Goal: Task Accomplishment & Management: Manage account settings

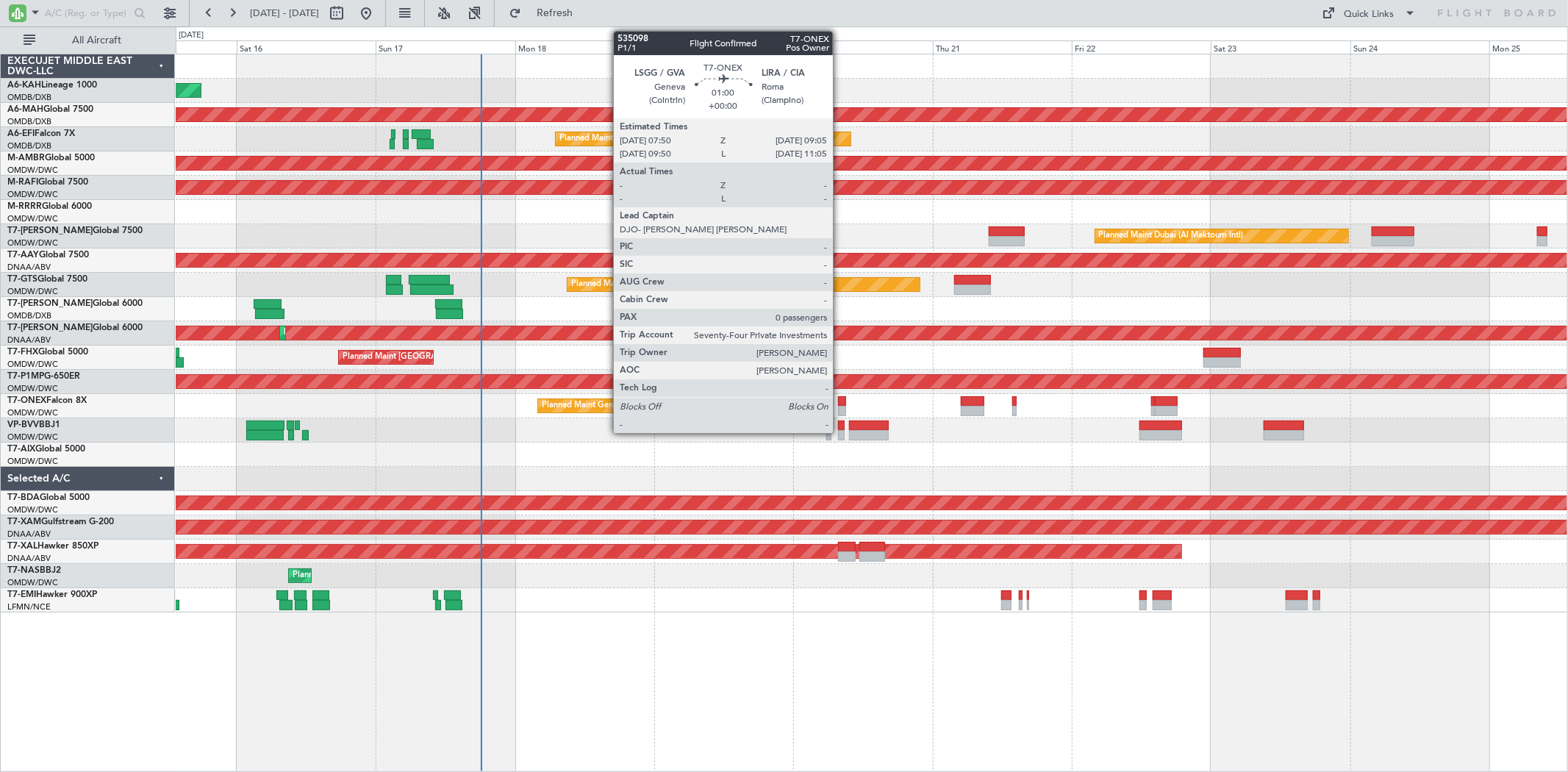
click at [840, 405] on div at bounding box center [842, 411] width 8 height 11
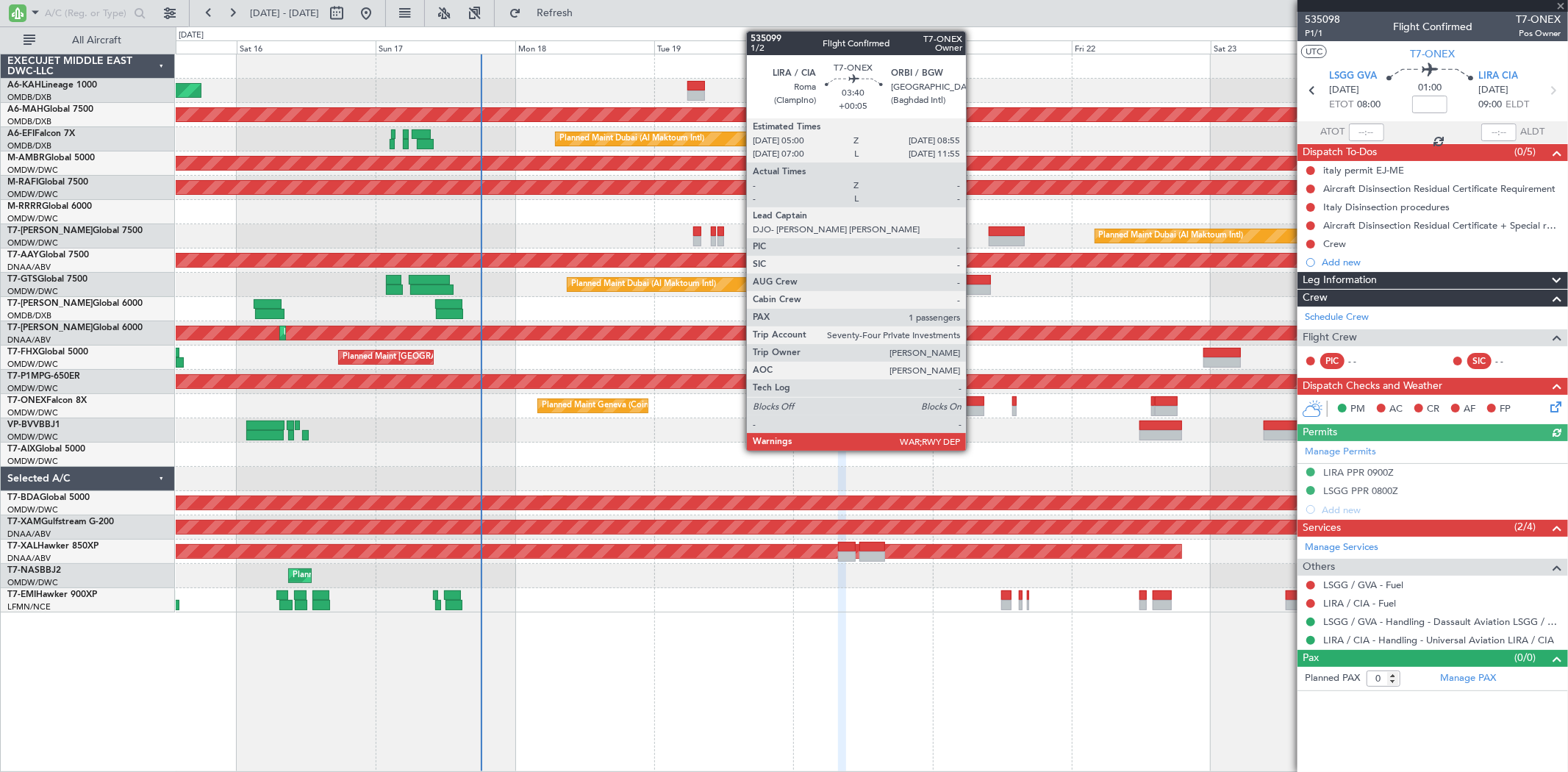
click at [973, 407] on div at bounding box center [972, 411] width 23 height 11
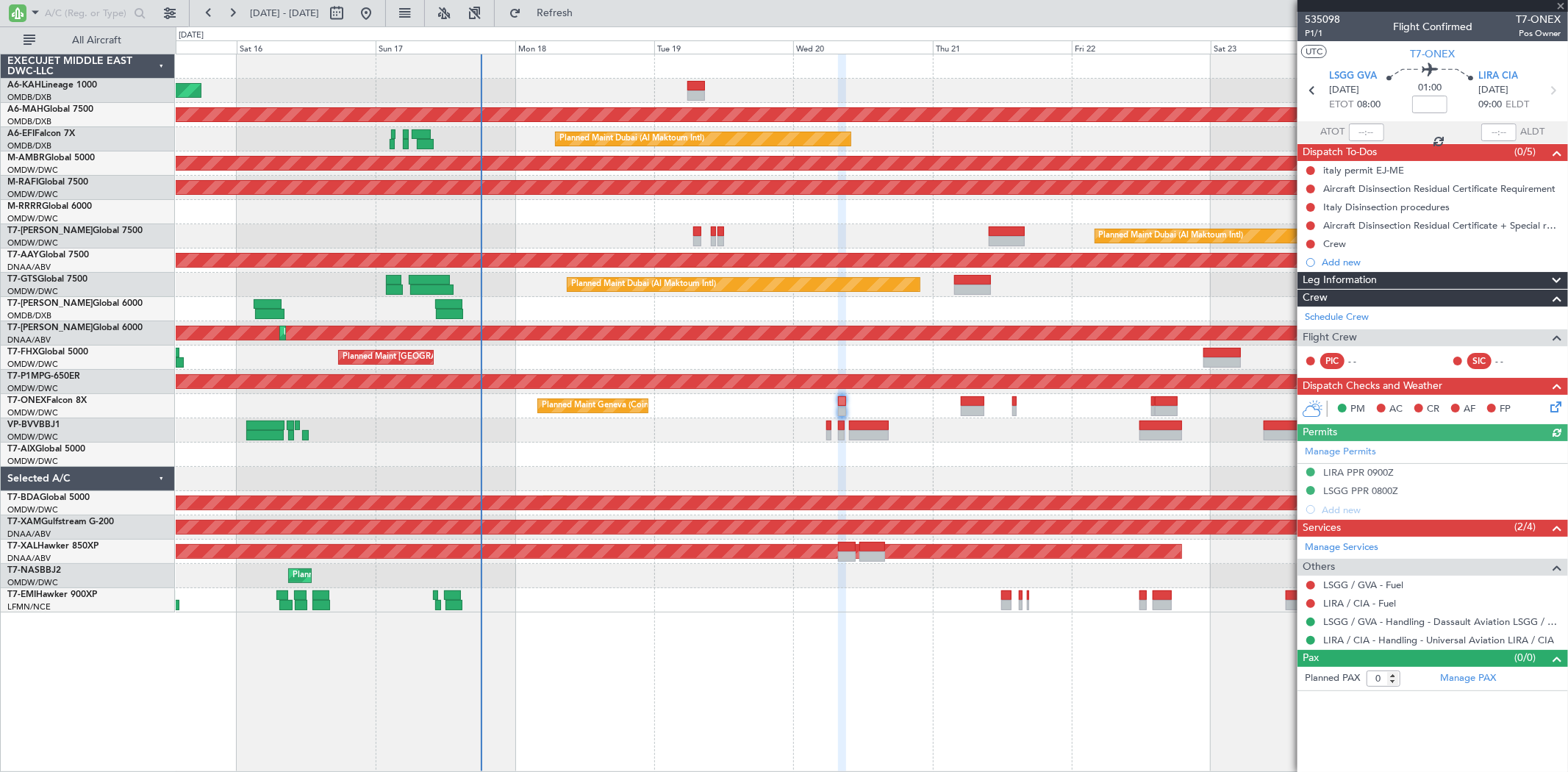
type input "+00:05"
type input "1"
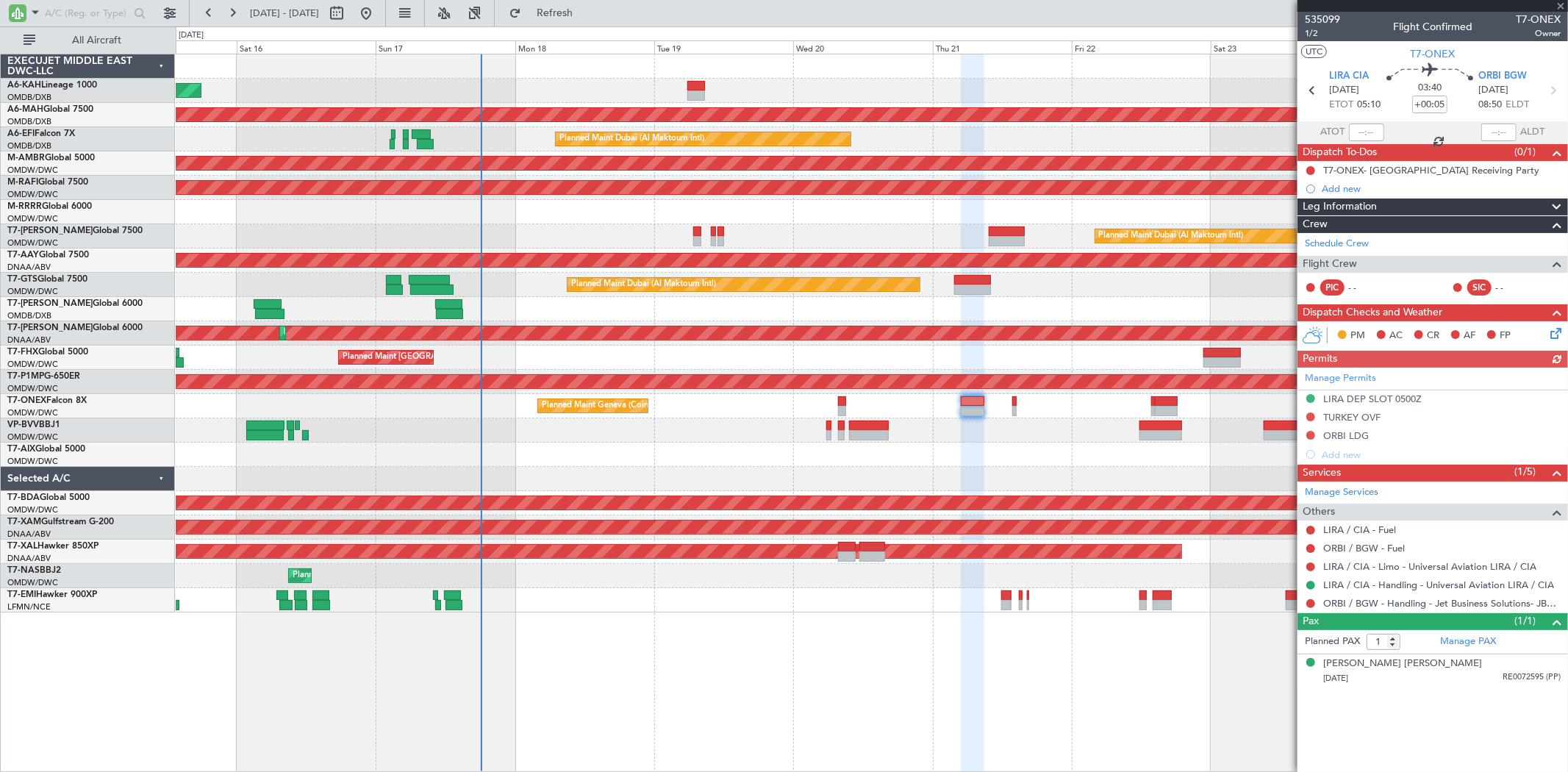
click at [1423, 596] on div "ORBI / BGW - Handling - Jet Business Solutions- JBS ORBI/BGW" at bounding box center [1433, 603] width 271 height 18
click at [1416, 601] on link "ORBI / BGW - Handling - Jet Business Solutions- JBS ORBI/BGW" at bounding box center [1442, 603] width 238 height 13
click at [1355, 581] on link "LIRA / CIA - Handling - Universal Aviation LIRA / CIA" at bounding box center [1438, 584] width 231 height 13
click at [590, 24] on button "Refresh" at bounding box center [546, 13] width 88 height 23
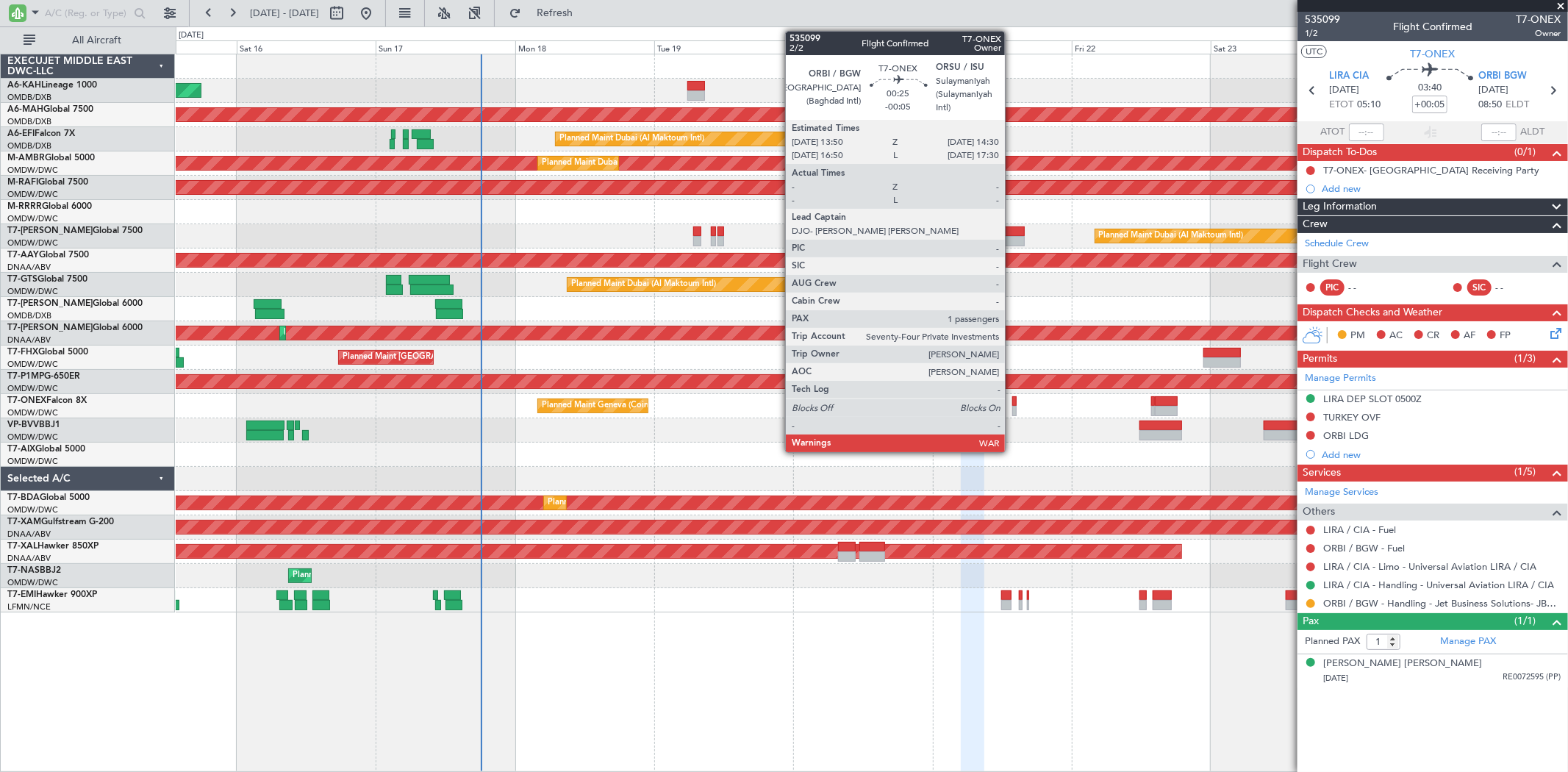
click at [1012, 407] on div at bounding box center [1014, 411] width 5 height 11
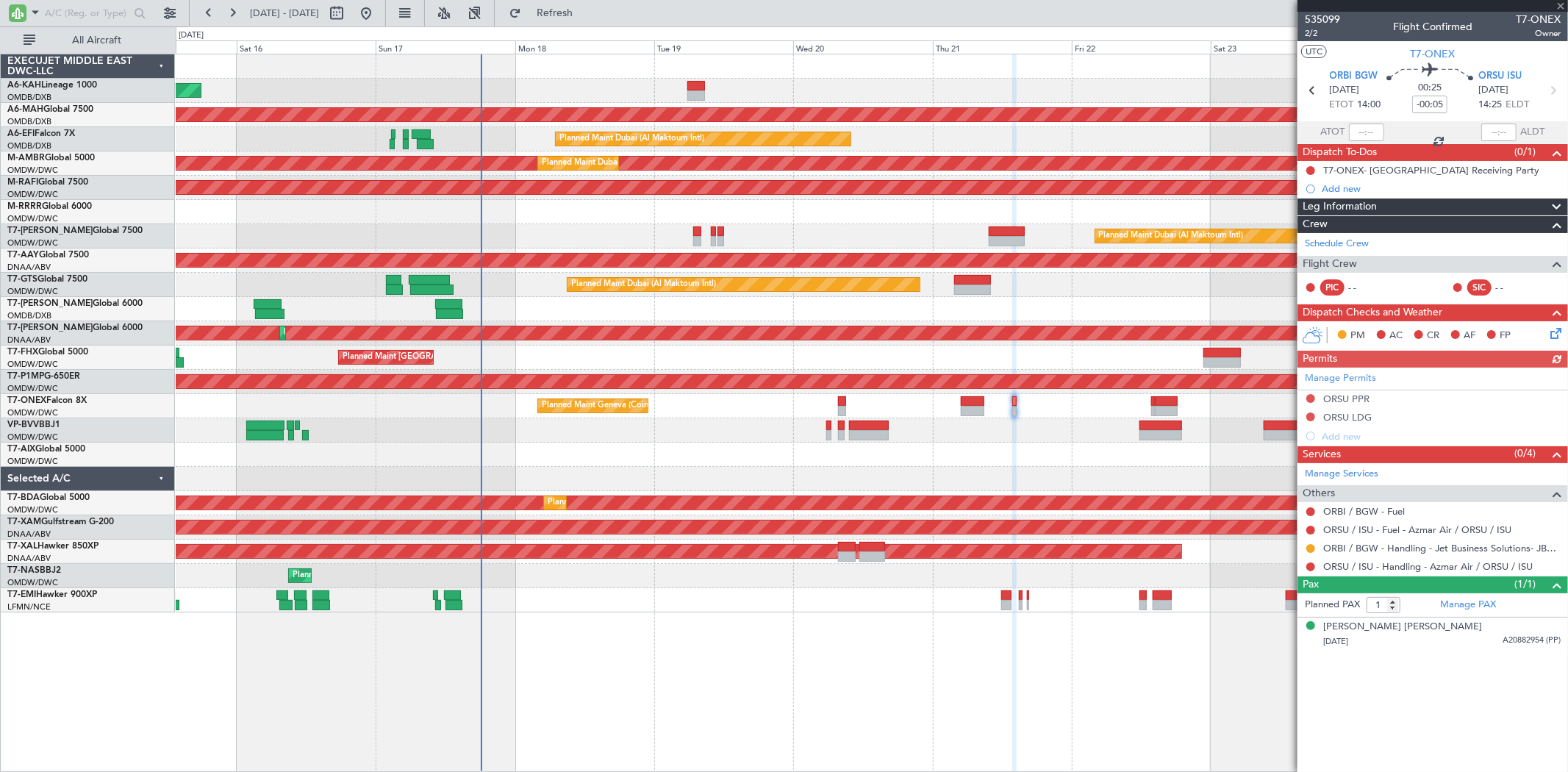
click at [1399, 560] on div "ORSU / ISU - Handling - Azmar Air / ORSU / ISU" at bounding box center [1433, 566] width 271 height 18
click at [1399, 561] on link "ORSU / ISU - Handling - Azmar Air / ORSU / ISU" at bounding box center [1427, 566] width 210 height 13
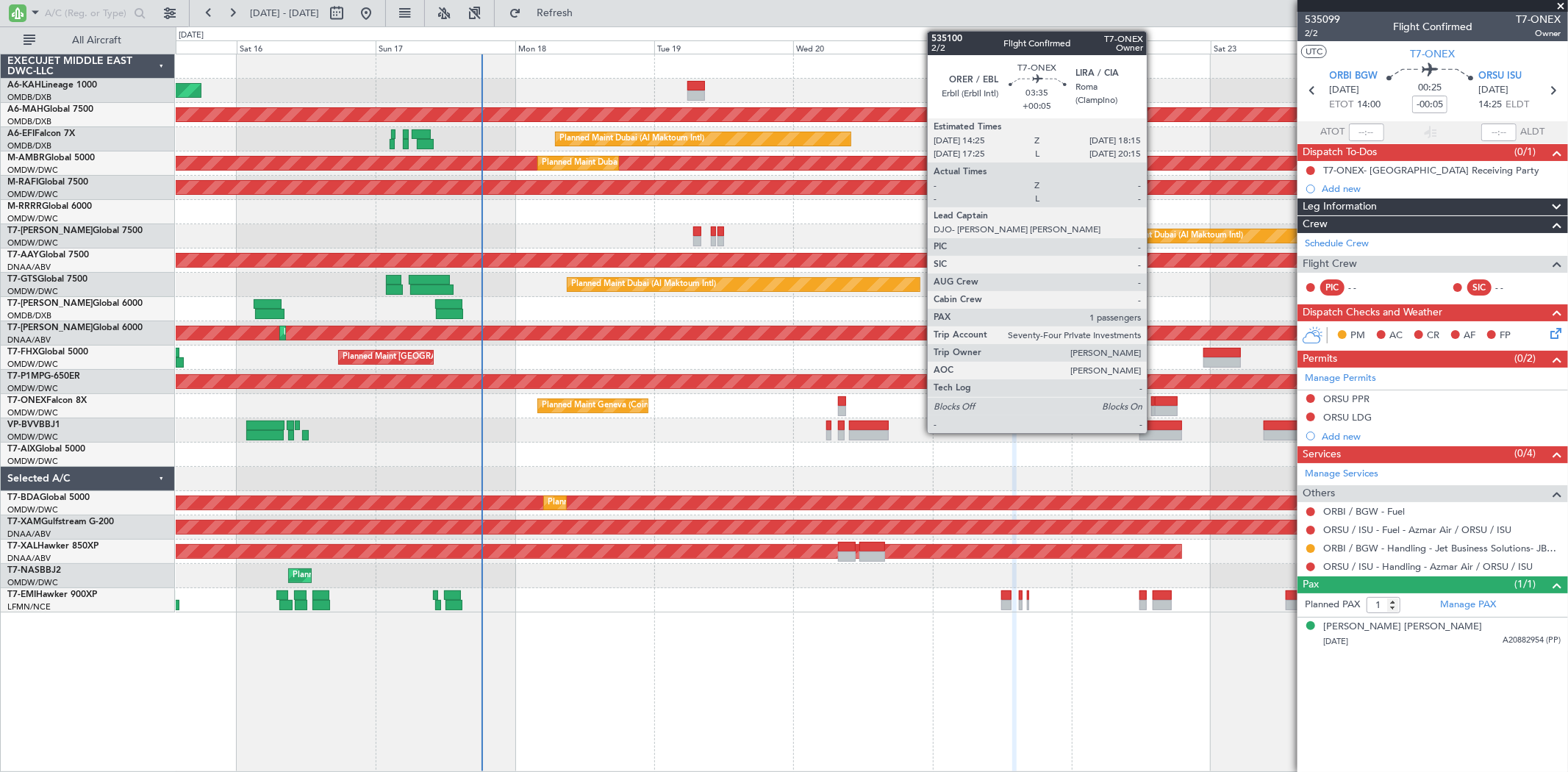
click at [1155, 402] on div at bounding box center [1166, 402] width 23 height 11
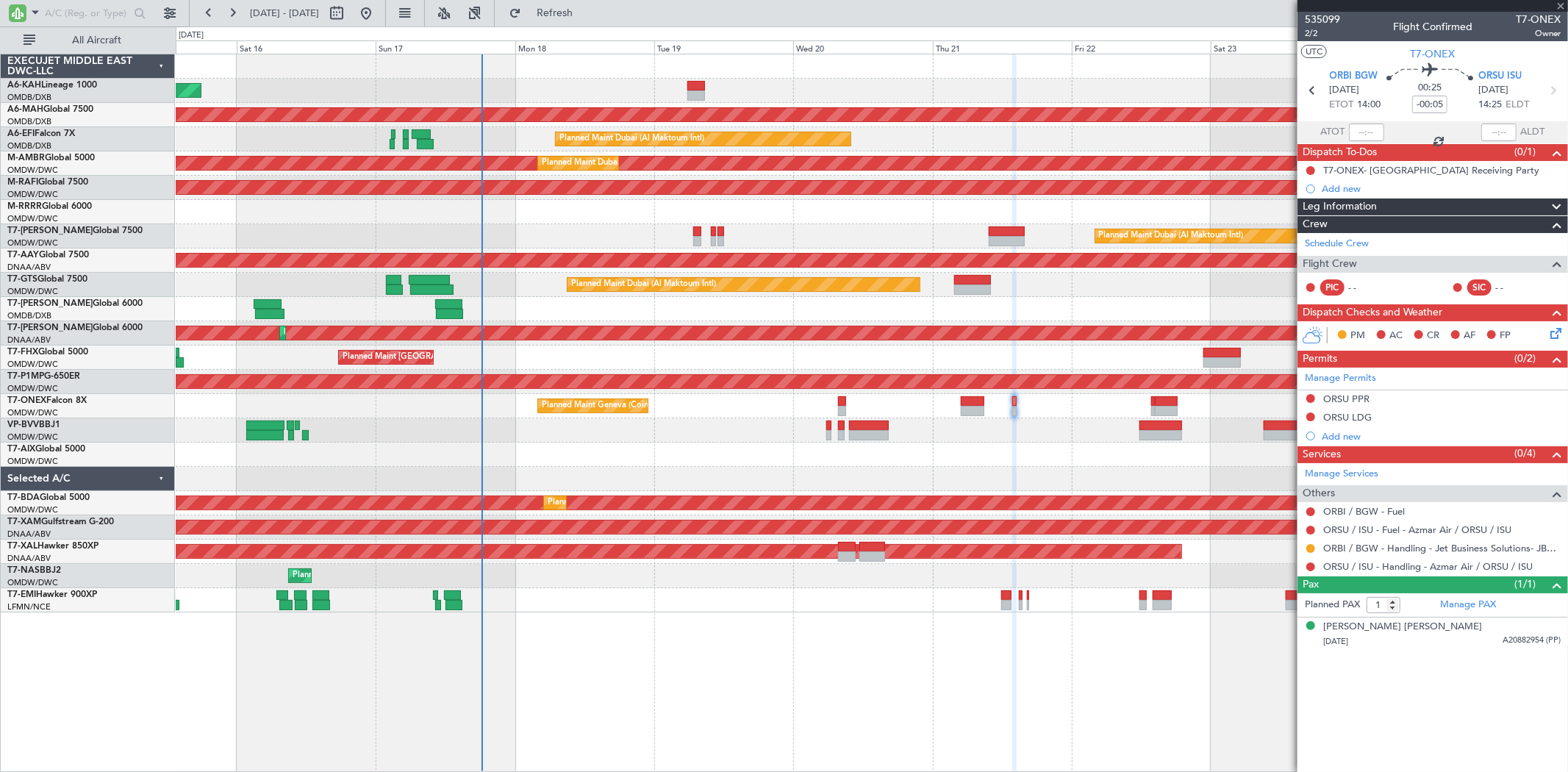
type input "+00:05"
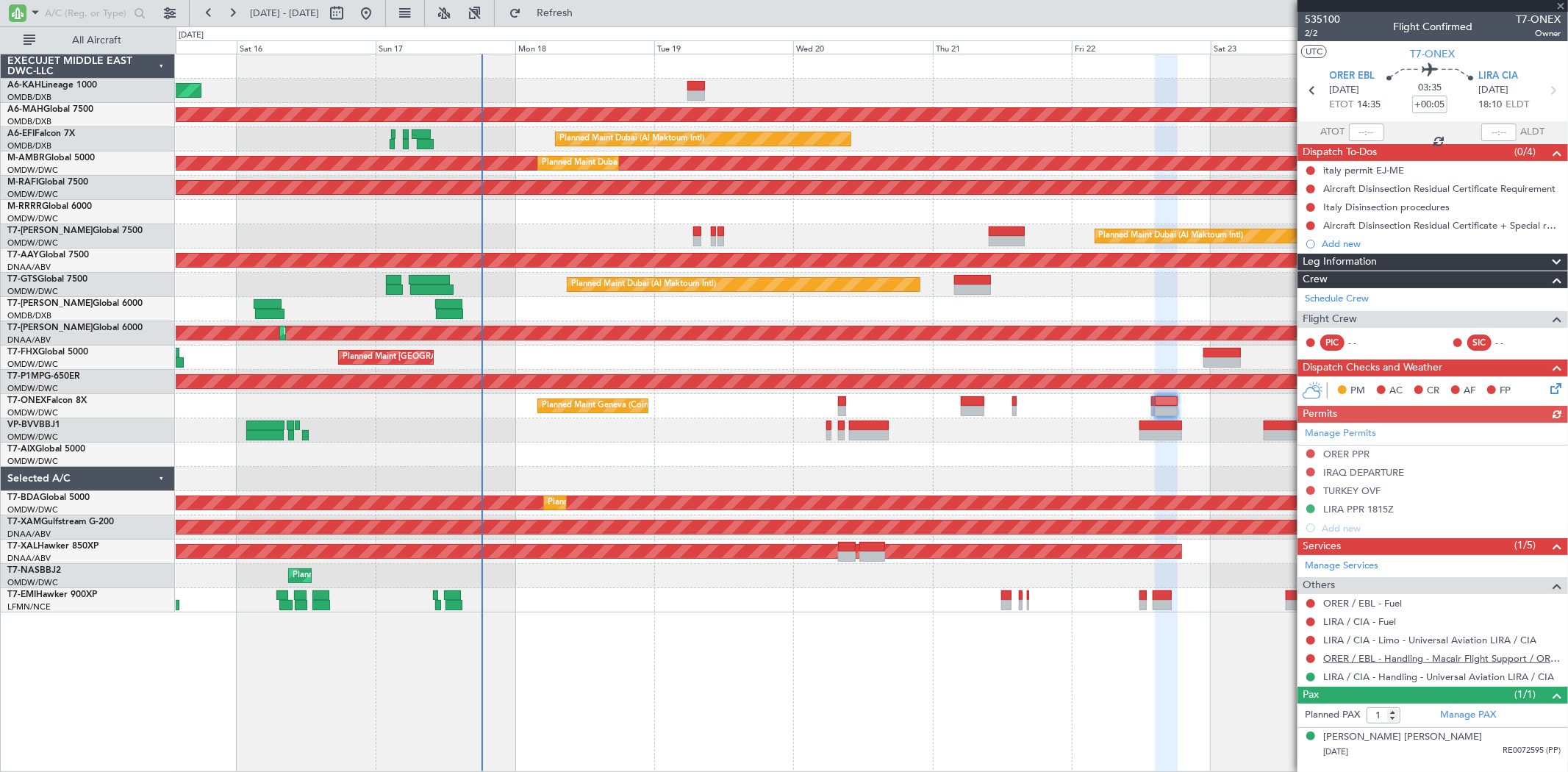
click at [1364, 659] on link "ORER / EBL - Handling - Macair Flight Support / ORER" at bounding box center [1442, 658] width 238 height 13
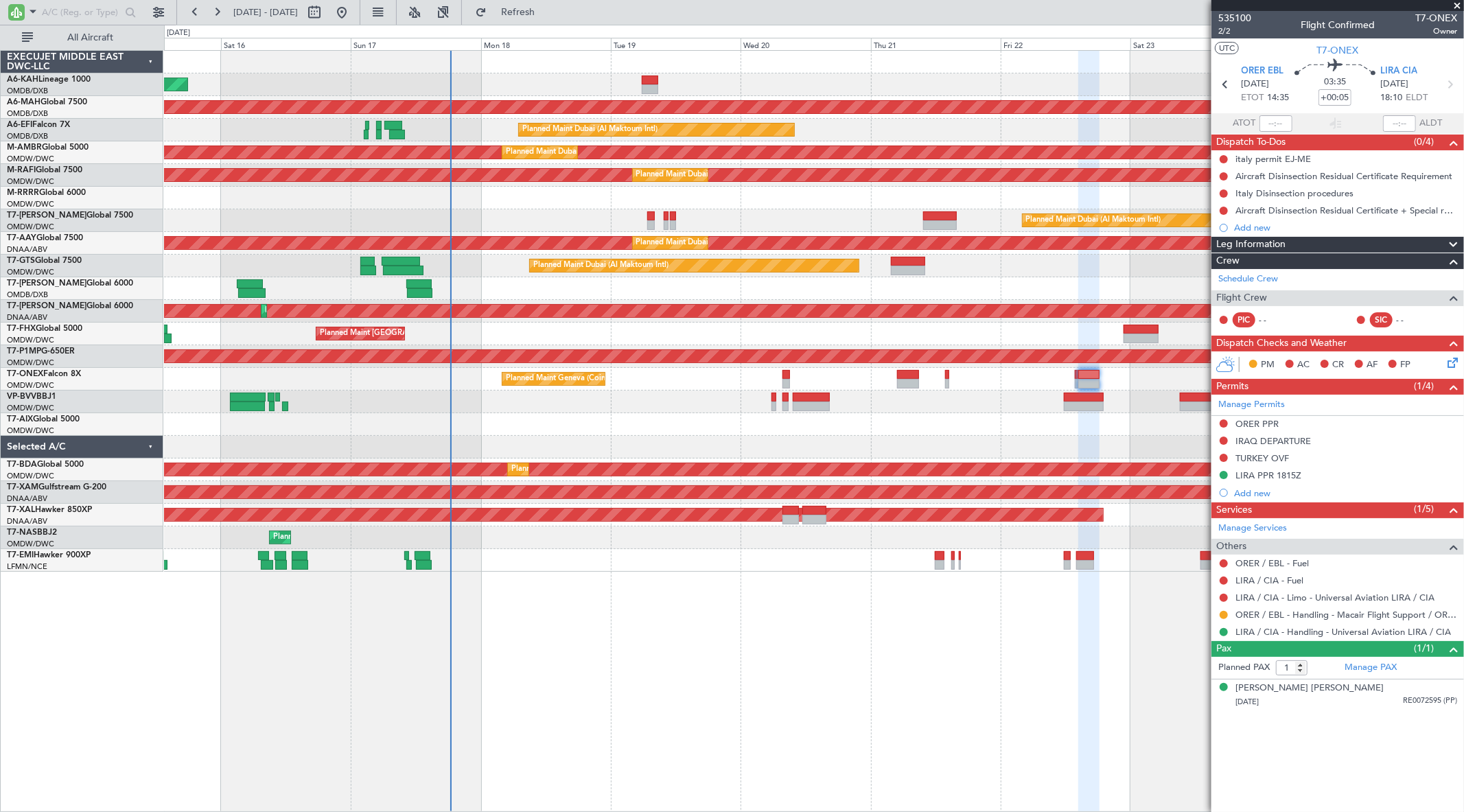
click at [582, 192] on div at bounding box center [814, 198] width 1299 height 23
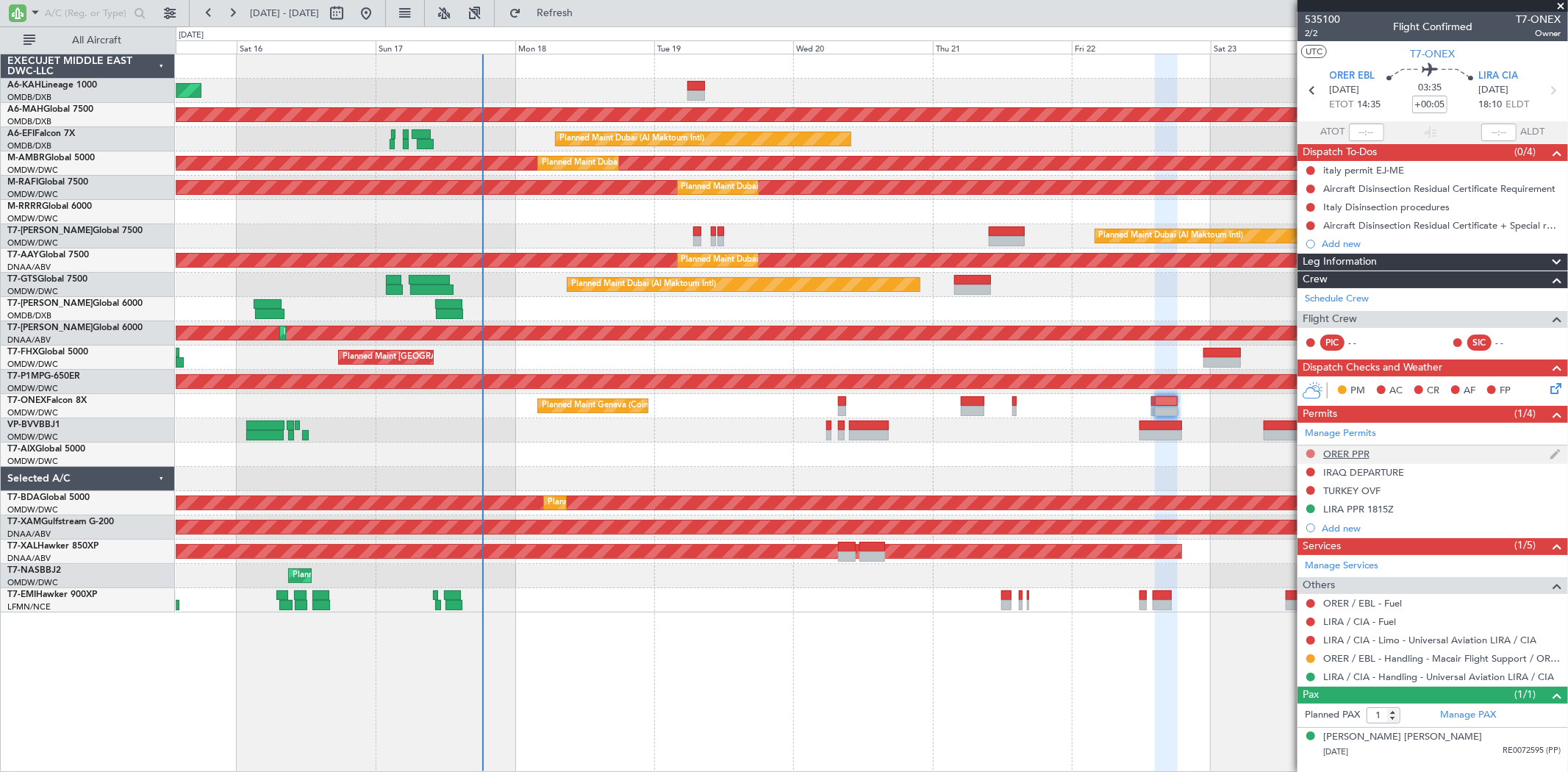
click at [1313, 456] on button at bounding box center [1311, 454] width 9 height 9
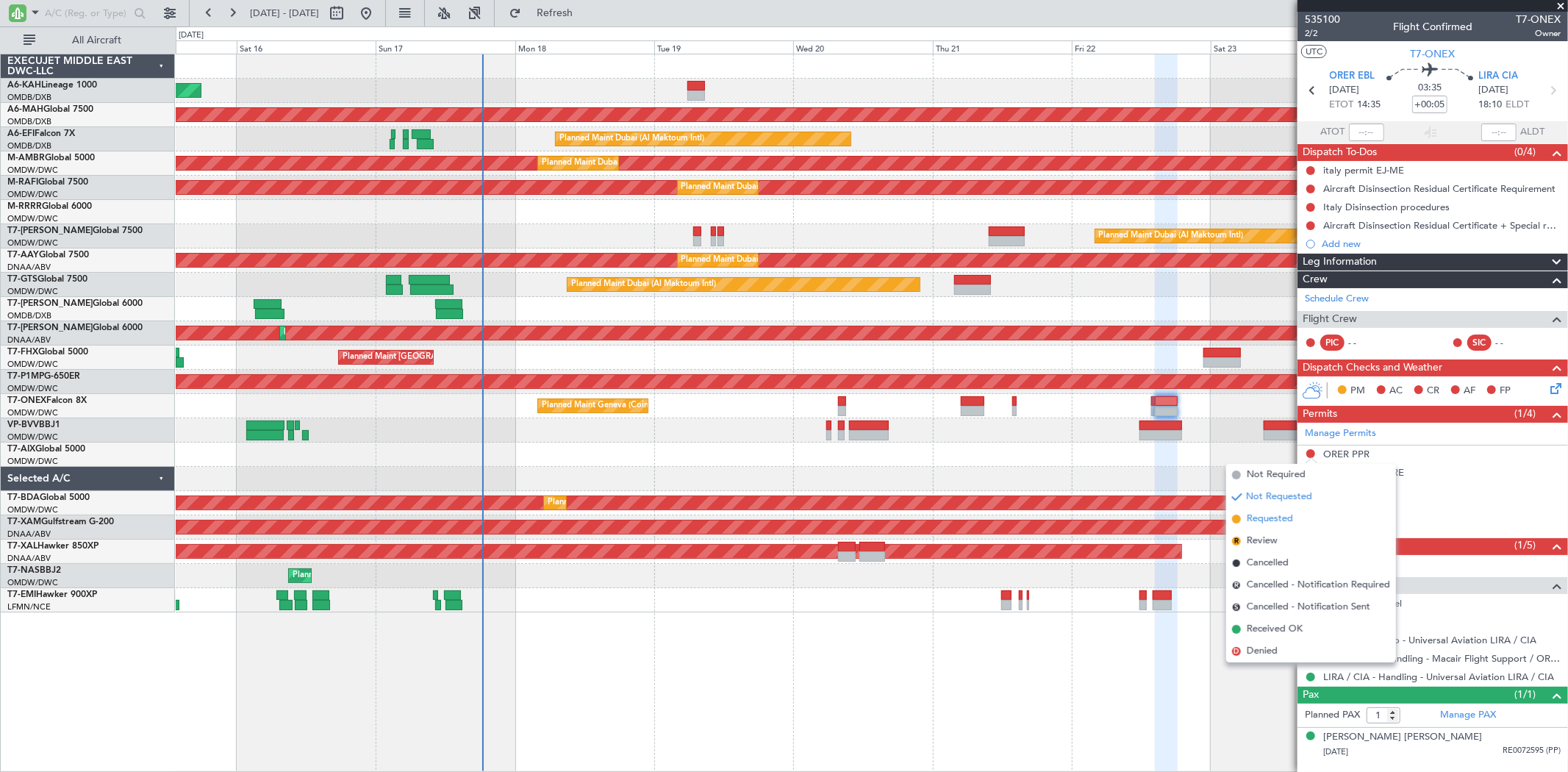
click at [1281, 514] on span "Requested" at bounding box center [1269, 518] width 46 height 14
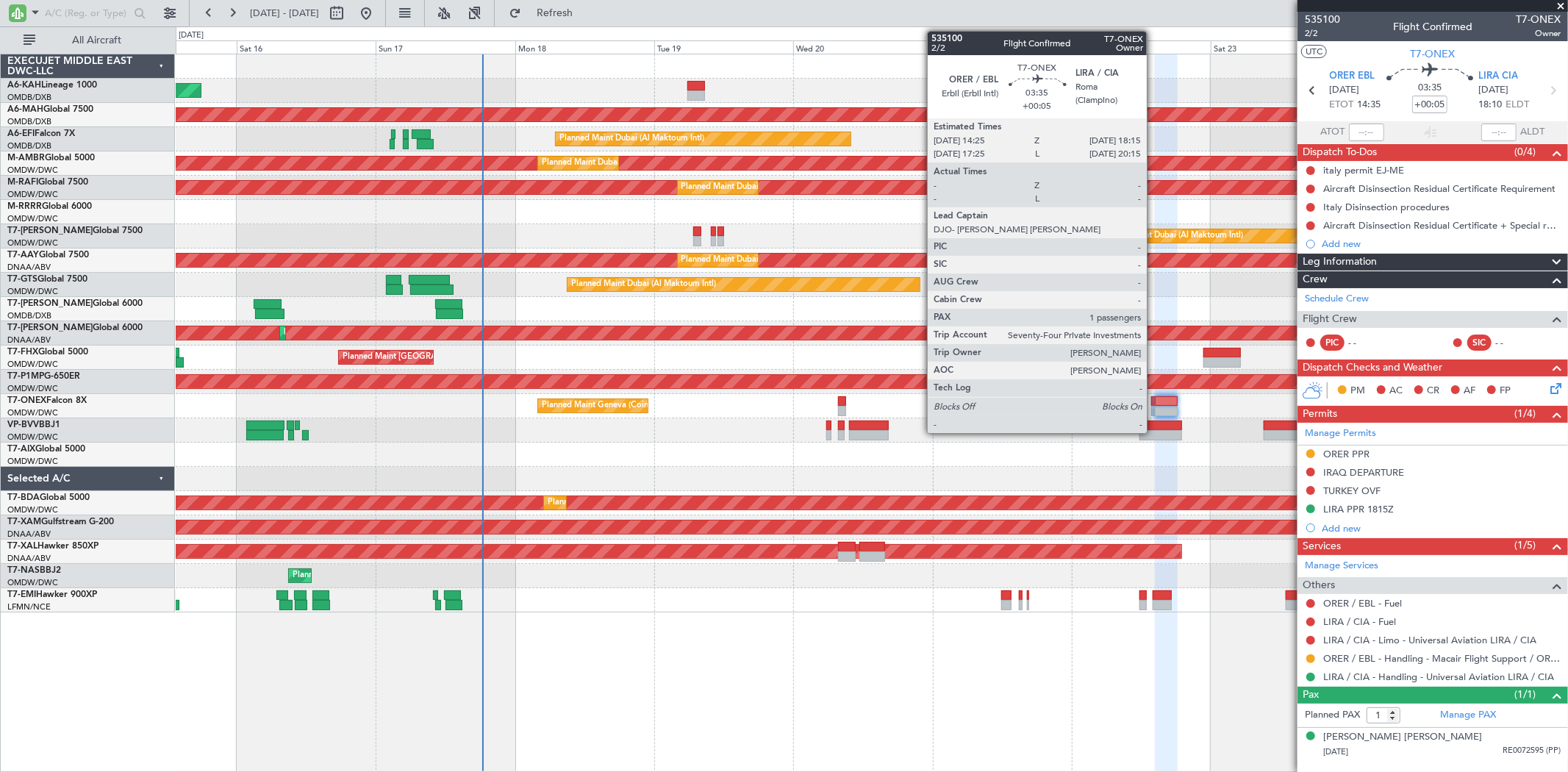
click at [1155, 411] on div at bounding box center [1166, 411] width 23 height 11
click at [1153, 398] on div at bounding box center [1153, 402] width 3 height 11
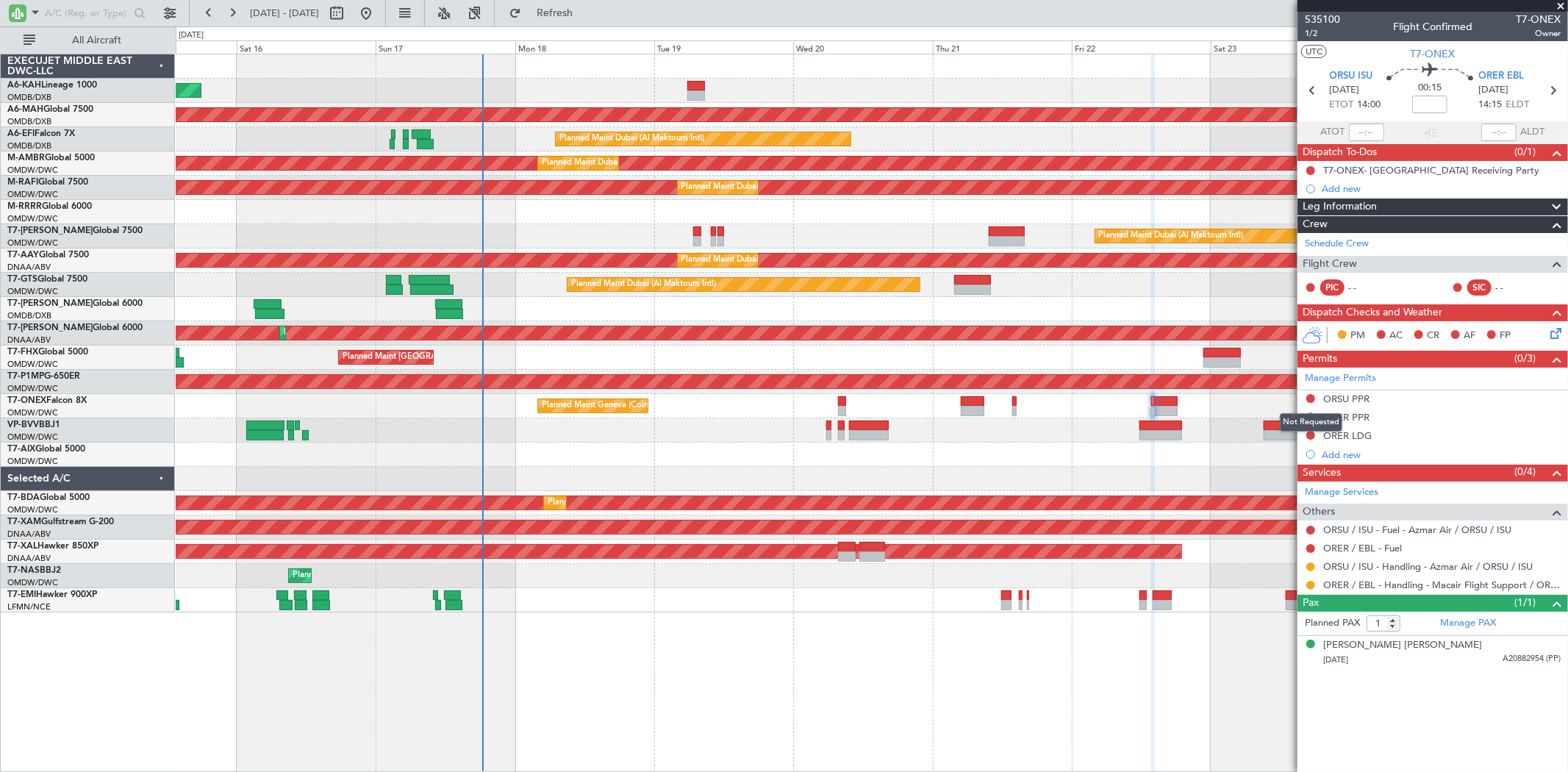
click at [1307, 399] on button at bounding box center [1311, 398] width 9 height 9
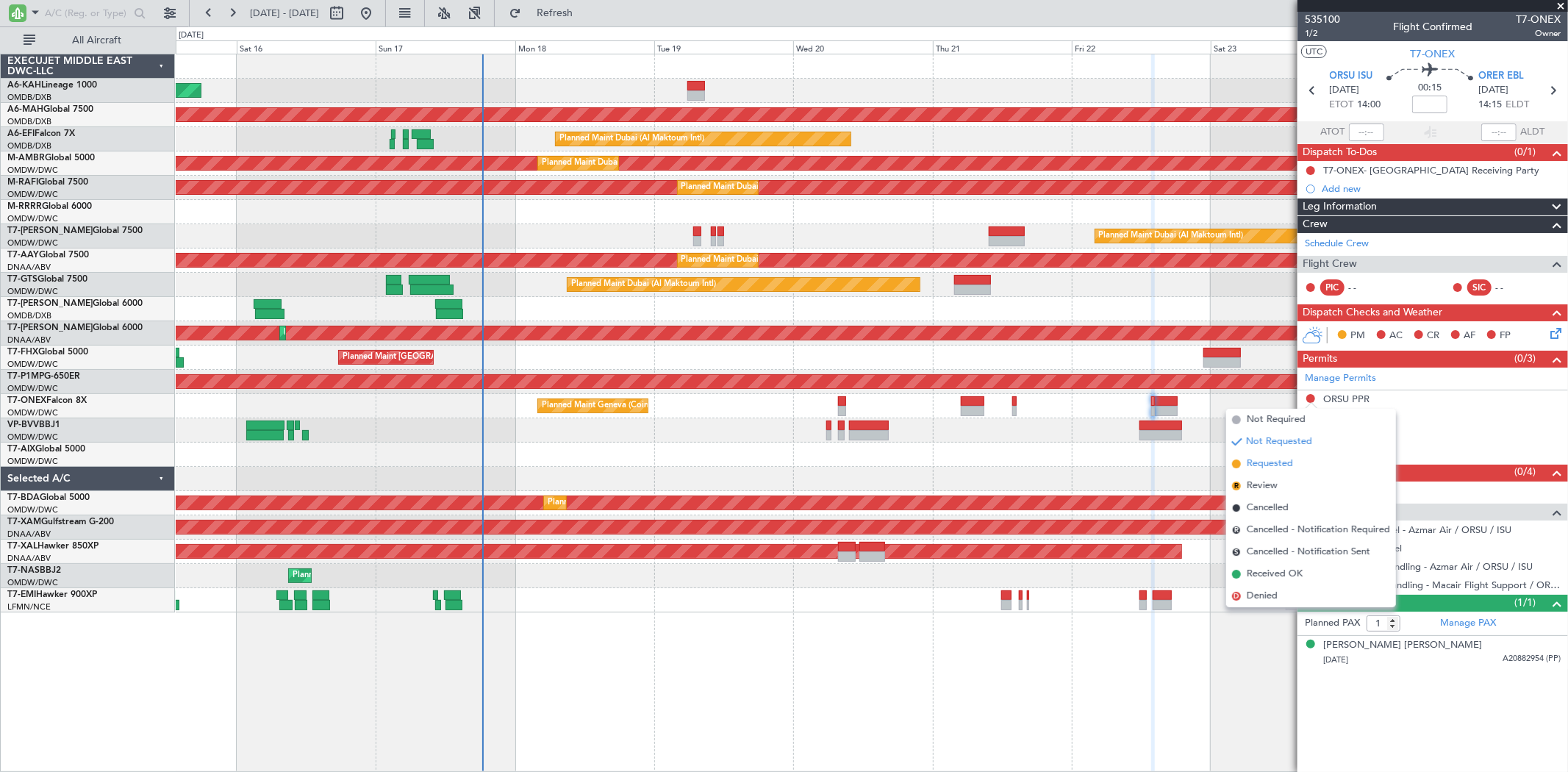
click at [1285, 461] on span "Requested" at bounding box center [1269, 464] width 46 height 14
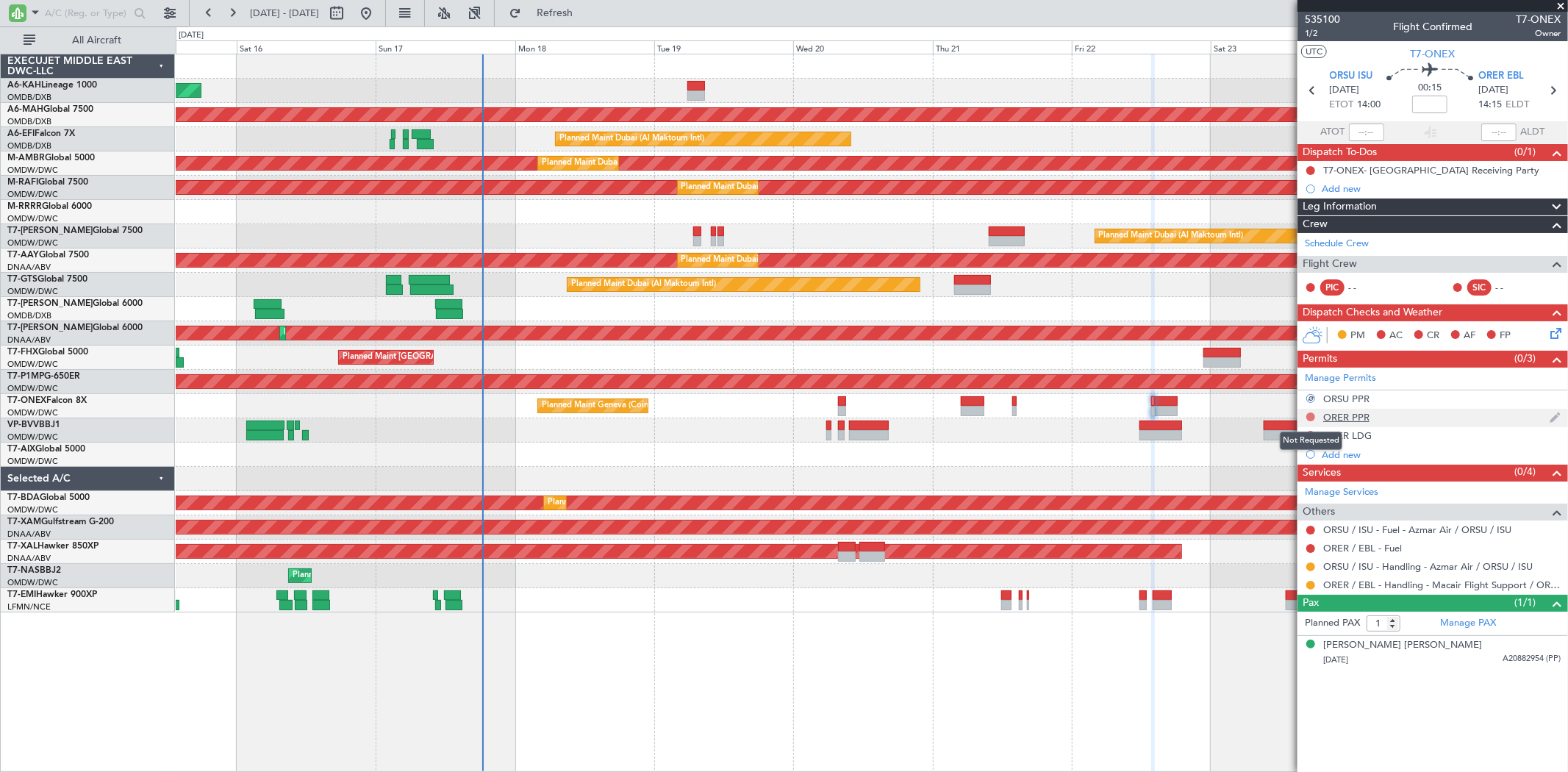
click at [1312, 417] on button at bounding box center [1311, 417] width 9 height 9
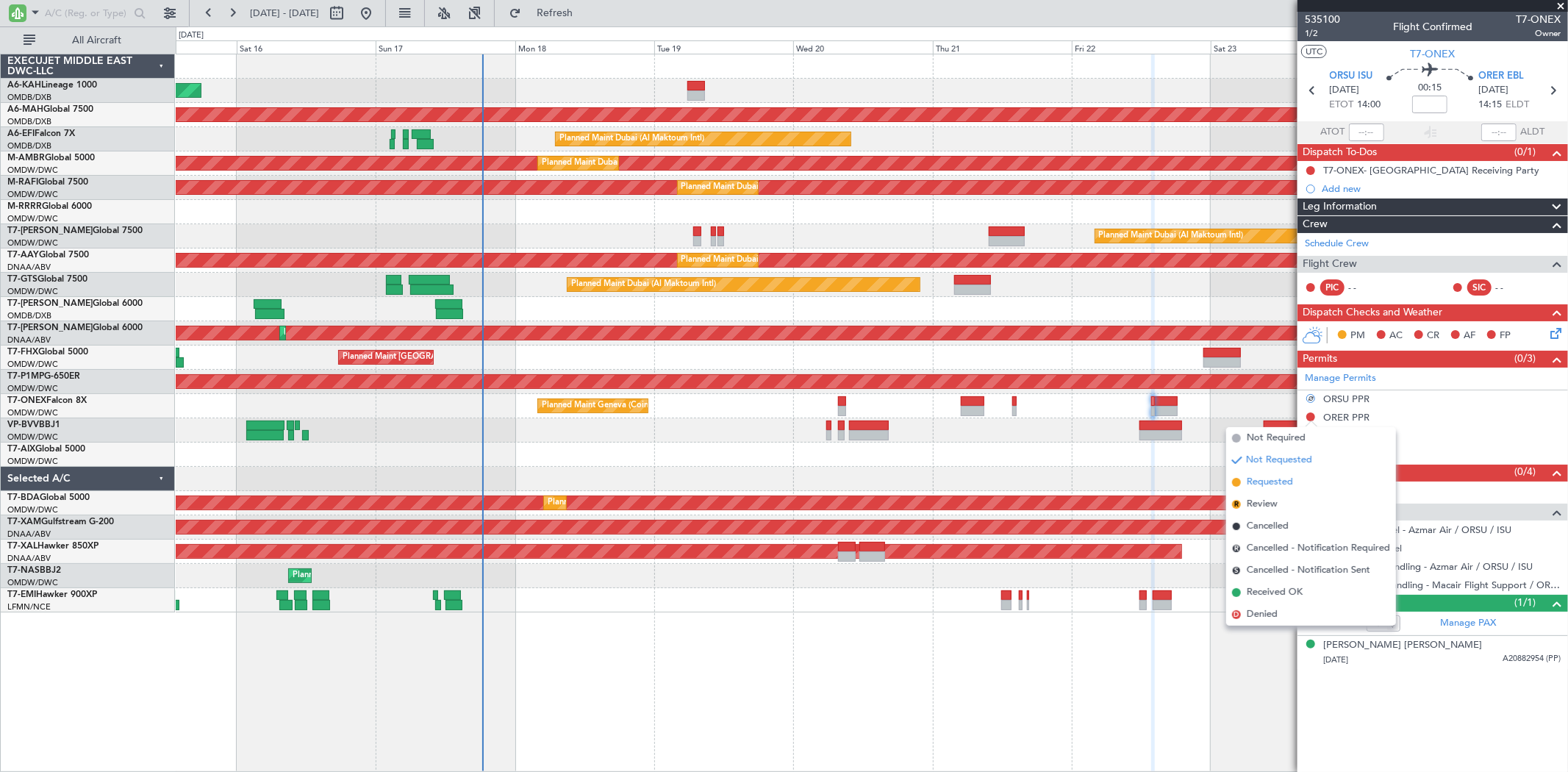
click at [1262, 482] on span "Requested" at bounding box center [1269, 482] width 46 height 14
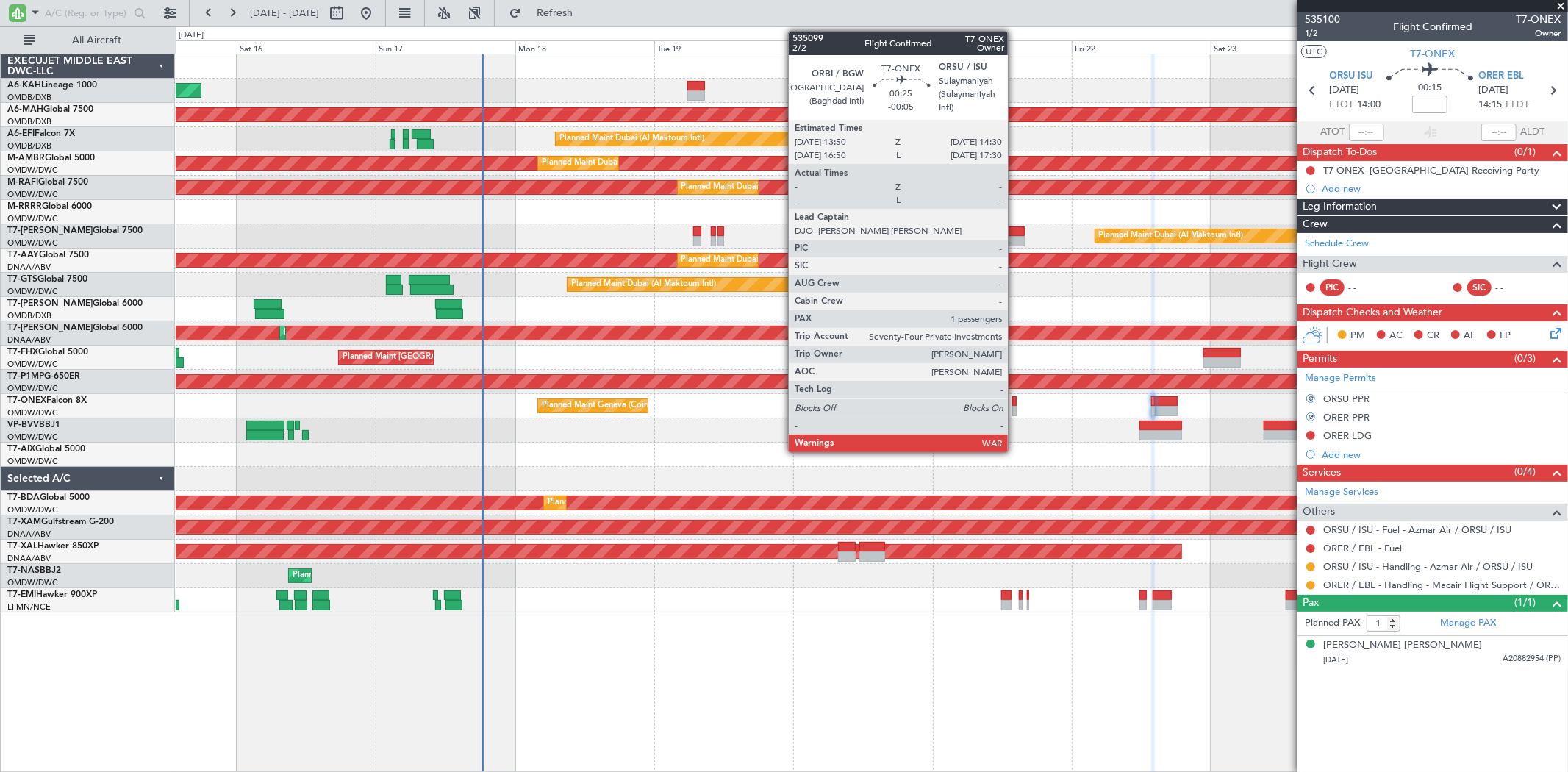
click at [1015, 405] on div at bounding box center [1014, 411] width 5 height 11
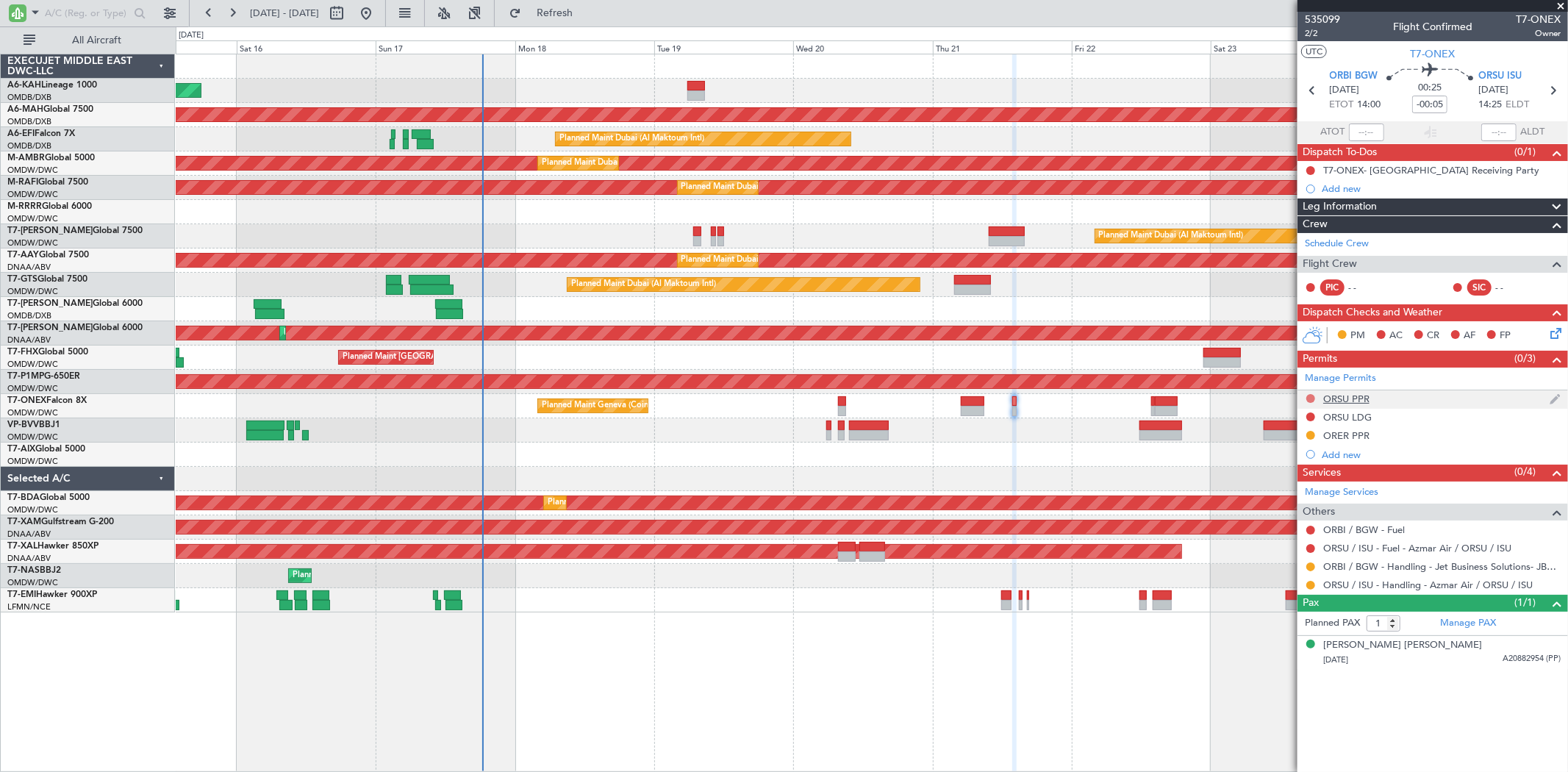
click at [1309, 398] on button at bounding box center [1311, 398] width 9 height 9
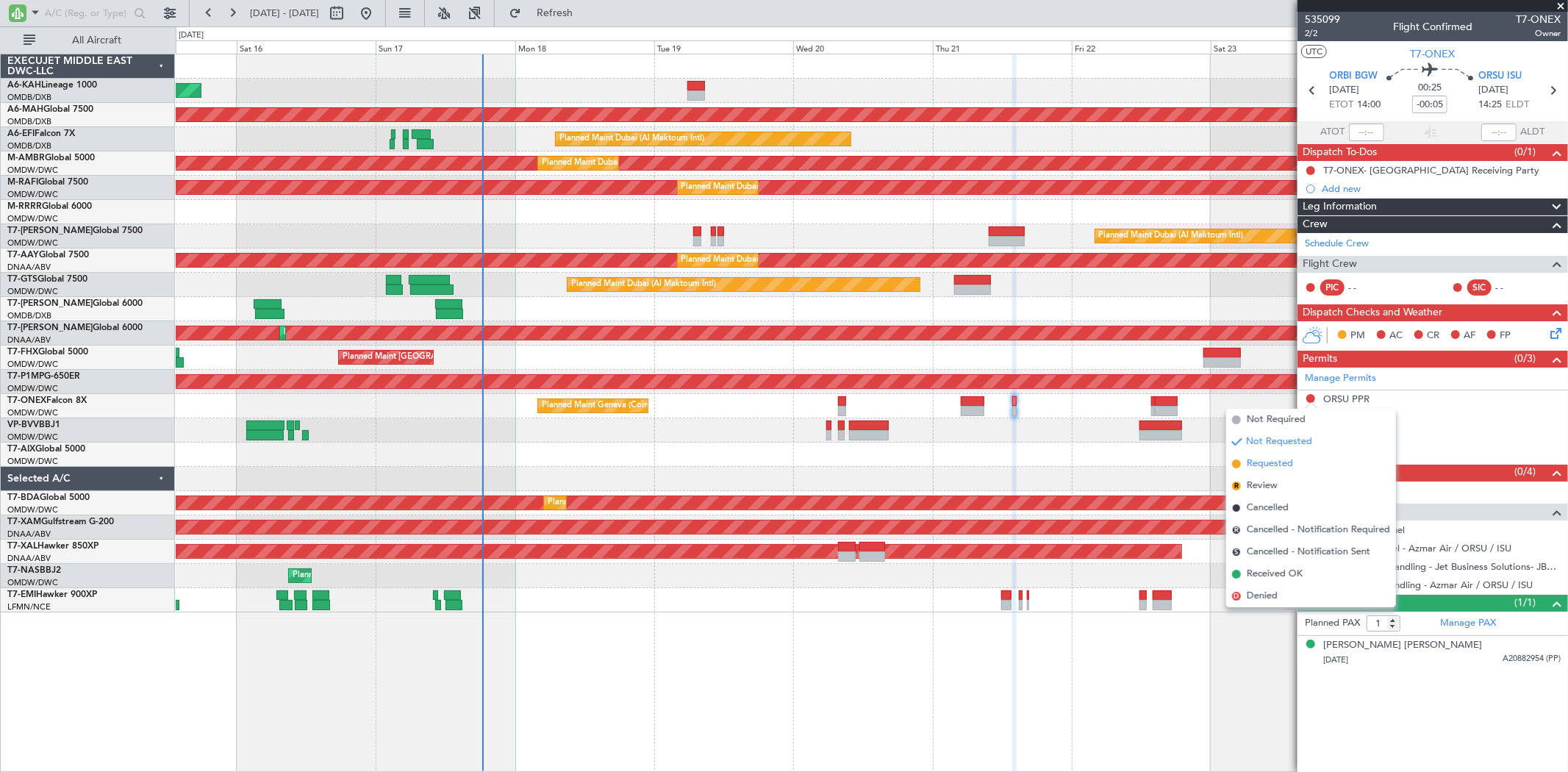
click at [1269, 468] on span "Requested" at bounding box center [1269, 464] width 46 height 14
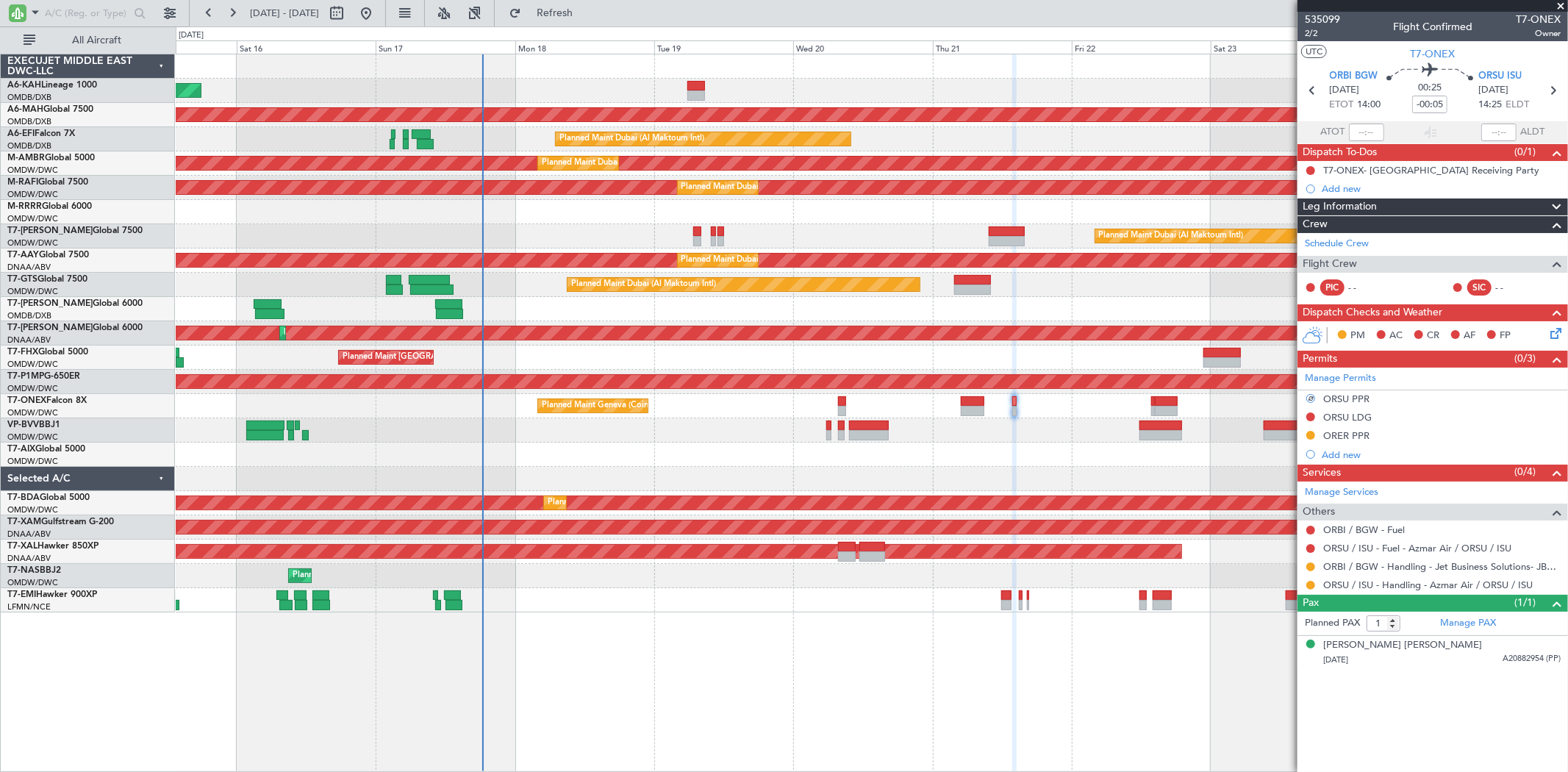
click at [959, 401] on div "Planned Maint Geneva (Cointrin)" at bounding box center [871, 406] width 1392 height 24
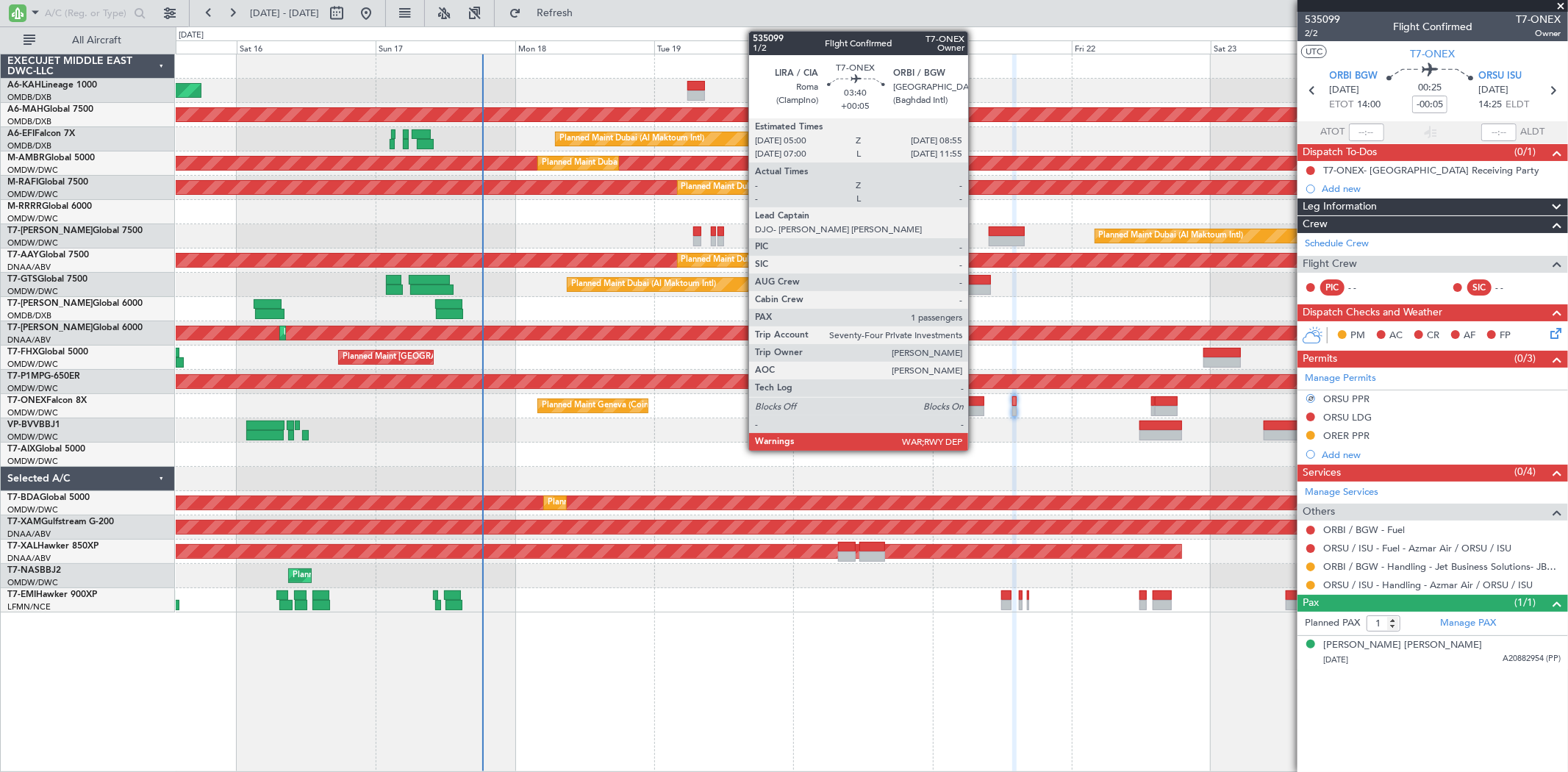
click at [976, 408] on div at bounding box center [972, 411] width 23 height 11
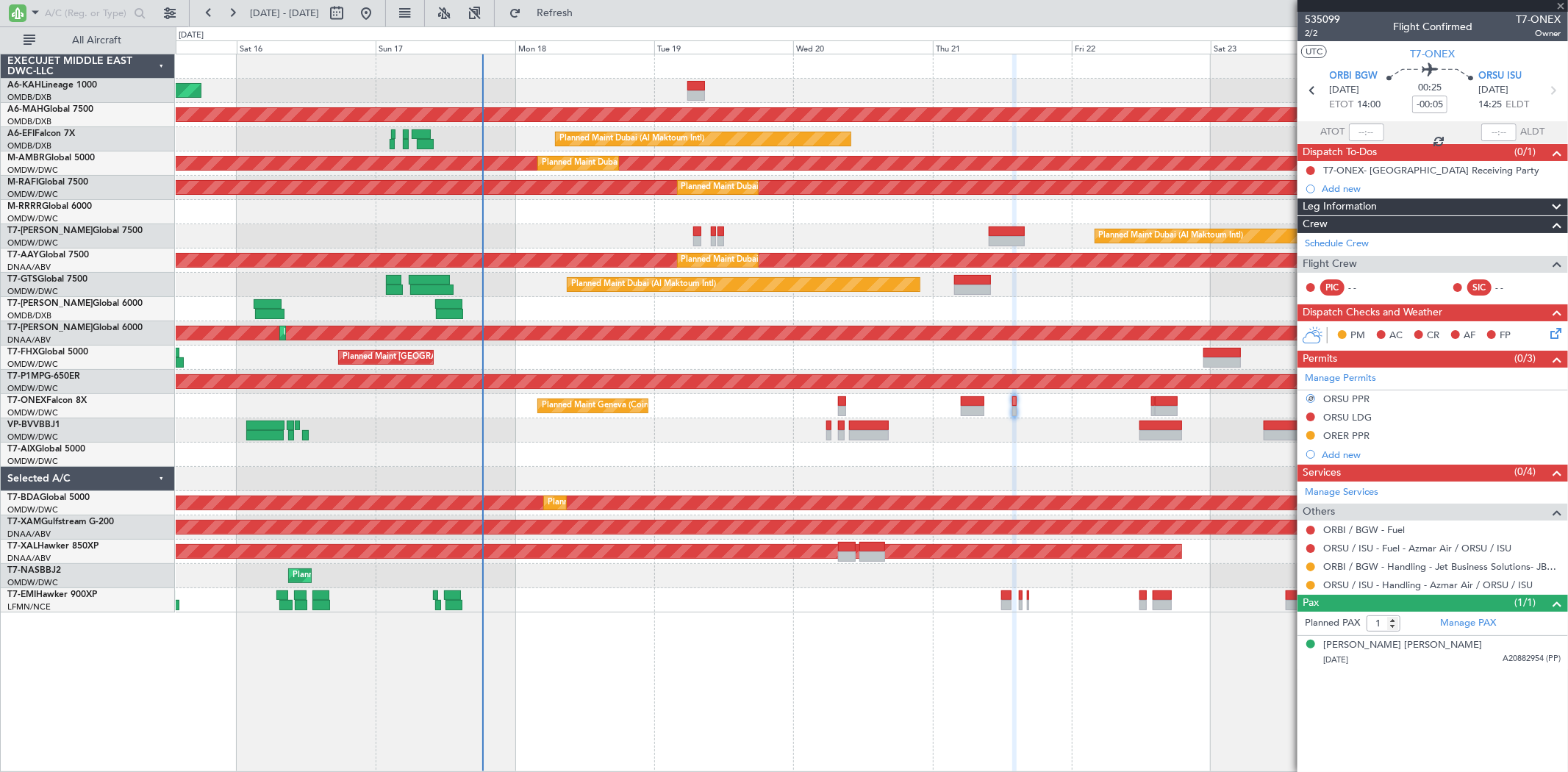
type input "+00:05"
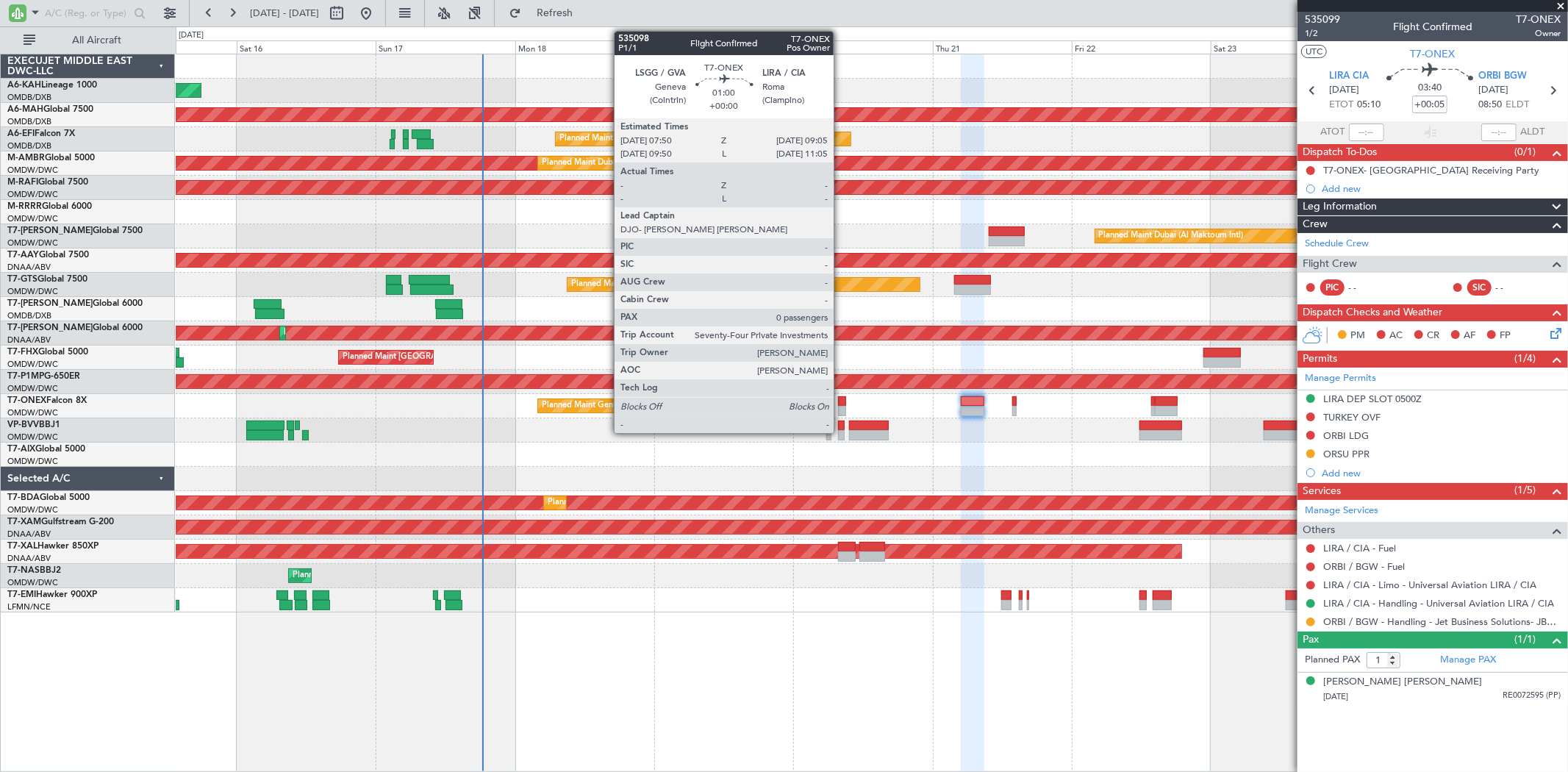
click at [841, 402] on div at bounding box center [842, 402] width 8 height 11
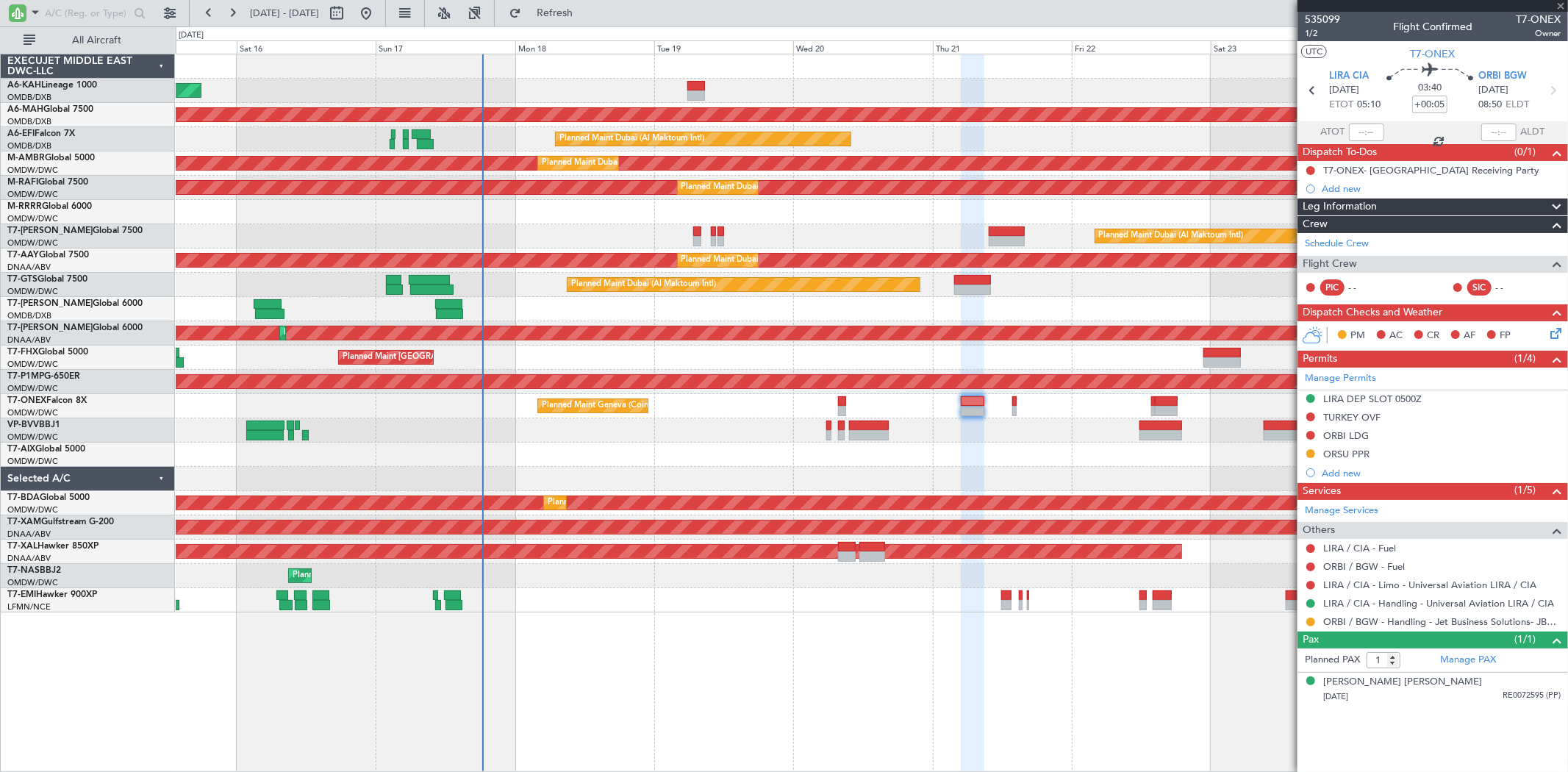
type input "0"
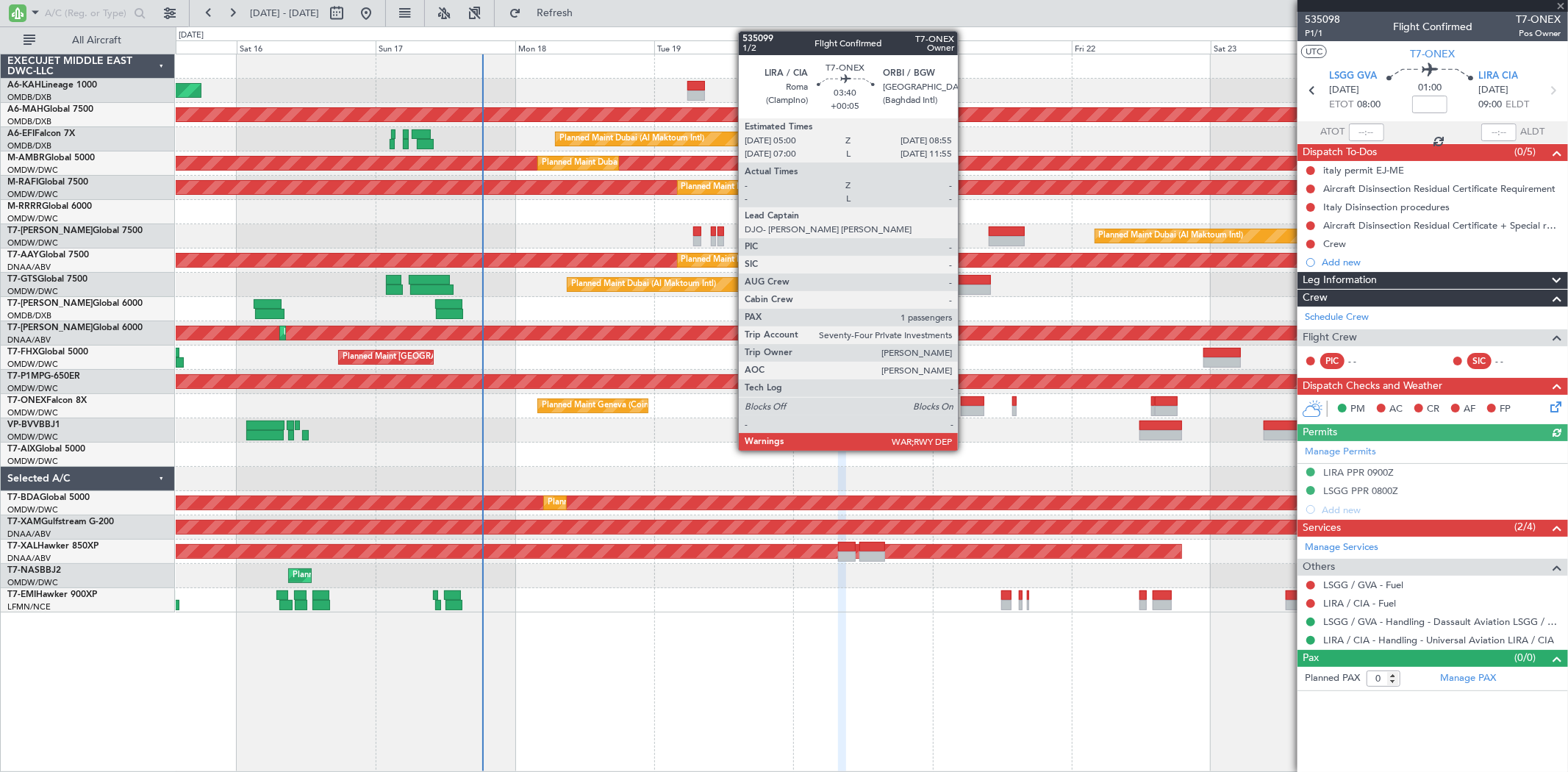
click at [965, 405] on div at bounding box center [972, 411] width 23 height 11
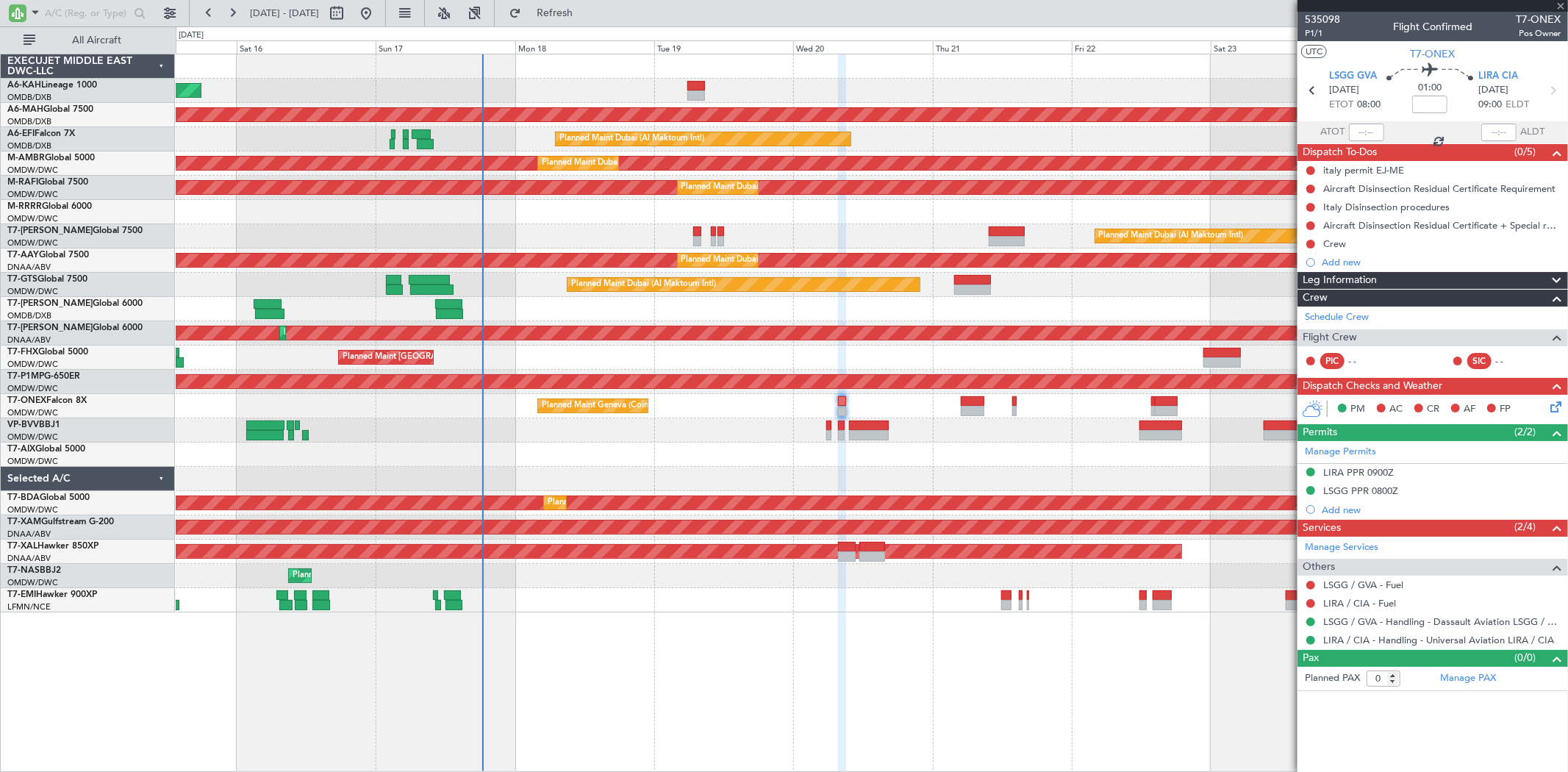
type input "+00:05"
type input "1"
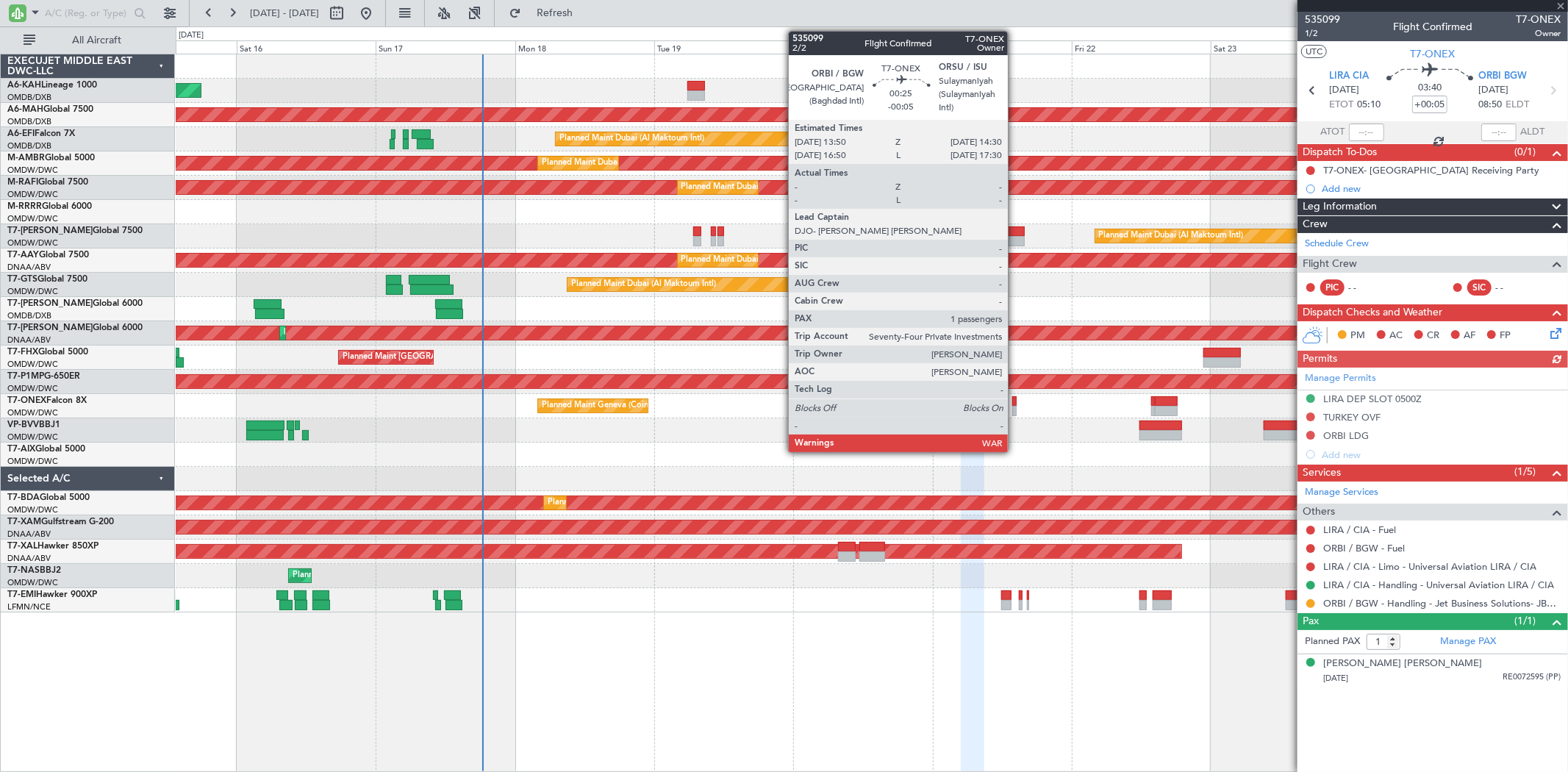
click at [1015, 408] on div at bounding box center [1014, 411] width 5 height 11
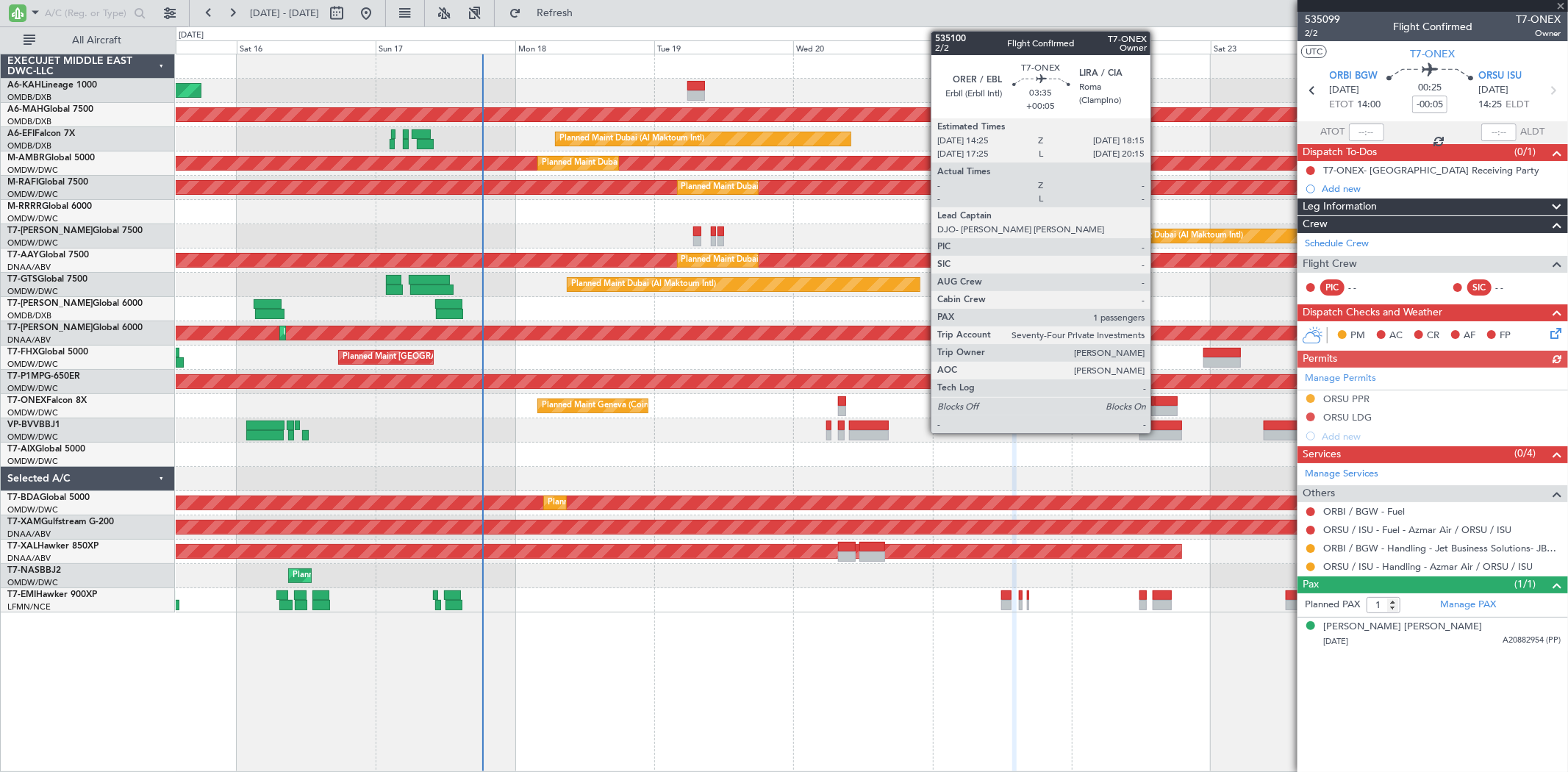
click at [1158, 408] on div at bounding box center [1166, 411] width 23 height 11
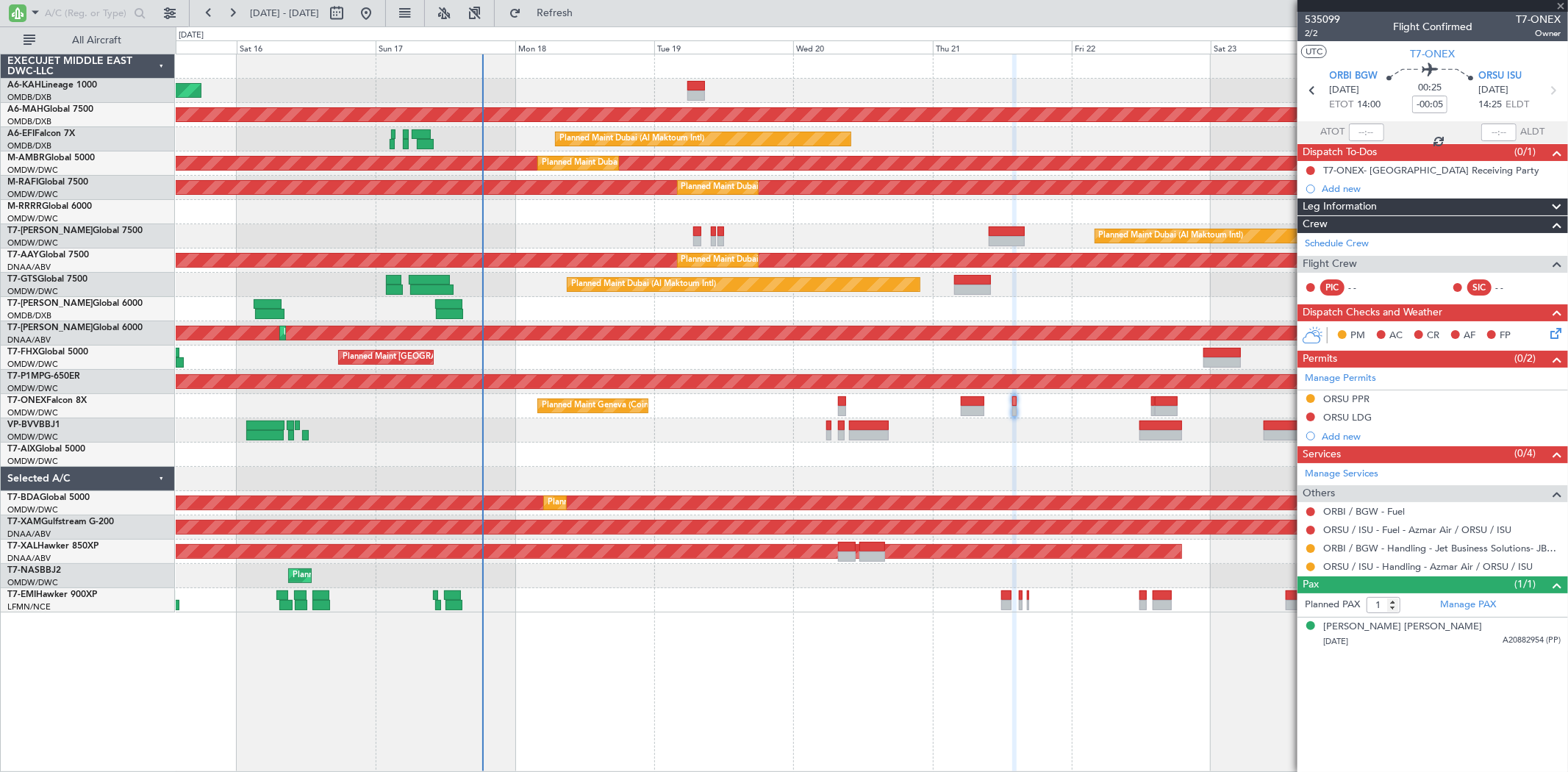
type input "+00:05"
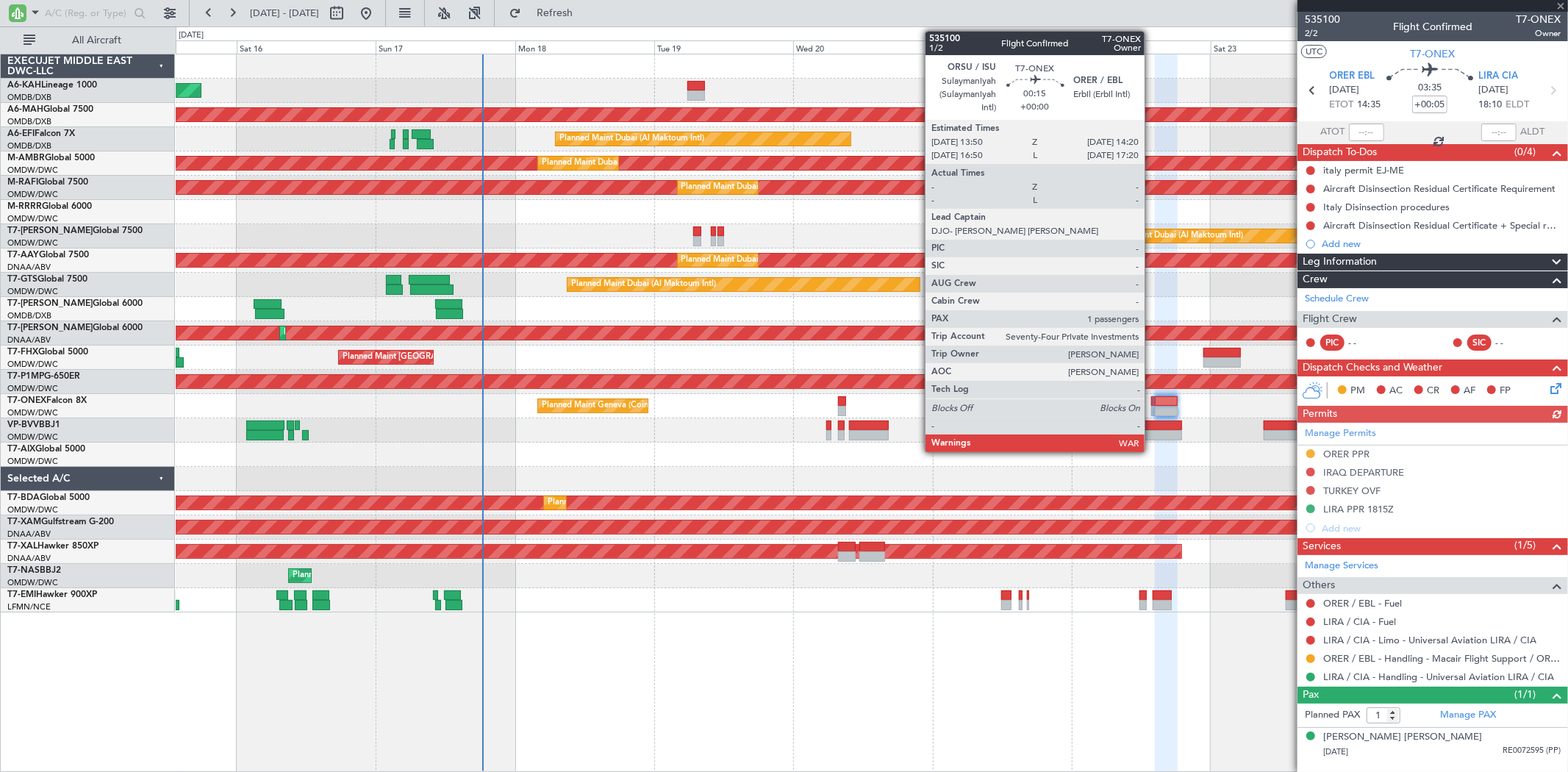
click at [1152, 401] on div at bounding box center [1153, 402] width 3 height 11
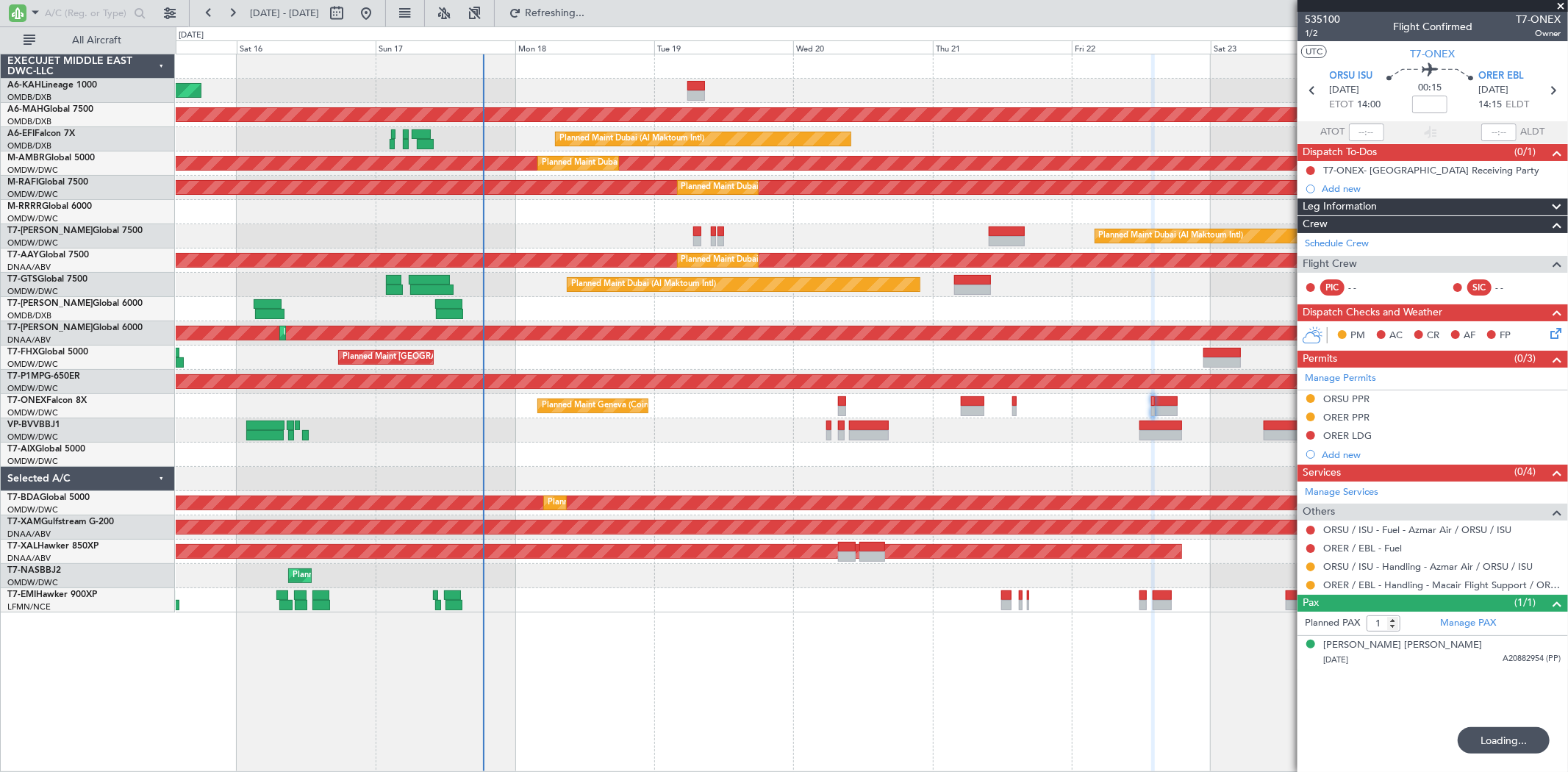
click at [700, 101] on div "Unplanned Maint Budapest ([PERSON_NAME] Intl)" at bounding box center [871, 91] width 1392 height 24
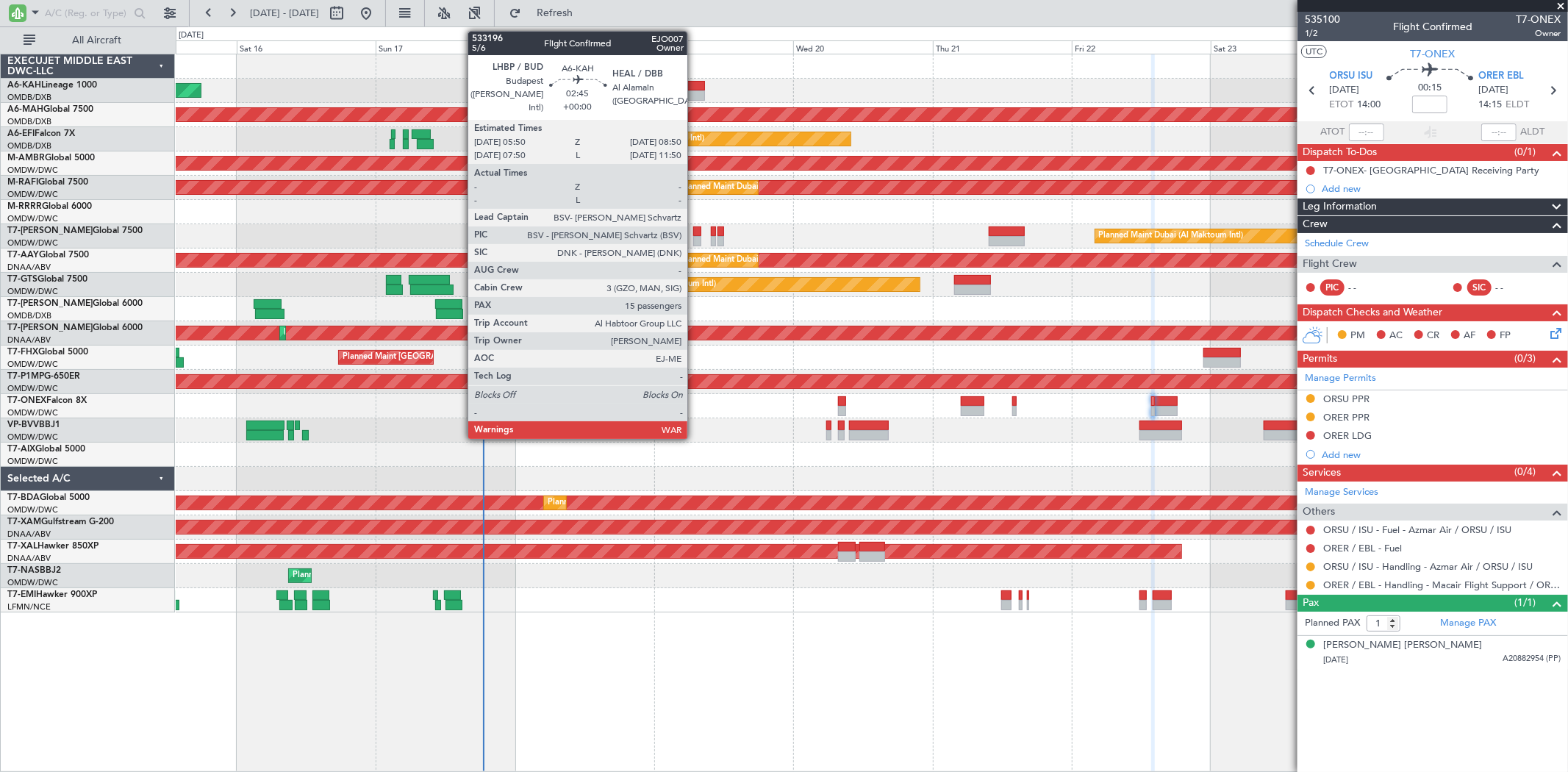
click at [694, 91] on div at bounding box center [696, 96] width 17 height 11
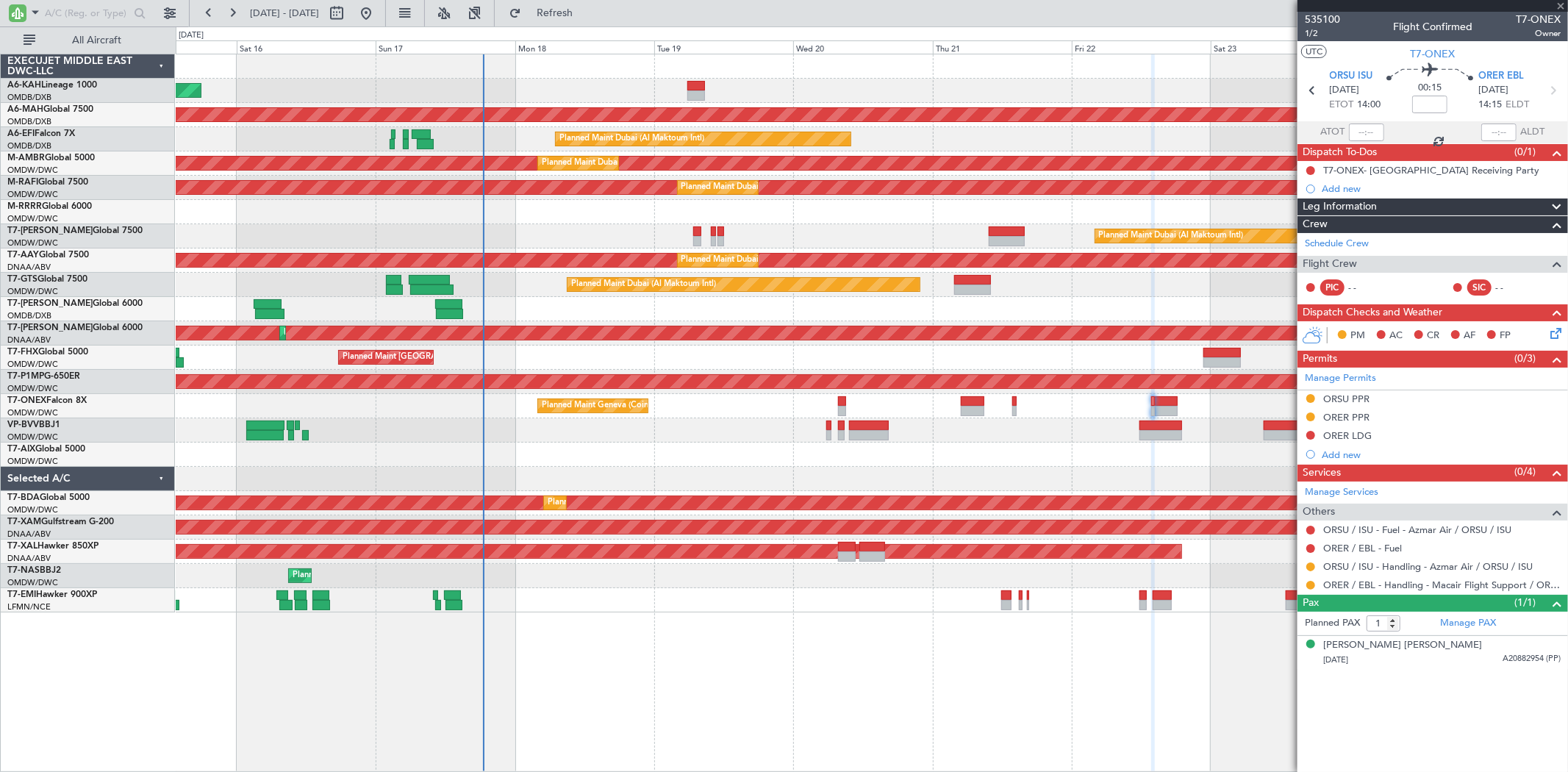
type input "15"
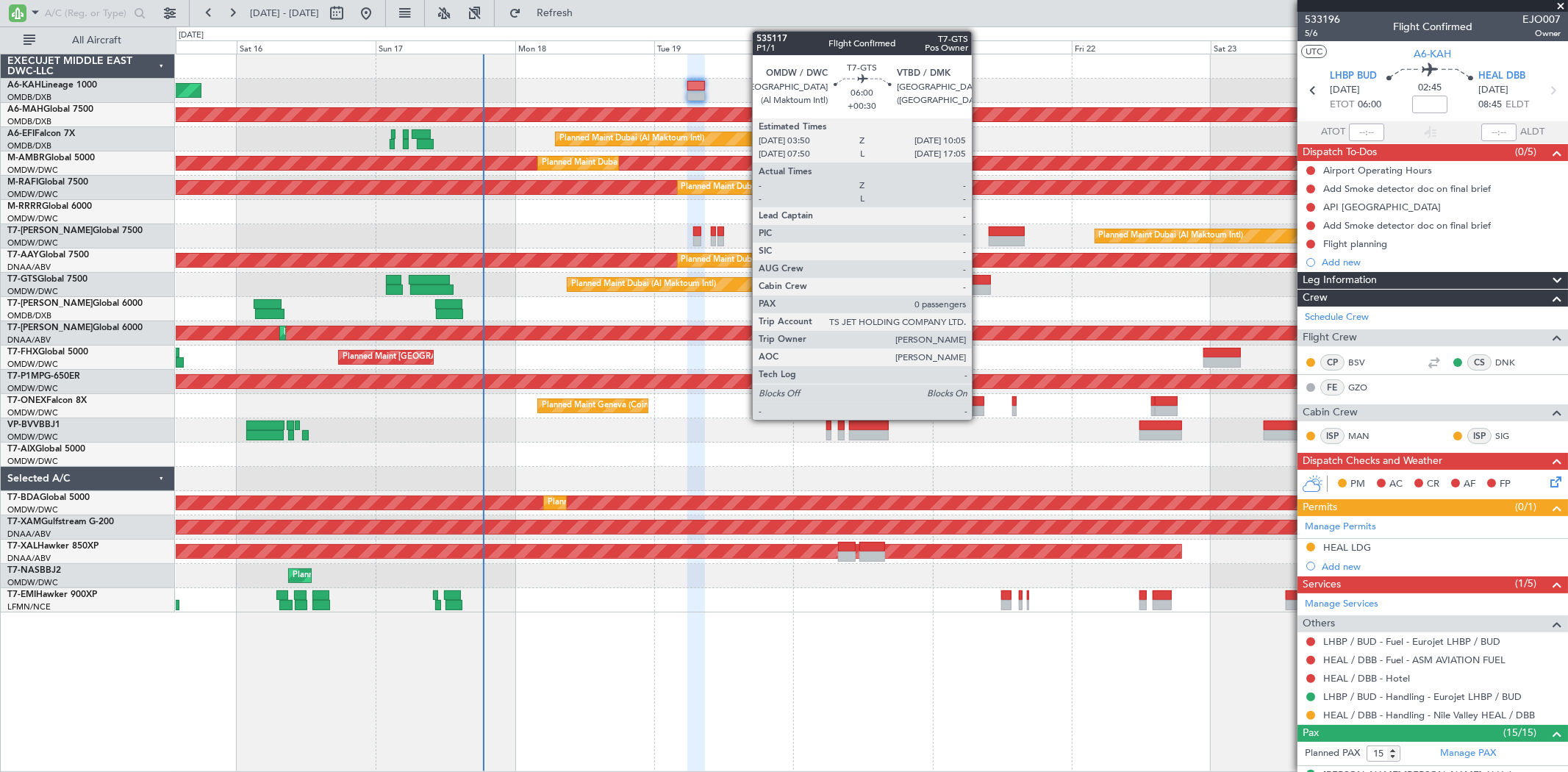
click at [980, 281] on div at bounding box center [973, 280] width 37 height 11
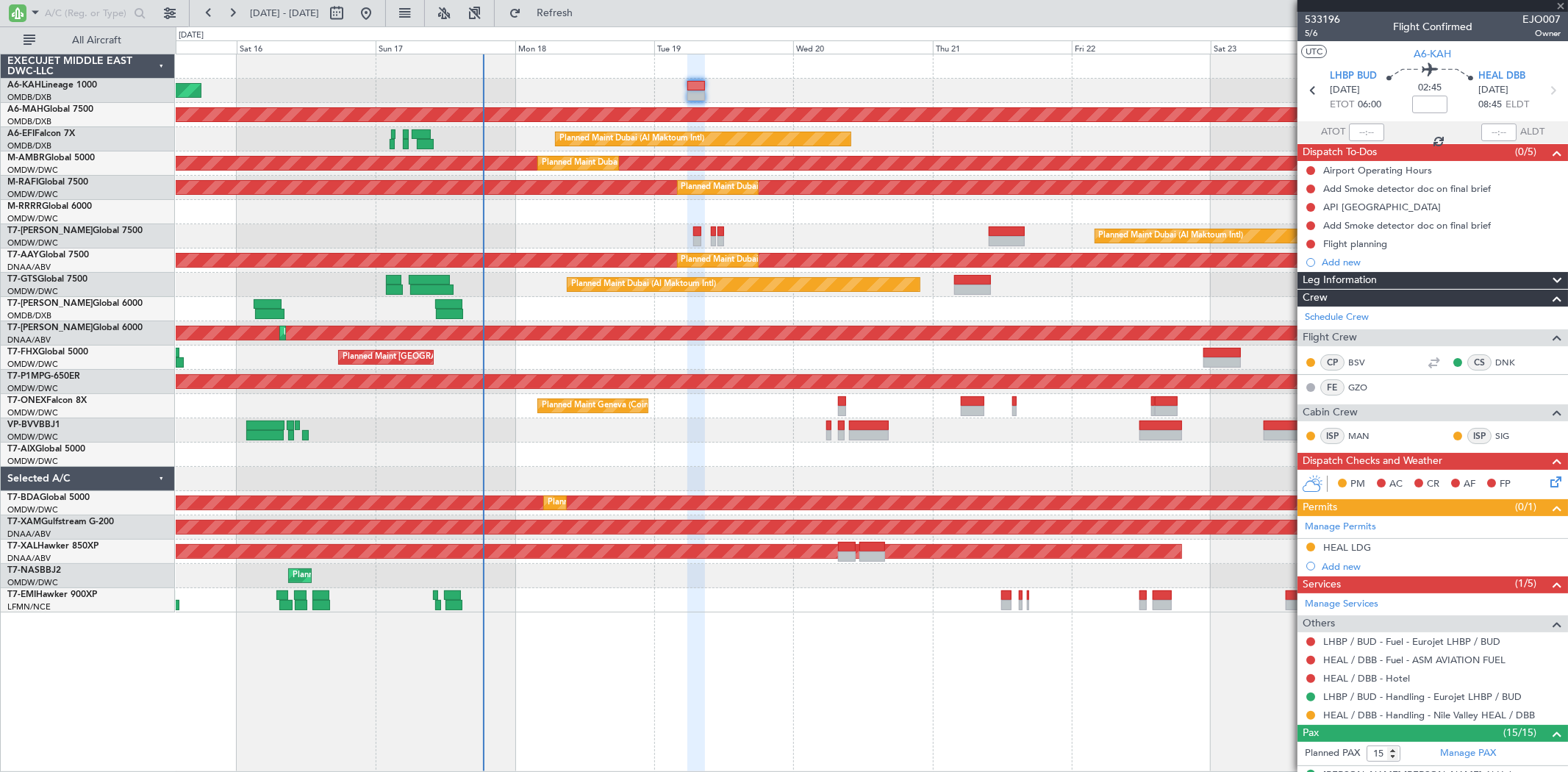
type input "+00:30"
type input "0"
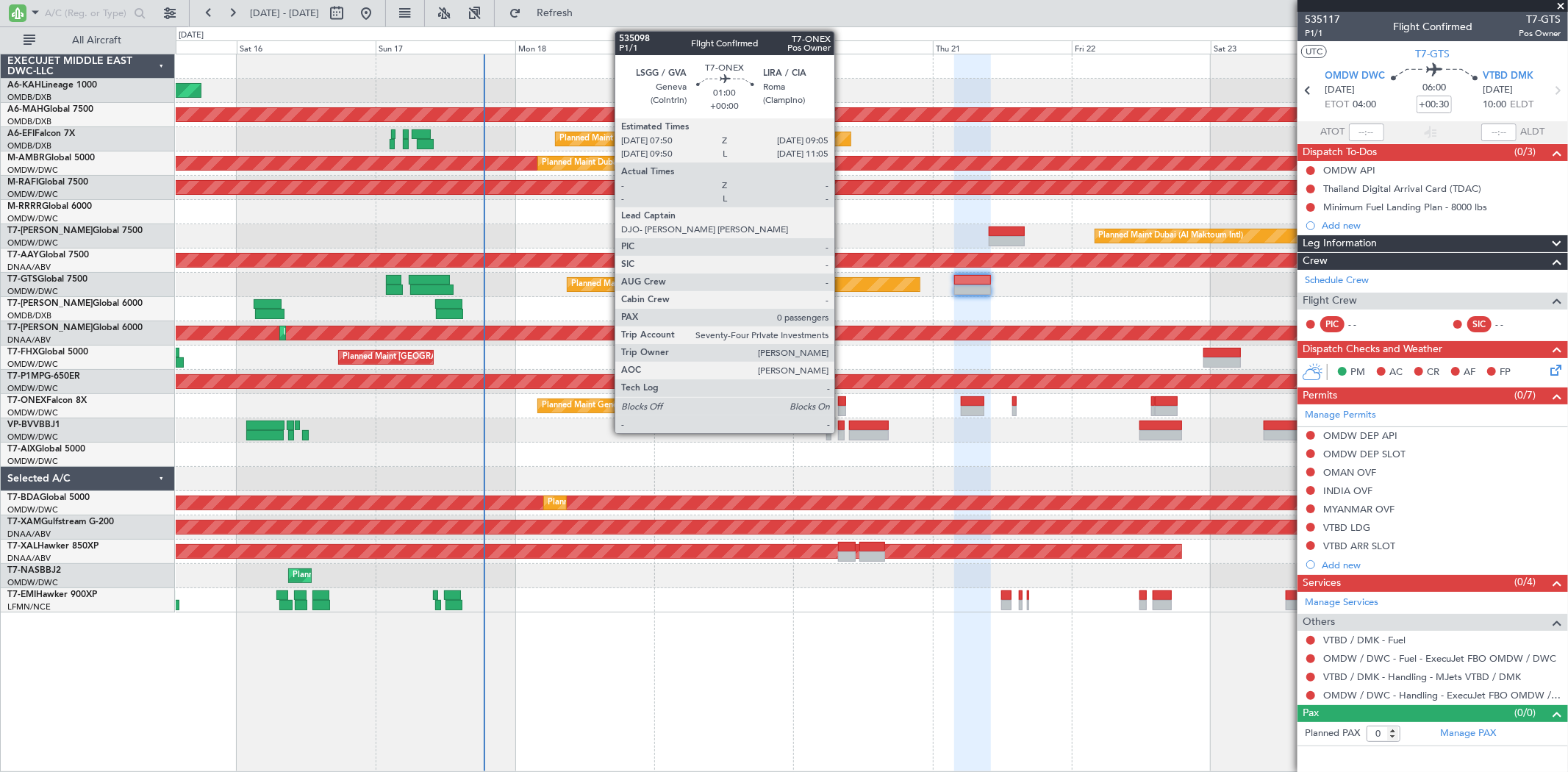
click at [842, 402] on div at bounding box center [842, 402] width 8 height 11
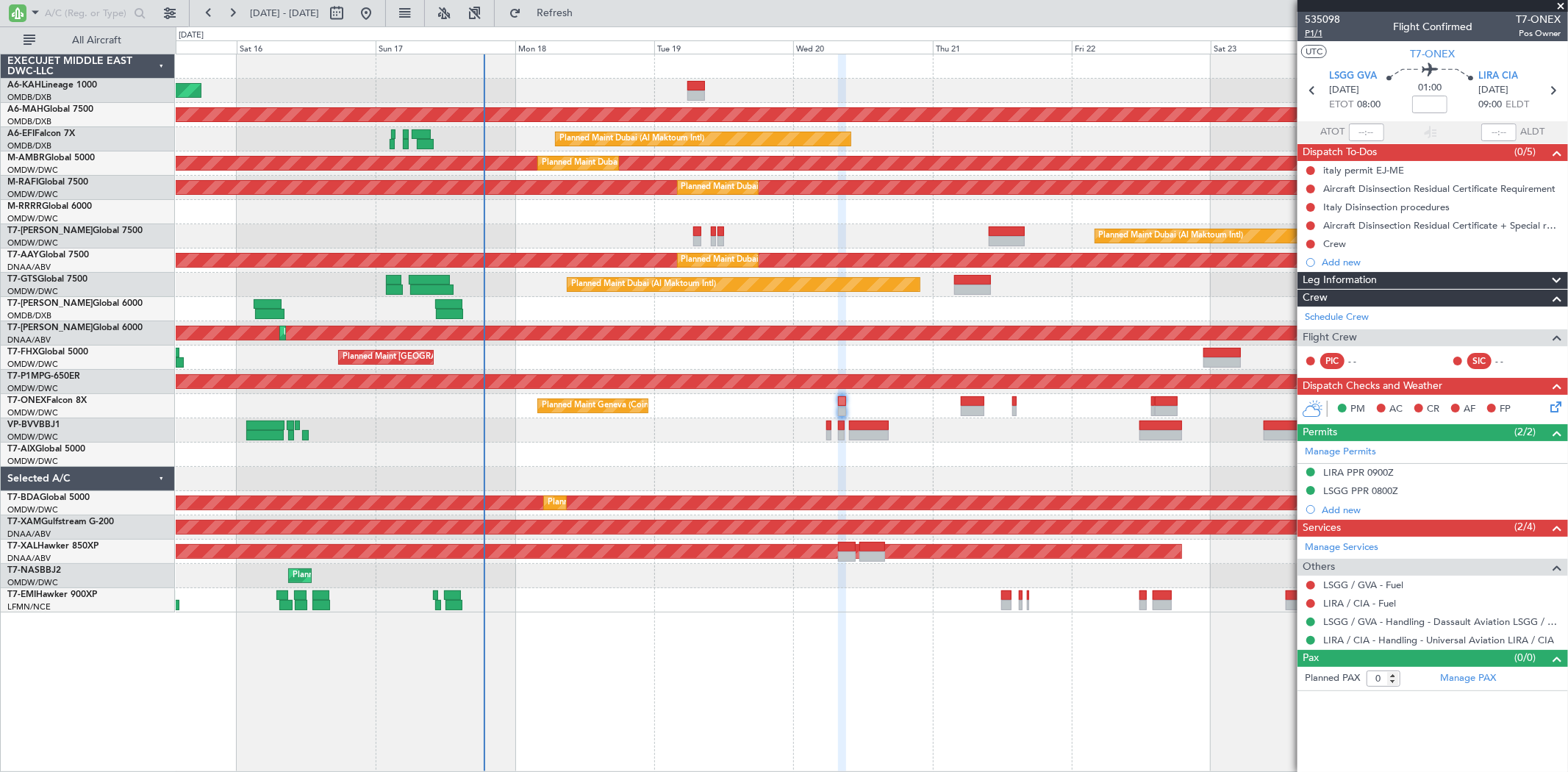
click at [1316, 34] on span "P1/1" at bounding box center [1322, 33] width 36 height 13
click at [1358, 241] on div "Crew" at bounding box center [1433, 243] width 271 height 18
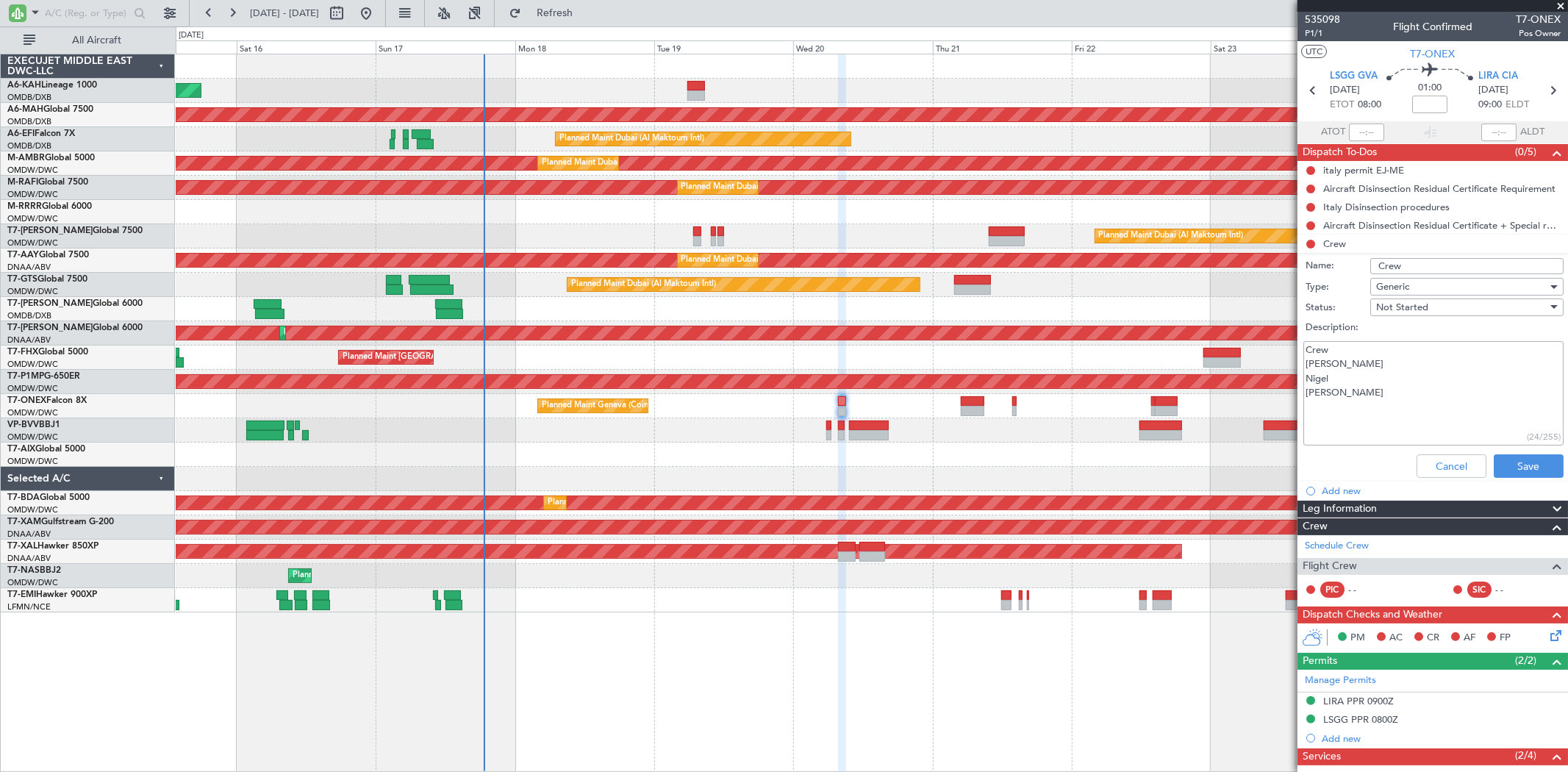
drag, startPoint x: 1352, startPoint y: 398, endPoint x: 1309, endPoint y: 367, distance: 53.0
click at [1309, 367] on textarea "Crew David Nigel Chantel" at bounding box center [1433, 393] width 260 height 105
paste textarea "Grant, Nigel and Chantel."
type textarea "Crew Grant, Nigel and Chantel."
click at [1507, 458] on button "Save" at bounding box center [1529, 466] width 70 height 23
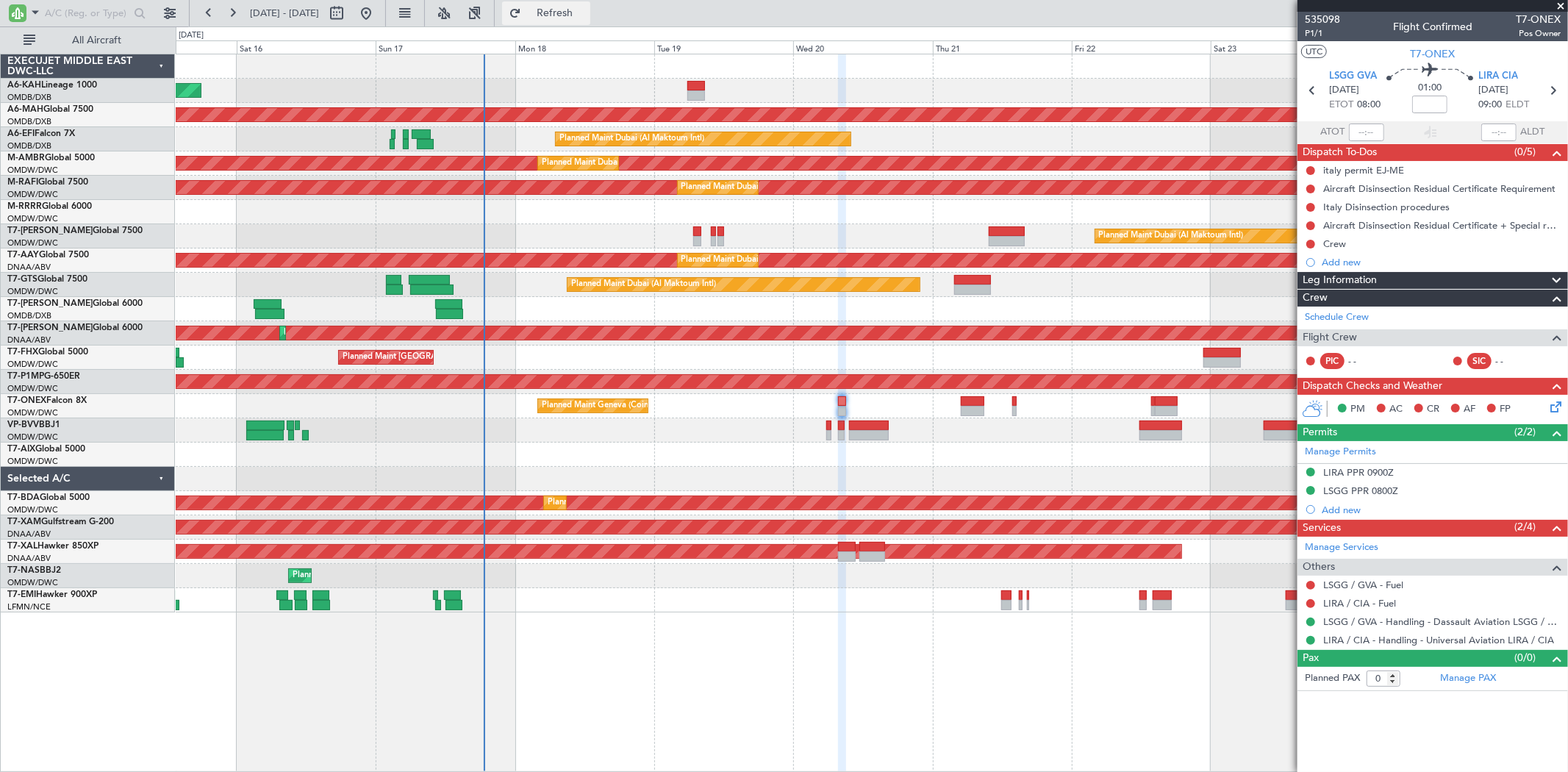
click at [586, 17] on span "Refresh" at bounding box center [555, 14] width 62 height 11
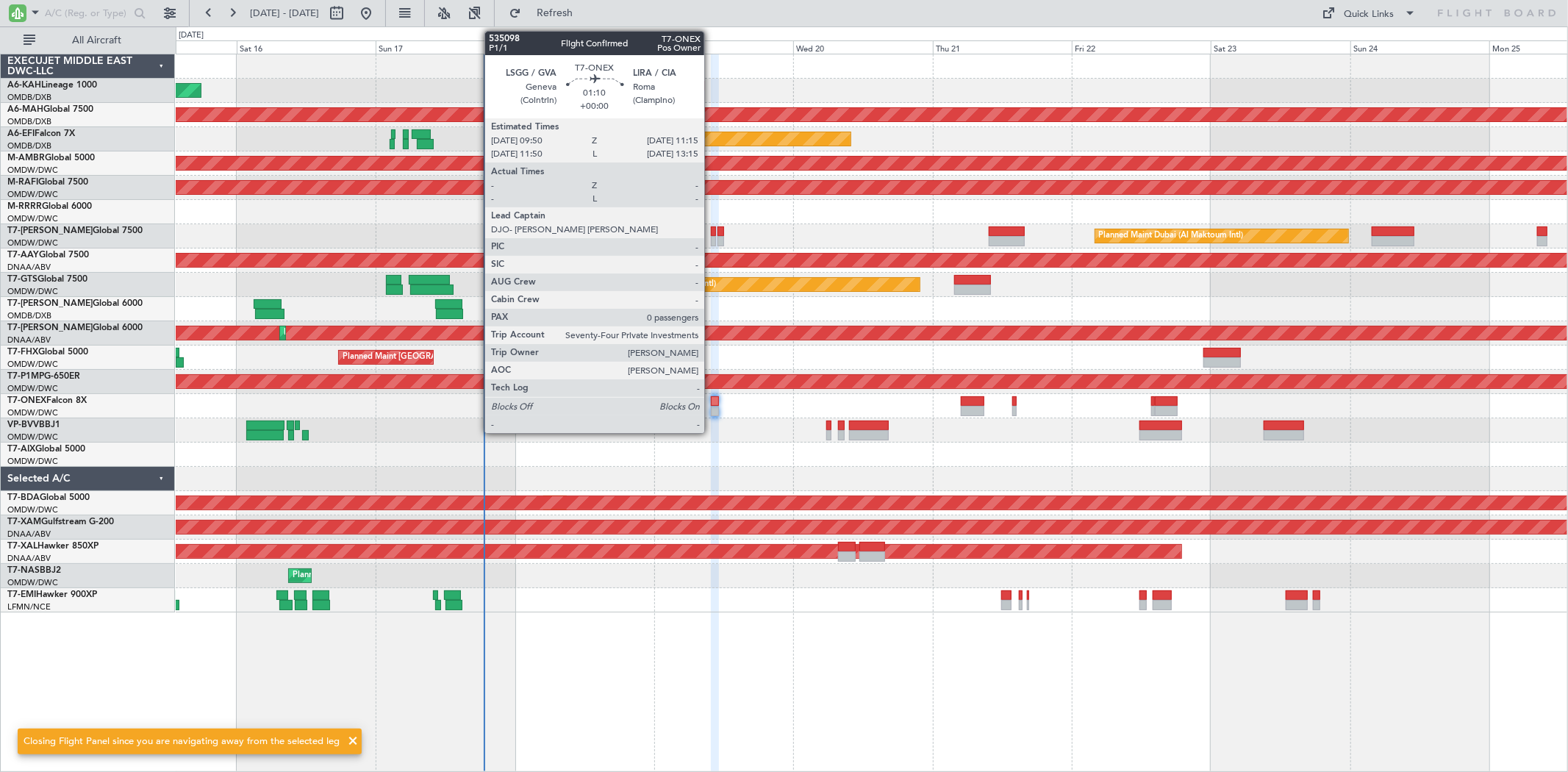
click at [712, 409] on div at bounding box center [716, 411] width 9 height 11
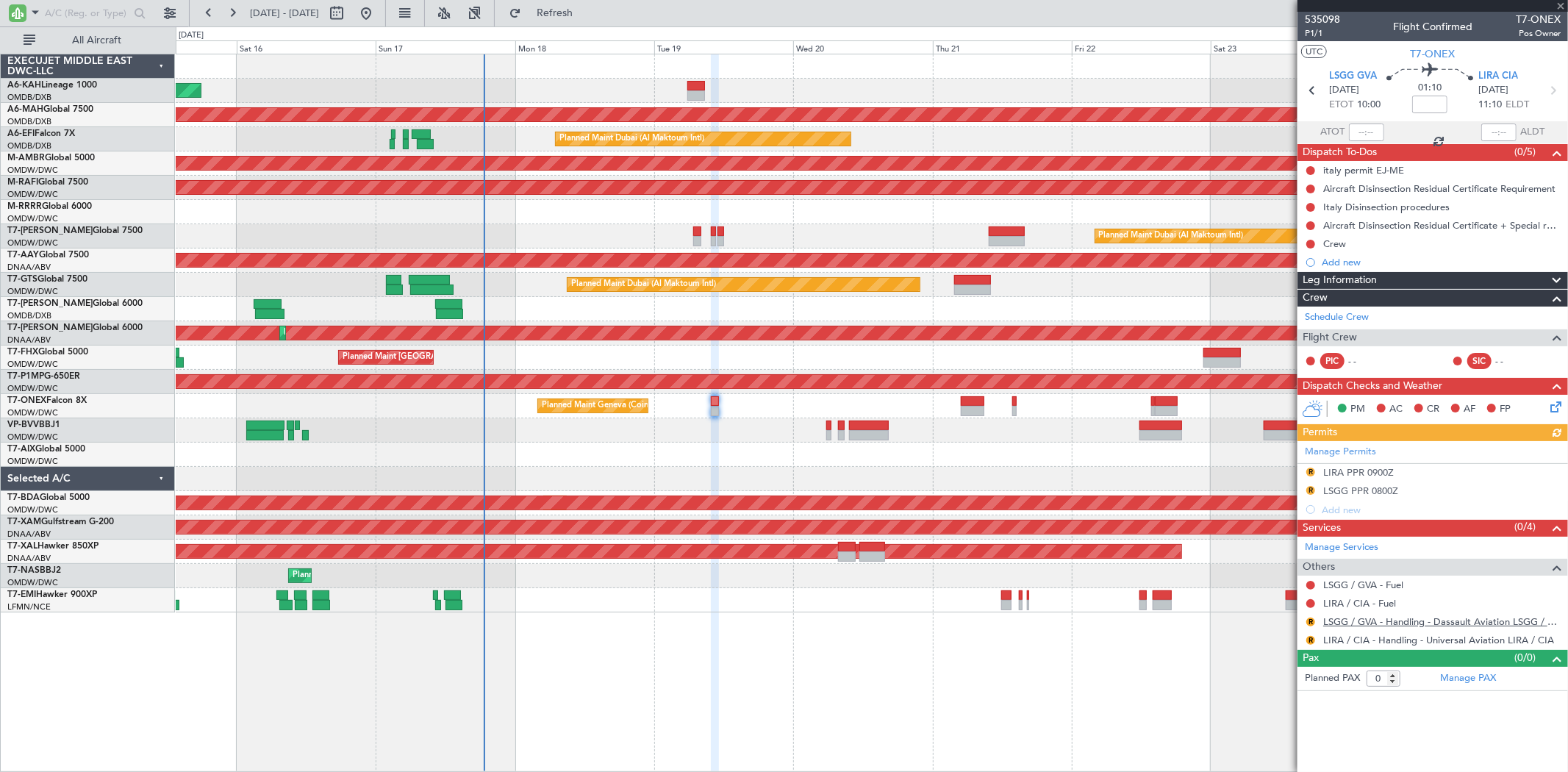
click at [1401, 623] on link "LSGG / GVA - Handling - Dassault Aviation LSGG / GVA" at bounding box center [1442, 621] width 238 height 13
click at [1309, 473] on button "R" at bounding box center [1311, 472] width 9 height 9
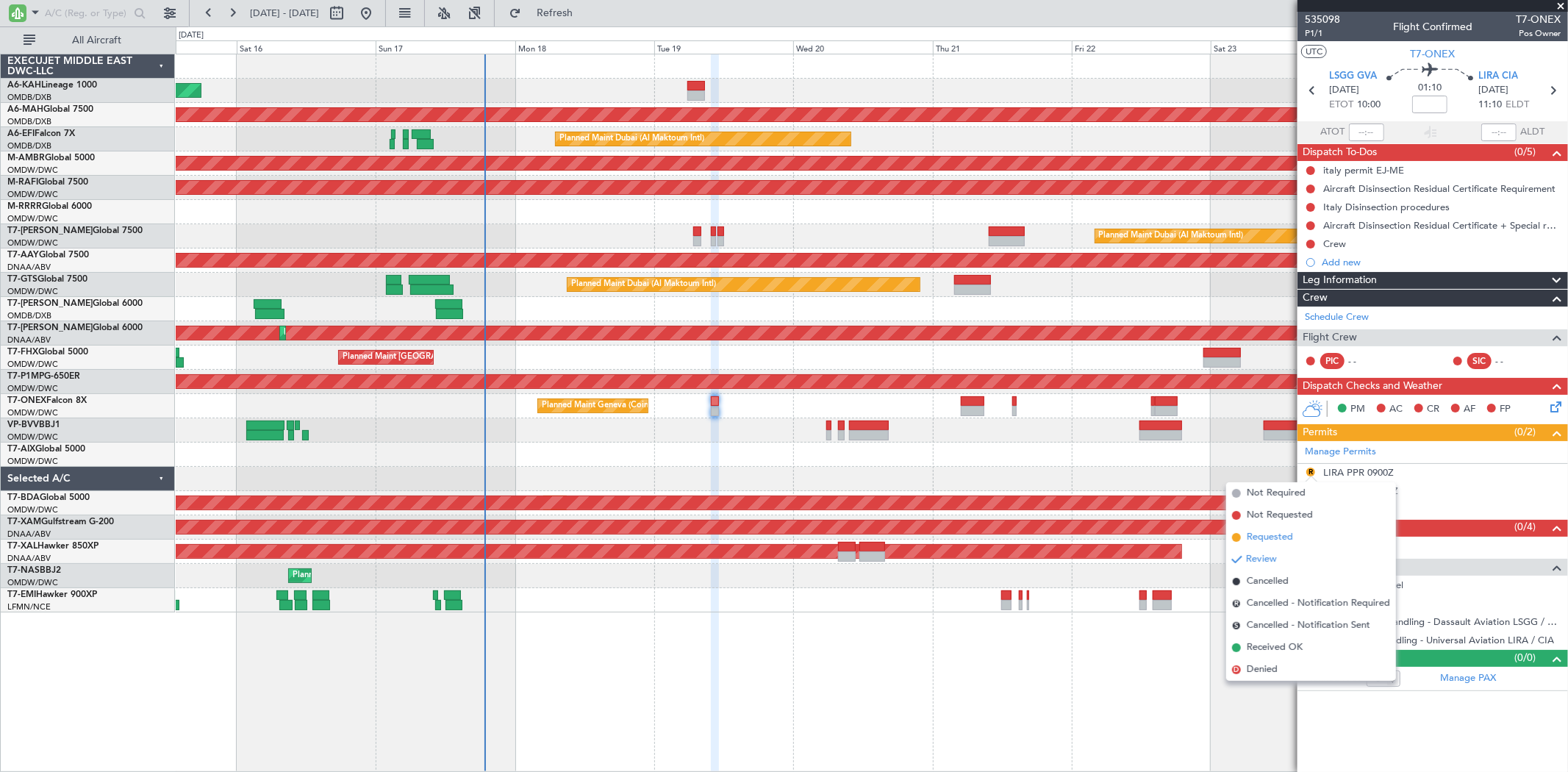
click at [1287, 537] on span "Requested" at bounding box center [1269, 537] width 46 height 14
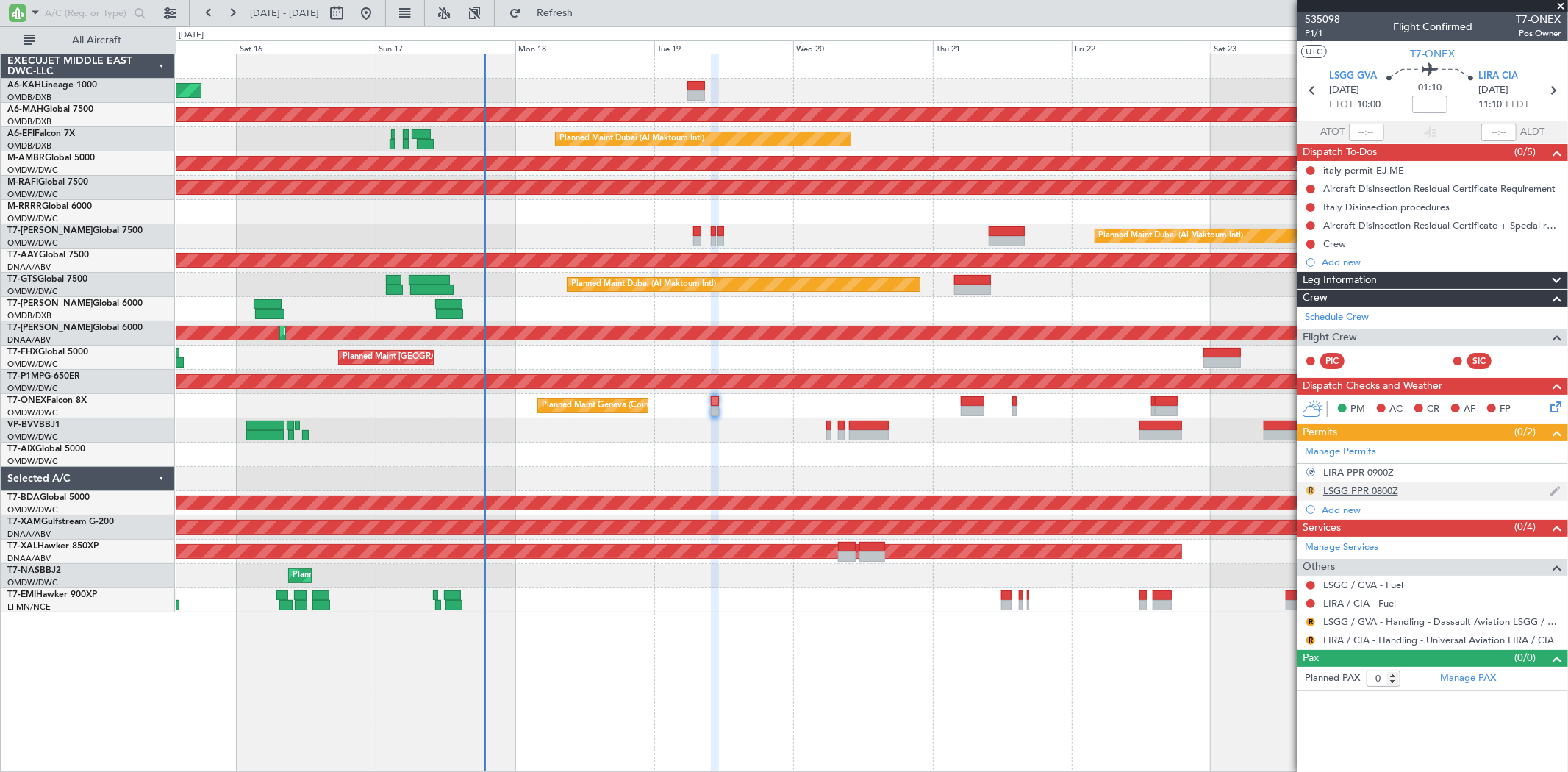
click at [1311, 491] on button "R" at bounding box center [1311, 490] width 9 height 9
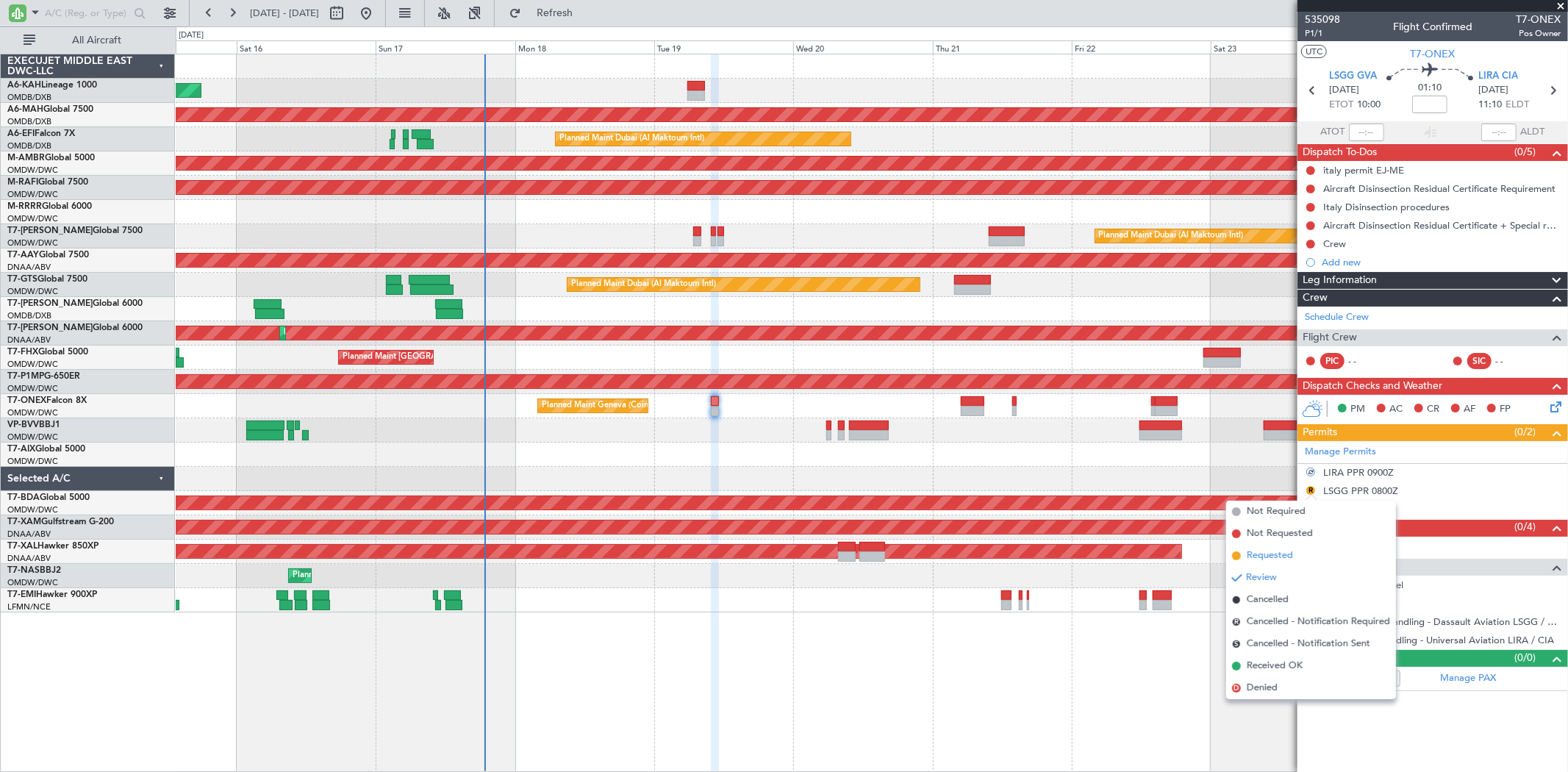
click at [1281, 559] on span "Requested" at bounding box center [1269, 555] width 46 height 14
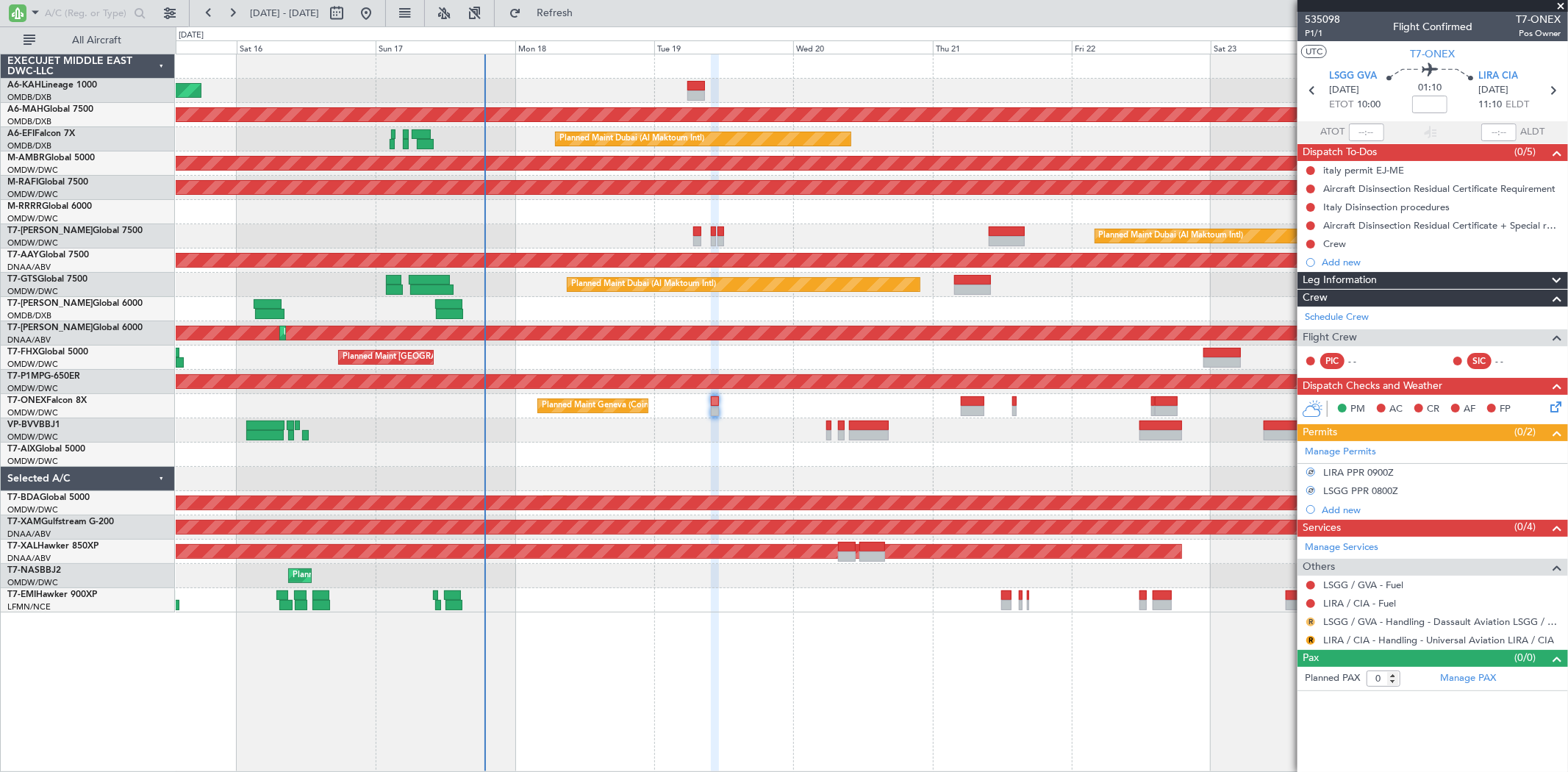
click at [1312, 619] on button "R" at bounding box center [1311, 622] width 9 height 9
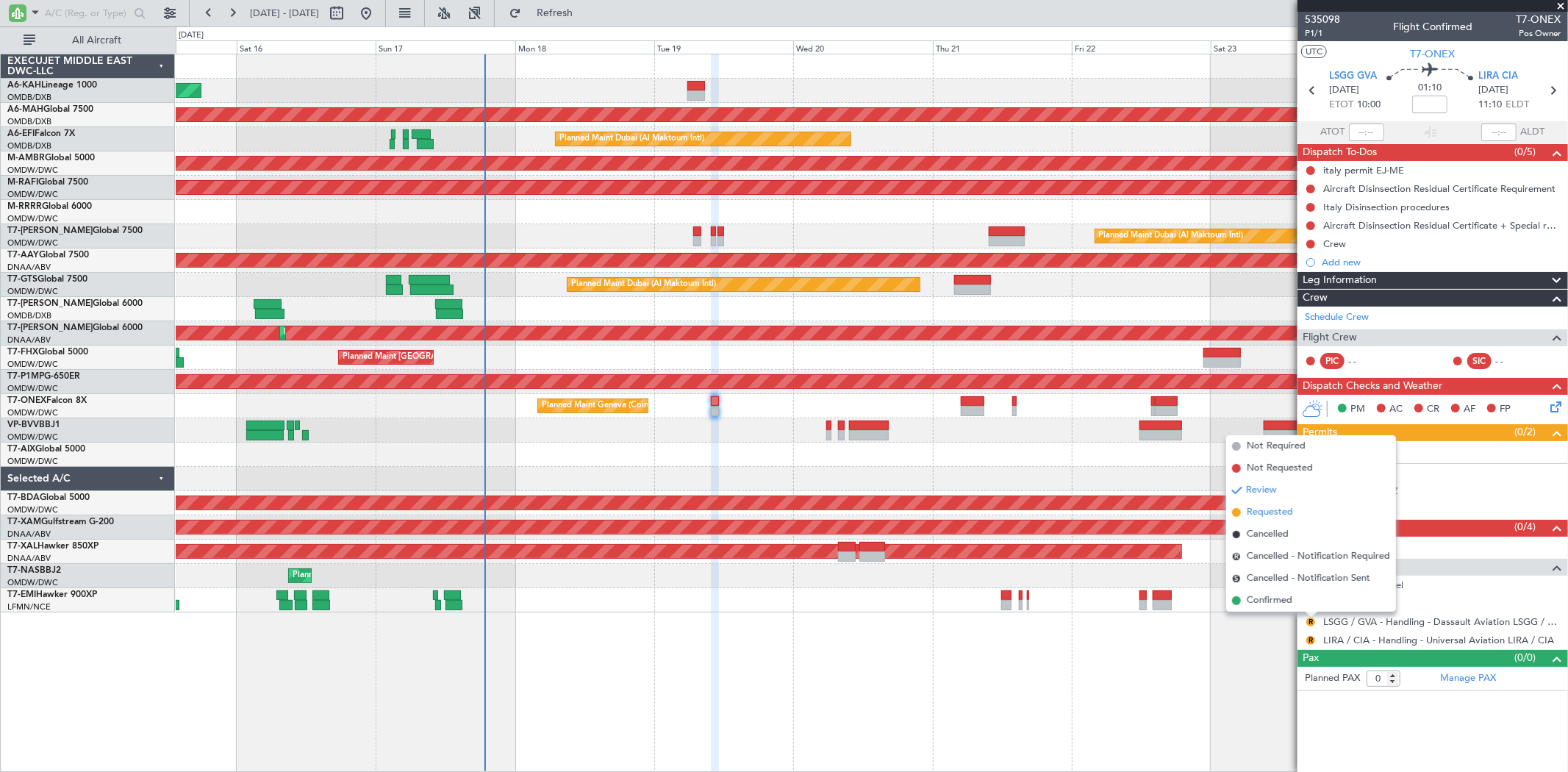
click at [1277, 514] on span "Requested" at bounding box center [1269, 512] width 46 height 14
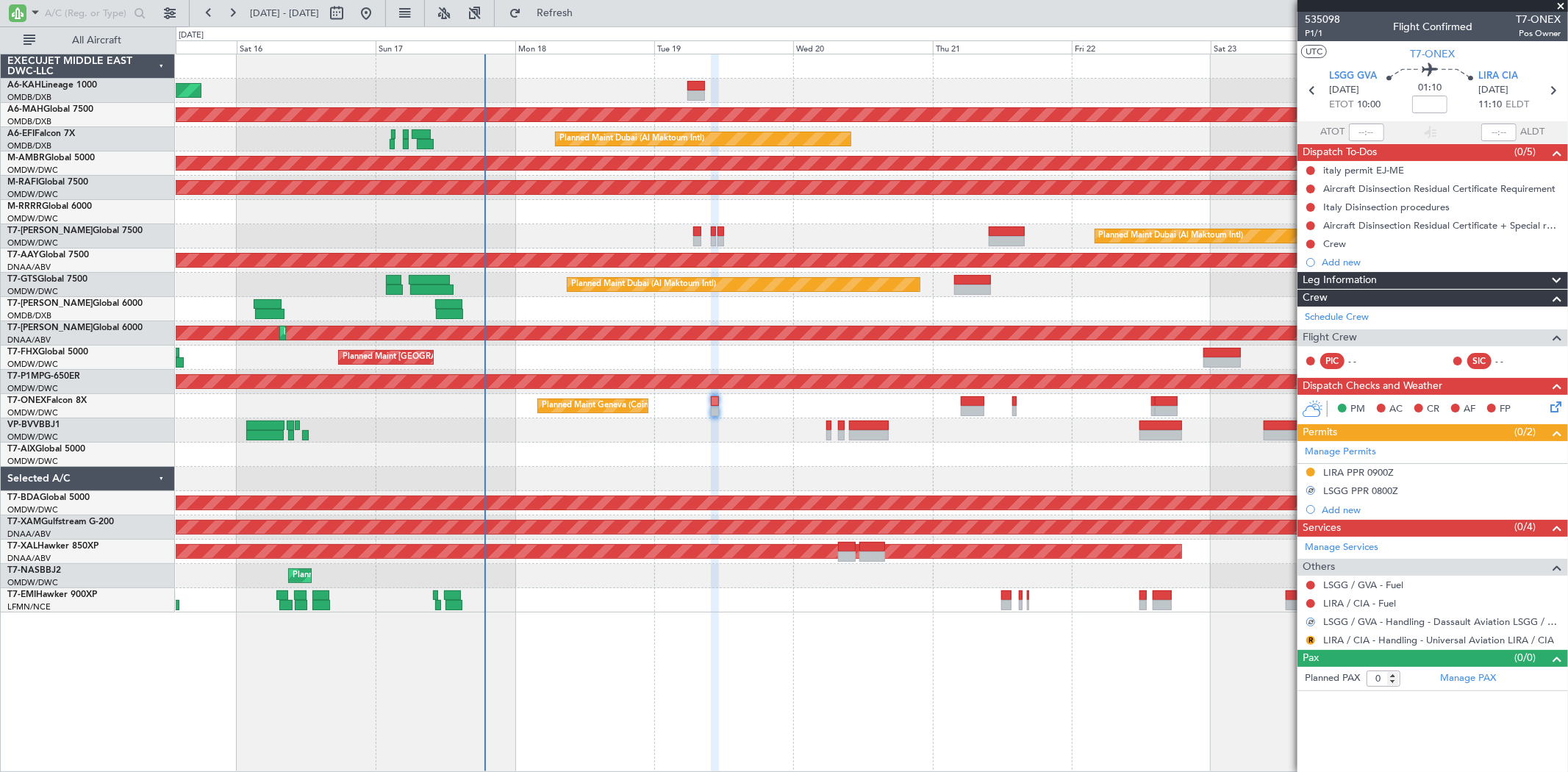
click at [1311, 637] on mat-tooltip-component "Not Requested" at bounding box center [1312, 628] width 83 height 39
click at [1309, 637] on button "R" at bounding box center [1311, 640] width 9 height 9
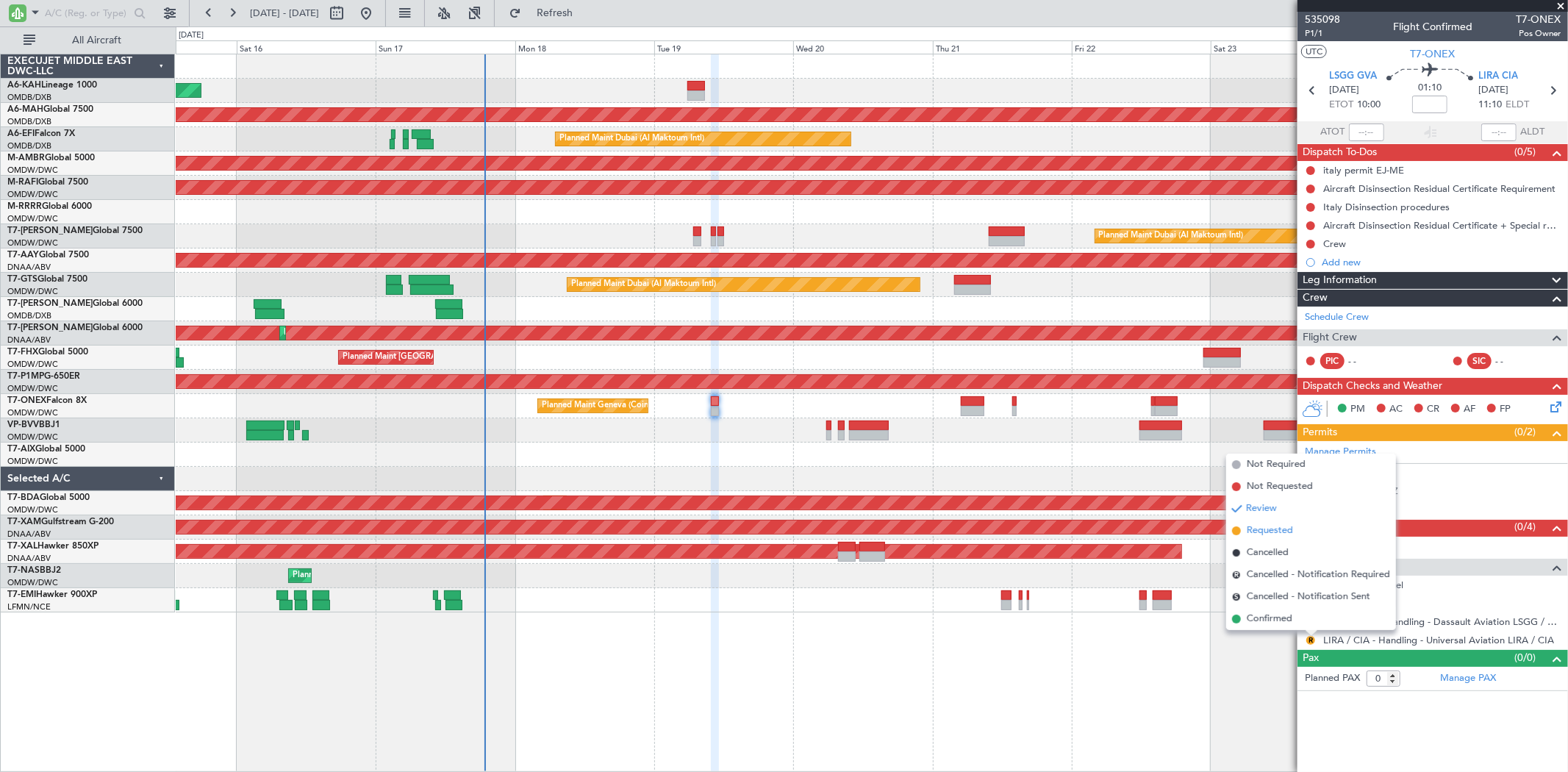
click at [1270, 528] on span "Requested" at bounding box center [1269, 530] width 46 height 14
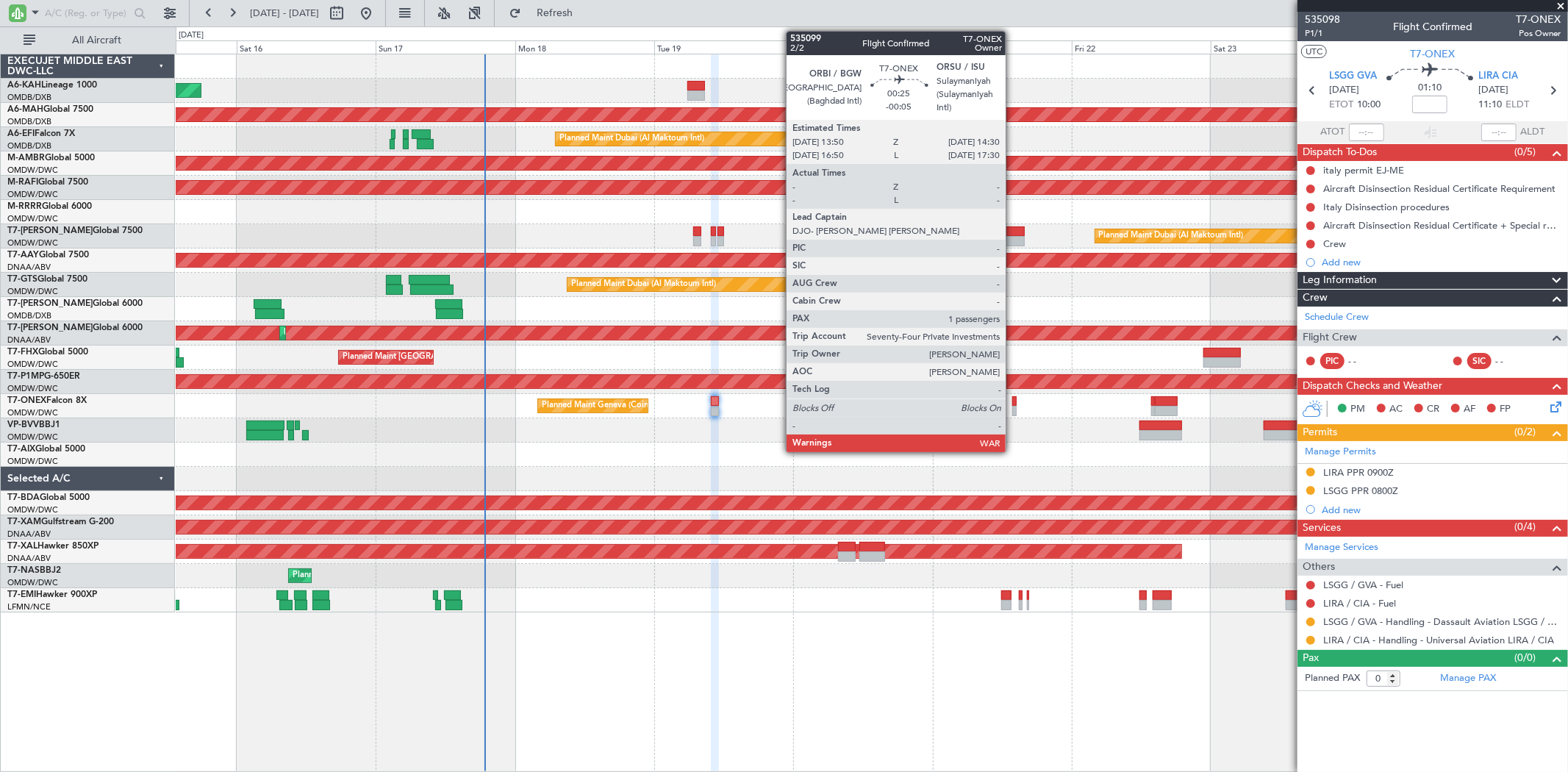
click at [1013, 409] on div at bounding box center [1014, 411] width 5 height 11
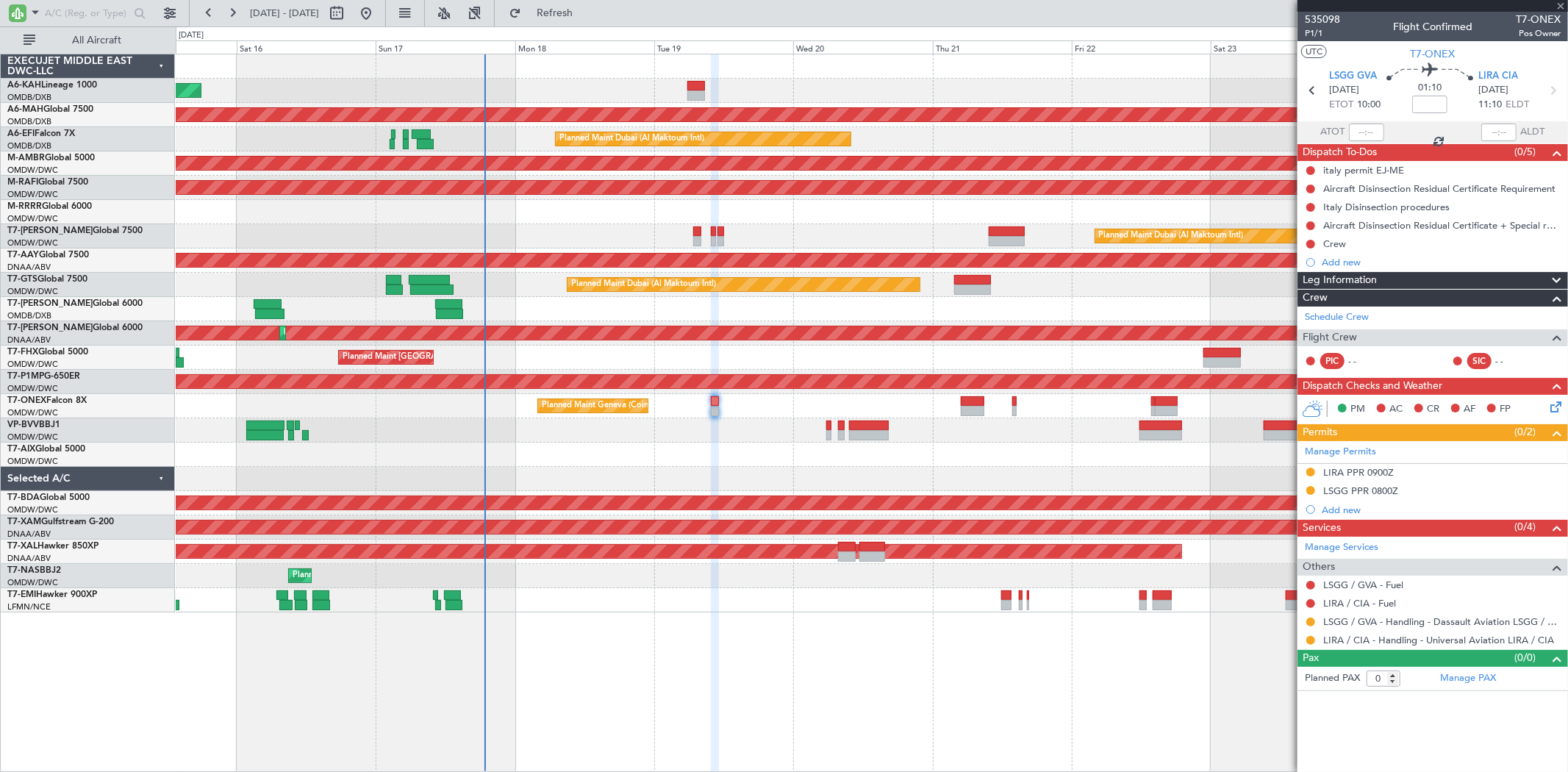
click at [1013, 409] on div at bounding box center [1014, 411] width 5 height 11
type input "-00:05"
type input "1"
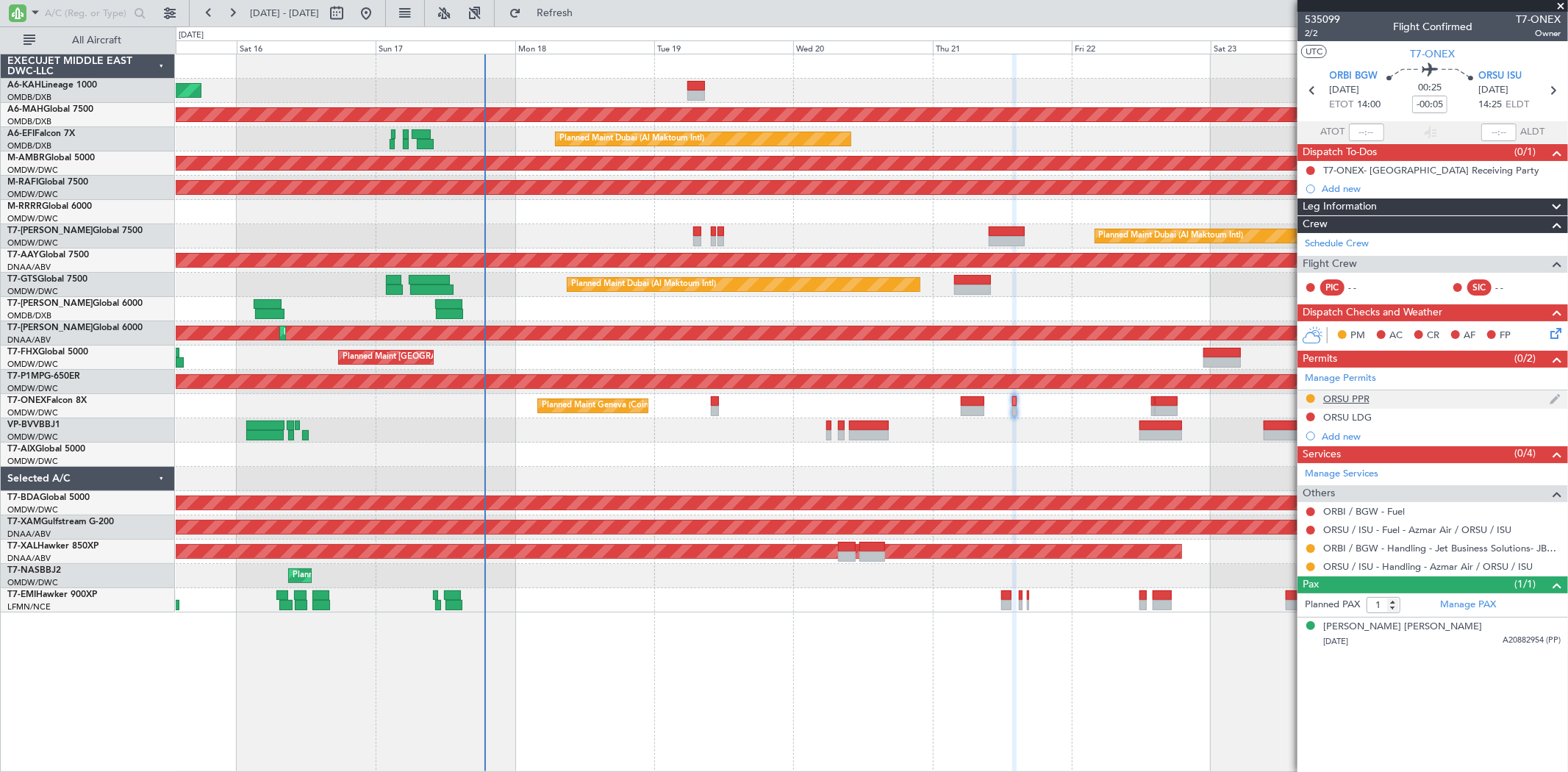
click at [1364, 395] on div "ORSU PPR" at bounding box center [1346, 398] width 46 height 13
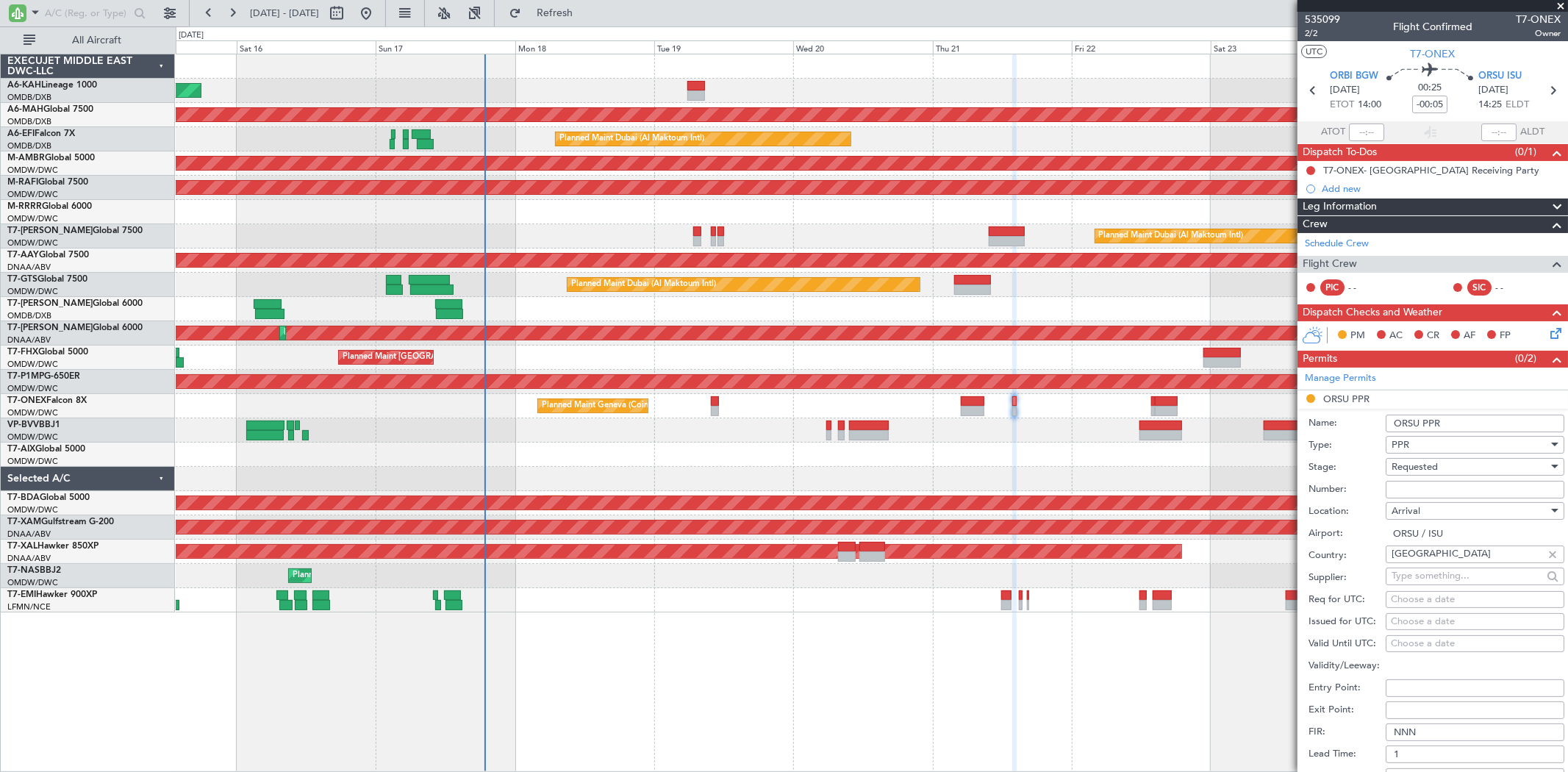
click at [1402, 482] on input "Number:" at bounding box center [1475, 489] width 179 height 17
paste input "No.: 511/25"
type input "No.: 511/25"
click at [1410, 464] on span "Requested" at bounding box center [1414, 466] width 46 height 13
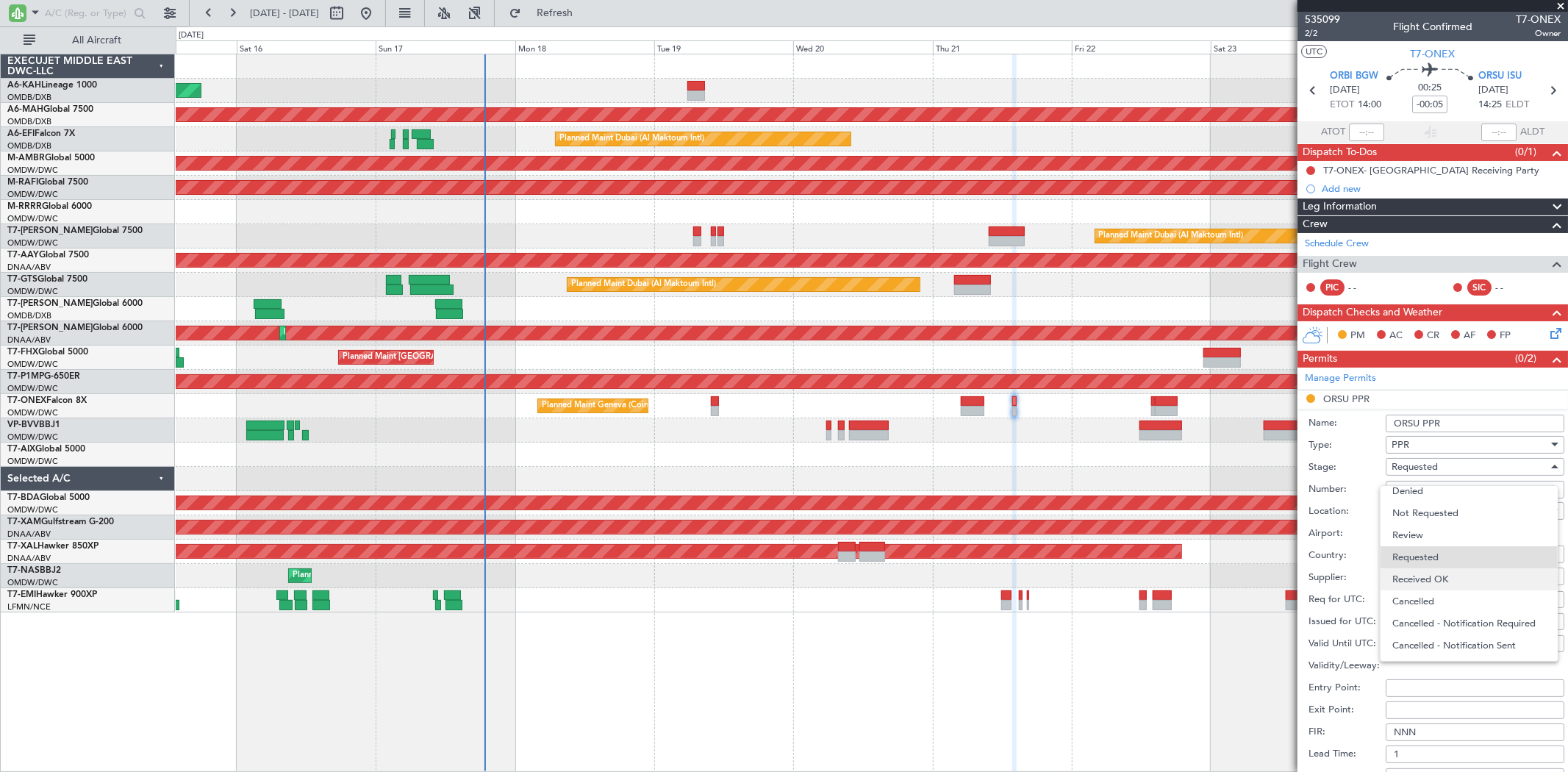
click at [1421, 577] on span "Received OK" at bounding box center [1469, 578] width 153 height 22
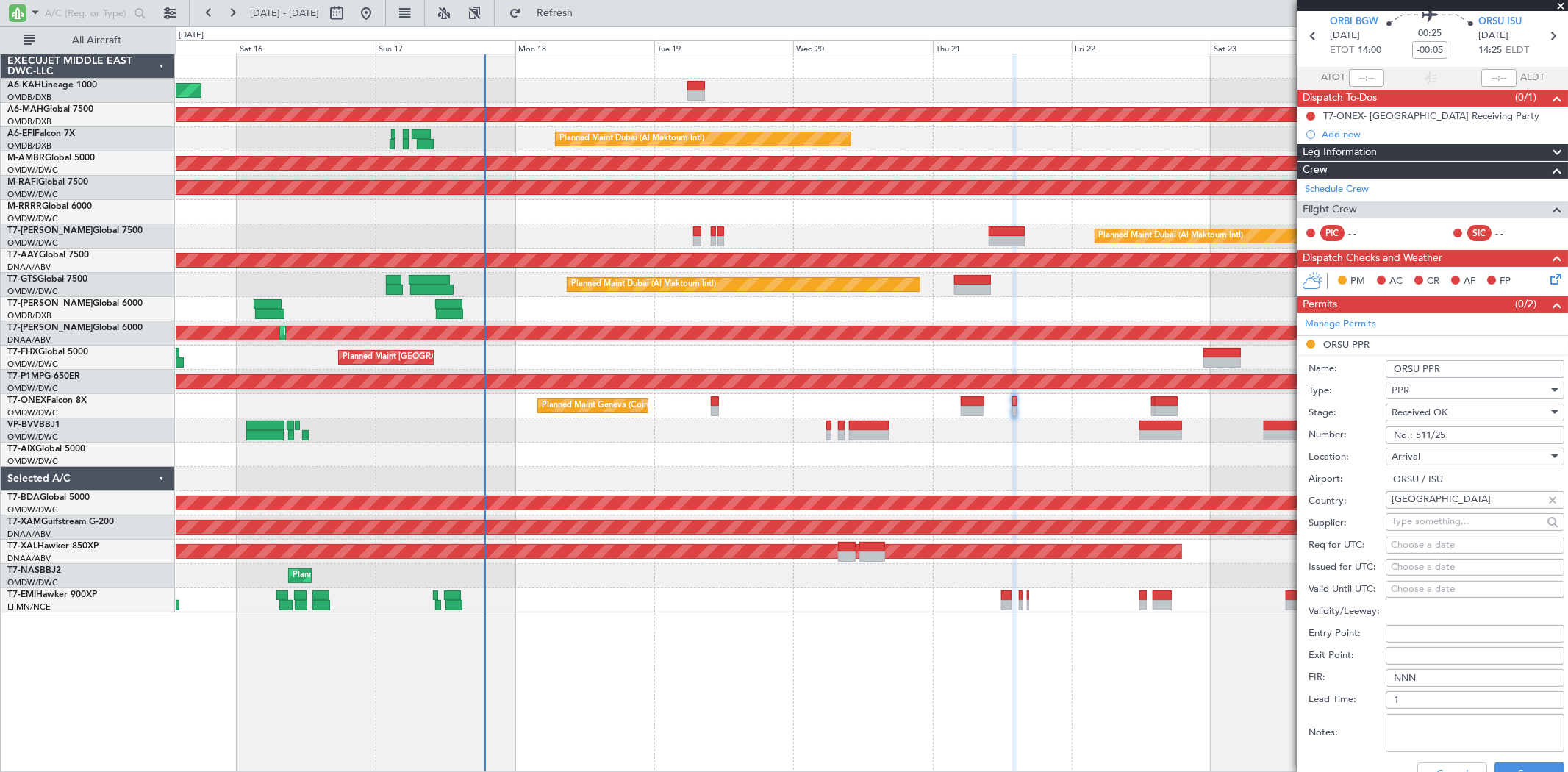
scroll to position [82, 0]
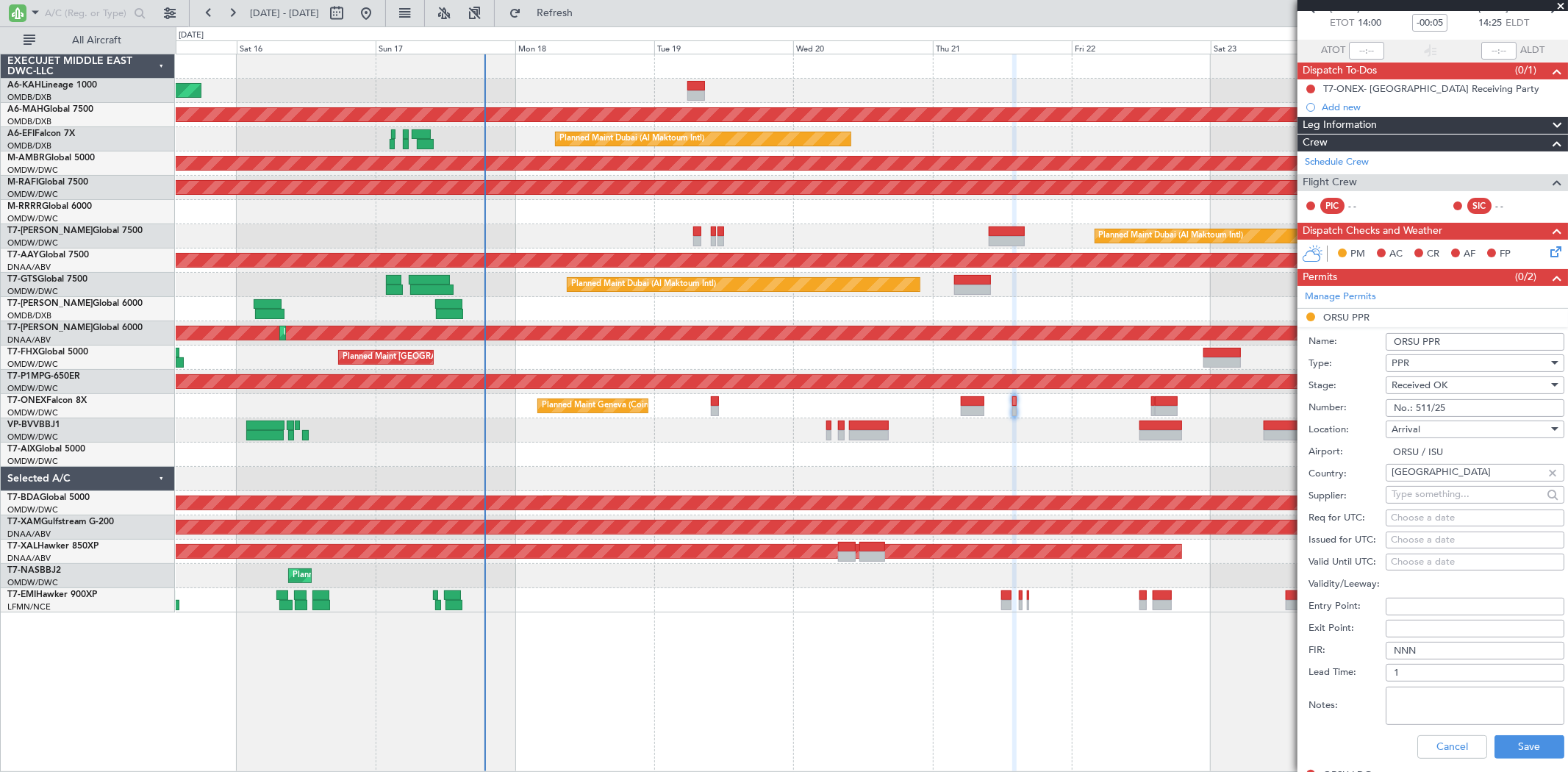
click at [1411, 537] on div "Choose a date" at bounding box center [1475, 540] width 169 height 14
select select "8"
select select "2025"
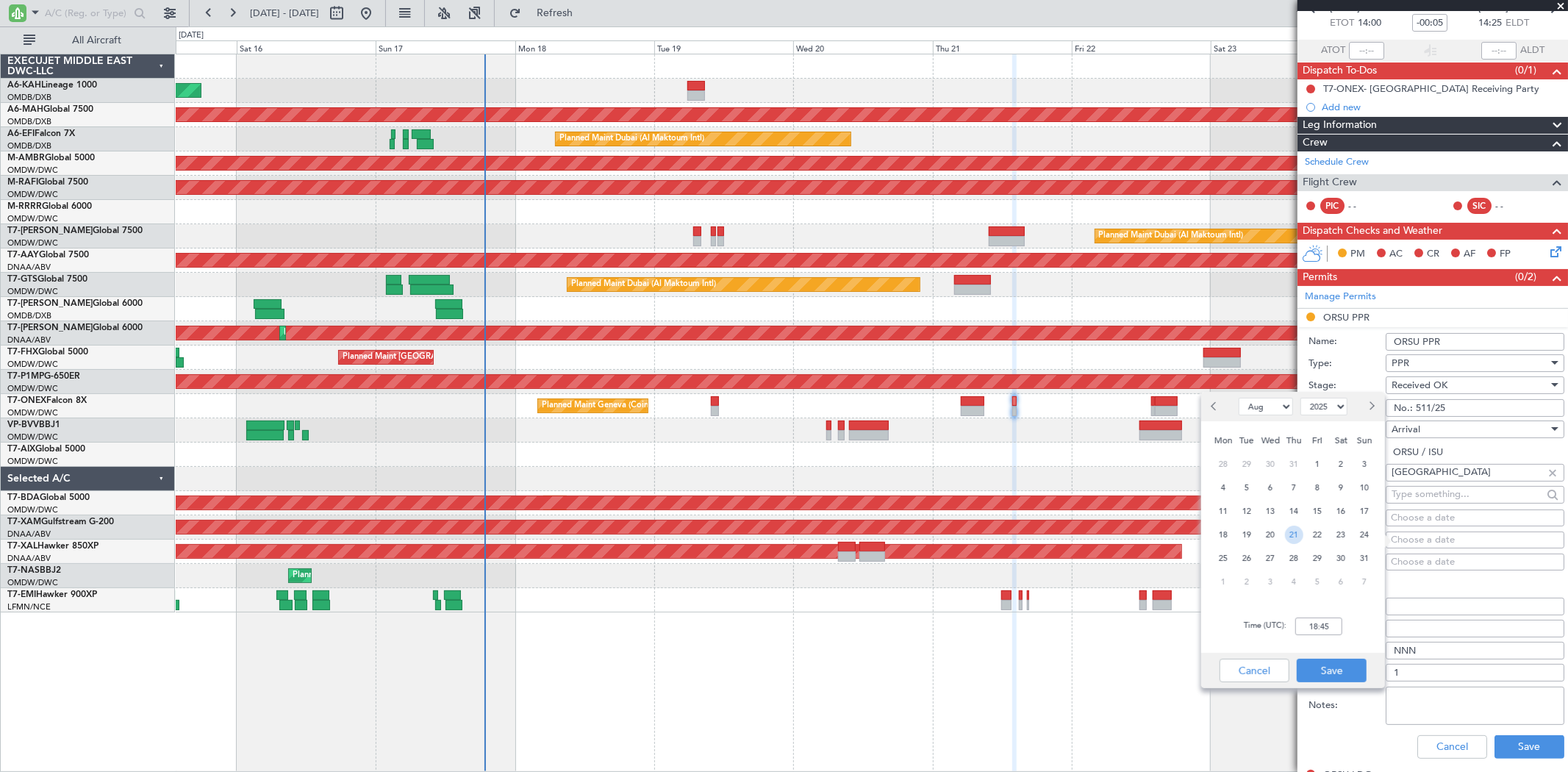
click at [1296, 530] on span "21" at bounding box center [1294, 535] width 18 height 18
click at [1325, 621] on input "00:00" at bounding box center [1319, 625] width 47 height 17
type input "14:25"
drag, startPoint x: 1340, startPoint y: 664, endPoint x: 1413, endPoint y: 700, distance: 81.4
click at [1340, 664] on button "Save" at bounding box center [1331, 670] width 70 height 23
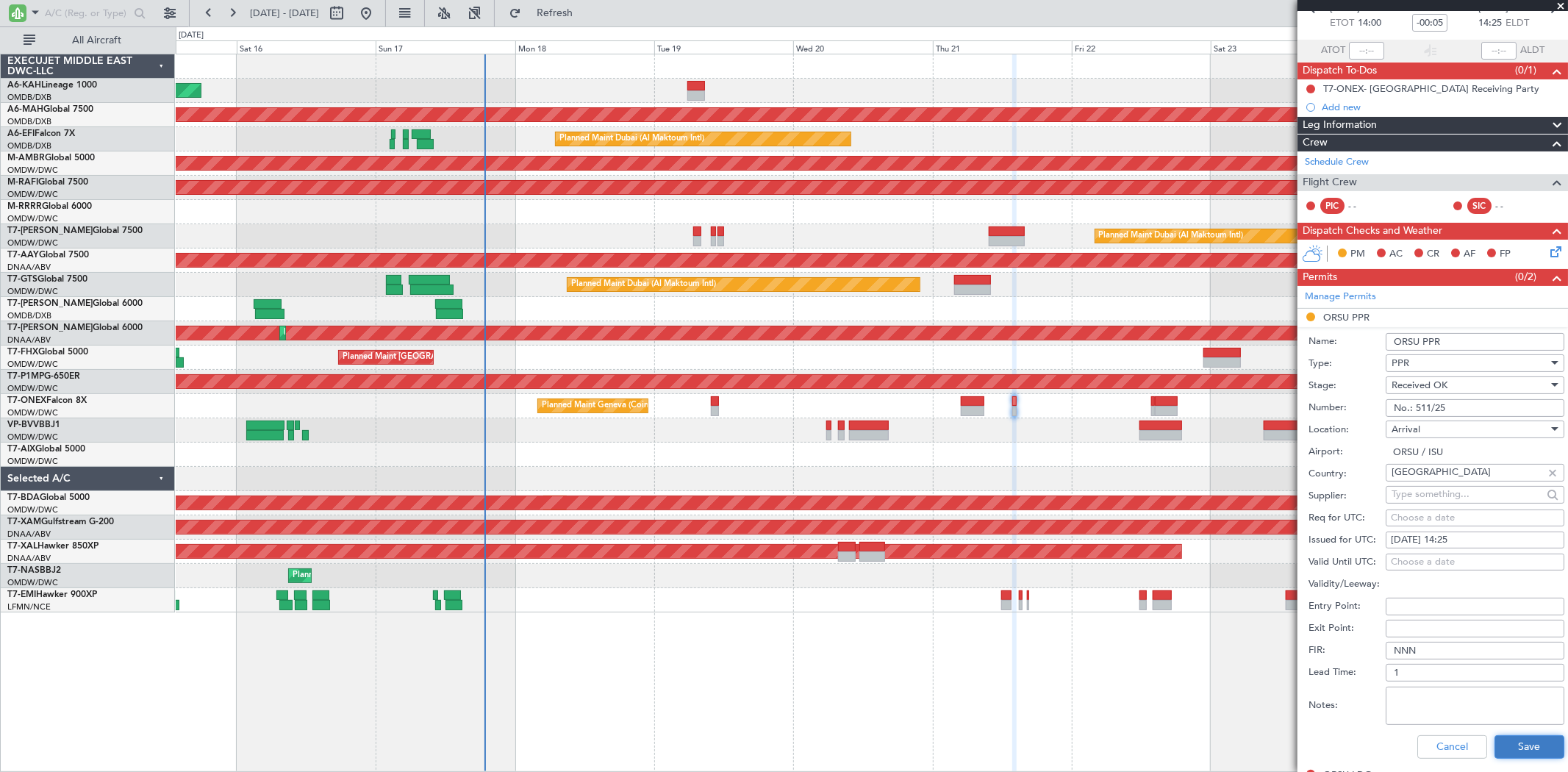
click at [1524, 745] on button "Save" at bounding box center [1529, 746] width 70 height 23
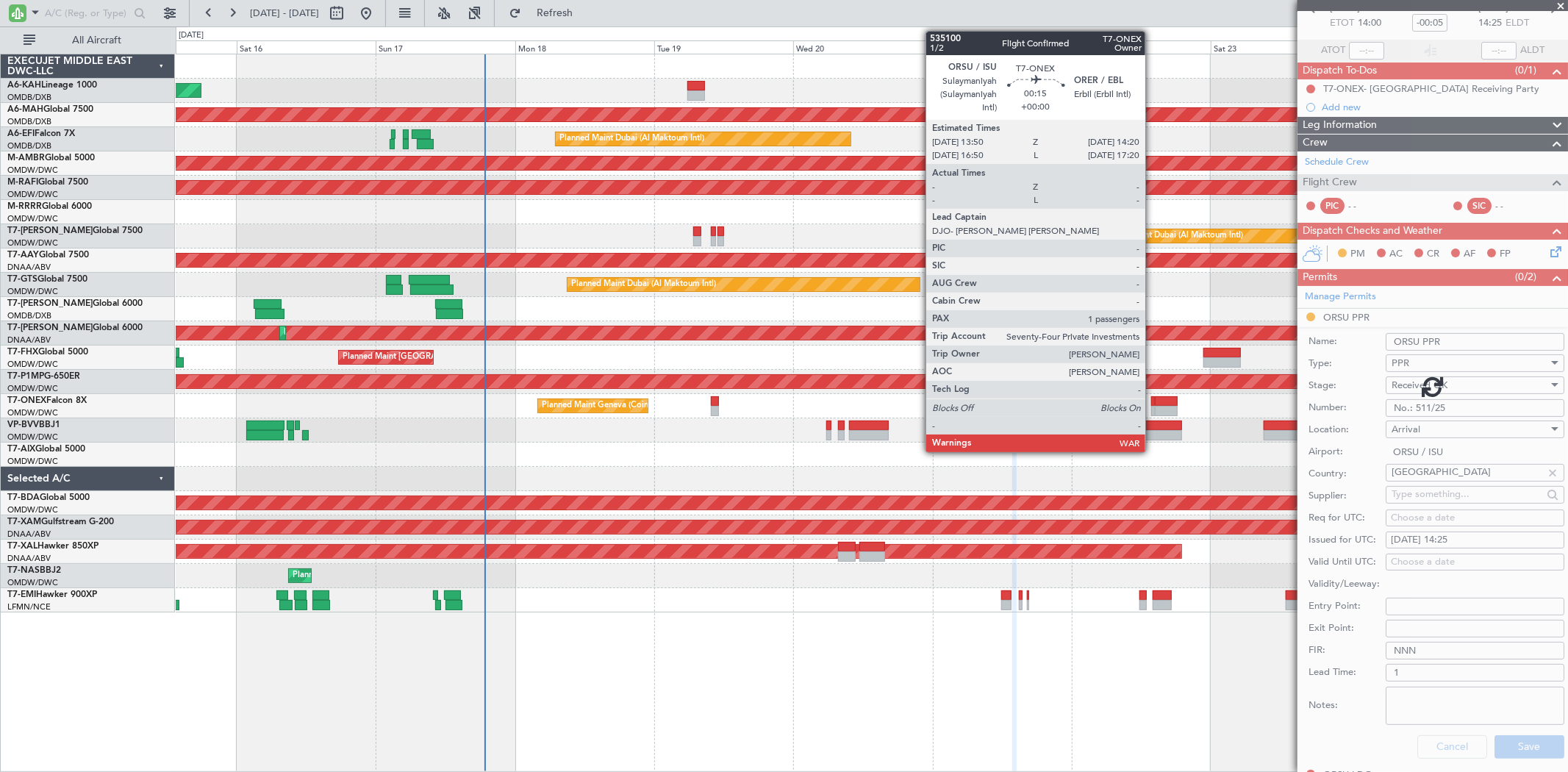
click at [1153, 402] on div at bounding box center [1153, 402] width 3 height 11
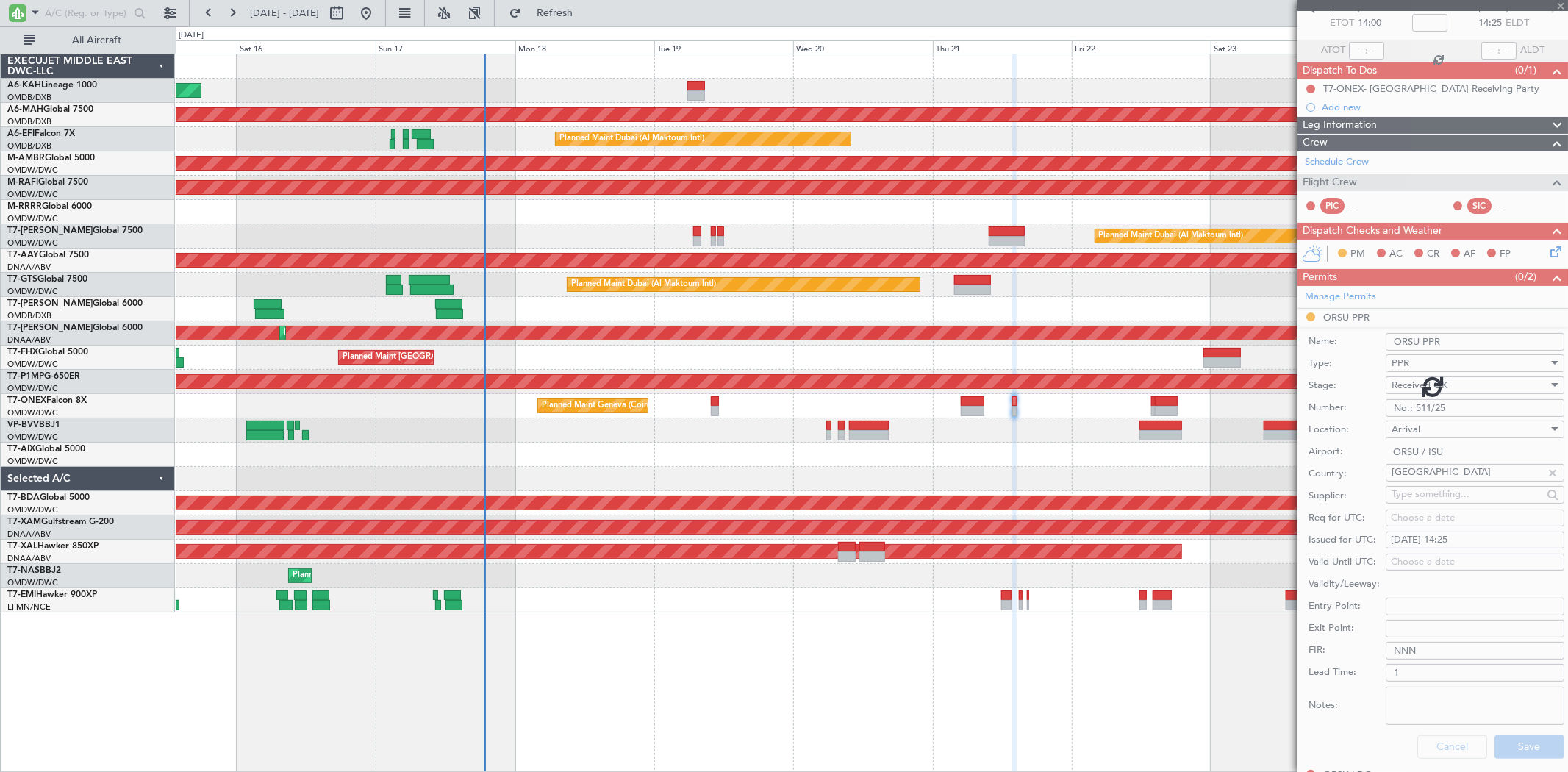
scroll to position [0, 0]
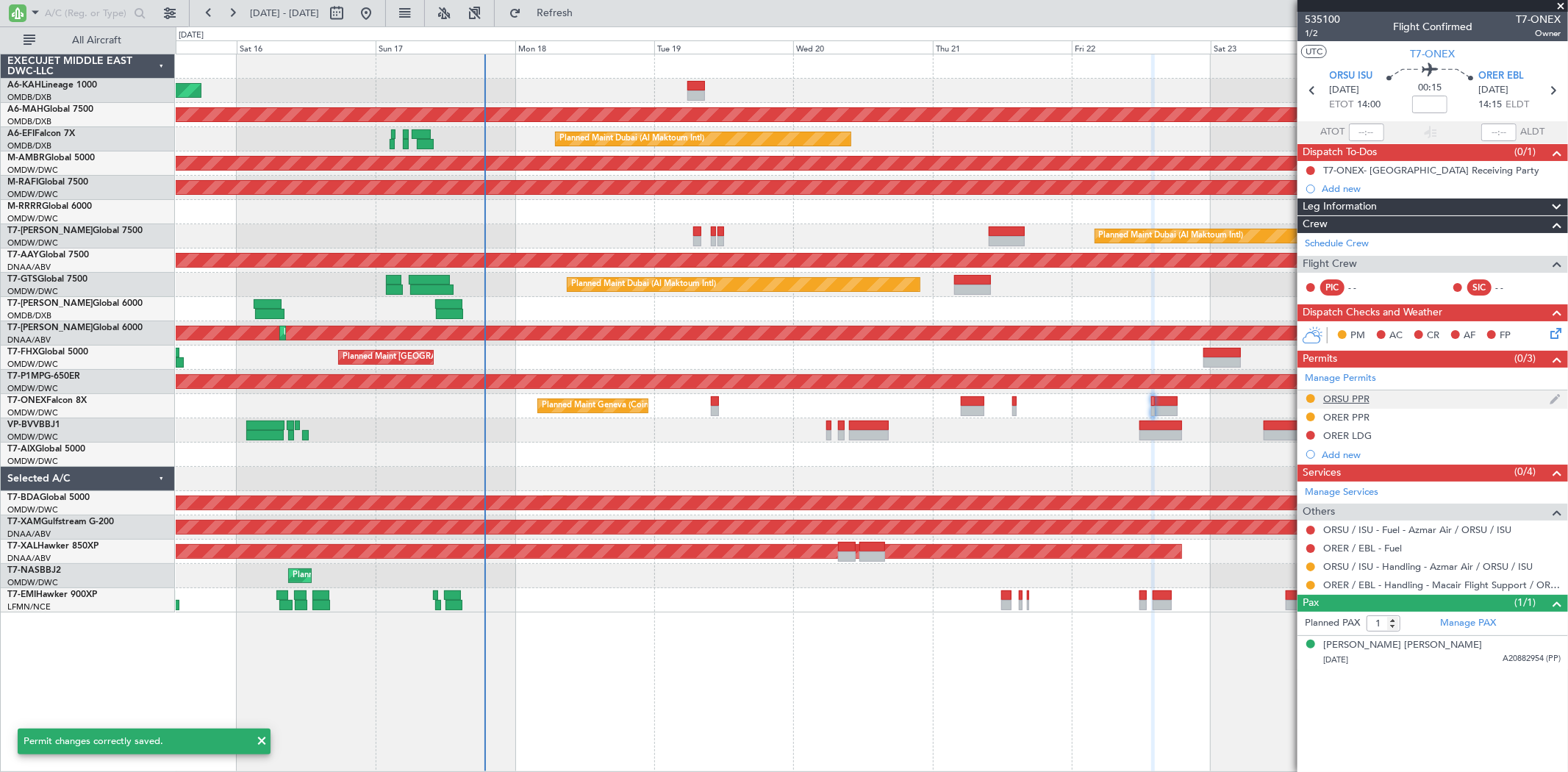
click at [1355, 400] on div "ORSU PPR" at bounding box center [1346, 398] width 46 height 13
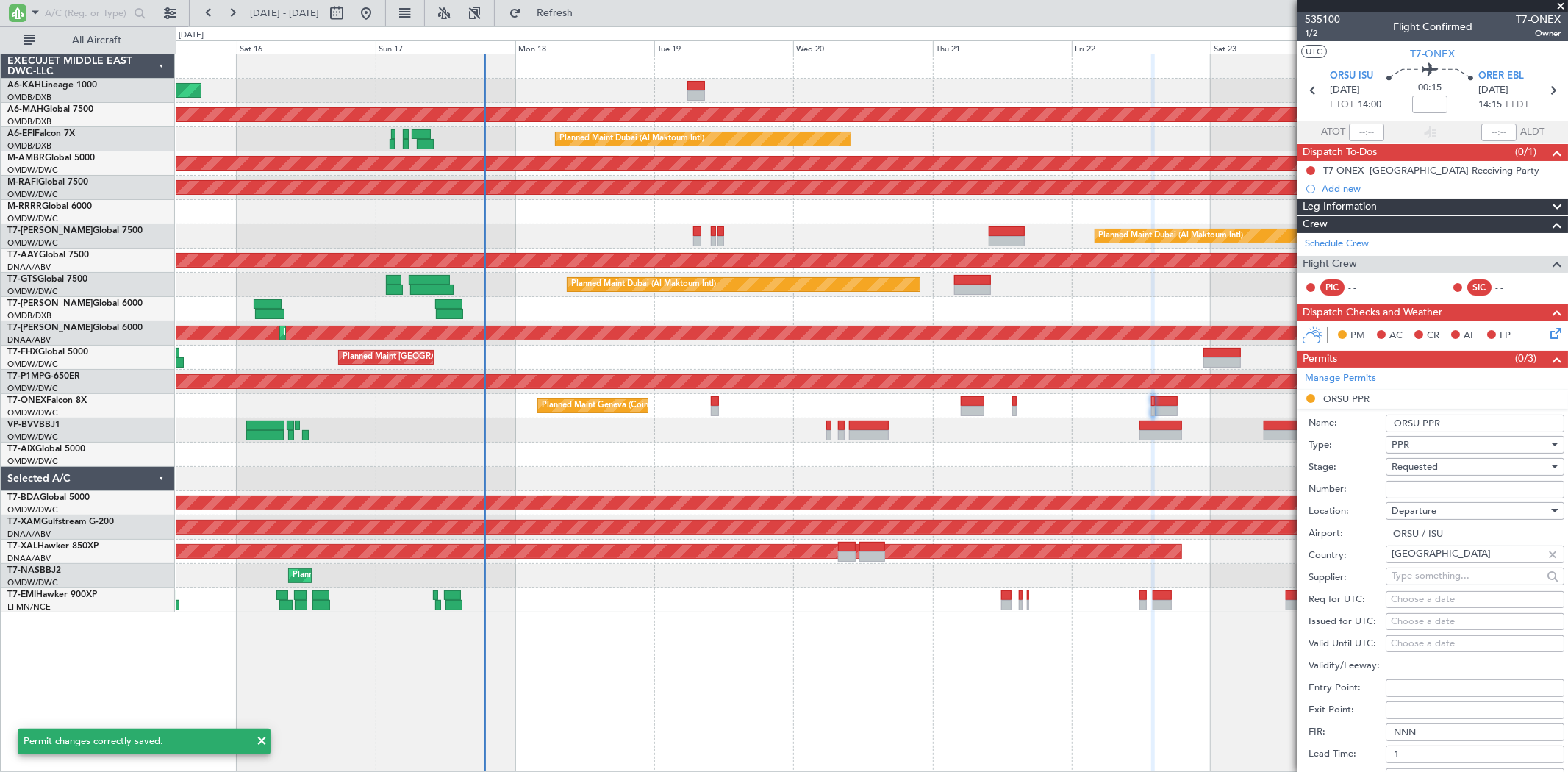
click at [1407, 488] on input "Number:" at bounding box center [1475, 489] width 179 height 17
paste input "No.: 511/25"
type input "No.: 511/25"
click at [1408, 467] on span "Requested" at bounding box center [1414, 466] width 46 height 13
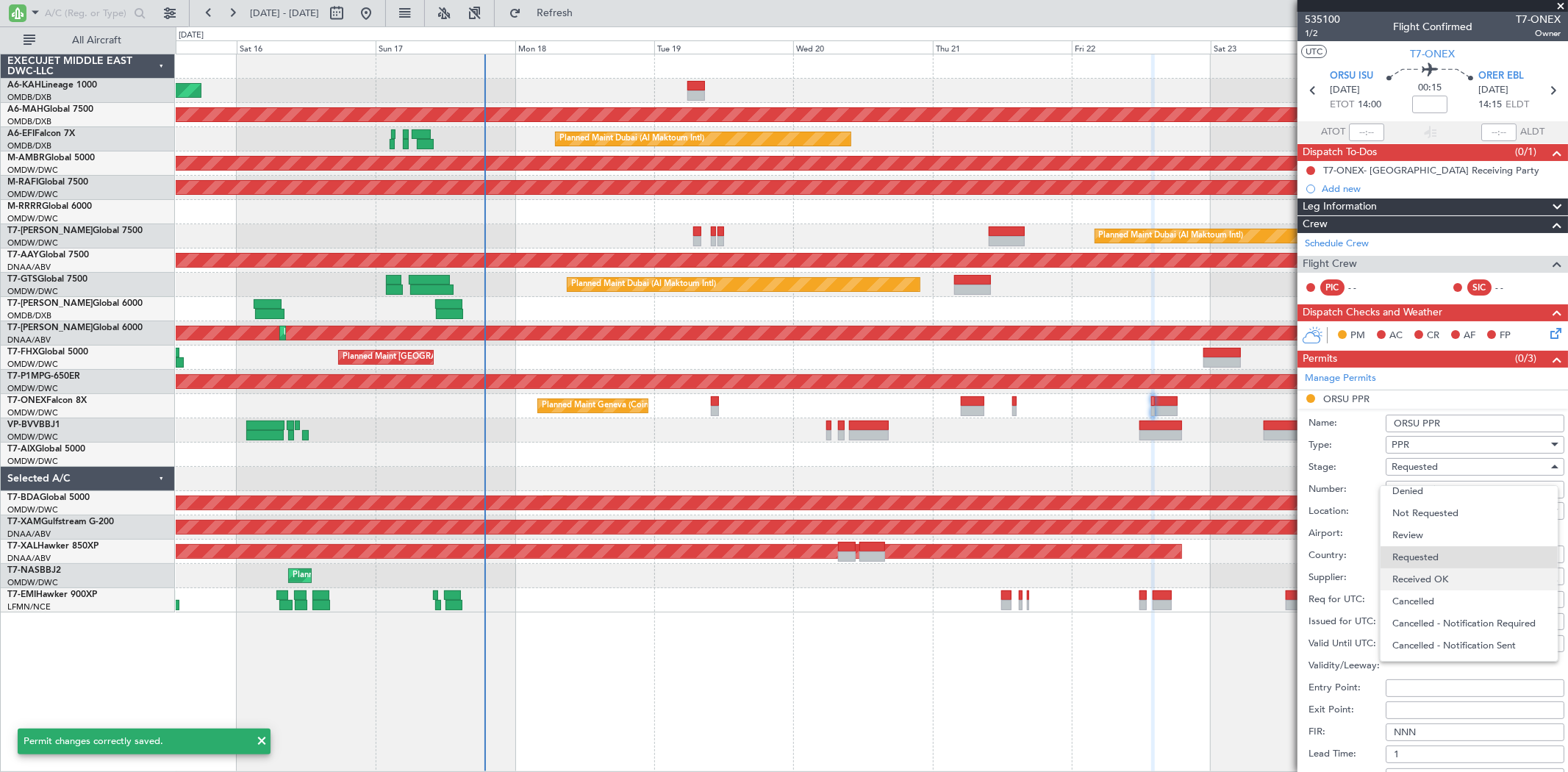
click at [1423, 575] on span "Received OK" at bounding box center [1469, 578] width 153 height 22
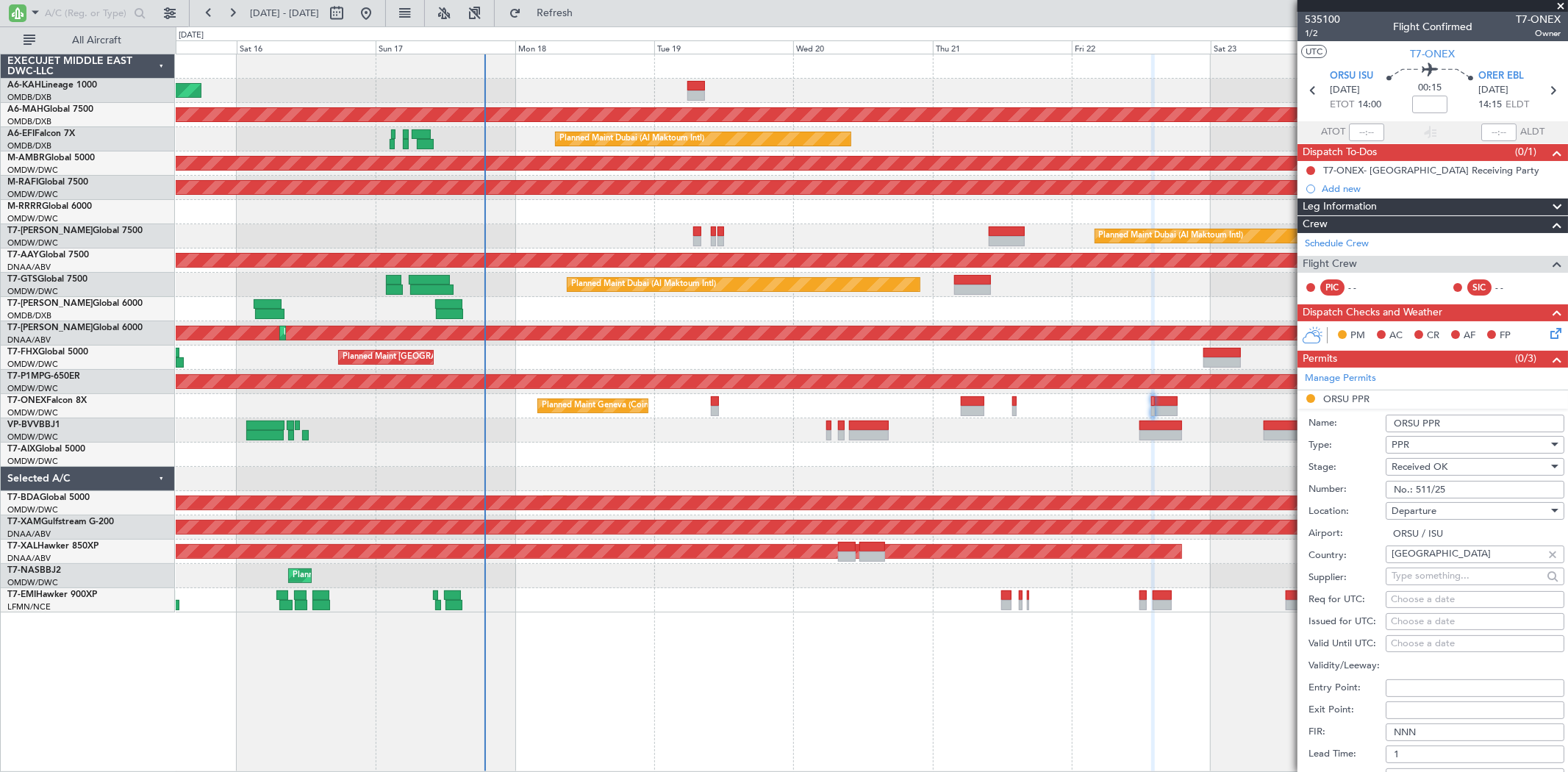
scroll to position [245, 0]
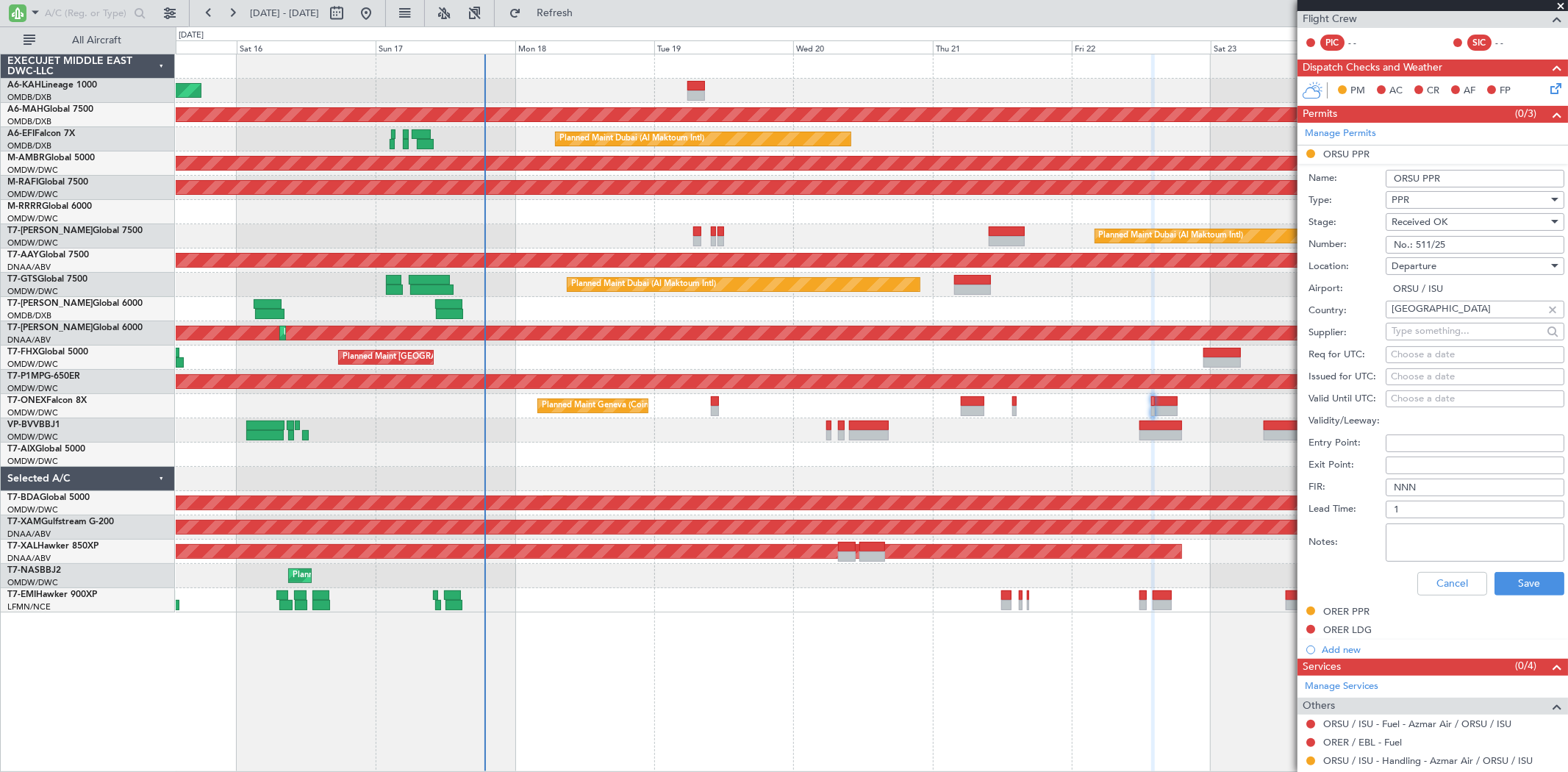
click at [1408, 380] on div "Choose a date" at bounding box center [1475, 377] width 169 height 14
select select "8"
select select "2025"
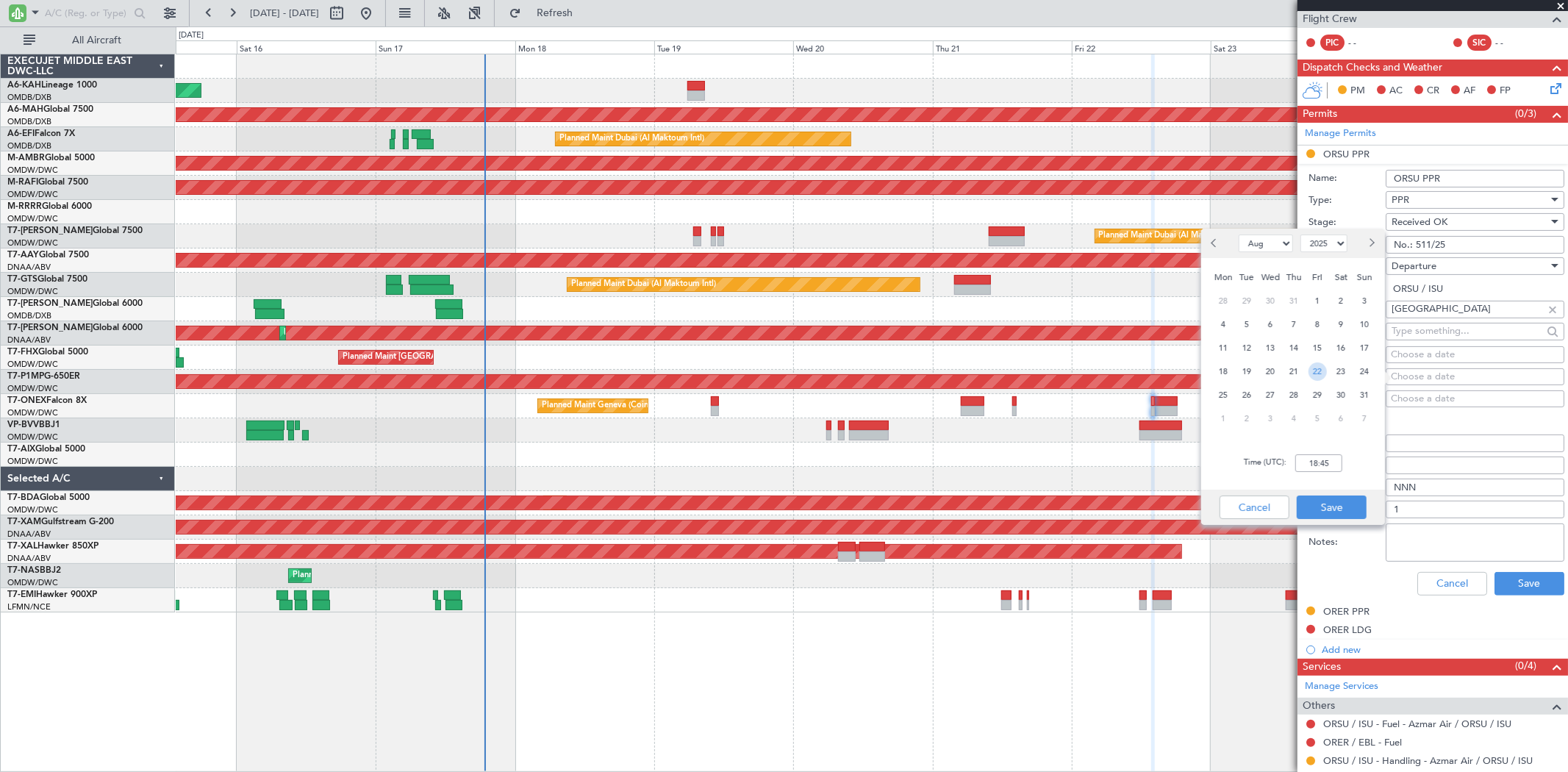
click at [1318, 374] on span "22" at bounding box center [1318, 371] width 18 height 18
click at [1318, 464] on input "00:00" at bounding box center [1319, 463] width 47 height 17
type input "14:00"
click at [1337, 501] on button "Save" at bounding box center [1331, 507] width 70 height 23
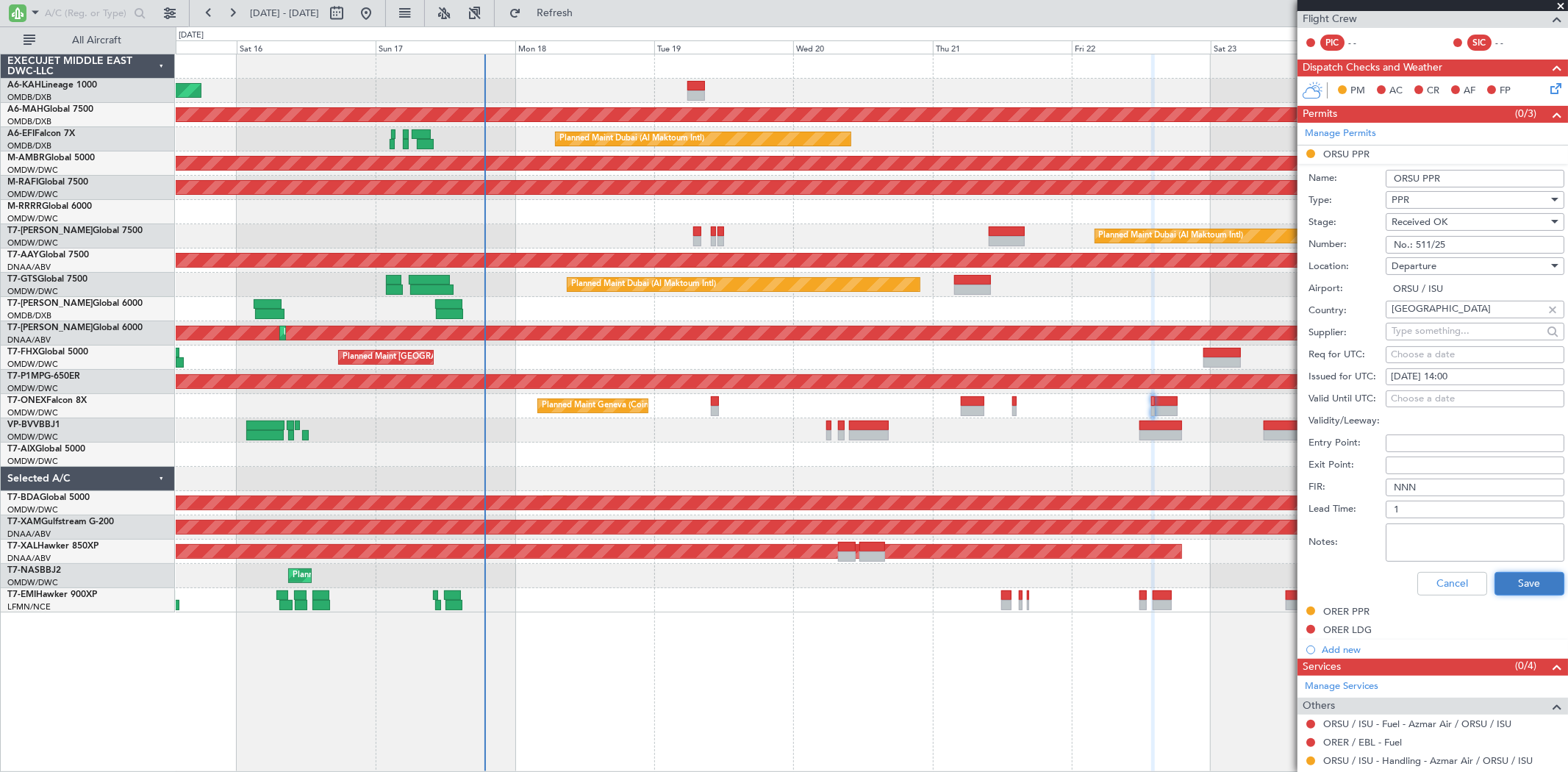
click at [1523, 577] on button "Save" at bounding box center [1529, 583] width 70 height 23
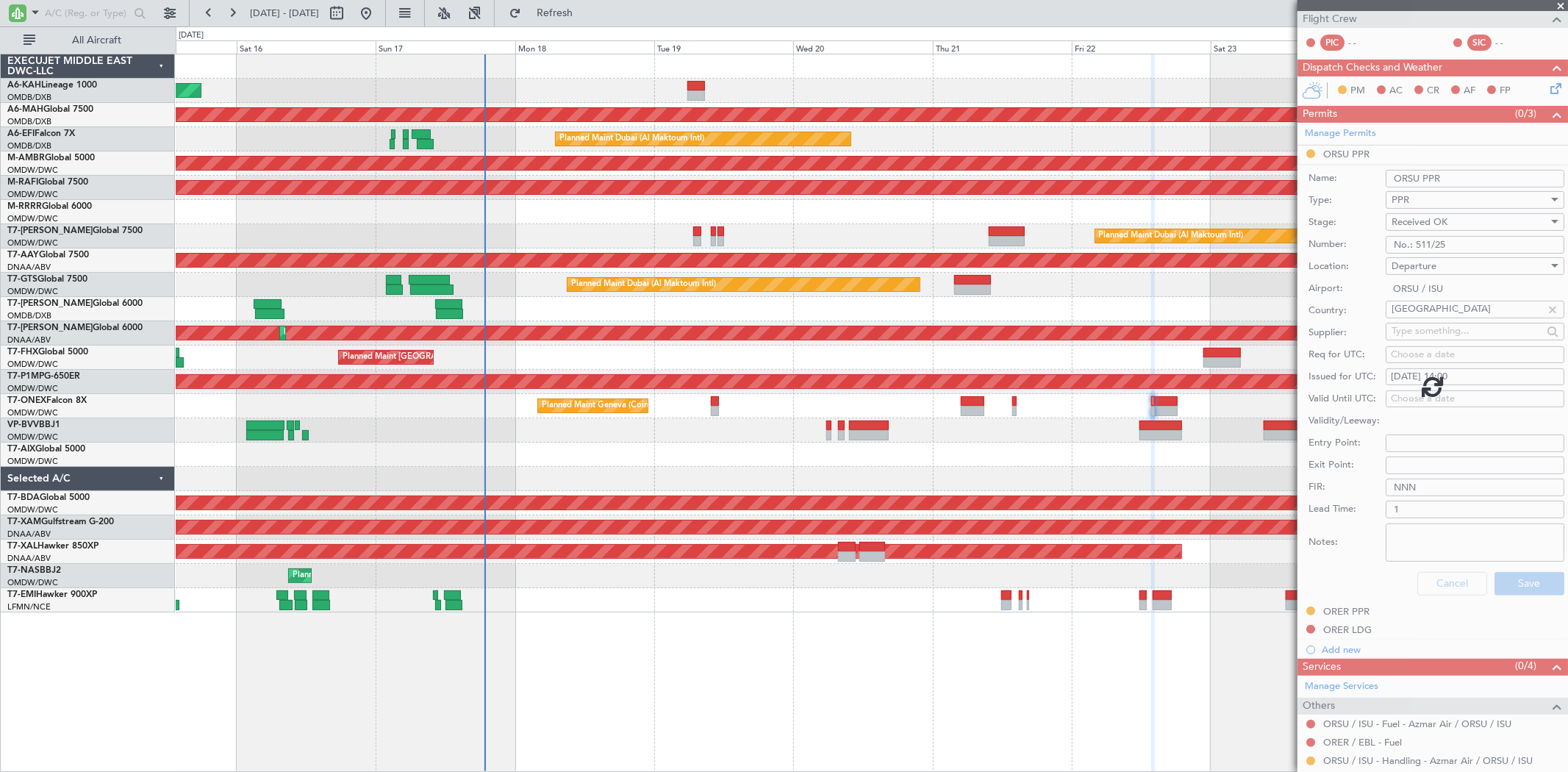
scroll to position [0, 0]
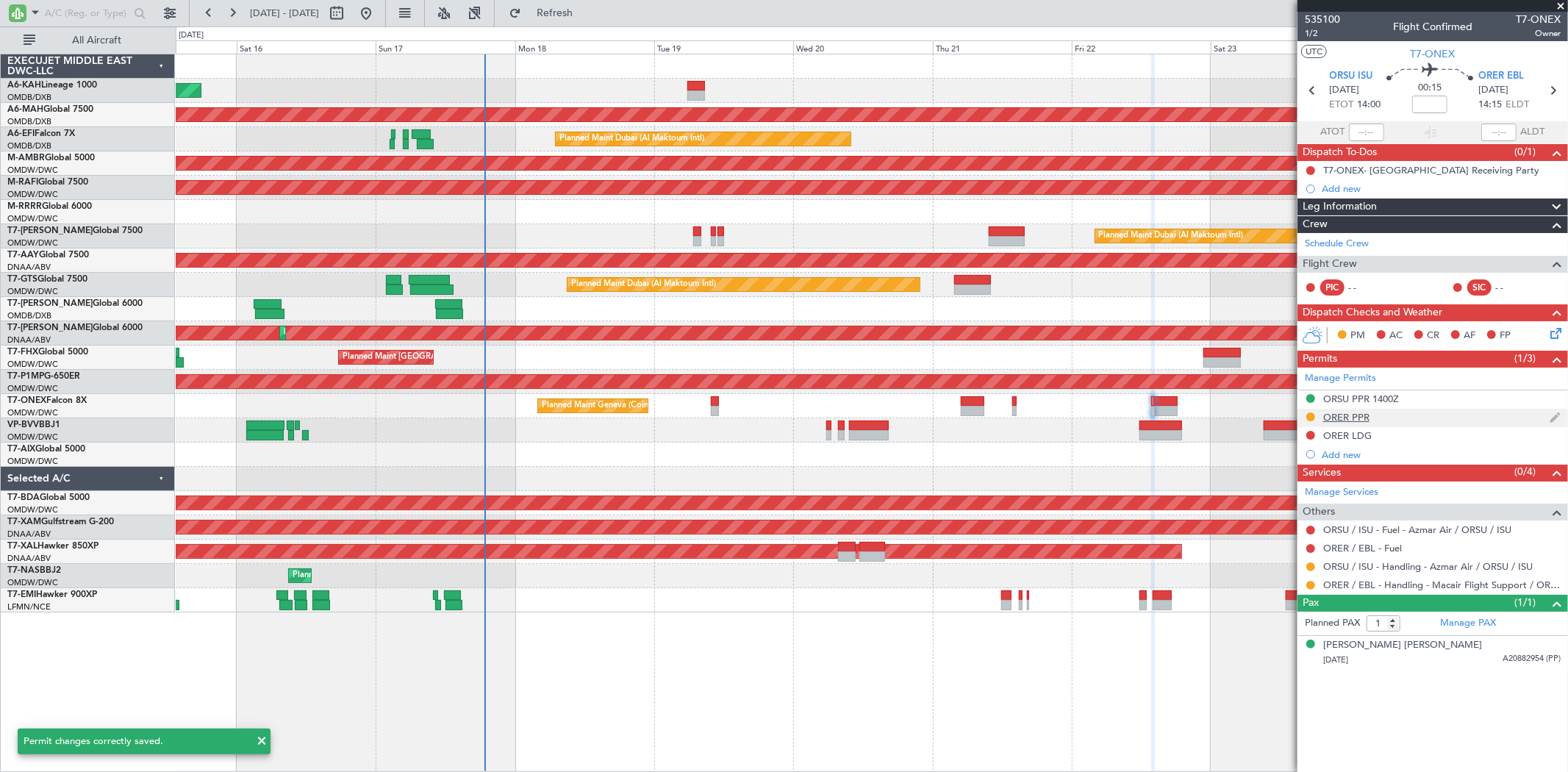
click at [1355, 422] on div "ORER PPR" at bounding box center [1346, 417] width 46 height 13
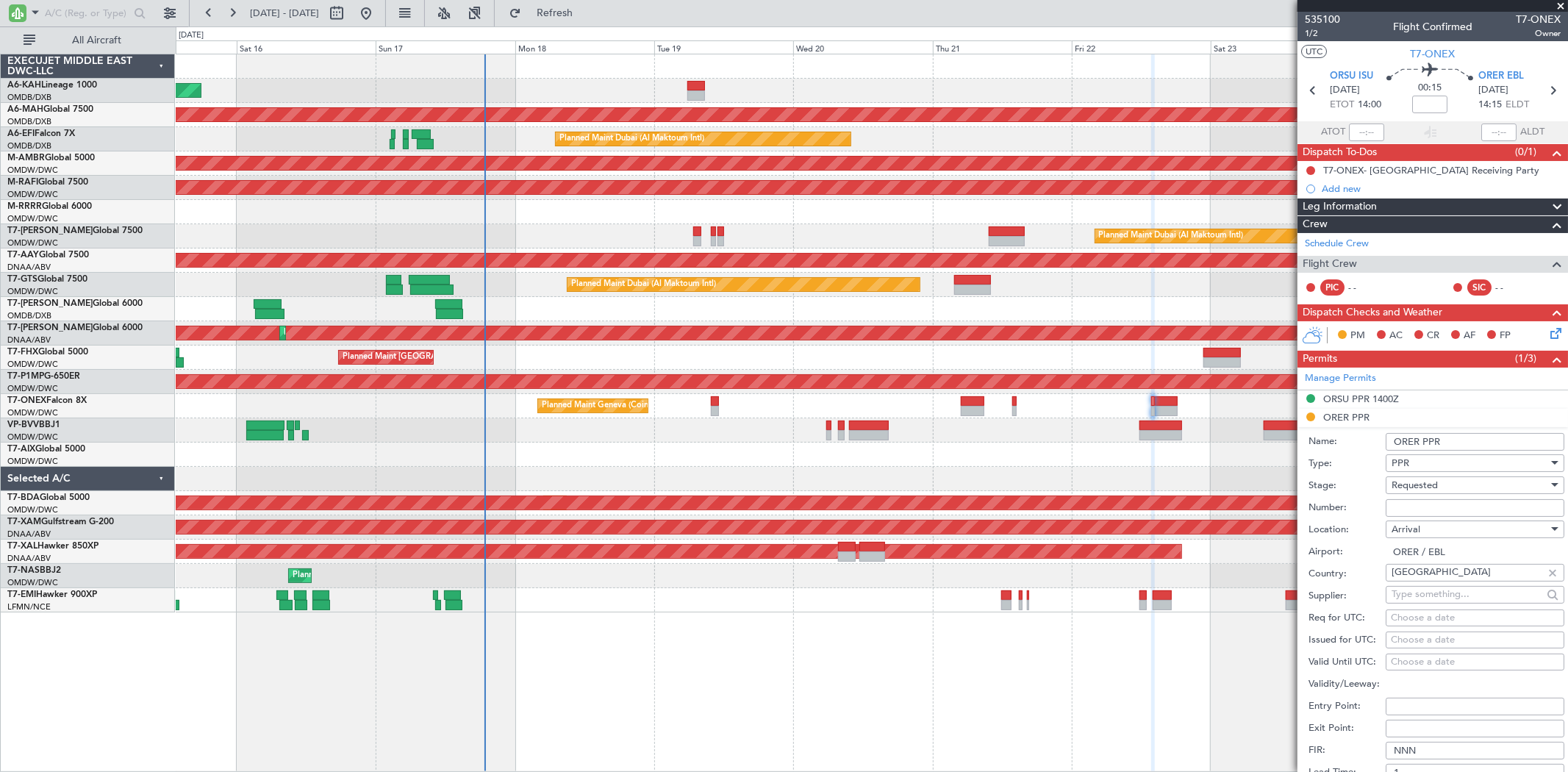
click at [1414, 499] on input "Number:" at bounding box center [1475, 507] width 179 height 17
paste input "3361/08/22"
type input "3361/08/22"
click at [1413, 492] on div "Requested" at bounding box center [1470, 485] width 157 height 22
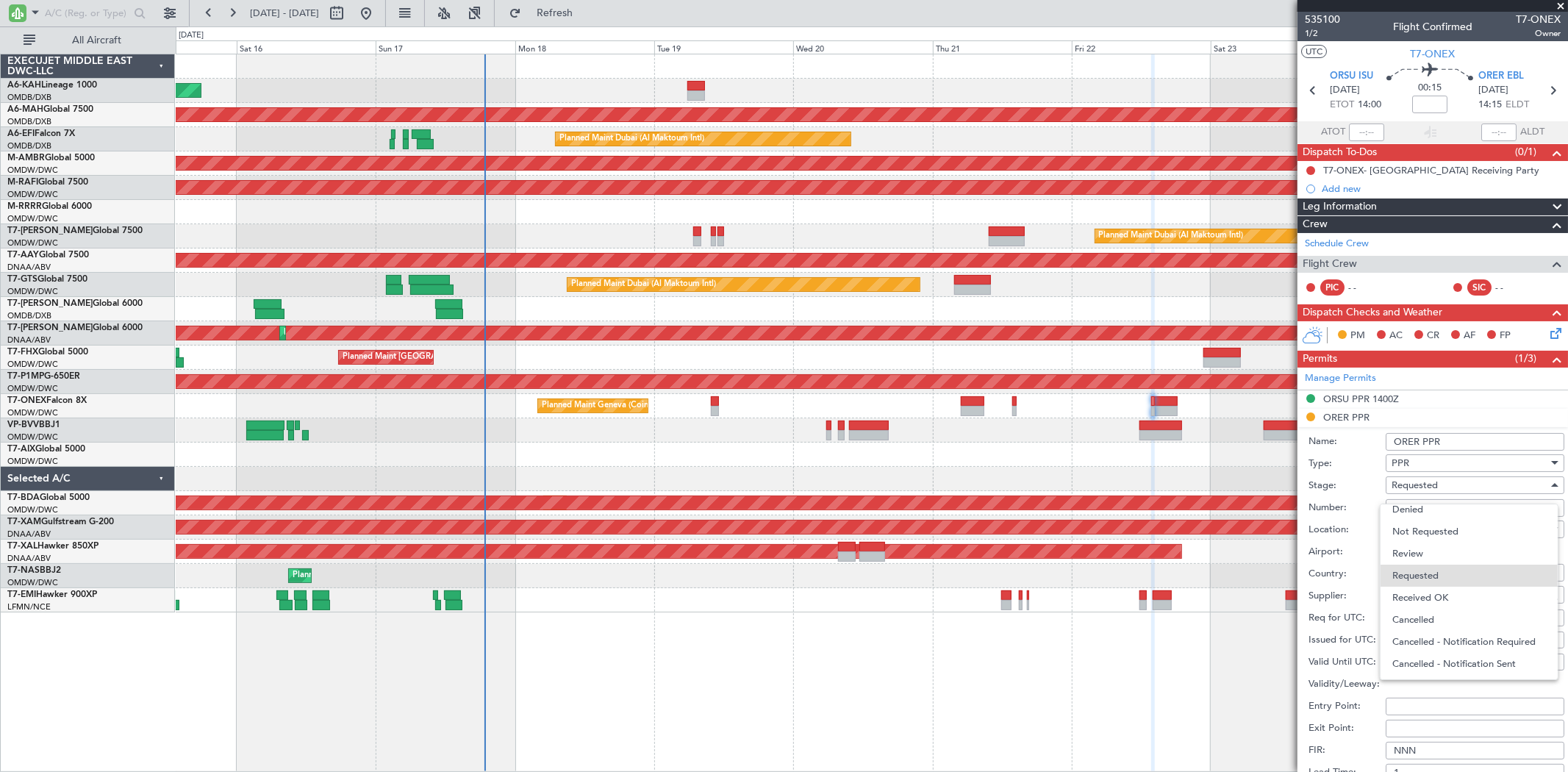
click at [1410, 588] on span "Received OK" at bounding box center [1469, 597] width 153 height 22
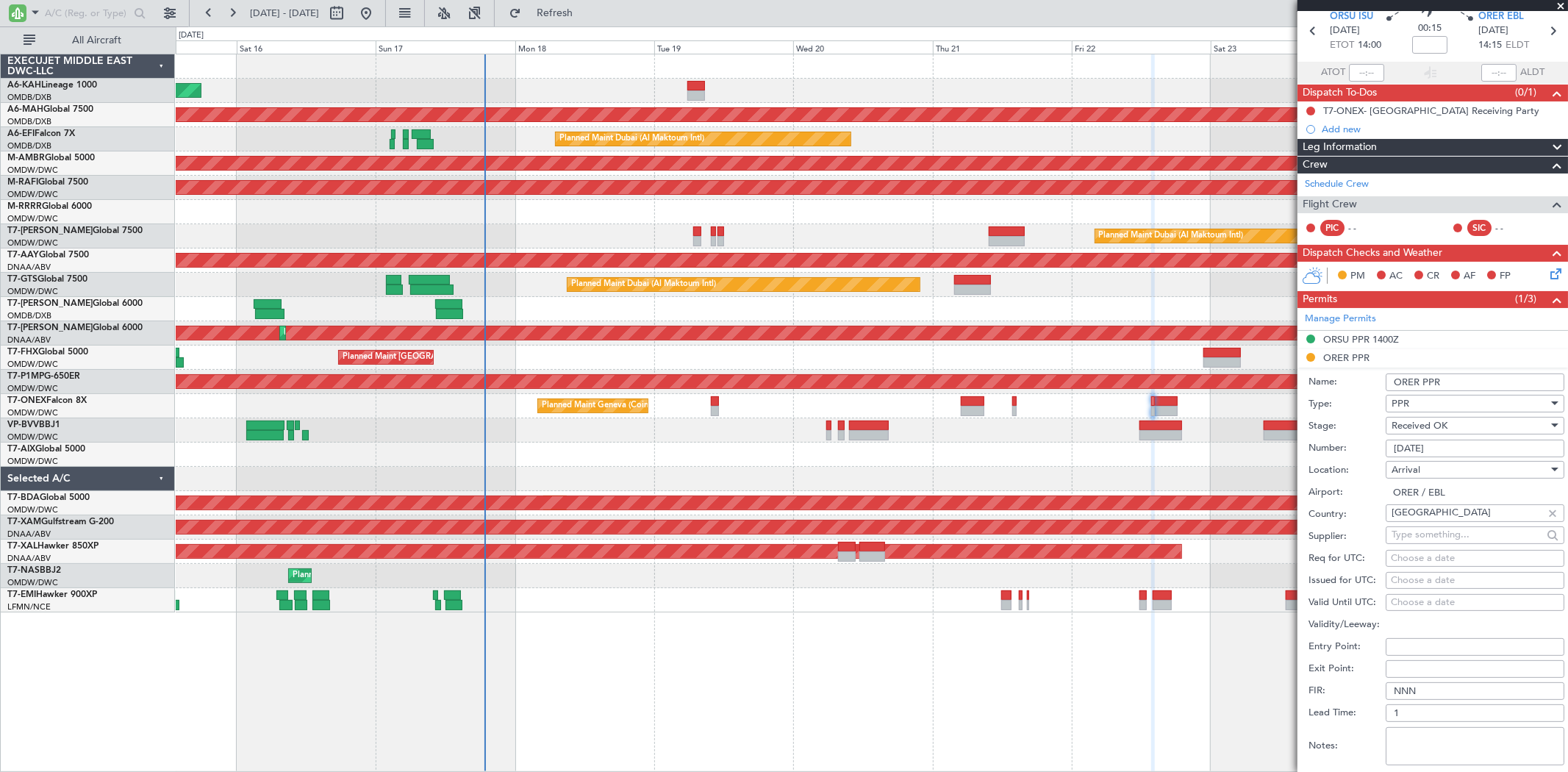
scroll to position [82, 0]
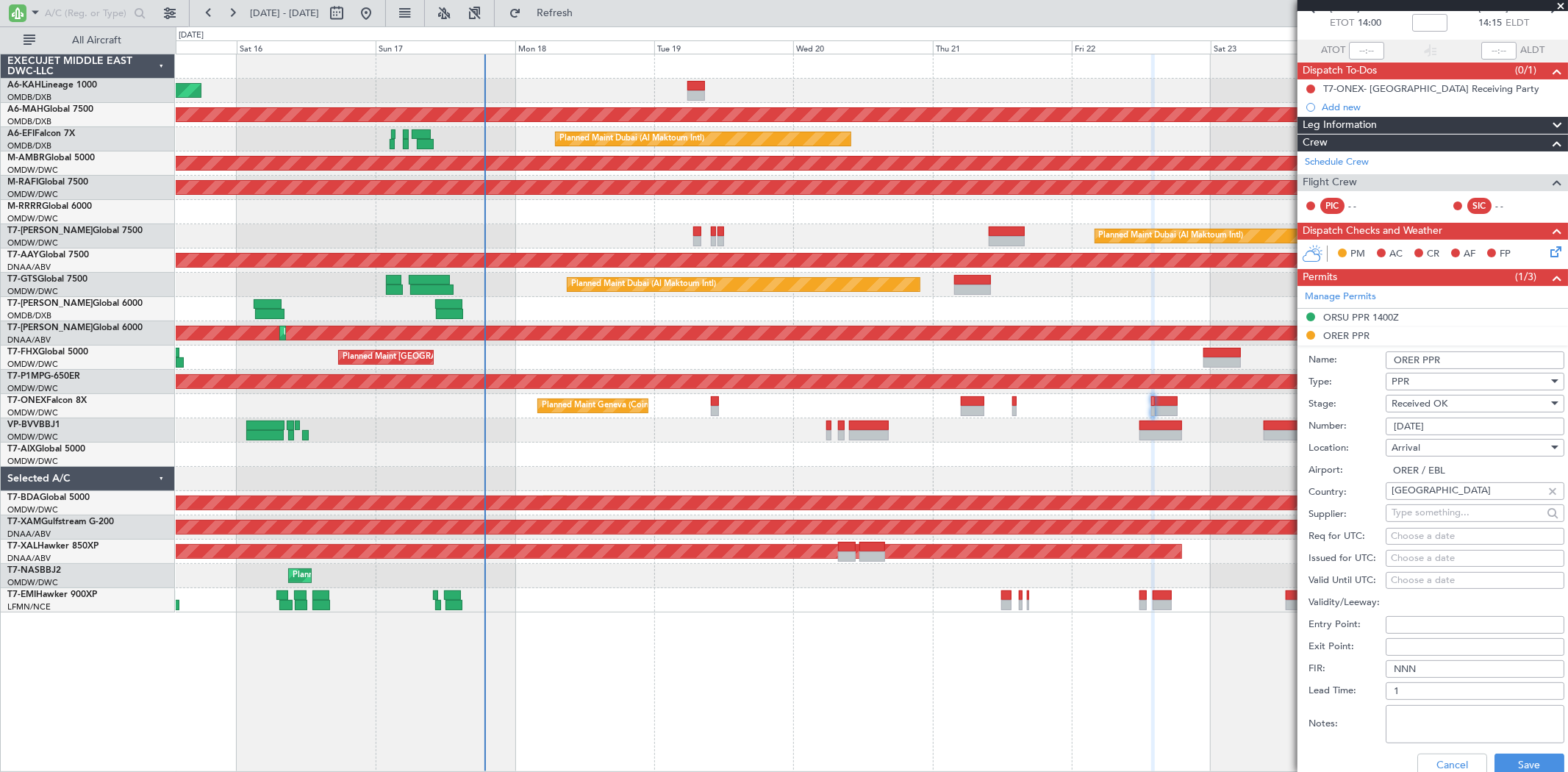
click at [1414, 552] on div "Choose a date" at bounding box center [1475, 558] width 169 height 14
select select "8"
select select "2025"
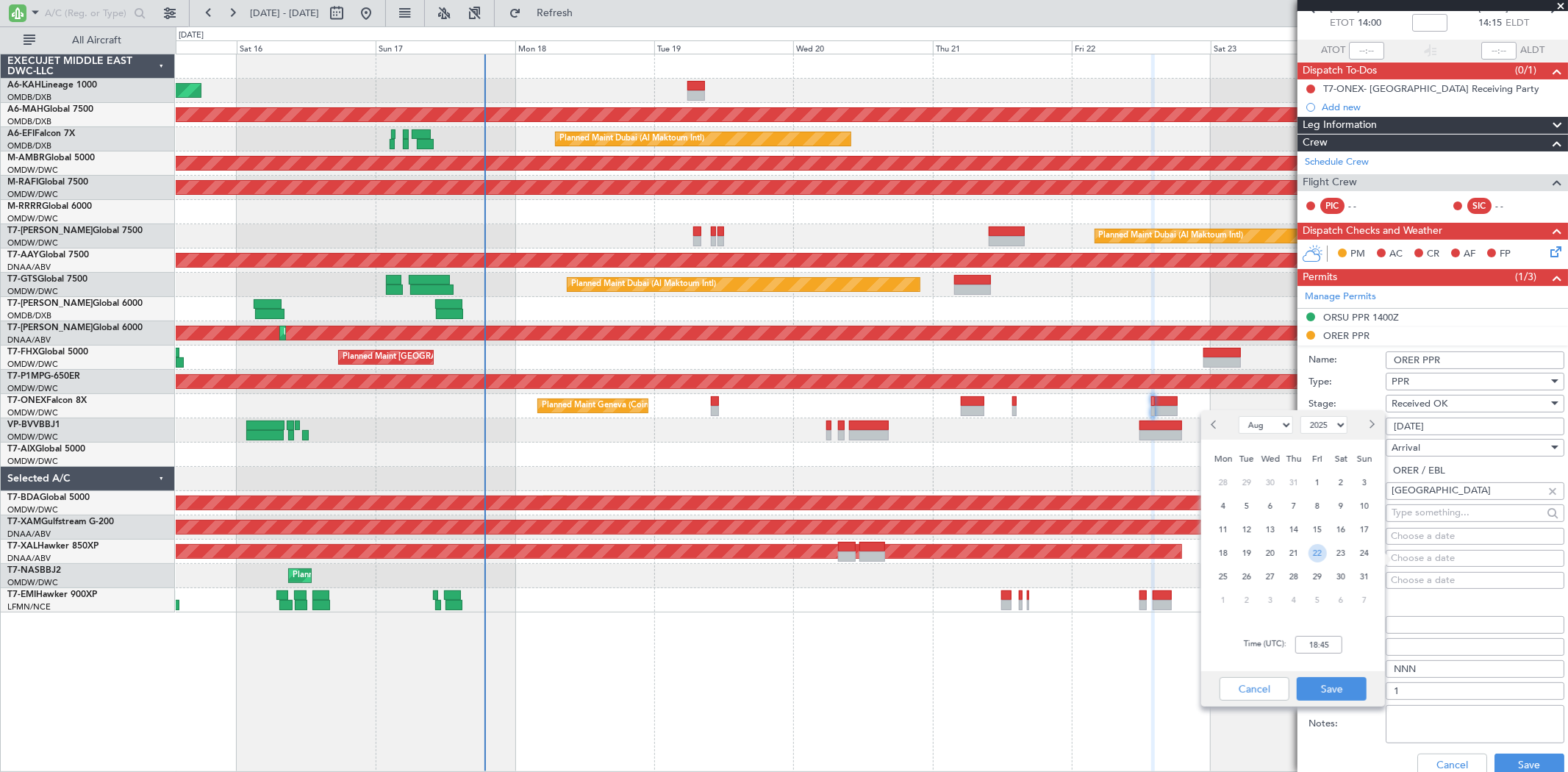
click at [1323, 552] on span "22" at bounding box center [1318, 553] width 18 height 18
type input "14:15"
click at [1334, 666] on div "Time (UTC): 14:15" at bounding box center [1293, 644] width 184 height 53
click at [1337, 691] on button "Save" at bounding box center [1331, 688] width 70 height 23
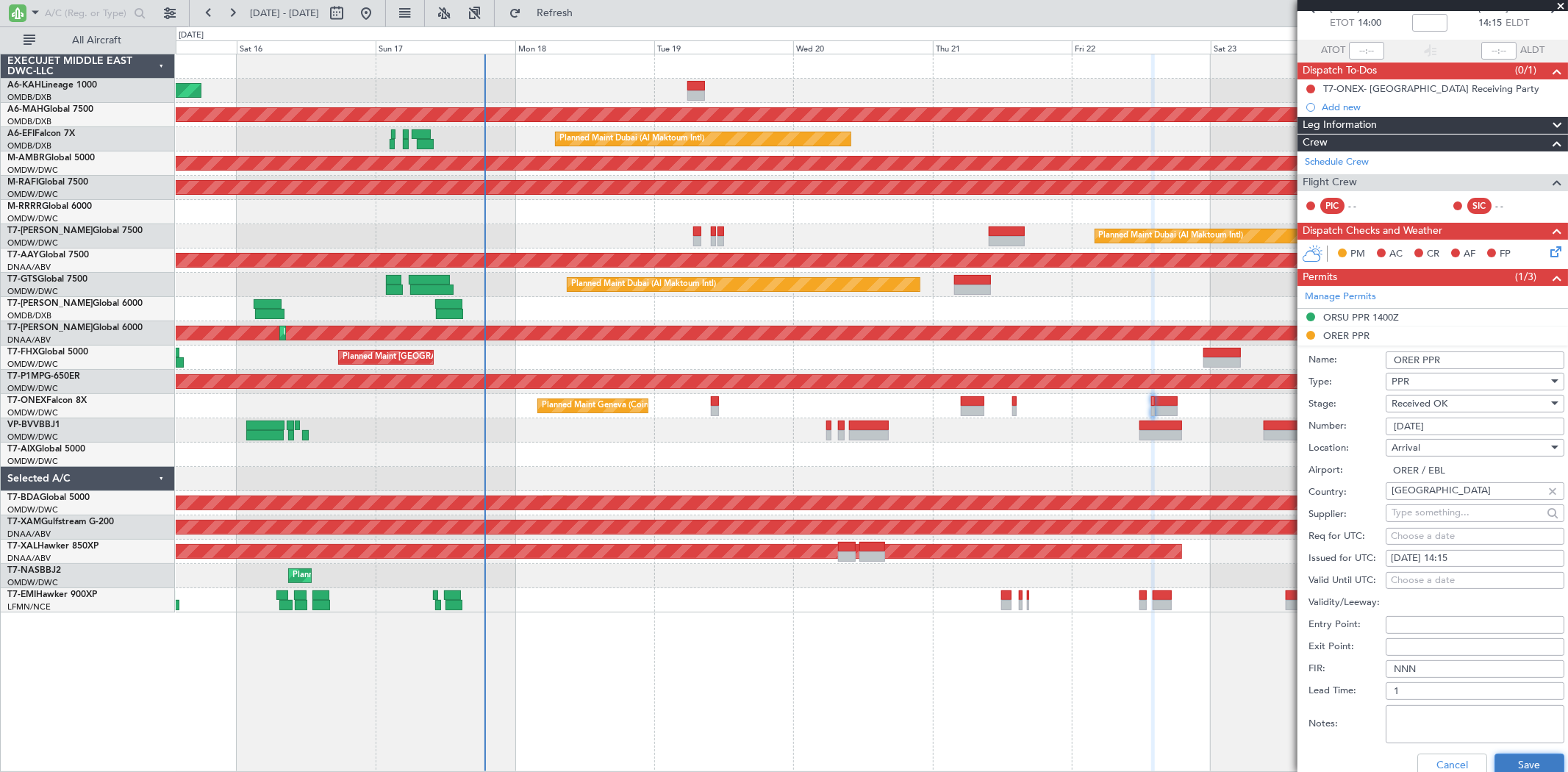
click at [1514, 761] on button "Save" at bounding box center [1529, 764] width 70 height 23
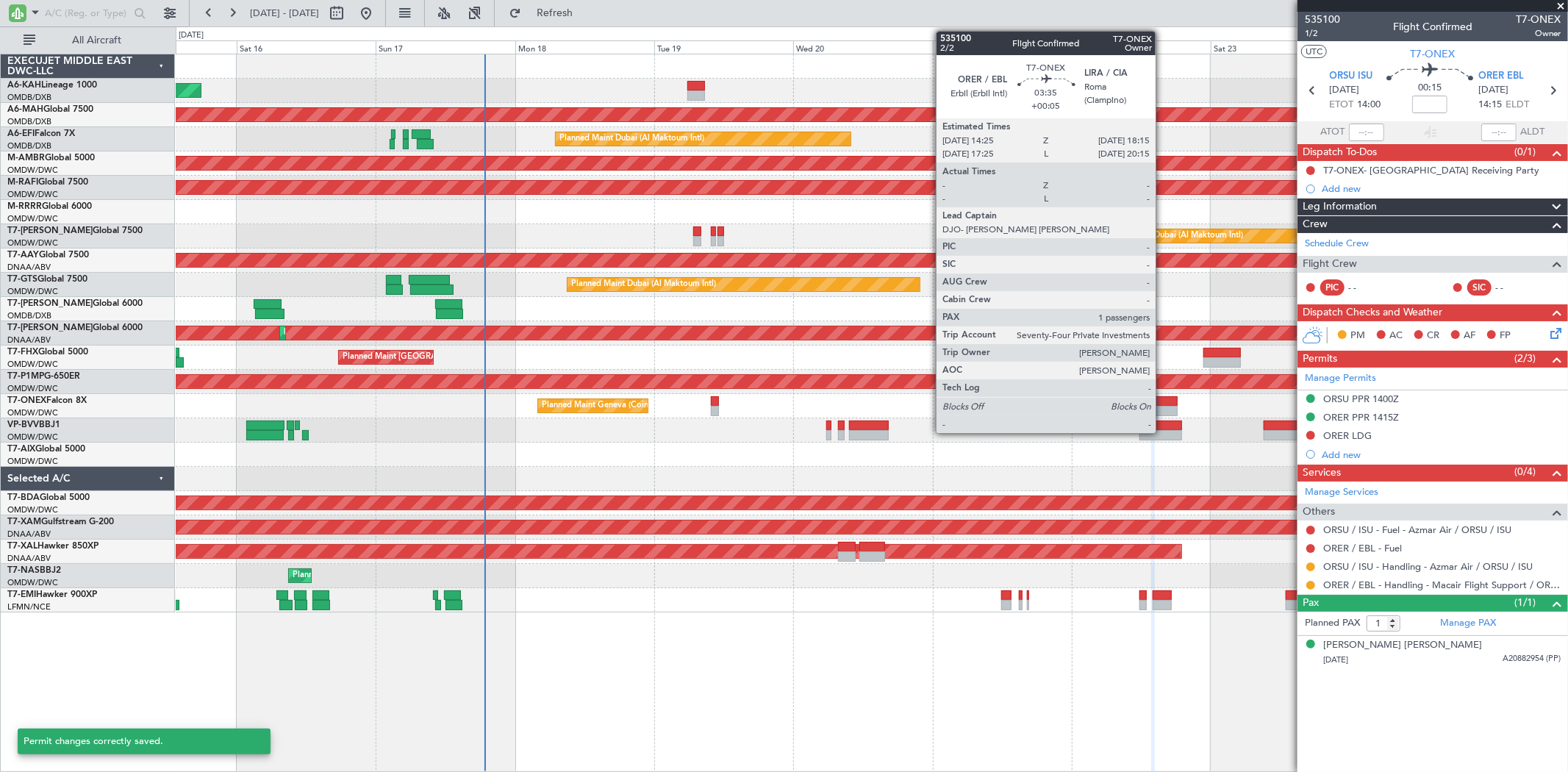
scroll to position [0, 0]
click at [1163, 398] on div at bounding box center [1166, 402] width 23 height 11
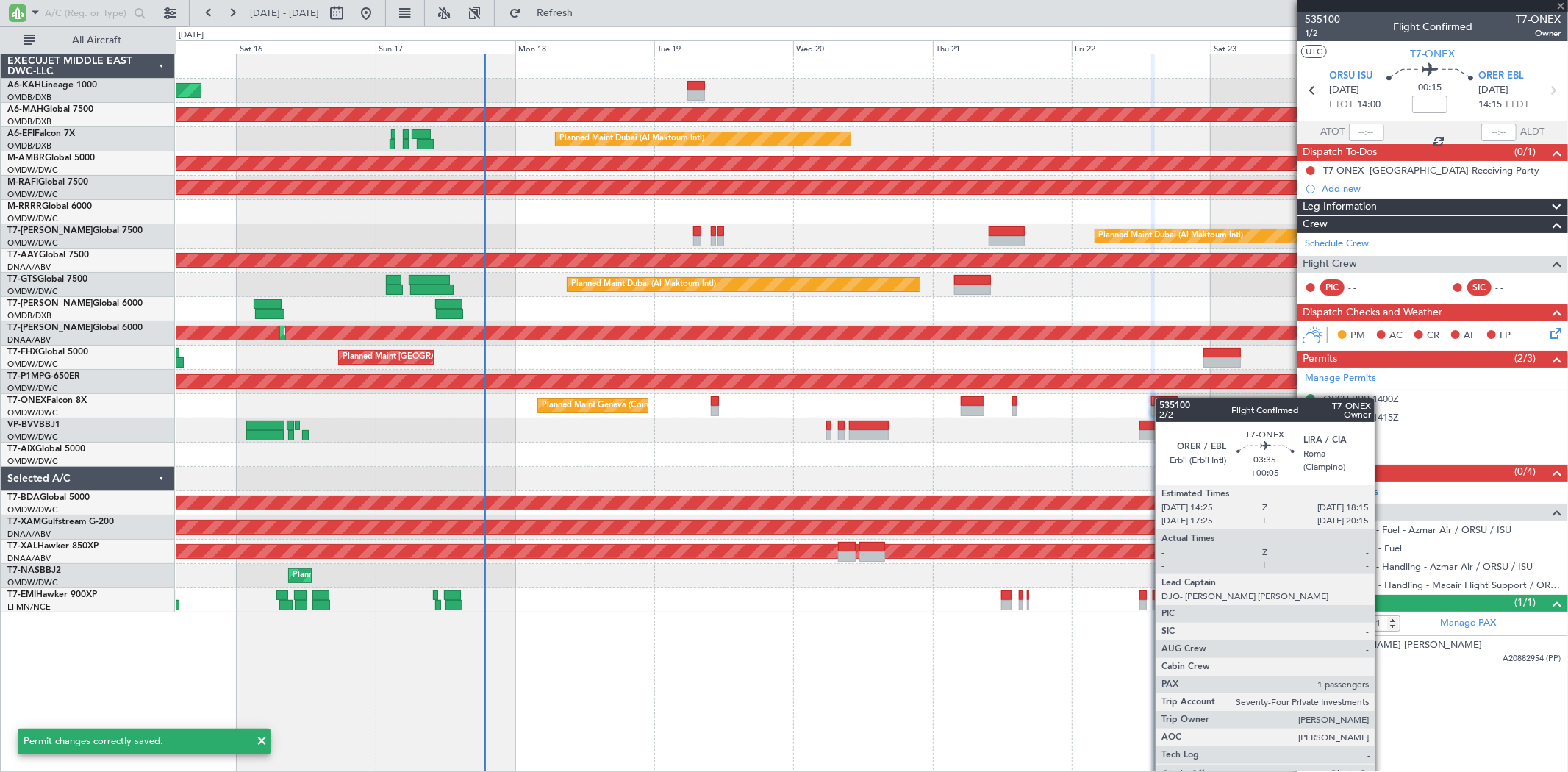
type input "+00:05"
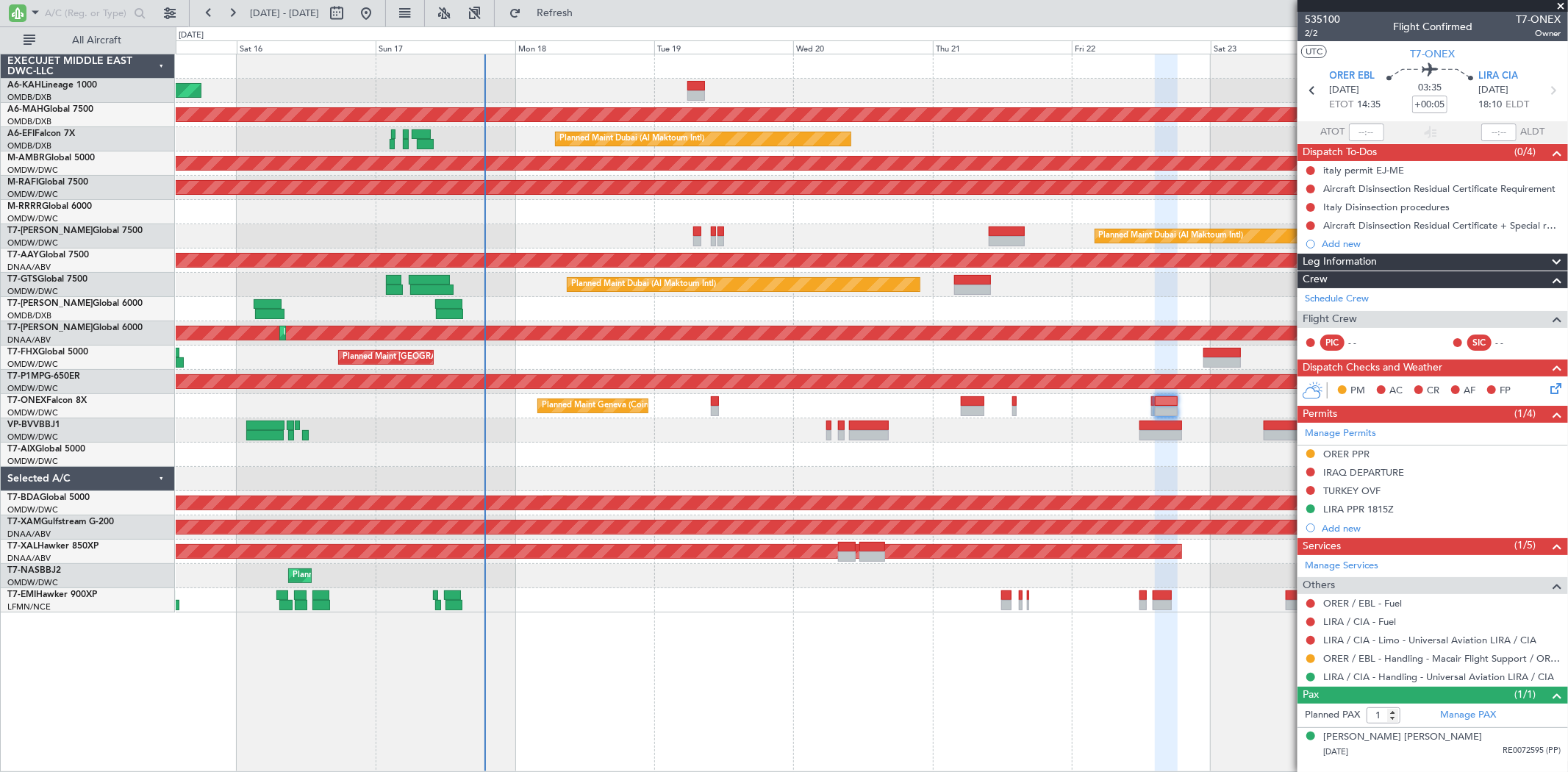
click at [1360, 456] on div "ORER PPR" at bounding box center [1346, 454] width 46 height 13
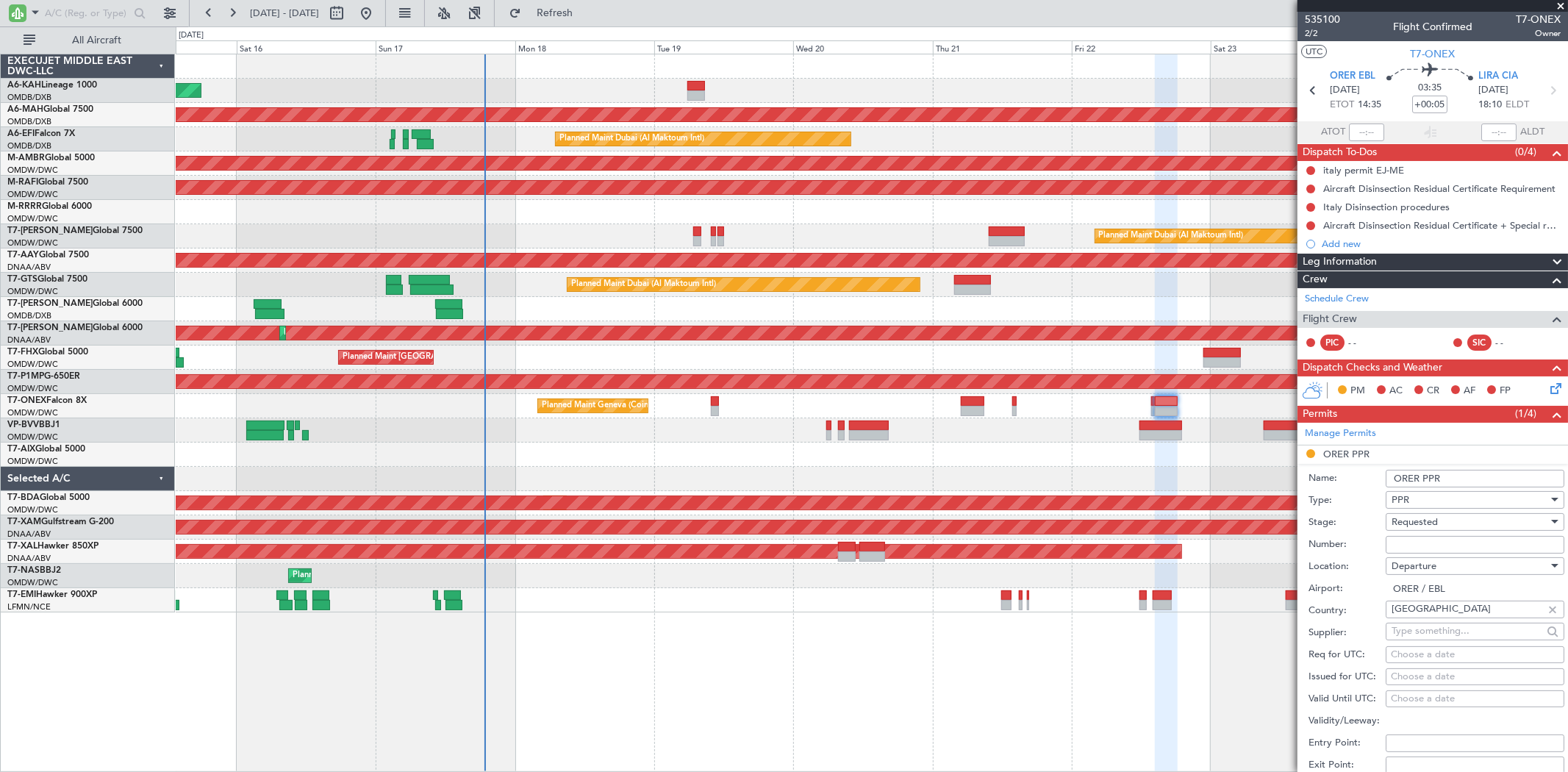
click at [1398, 541] on input "Number:" at bounding box center [1475, 544] width 179 height 17
paste input "3361/08/22"
type input "3361/08/22"
click at [1409, 523] on span "Requested" at bounding box center [1414, 521] width 46 height 13
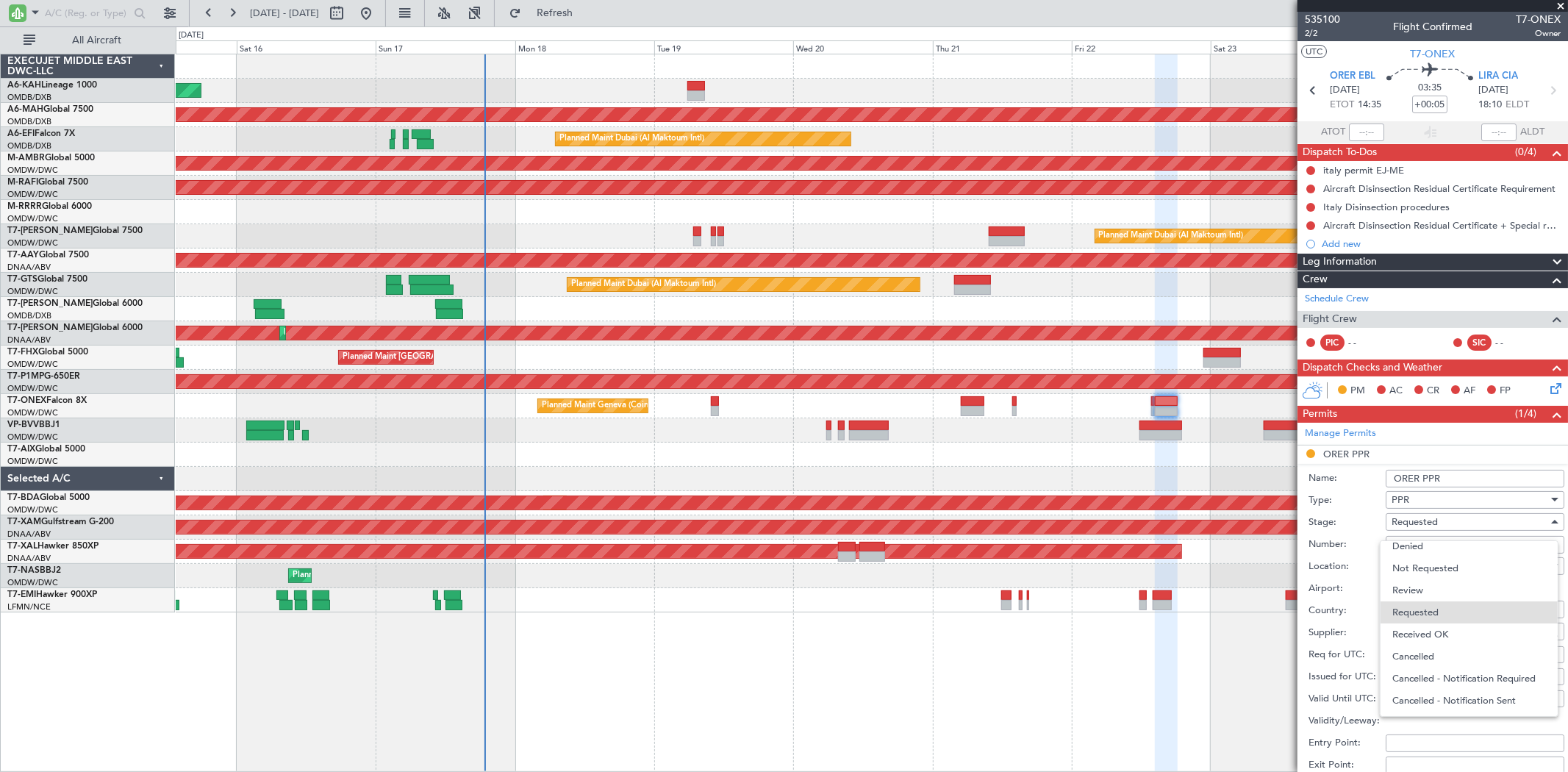
click at [1421, 628] on span "Received OK" at bounding box center [1469, 634] width 153 height 22
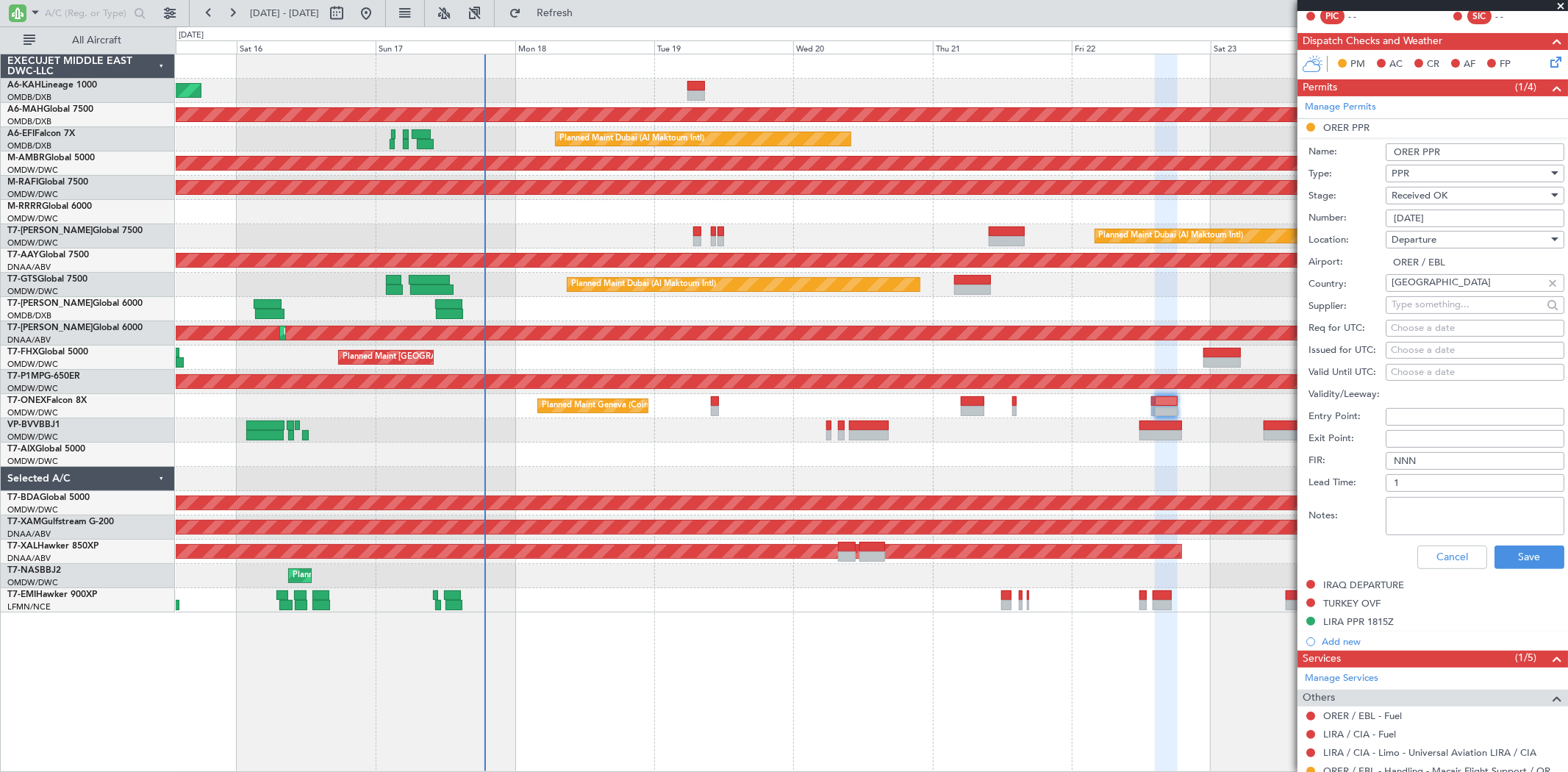
click at [1401, 349] on div "Choose a date" at bounding box center [1475, 350] width 169 height 14
select select "8"
select select "2025"
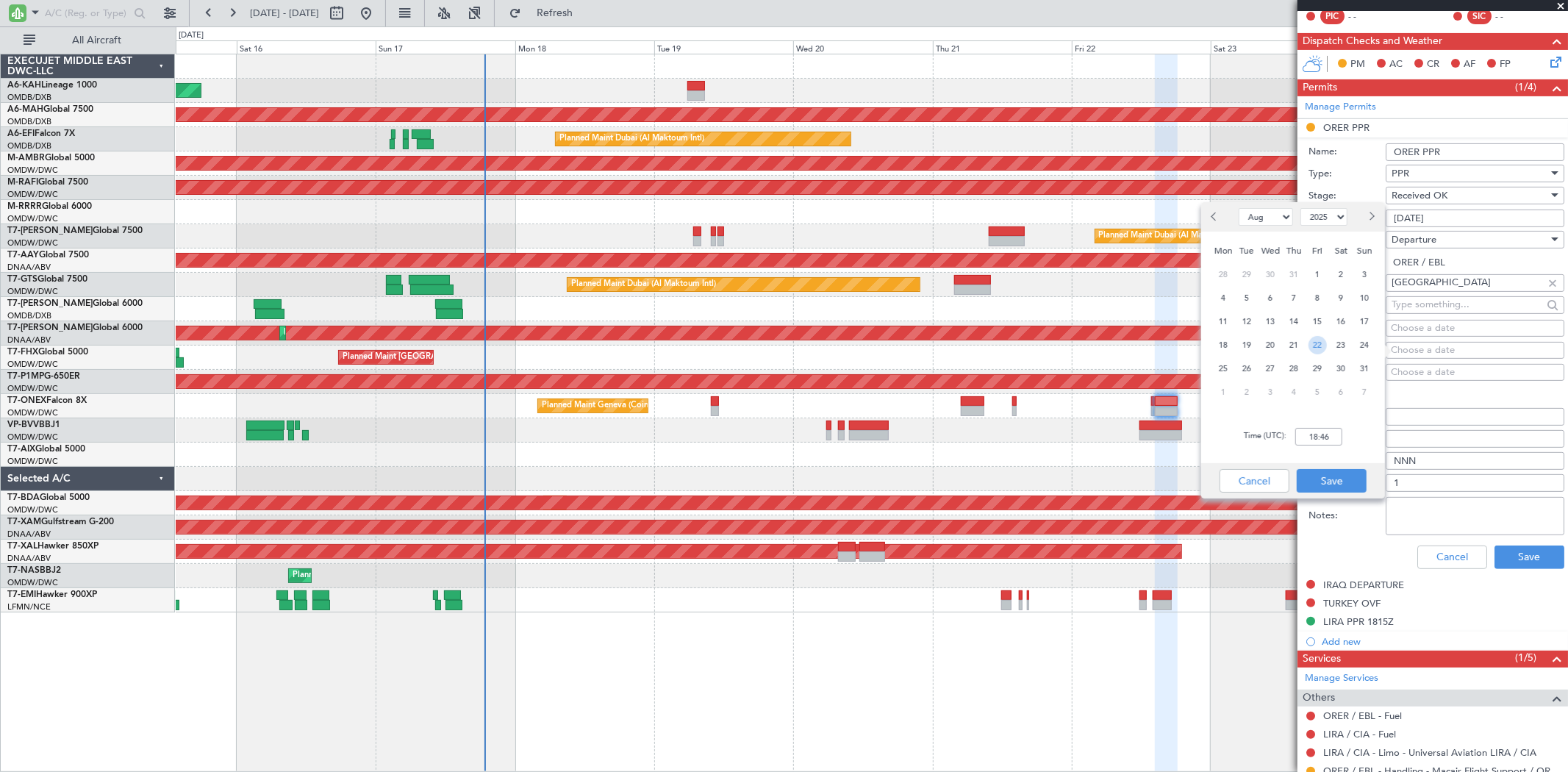
click at [1321, 347] on span "22" at bounding box center [1318, 345] width 18 height 18
click at [1326, 436] on input "00:00" at bounding box center [1319, 436] width 47 height 17
type input "14:35"
click at [1338, 476] on button "Save" at bounding box center [1331, 480] width 70 height 23
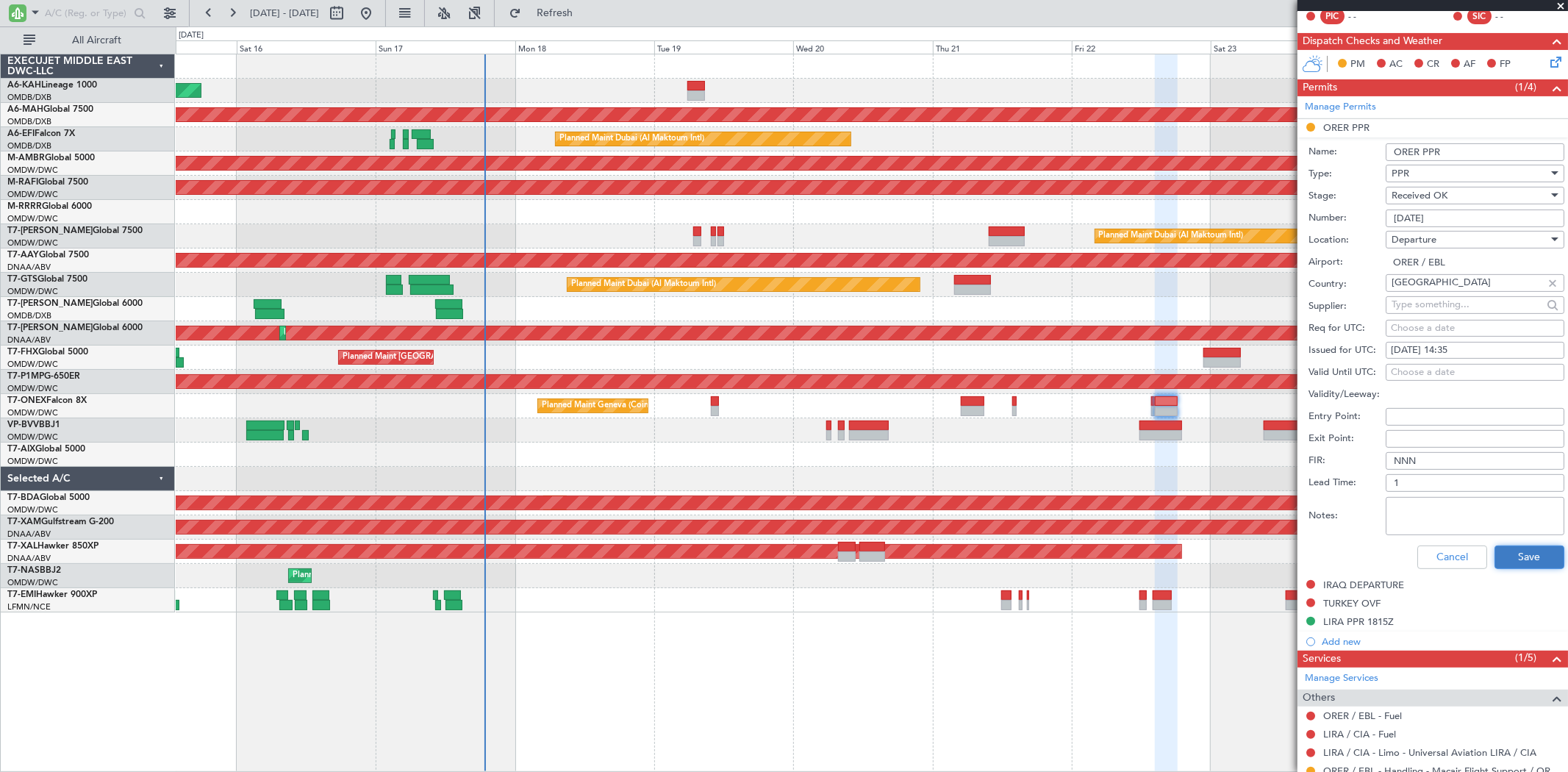
click at [1511, 560] on button "Save" at bounding box center [1529, 557] width 70 height 23
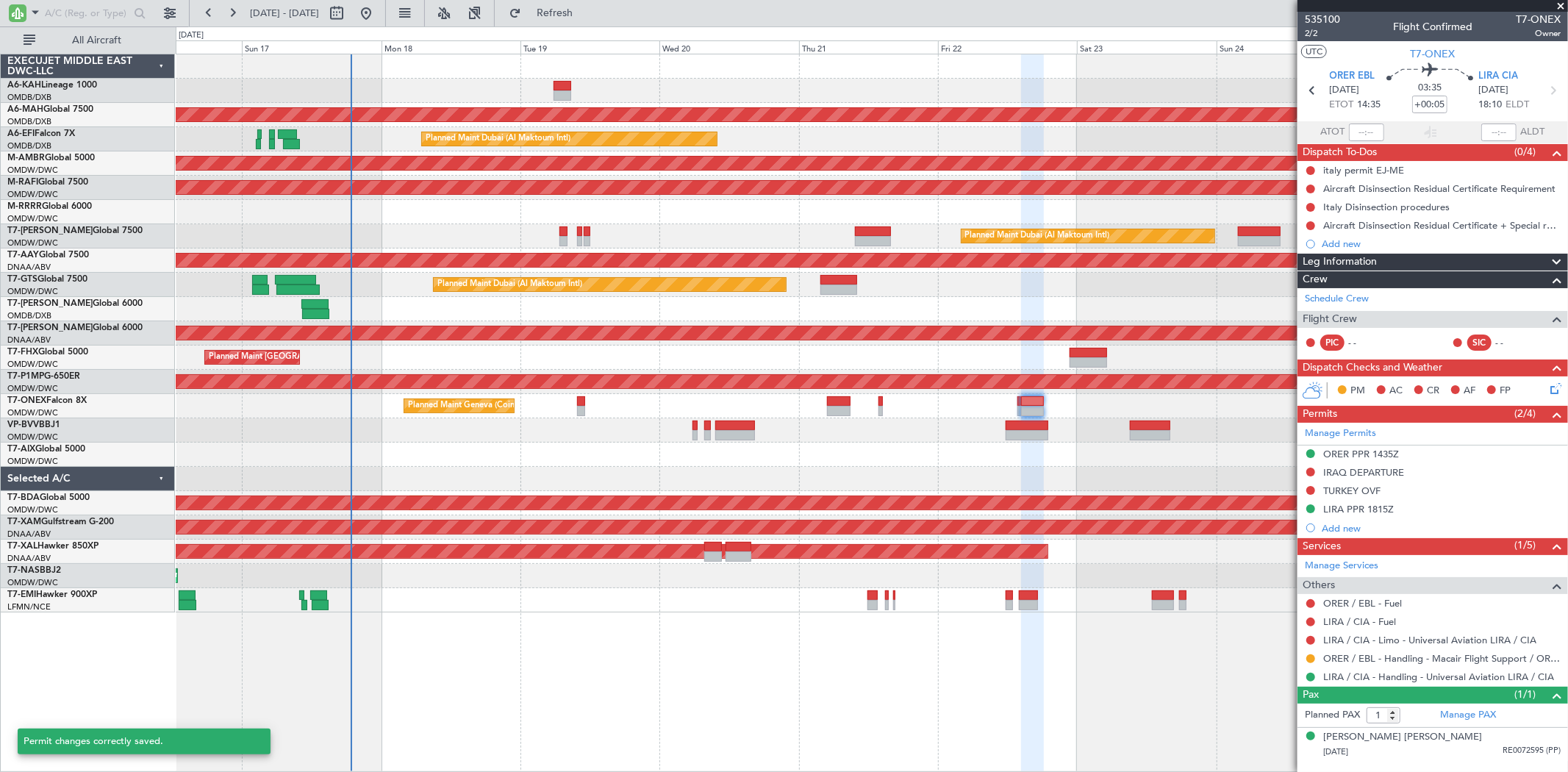
scroll to position [0, 0]
click at [297, 201] on div "Unplanned Maint Budapest ([PERSON_NAME] Intl) Planned Maint [GEOGRAPHIC_DATA] (…" at bounding box center [871, 333] width 1392 height 558
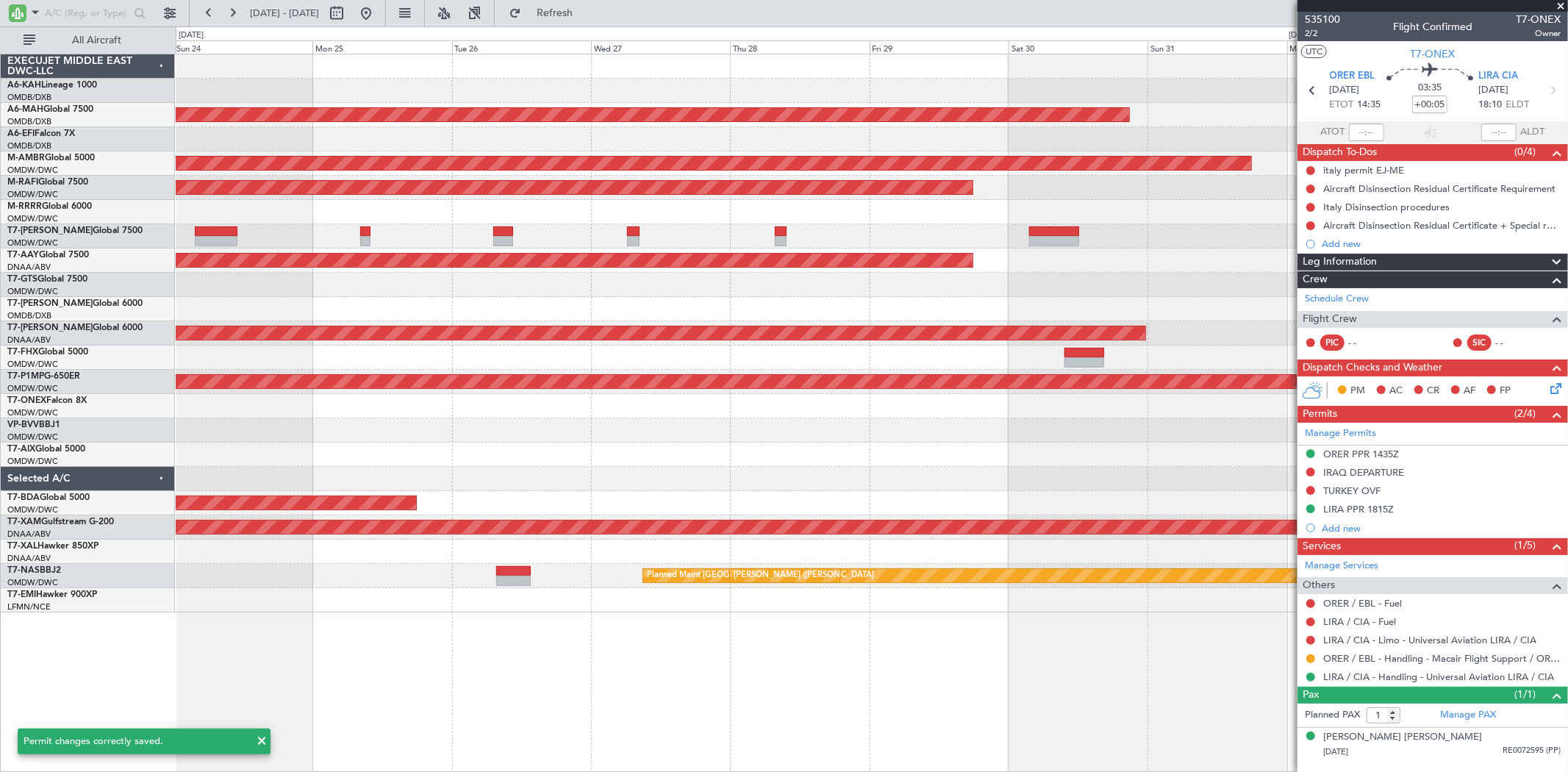
click at [252, 352] on div "Planned Maint [GEOGRAPHIC_DATA] ([GEOGRAPHIC_DATA])" at bounding box center [871, 358] width 1392 height 24
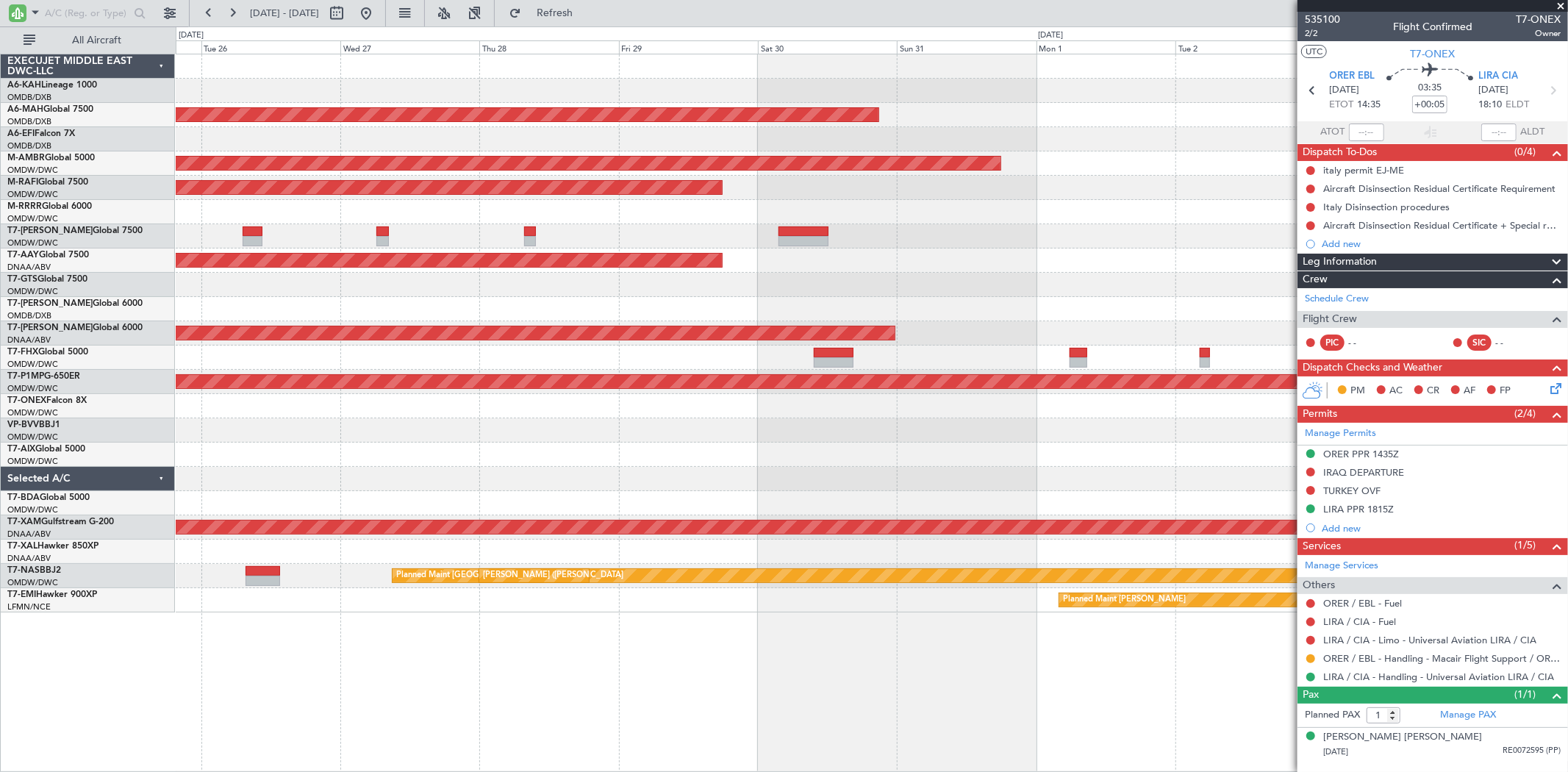
click at [570, 367] on div "Planned Maint [GEOGRAPHIC_DATA] ([GEOGRAPHIC_DATA])" at bounding box center [871, 358] width 1392 height 24
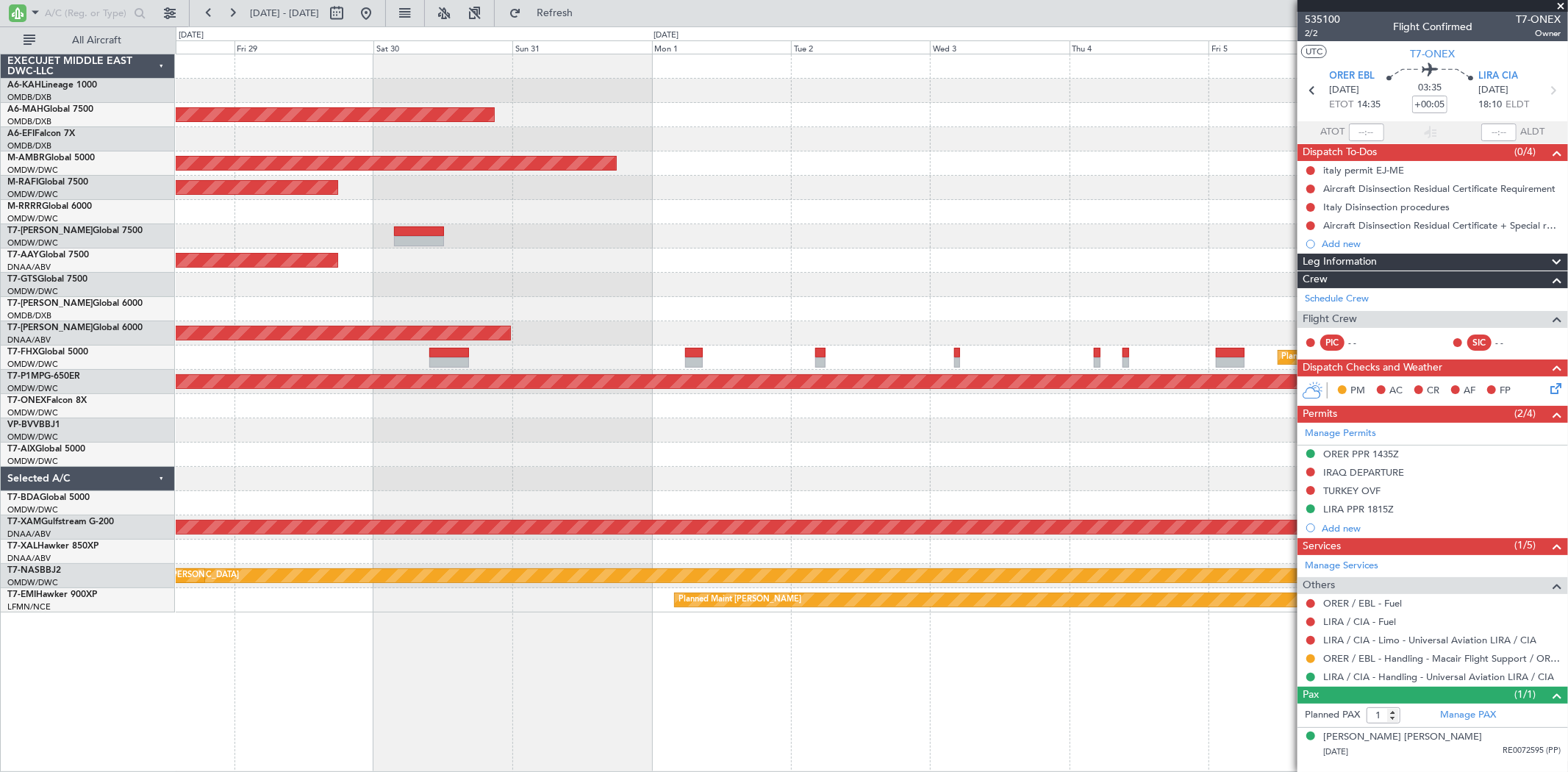
click at [360, 360] on div "Planned Maint [GEOGRAPHIC_DATA] ([GEOGRAPHIC_DATA])" at bounding box center [871, 358] width 1392 height 24
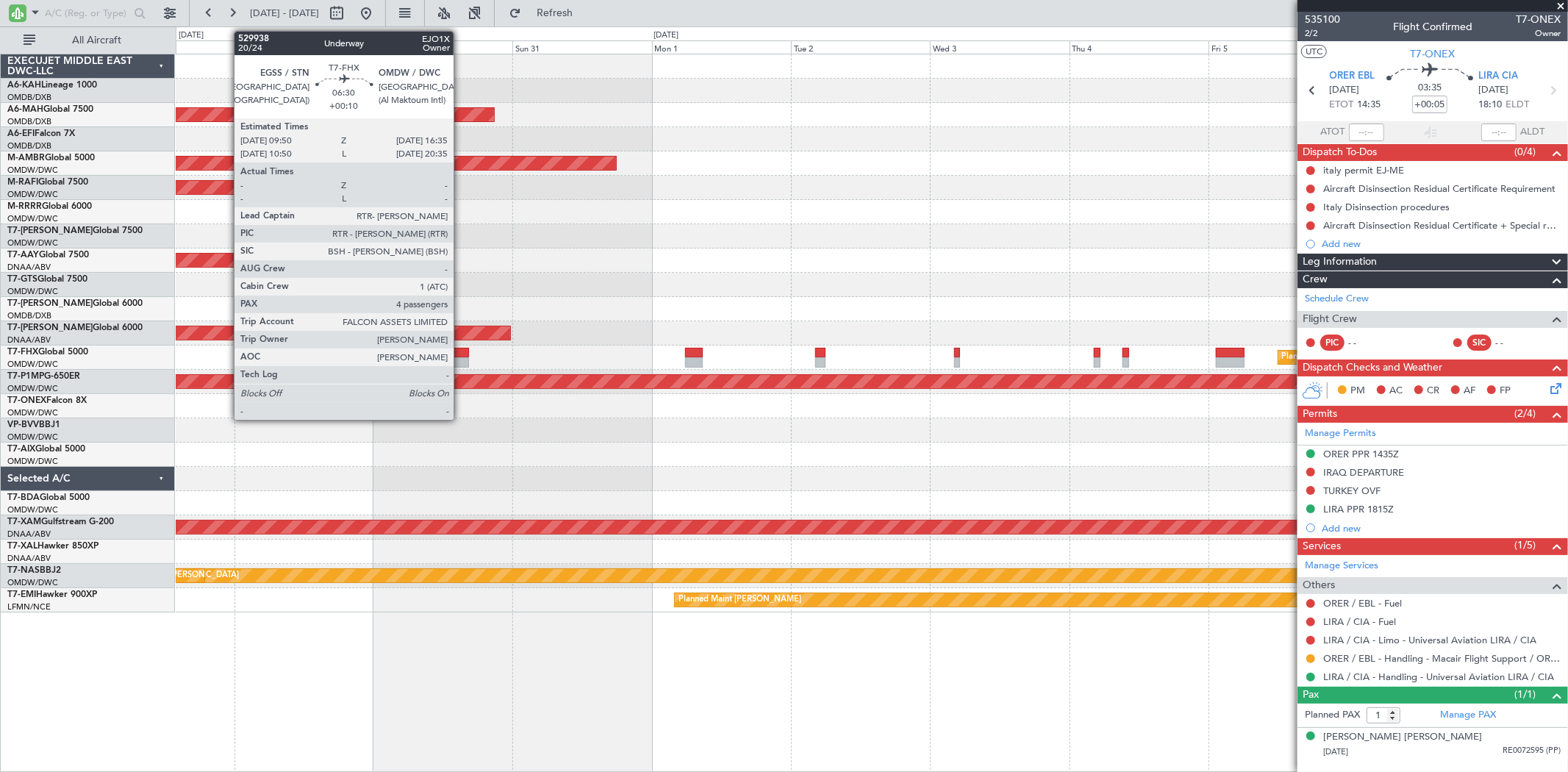
click at [461, 353] on div at bounding box center [449, 353] width 39 height 11
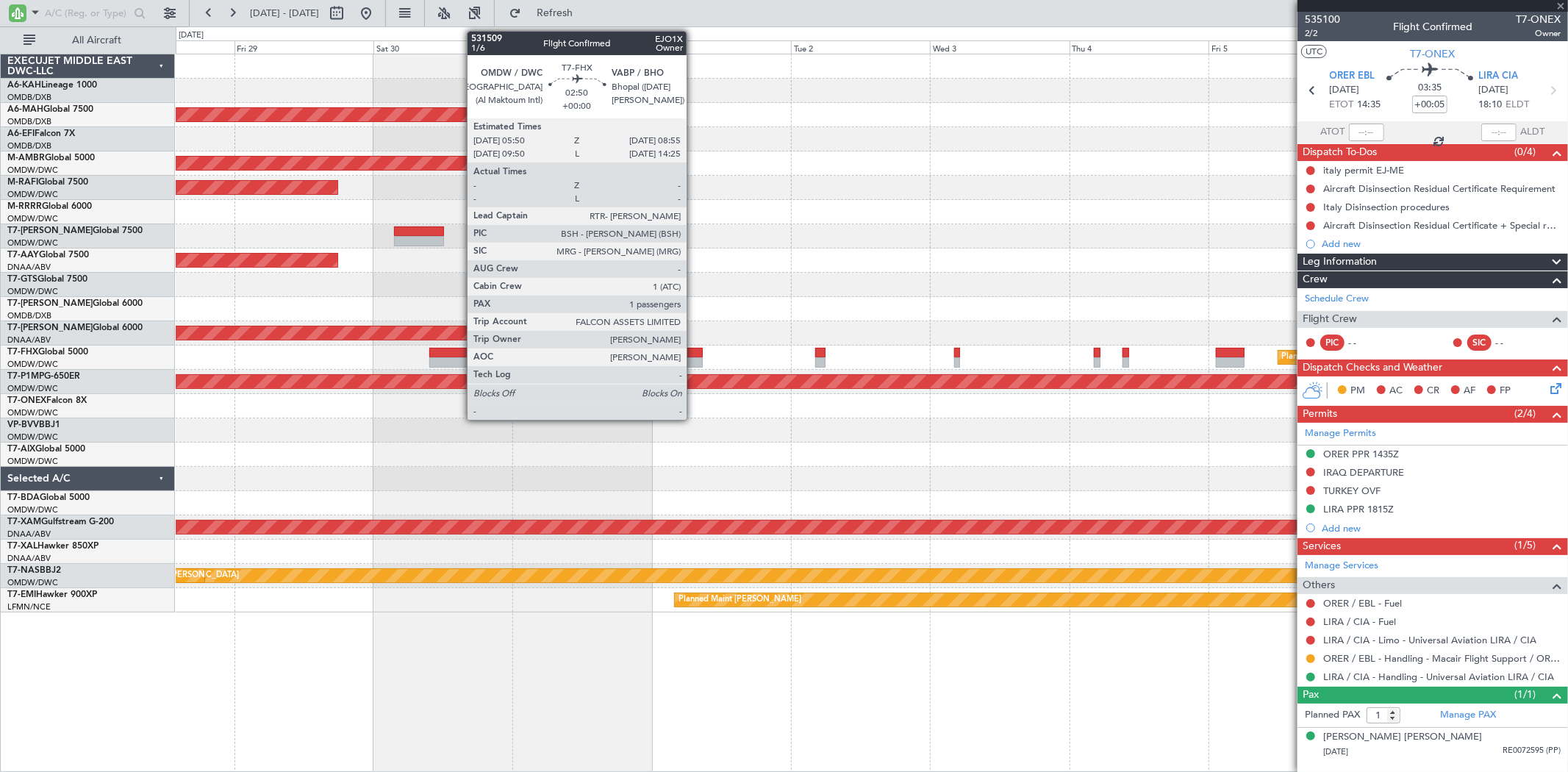
click at [694, 360] on div at bounding box center [694, 362] width 18 height 11
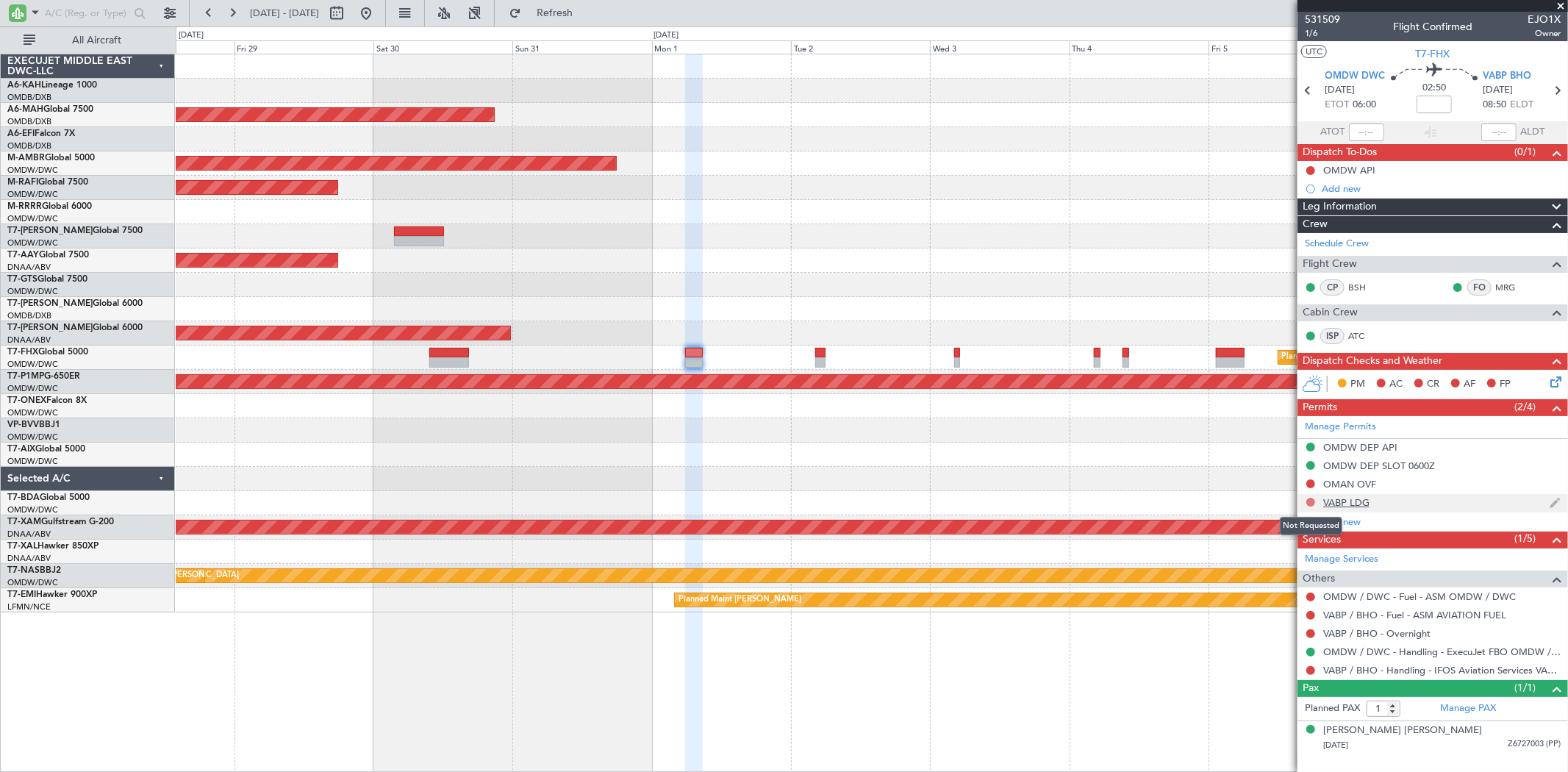
click at [1309, 498] on button at bounding box center [1311, 502] width 9 height 9
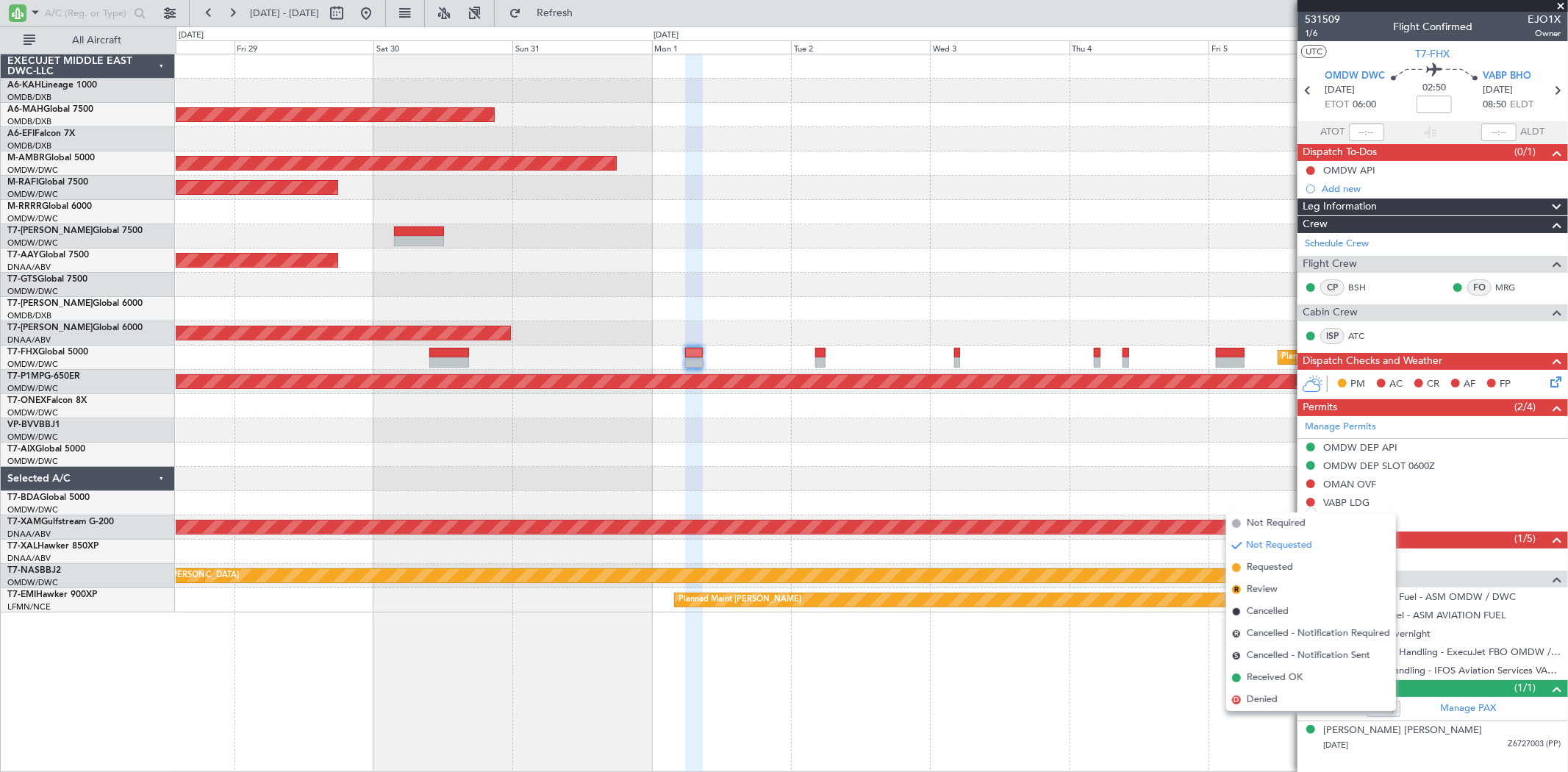
click at [1259, 562] on span "Requested" at bounding box center [1269, 567] width 46 height 14
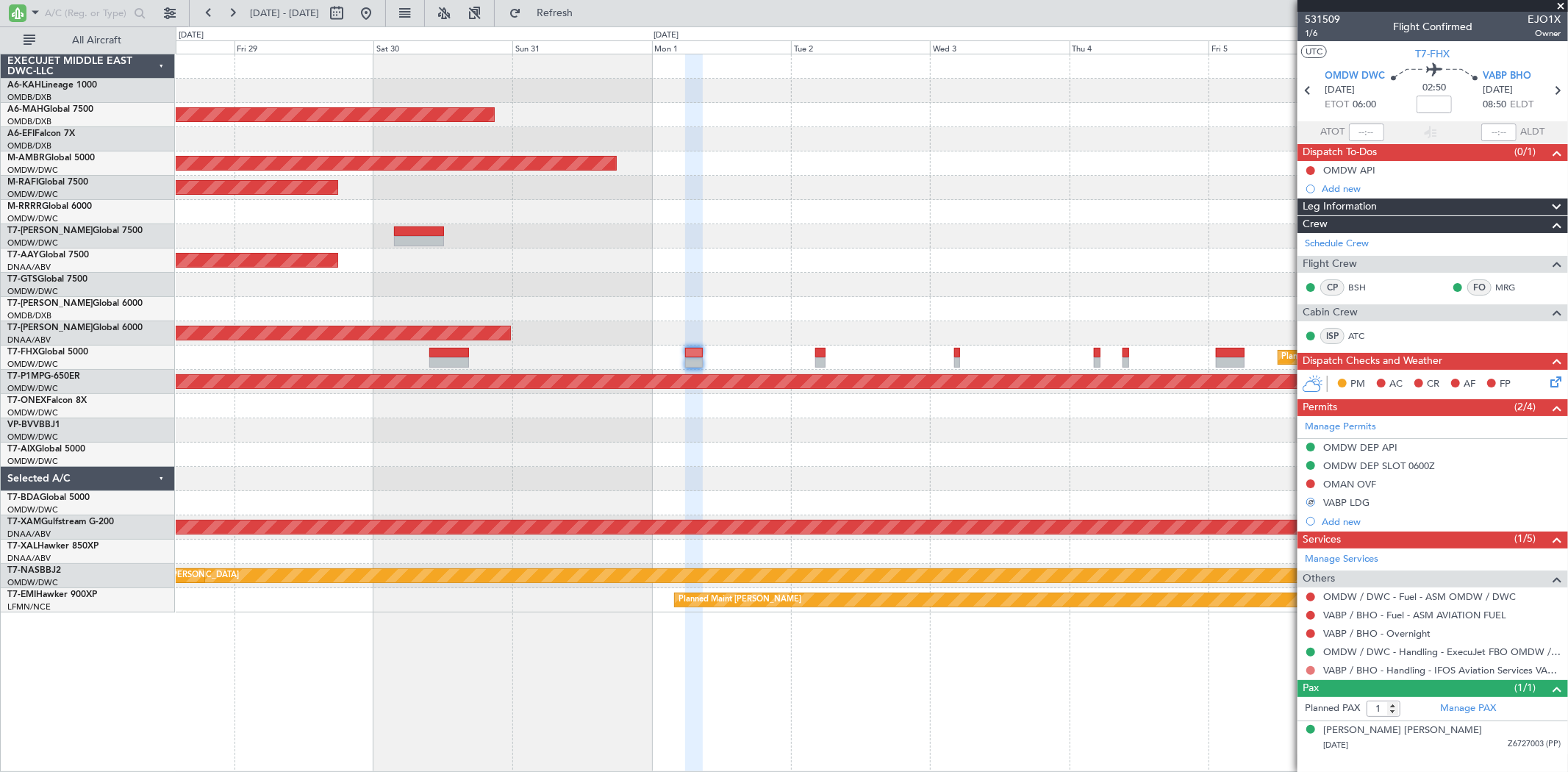
click at [1309, 668] on button at bounding box center [1311, 671] width 9 height 9
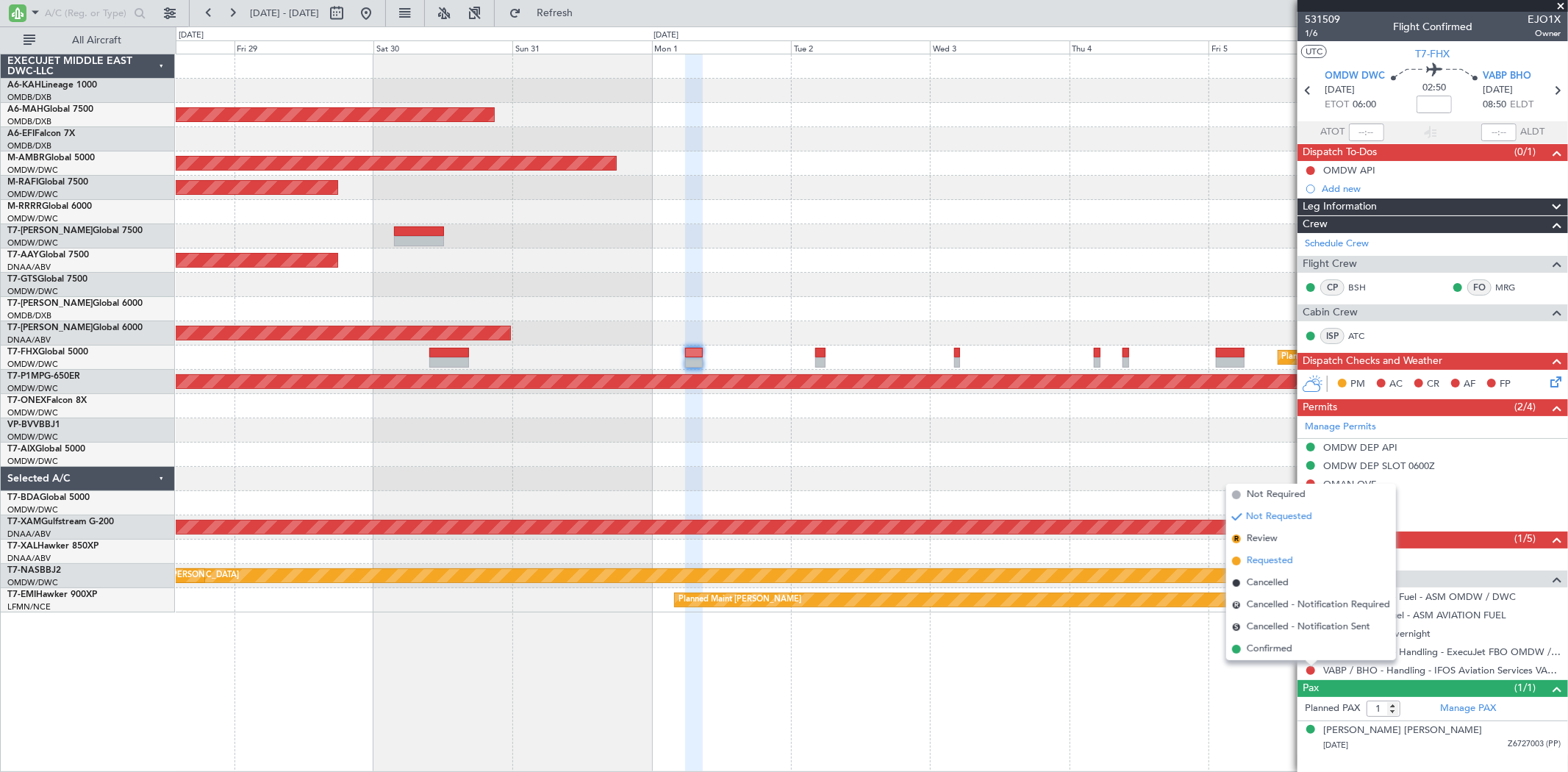
click at [1262, 555] on span "Requested" at bounding box center [1269, 560] width 46 height 14
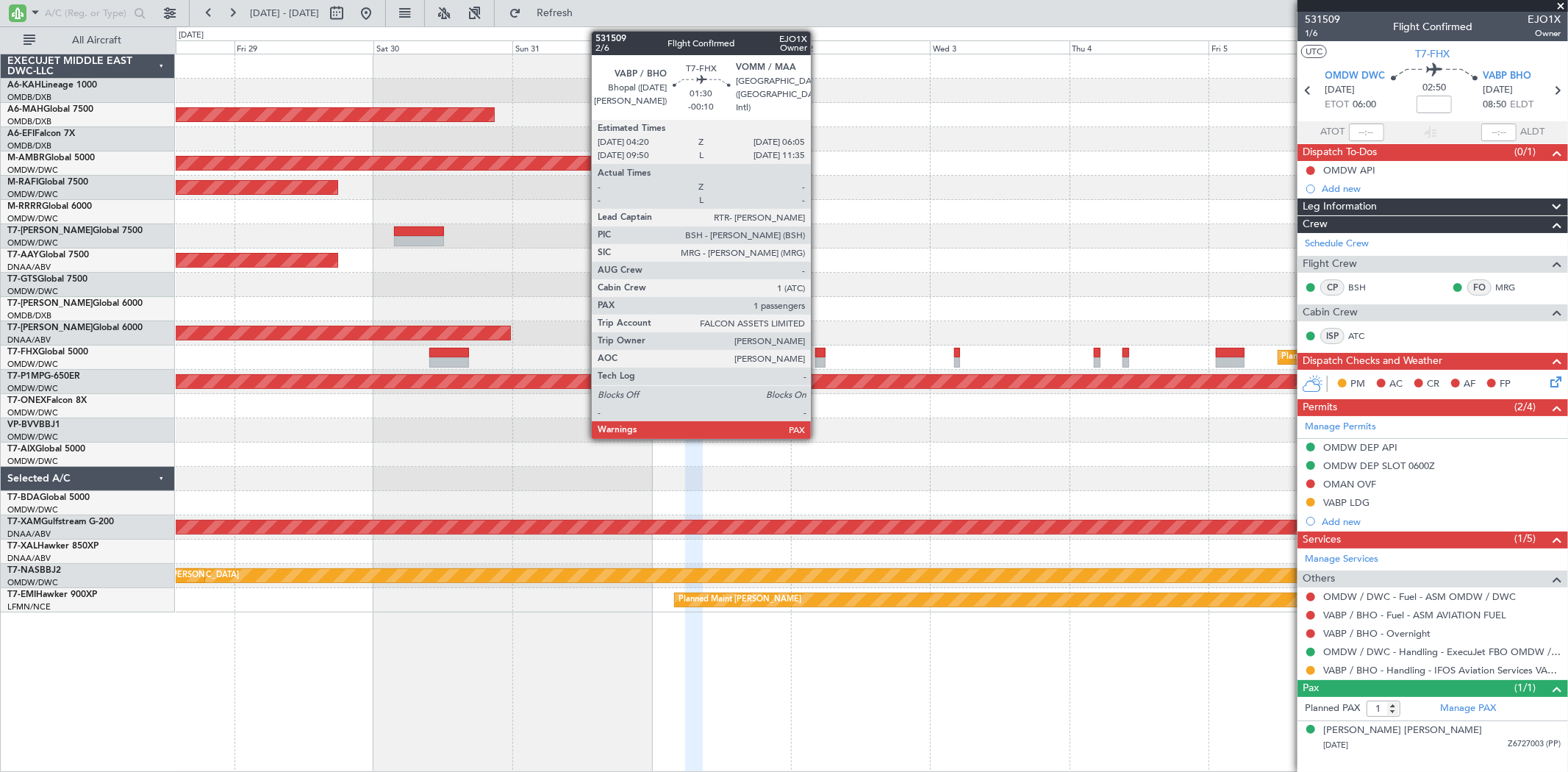
click at [818, 353] on div at bounding box center [821, 353] width 11 height 11
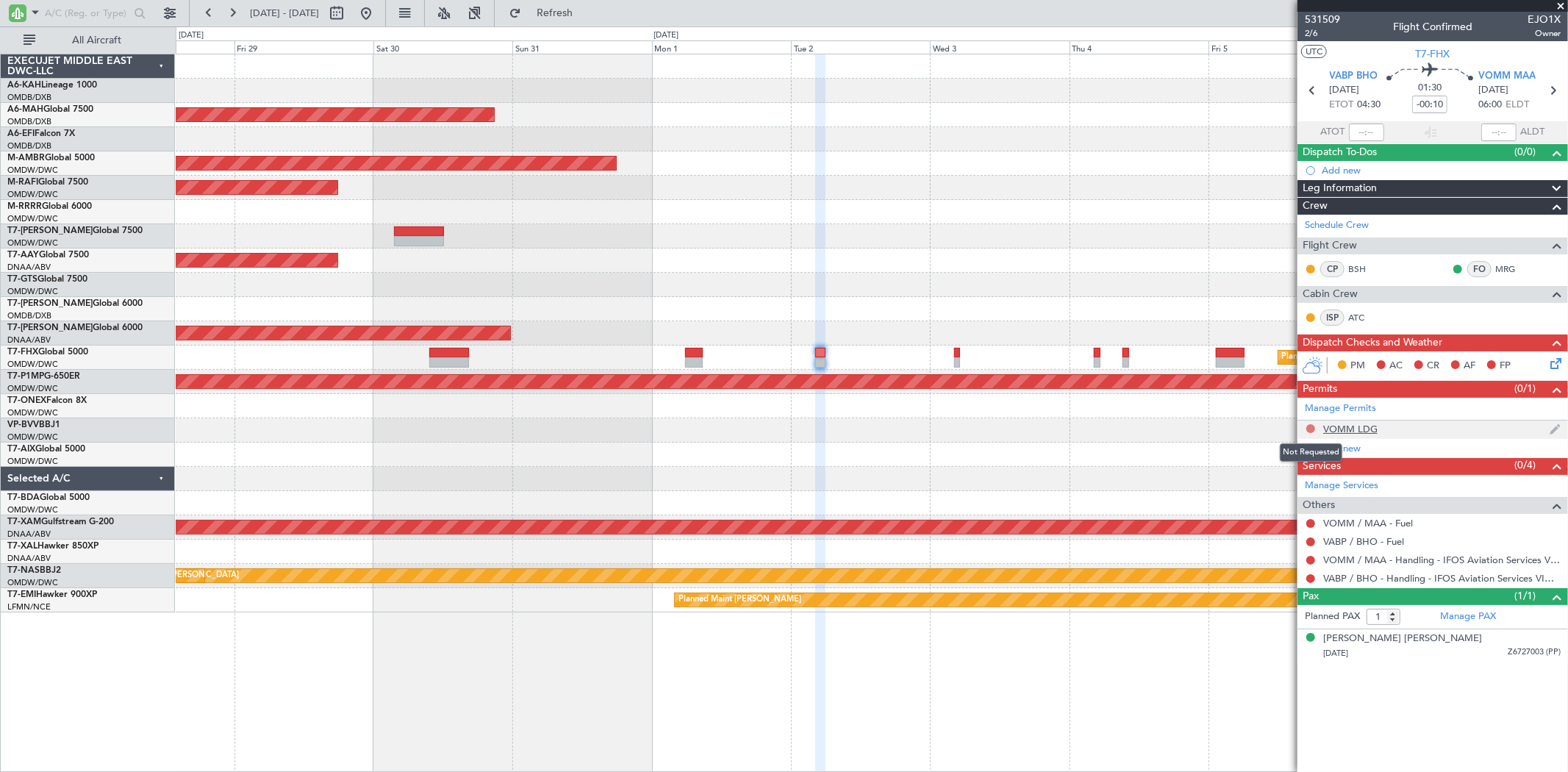
click at [1309, 425] on button at bounding box center [1311, 429] width 9 height 9
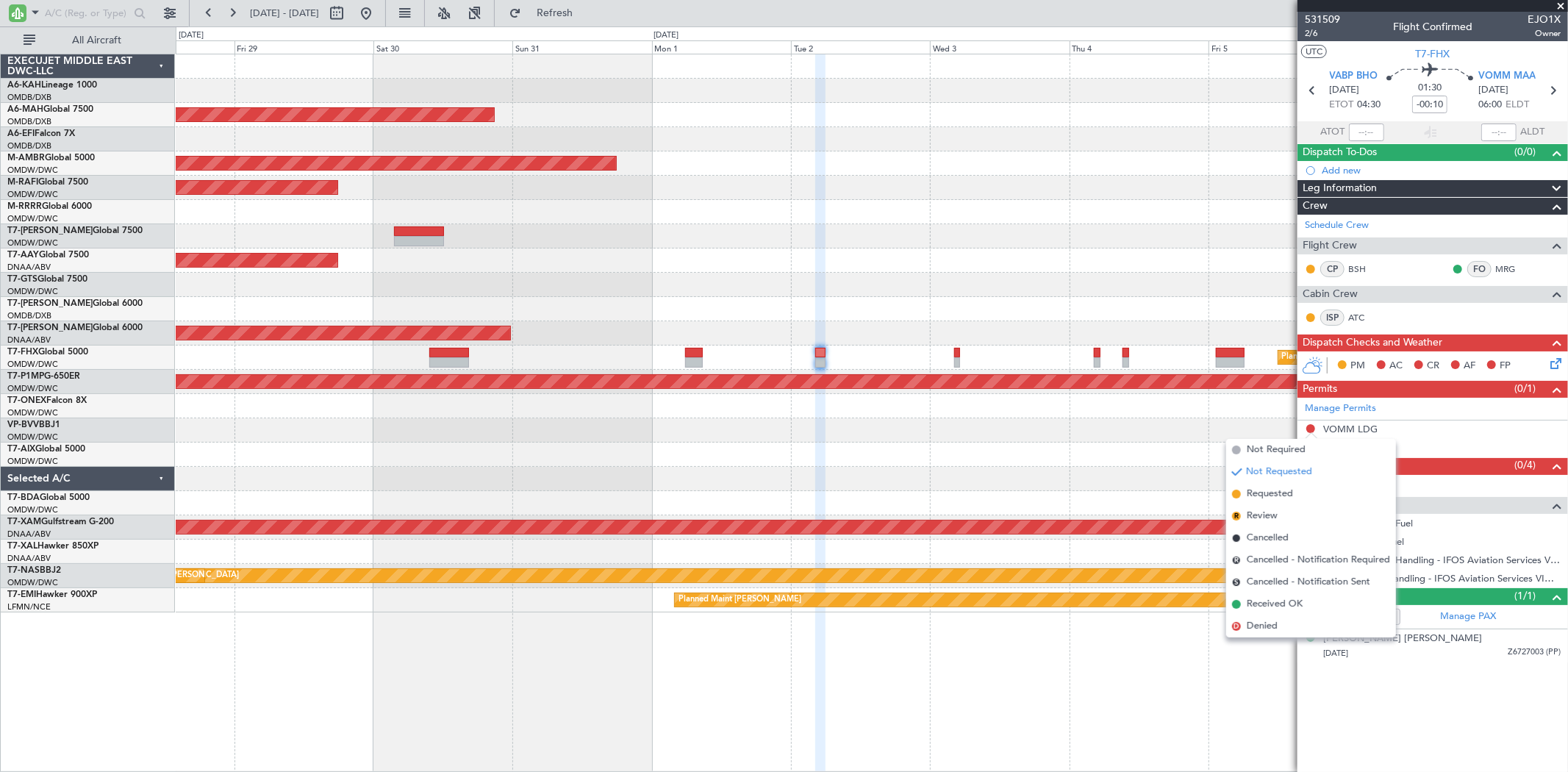
click at [1262, 495] on span "Requested" at bounding box center [1269, 493] width 46 height 14
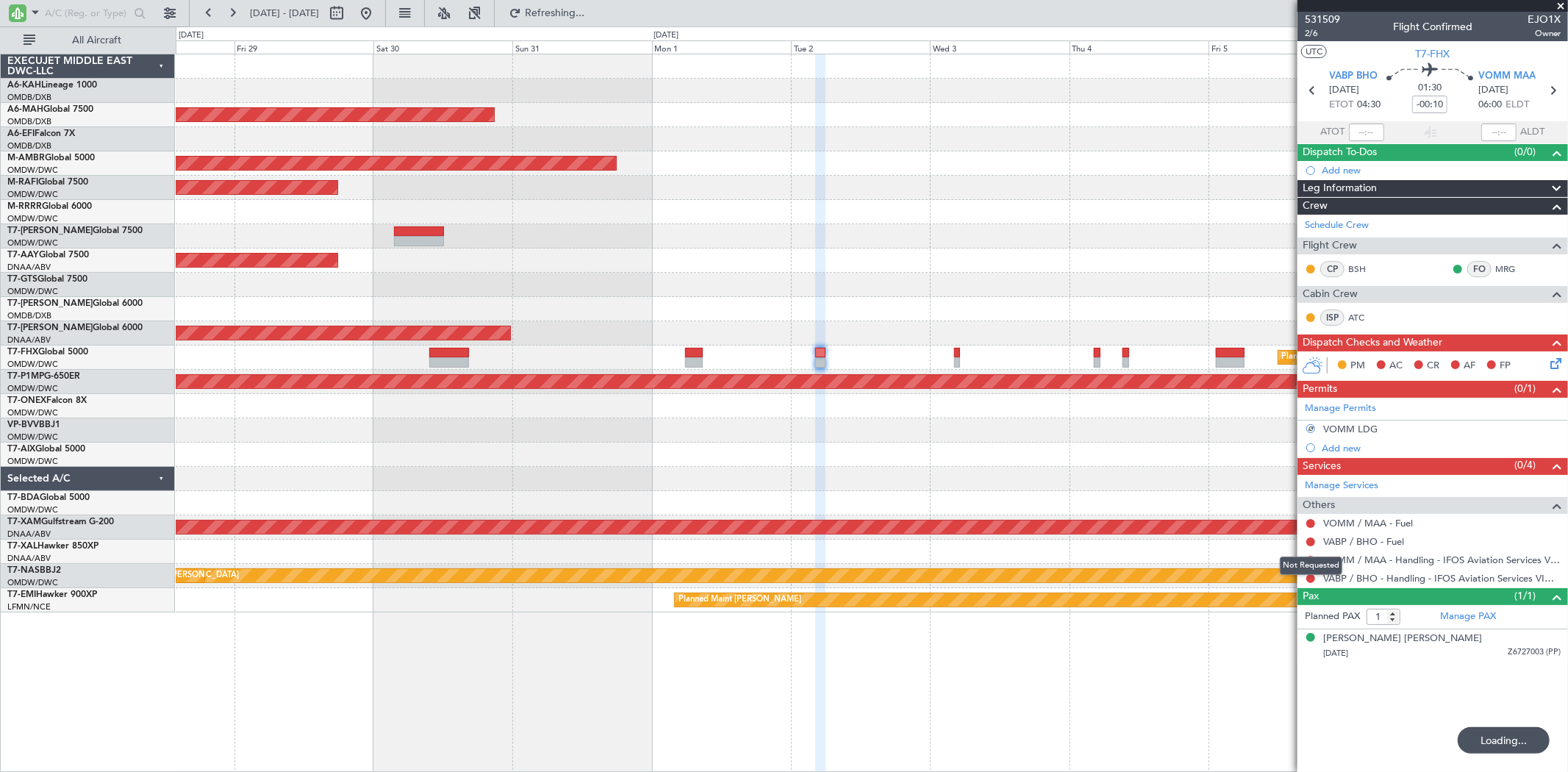
click at [1311, 559] on div "Not Requested" at bounding box center [1311, 566] width 63 height 18
click at [1307, 557] on button at bounding box center [1311, 560] width 9 height 9
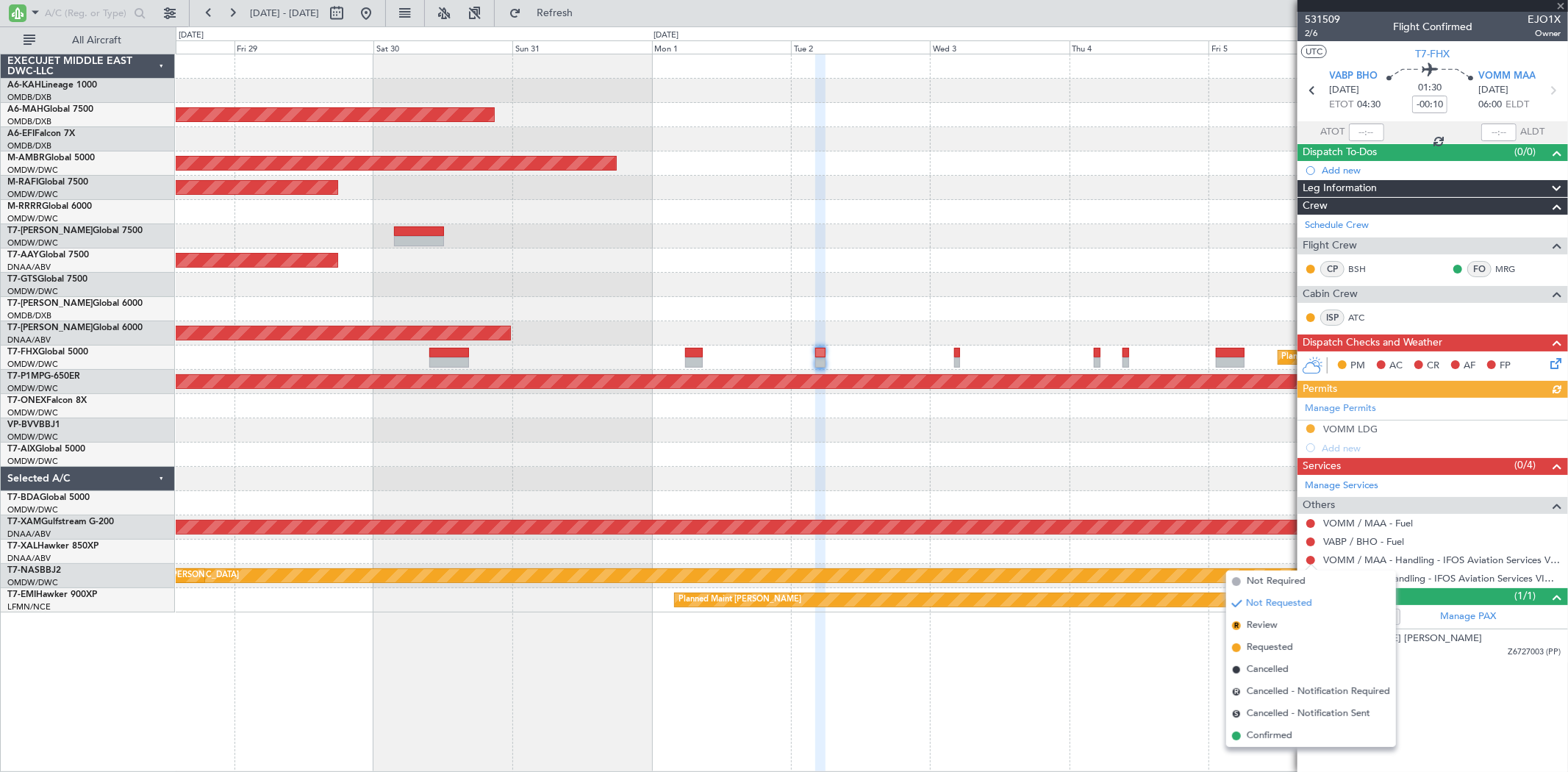
click at [1259, 643] on span "Requested" at bounding box center [1269, 647] width 46 height 14
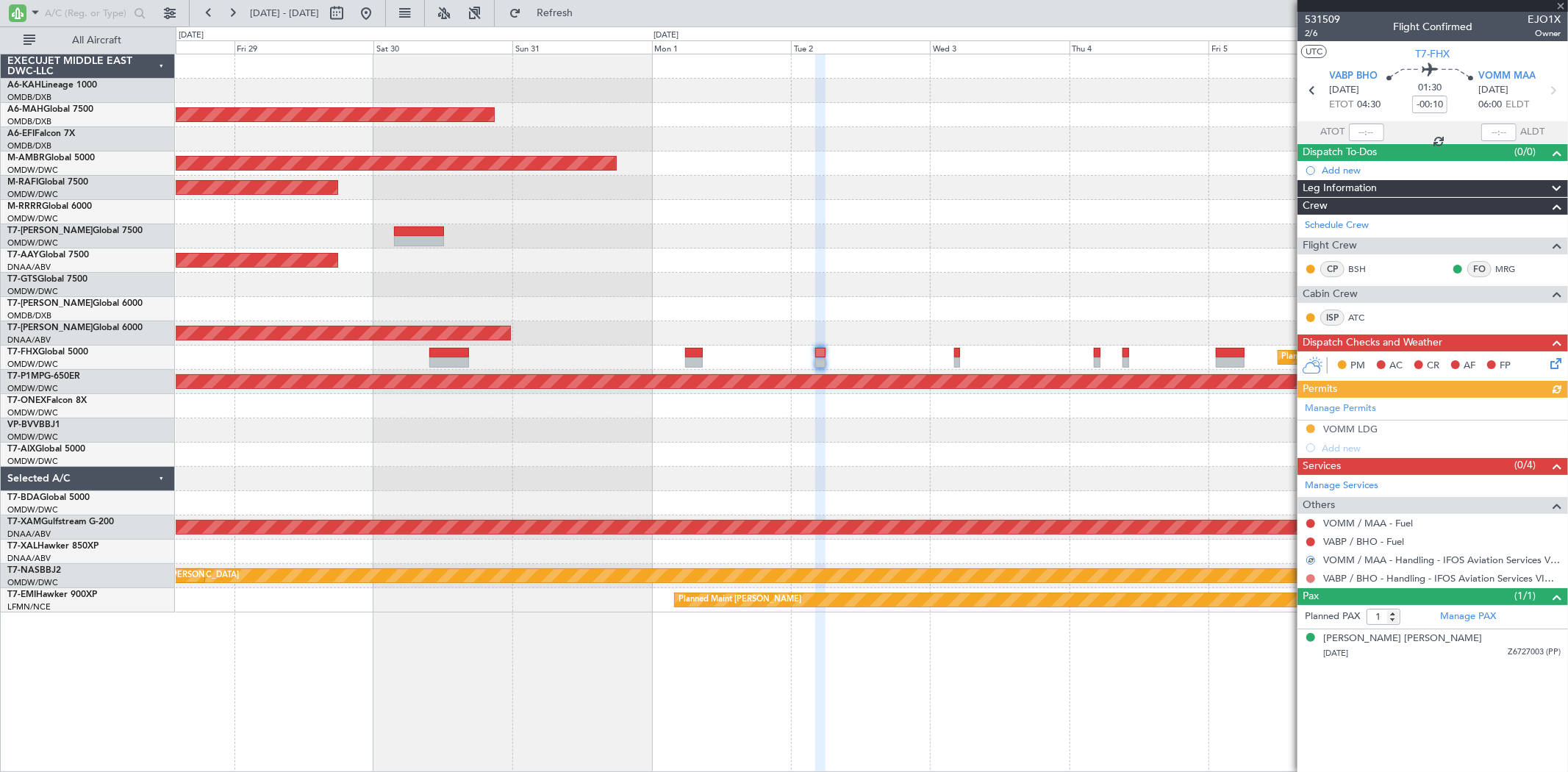
click at [1312, 578] on button at bounding box center [1311, 578] width 9 height 9
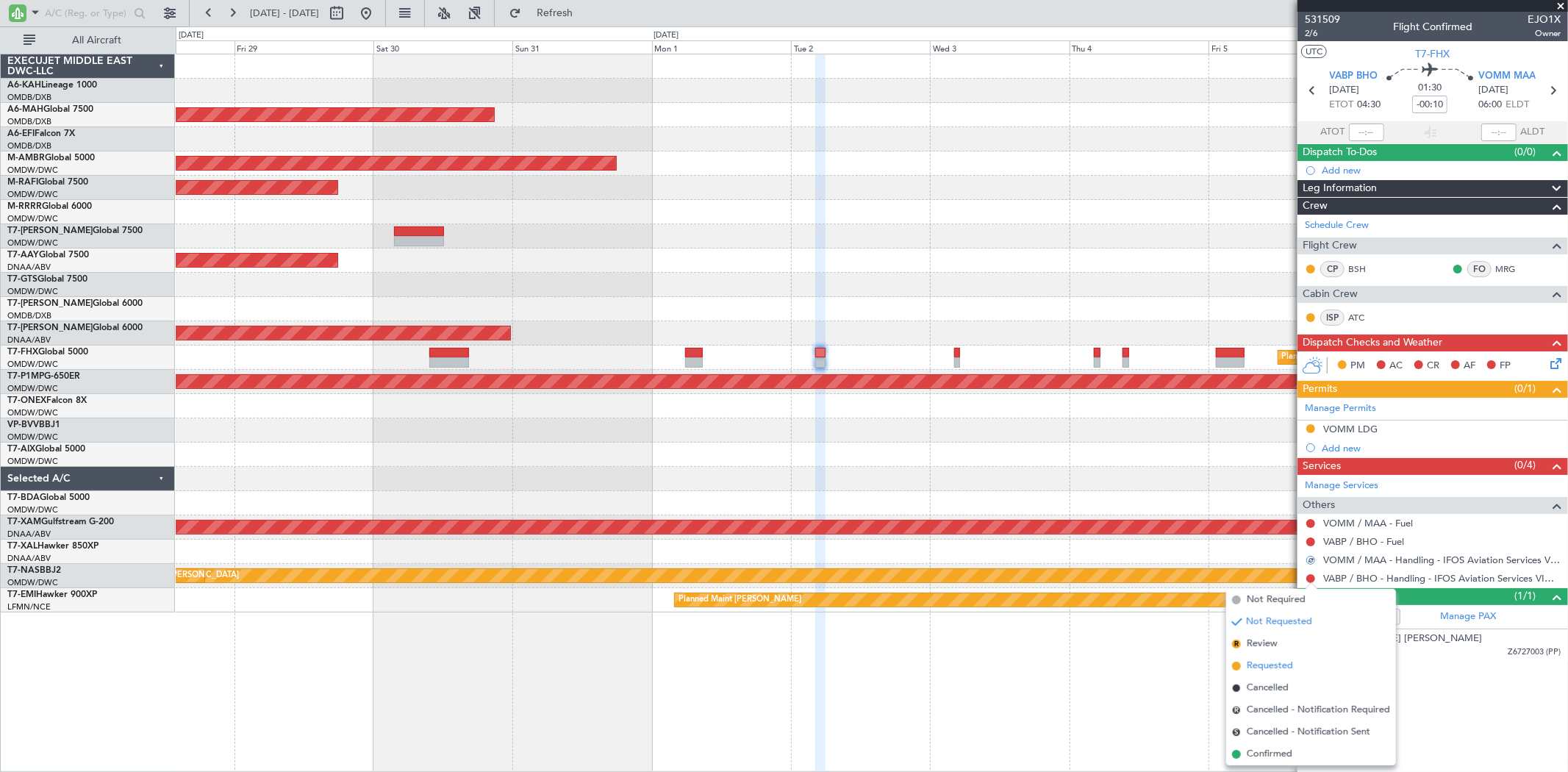
click at [1262, 659] on span "Requested" at bounding box center [1269, 665] width 46 height 14
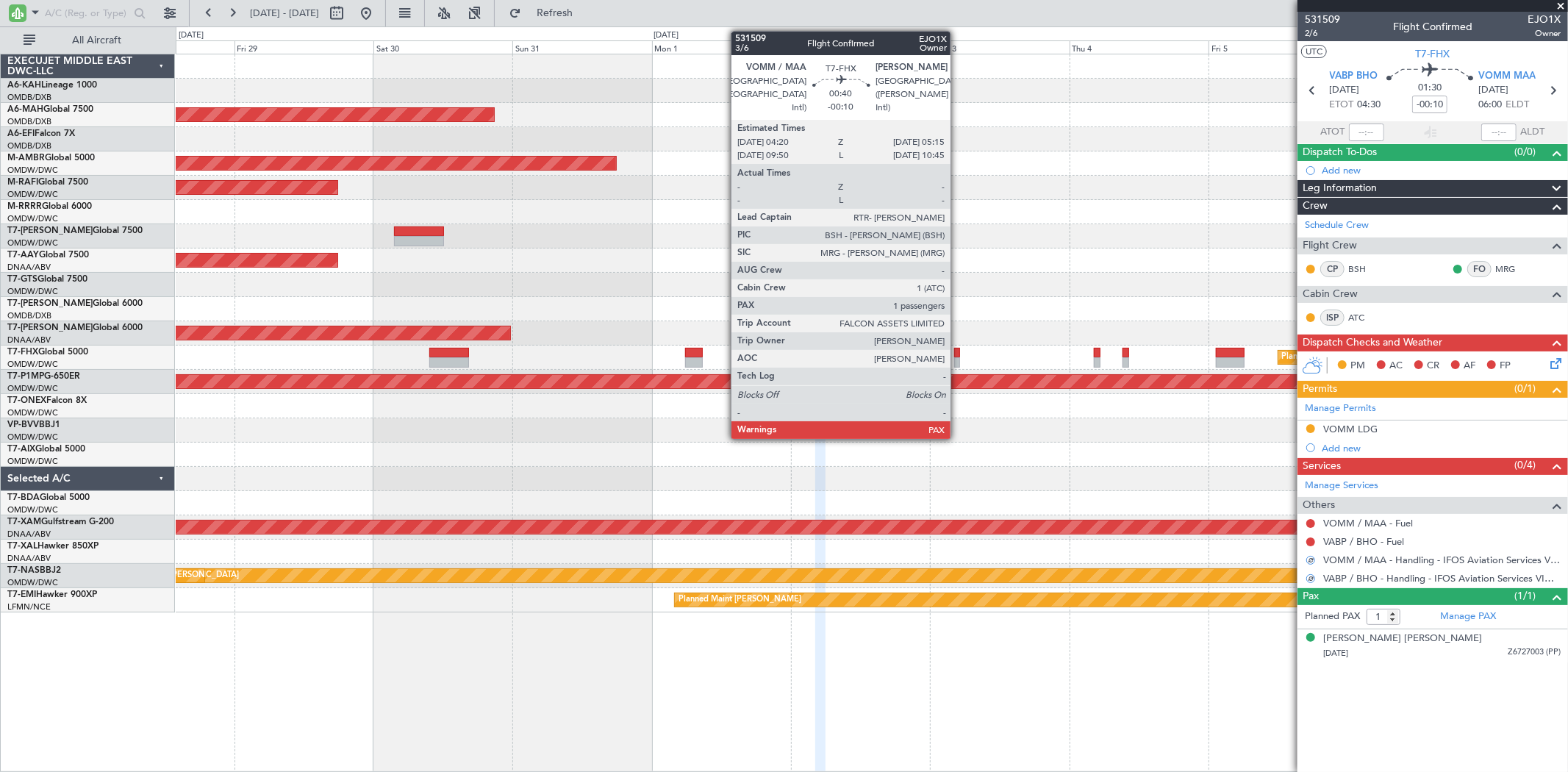
click at [958, 361] on div at bounding box center [958, 362] width 6 height 11
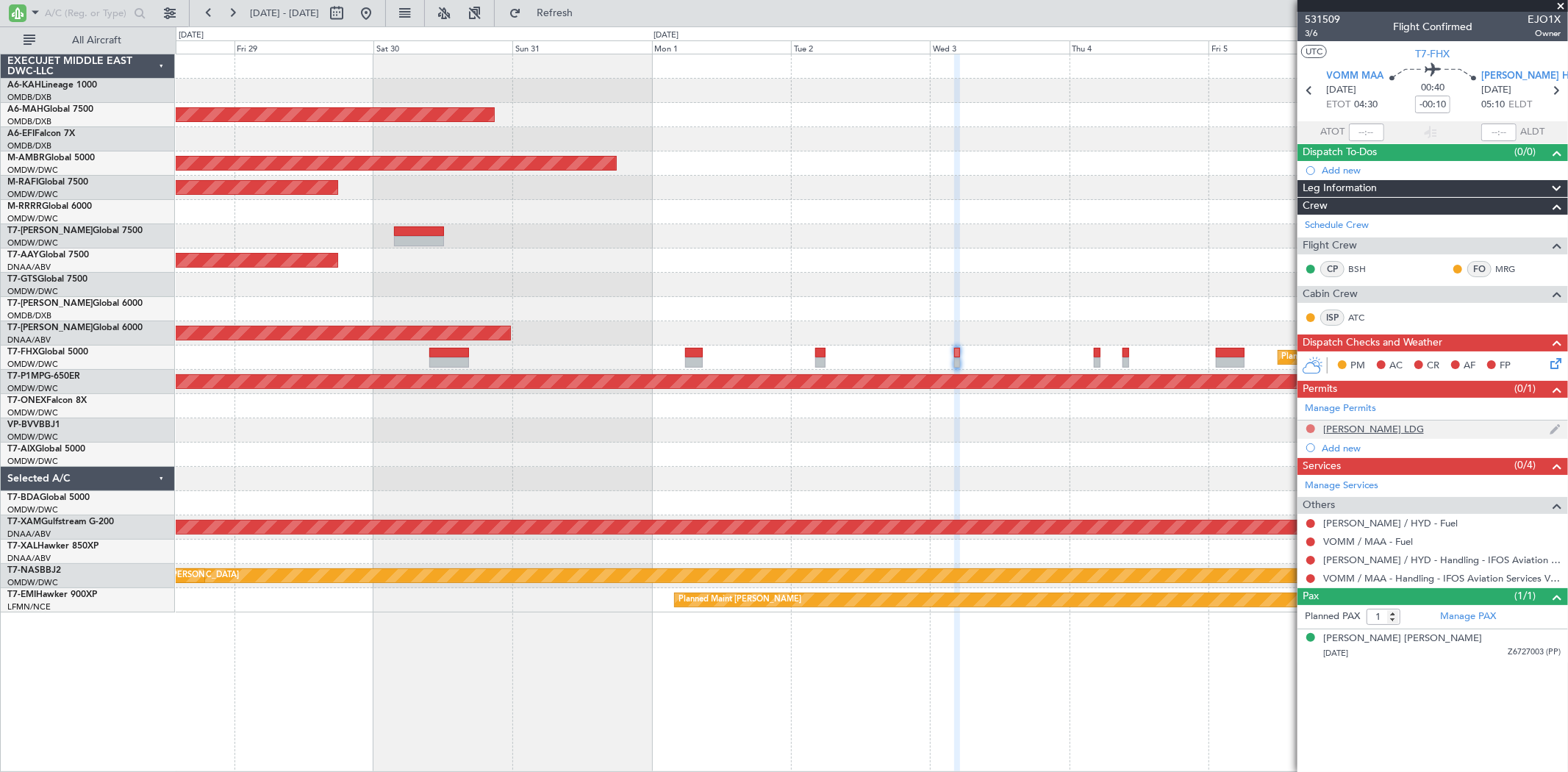
click at [1309, 426] on button at bounding box center [1311, 429] width 9 height 9
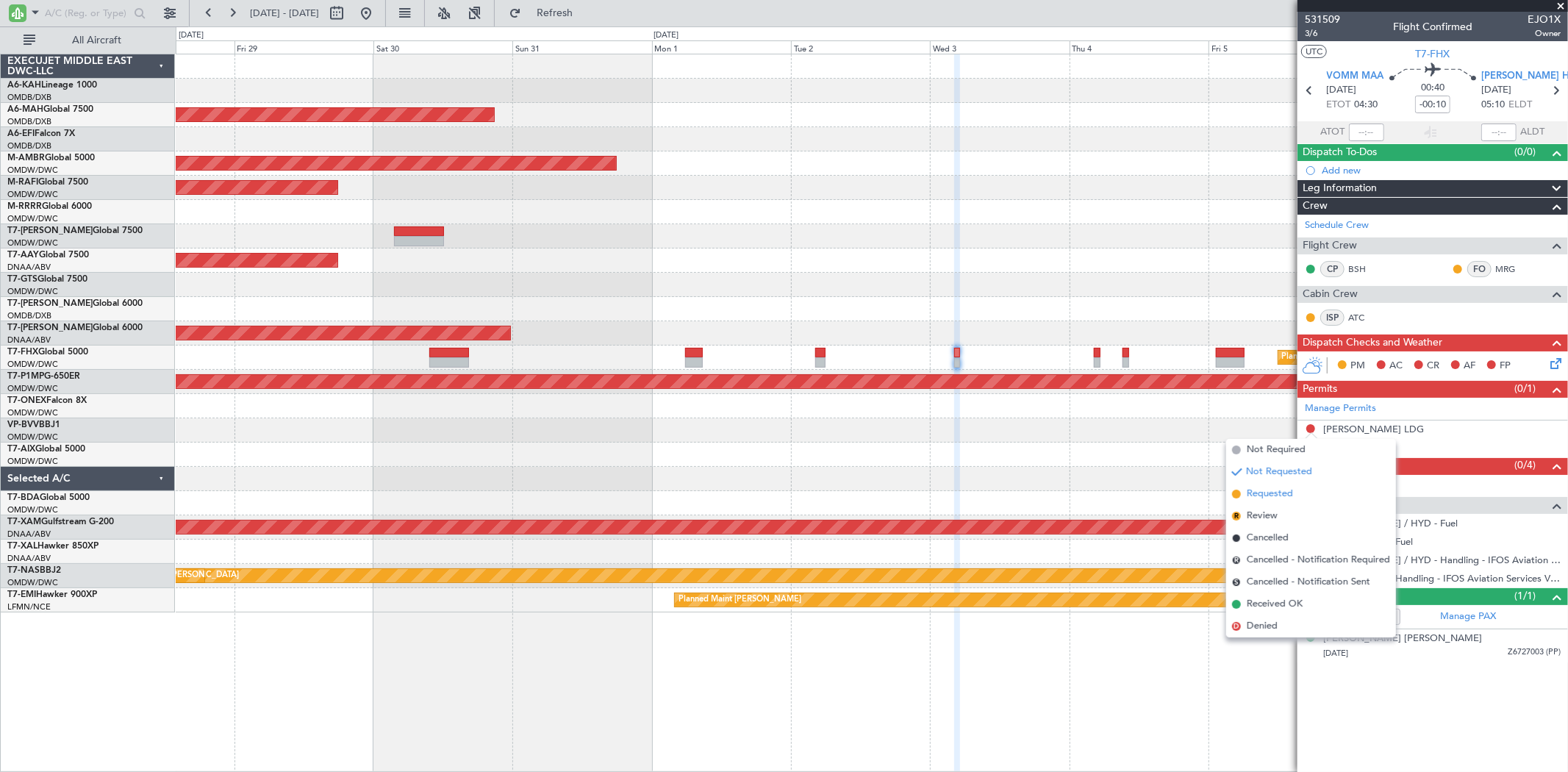
click at [1270, 491] on span "Requested" at bounding box center [1269, 493] width 46 height 14
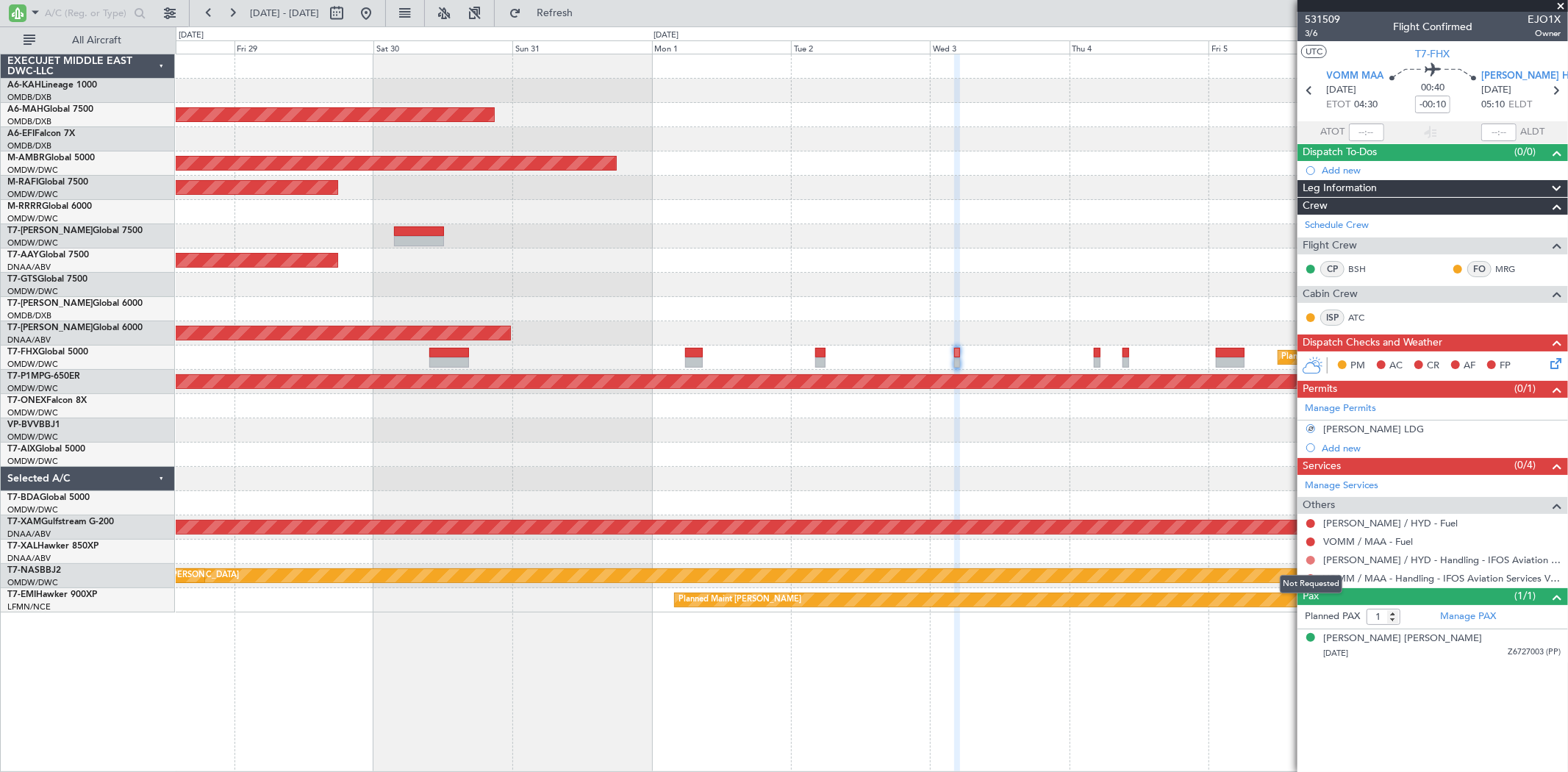
click at [1310, 560] on button at bounding box center [1311, 560] width 9 height 9
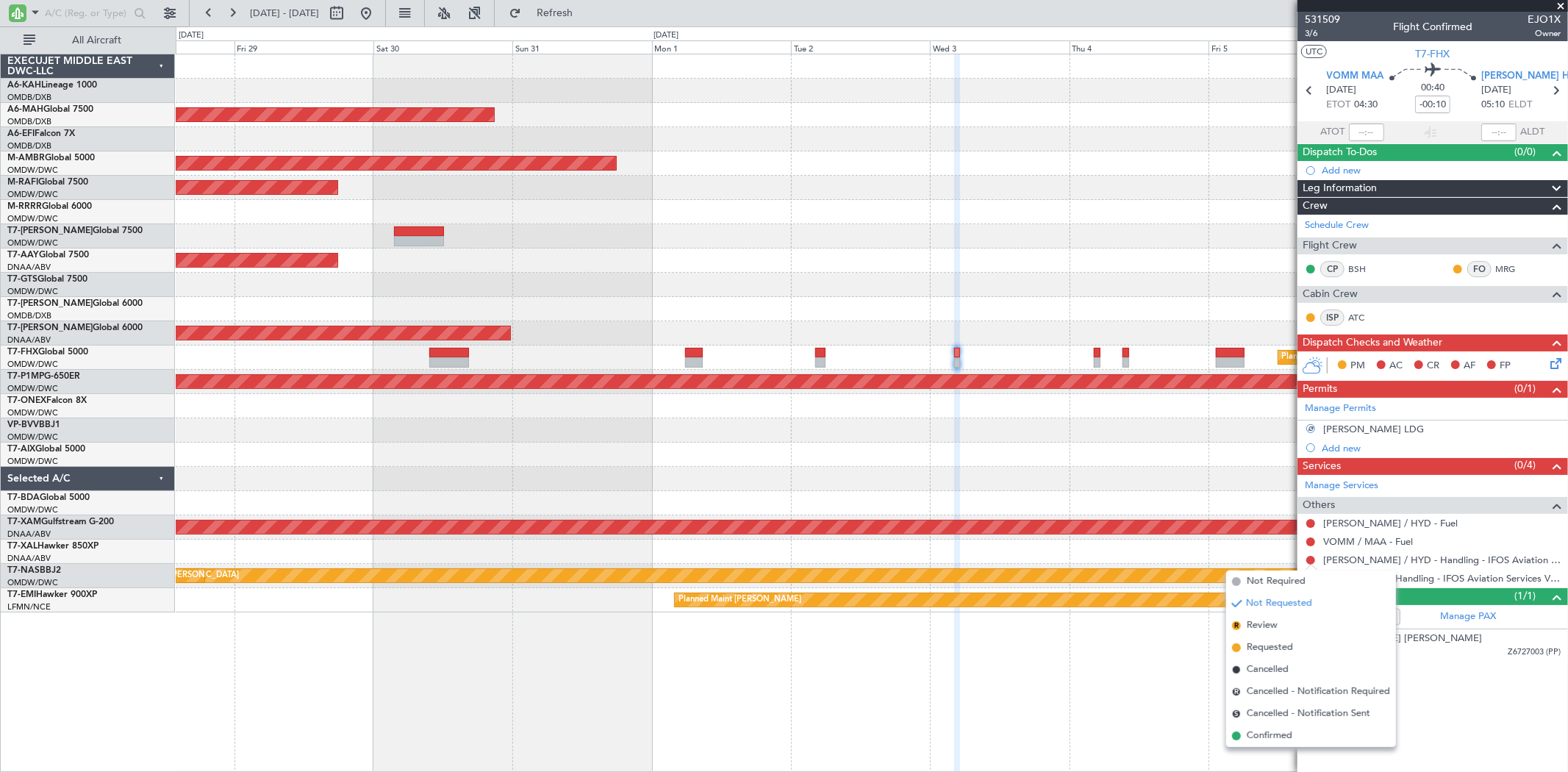
click at [1267, 643] on span "Requested" at bounding box center [1269, 647] width 46 height 14
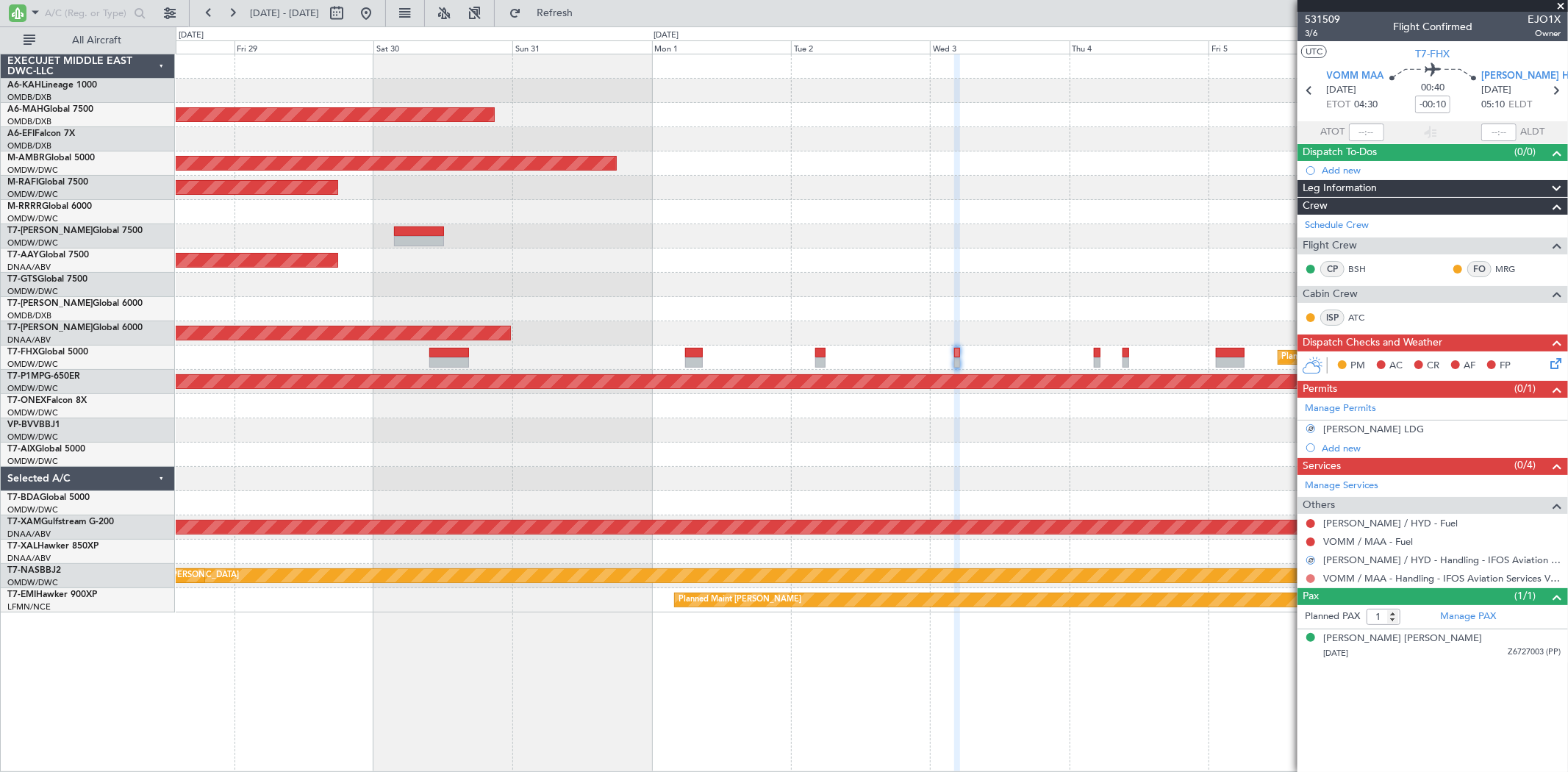
click at [1312, 577] on button at bounding box center [1311, 578] width 9 height 9
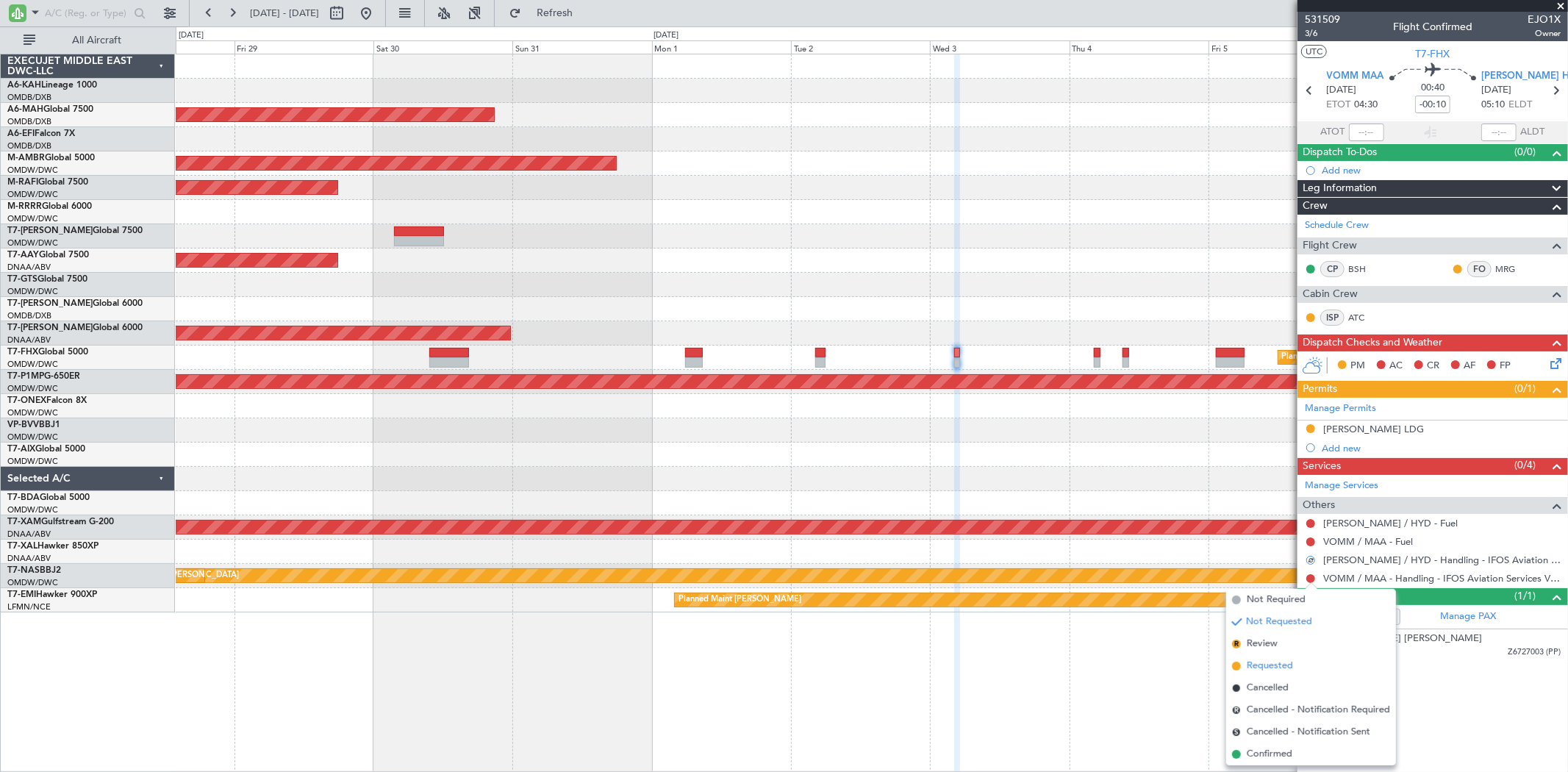
click at [1266, 659] on span "Requested" at bounding box center [1269, 665] width 46 height 14
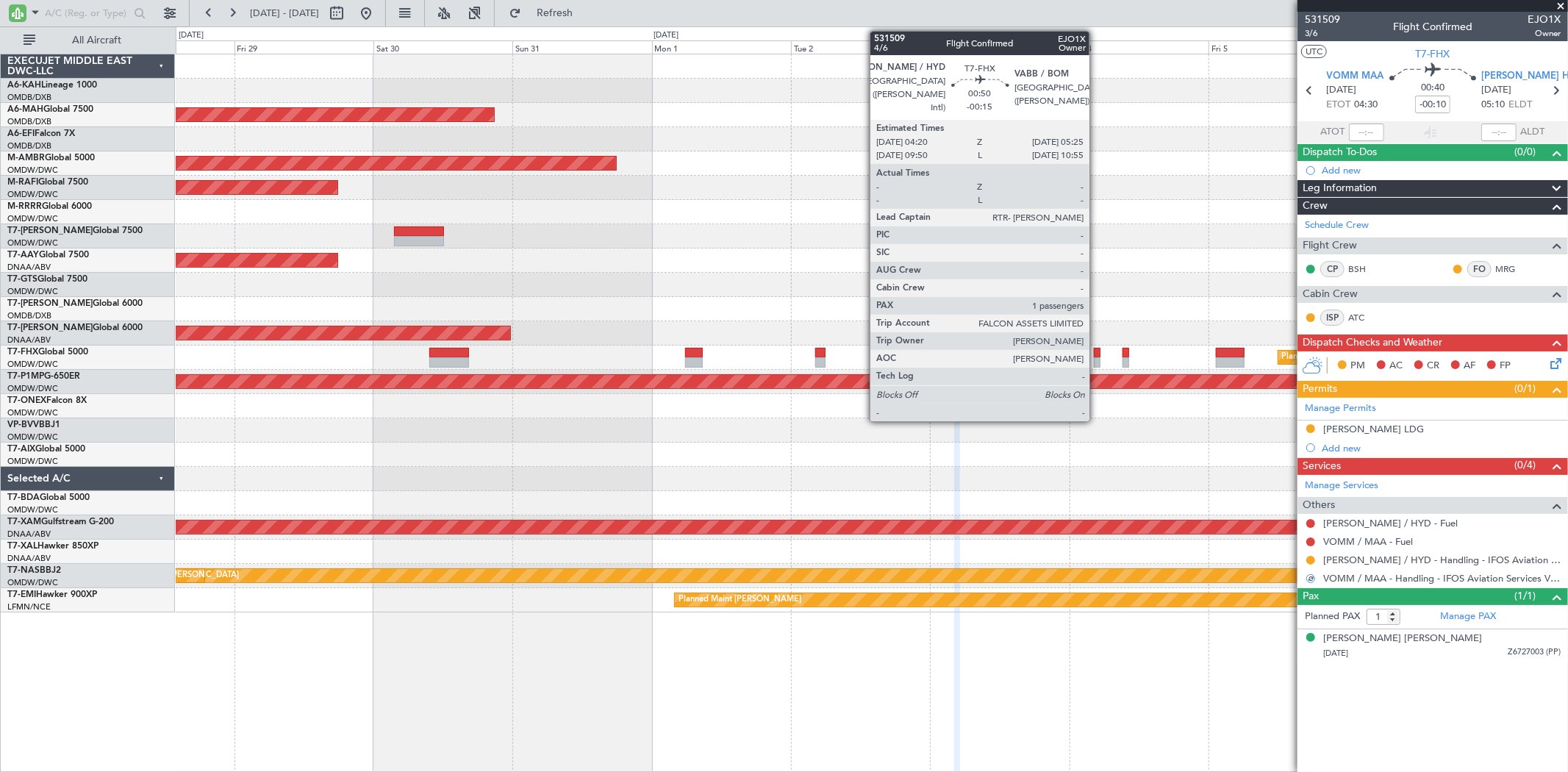
click at [1097, 357] on div at bounding box center [1097, 362] width 7 height 11
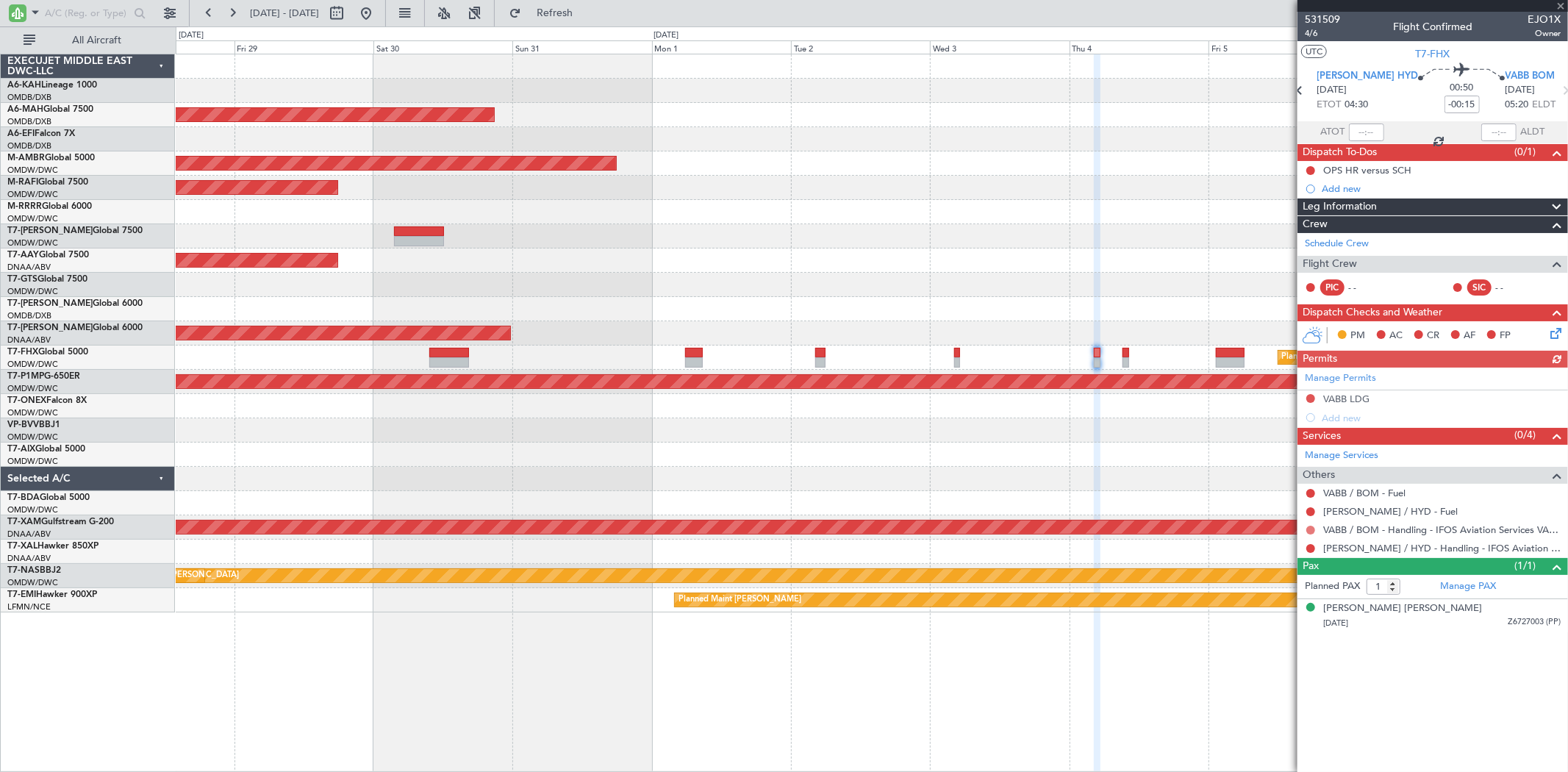
click at [1307, 526] on button at bounding box center [1311, 530] width 9 height 9
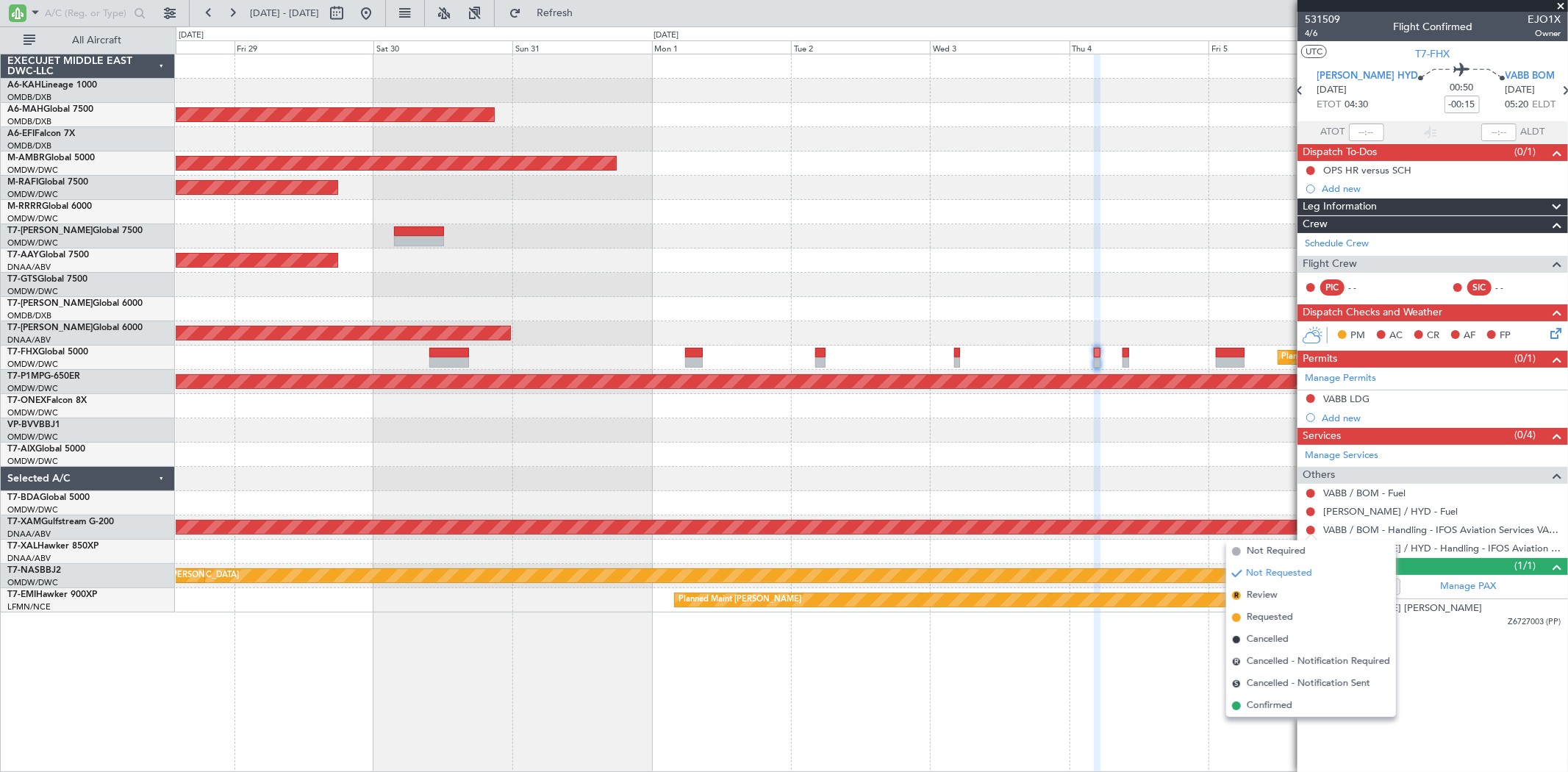
click at [1260, 613] on span "Requested" at bounding box center [1269, 617] width 46 height 14
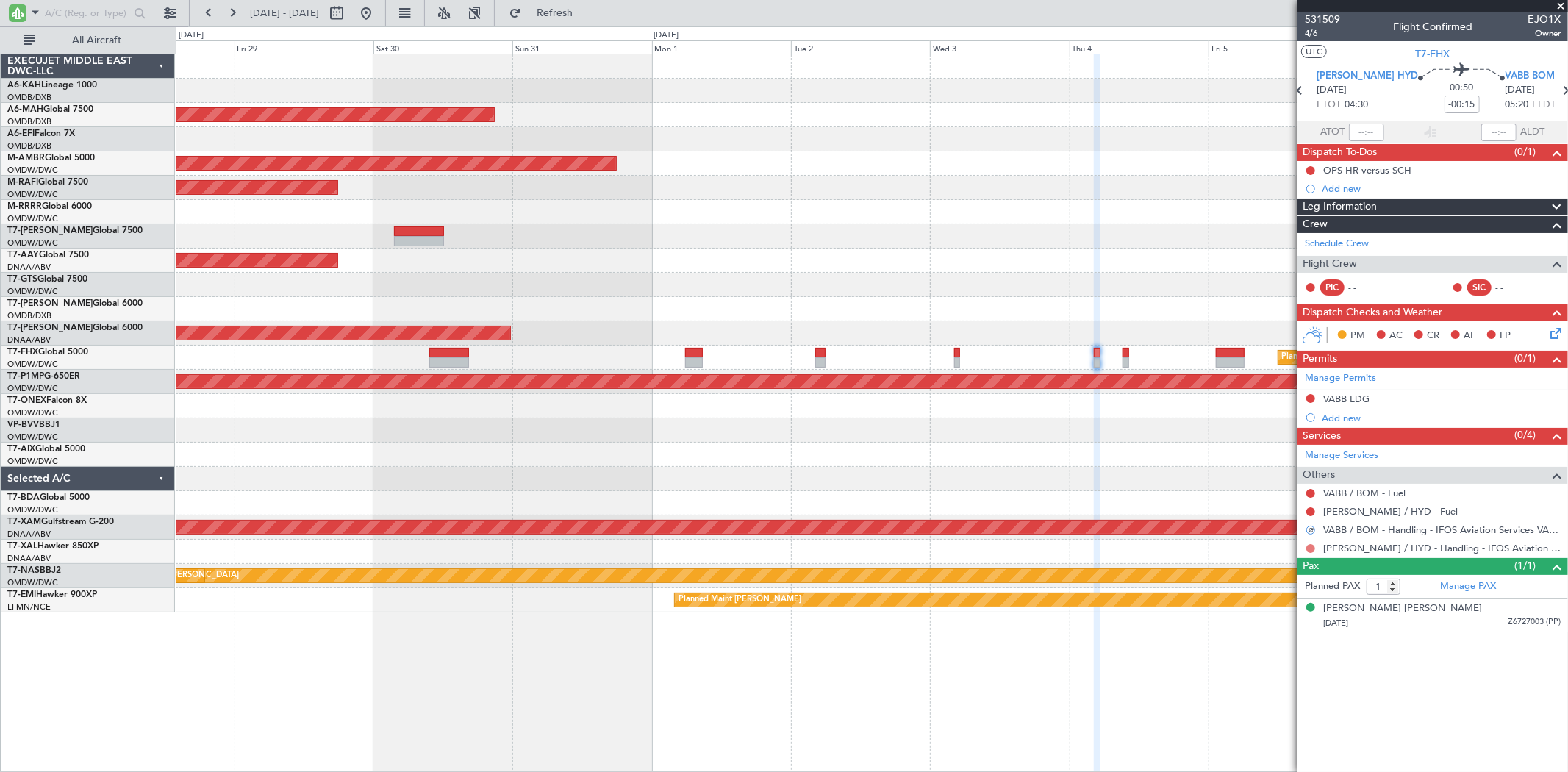
click at [1309, 544] on div at bounding box center [1311, 548] width 12 height 12
drag, startPoint x: 1309, startPoint y: 547, endPoint x: 1309, endPoint y: 562, distance: 15.0
click at [1309, 548] on button at bounding box center [1311, 548] width 9 height 9
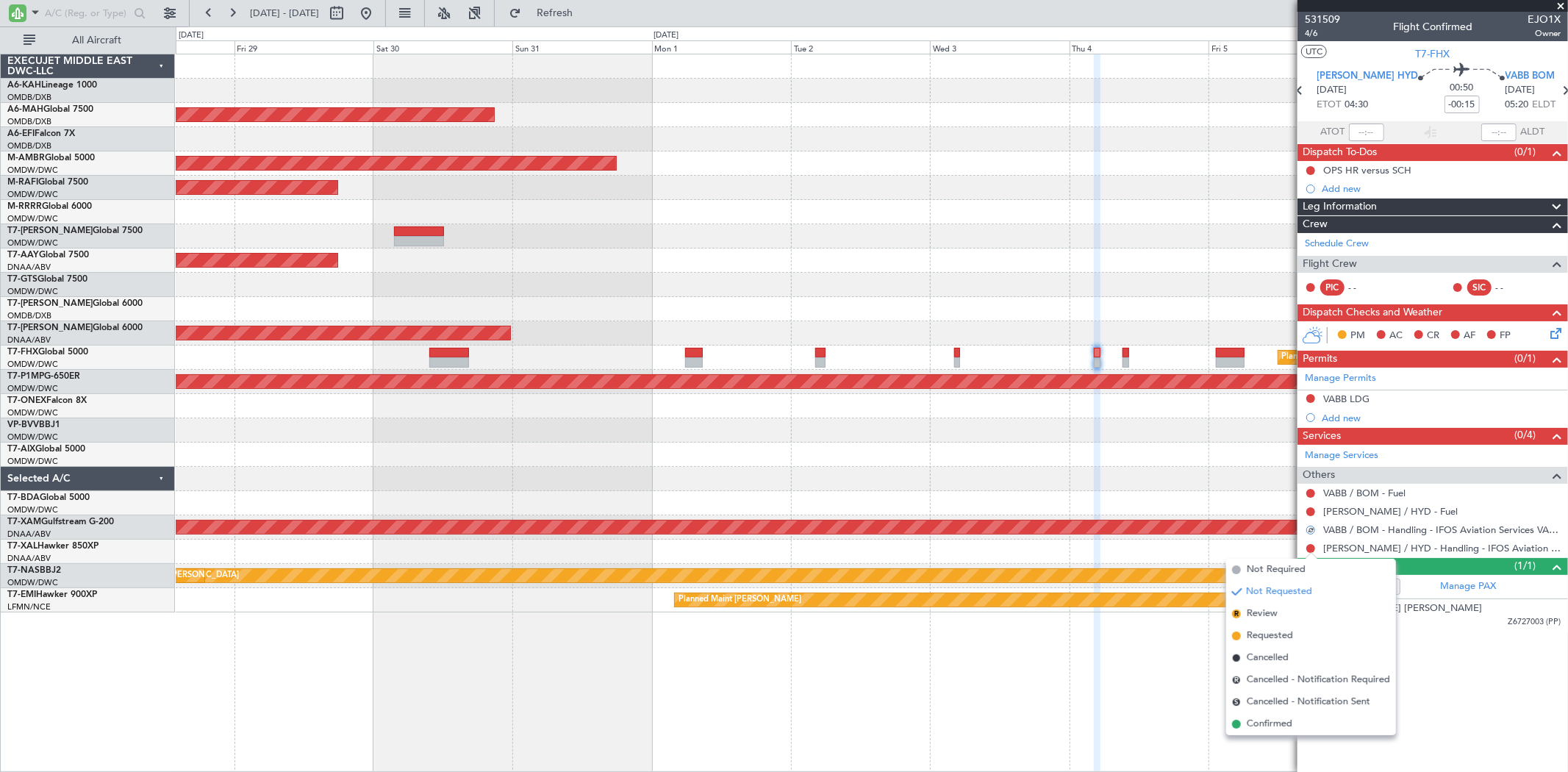
click at [1279, 632] on span "Requested" at bounding box center [1269, 635] width 46 height 14
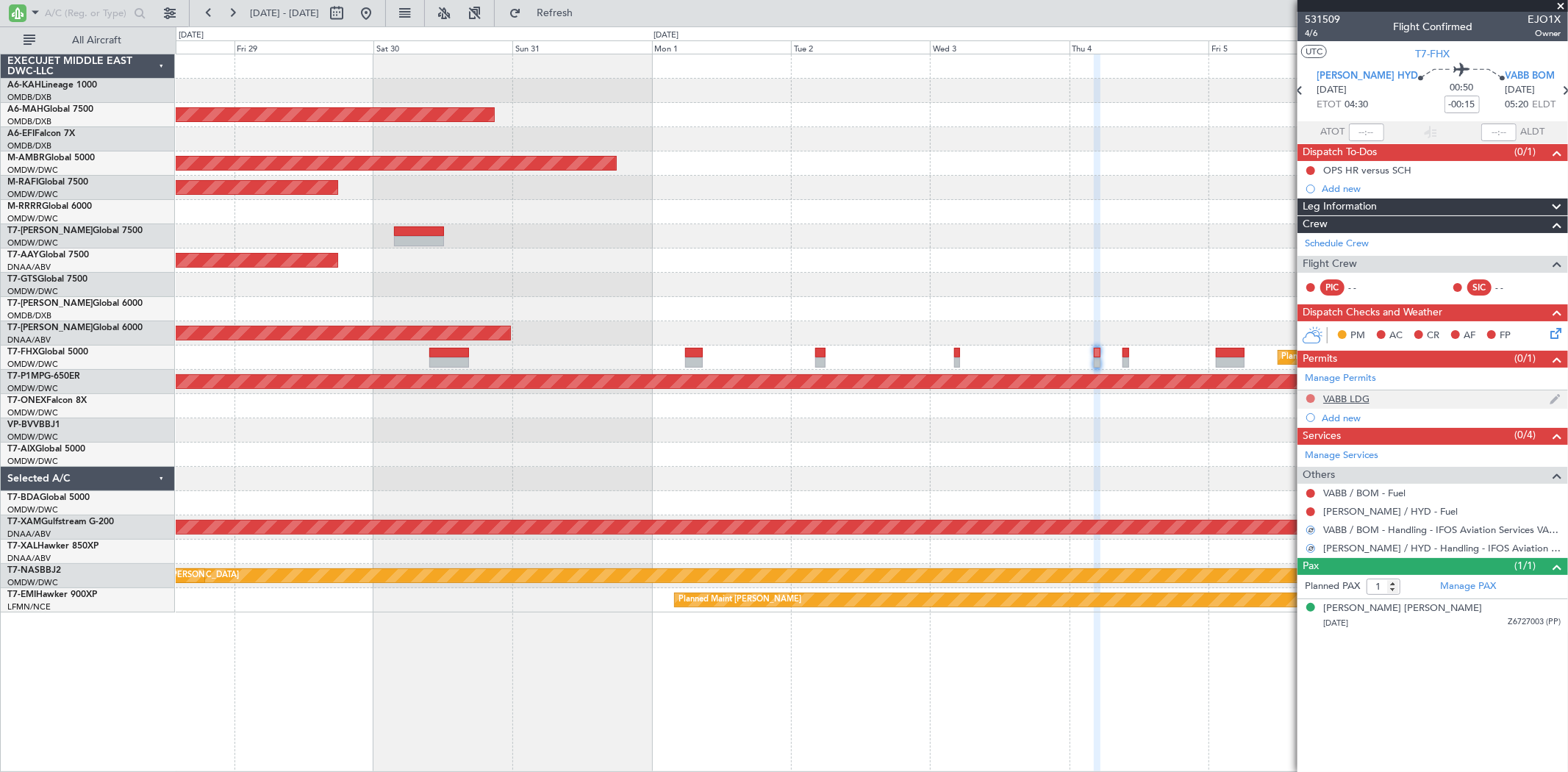
click at [1310, 399] on button at bounding box center [1311, 398] width 9 height 9
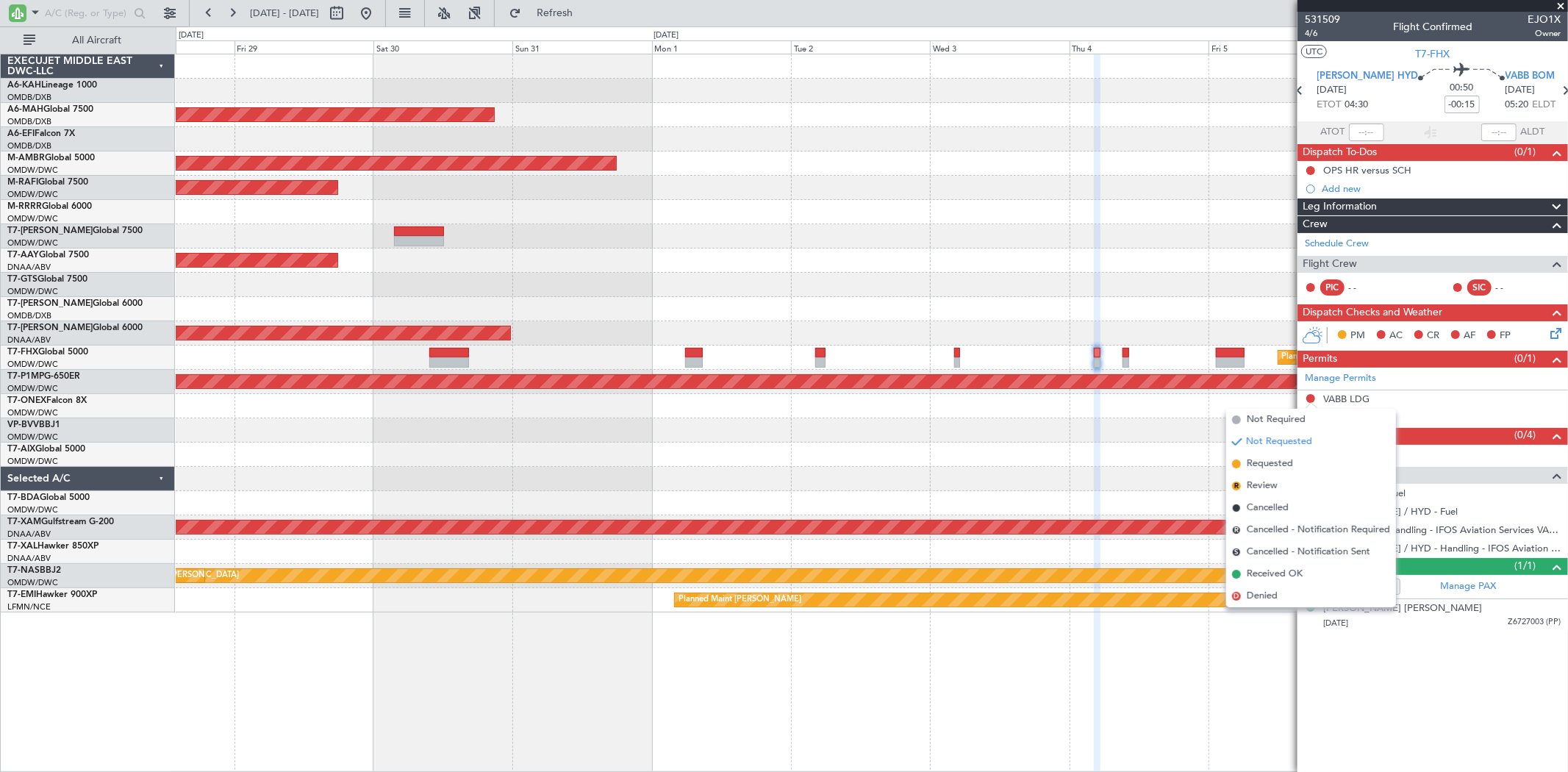
click at [1287, 456] on li "Requested" at bounding box center [1311, 464] width 170 height 22
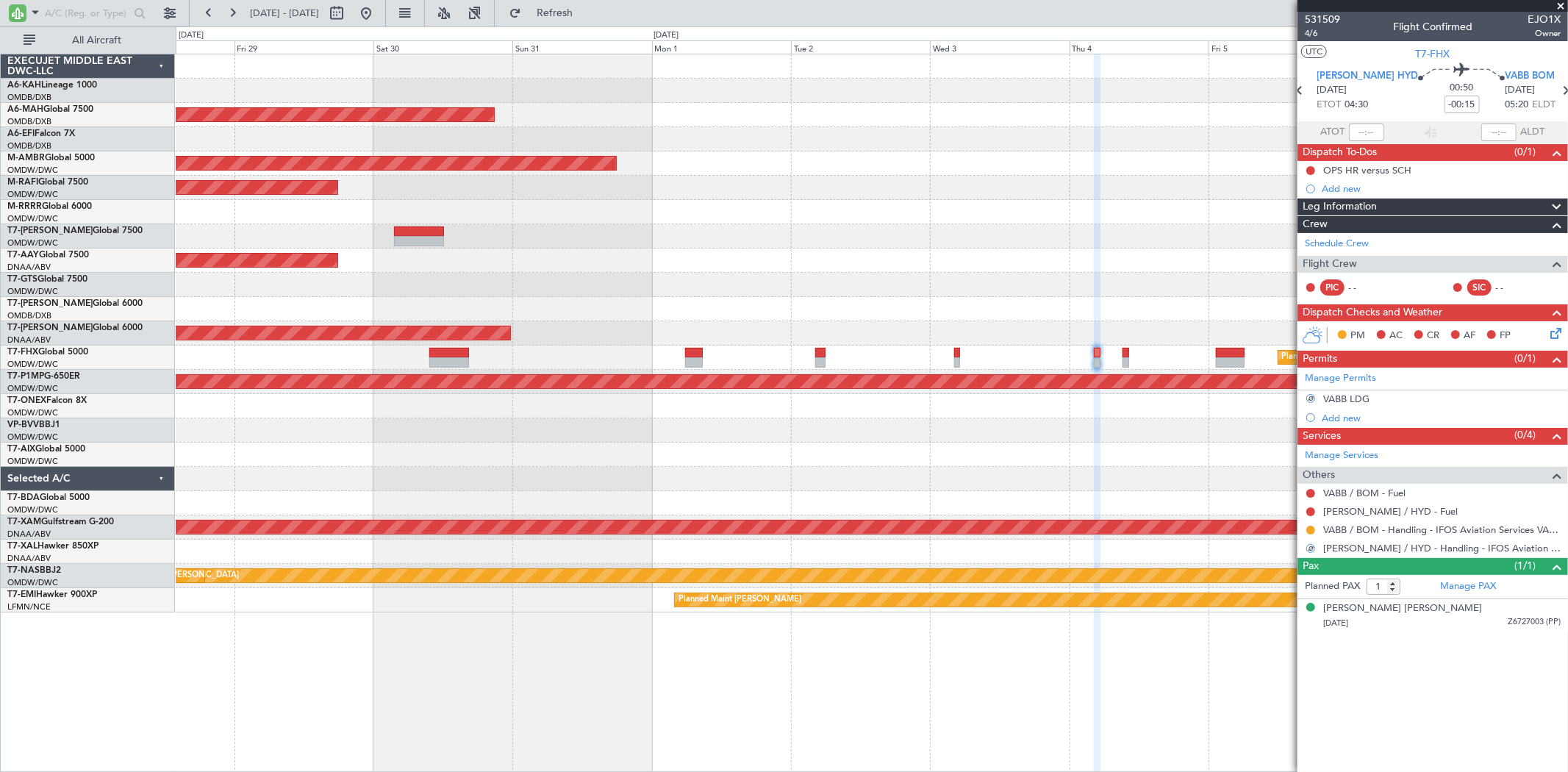
click at [1129, 357] on div "Planned Maint [GEOGRAPHIC_DATA] ([GEOGRAPHIC_DATA])" at bounding box center [871, 358] width 1392 height 24
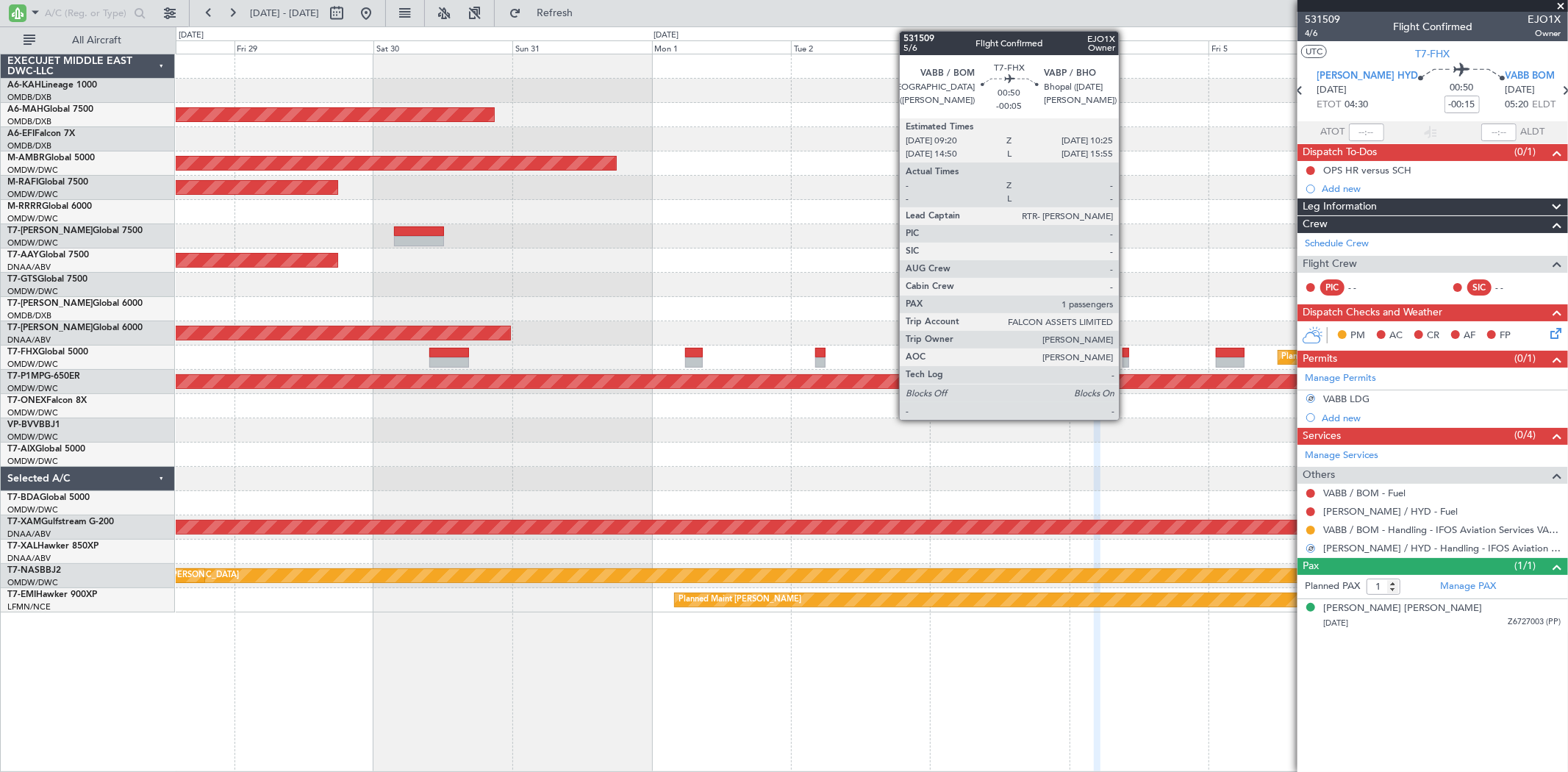
click at [1126, 358] on div at bounding box center [1126, 362] width 7 height 11
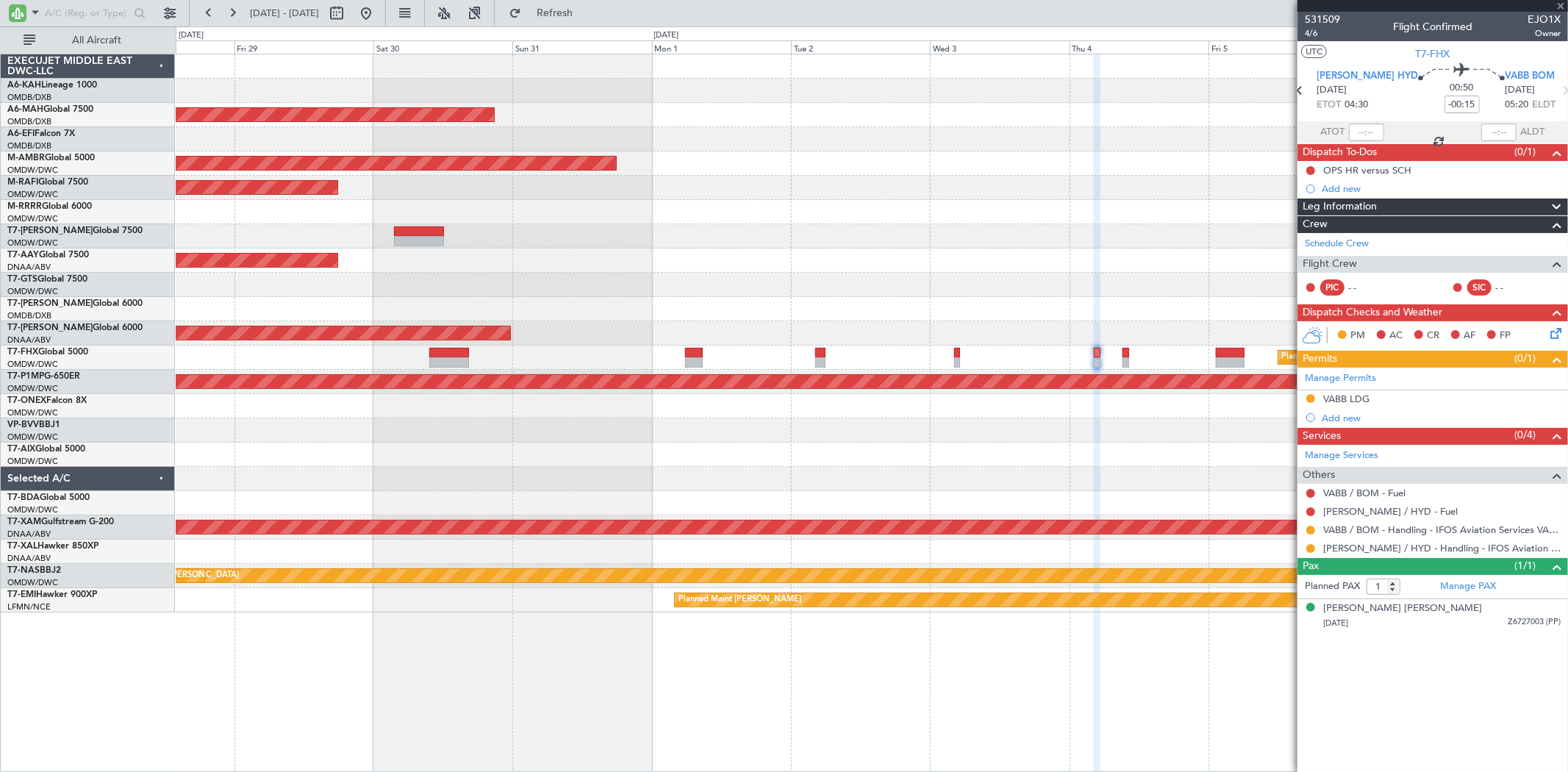
type input "-00:05"
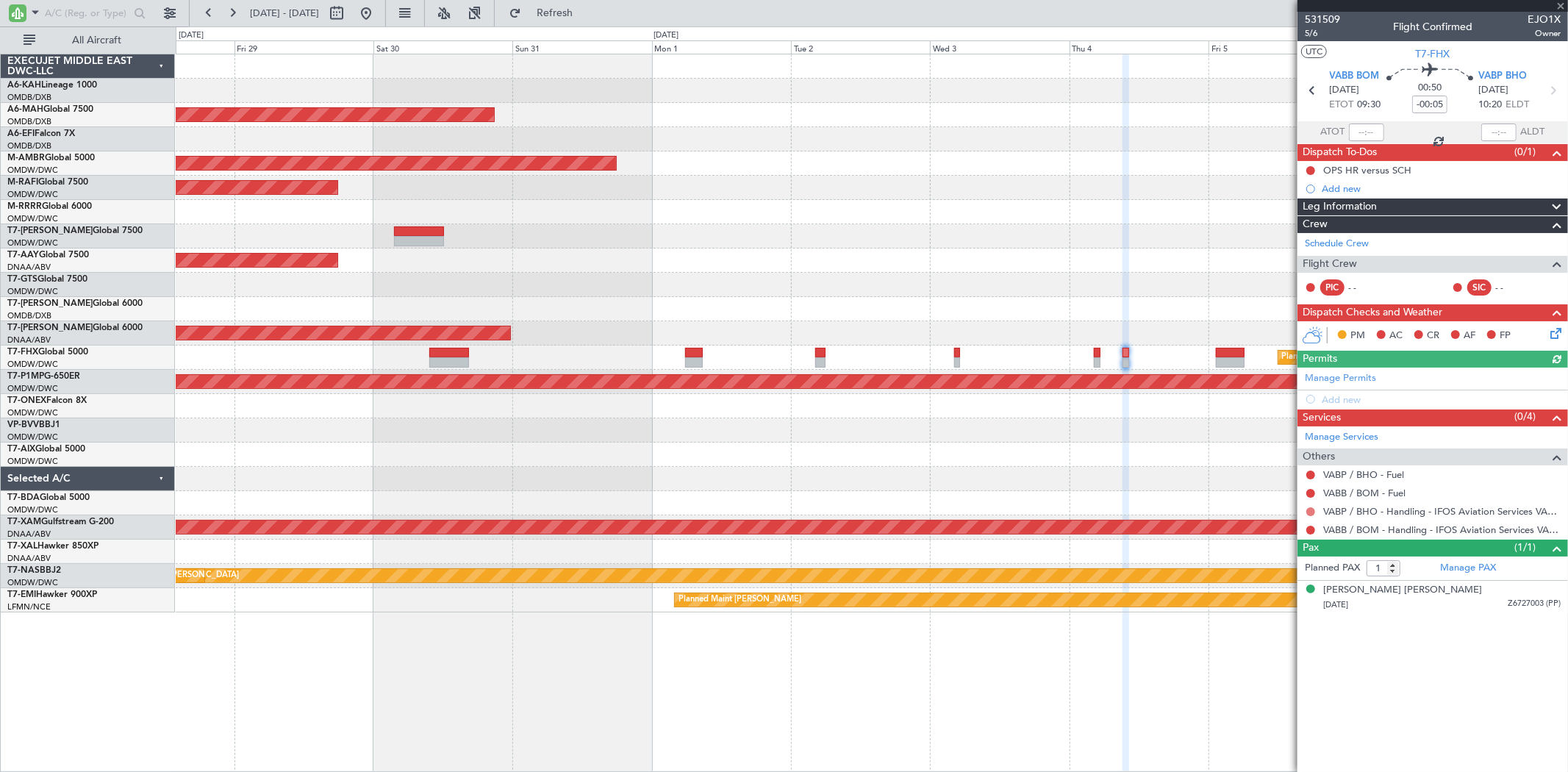
click at [1311, 508] on button at bounding box center [1311, 512] width 9 height 9
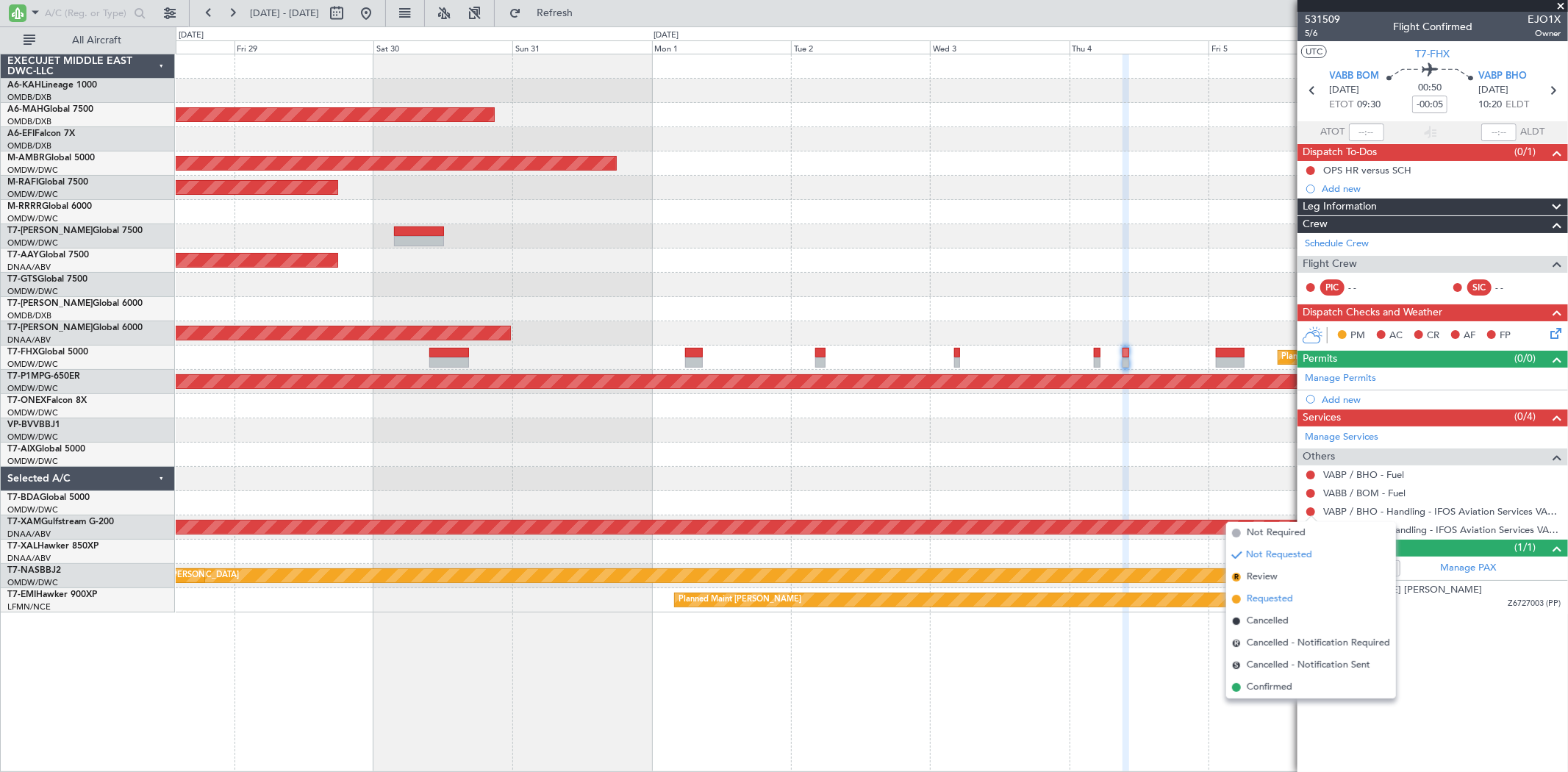
click at [1277, 595] on span "Requested" at bounding box center [1269, 598] width 46 height 14
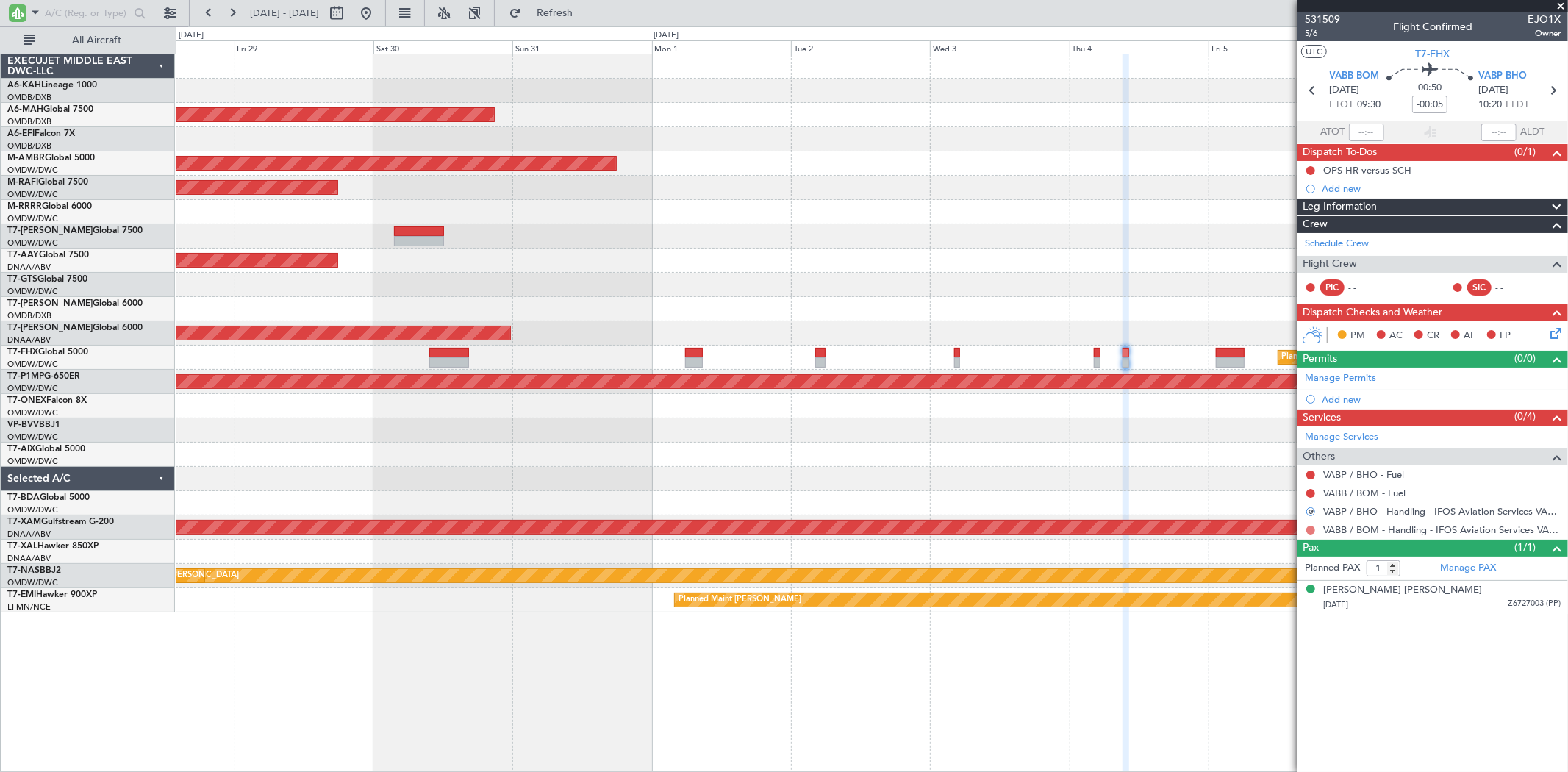
click at [1311, 529] on button at bounding box center [1311, 530] width 9 height 9
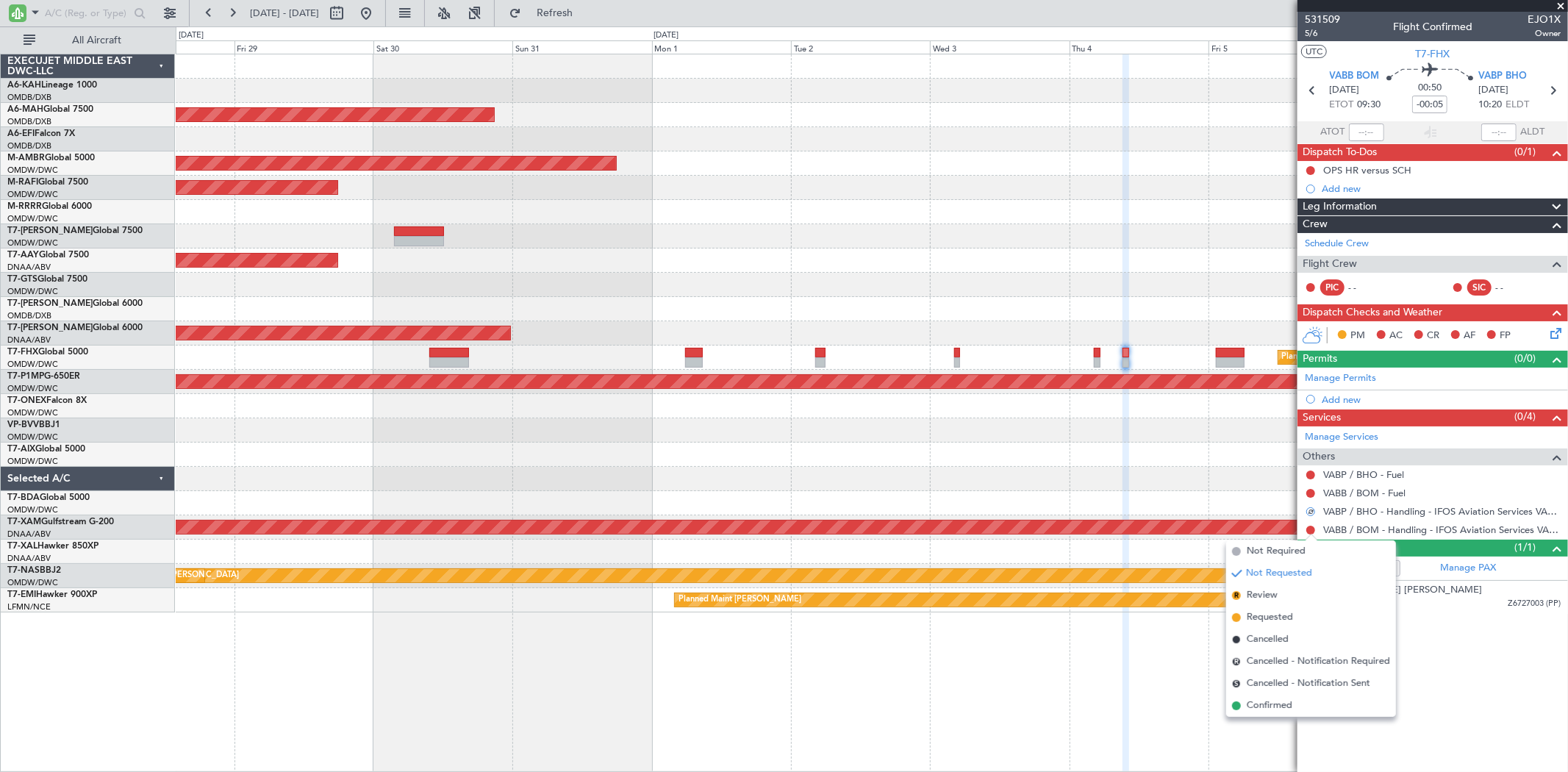
click at [1281, 619] on span "Requested" at bounding box center [1269, 617] width 46 height 14
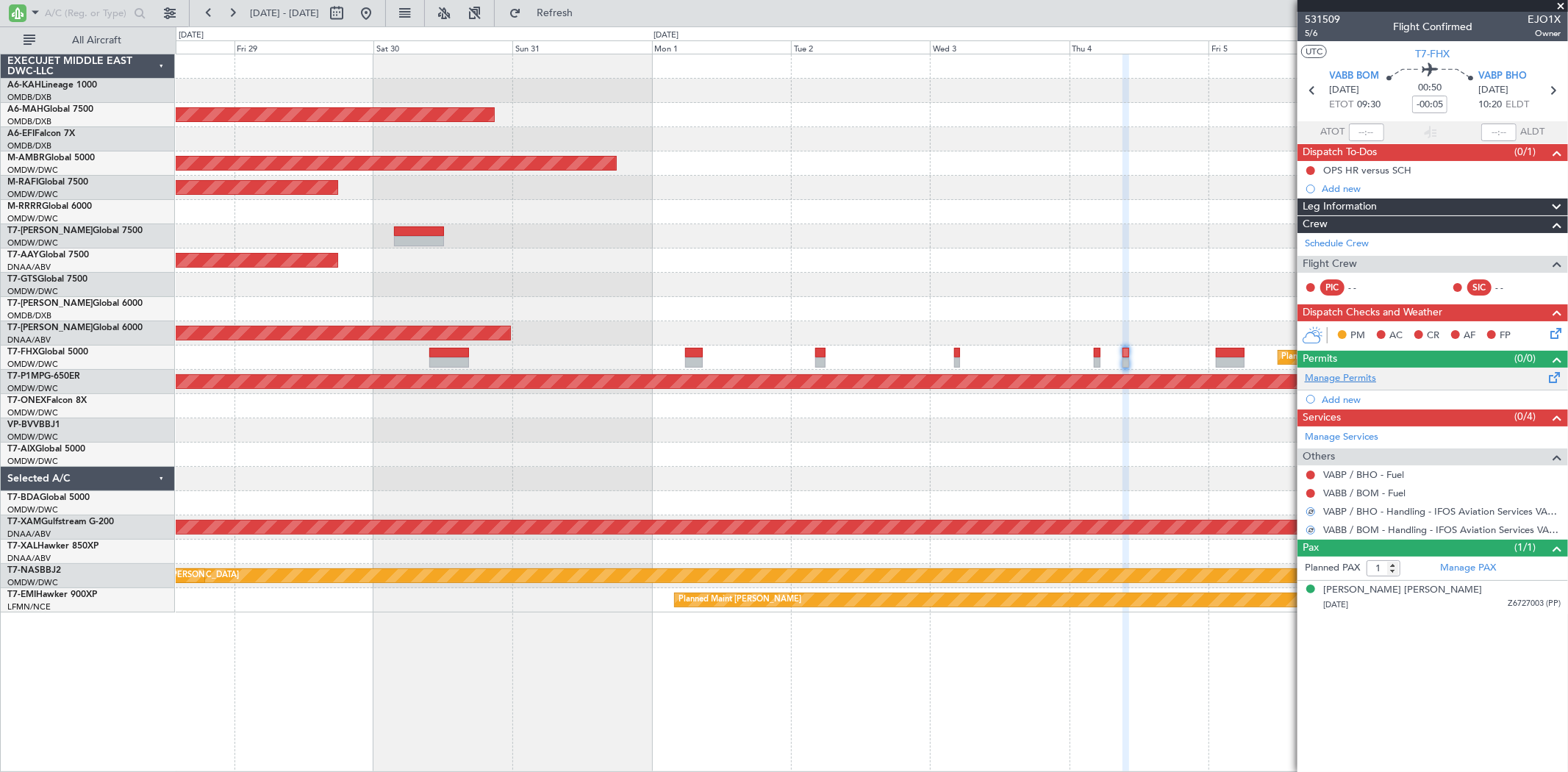
click at [1347, 371] on link "Manage Permits" at bounding box center [1340, 378] width 71 height 14
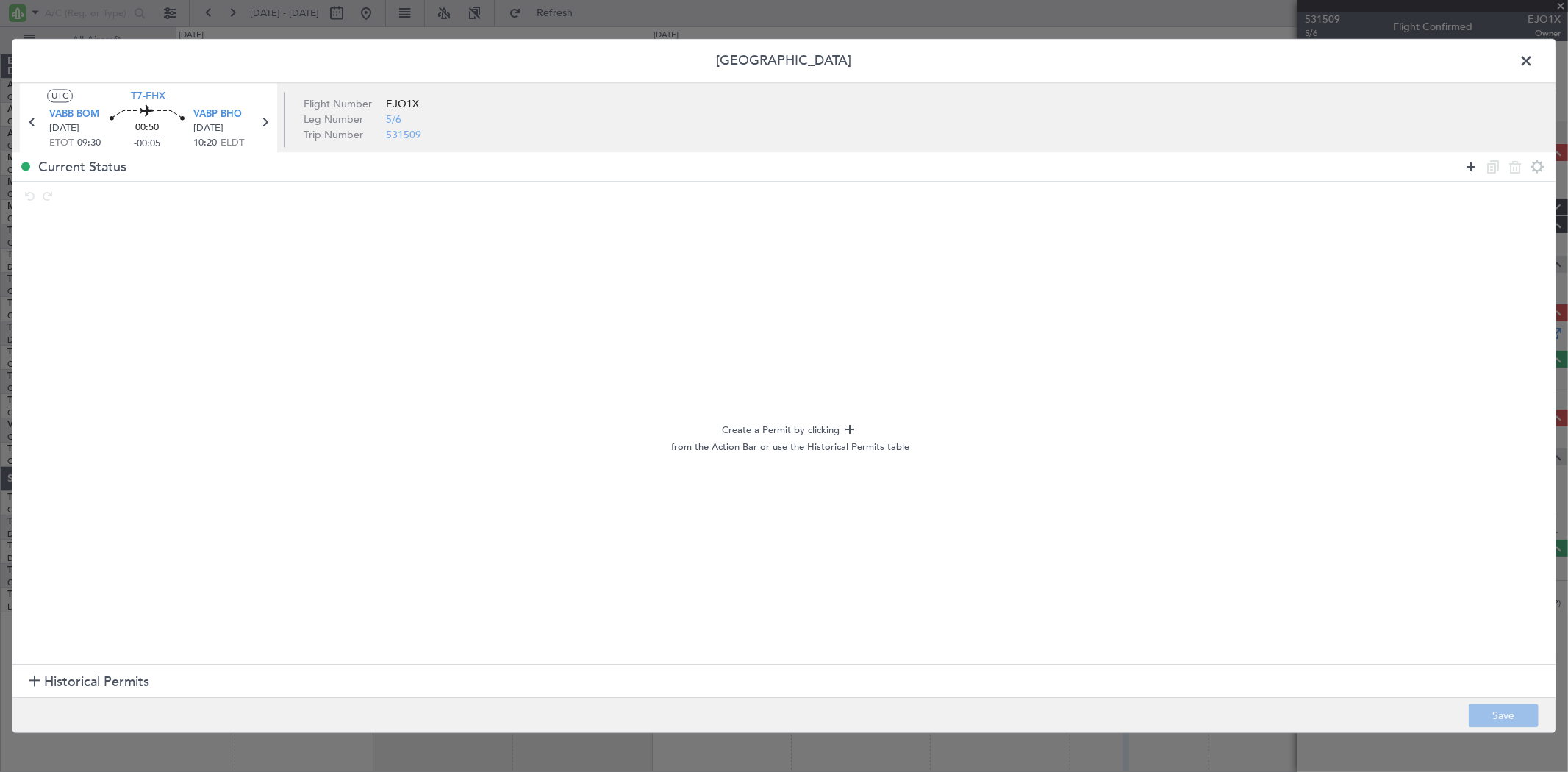
click at [1479, 162] on icon at bounding box center [1470, 166] width 17 height 17
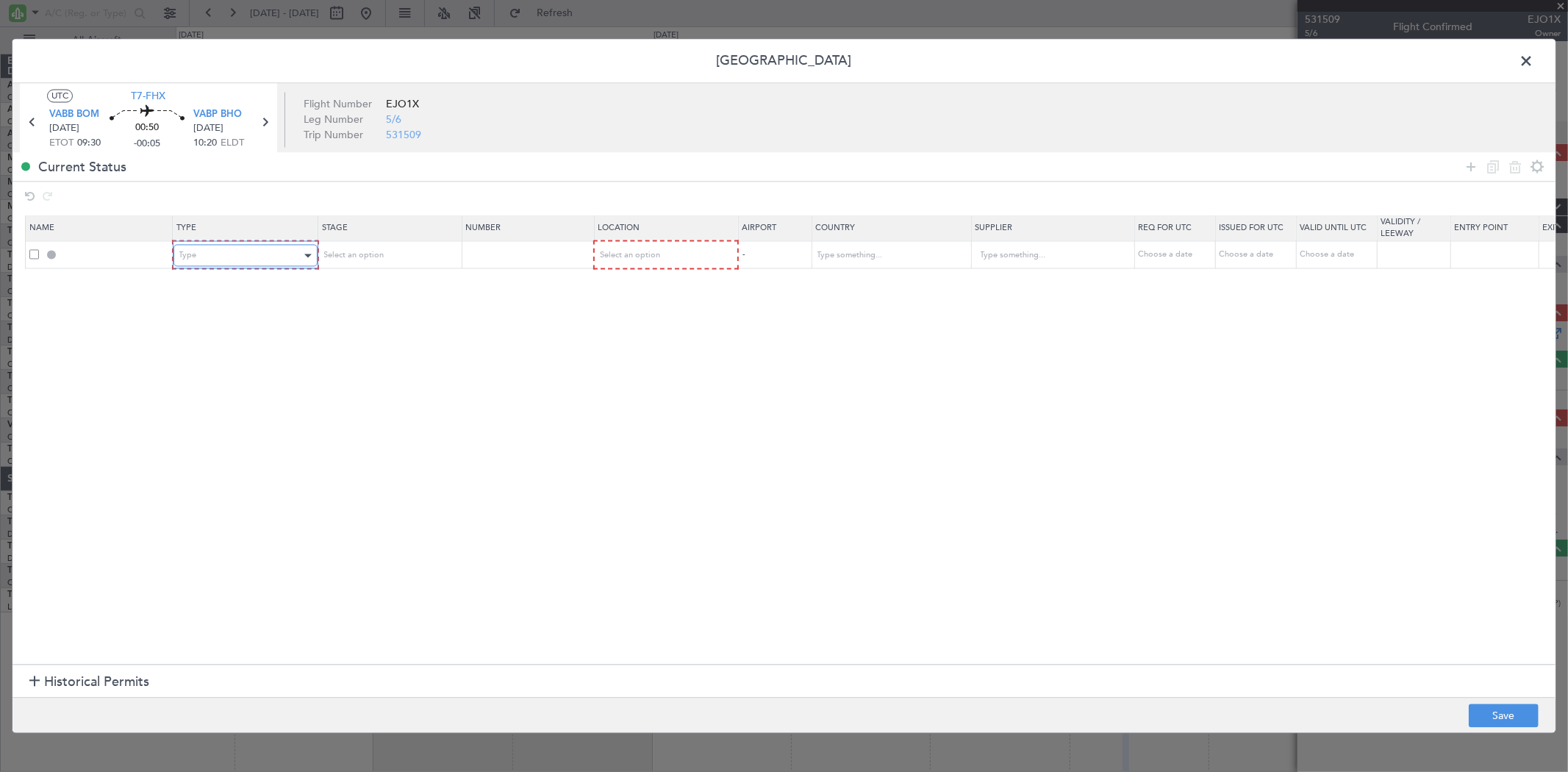
click at [232, 250] on div "Type" at bounding box center [240, 256] width 122 height 22
drag, startPoint x: 235, startPoint y: 417, endPoint x: 341, endPoint y: 274, distance: 178.0
click at [235, 420] on span "Landing" at bounding box center [244, 415] width 131 height 22
click at [369, 243] on table "Name Type Stage Number Location Airport Country Supplier Req For Utc Issued For…" at bounding box center [963, 242] width 1877 height 54
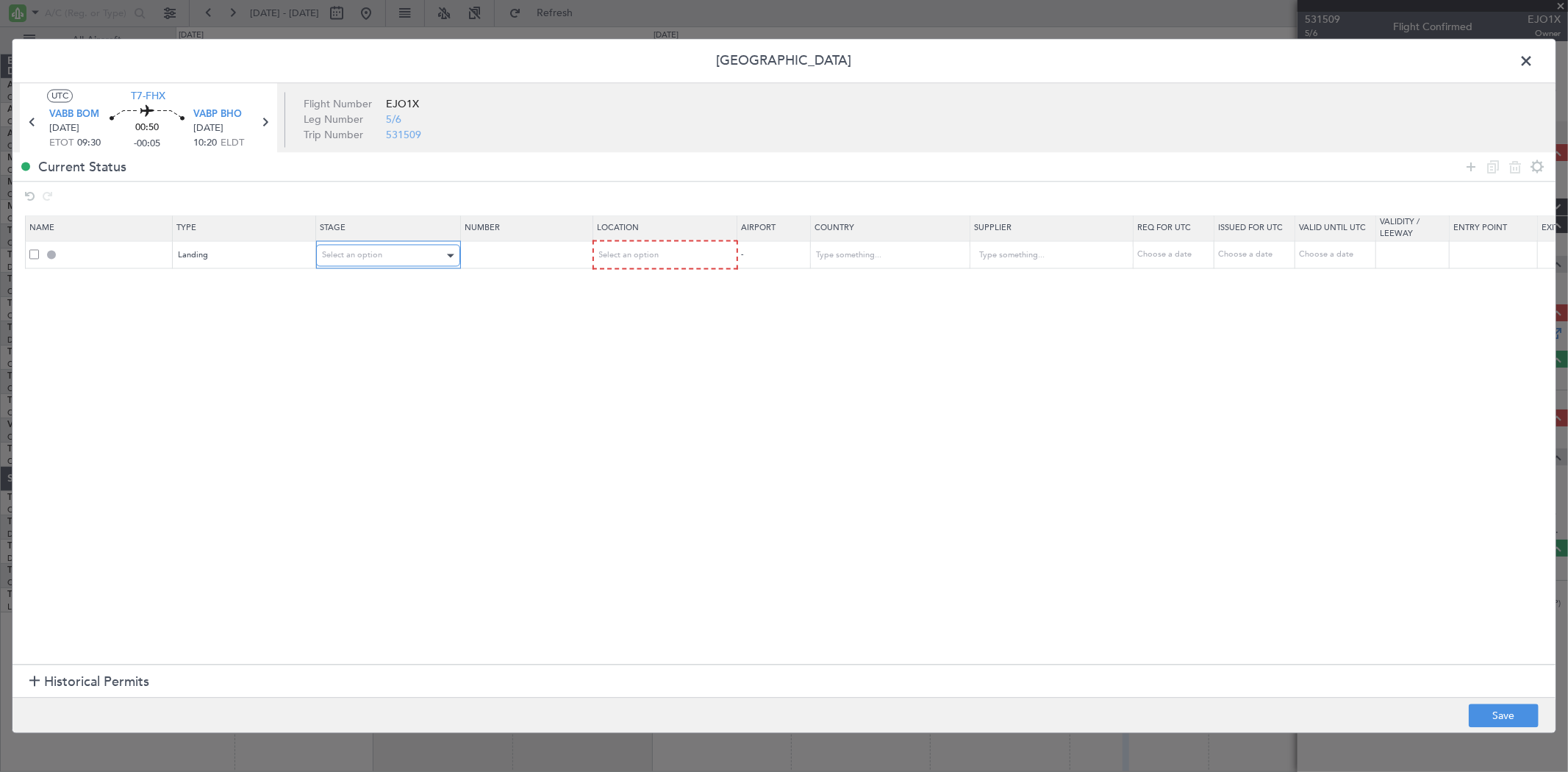
click at [363, 253] on span "Select an option" at bounding box center [352, 255] width 61 height 11
click at [365, 356] on span "Requested" at bounding box center [388, 352] width 131 height 22
click at [635, 263] on div "Select an option" at bounding box center [659, 256] width 122 height 22
click at [636, 324] on span "Arrival" at bounding box center [664, 330] width 131 height 22
click at [1503, 708] on button "Save" at bounding box center [1504, 715] width 70 height 23
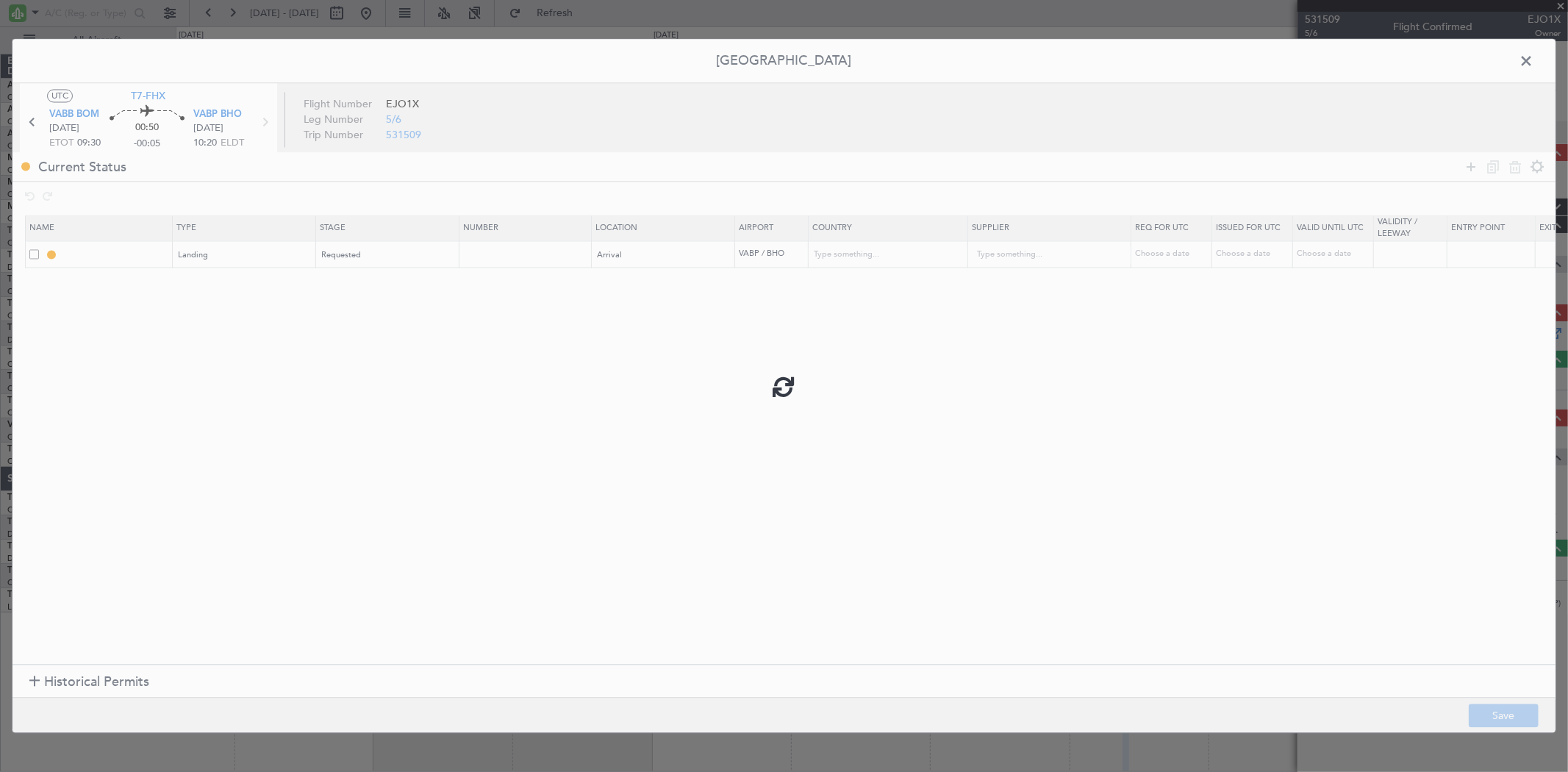
type input "VABP LDG"
type input "India"
type input "NNN"
type input "3"
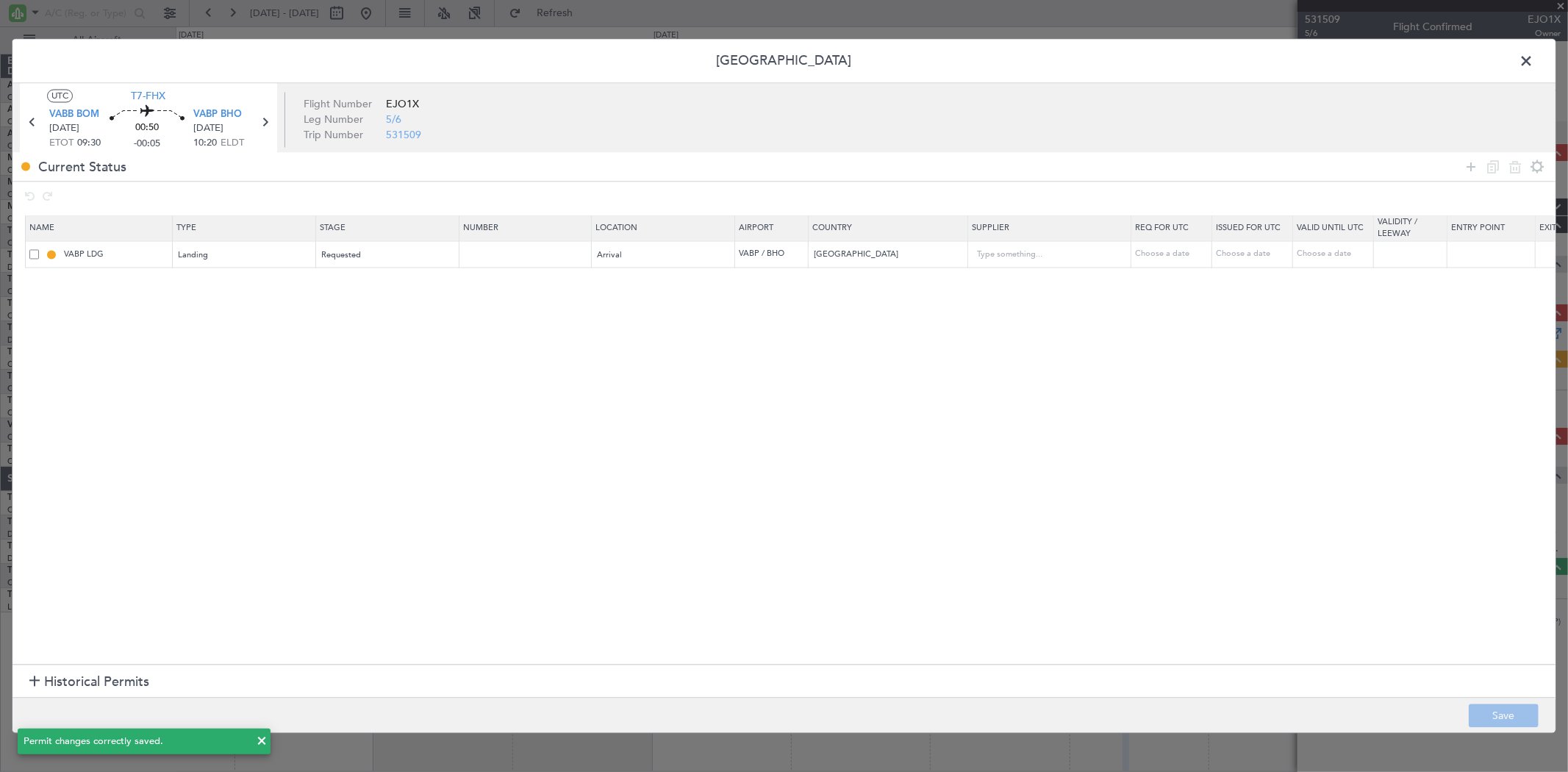
click at [1533, 59] on span at bounding box center [1533, 65] width 0 height 29
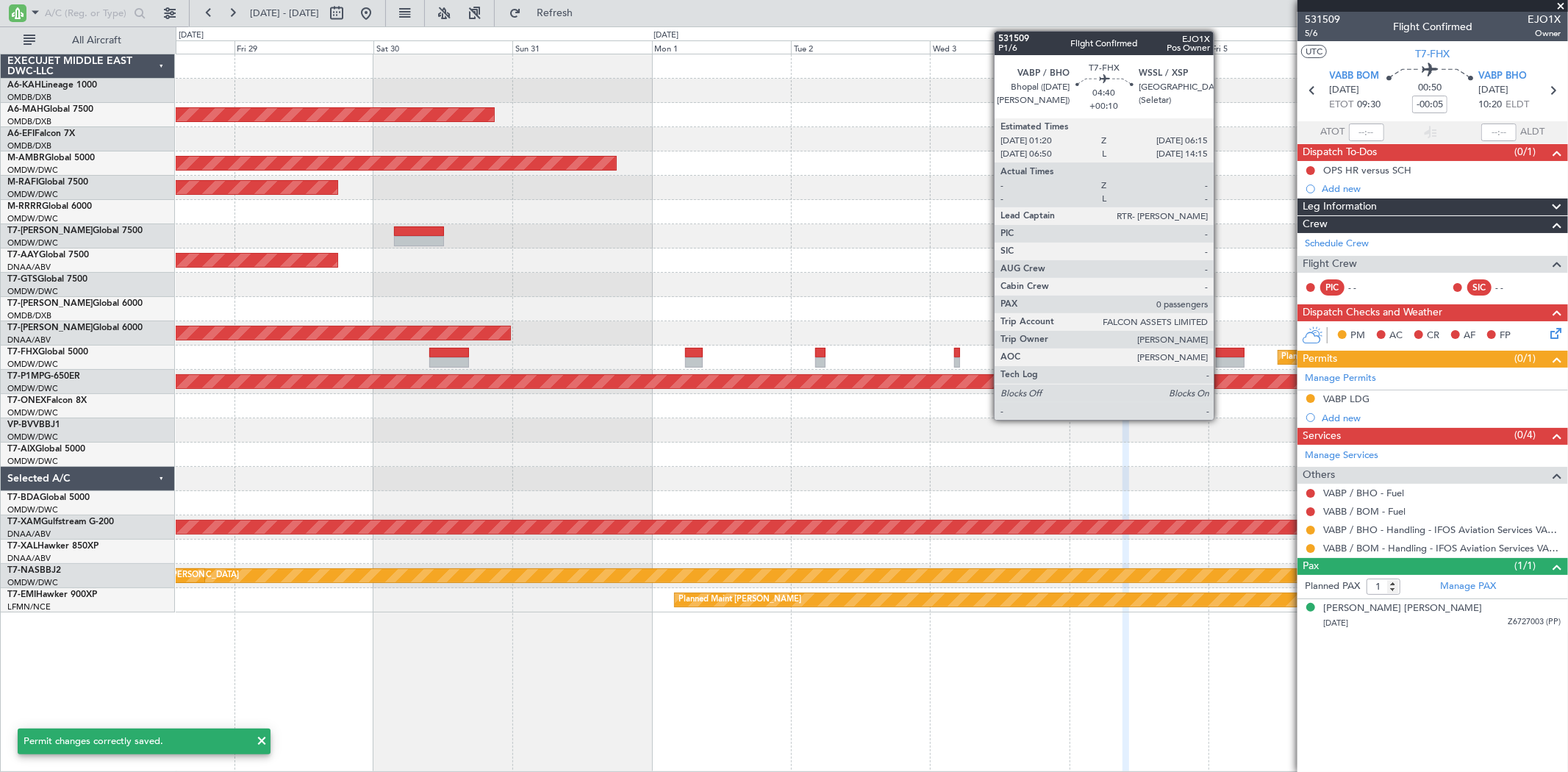
click at [1221, 351] on div at bounding box center [1231, 353] width 29 height 11
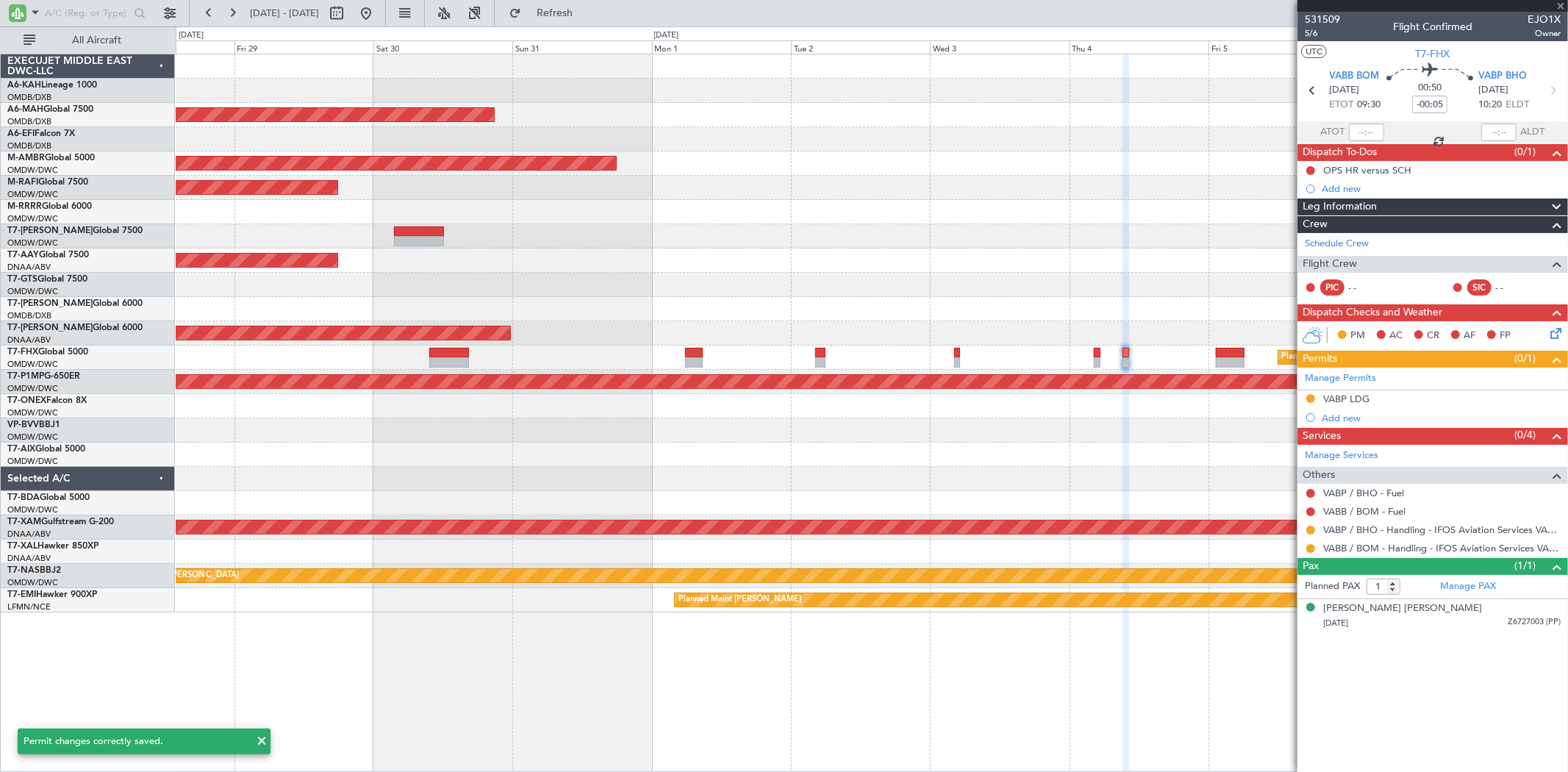
type input "+00:10"
type input "0"
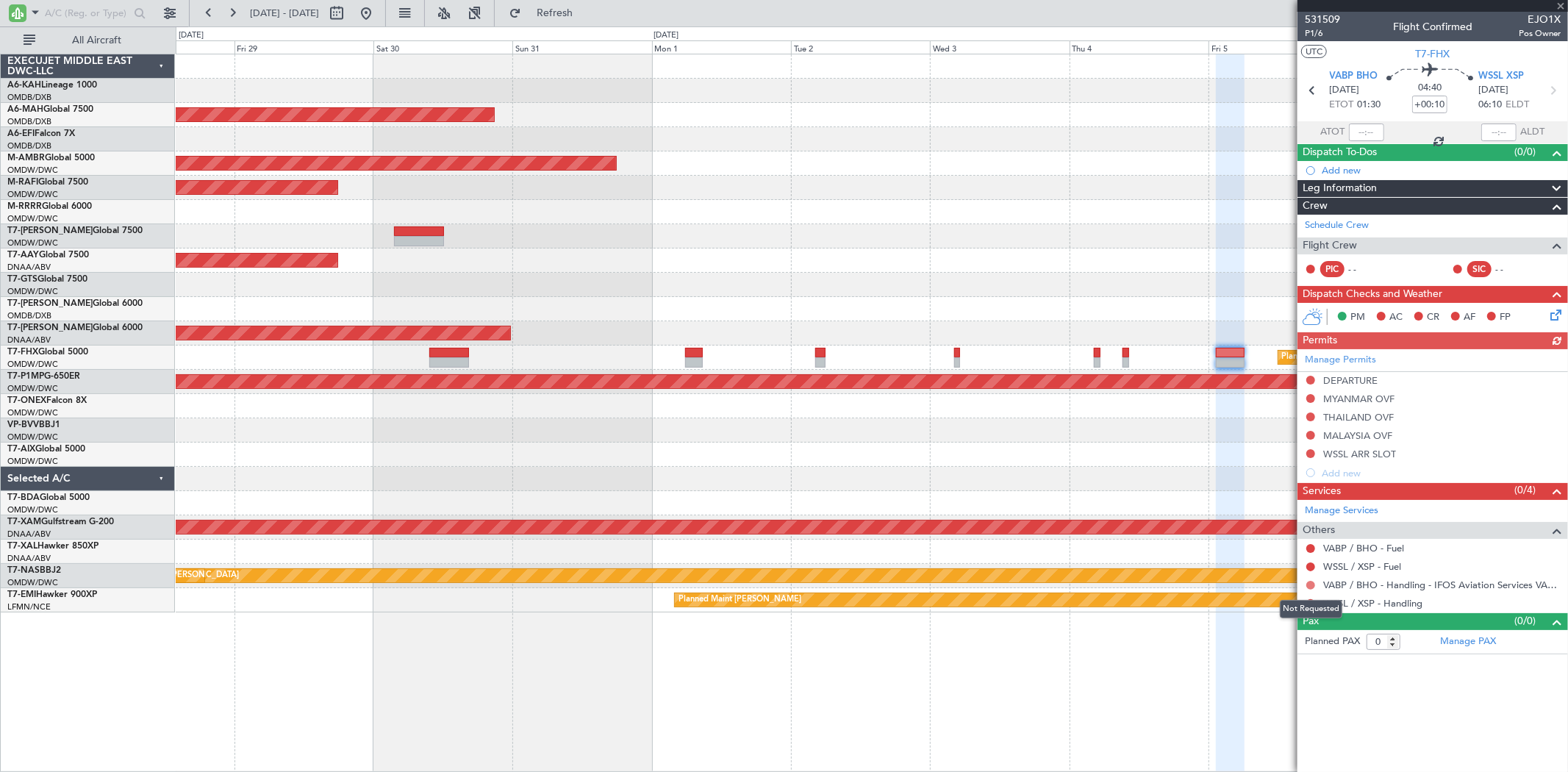
click at [1309, 584] on button at bounding box center [1311, 585] width 9 height 9
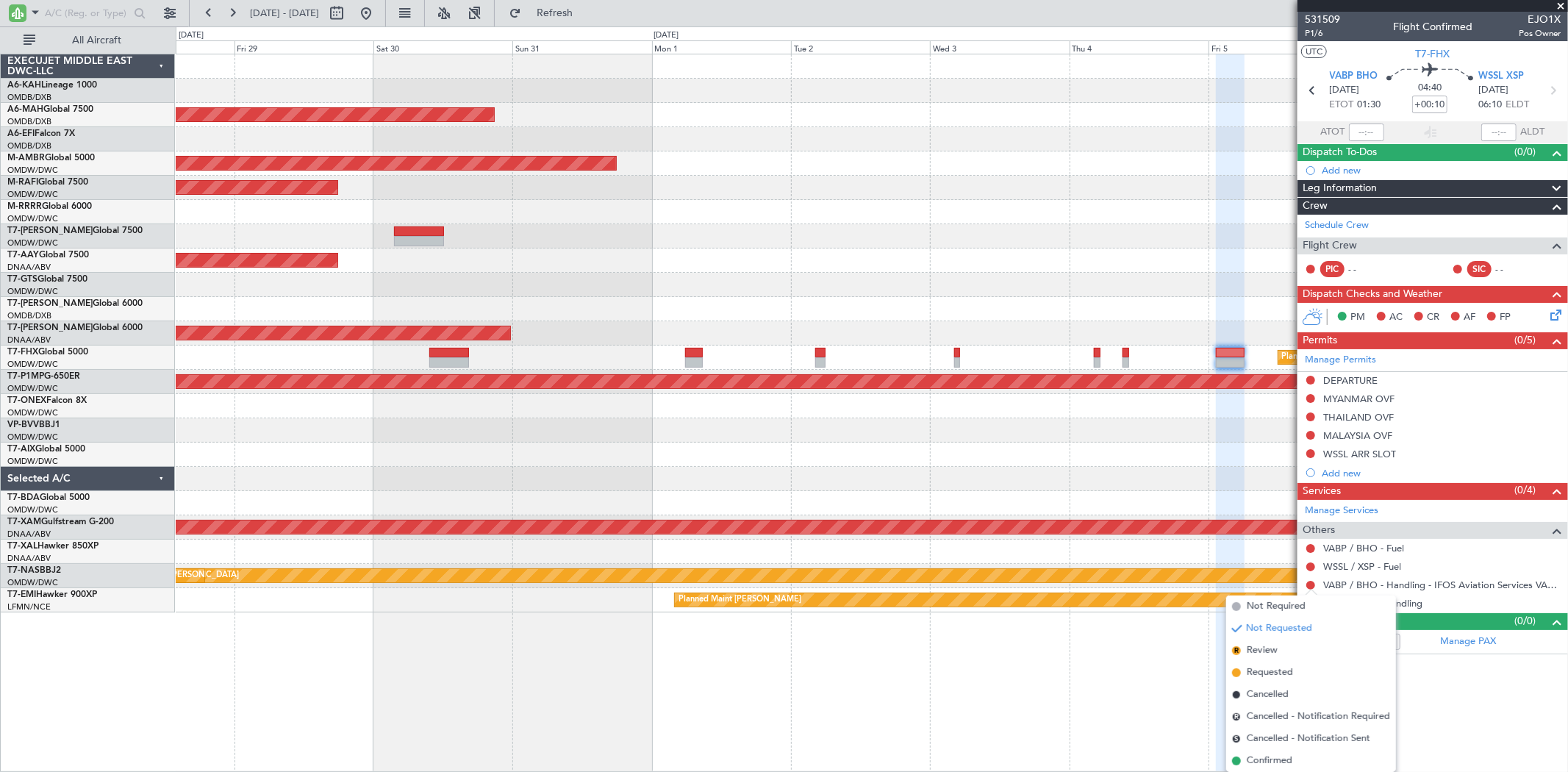
drag, startPoint x: 1271, startPoint y: 664, endPoint x: 1285, endPoint y: 592, distance: 73.3
click at [1271, 665] on span "Requested" at bounding box center [1269, 672] width 46 height 14
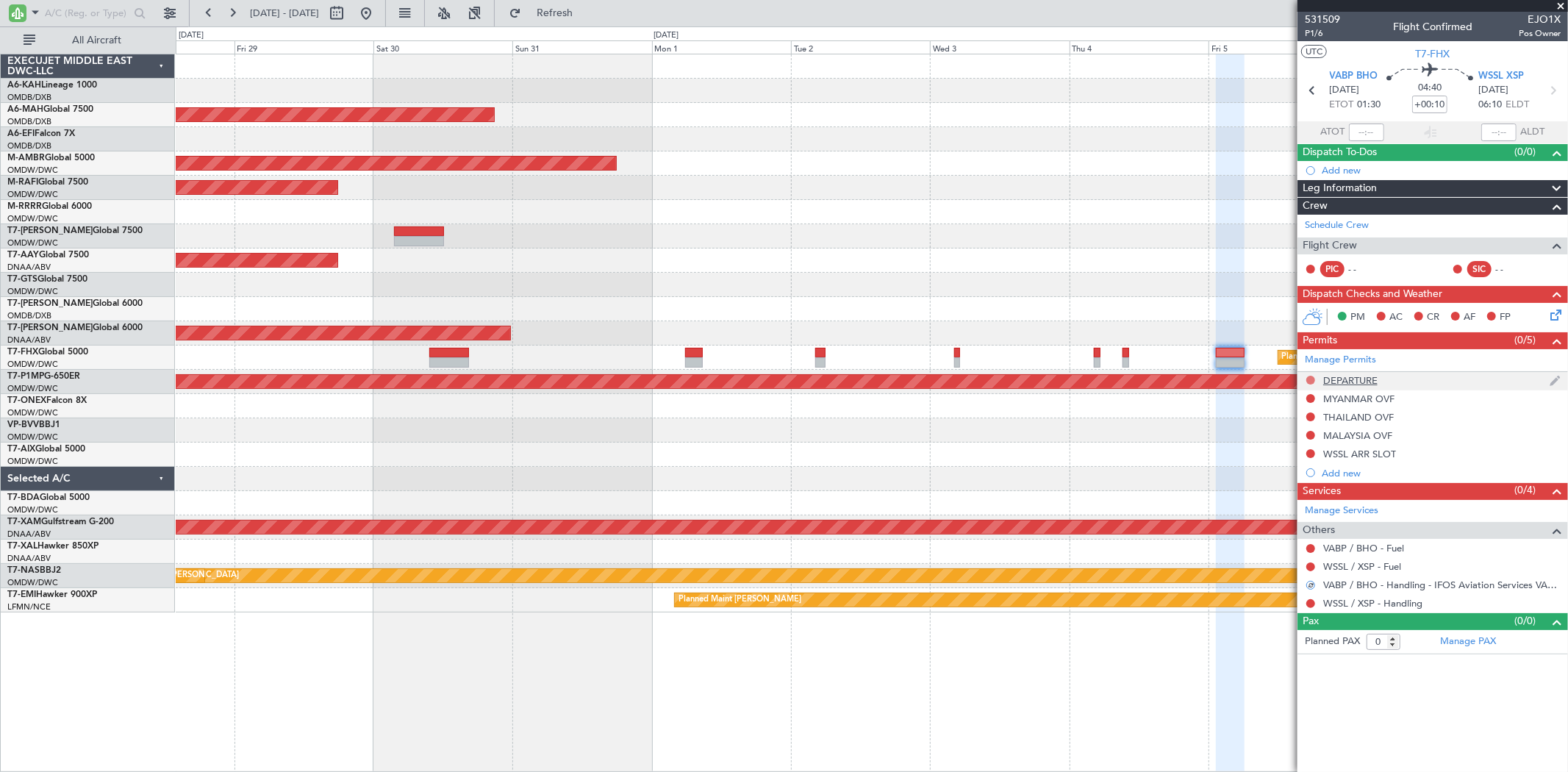
click at [1311, 378] on button at bounding box center [1311, 380] width 9 height 9
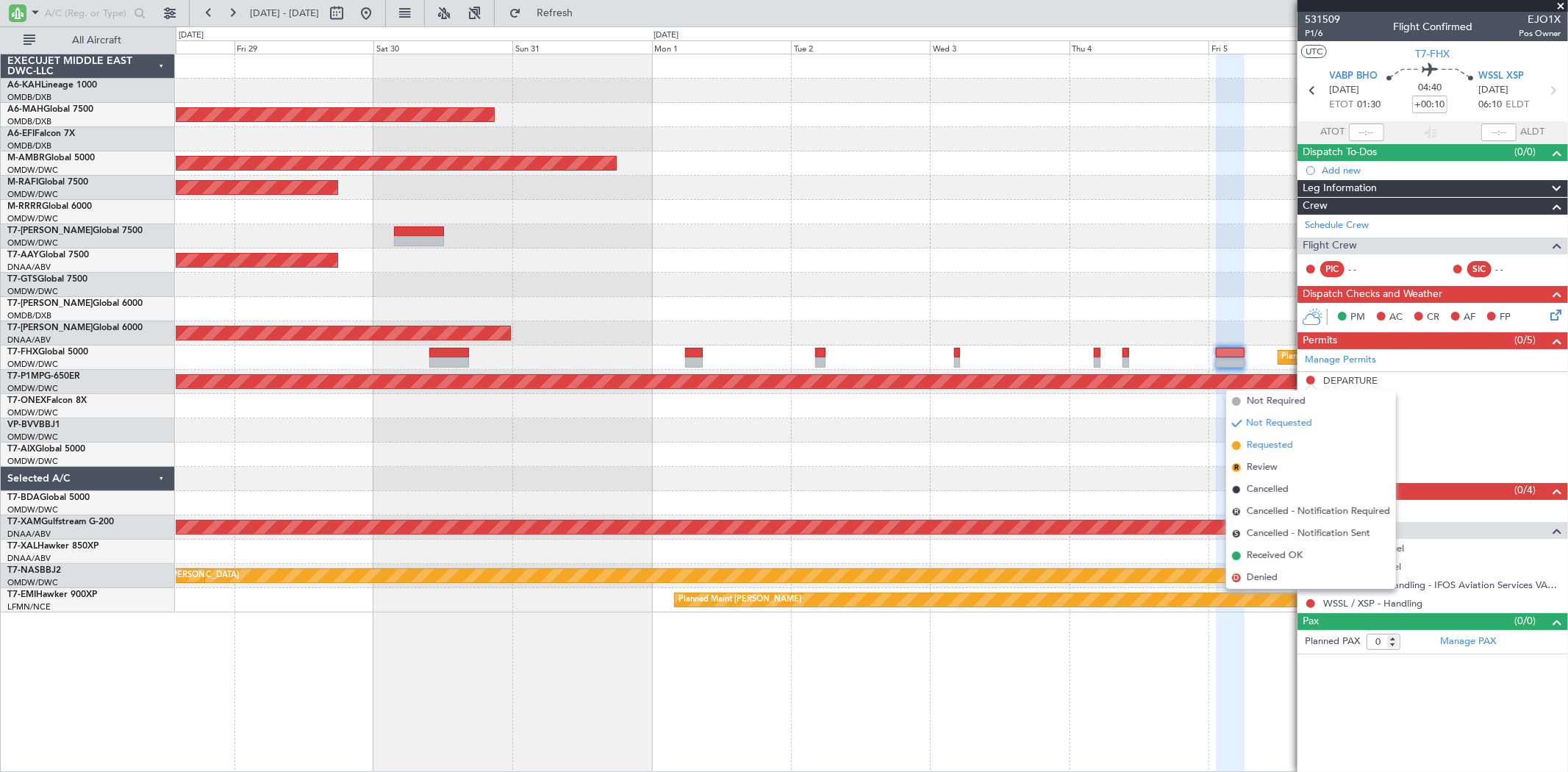
click at [1272, 445] on span "Requested" at bounding box center [1269, 445] width 46 height 14
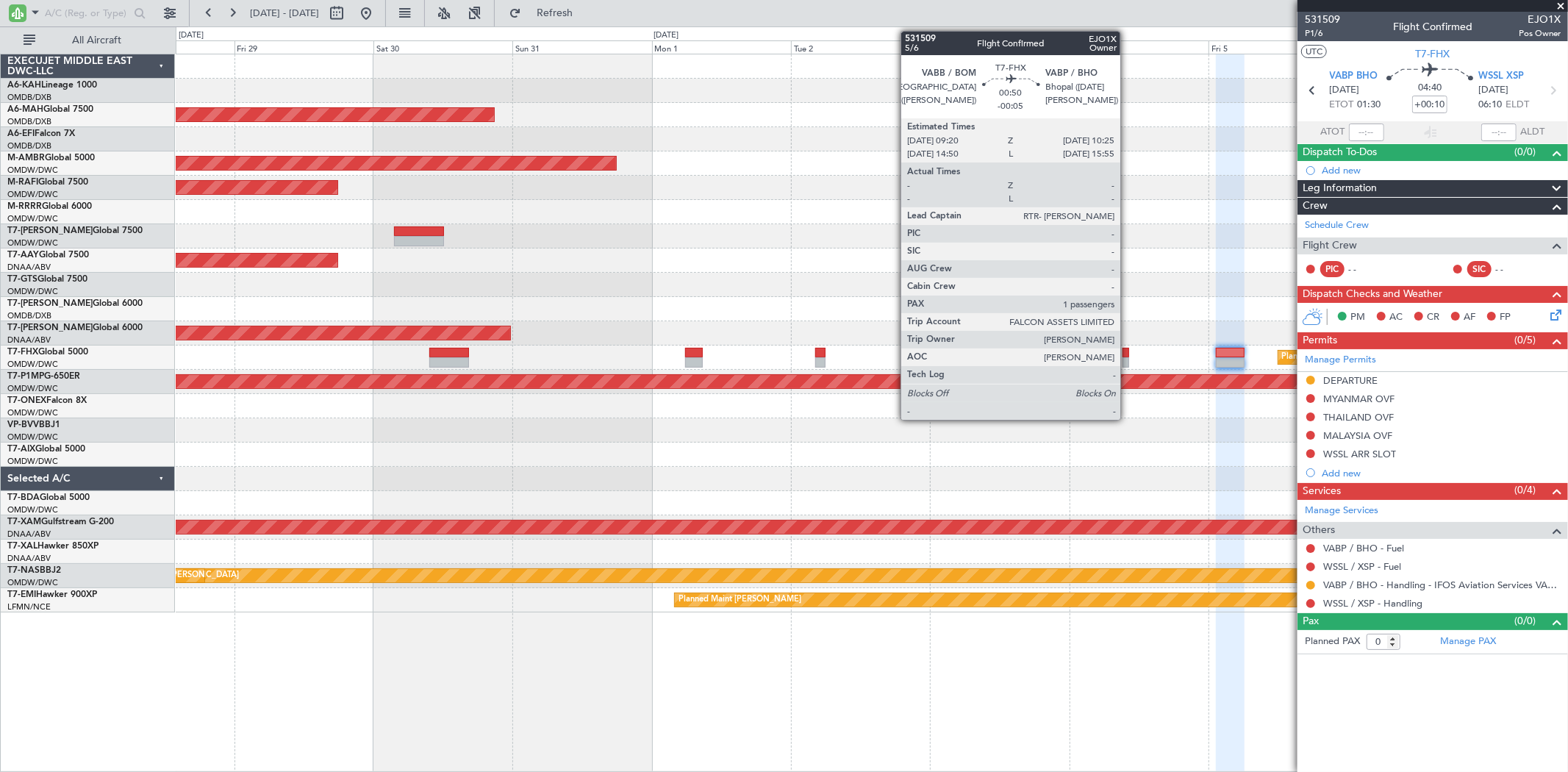
click at [1128, 353] on div at bounding box center [1126, 353] width 7 height 11
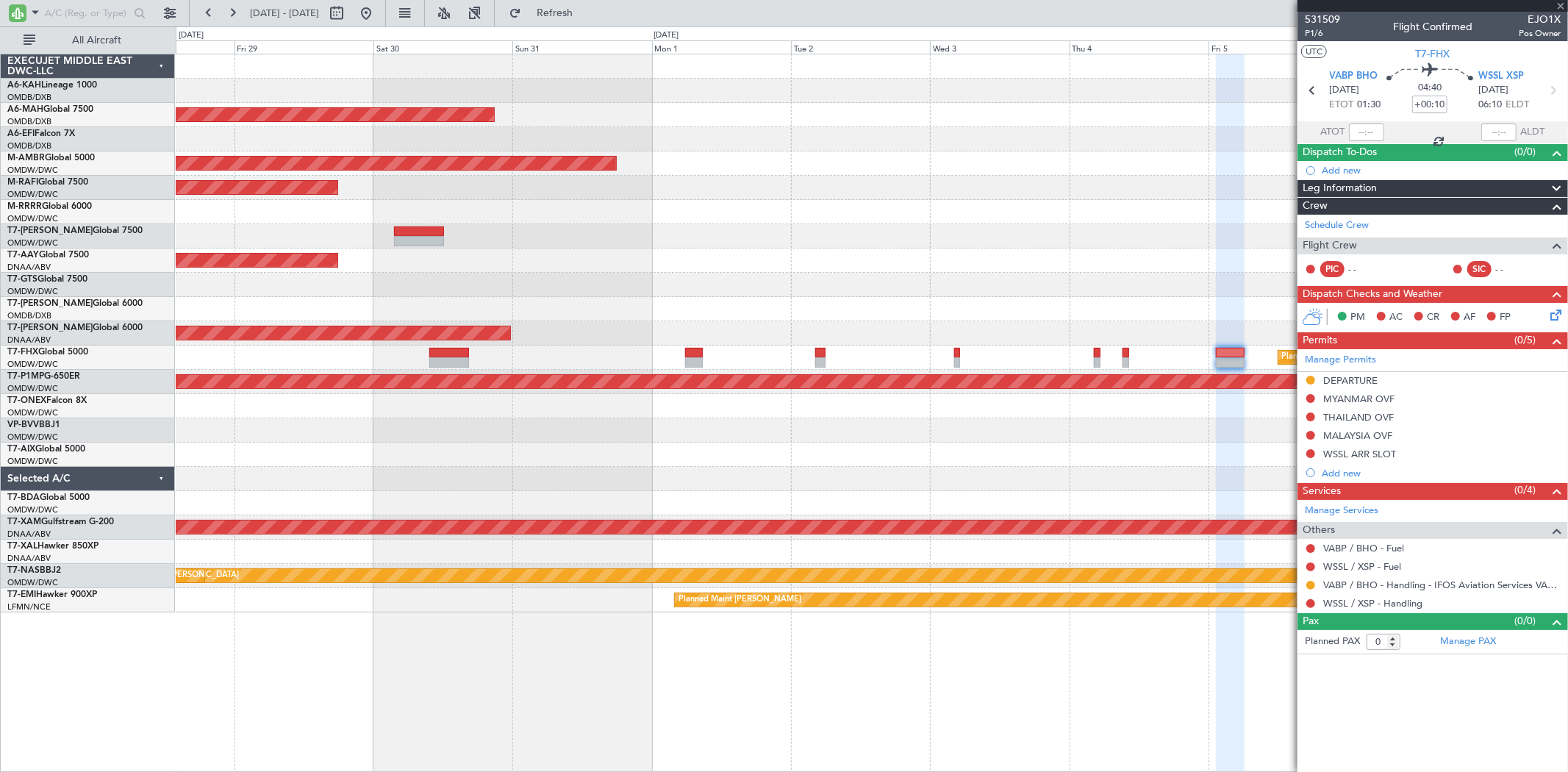
type input "-00:05"
type input "1"
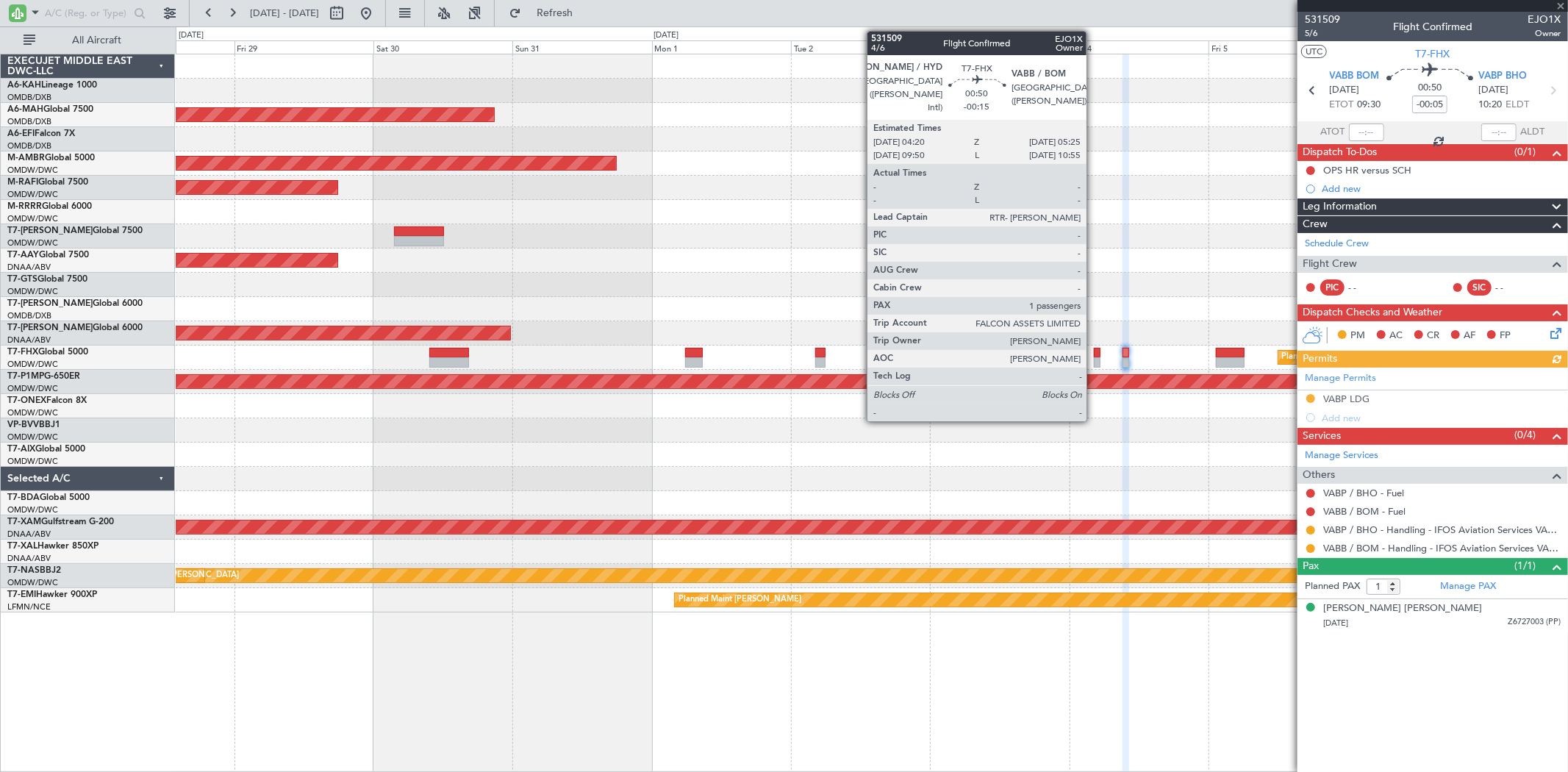
click at [1094, 360] on div at bounding box center [1097, 362] width 7 height 11
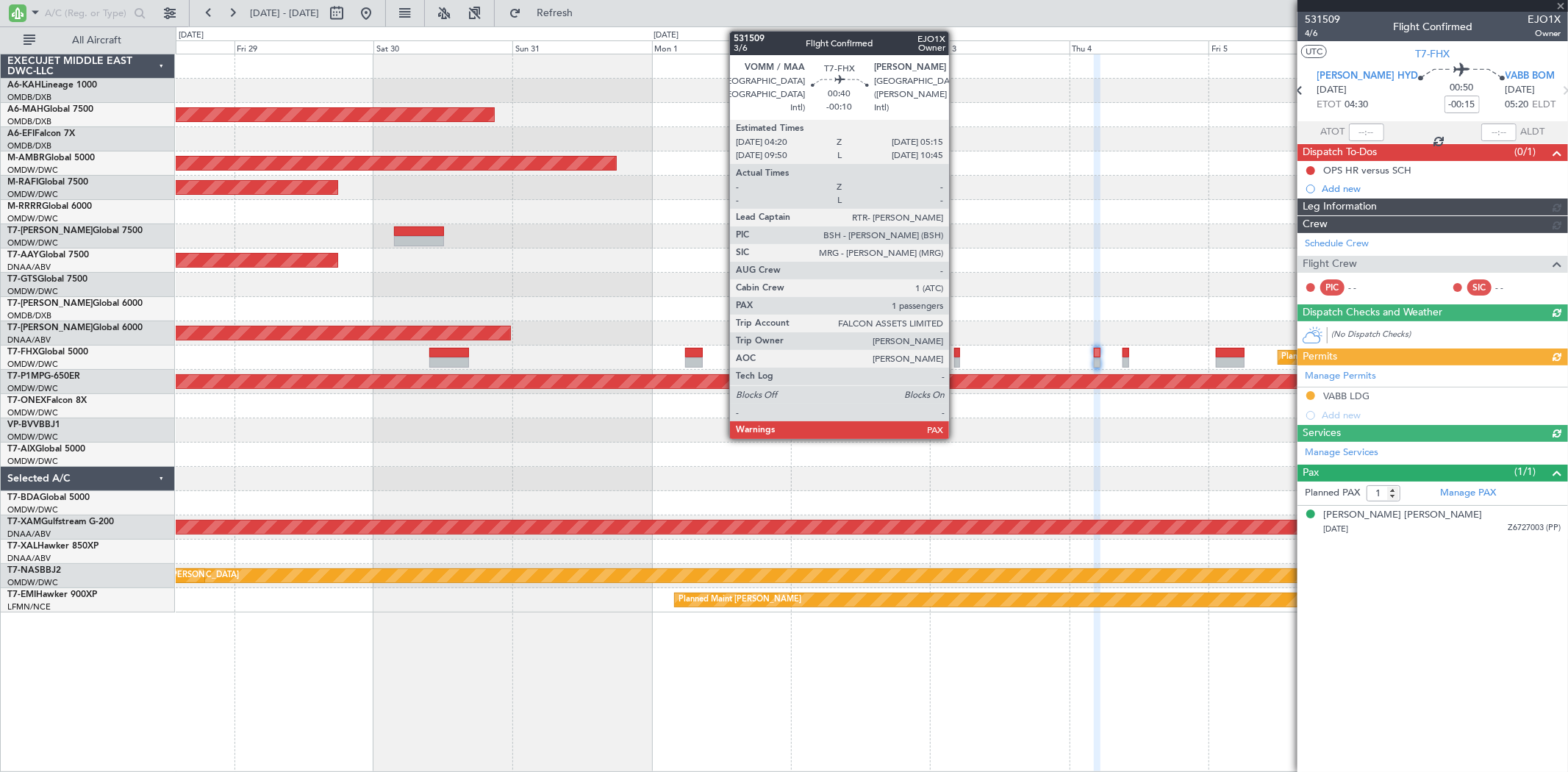
click at [956, 362] on div at bounding box center [958, 362] width 6 height 11
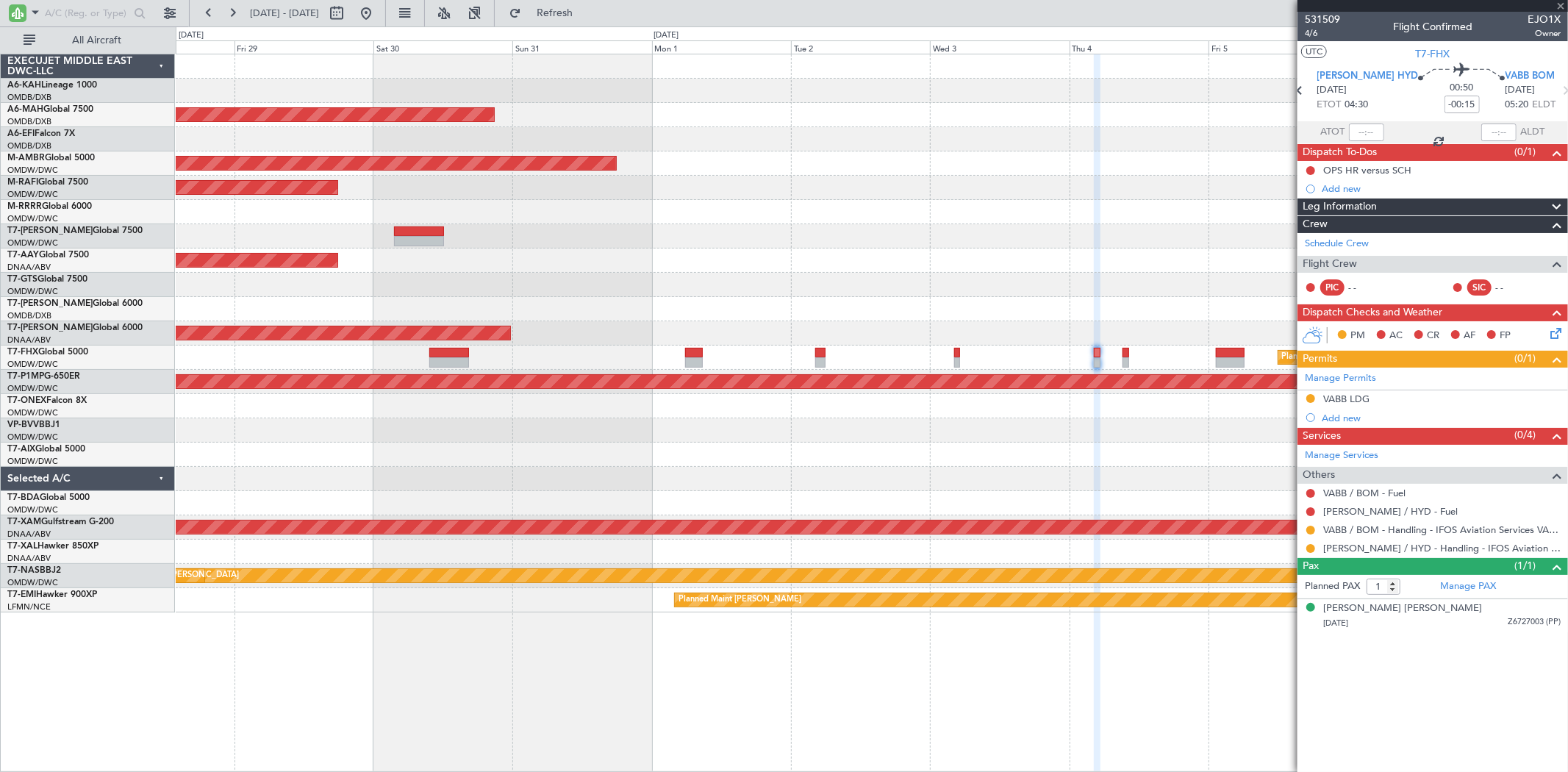
type input "-00:10"
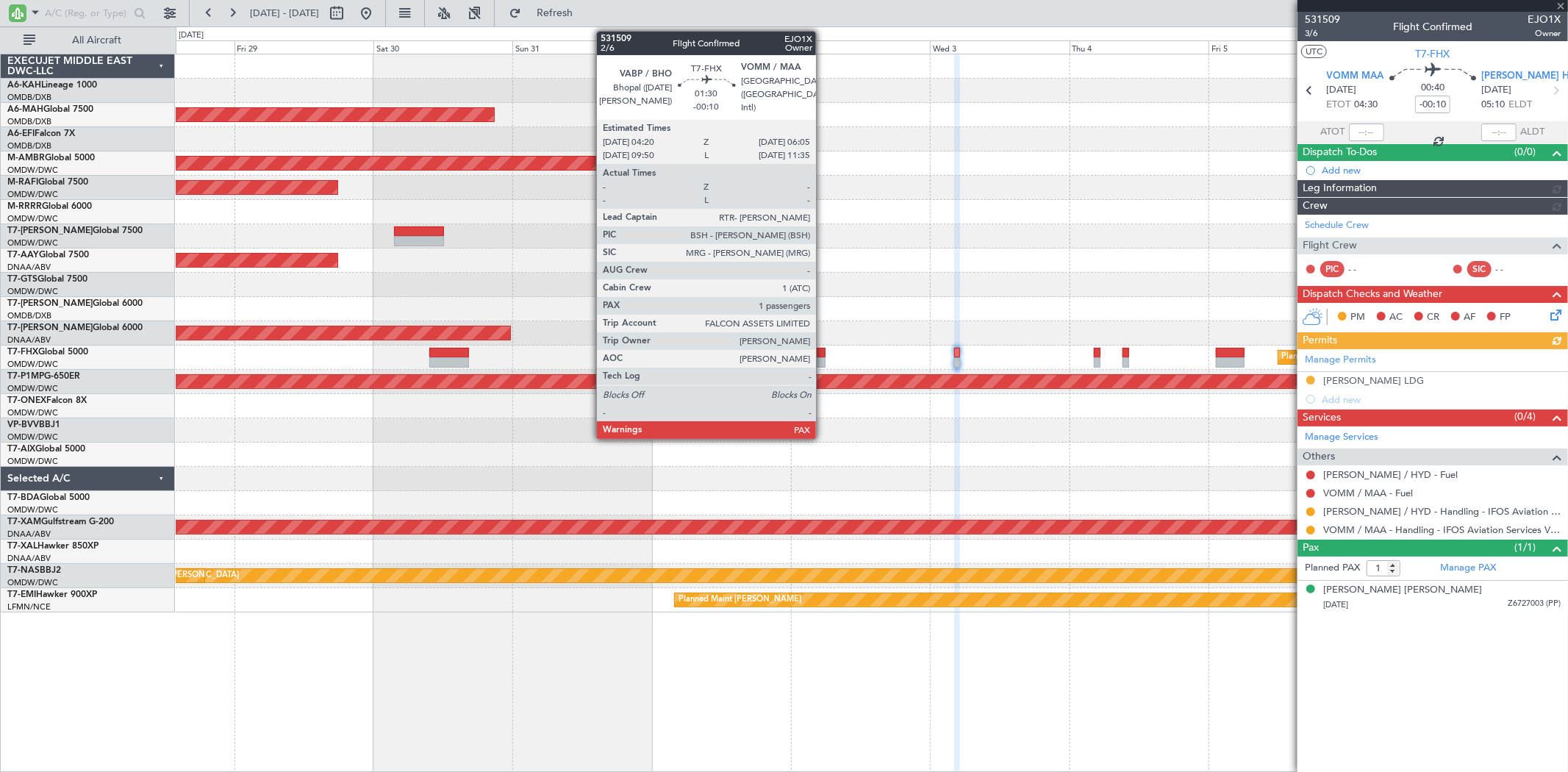
click at [822, 353] on div at bounding box center [821, 353] width 11 height 11
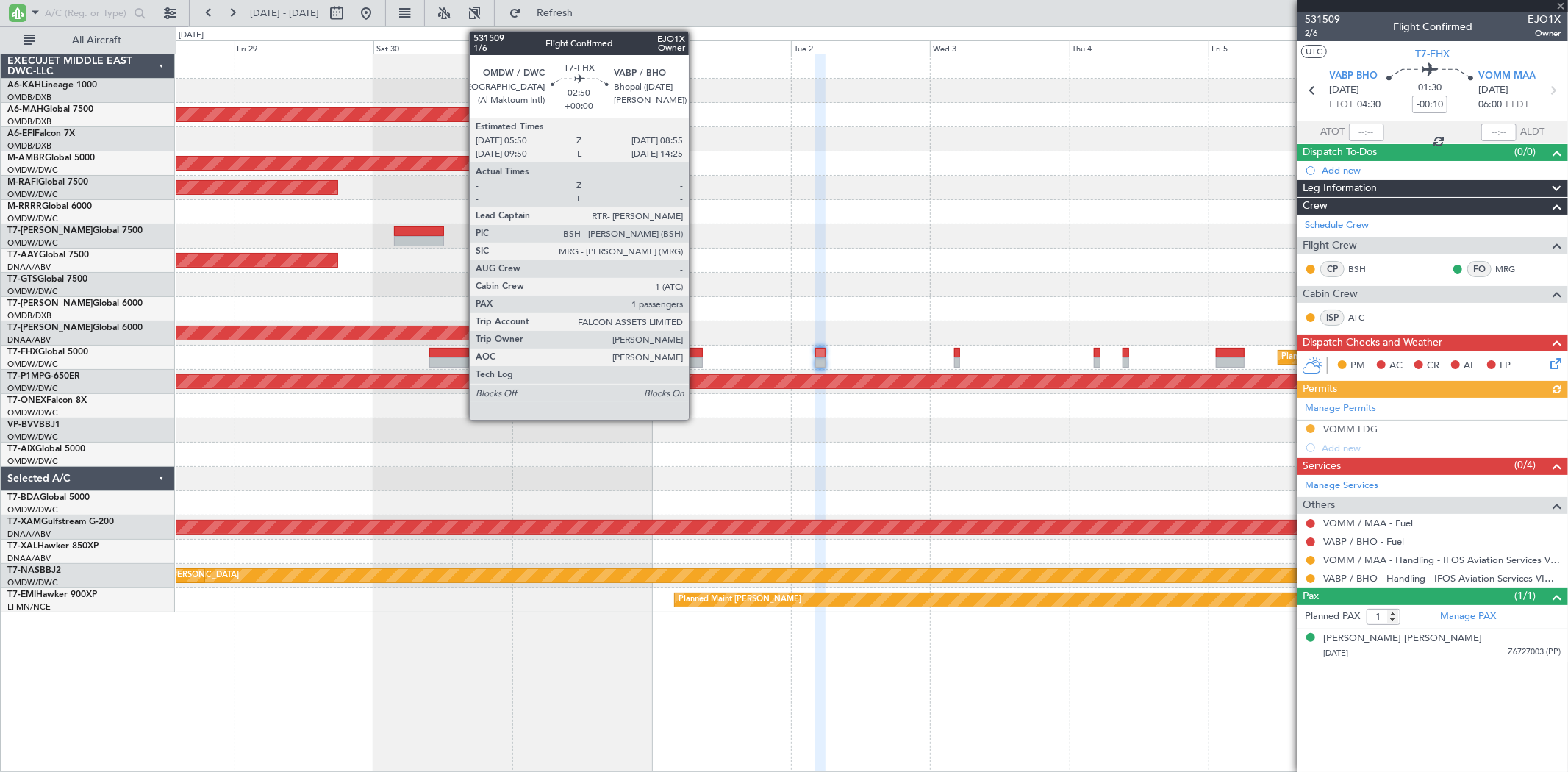
click at [696, 353] on div at bounding box center [694, 353] width 18 height 11
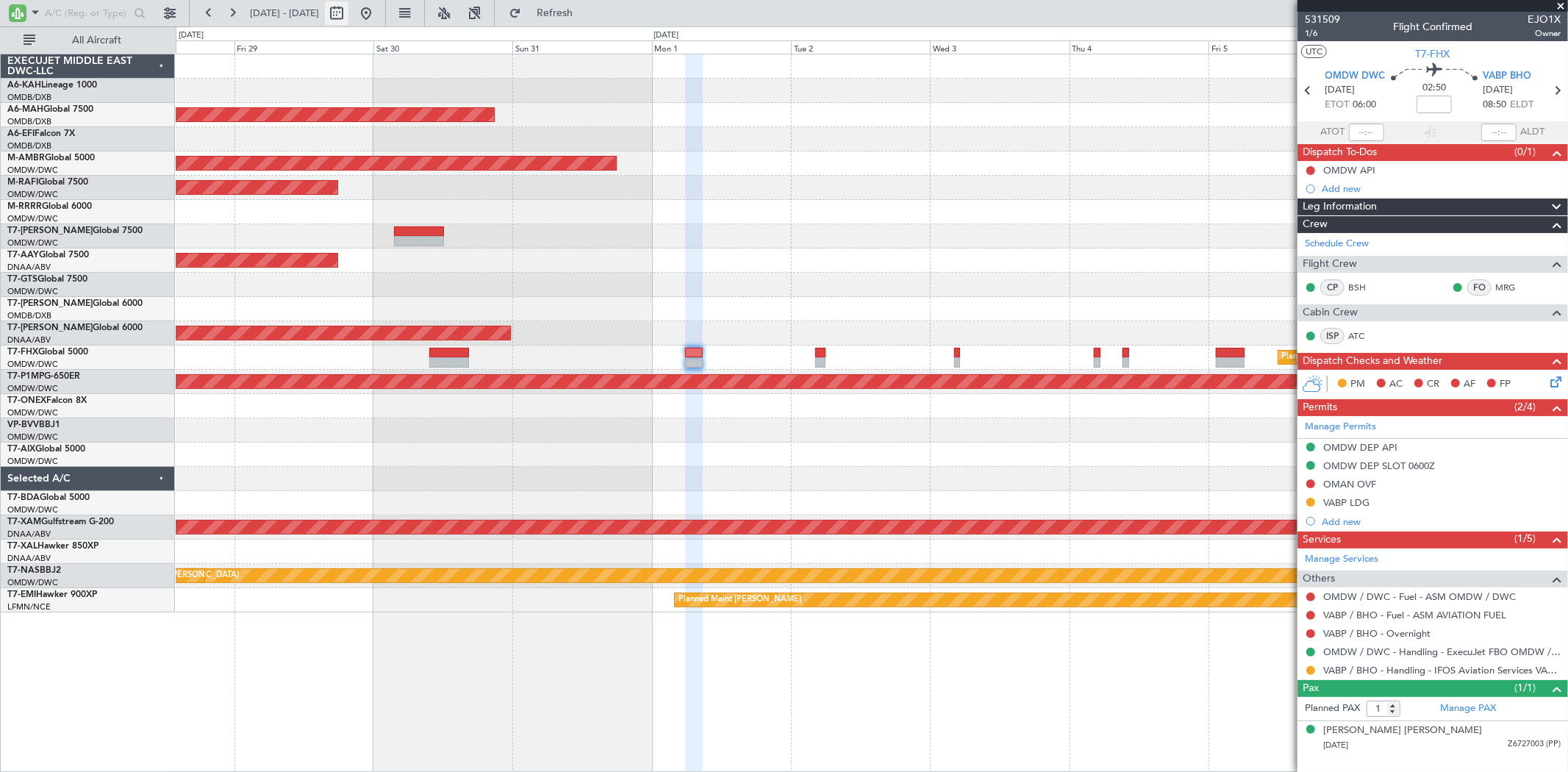
drag, startPoint x: 411, startPoint y: 14, endPoint x: 397, endPoint y: 11, distance: 14.3
click at [378, 15] on button at bounding box center [365, 13] width 23 height 23
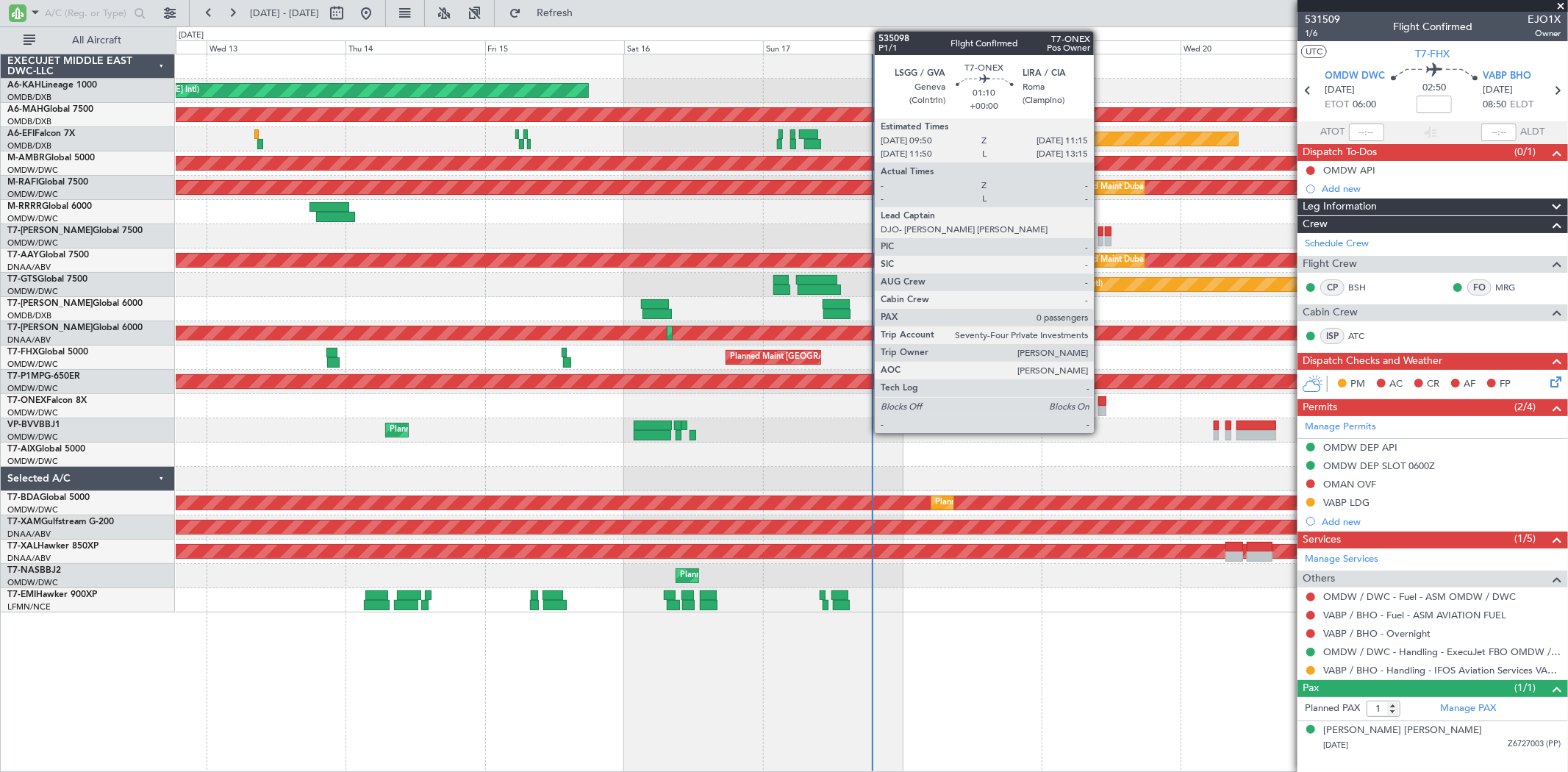
click at [1101, 399] on div at bounding box center [1103, 402] width 9 height 11
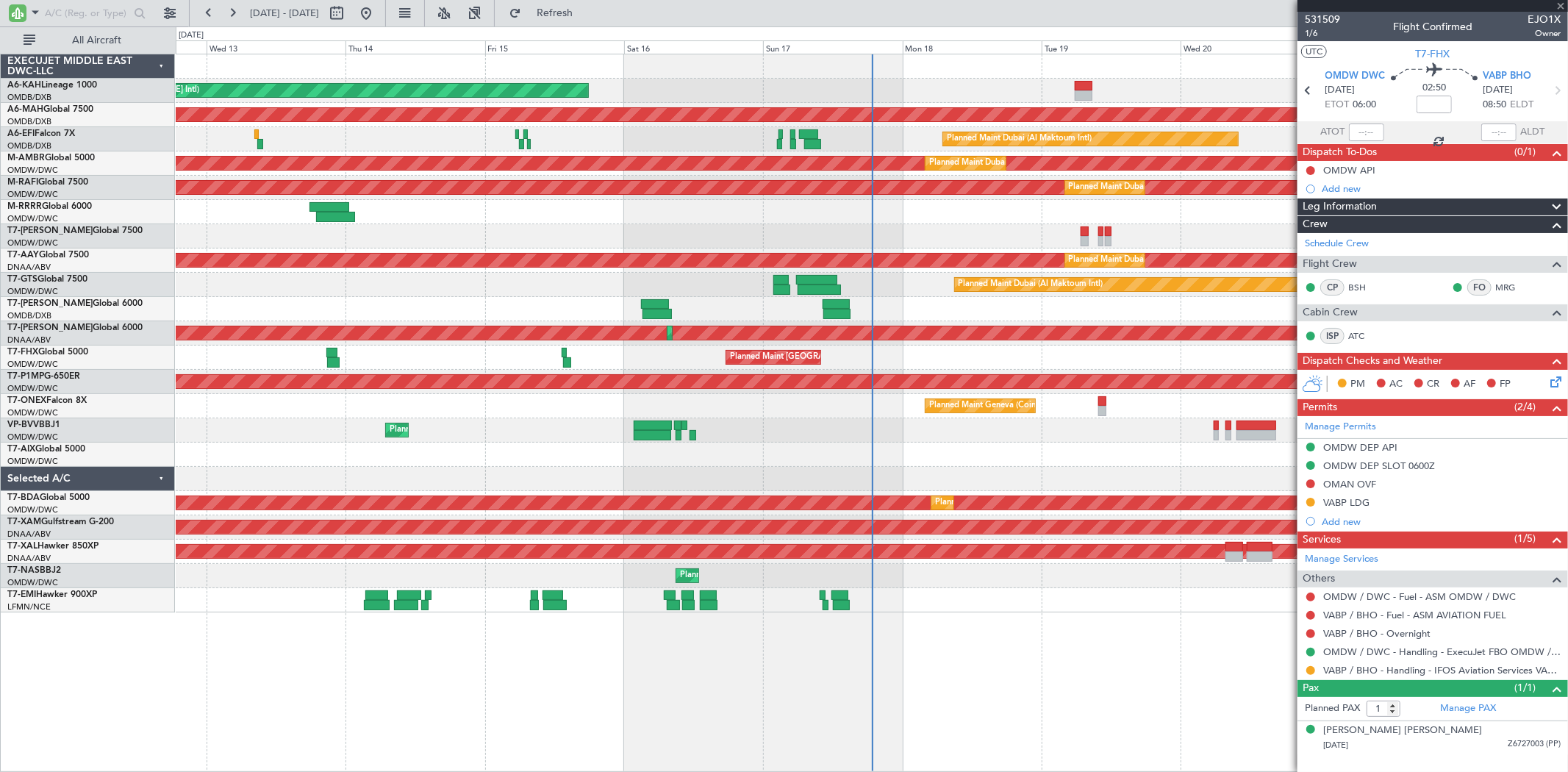
type input "0"
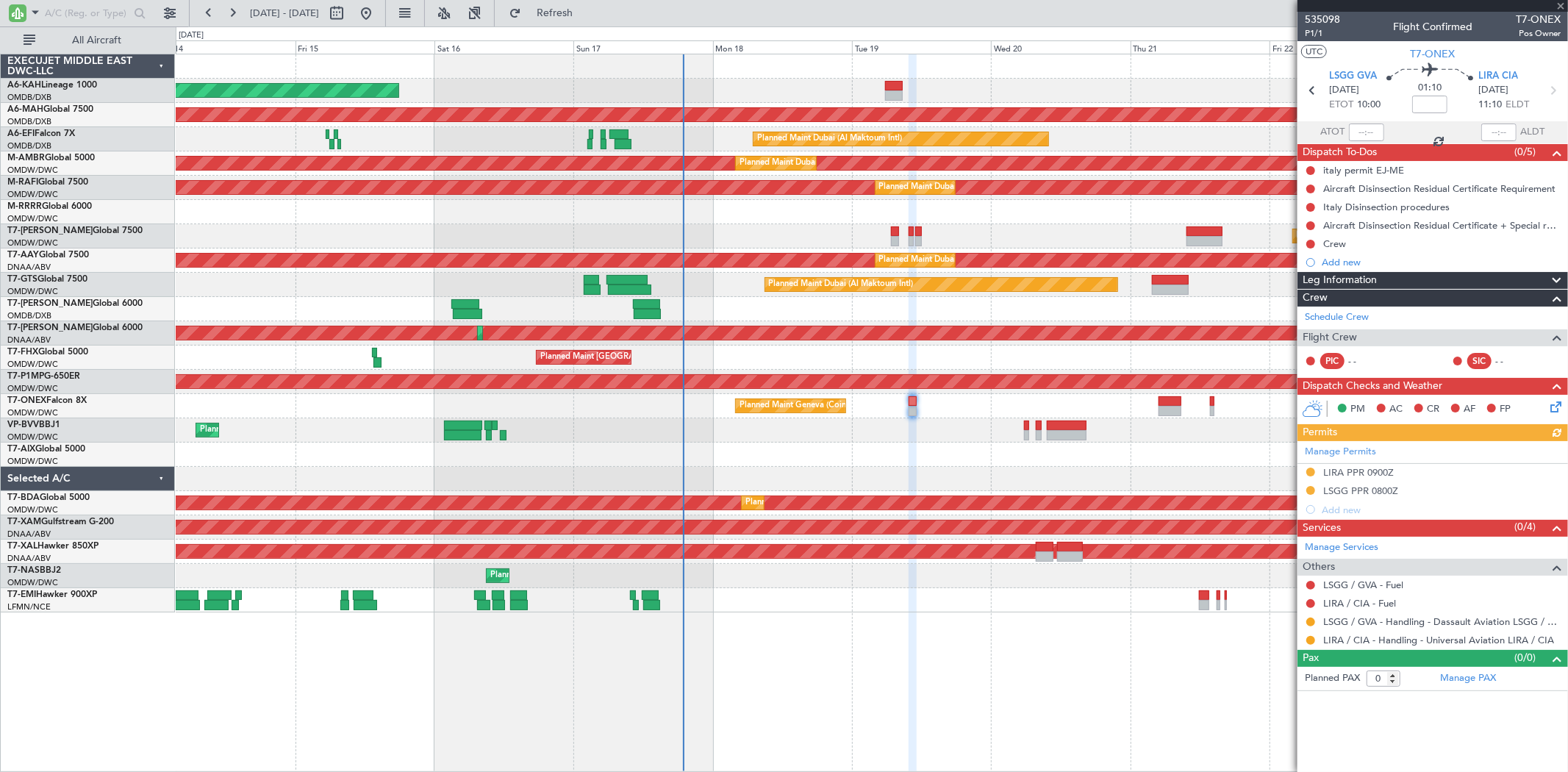
click at [914, 398] on div "Planned Maint Geneva (Cointrin)" at bounding box center [871, 406] width 1392 height 24
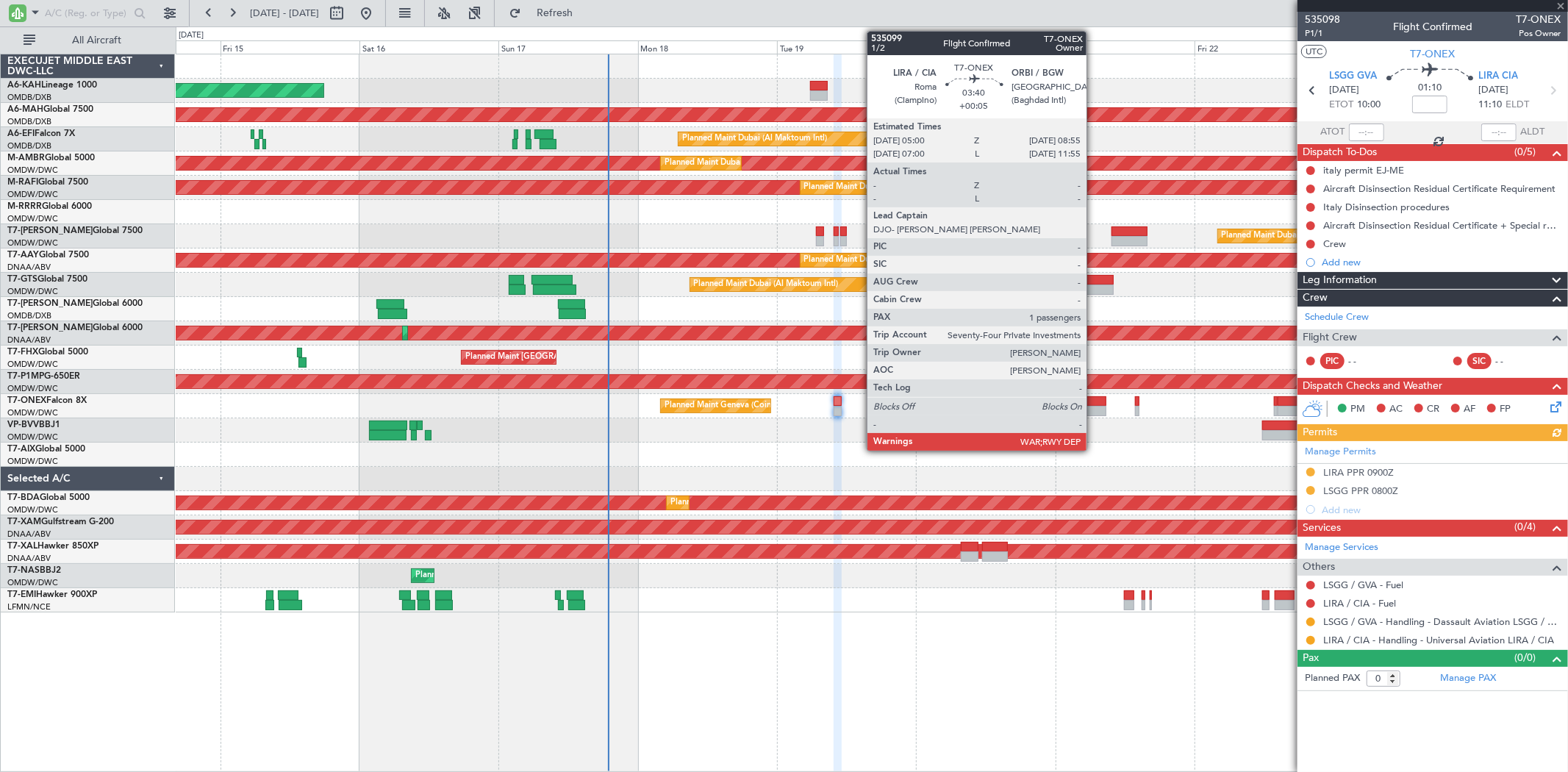
click at [1094, 400] on div at bounding box center [1095, 402] width 23 height 11
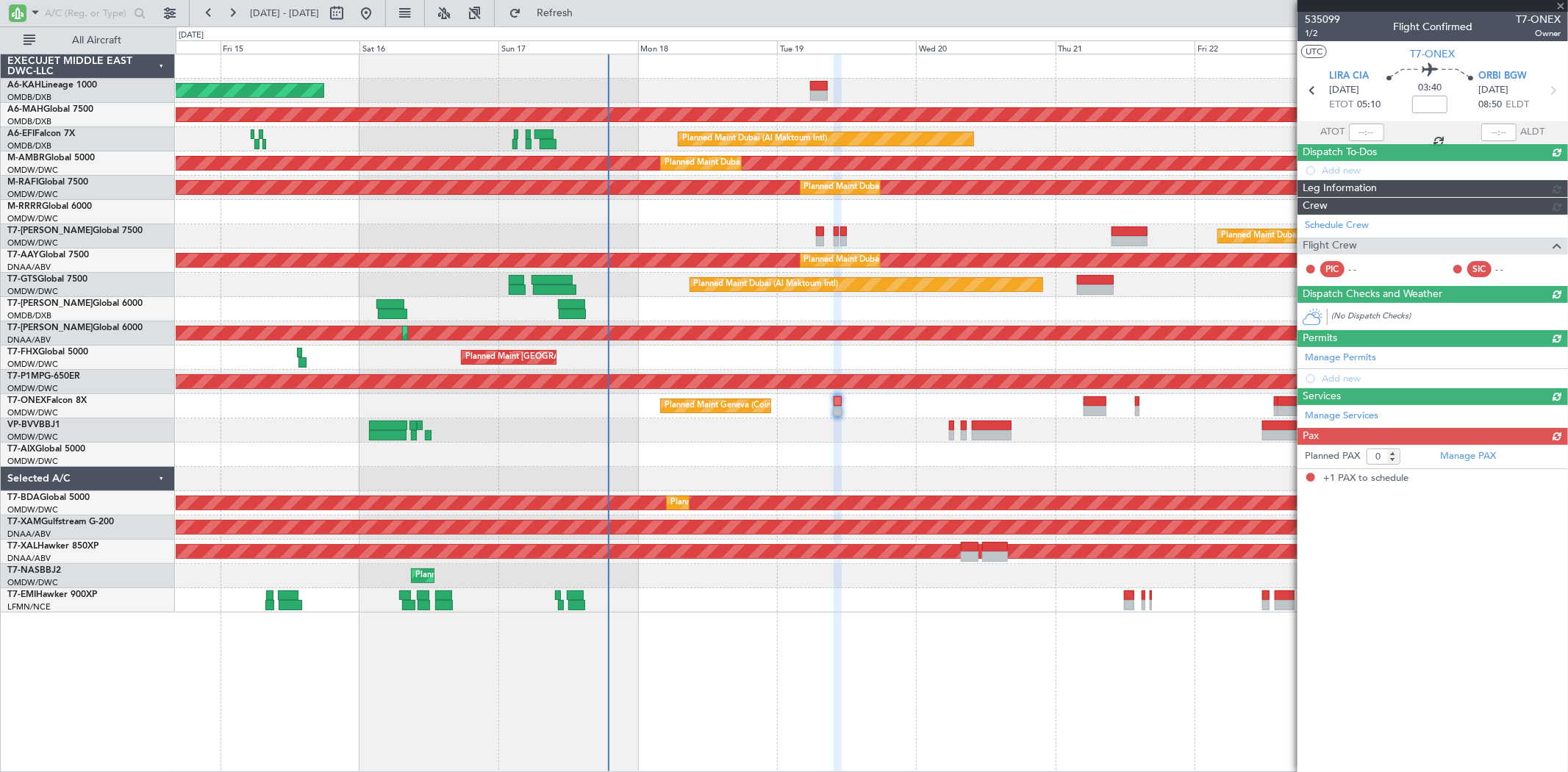
type input "+00:05"
type input "1"
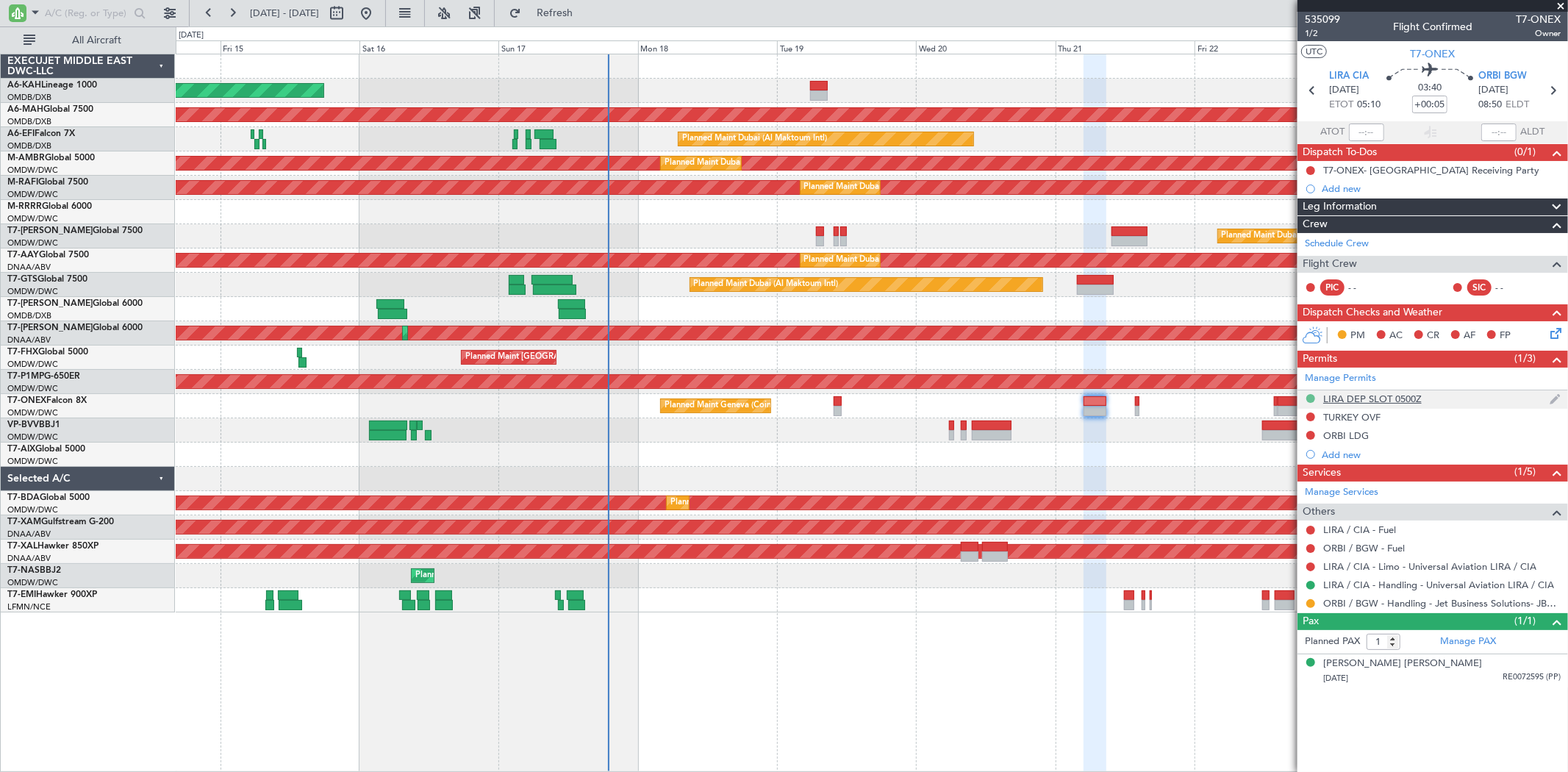
click at [1310, 397] on button at bounding box center [1311, 398] width 9 height 9
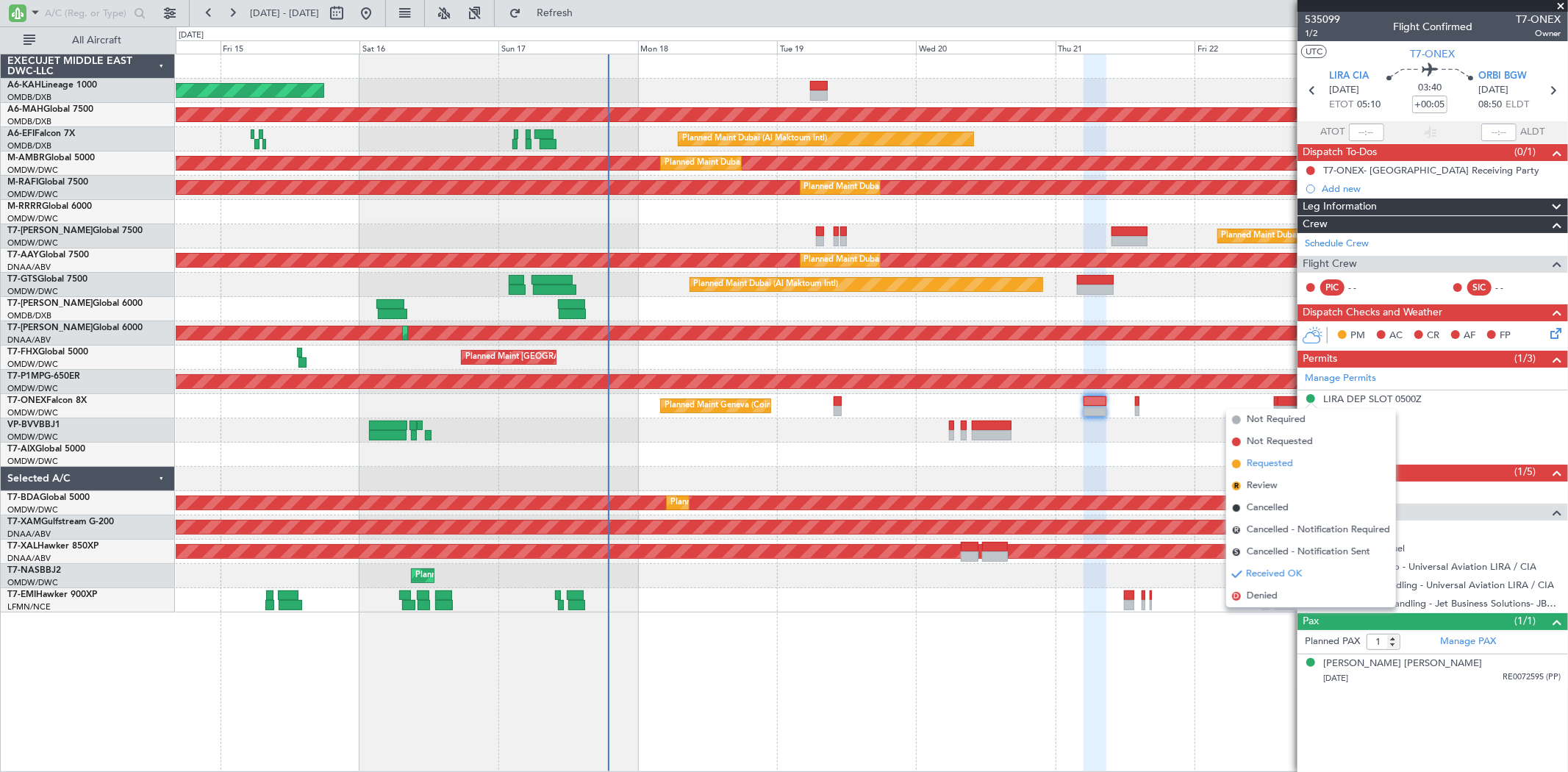
click at [1280, 464] on span "Requested" at bounding box center [1269, 464] width 46 height 14
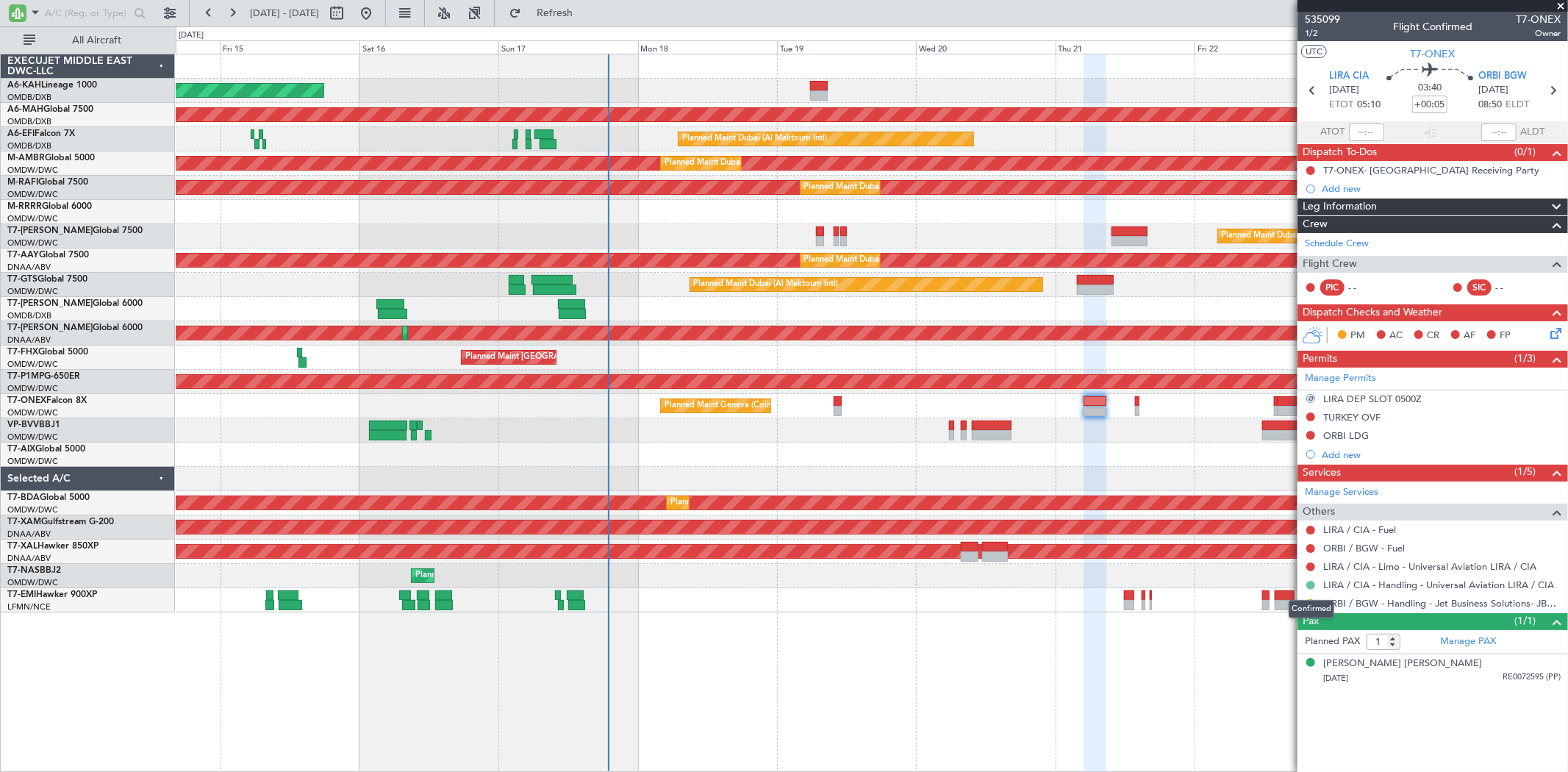
click at [1314, 587] on button at bounding box center [1311, 585] width 9 height 9
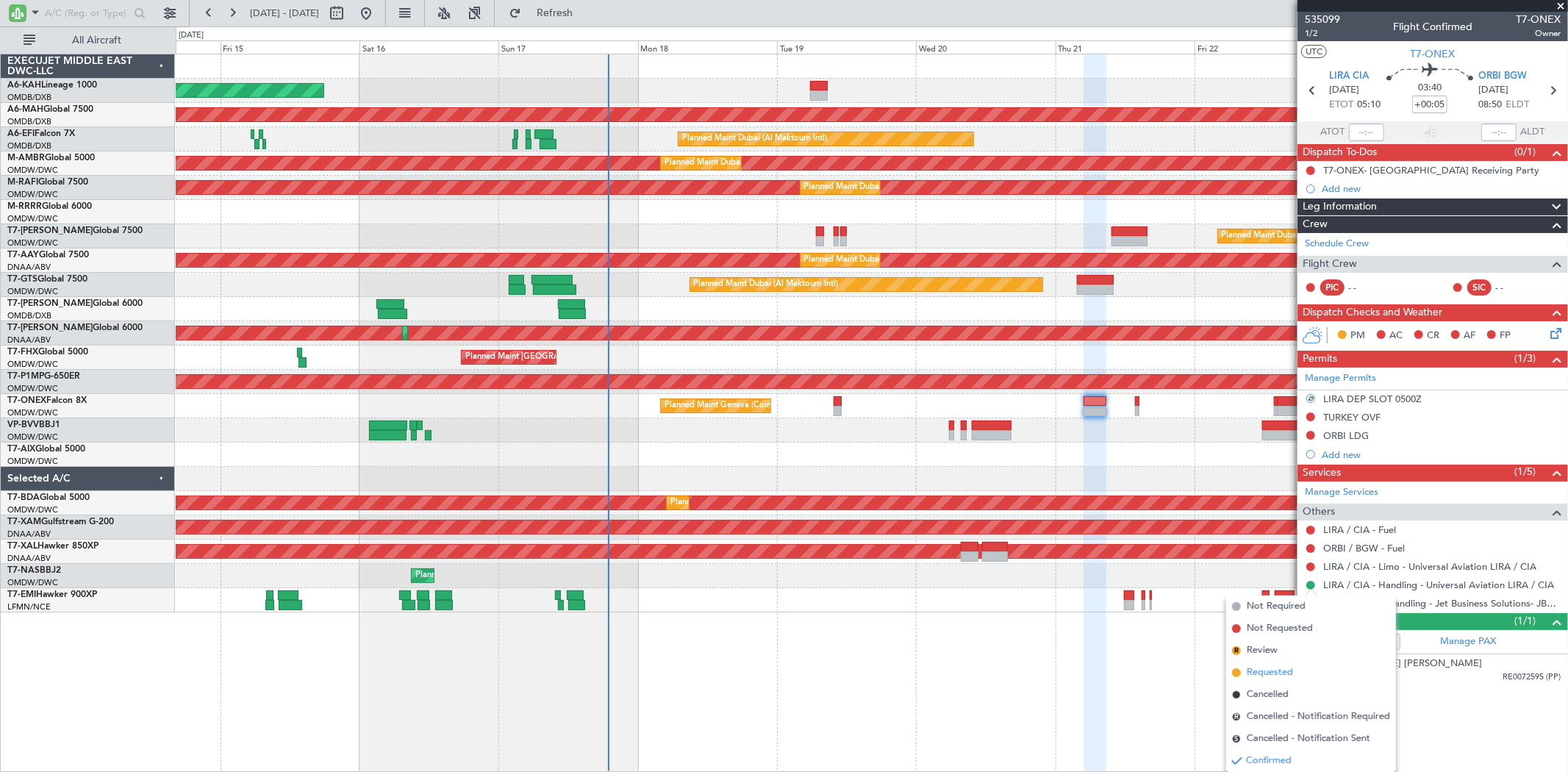
click at [1253, 668] on span "Requested" at bounding box center [1269, 672] width 46 height 14
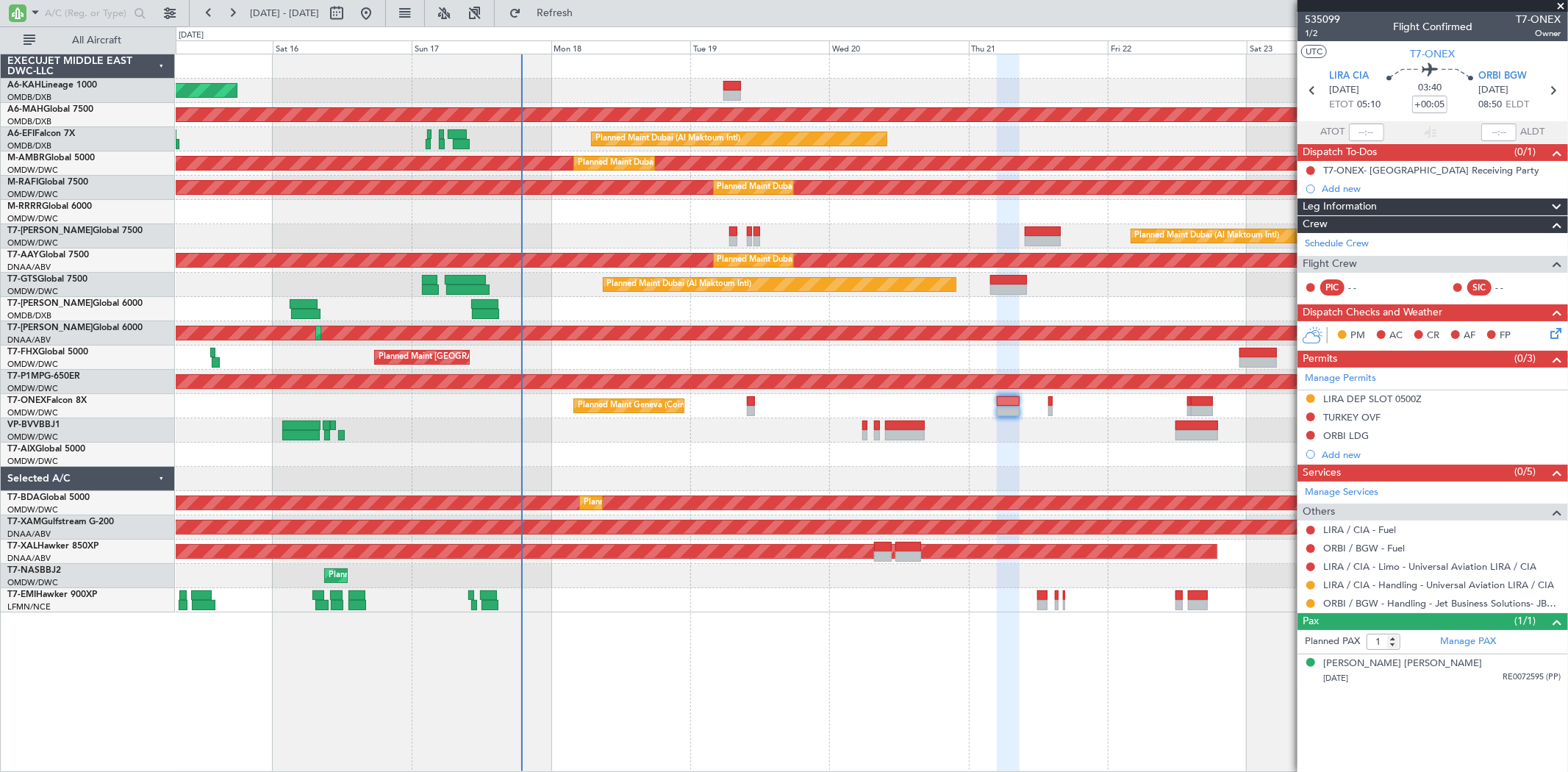
click at [1048, 420] on div "Planned Maint Dubai (Al Maktoum Intl)" at bounding box center [871, 430] width 1392 height 24
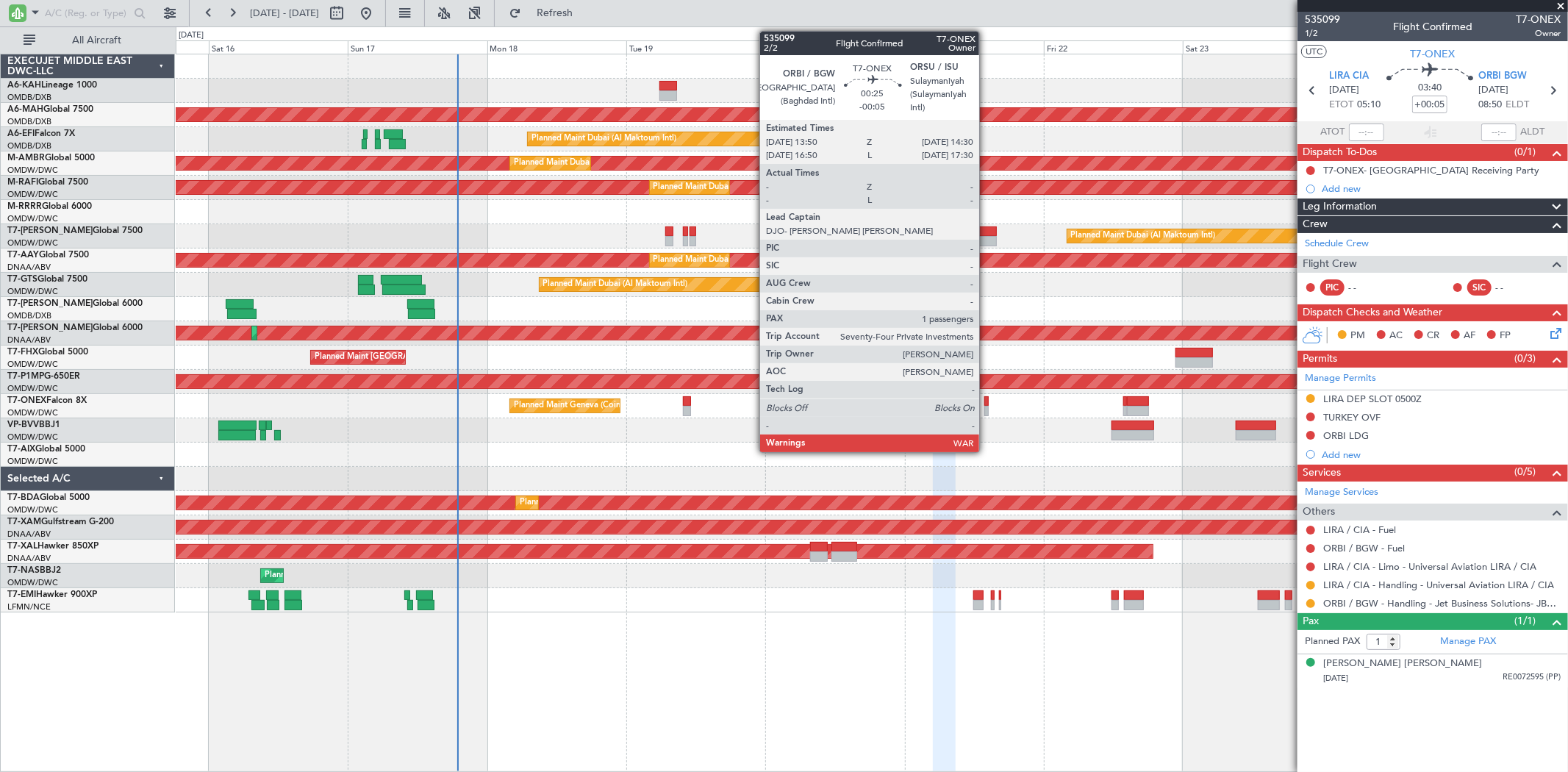
click at [986, 407] on div at bounding box center [986, 411] width 5 height 11
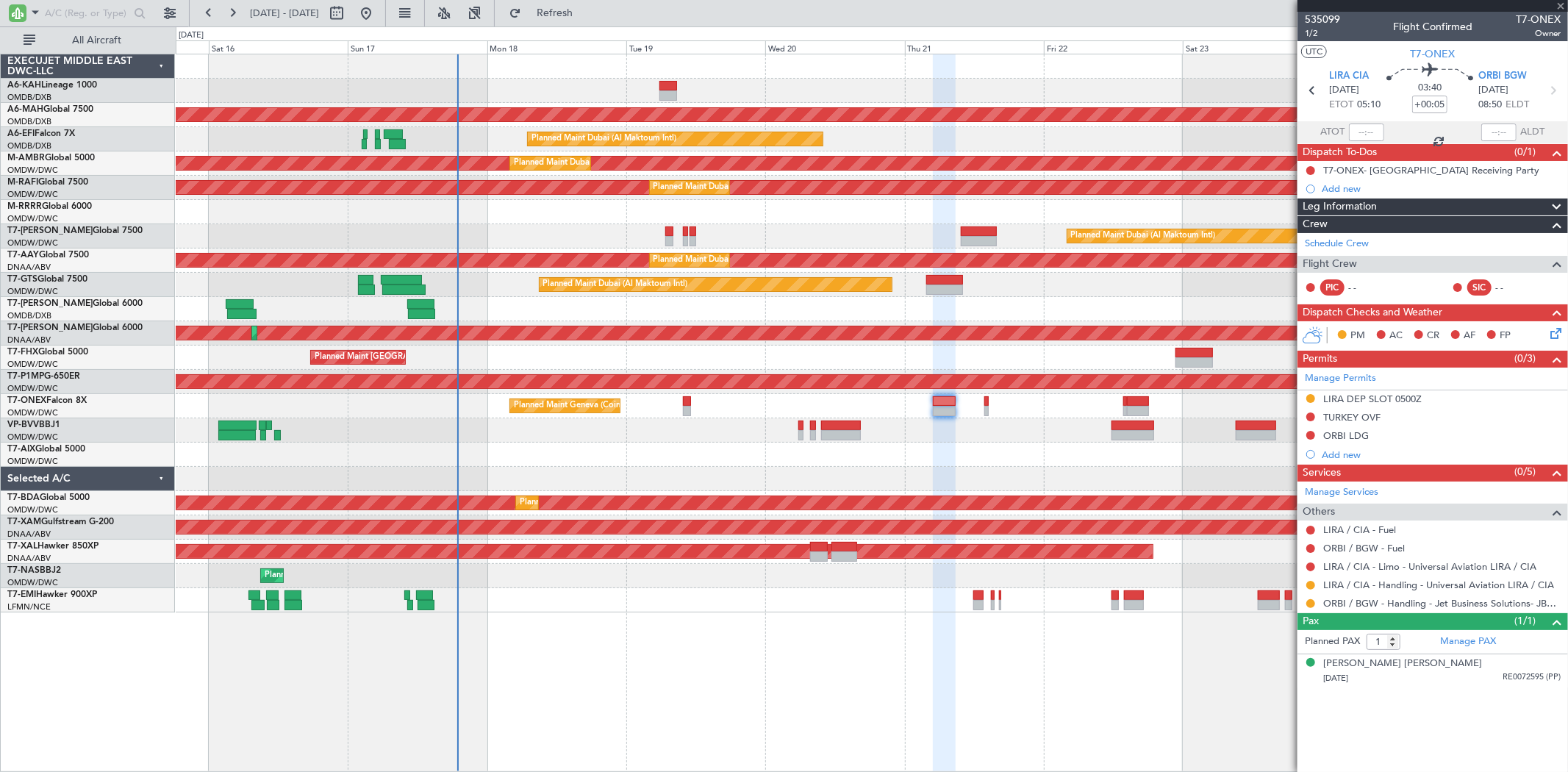
type input "-00:05"
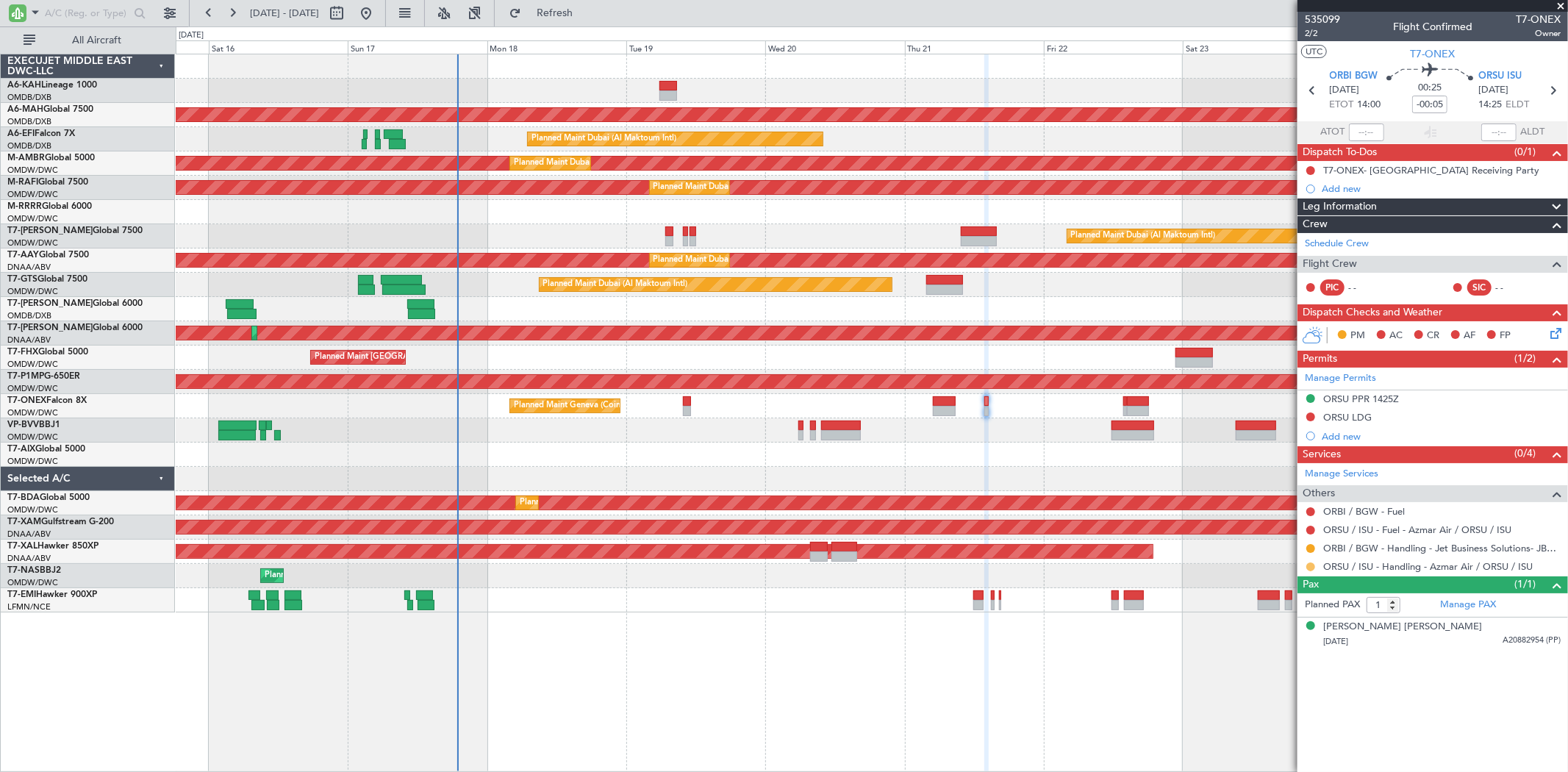
click at [1309, 563] on button at bounding box center [1311, 567] width 9 height 9
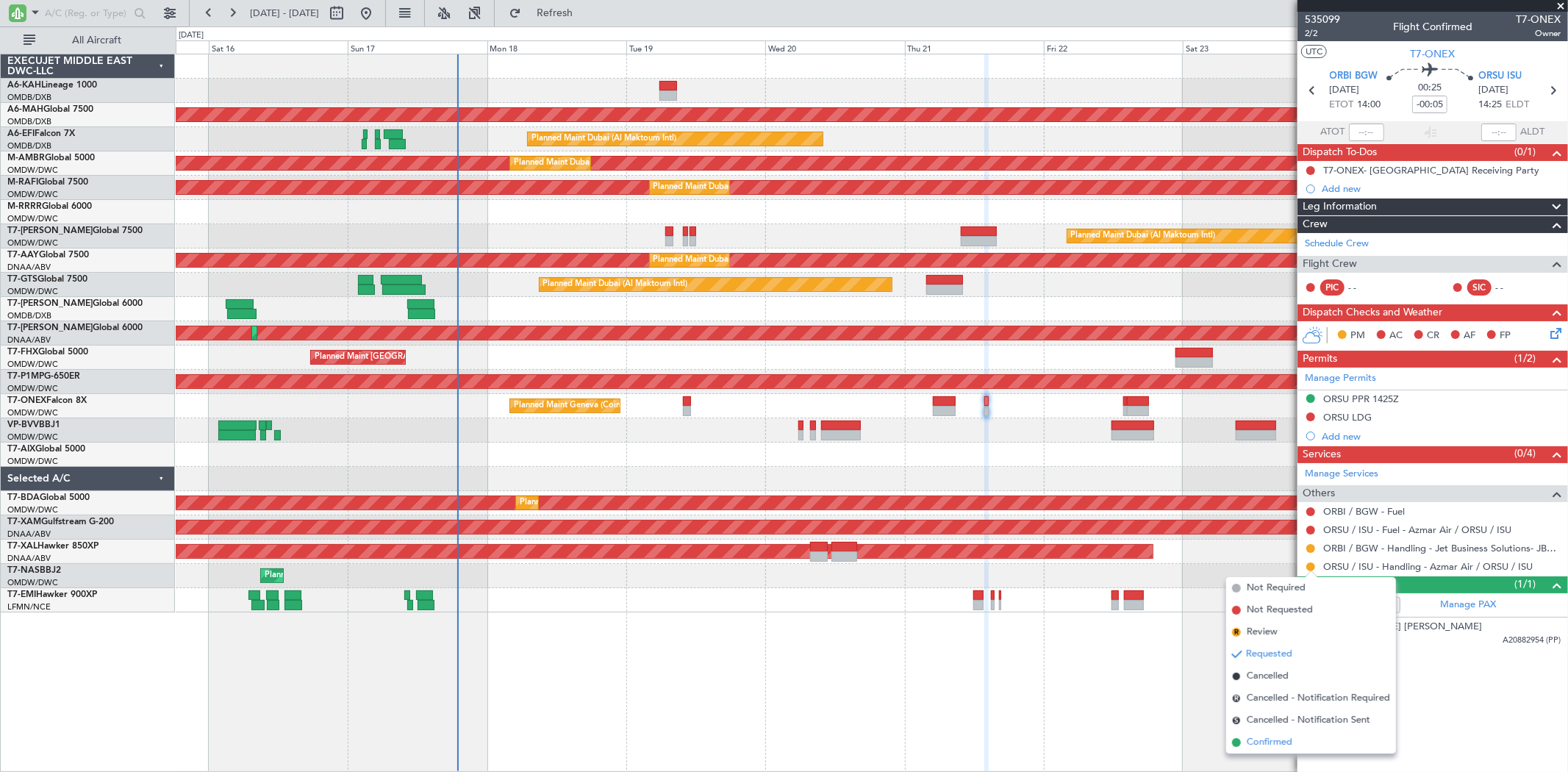
click at [1284, 741] on span "Confirmed" at bounding box center [1269, 742] width 45 height 14
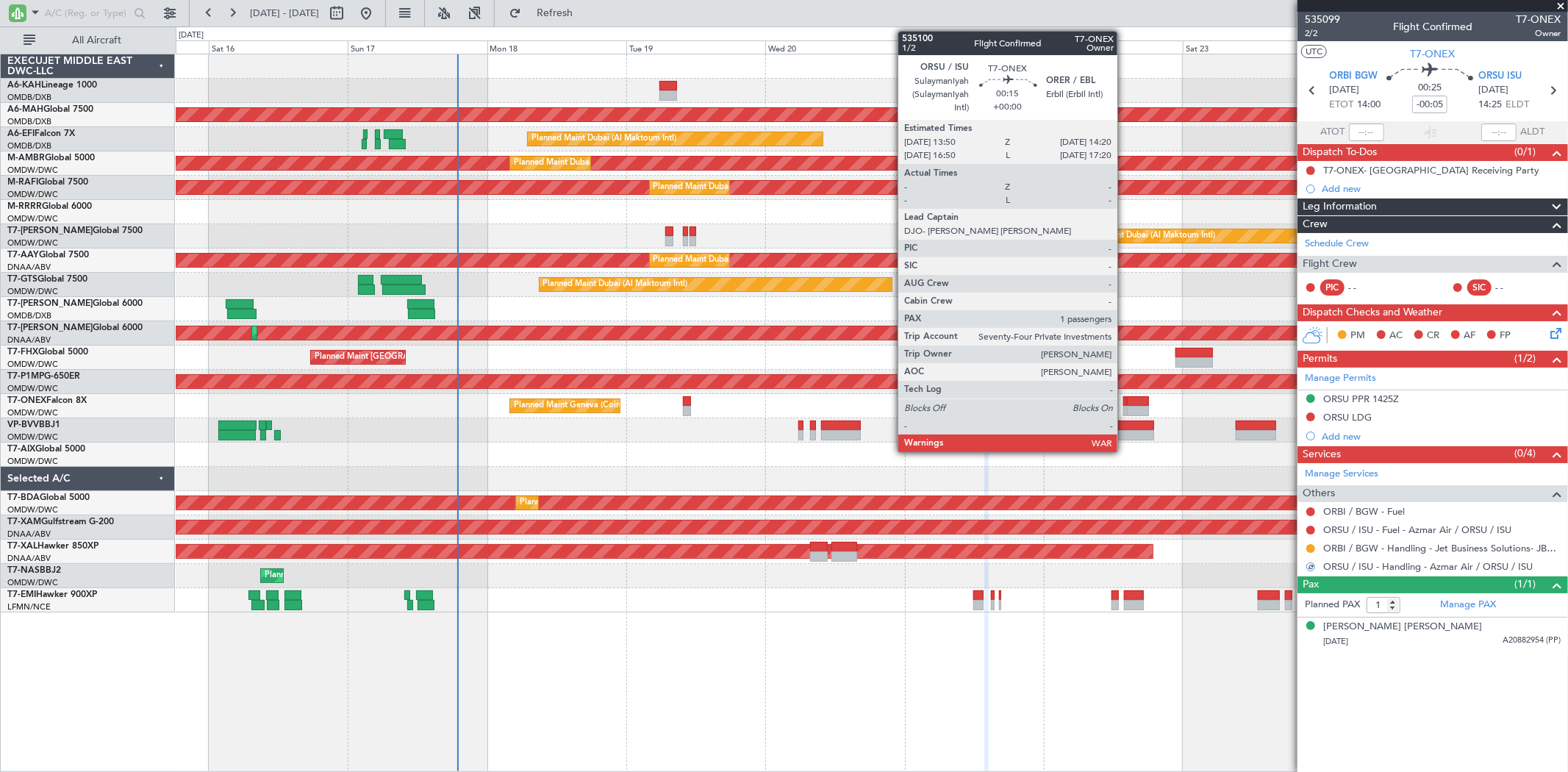
click at [1125, 402] on div at bounding box center [1125, 402] width 3 height 11
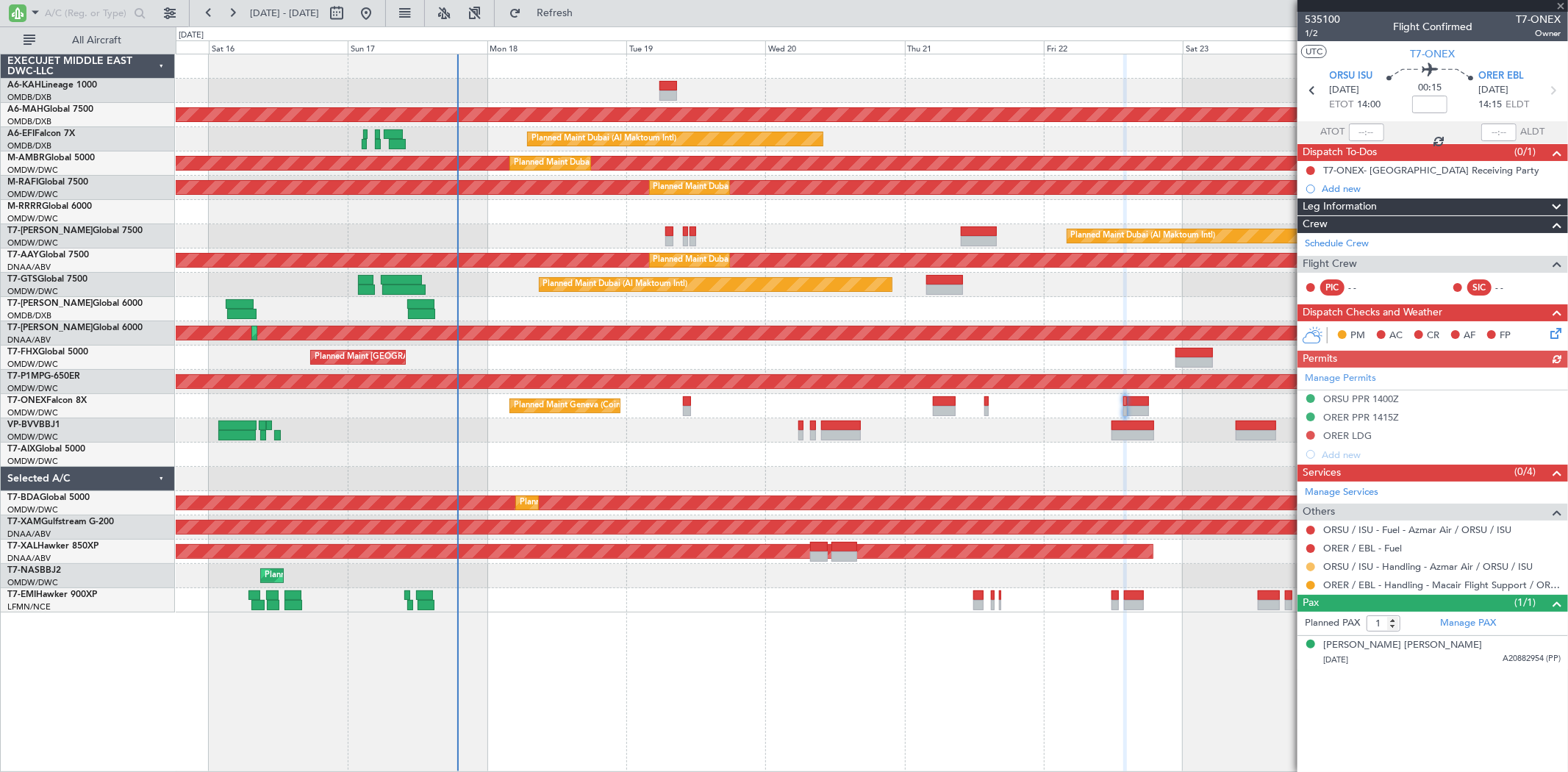
click at [1311, 563] on button at bounding box center [1311, 567] width 9 height 9
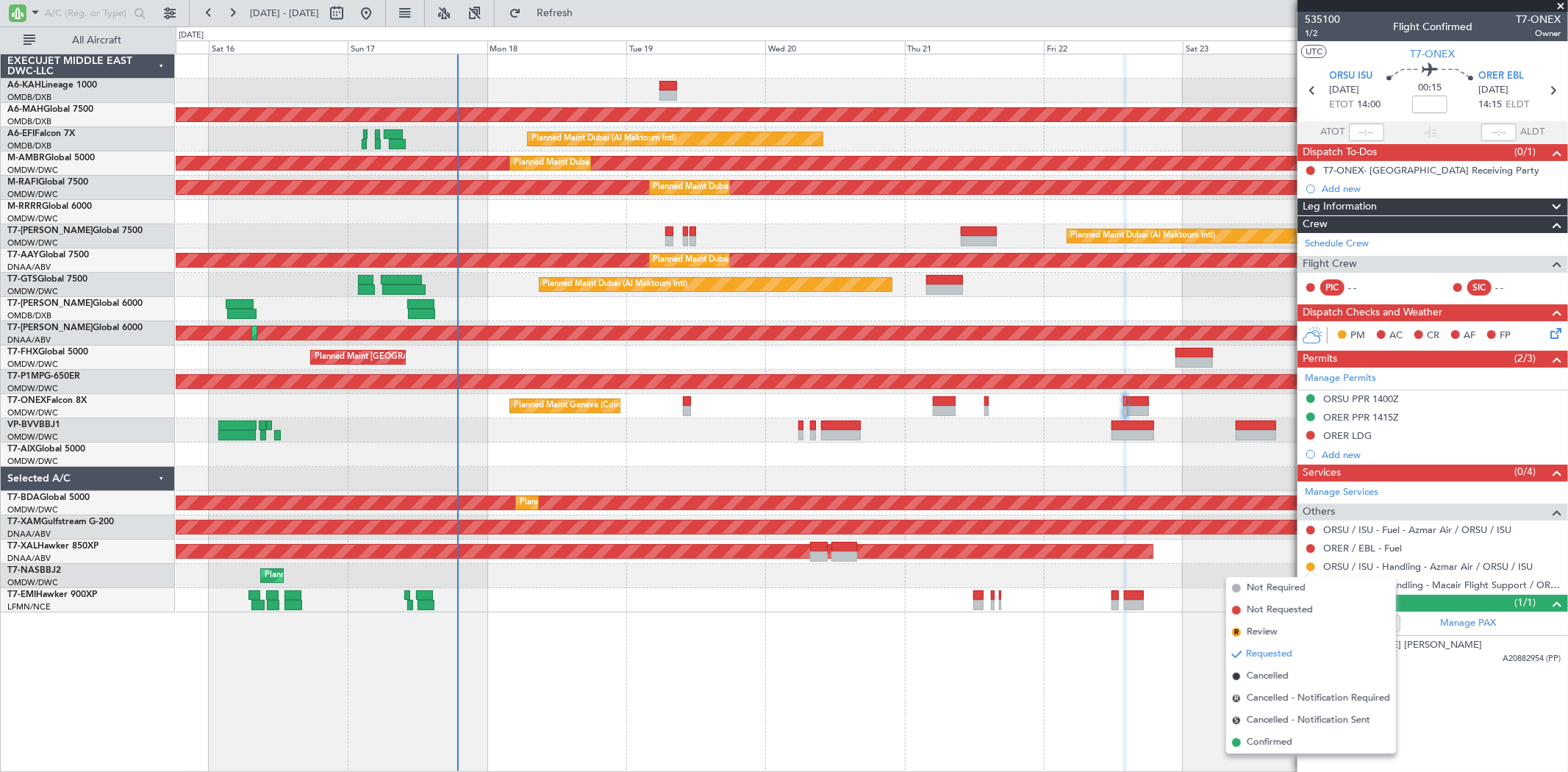
click at [1295, 739] on li "Confirmed" at bounding box center [1311, 742] width 170 height 22
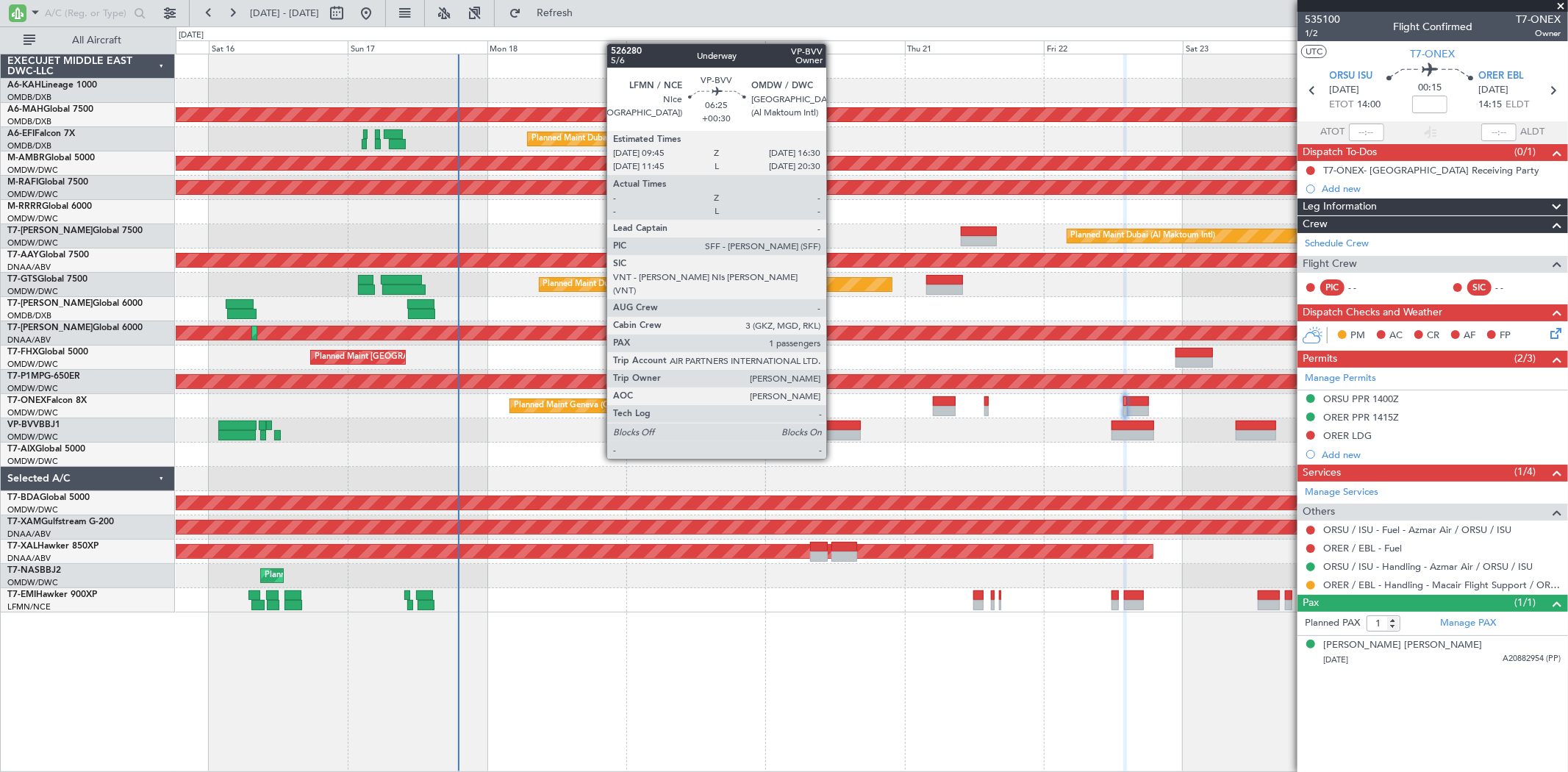
click at [834, 431] on div at bounding box center [841, 436] width 39 height 11
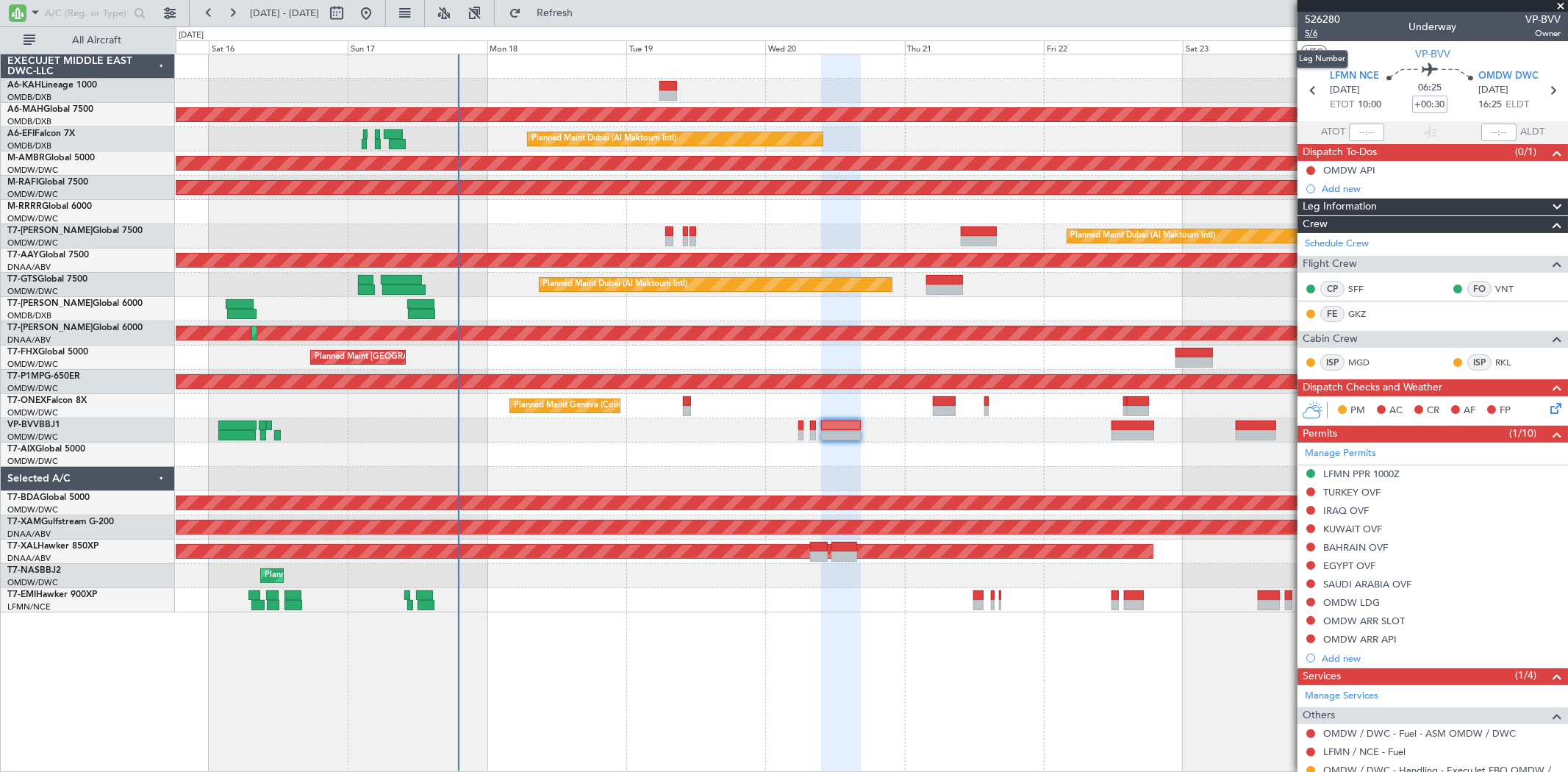
click at [1306, 30] on span "5/6" at bounding box center [1322, 33] width 36 height 13
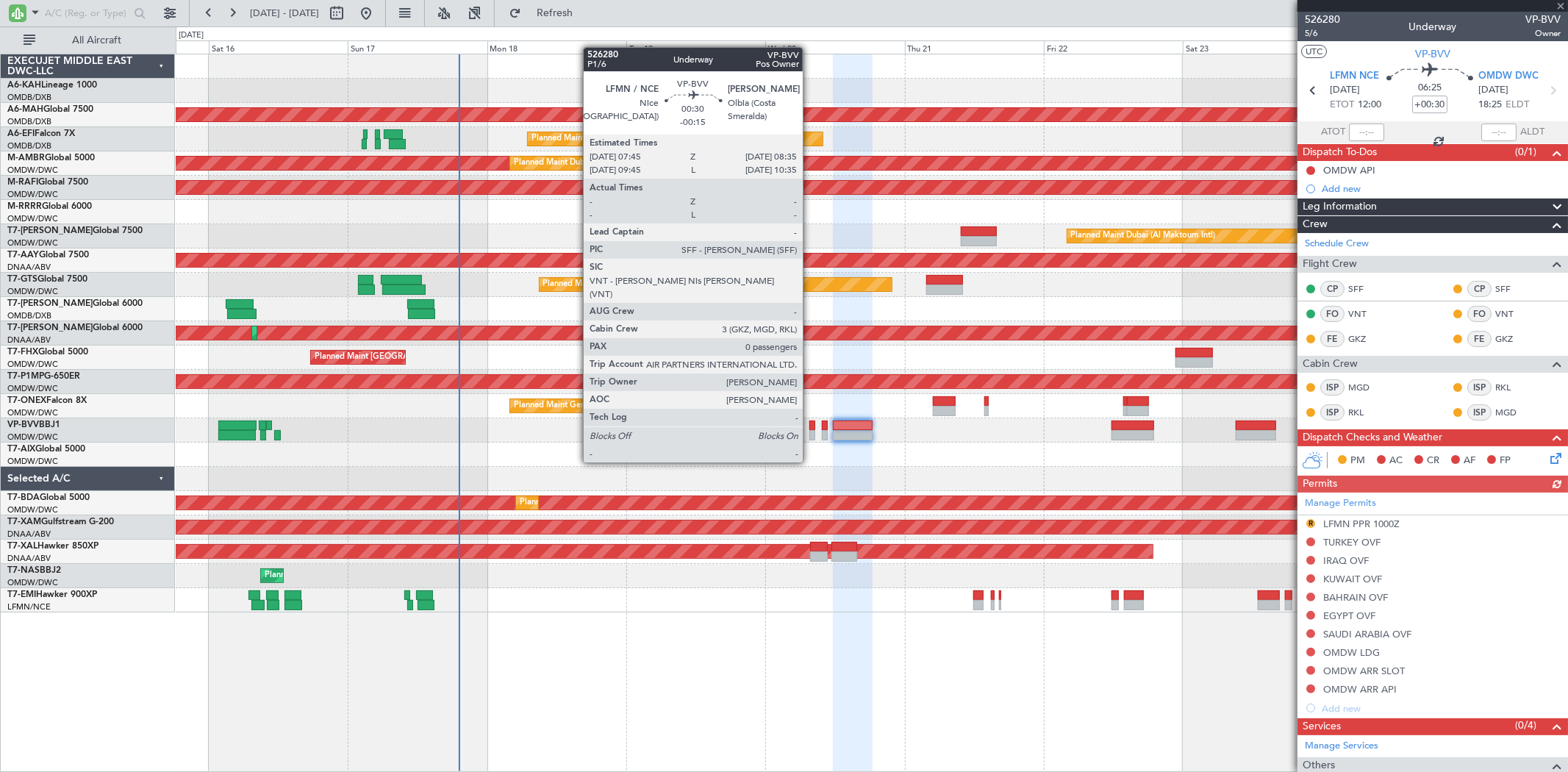
click at [810, 433] on div at bounding box center [812, 436] width 5 height 11
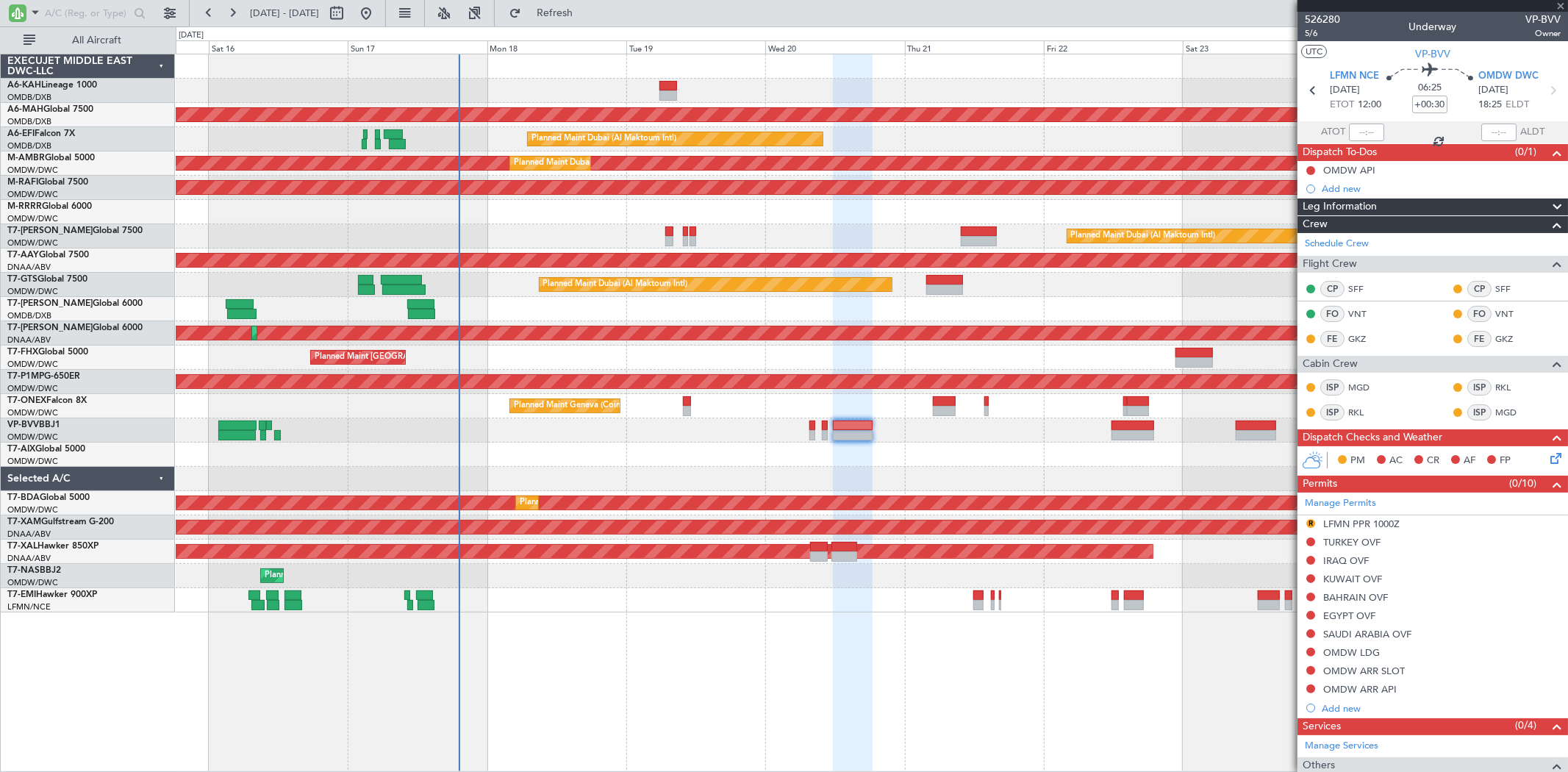
type input "-00:15"
type input "0"
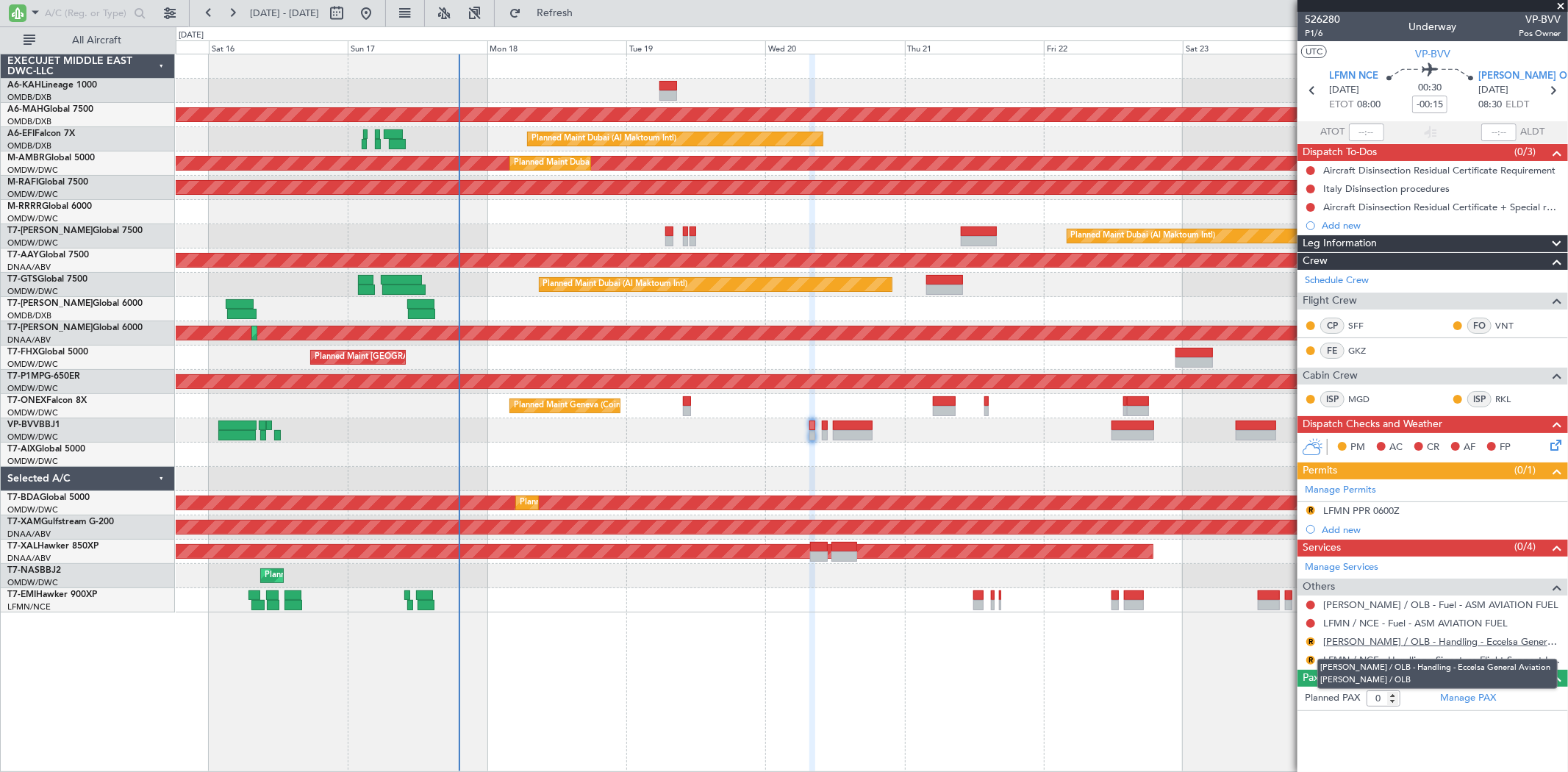
click at [1399, 640] on link "[PERSON_NAME] / OLB - Handling - Eccelsa General Aviation [PERSON_NAME] / OLB" at bounding box center [1442, 641] width 238 height 13
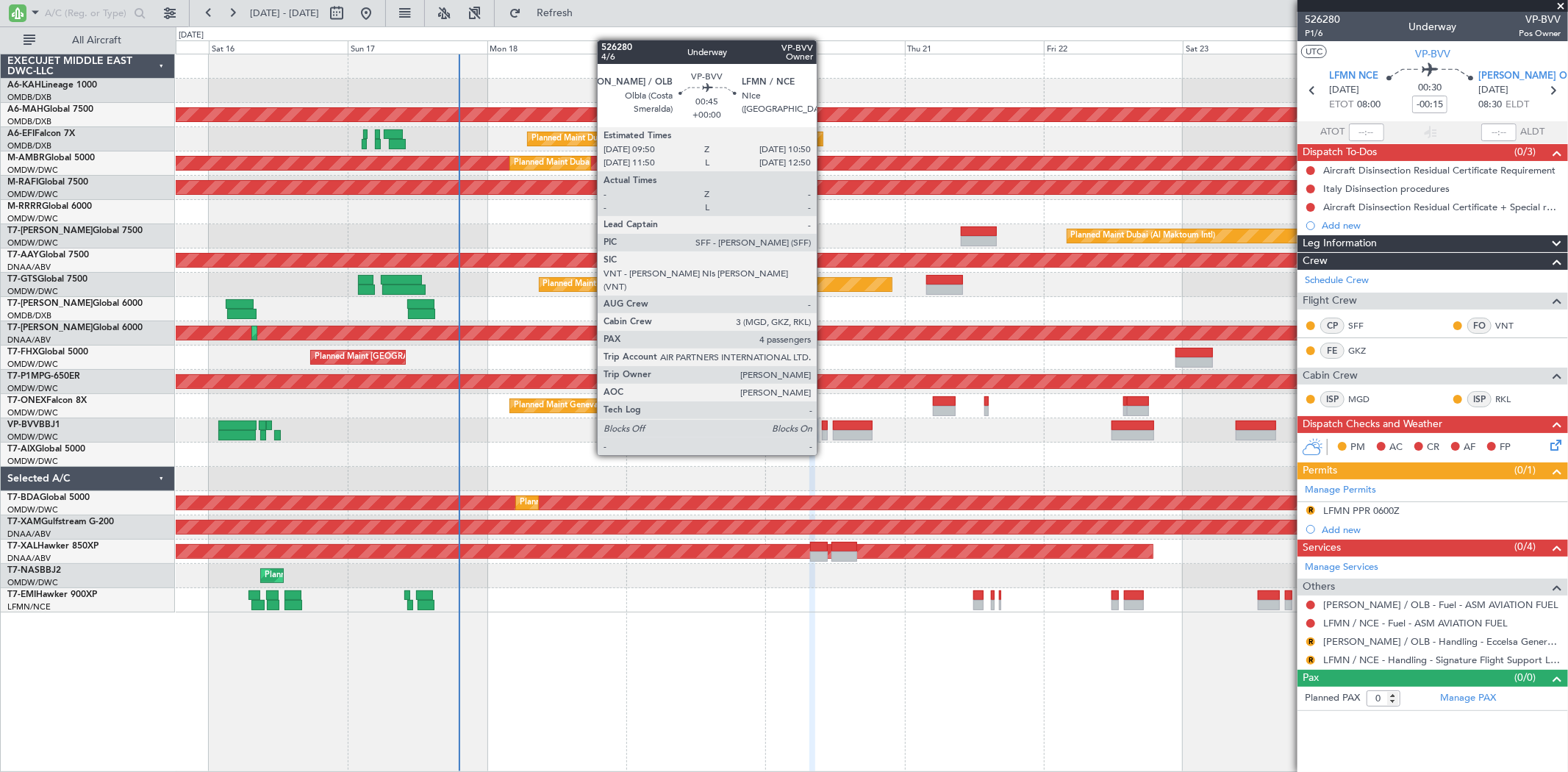
click at [824, 427] on div at bounding box center [825, 426] width 6 height 11
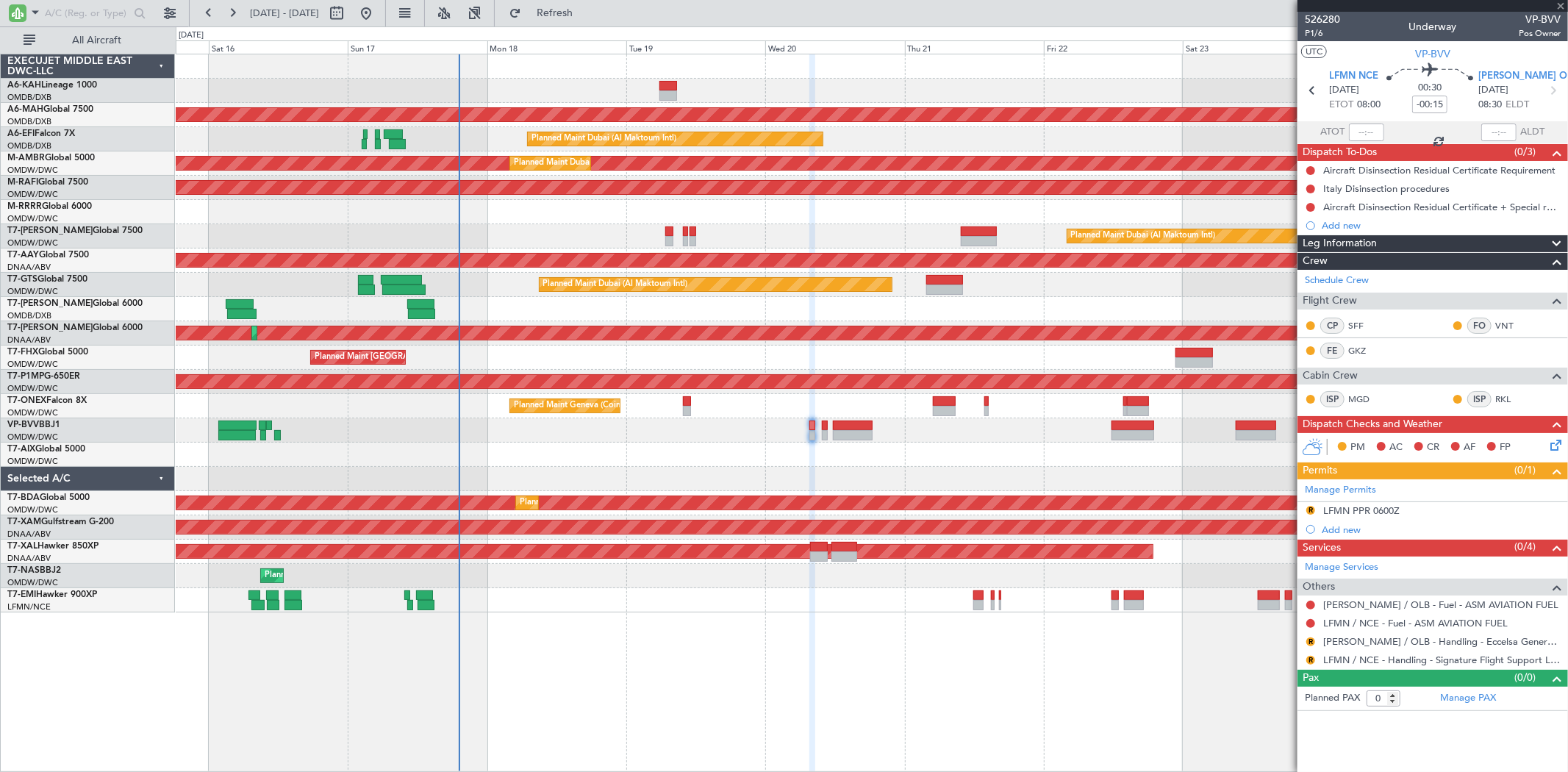
type input "4"
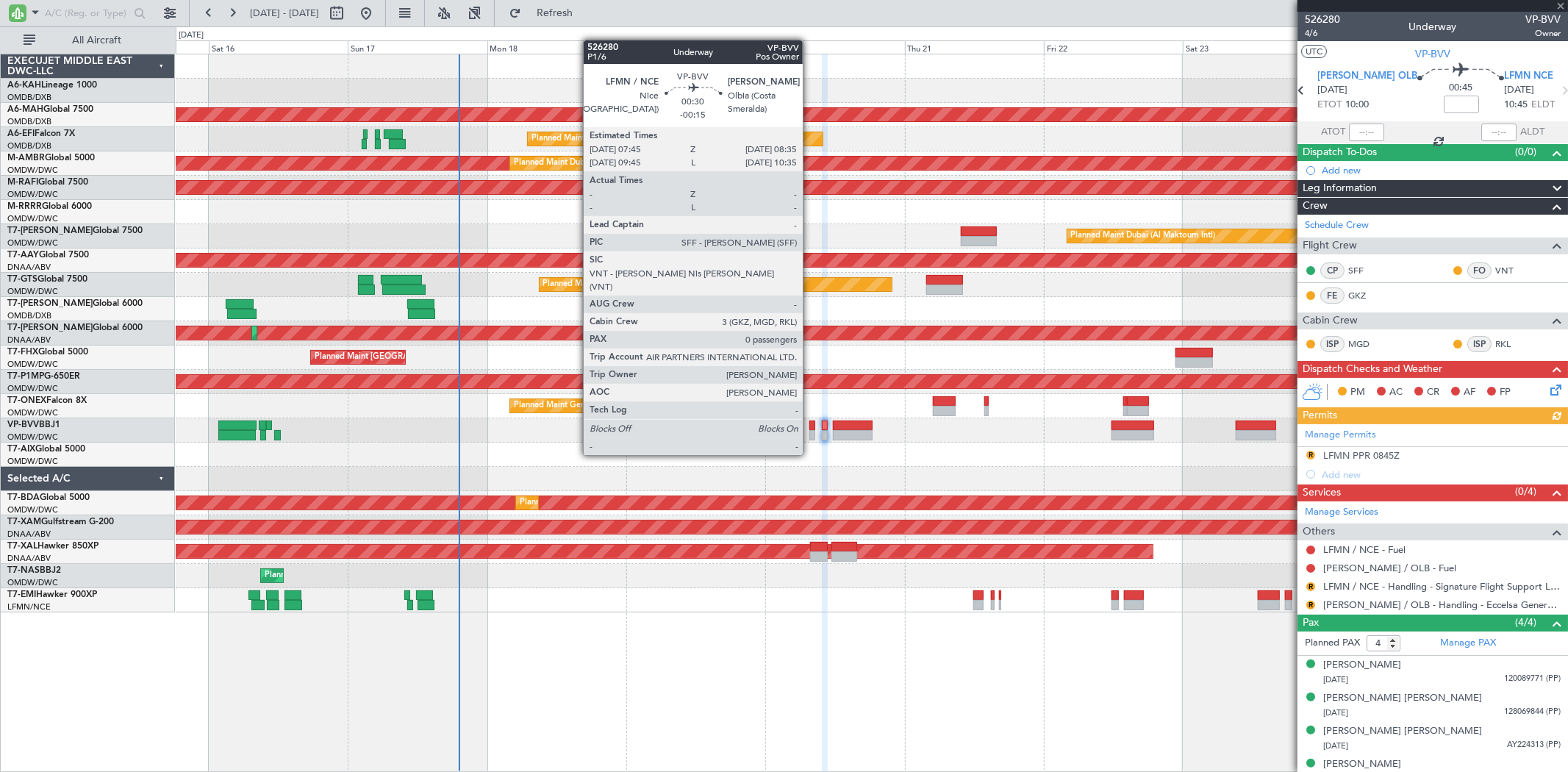
click at [810, 426] on div at bounding box center [812, 426] width 5 height 11
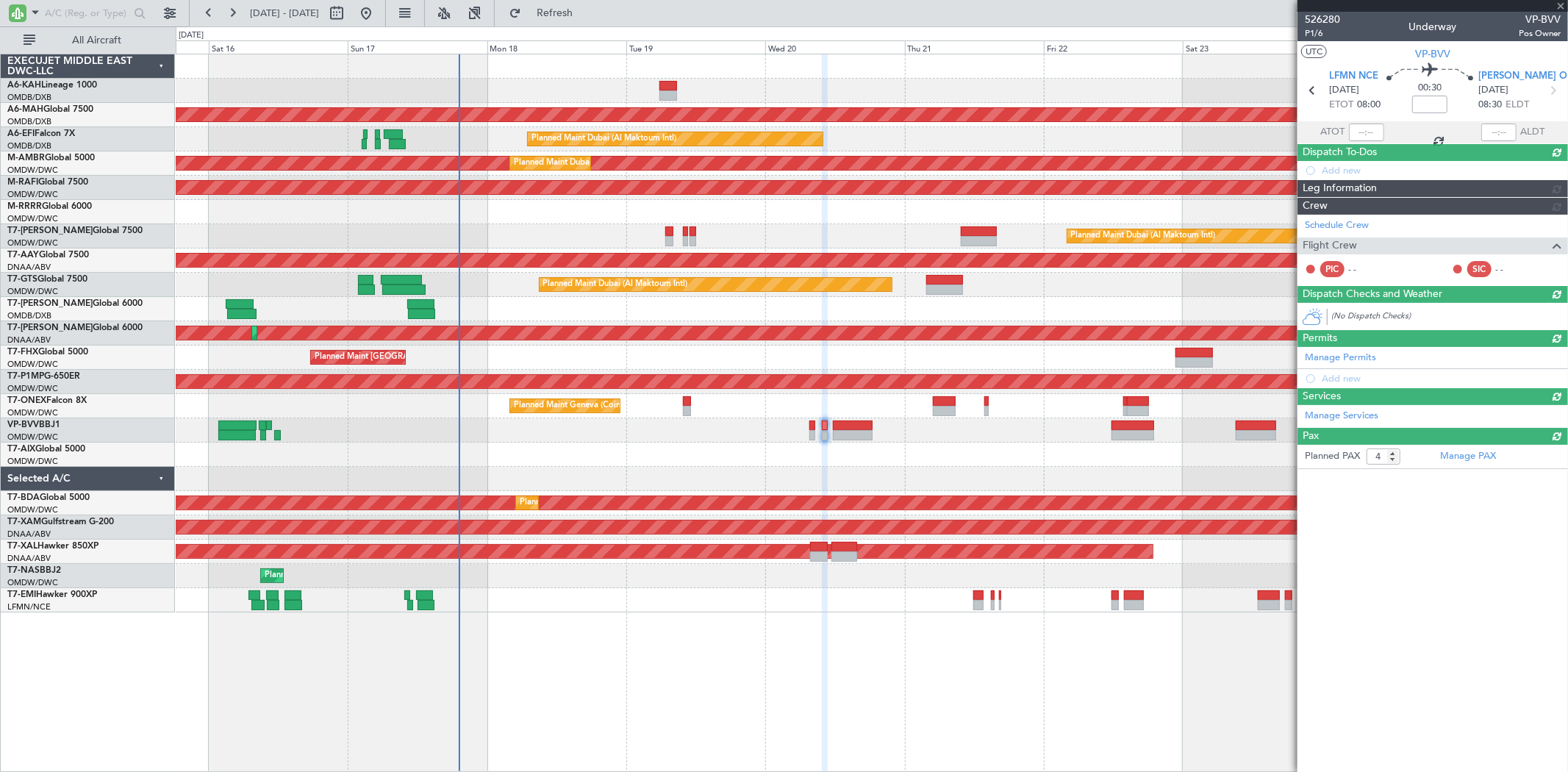
type input "-00:15"
type input "0"
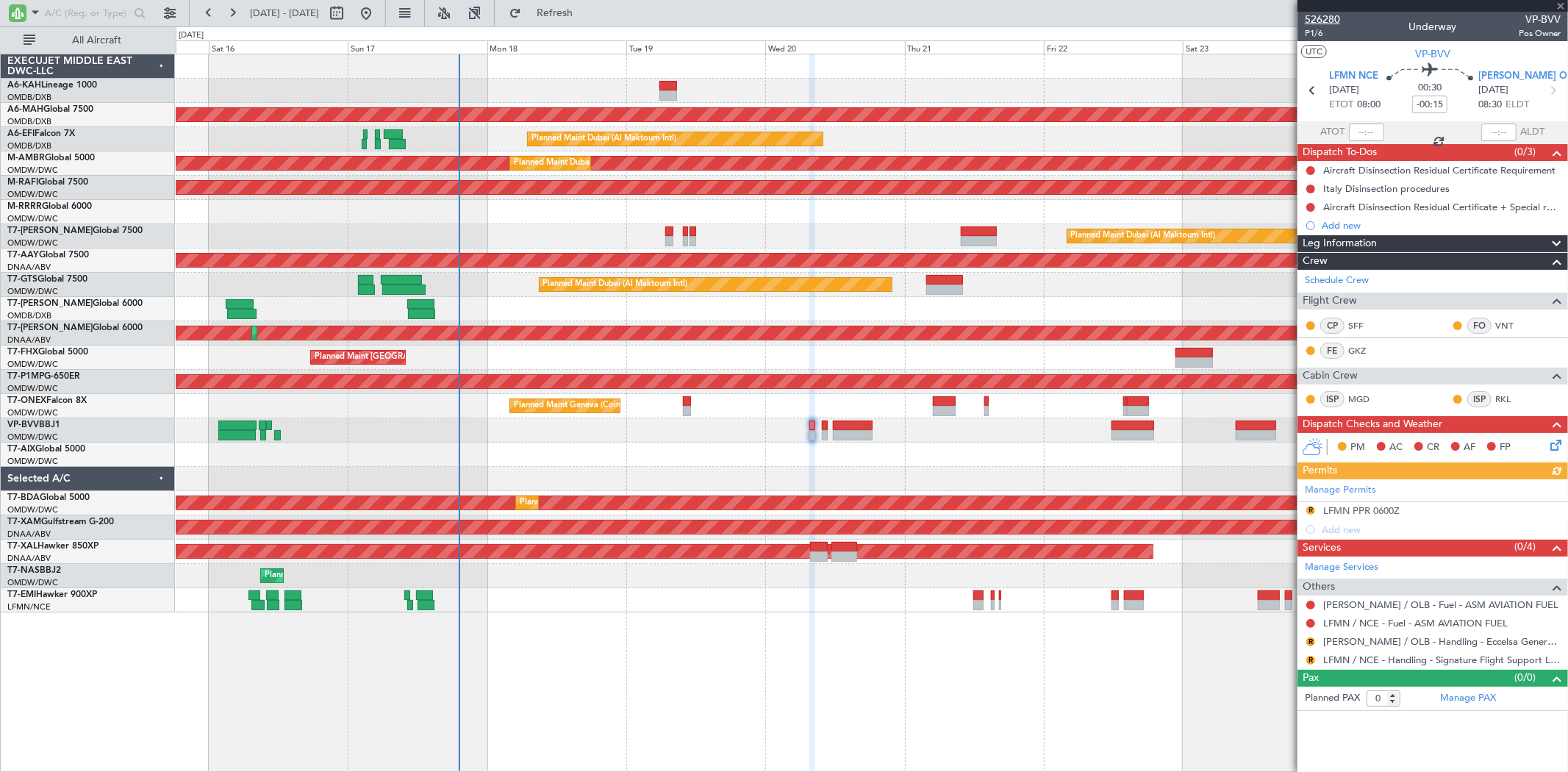
click at [1325, 17] on span "526280" at bounding box center [1322, 20] width 36 height 15
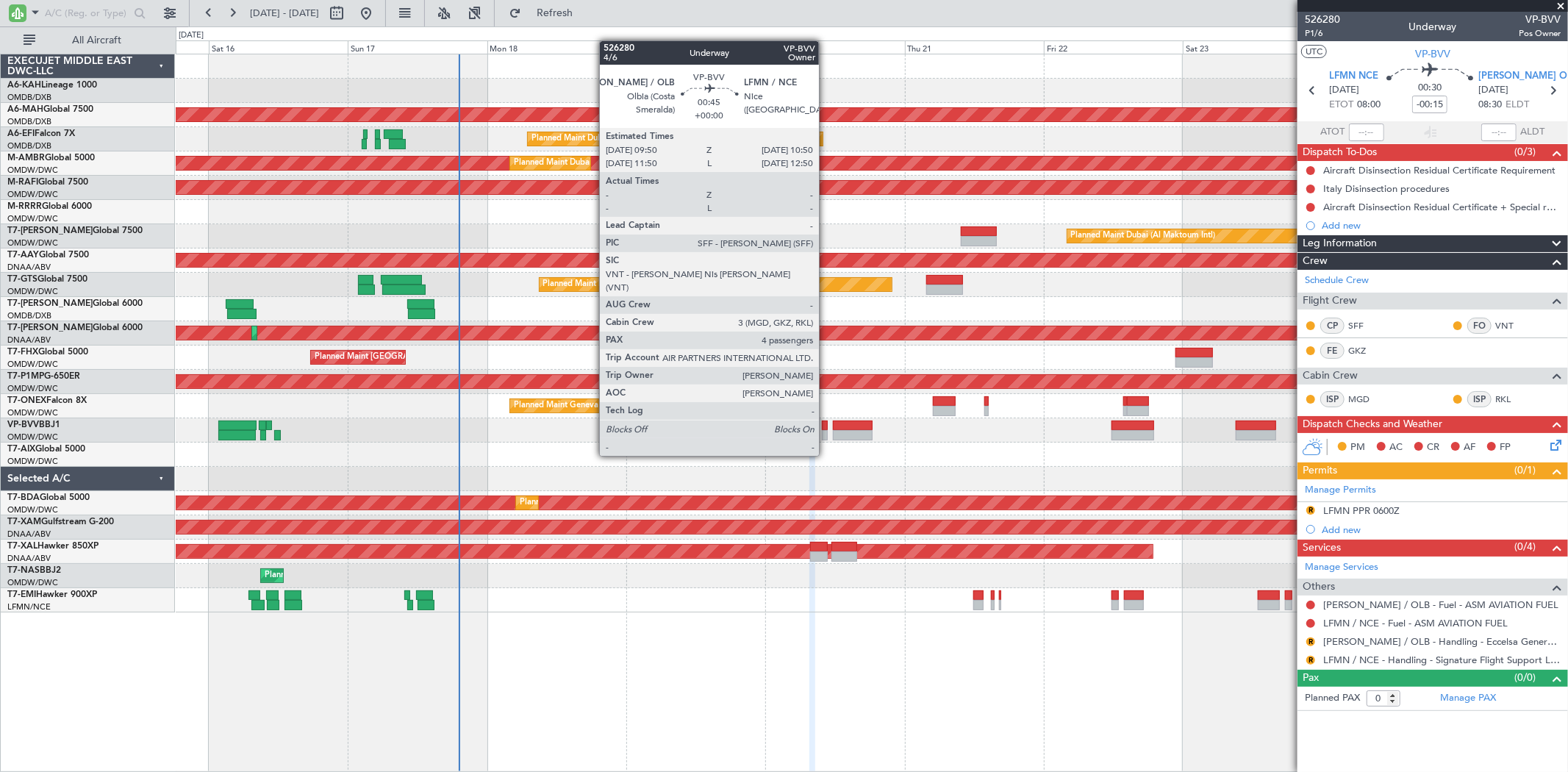
click at [826, 426] on div at bounding box center [825, 426] width 6 height 11
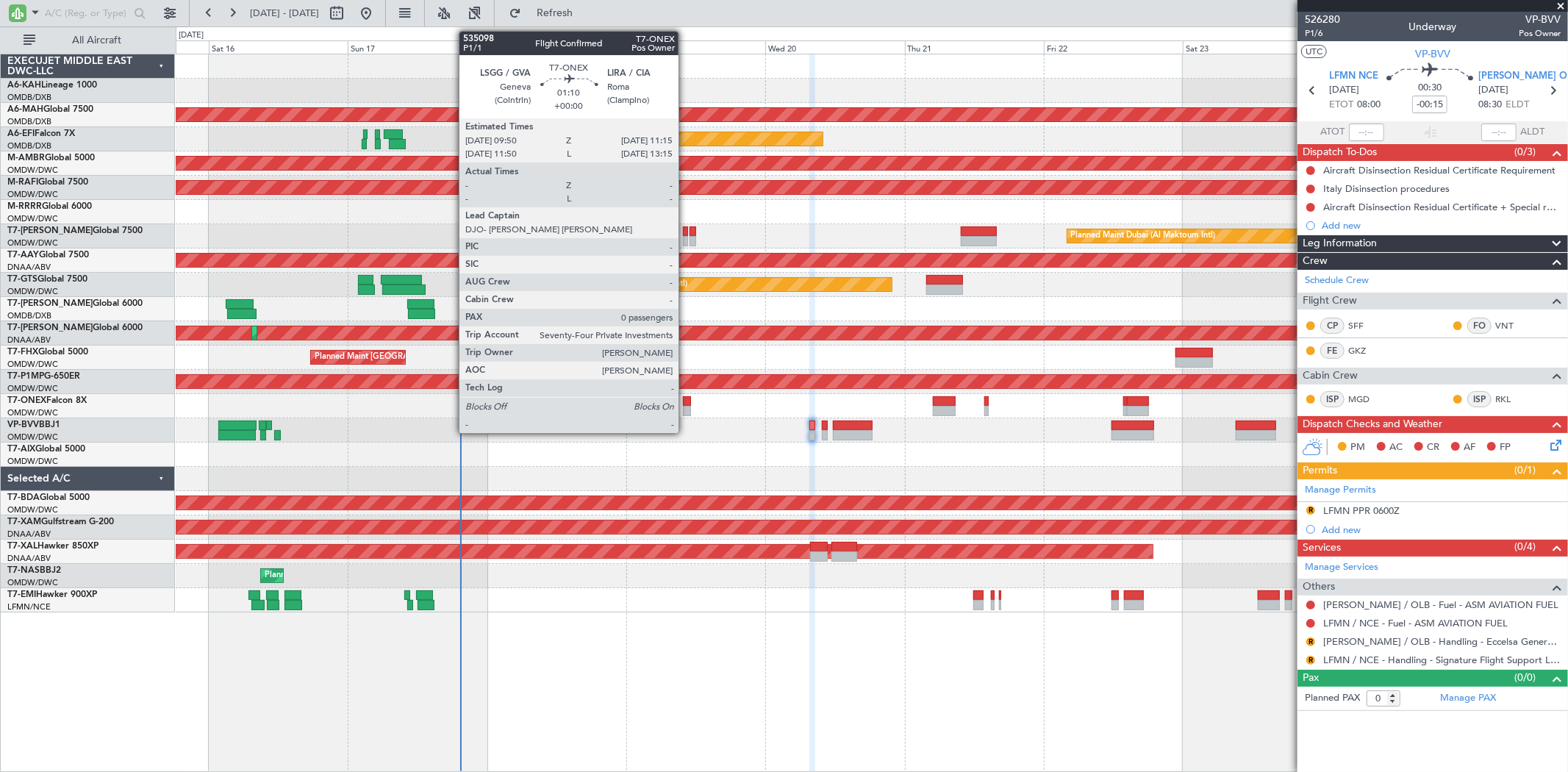
click at [686, 413] on div at bounding box center [688, 411] width 9 height 11
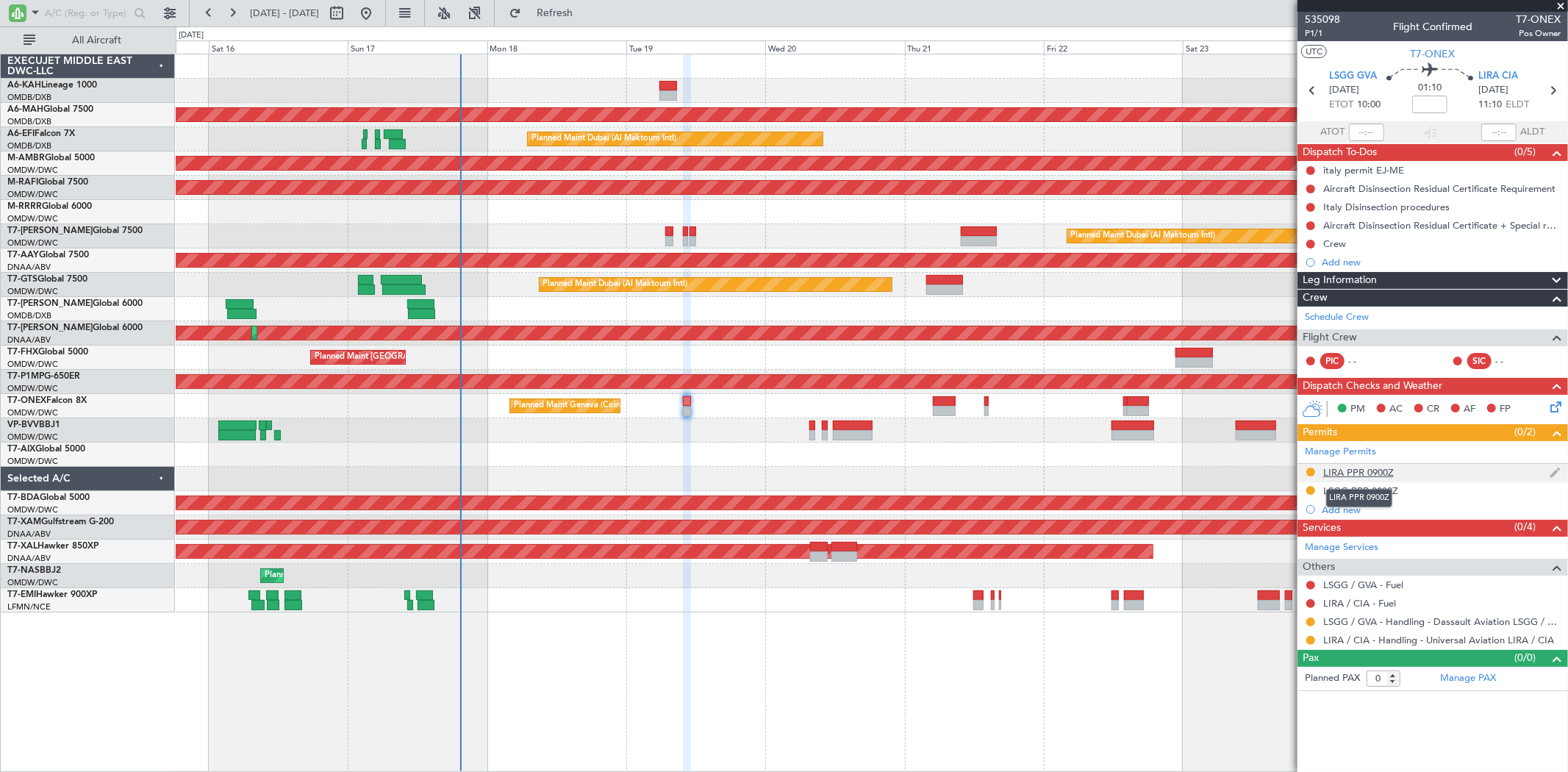
click at [1374, 472] on div "LIRA PPR 0900Z" at bounding box center [1358, 472] width 70 height 13
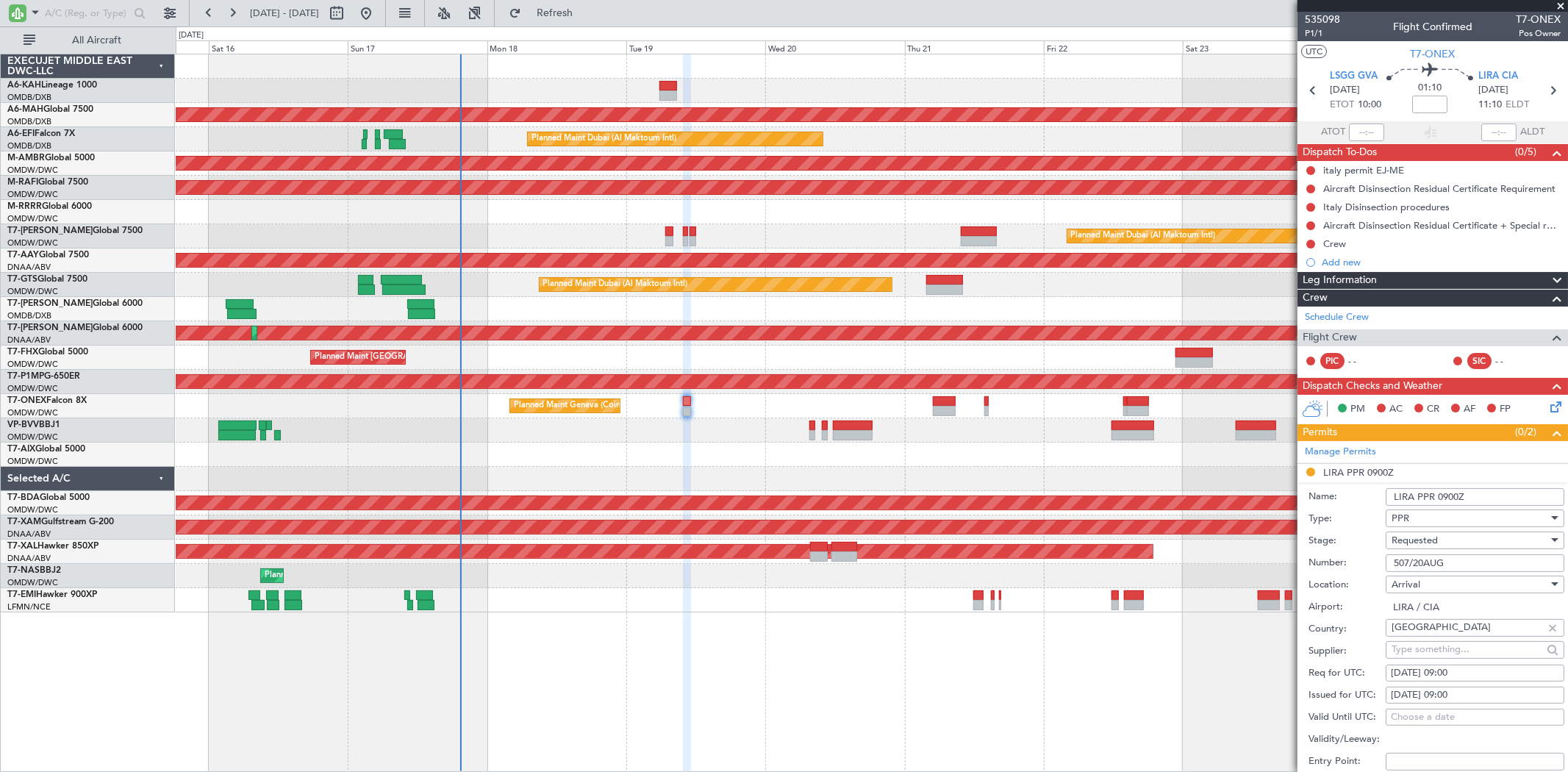
drag, startPoint x: 1446, startPoint y: 504, endPoint x: 1436, endPoint y: 504, distance: 10.0
click at [1436, 504] on input "LIRA PPR 0900Z" at bounding box center [1475, 496] width 179 height 17
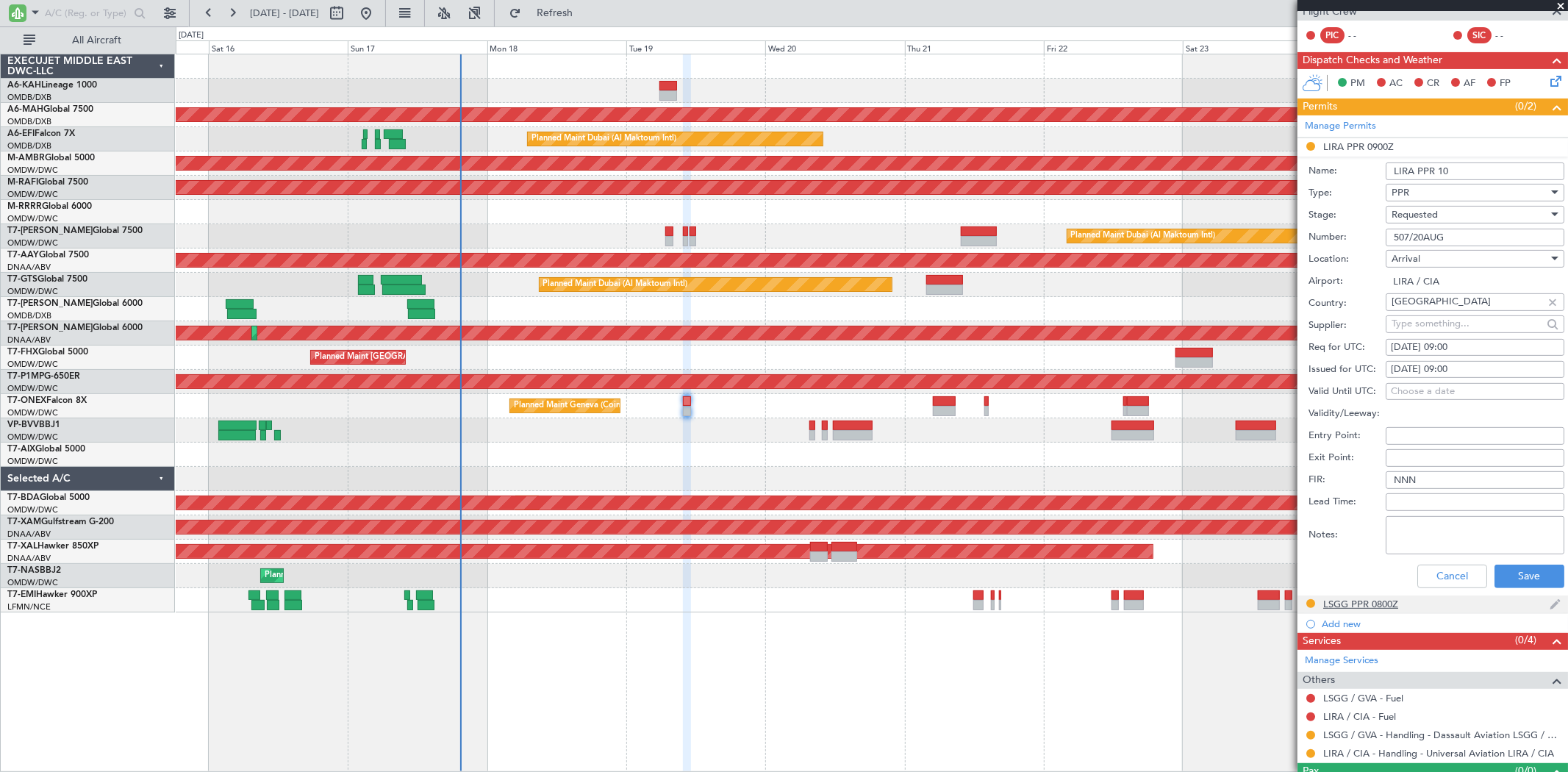
scroll to position [327, 0]
type input "LIRA PPR 10"
click at [1427, 581] on button "Cancel" at bounding box center [1452, 575] width 70 height 23
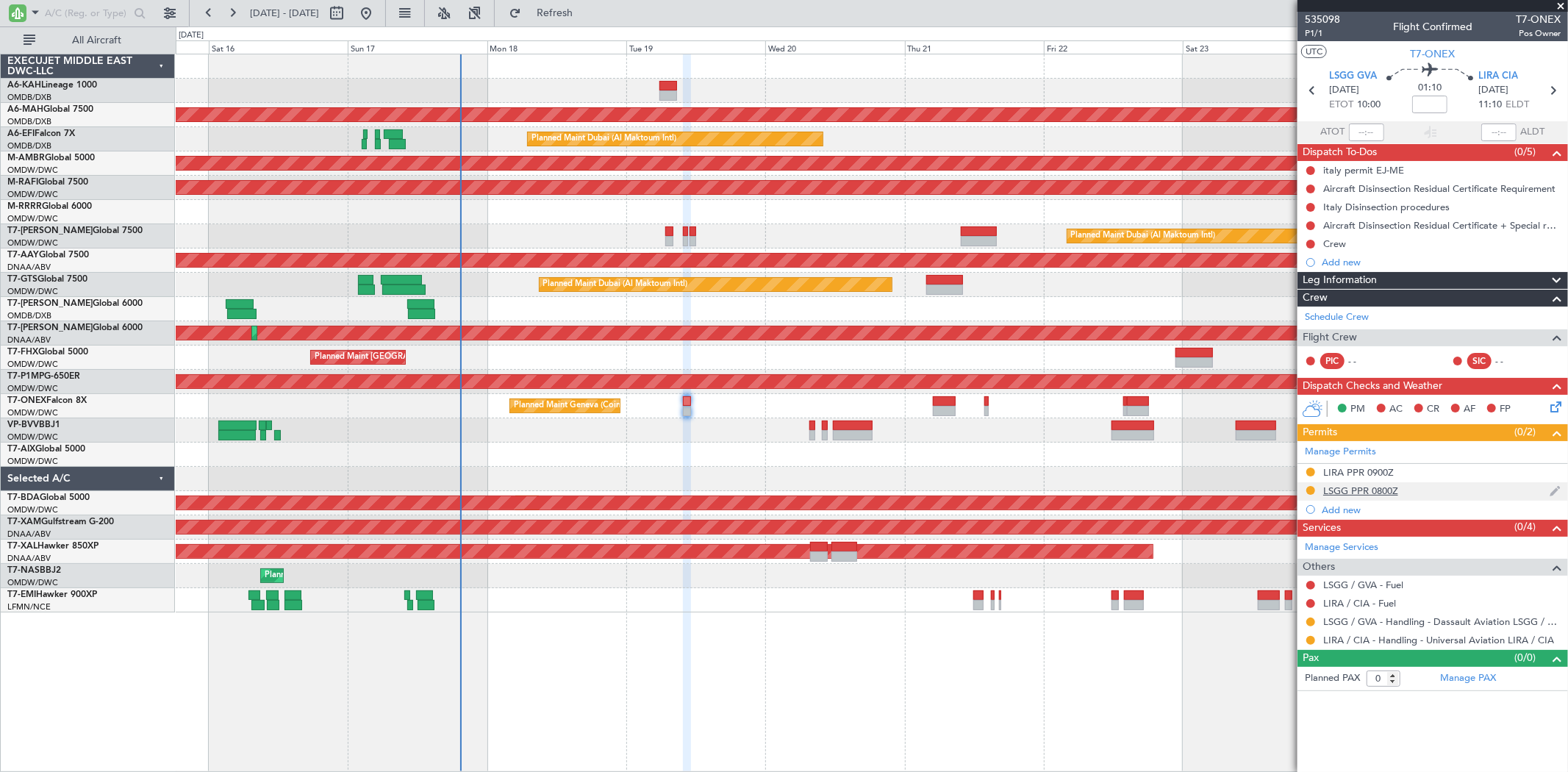
click at [1388, 488] on div "LSGG PPR 0800Z" at bounding box center [1360, 490] width 75 height 13
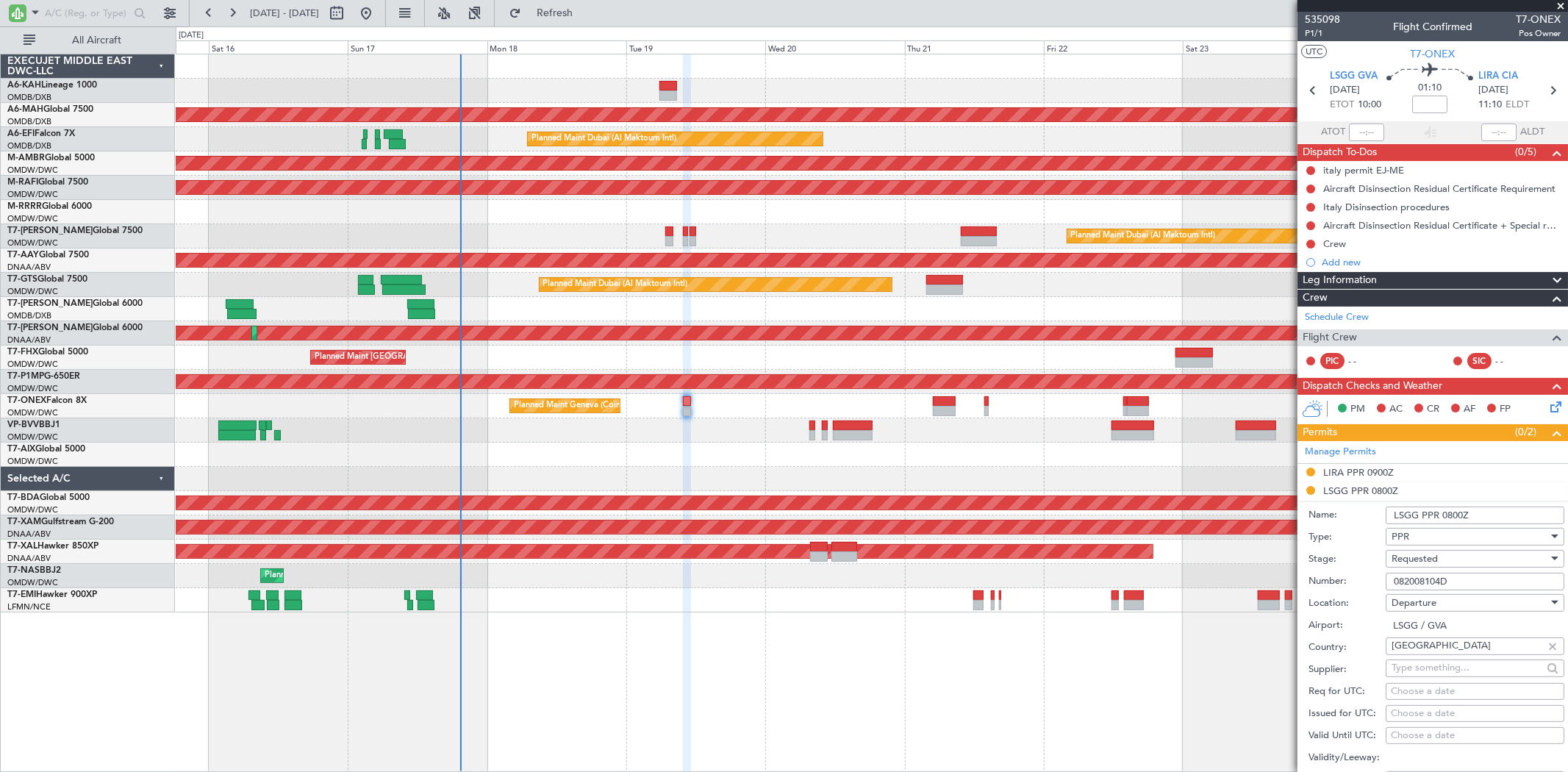
drag, startPoint x: 1487, startPoint y: 510, endPoint x: 1441, endPoint y: 516, distance: 46.4
click at [1441, 516] on input "LSGG PPR 0800Z" at bounding box center [1475, 515] width 179 height 17
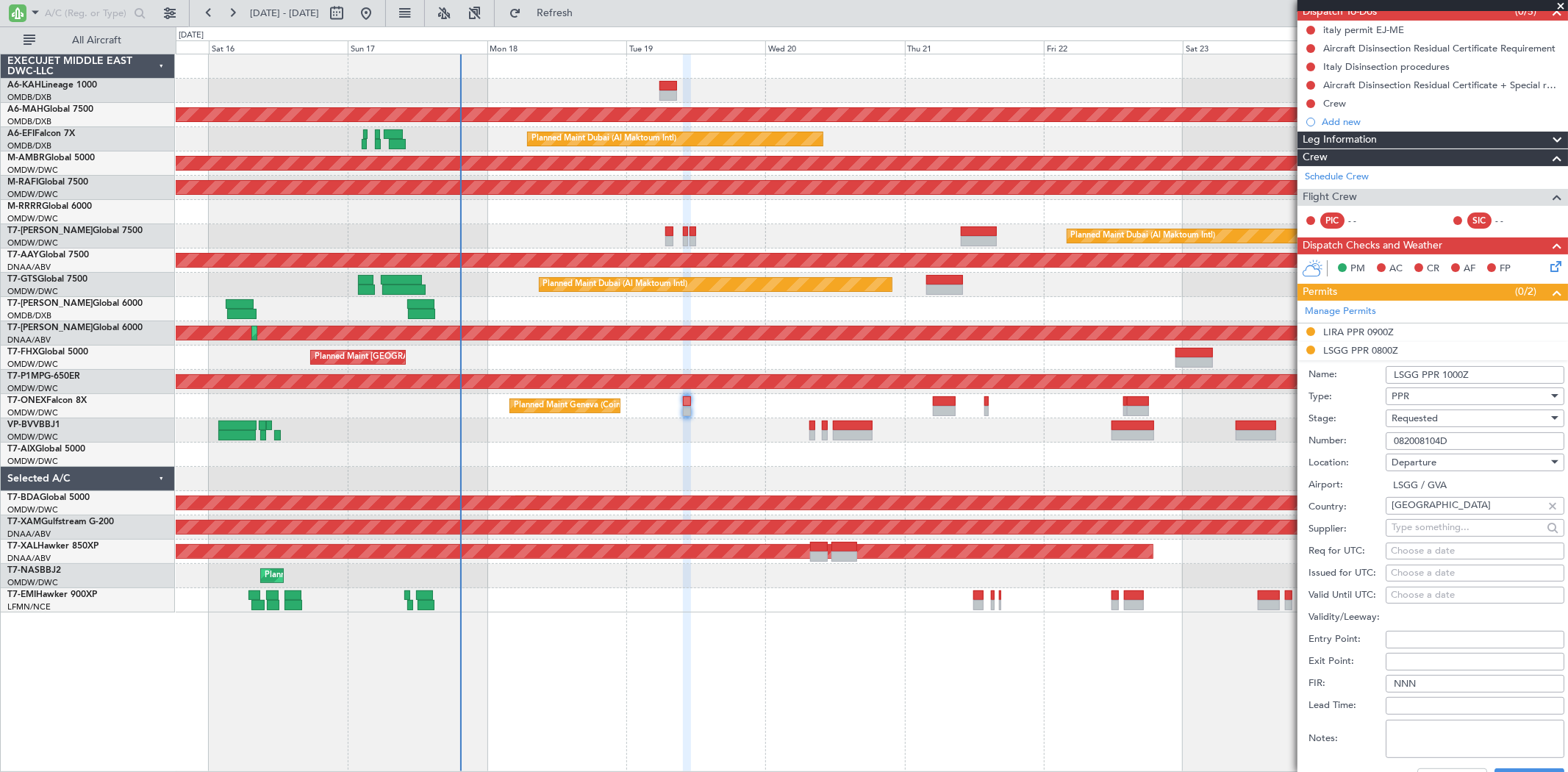
scroll to position [245, 0]
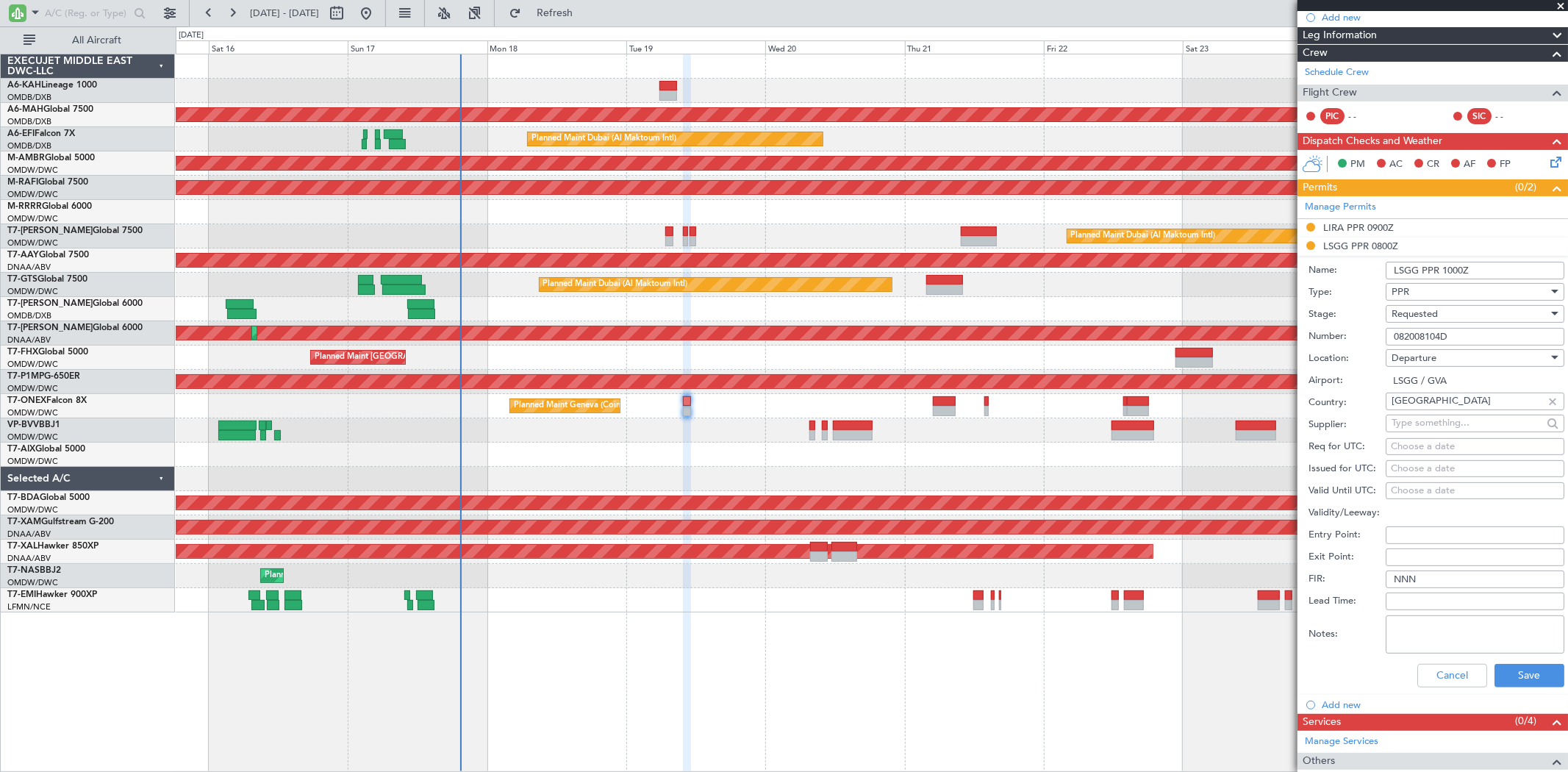
type input "LSGG PPR 1000Z"
drag, startPoint x: 1457, startPoint y: 336, endPoint x: 1337, endPoint y: 324, distance: 120.6
click at [1338, 324] on form "Name: LSGG PPR 1000Z Type: PPR Stage: Requested Number: 082008104D Location: De…" at bounding box center [1433, 475] width 271 height 439
paste input "81909302"
click at [1393, 339] on input "81909302D" at bounding box center [1475, 336] width 179 height 17
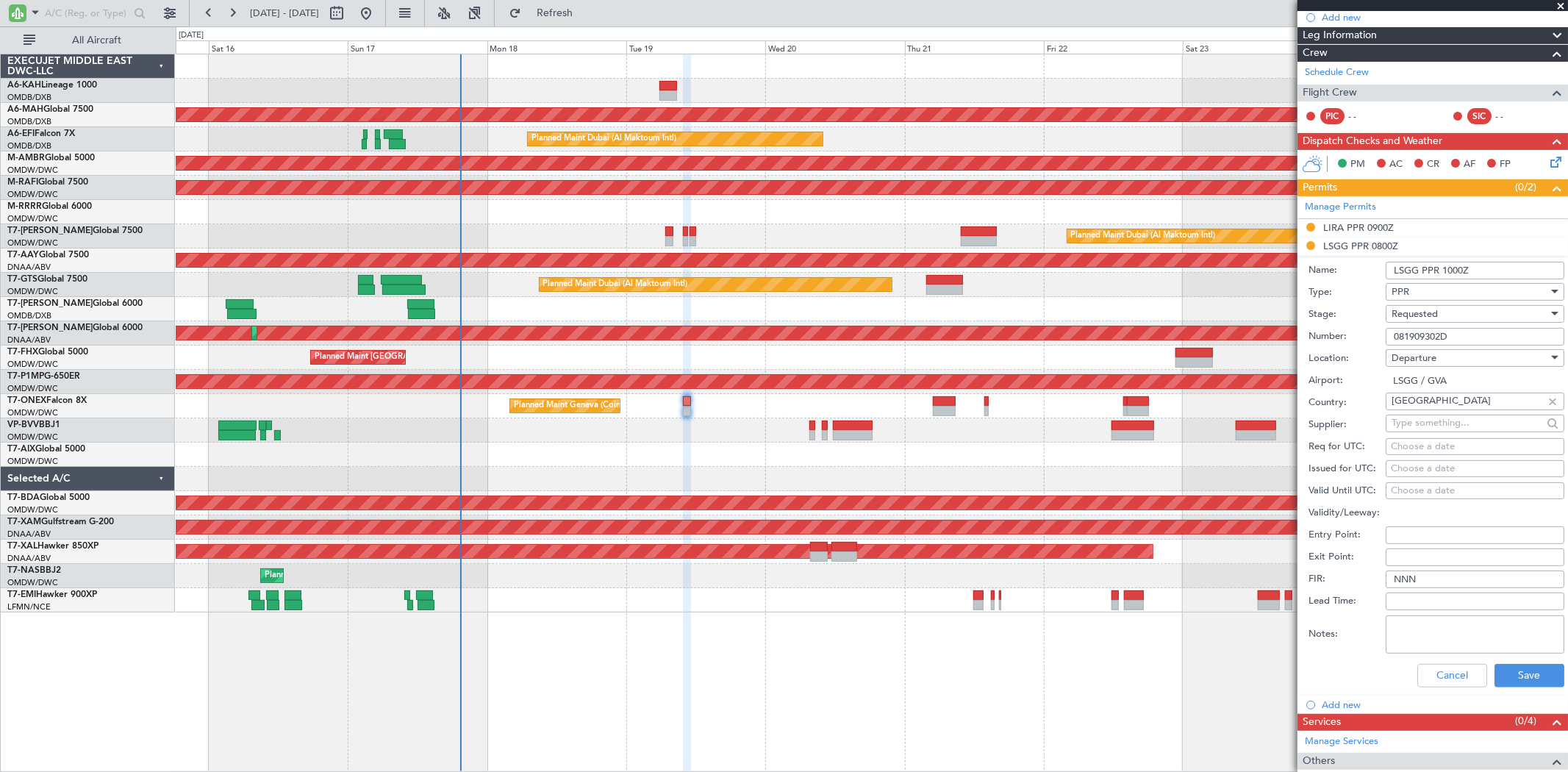
type input "081909302D"
click at [1421, 318] on span "Requested" at bounding box center [1414, 313] width 46 height 13
click at [1444, 429] on span "Received OK" at bounding box center [1469, 426] width 153 height 22
click at [1512, 677] on button "Save" at bounding box center [1529, 675] width 70 height 23
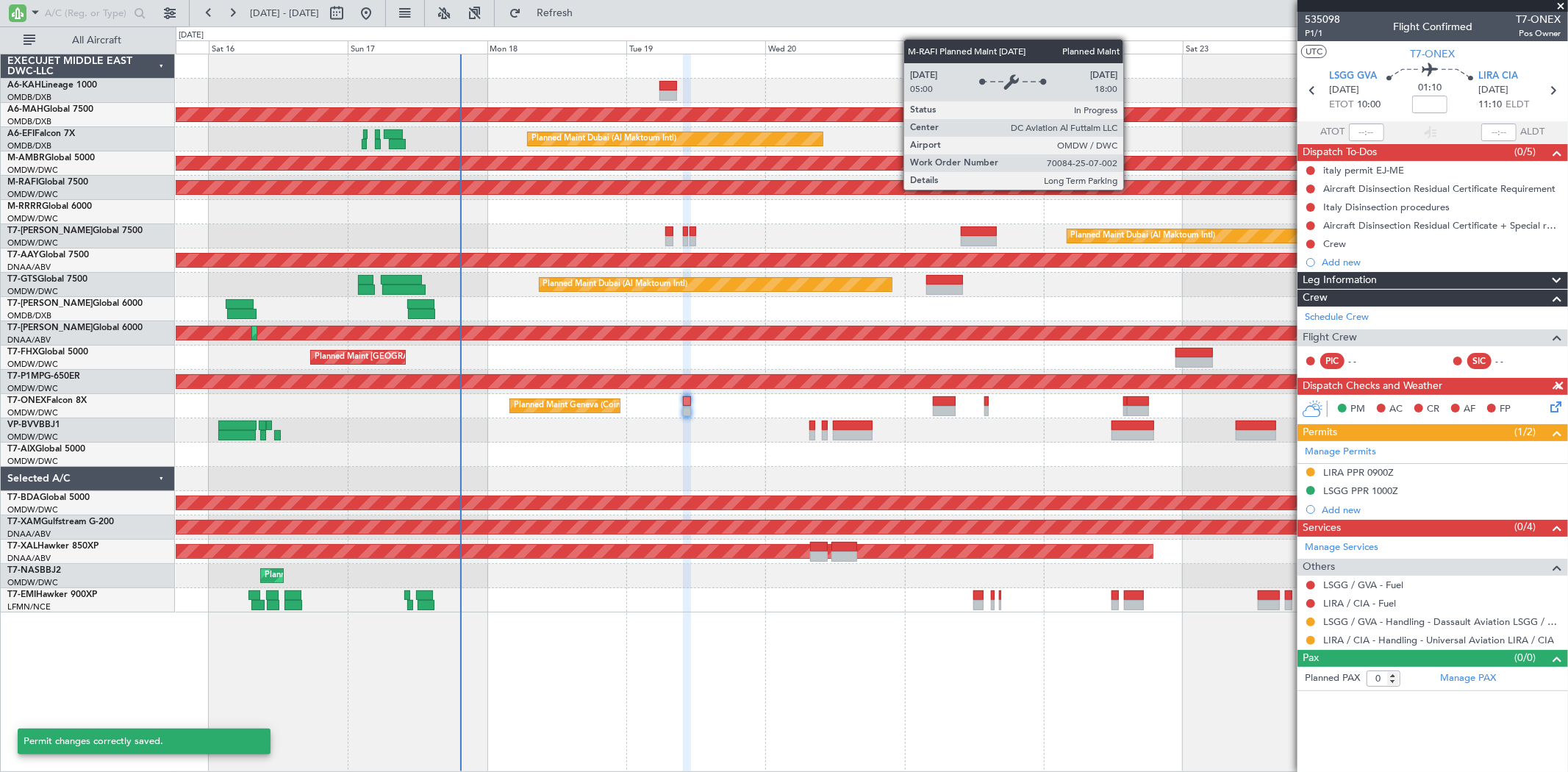
scroll to position [0, 0]
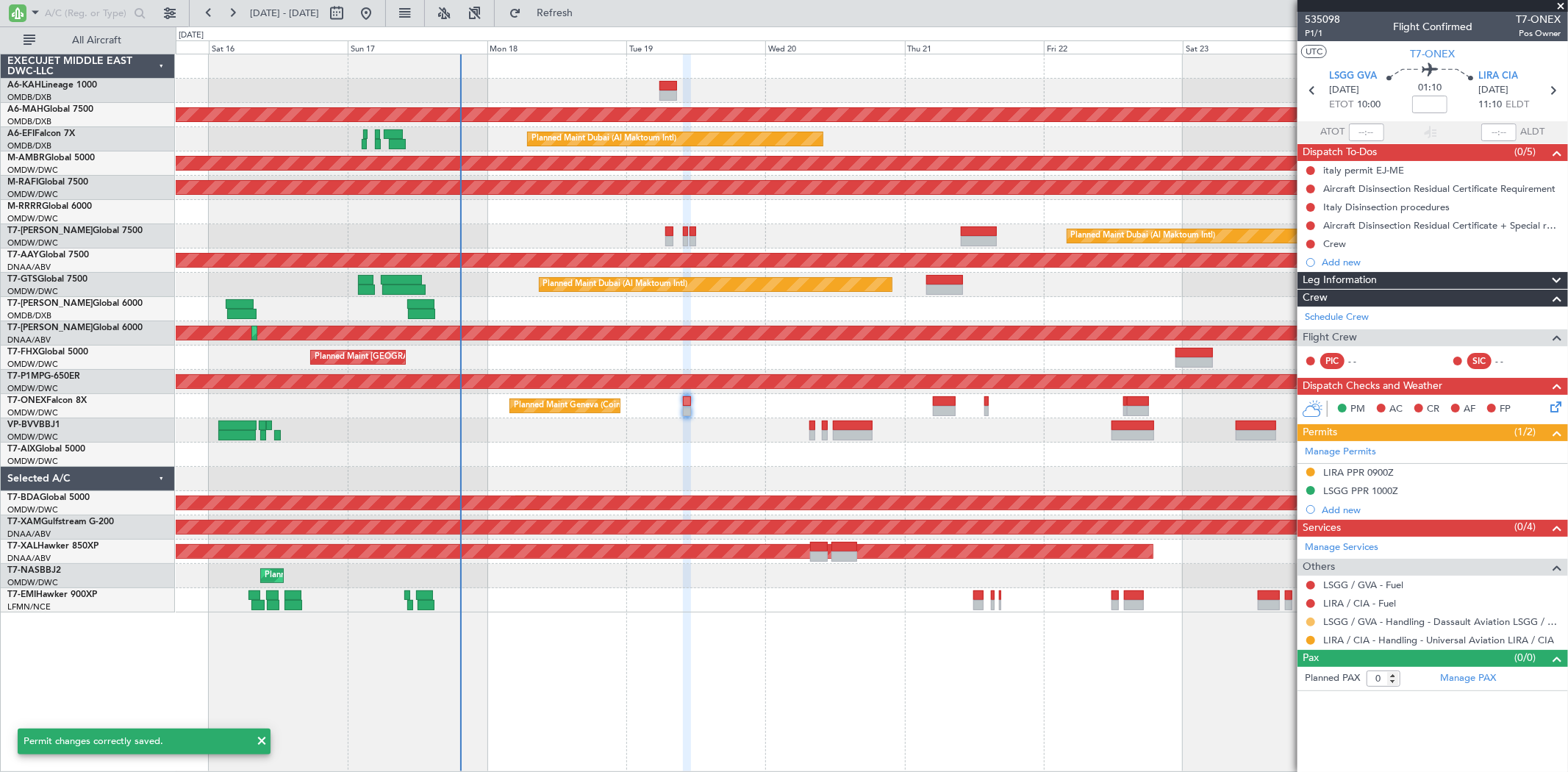
click at [1311, 622] on button at bounding box center [1311, 622] width 9 height 9
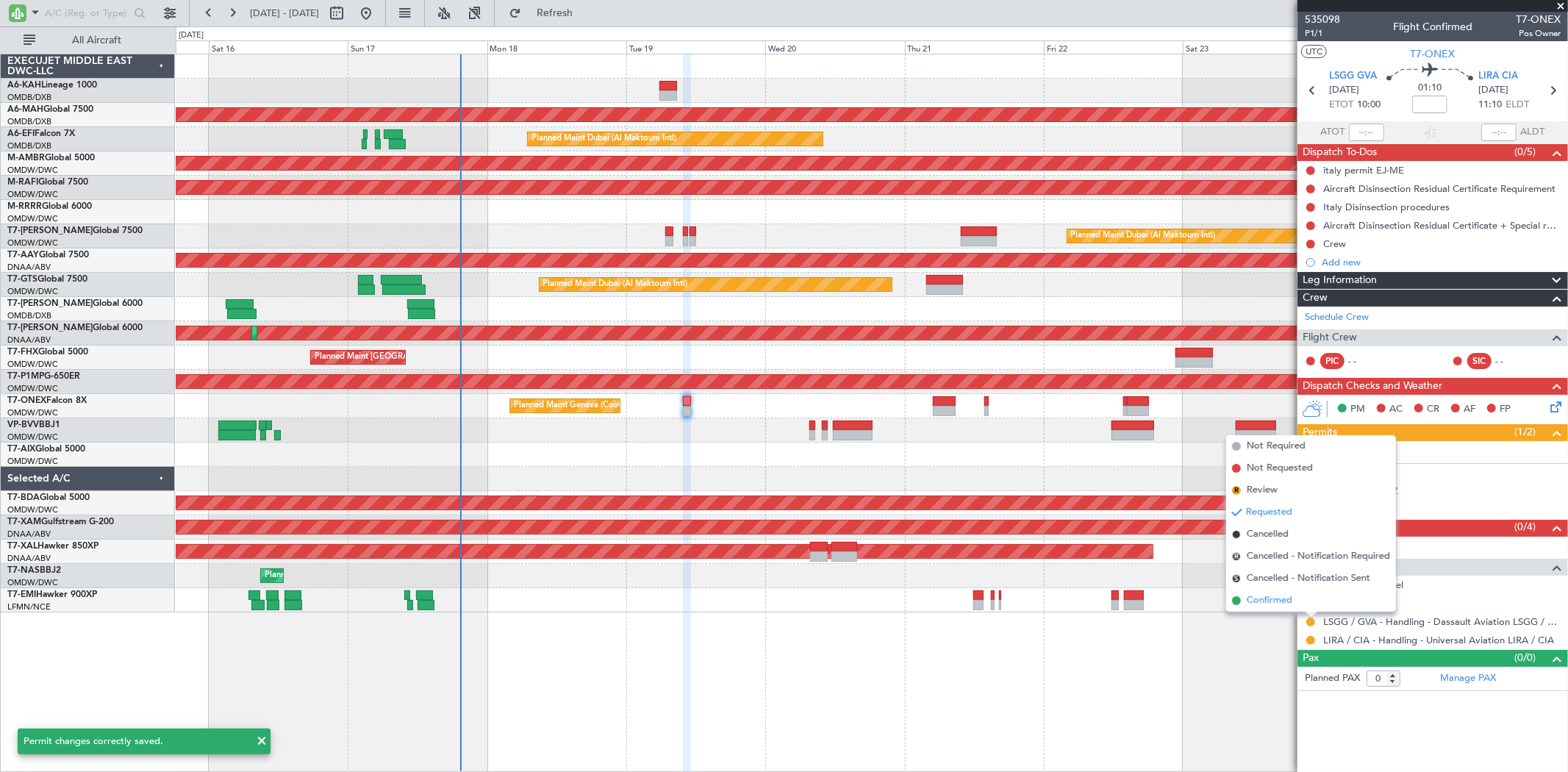
click at [1287, 601] on span "Confirmed" at bounding box center [1269, 600] width 45 height 14
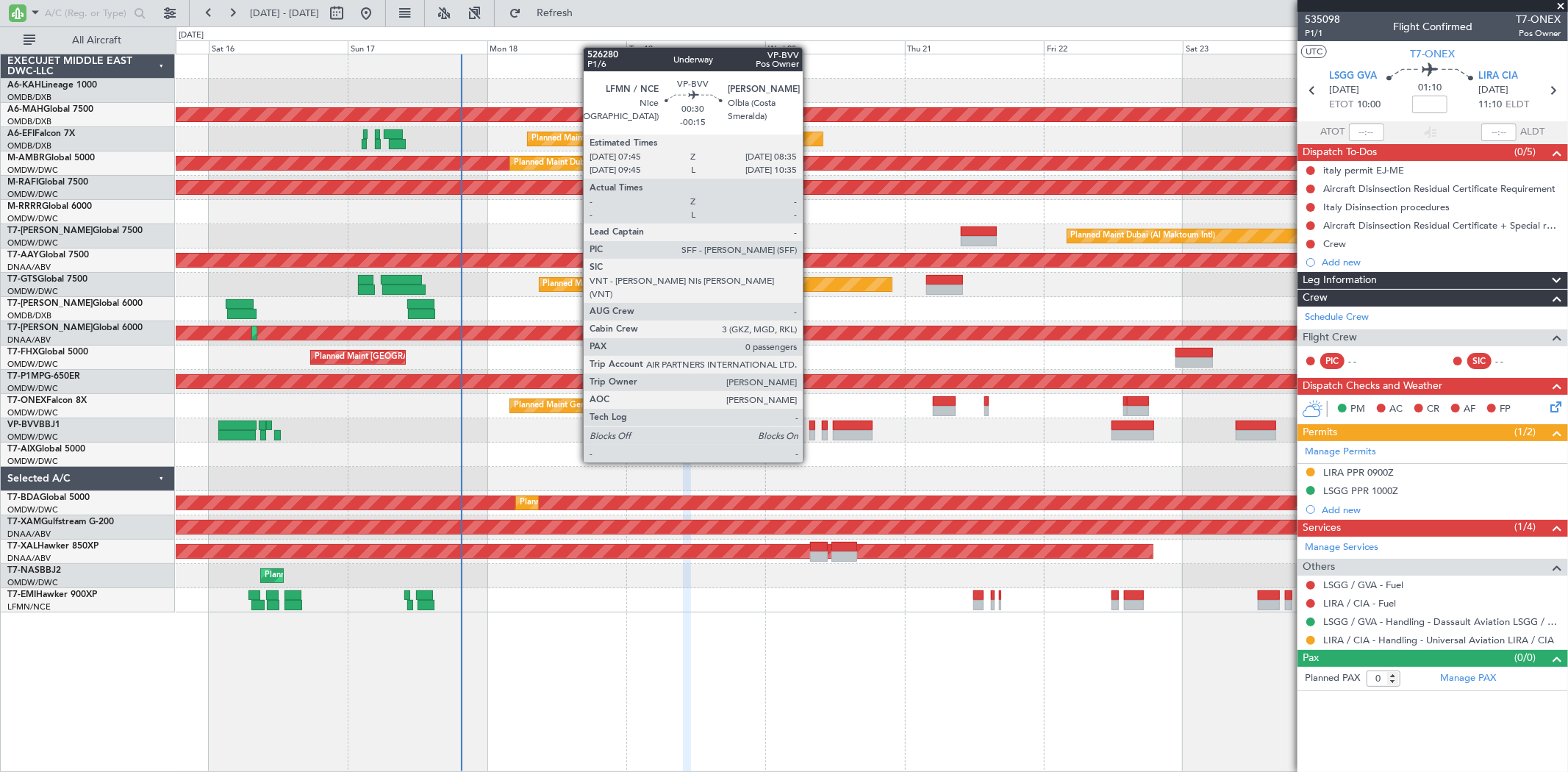
click at [810, 432] on div at bounding box center [812, 436] width 5 height 11
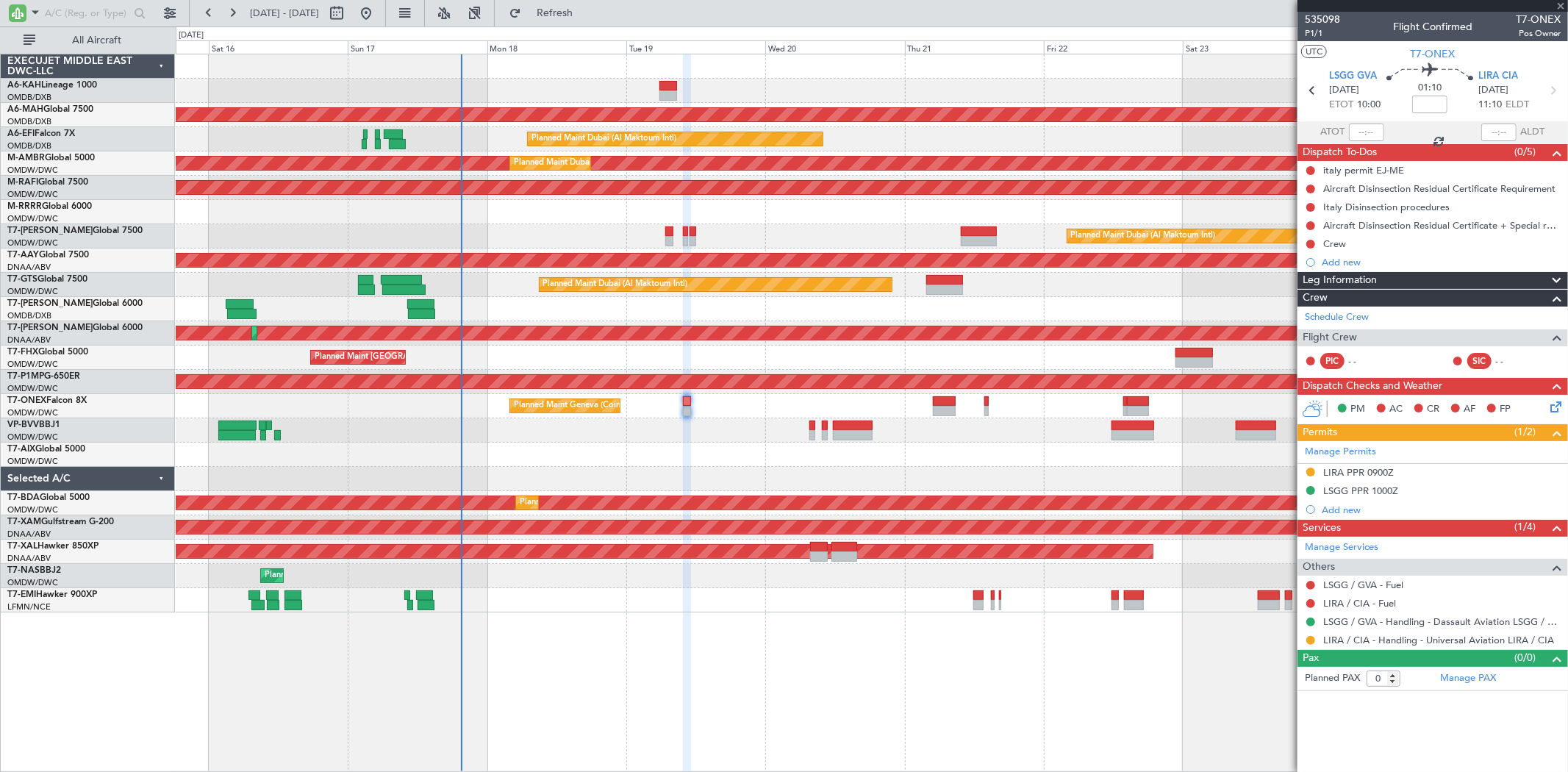
type input "-00:15"
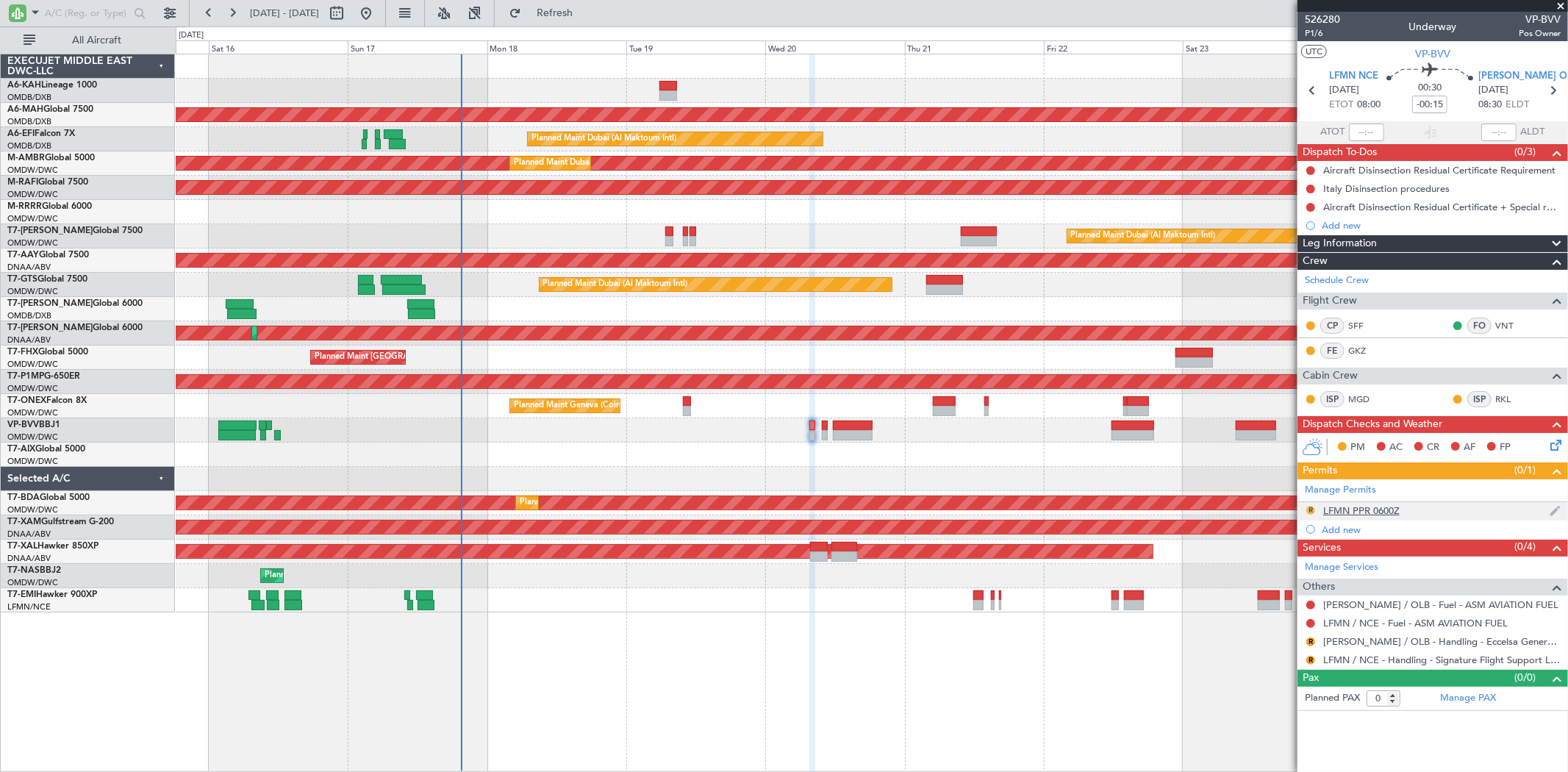
click at [1312, 511] on button "R" at bounding box center [1311, 510] width 9 height 9
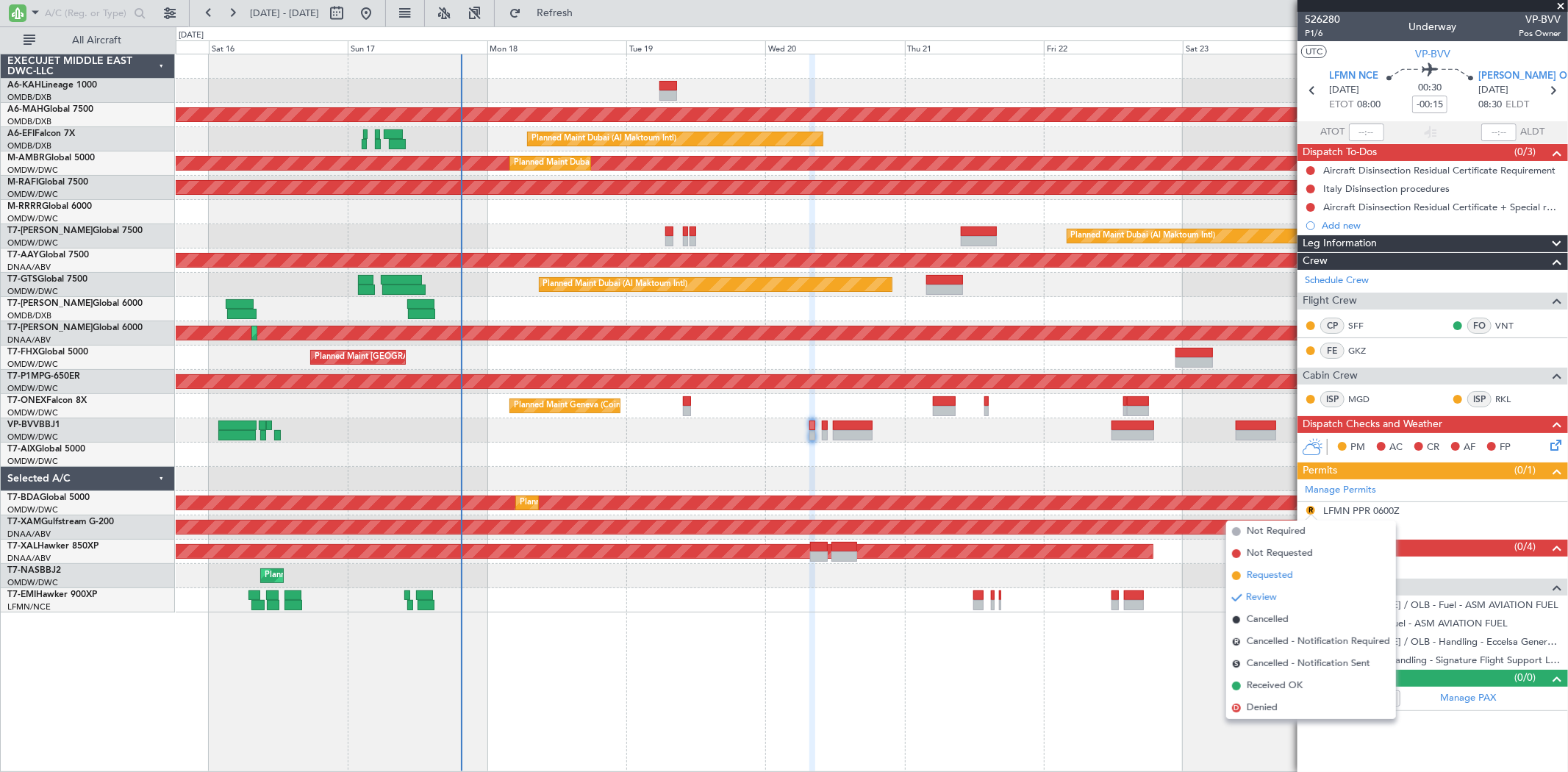
click at [1290, 572] on span "Requested" at bounding box center [1269, 575] width 46 height 14
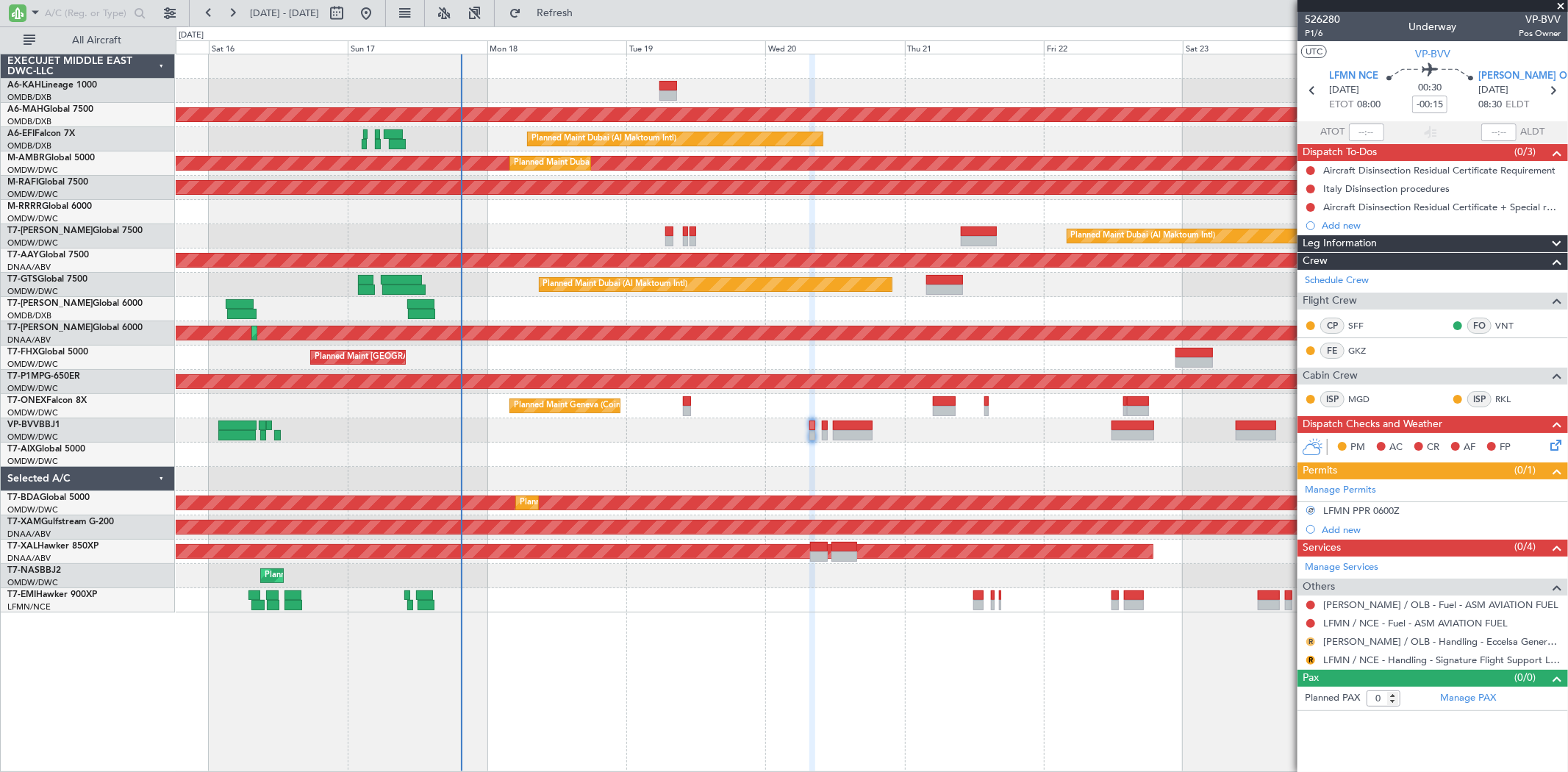
click at [1312, 643] on button "R" at bounding box center [1311, 642] width 9 height 9
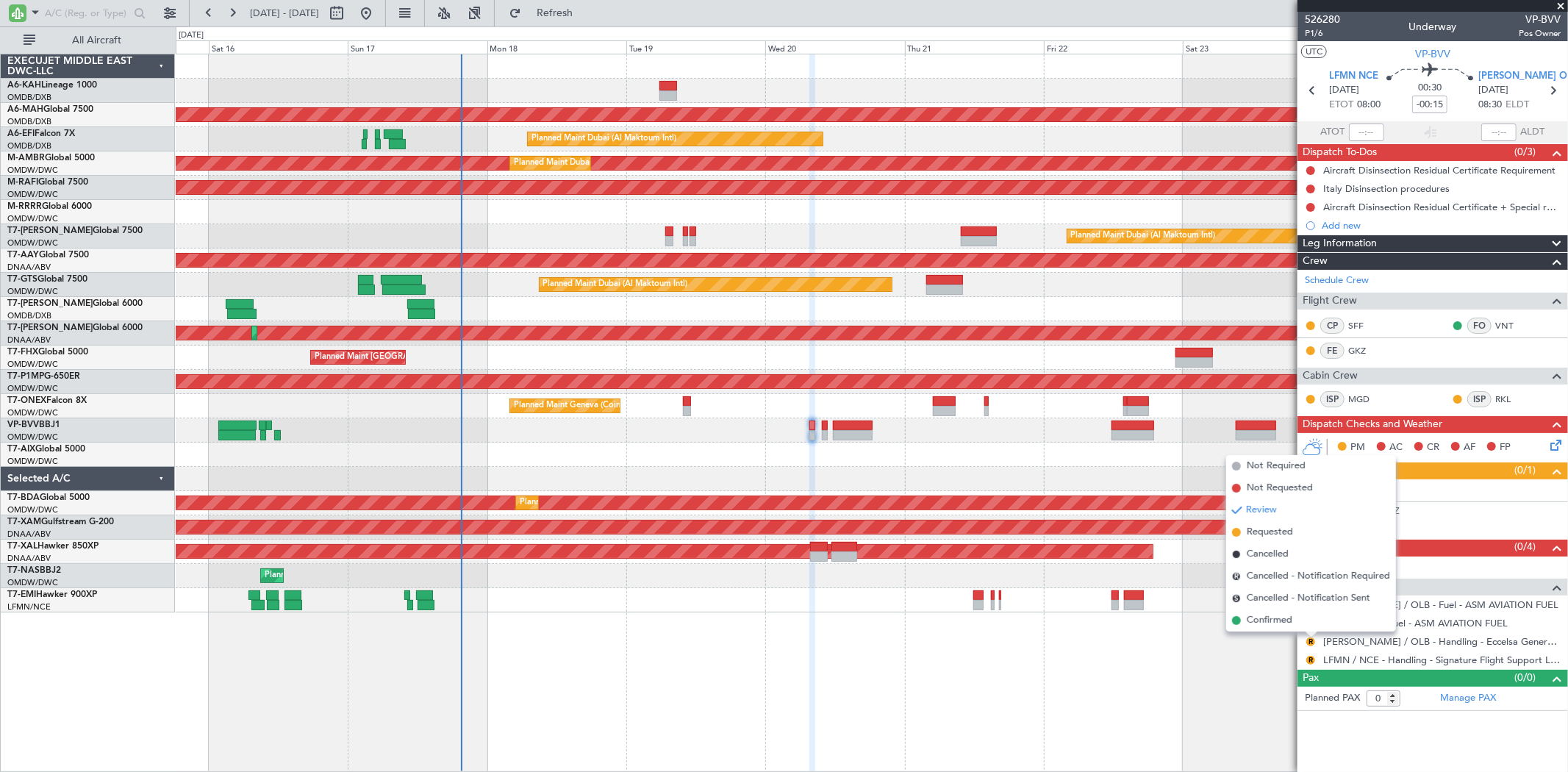
click at [1262, 531] on span "Requested" at bounding box center [1269, 532] width 46 height 14
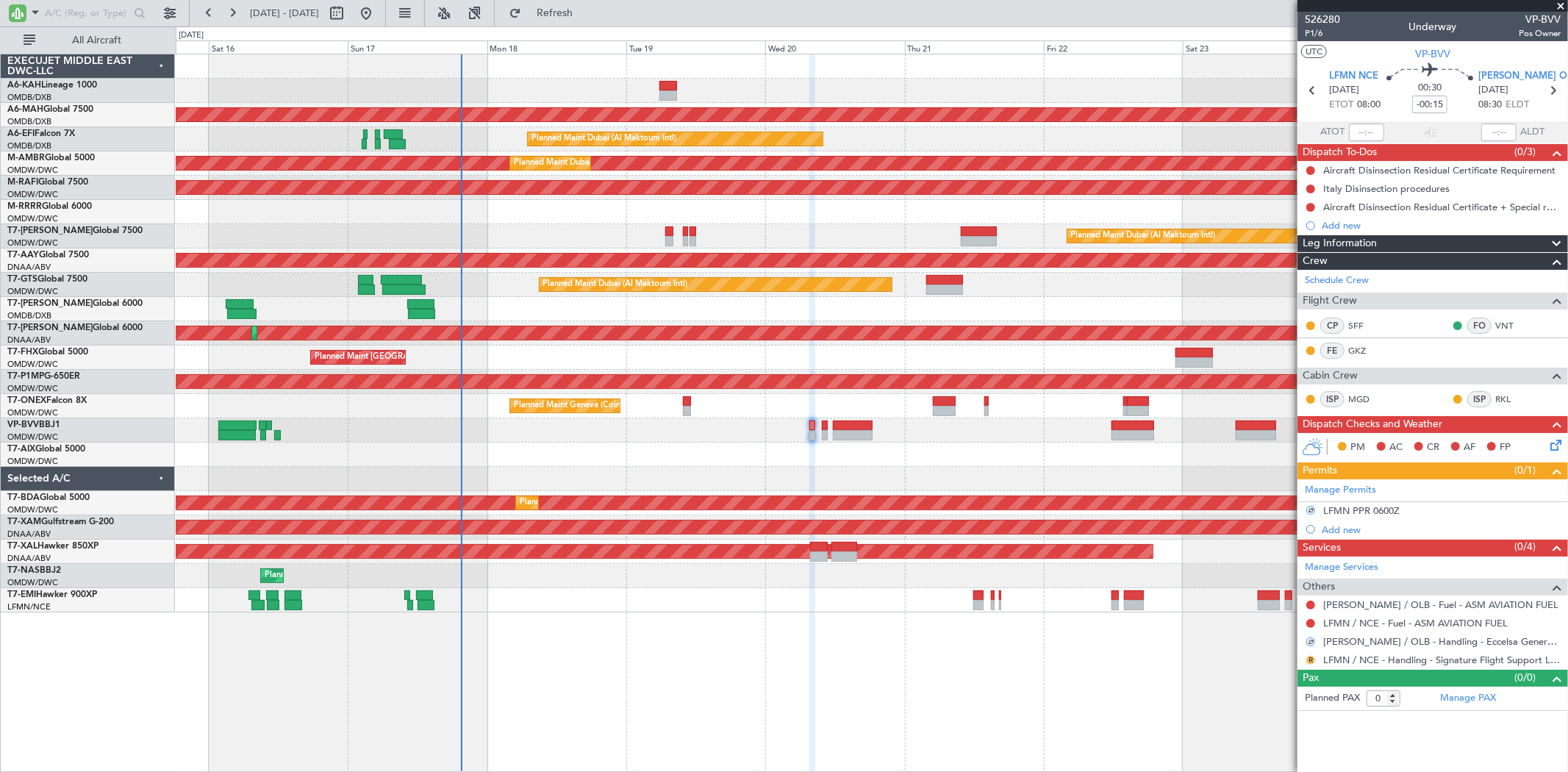
click at [1310, 657] on button "R" at bounding box center [1311, 660] width 9 height 9
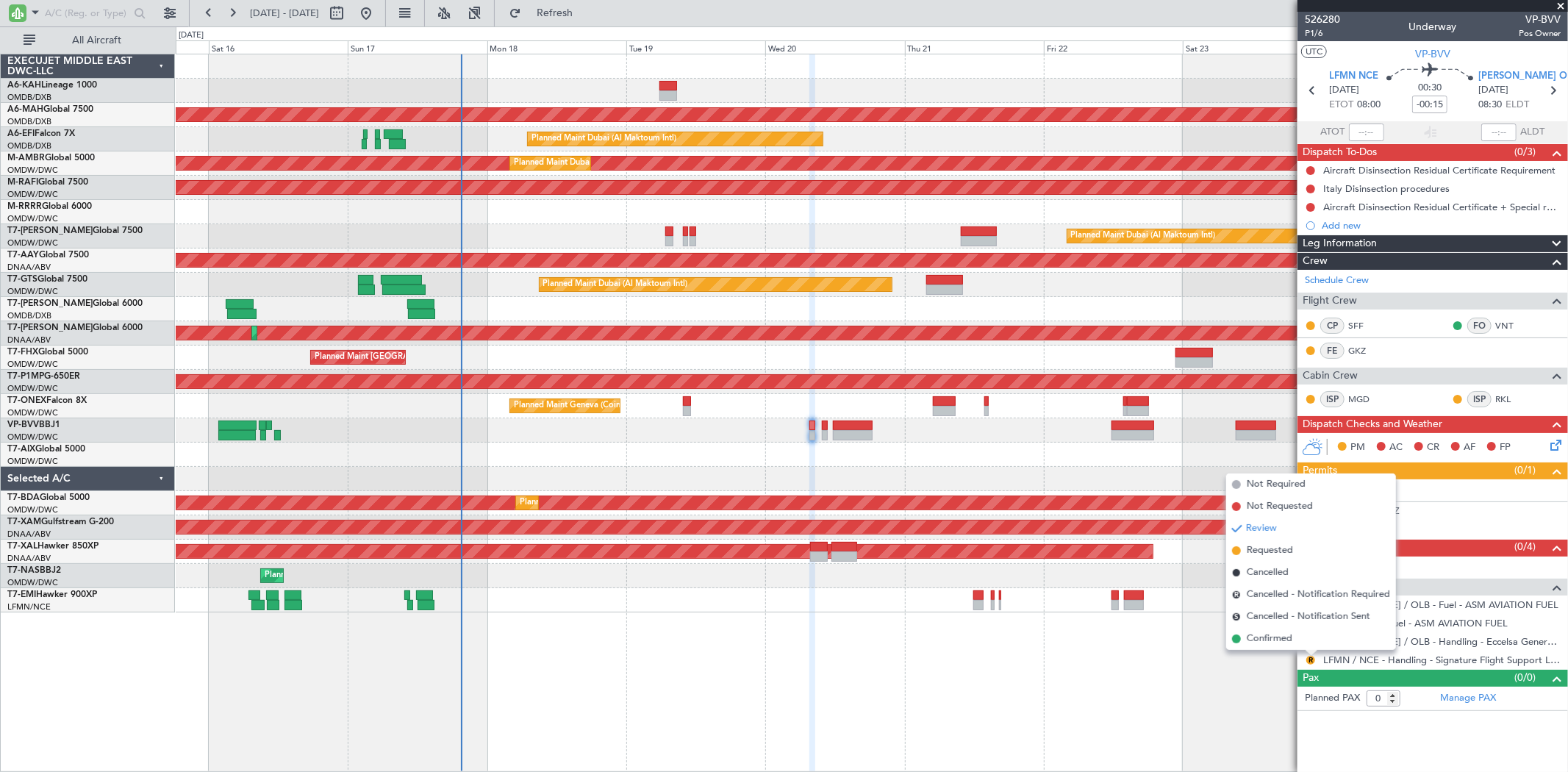
drag, startPoint x: 1268, startPoint y: 547, endPoint x: 1207, endPoint y: 534, distance: 62.4
click at [1268, 547] on span "Requested" at bounding box center [1269, 550] width 46 height 14
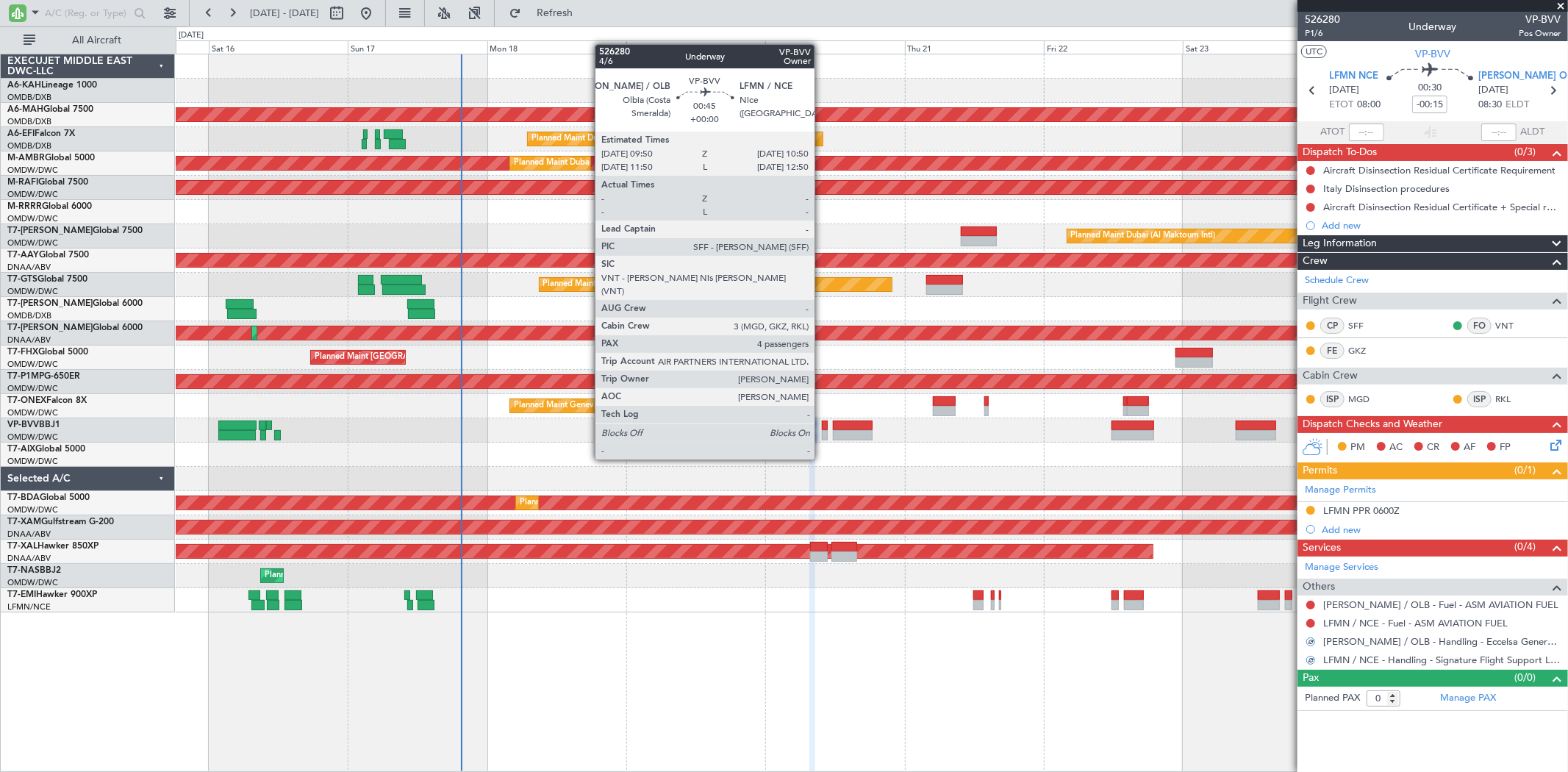
click at [822, 432] on div at bounding box center [825, 436] width 6 height 11
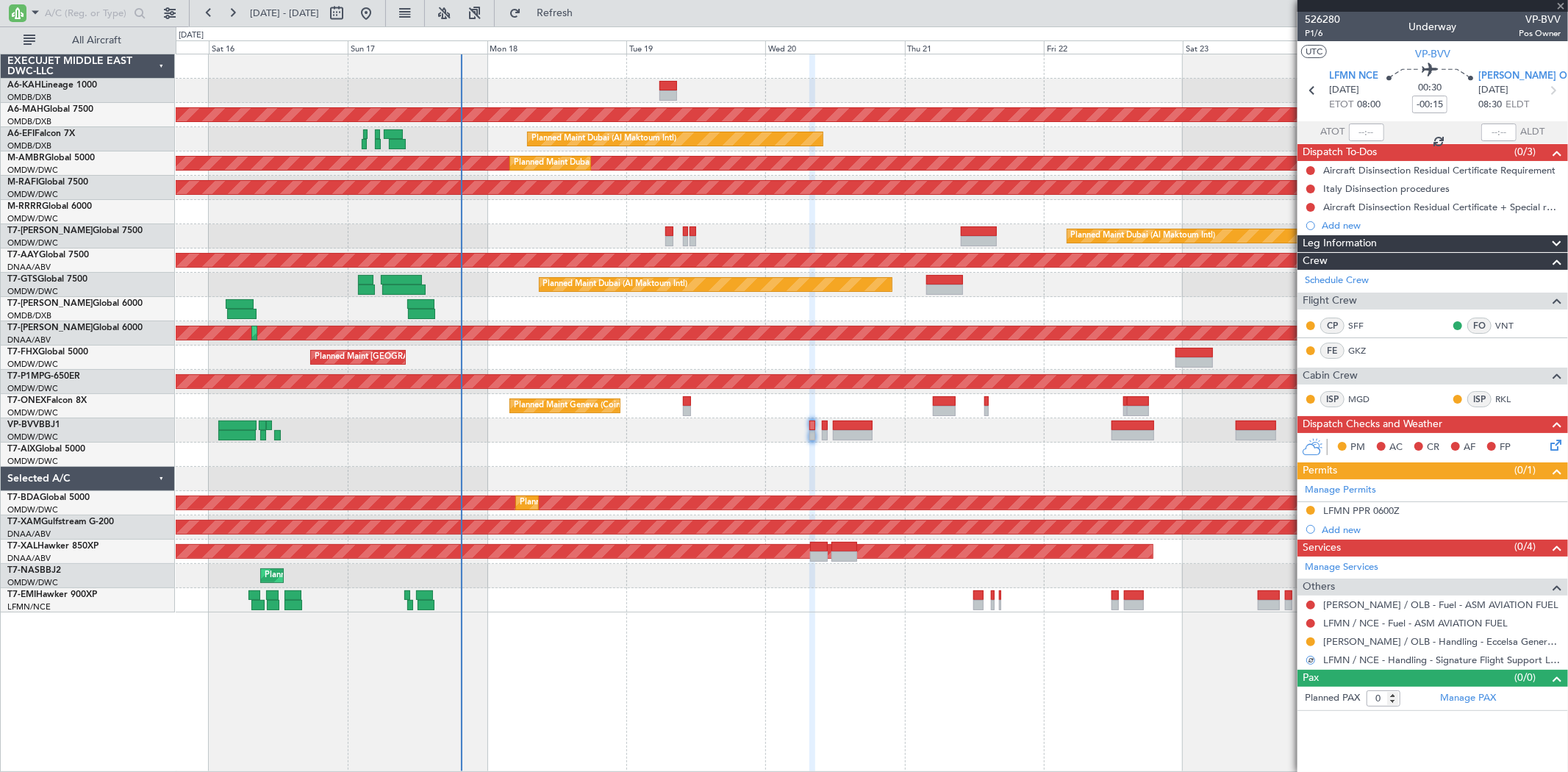
type input "4"
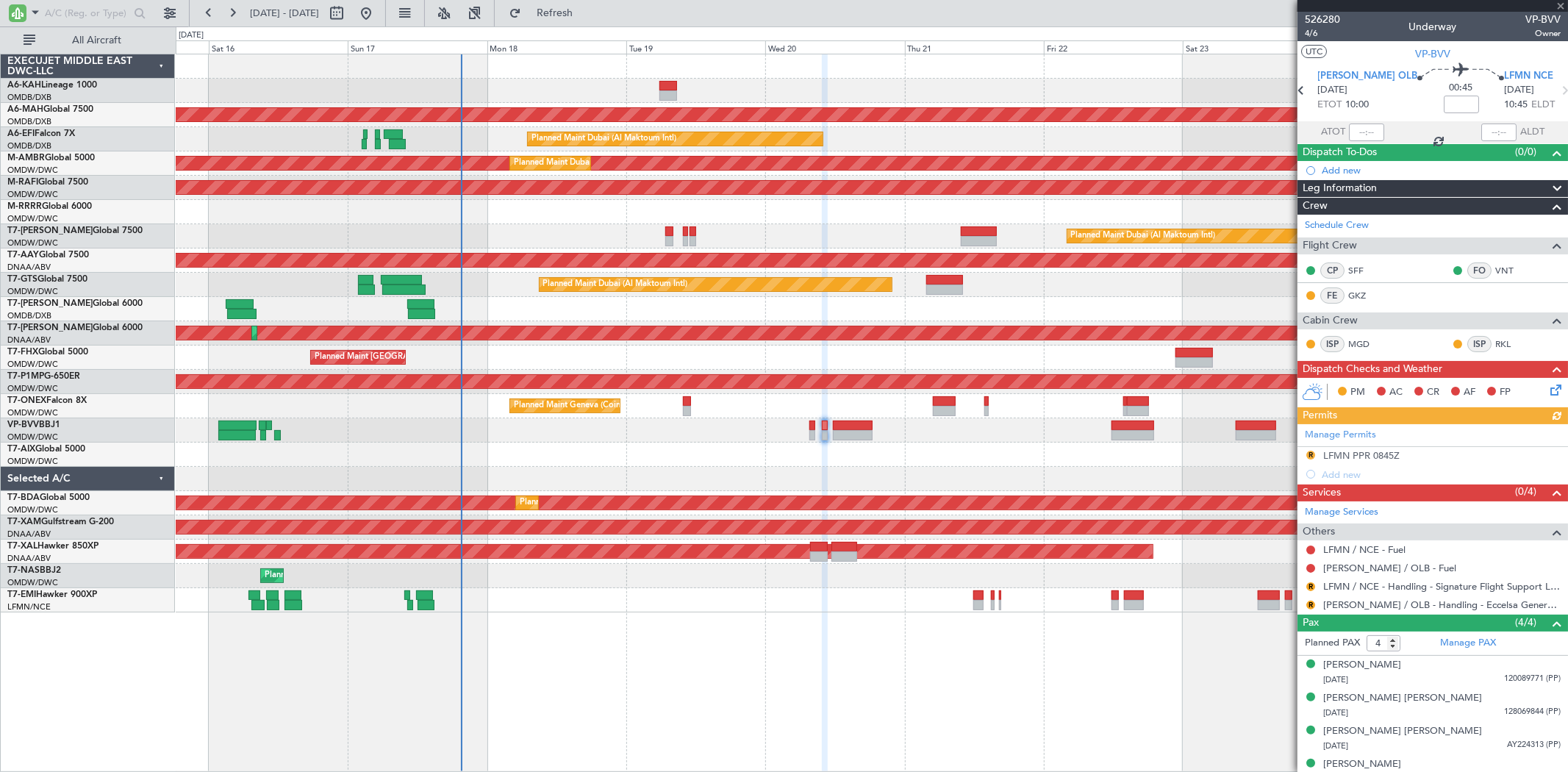
click at [1311, 456] on div "Manage Permits R LFMN PPR 0845Z Add new" at bounding box center [1433, 454] width 271 height 60
click at [1311, 457] on button "R" at bounding box center [1311, 455] width 9 height 9
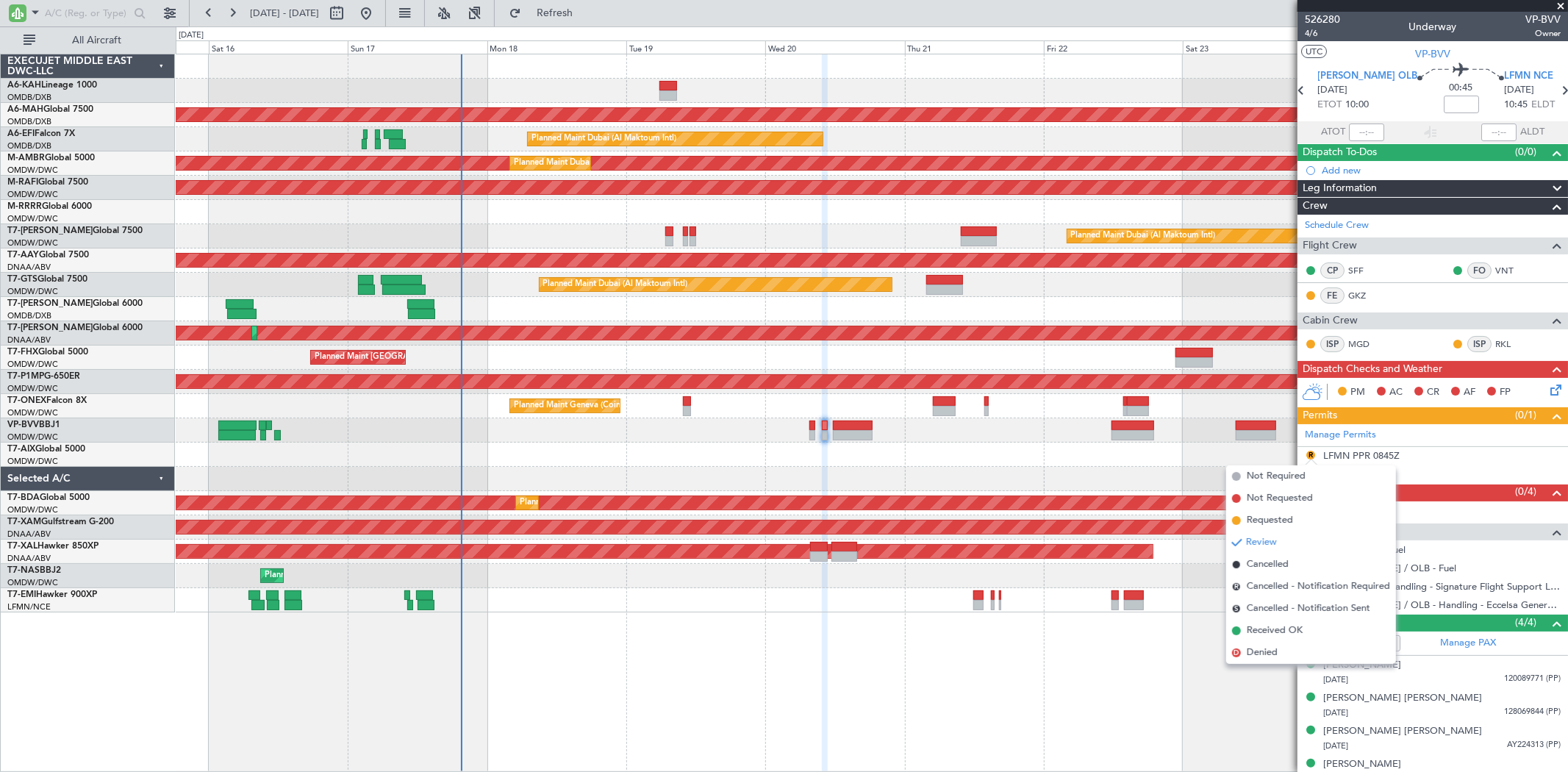
drag, startPoint x: 1281, startPoint y: 517, endPoint x: 1314, endPoint y: 538, distance: 39.1
click at [1281, 518] on span "Requested" at bounding box center [1269, 519] width 46 height 14
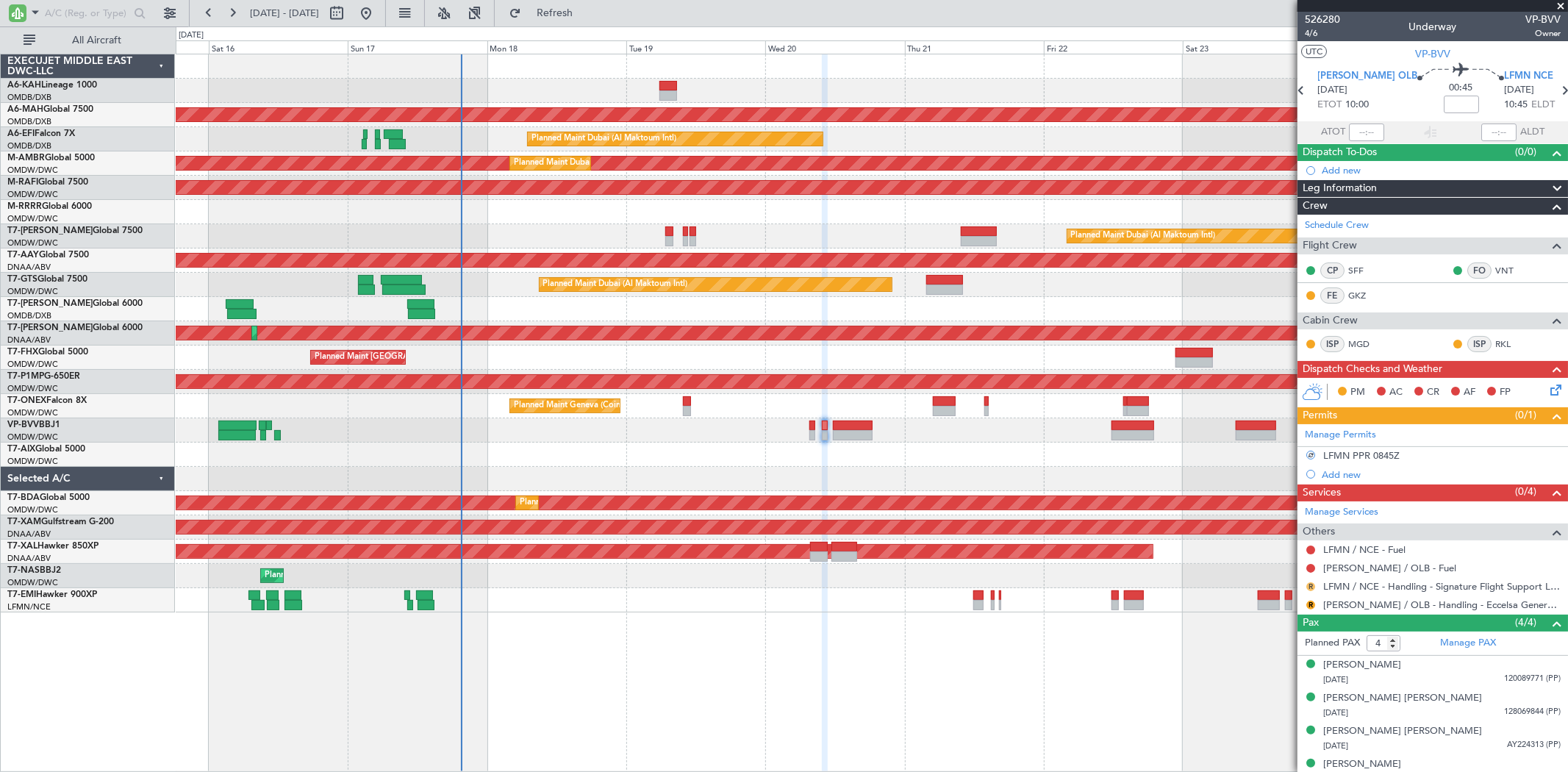
click at [1309, 588] on button "R" at bounding box center [1311, 587] width 9 height 9
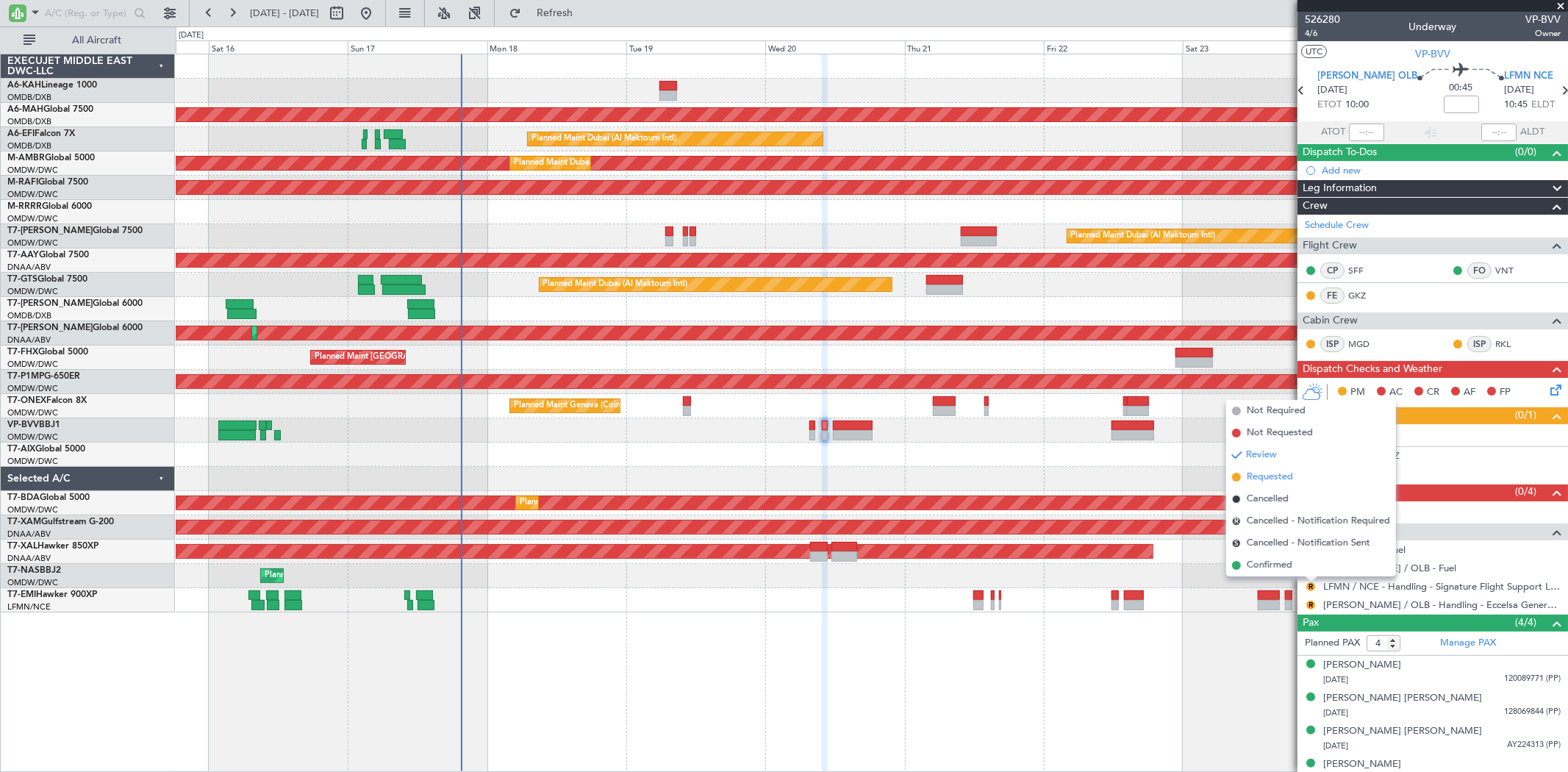
click at [1273, 481] on span "Requested" at bounding box center [1269, 476] width 46 height 14
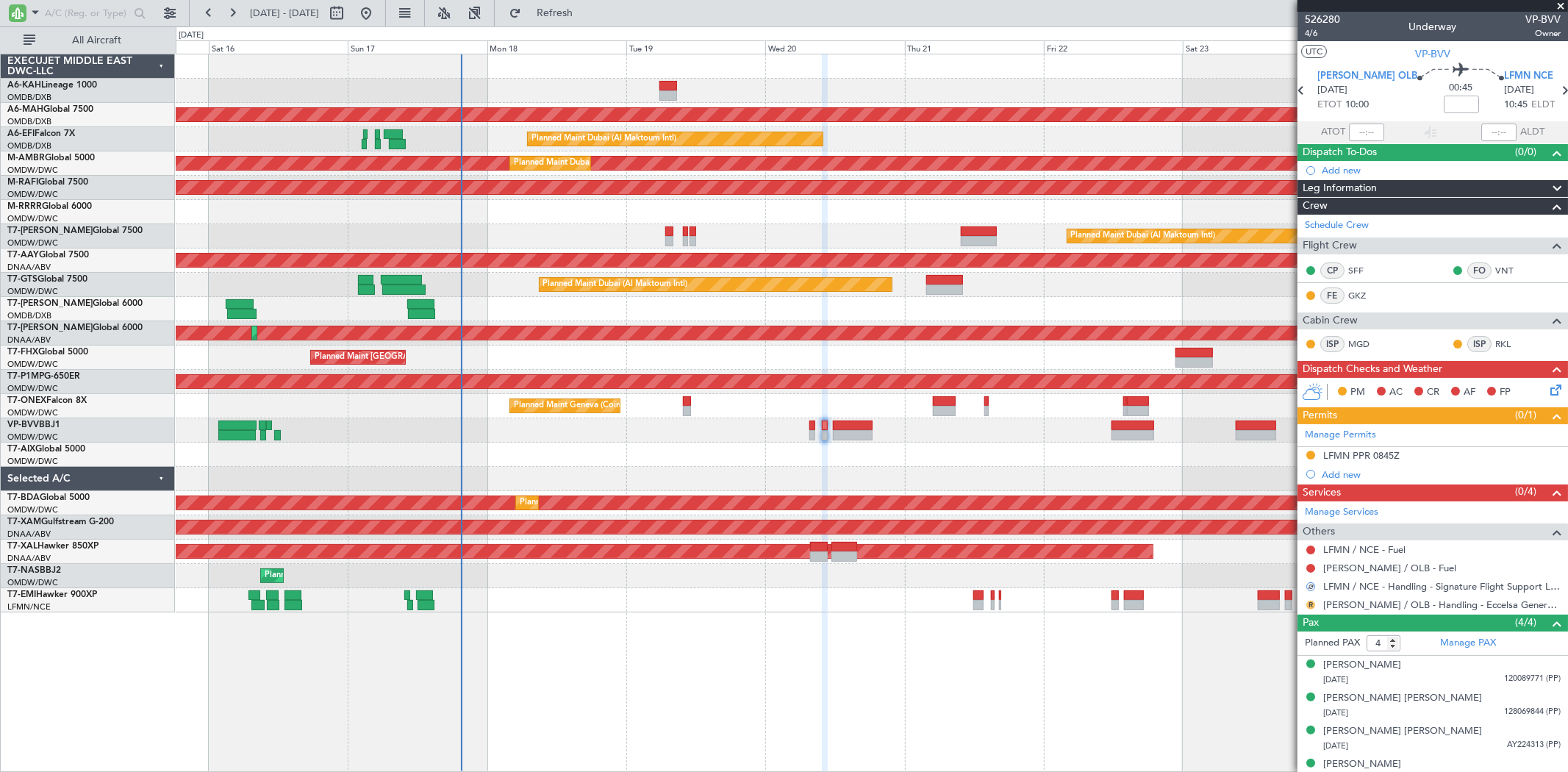
click at [1310, 607] on button "R" at bounding box center [1311, 605] width 9 height 9
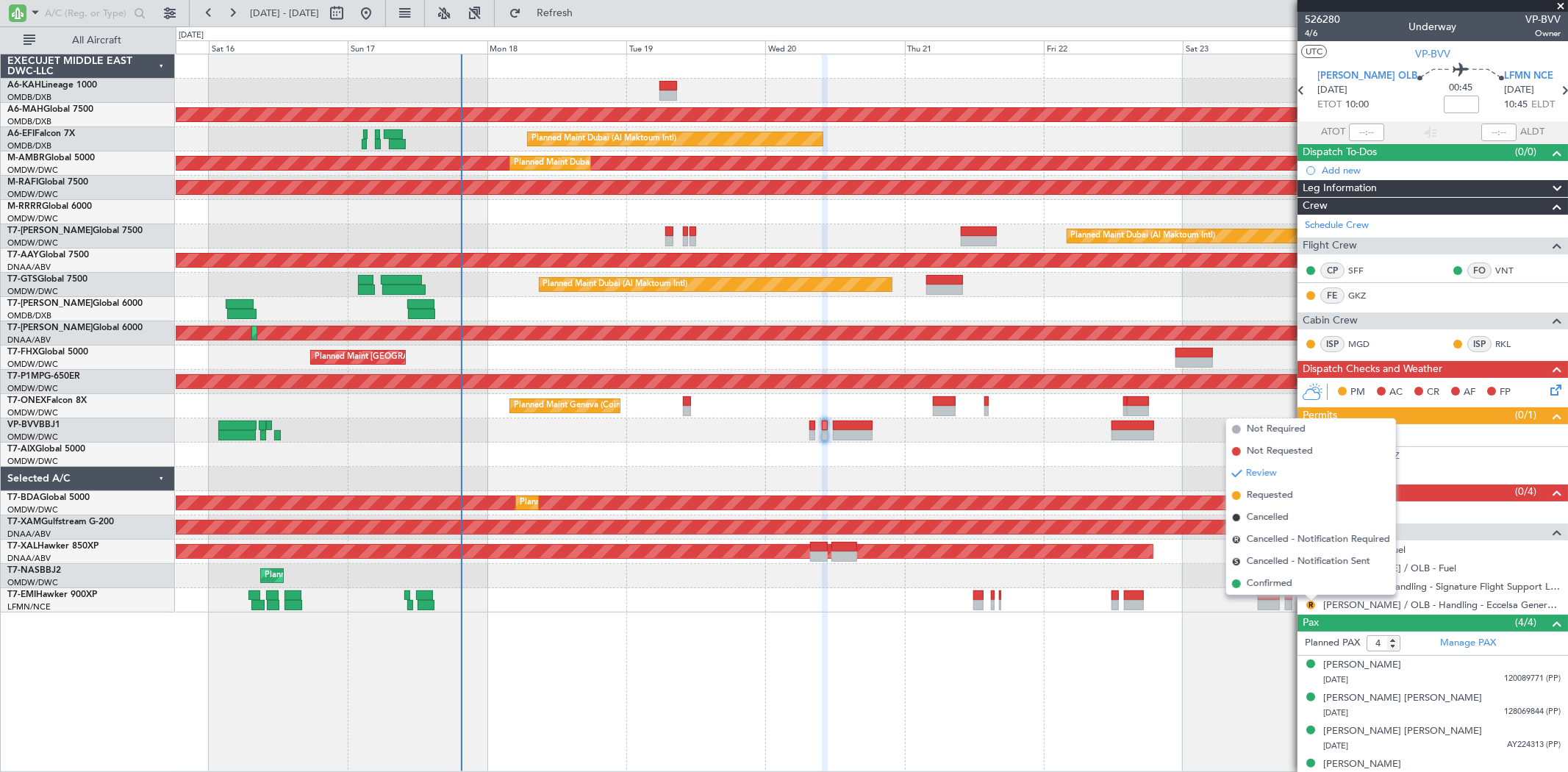
drag, startPoint x: 1270, startPoint y: 500, endPoint x: 1135, endPoint y: 473, distance: 137.7
click at [1270, 501] on span "Requested" at bounding box center [1269, 495] width 46 height 14
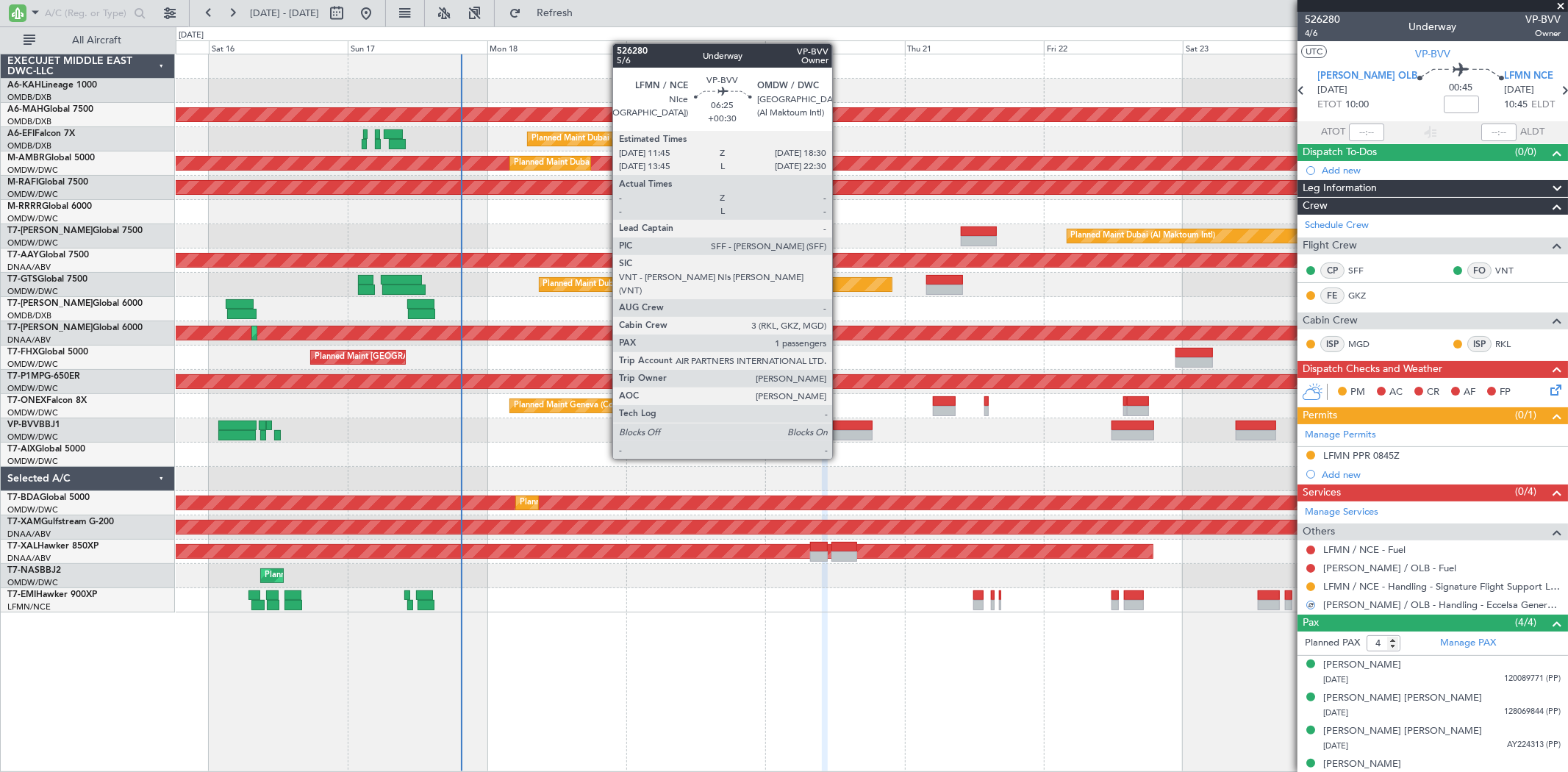
click at [840, 430] on div at bounding box center [852, 436] width 39 height 11
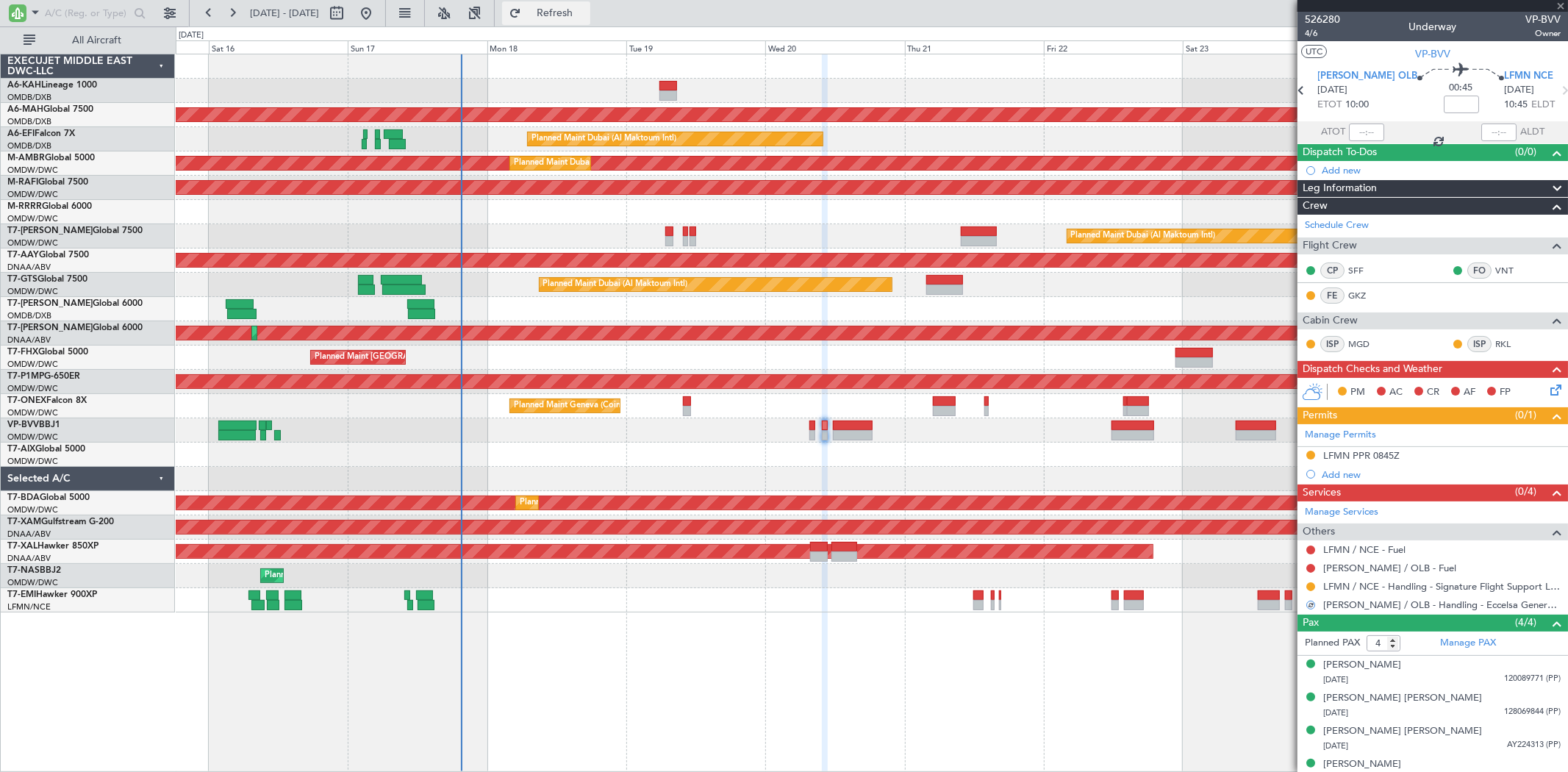
type input "+00:30"
type input "1"
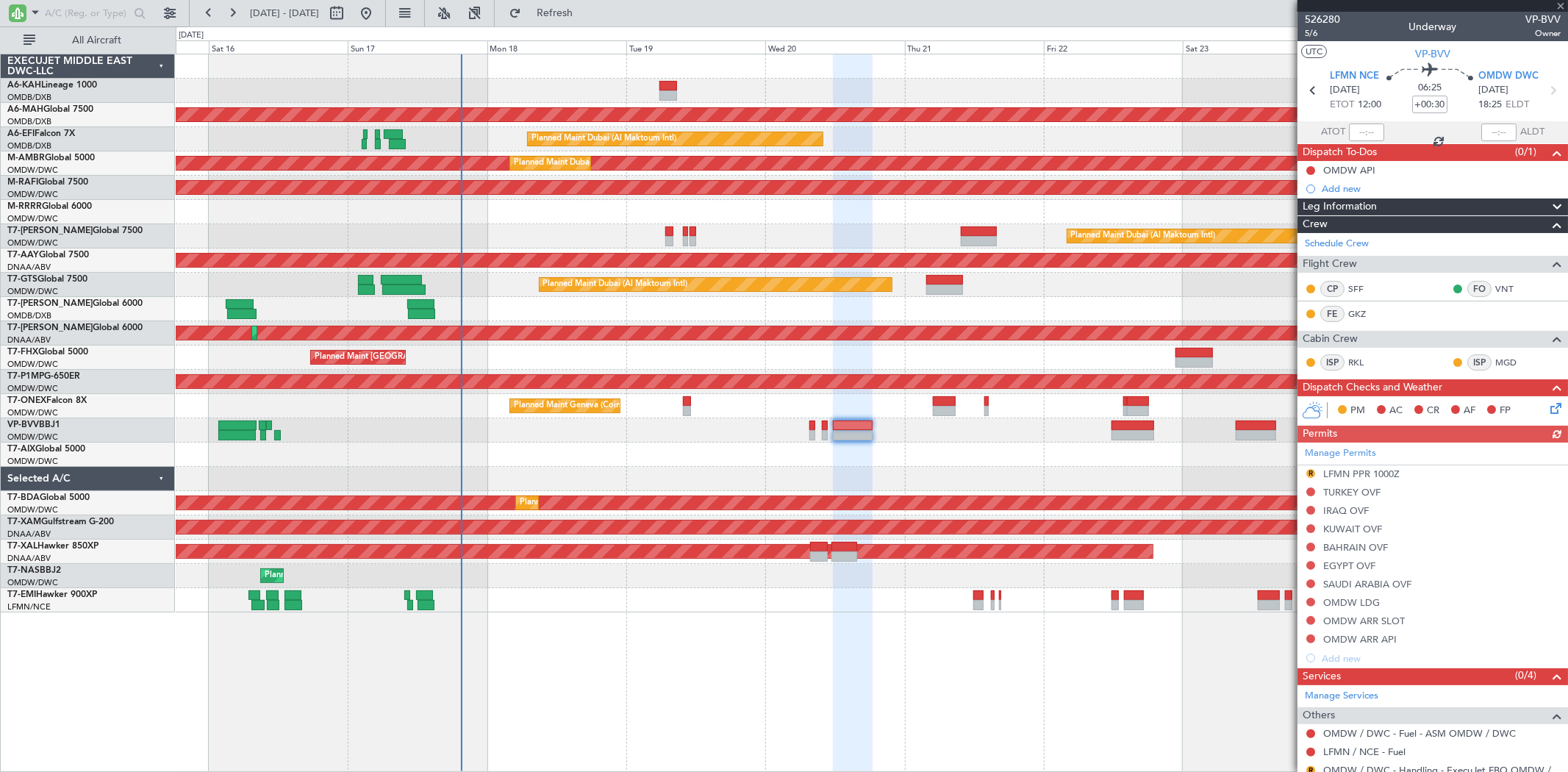
click at [1307, 474] on div "Manage Permits R LFMN PPR 1000Z TURKEY OVF IRAQ OVF KUWAIT OVF BAHRAIN OVF EGYP…" at bounding box center [1433, 554] width 271 height 225
click at [1309, 473] on button "R" at bounding box center [1311, 473] width 9 height 9
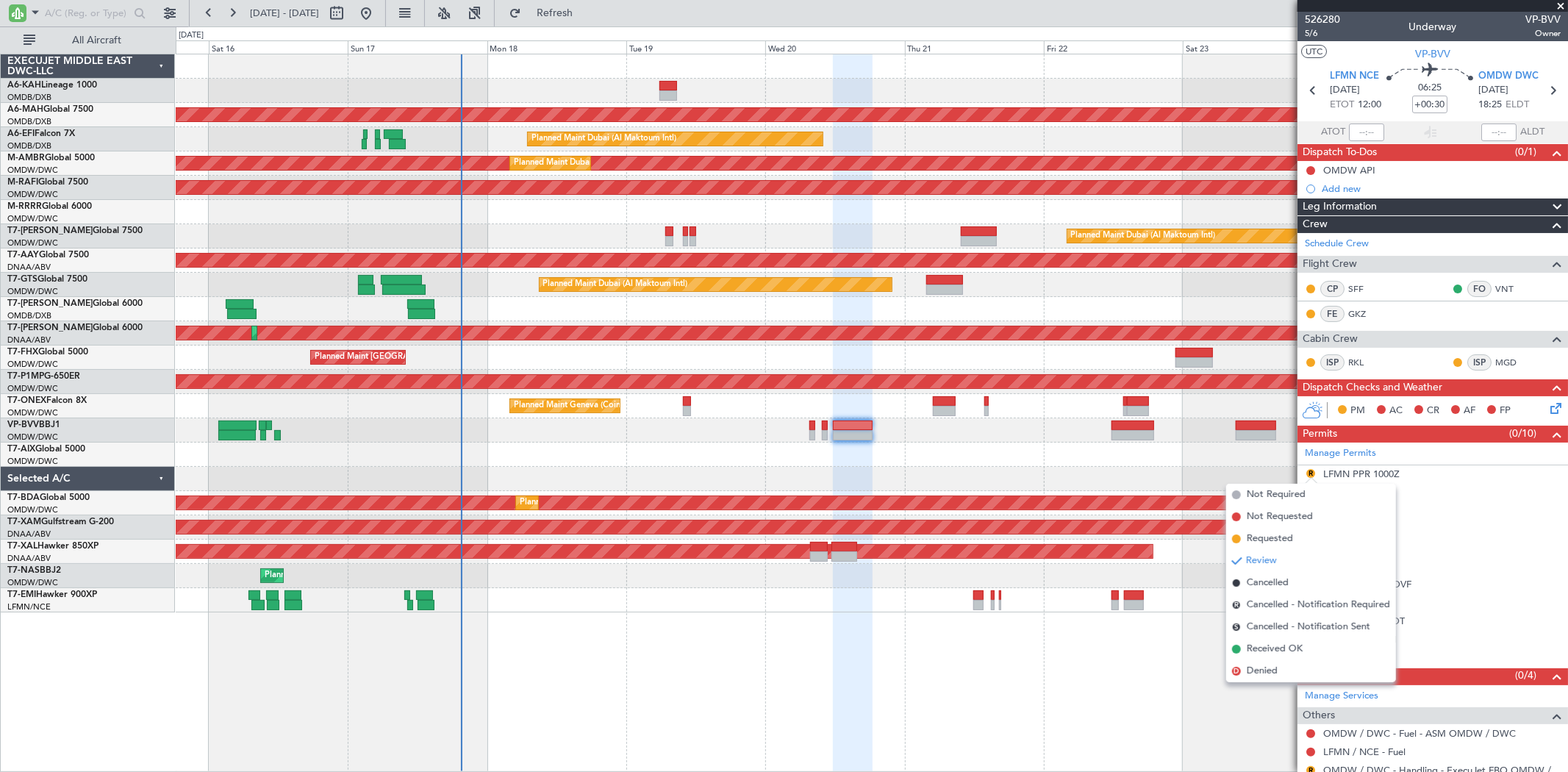
click at [1276, 529] on li "Requested" at bounding box center [1311, 538] width 170 height 22
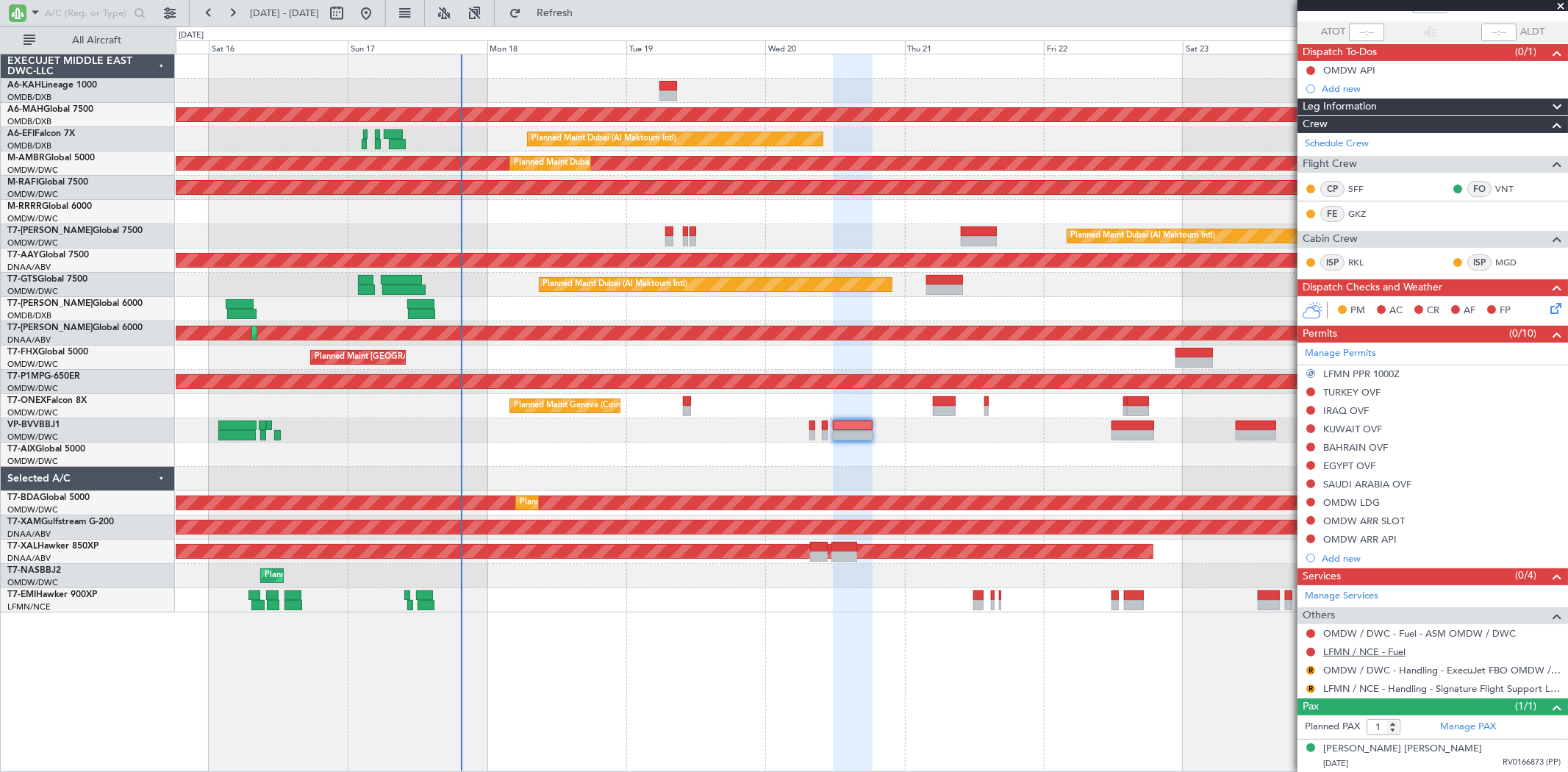
scroll to position [101, 0]
click at [1312, 687] on button "R" at bounding box center [1311, 688] width 9 height 9
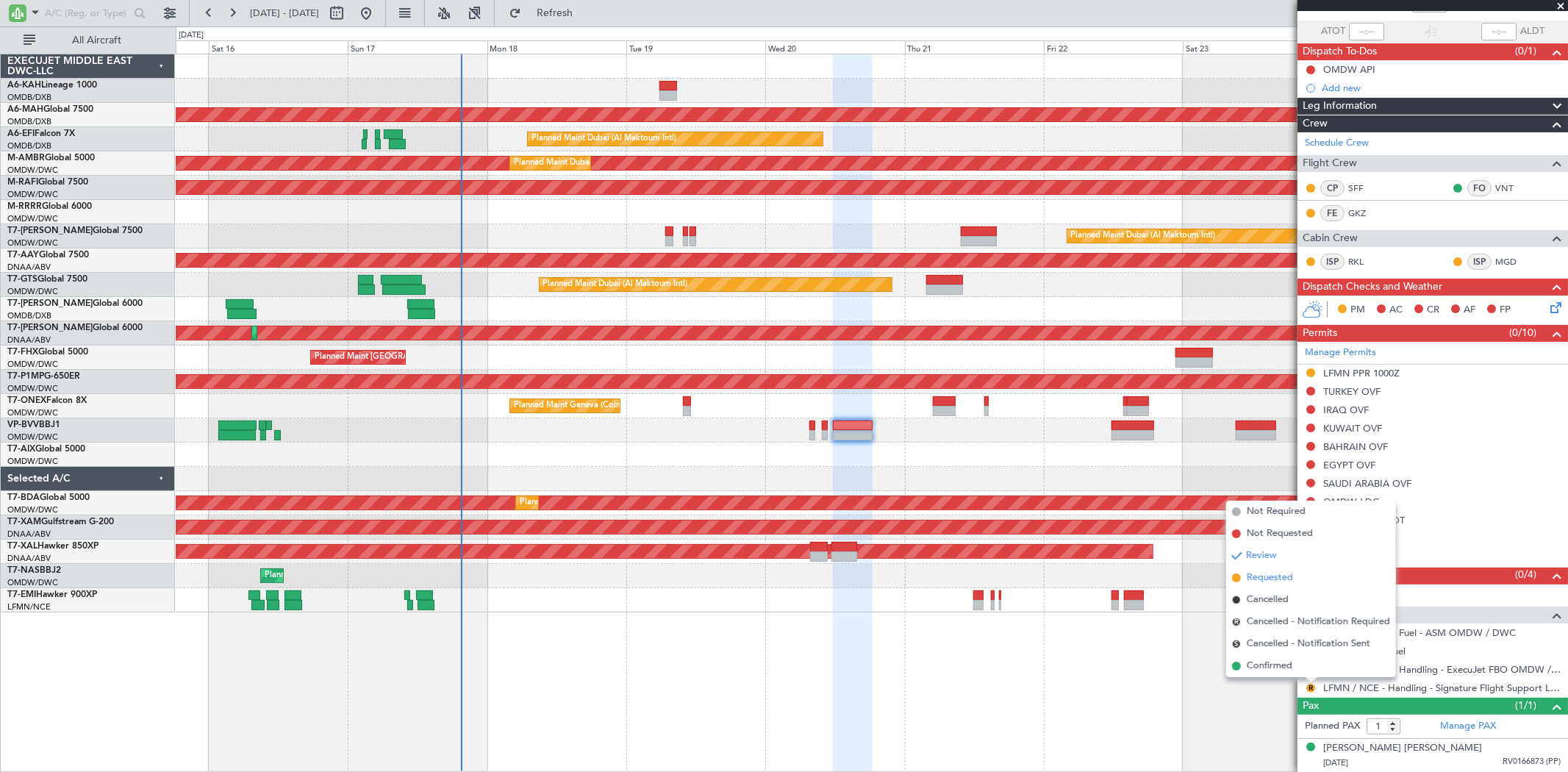
click at [1275, 574] on span "Requested" at bounding box center [1269, 577] width 46 height 14
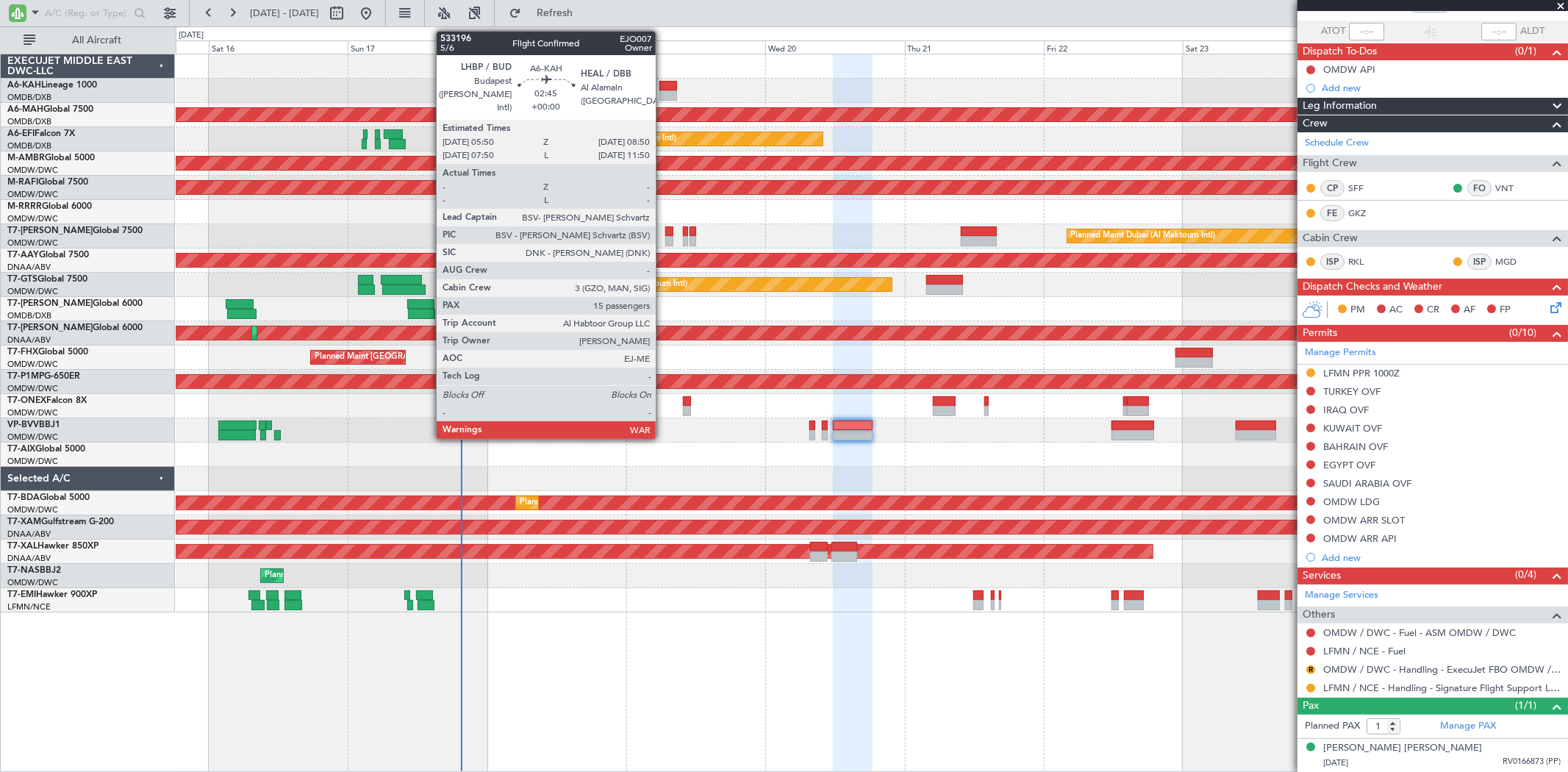
click at [663, 91] on div at bounding box center [668, 96] width 17 height 11
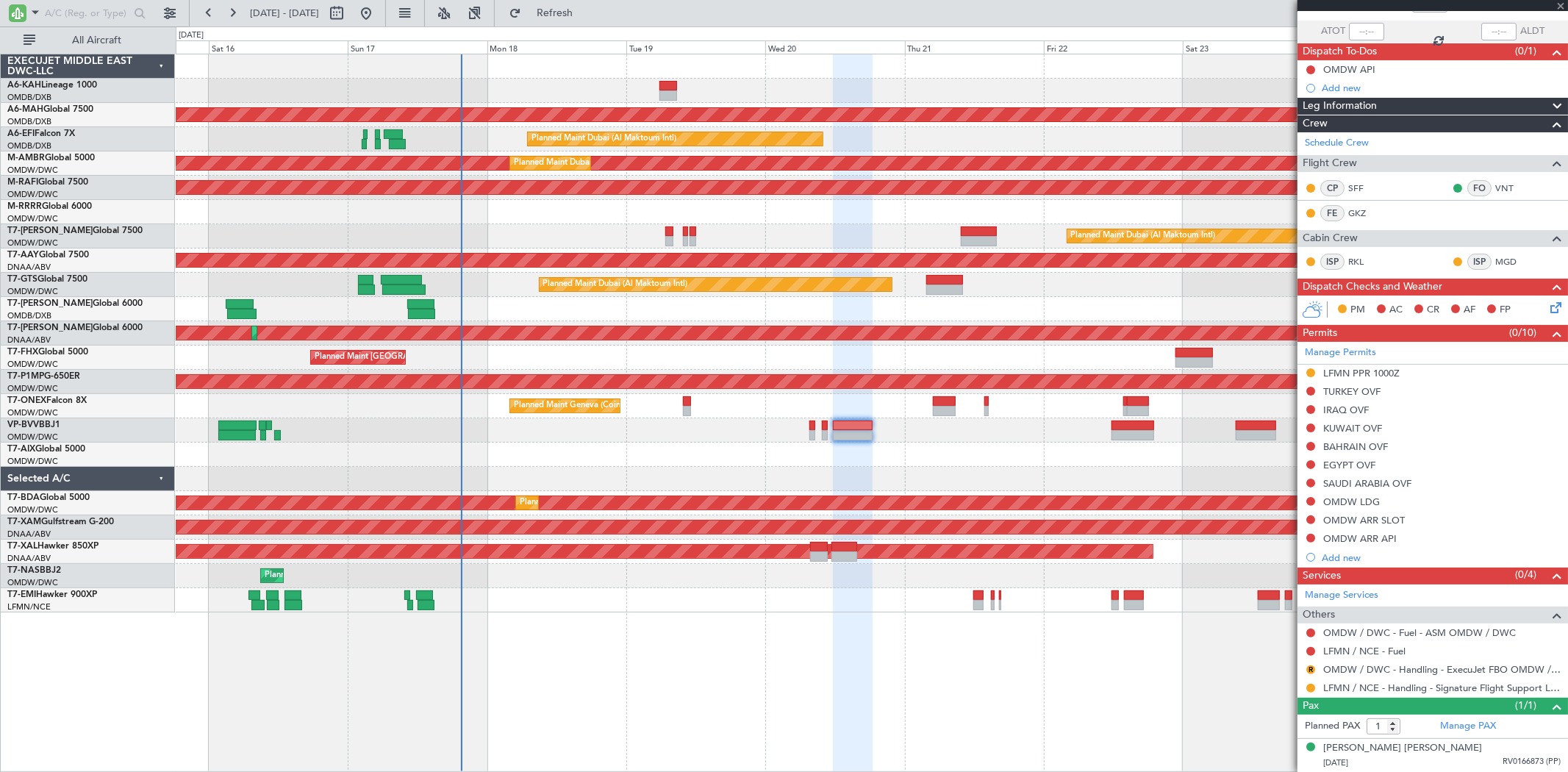
type input "15"
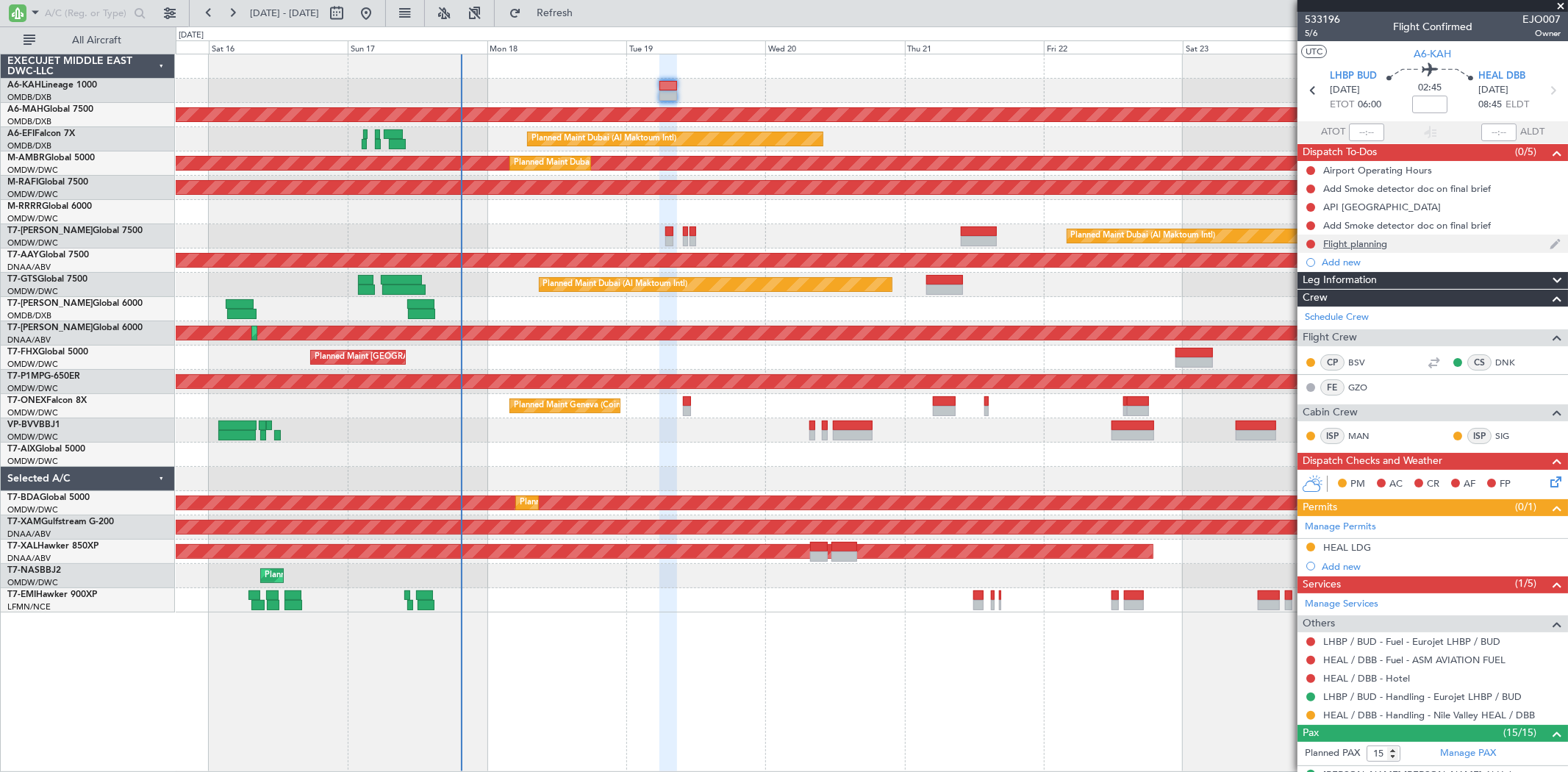
click at [1384, 245] on div "Flight planning" at bounding box center [1355, 243] width 64 height 13
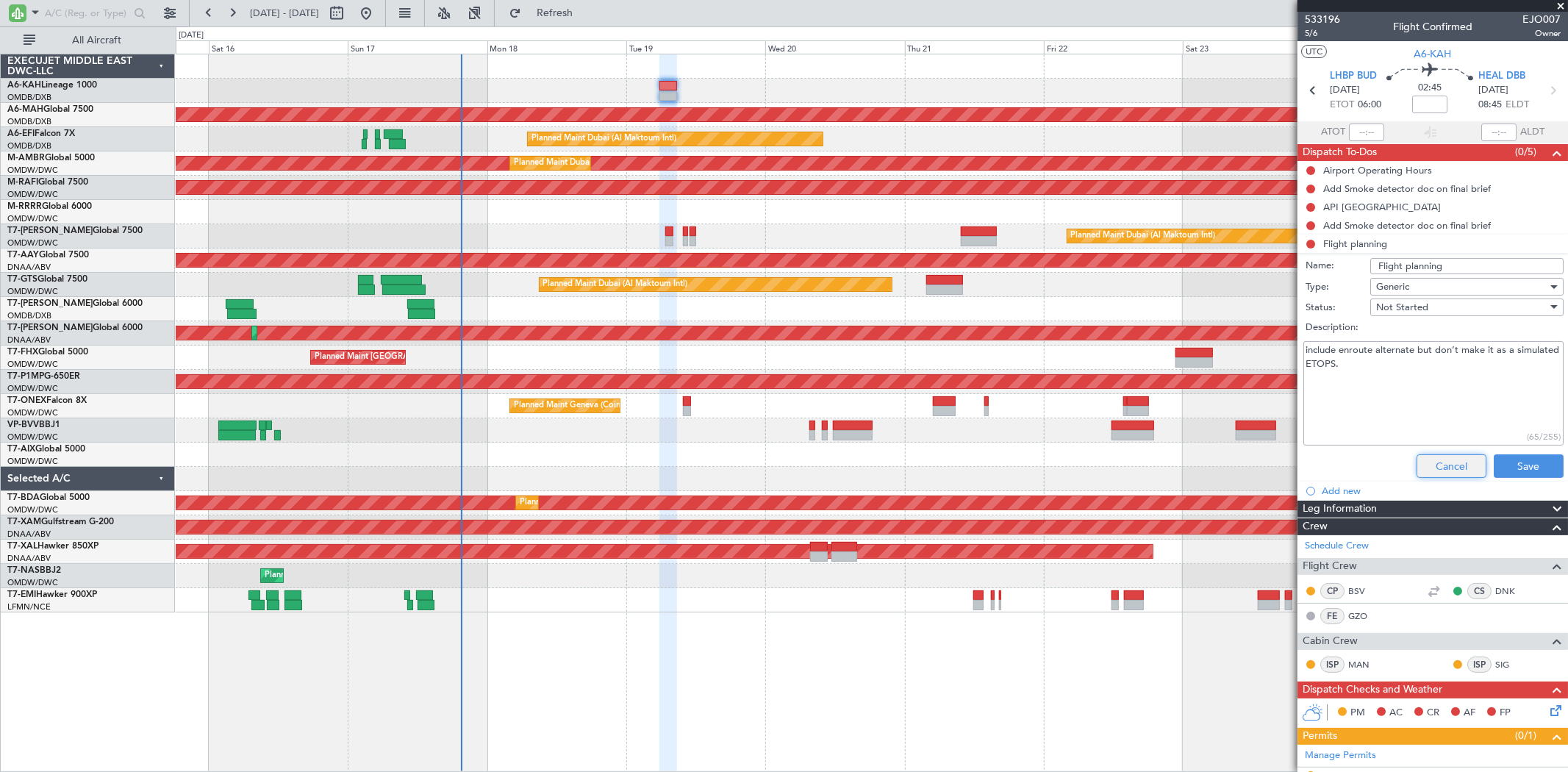
click at [1453, 463] on button "Cancel" at bounding box center [1452, 466] width 70 height 23
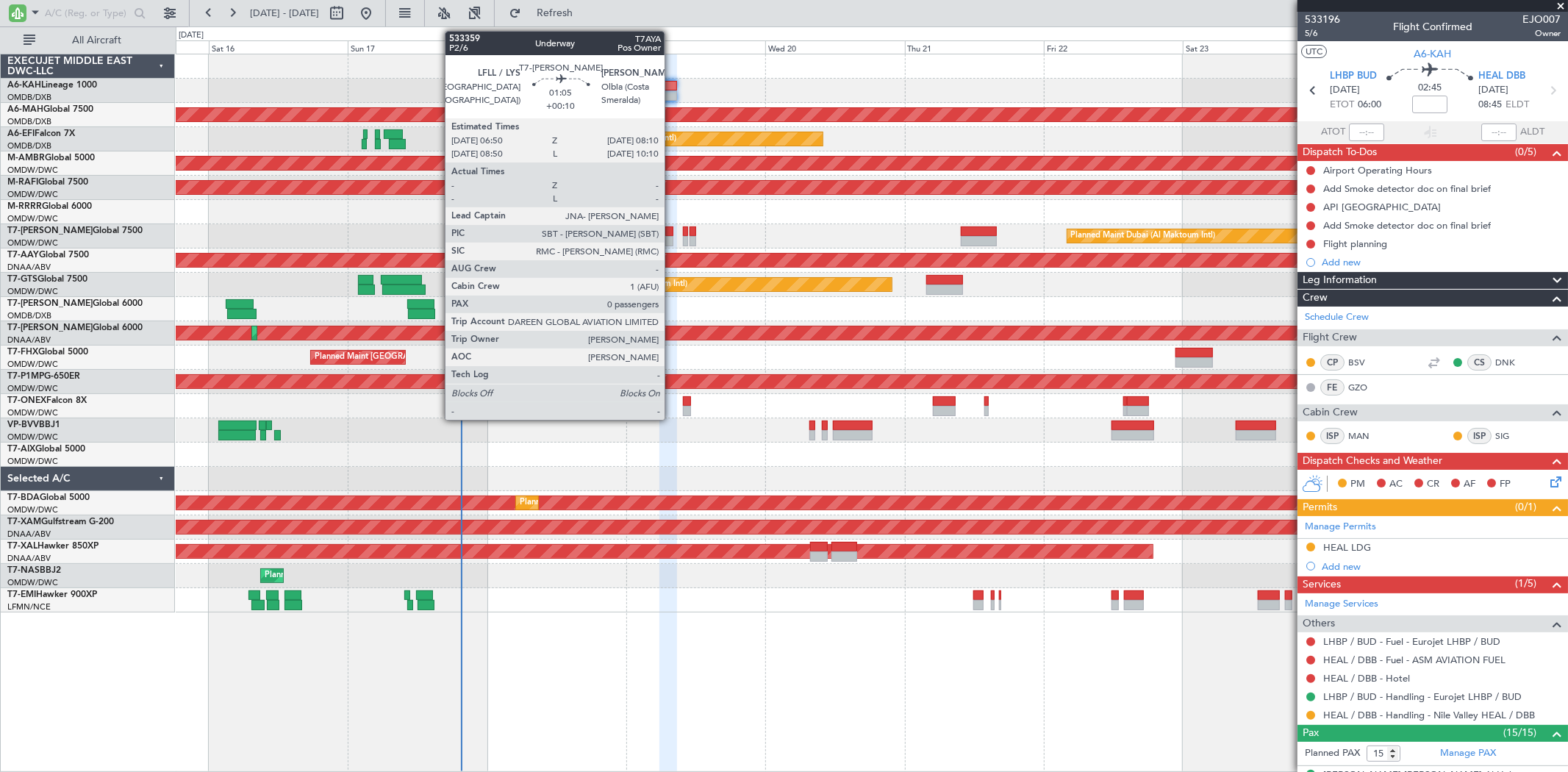
click at [672, 232] on div at bounding box center [669, 231] width 8 height 11
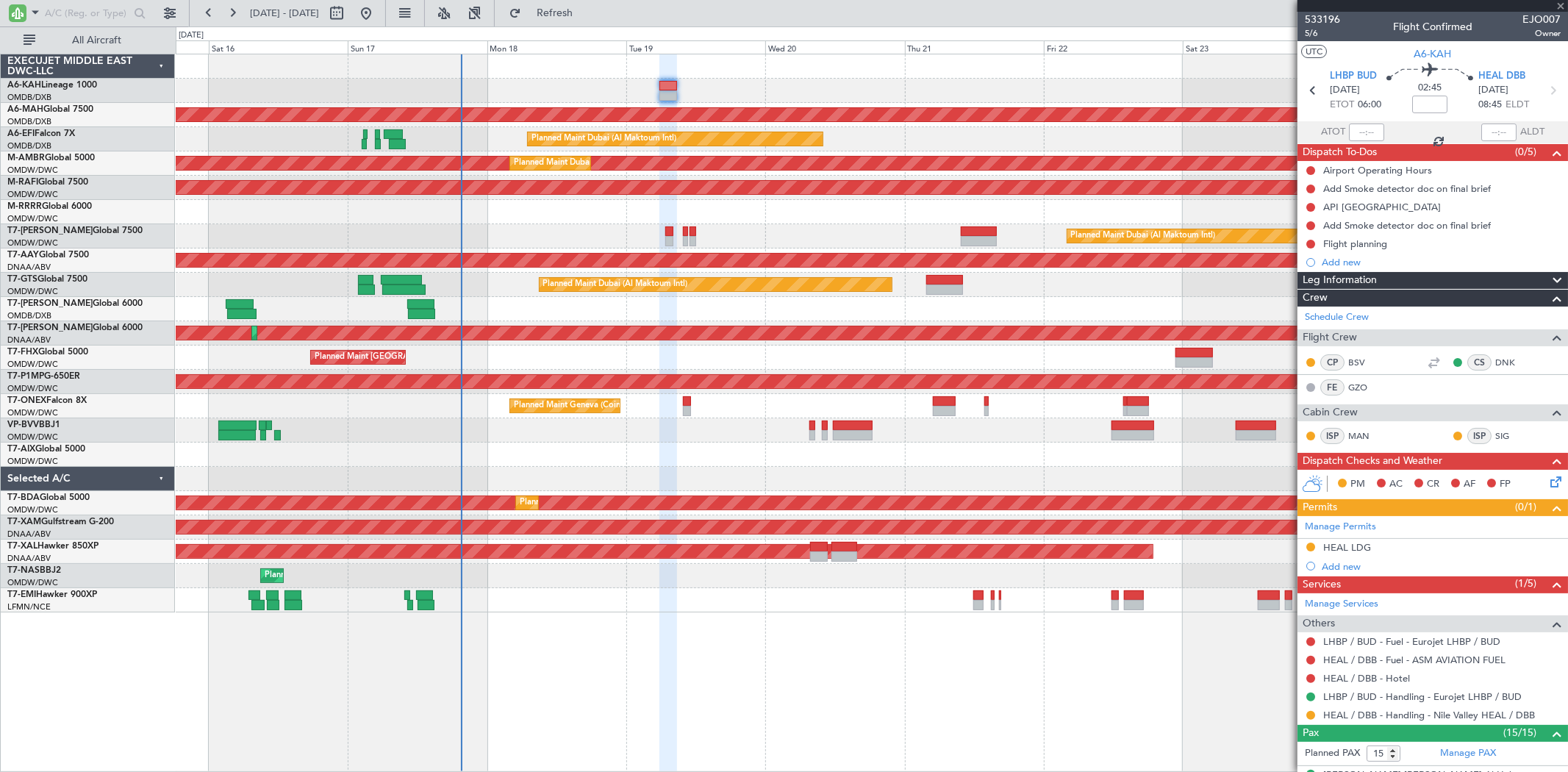
type input "+00:10"
type input "0"
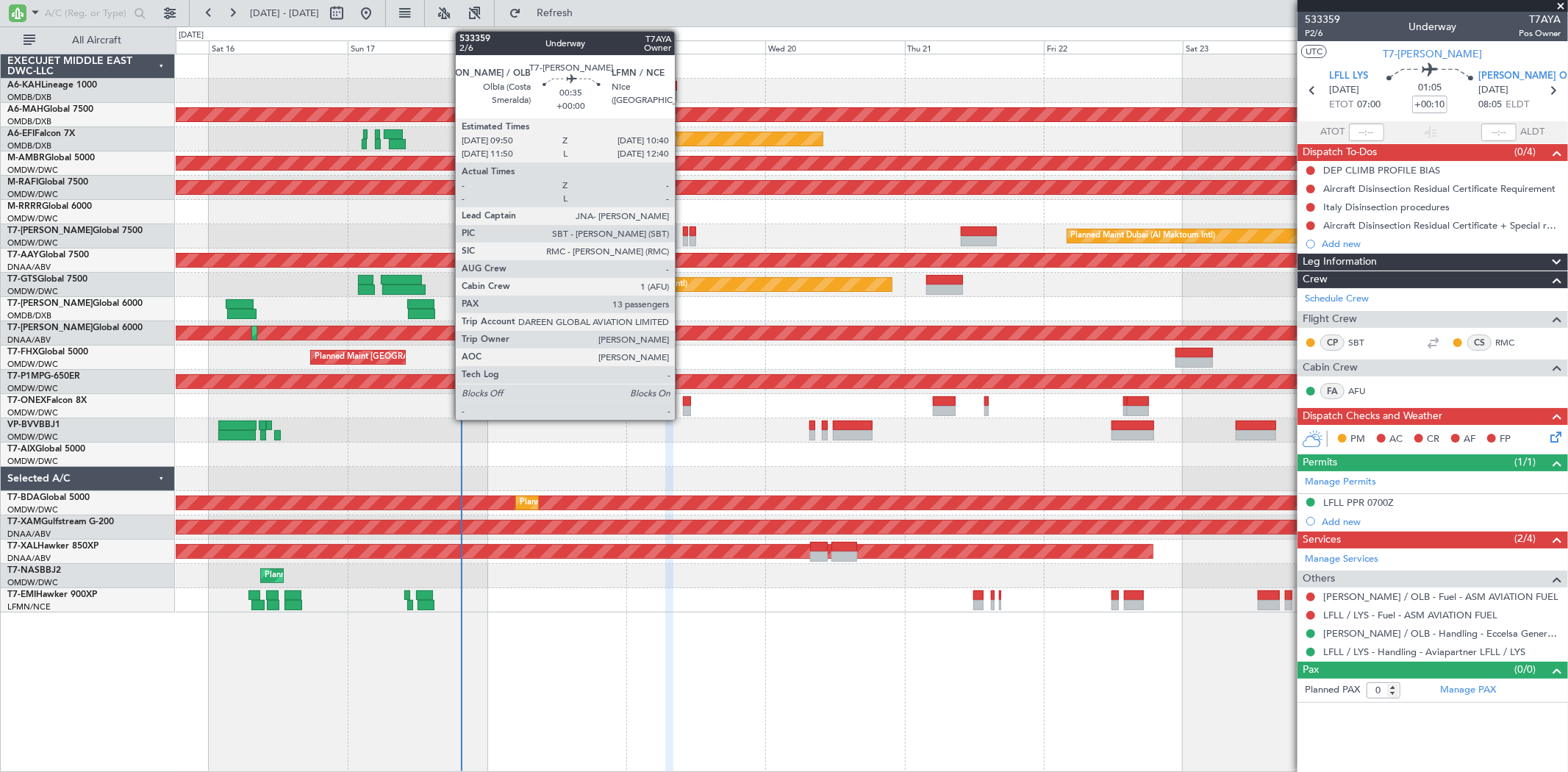
click at [683, 241] on div at bounding box center [685, 241] width 5 height 11
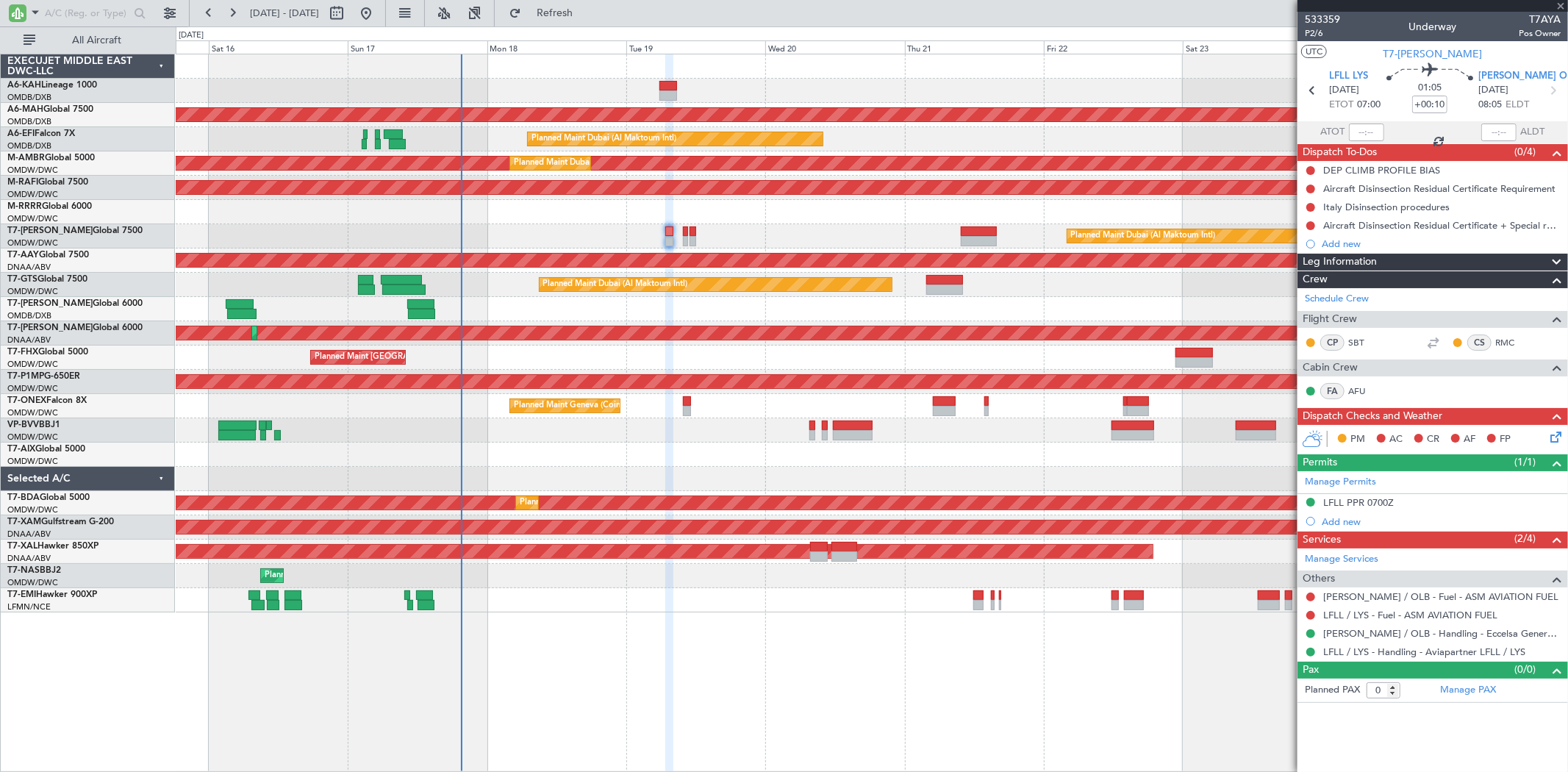
type input "13"
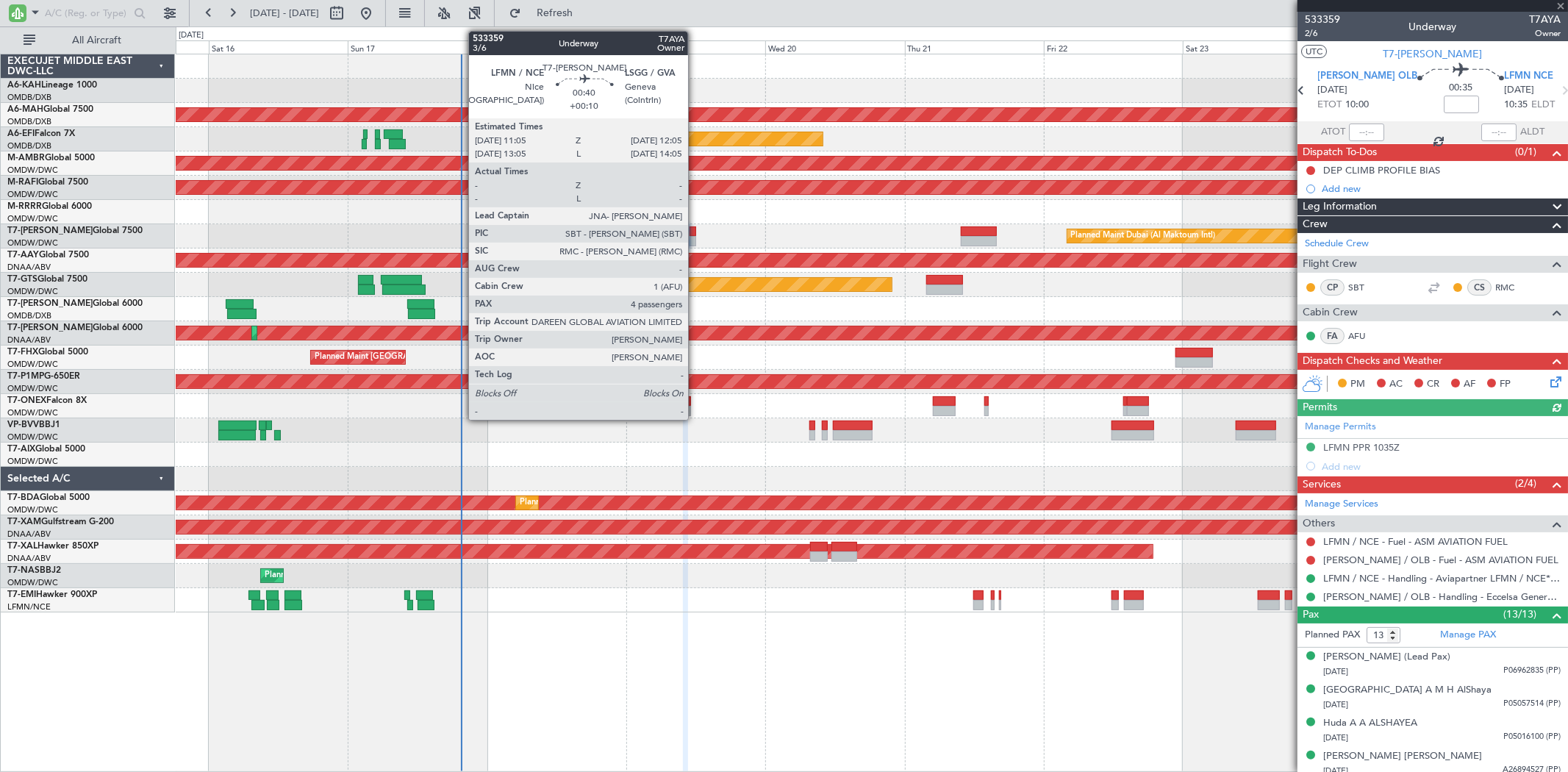
click at [695, 238] on div at bounding box center [693, 241] width 6 height 11
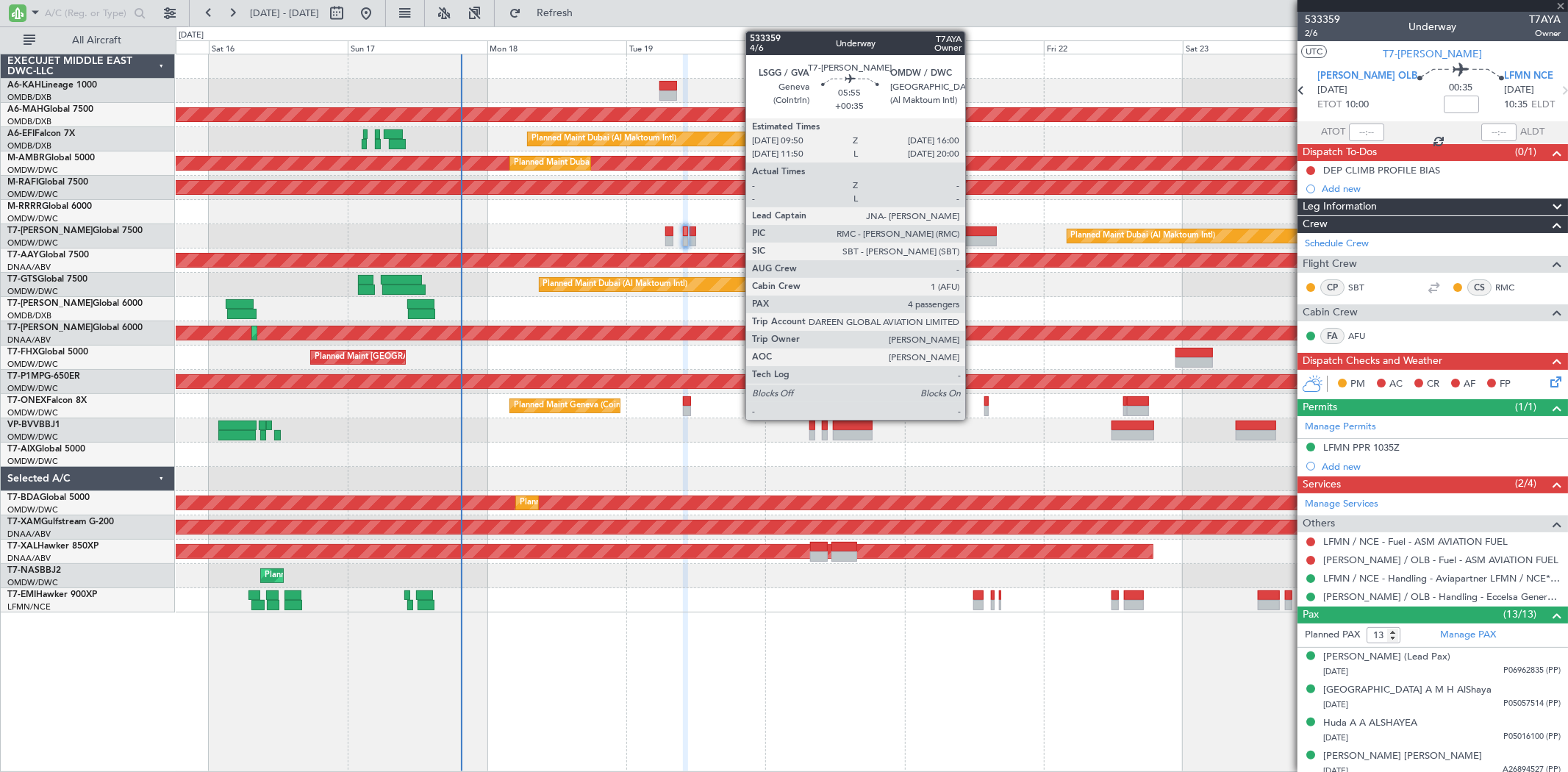
type input "+00:10"
type input "4"
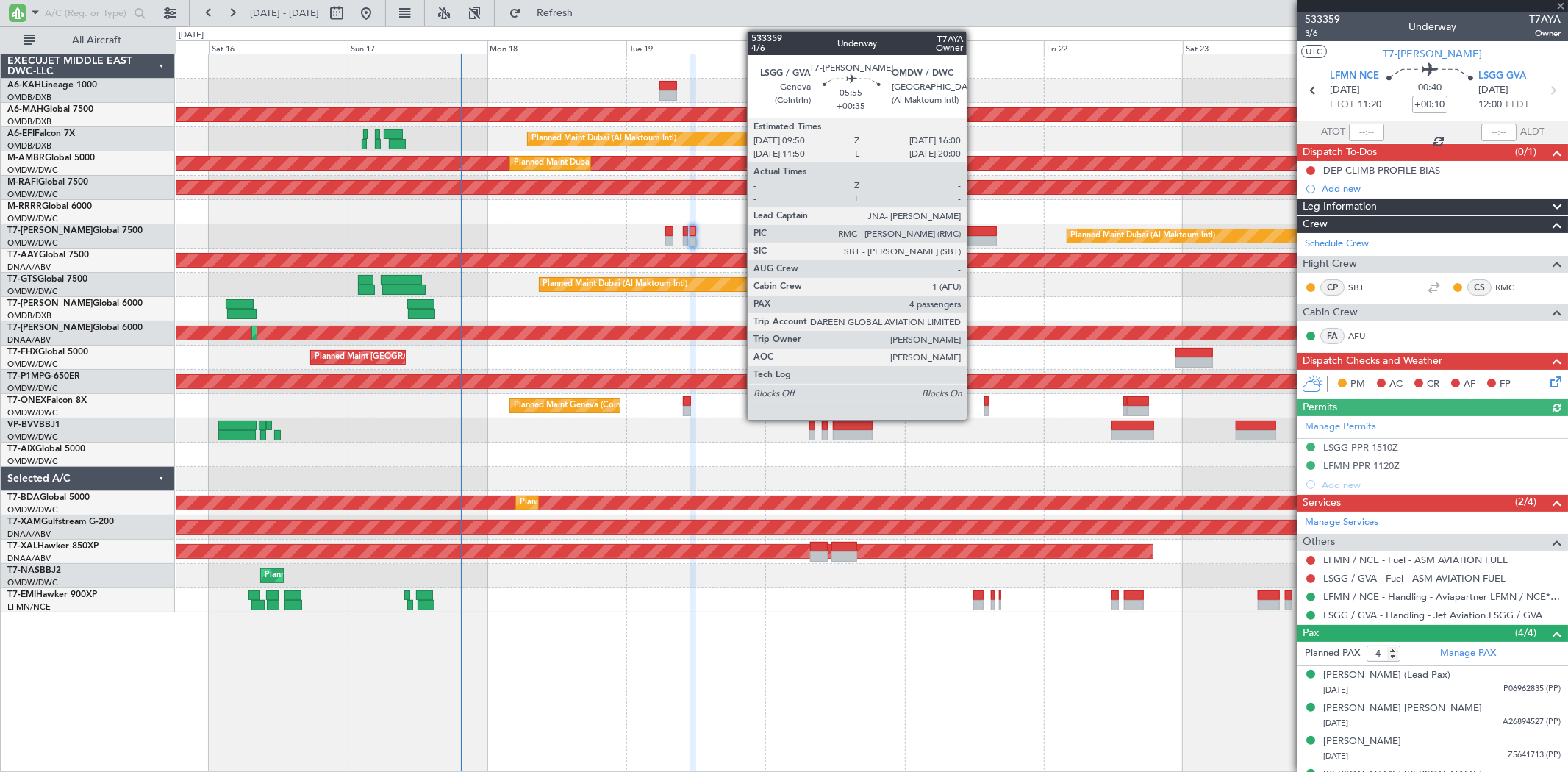
click at [974, 238] on div at bounding box center [979, 241] width 36 height 11
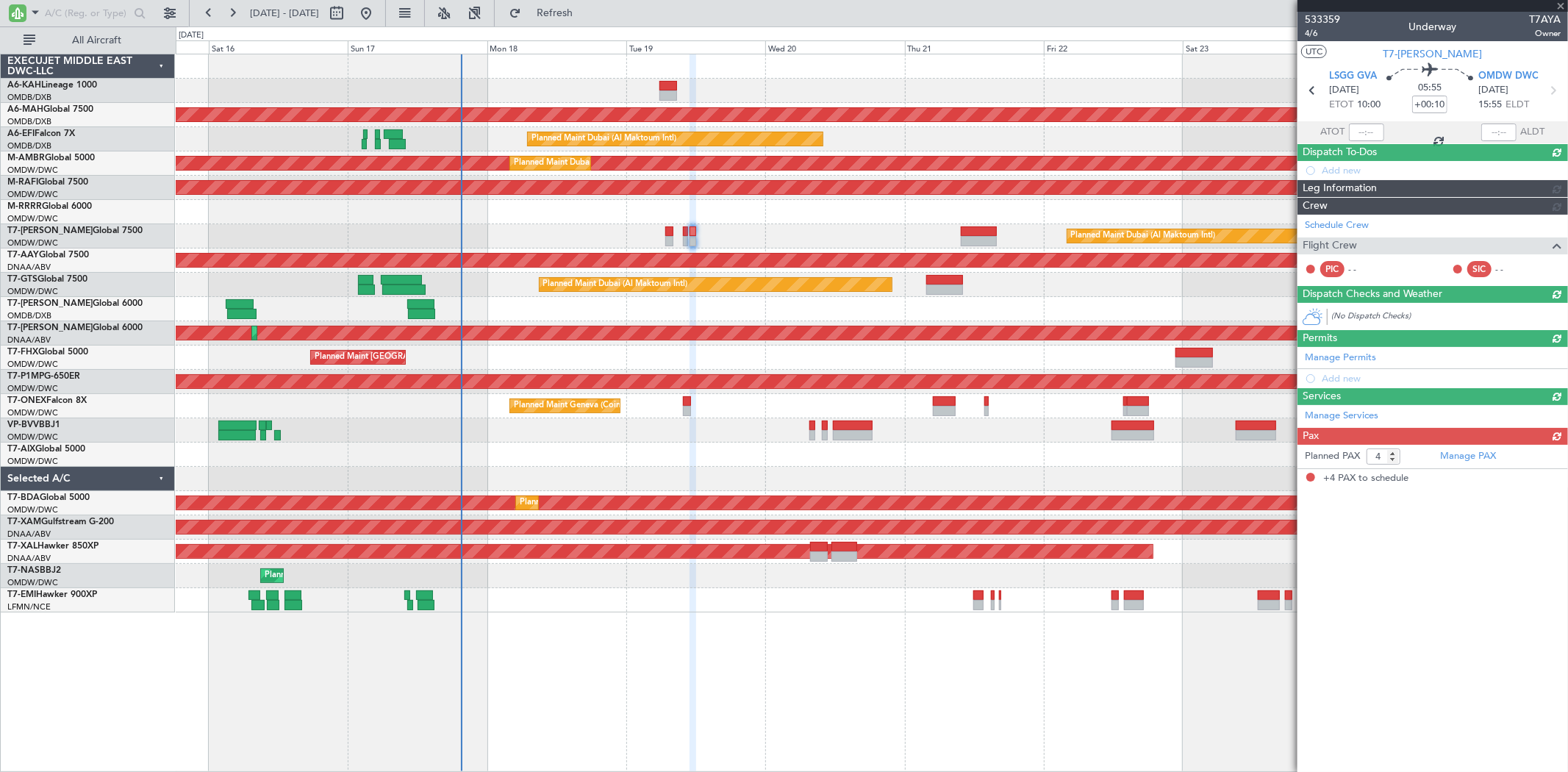
type input "+00:35"
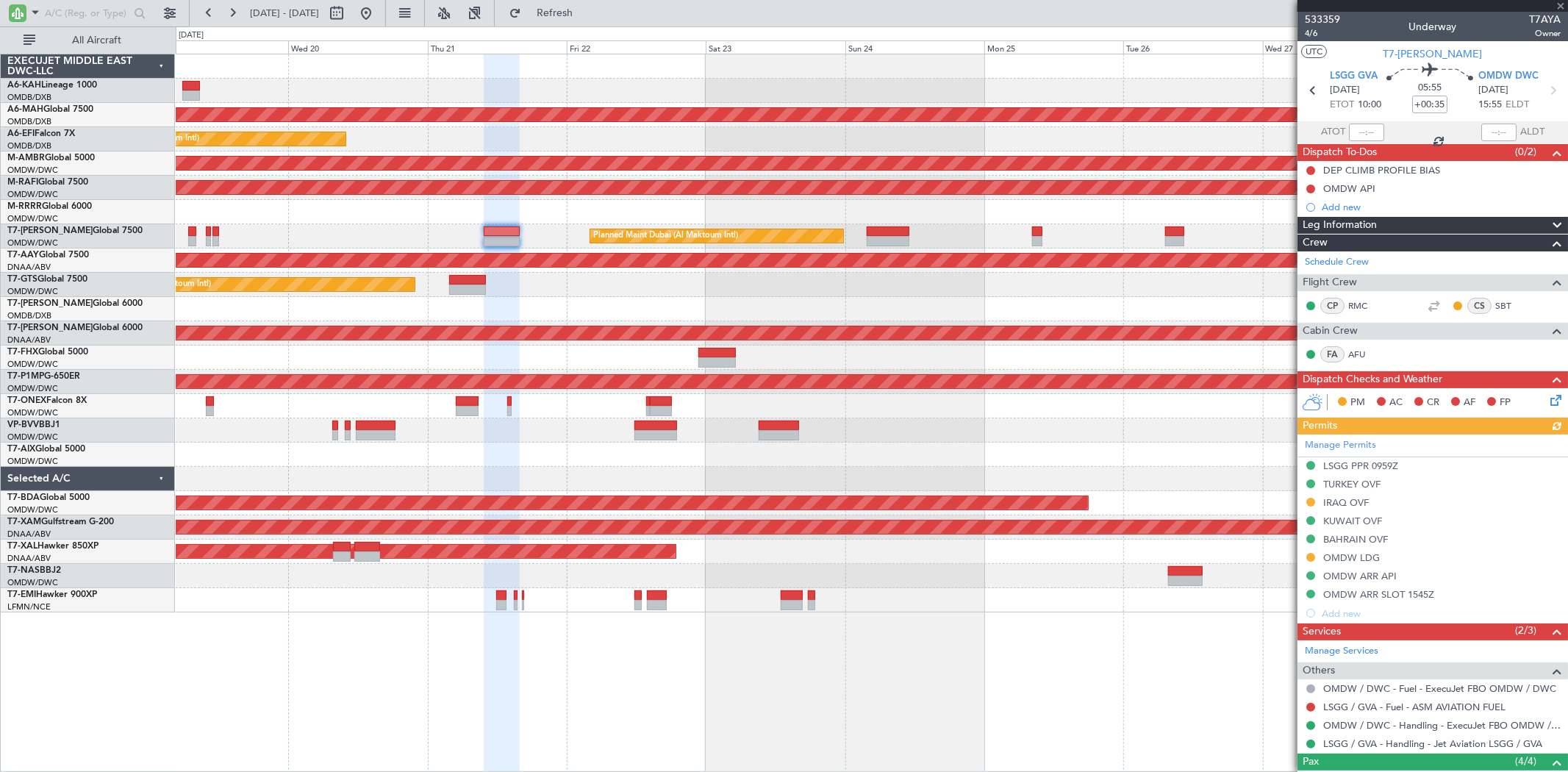
click at [537, 290] on div "Planned Maint [GEOGRAPHIC_DATA] ([GEOGRAPHIC_DATA] Intl) Planned Maint [GEOGRAP…" at bounding box center [871, 333] width 1392 height 558
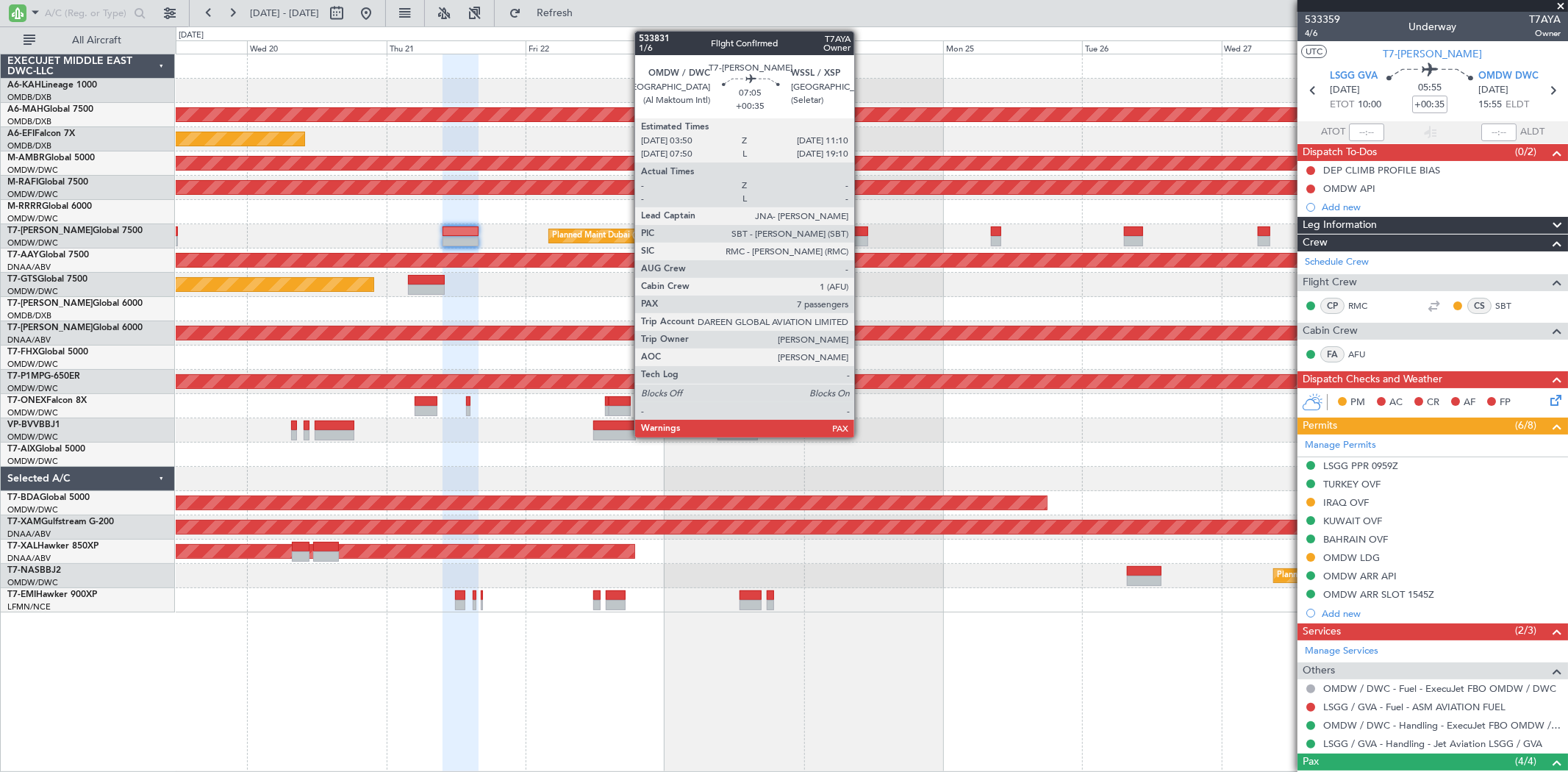
click at [862, 234] on div at bounding box center [846, 231] width 42 height 11
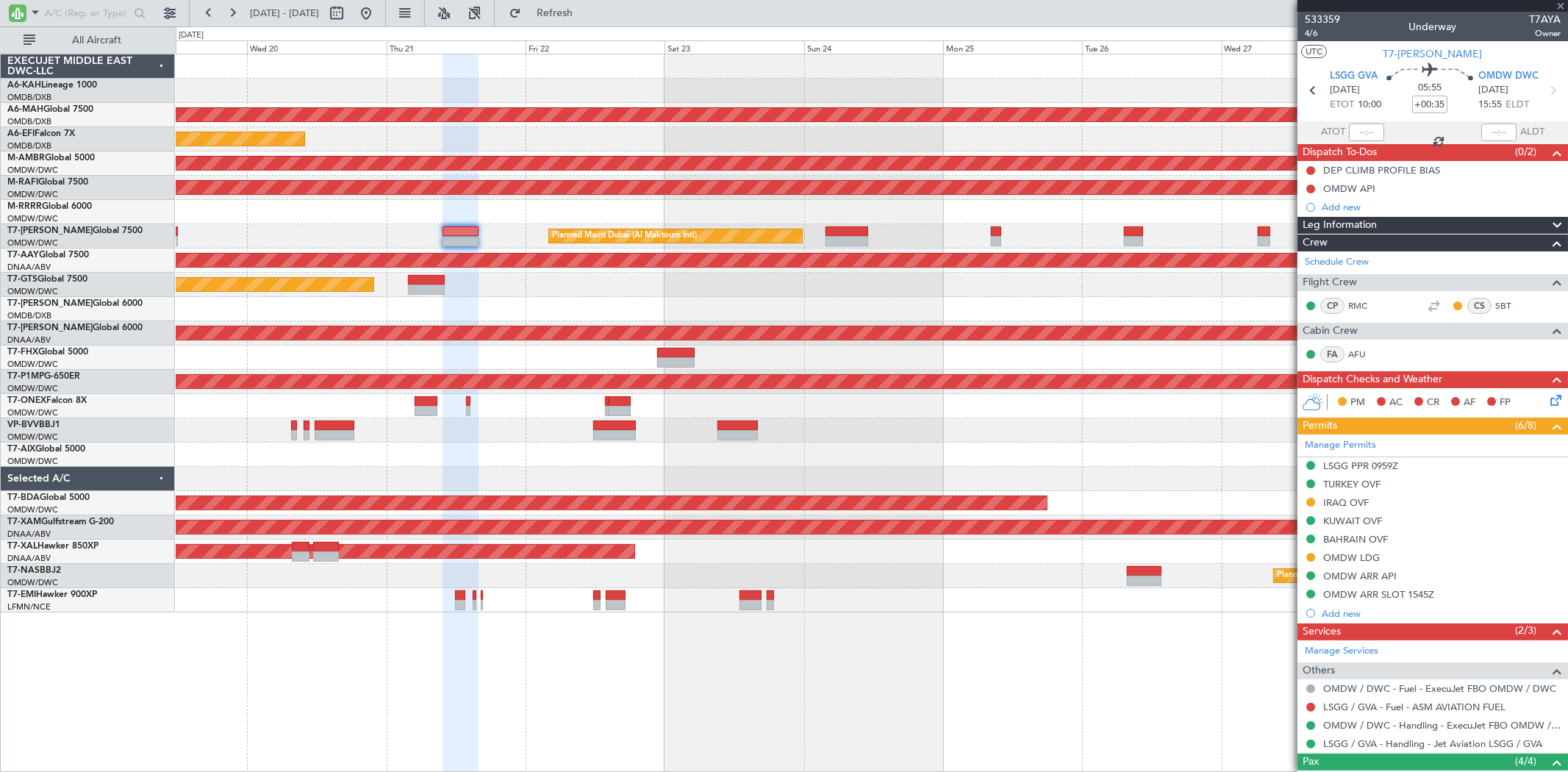
type input "7"
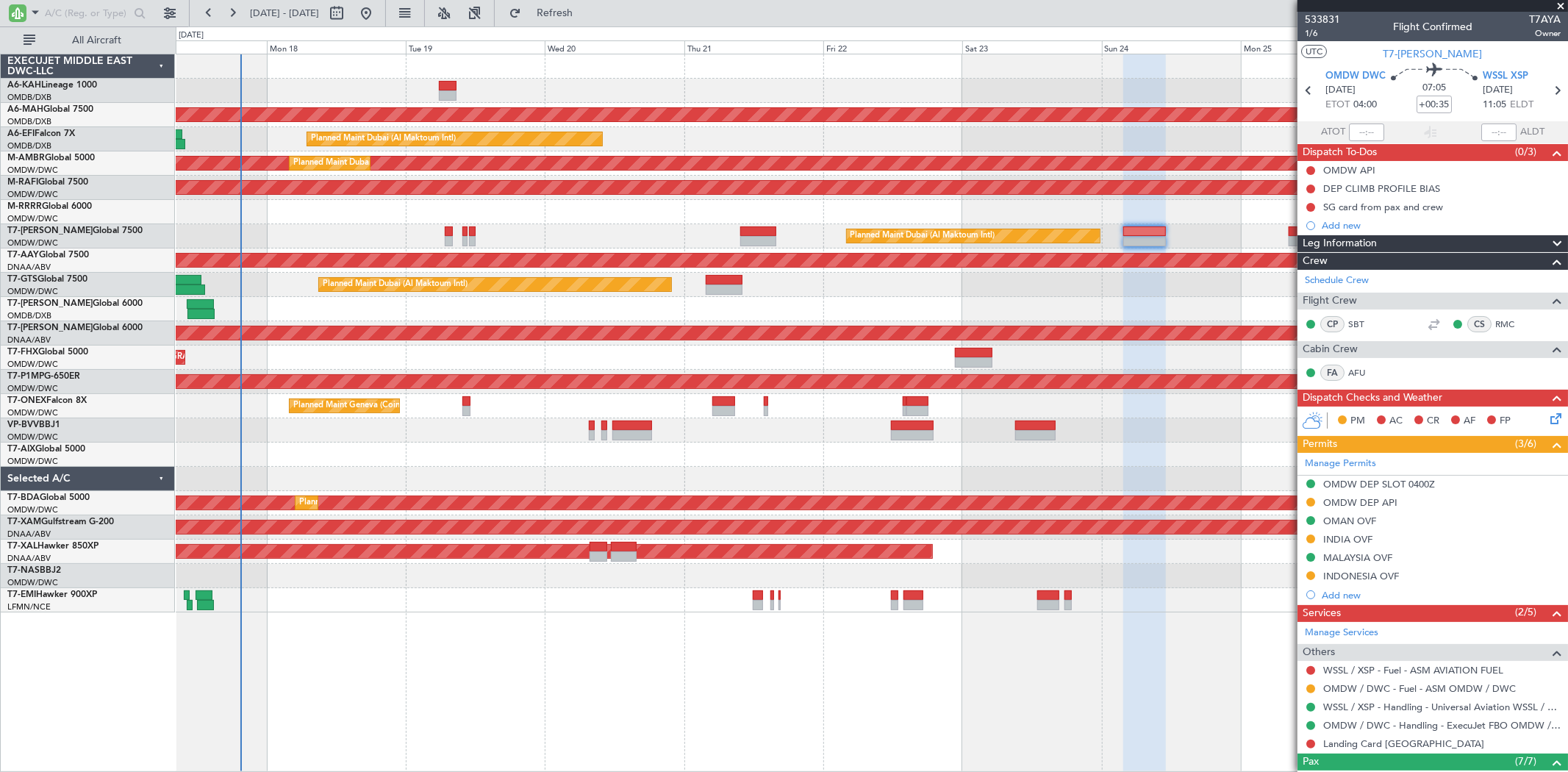
click at [951, 303] on div "Unplanned Maint Budapest ([PERSON_NAME] Intl) Planned Maint [GEOGRAPHIC_DATA] (…" at bounding box center [871, 333] width 1392 height 558
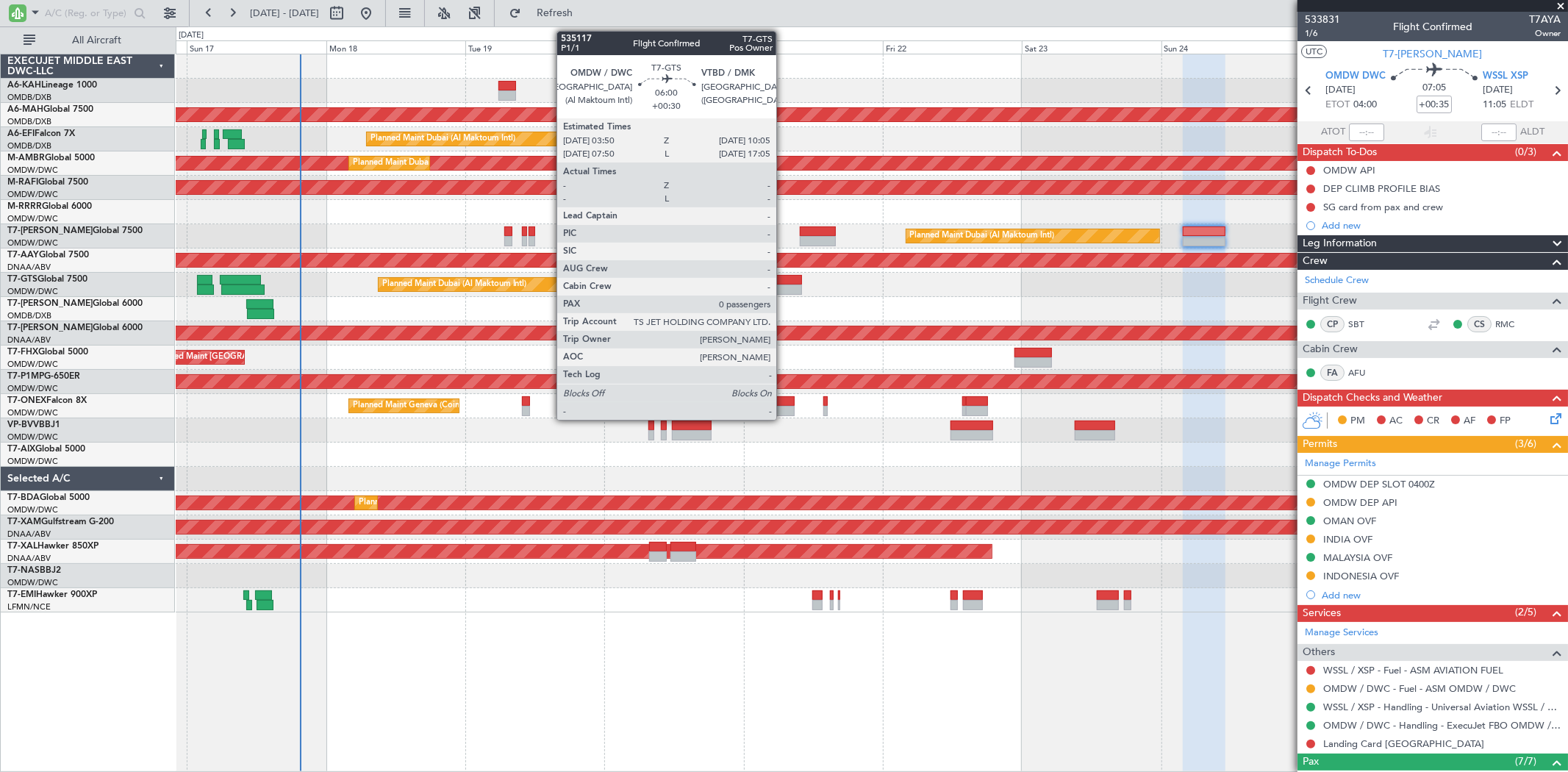
click at [784, 290] on div at bounding box center [784, 290] width 37 height 11
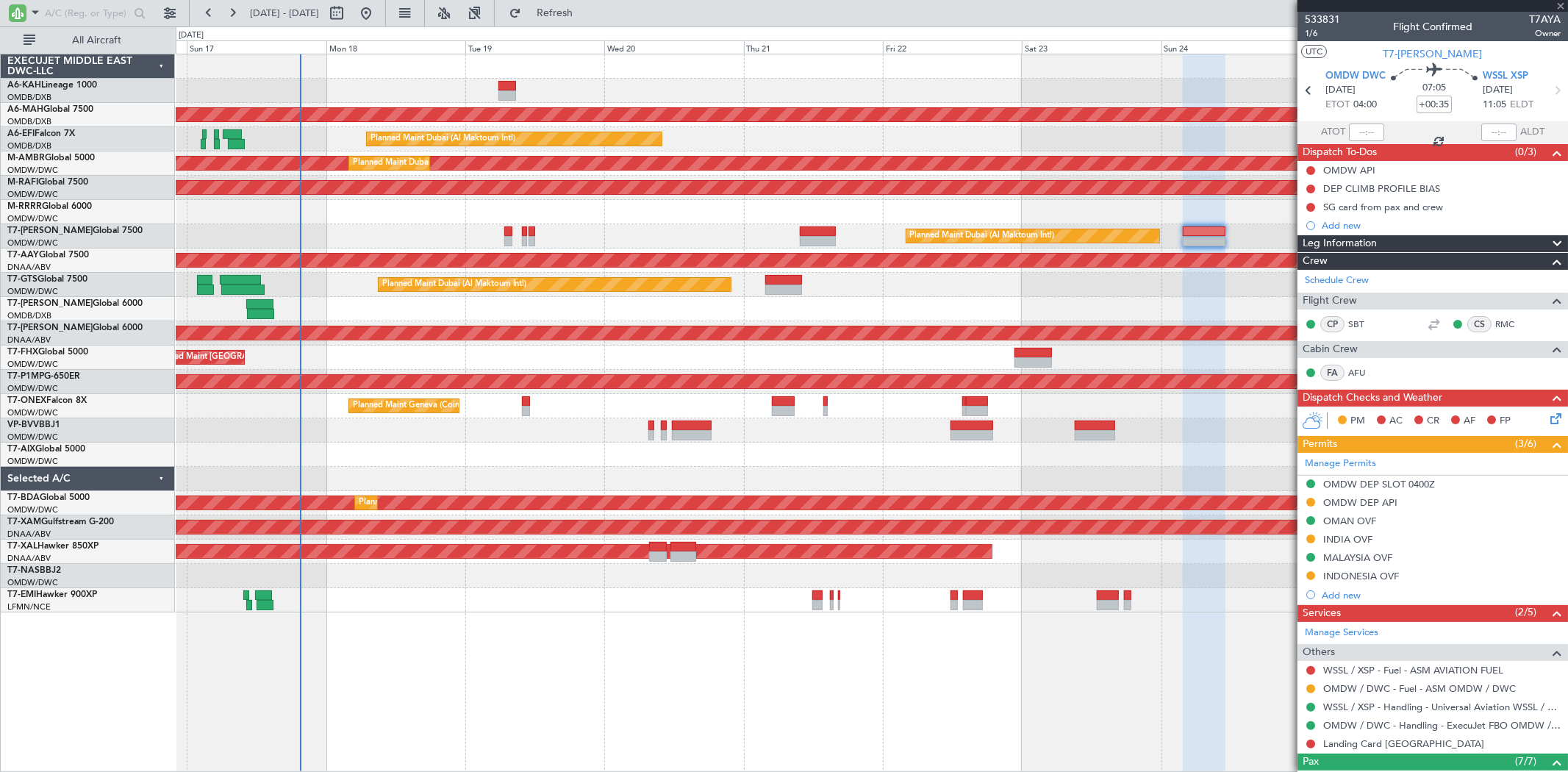
type input "+00:30"
type input "0"
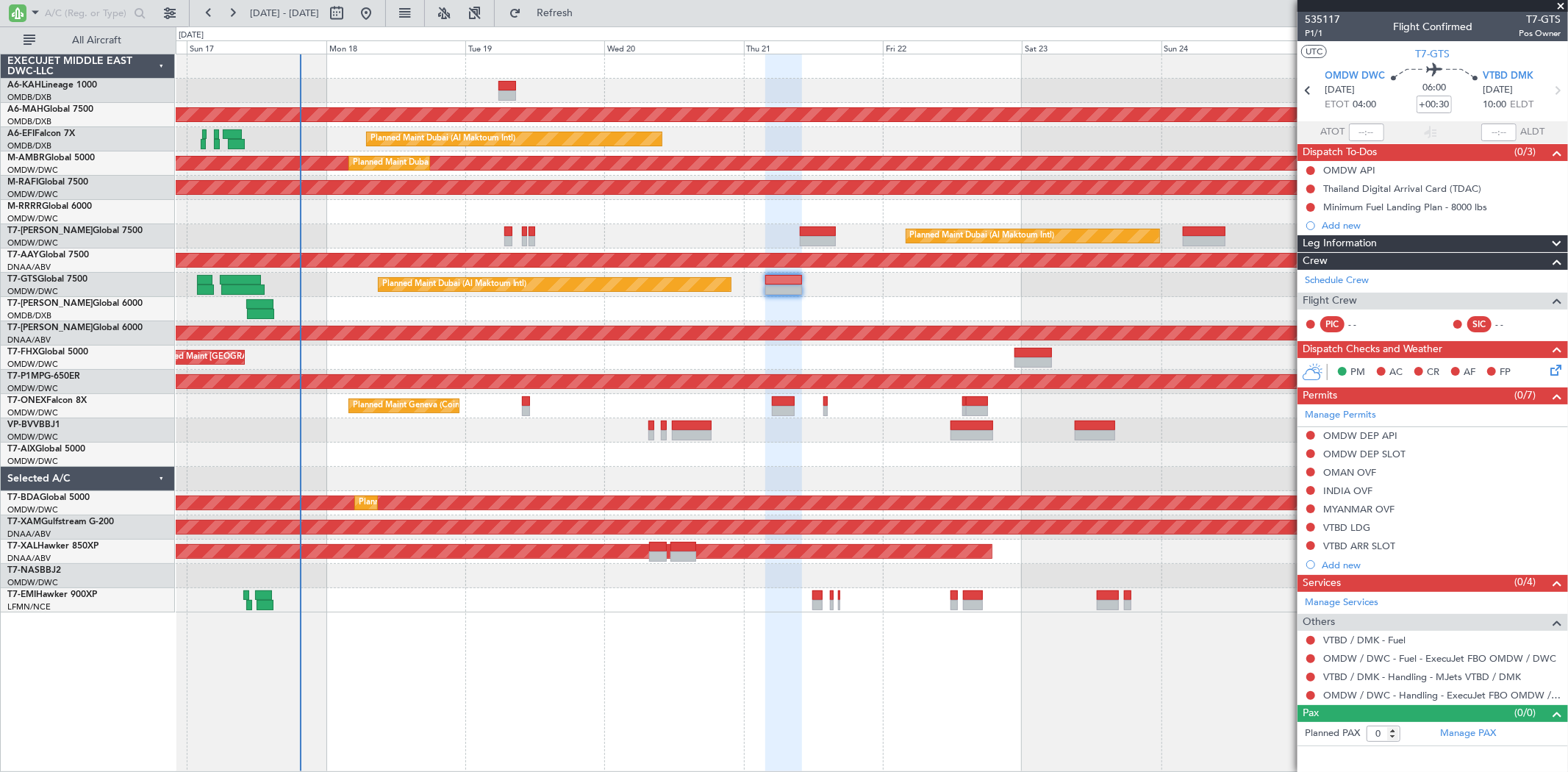
click at [383, 354] on div "Planned Maint [GEOGRAPHIC_DATA] ([GEOGRAPHIC_DATA][PERSON_NAME])" at bounding box center [871, 358] width 1392 height 24
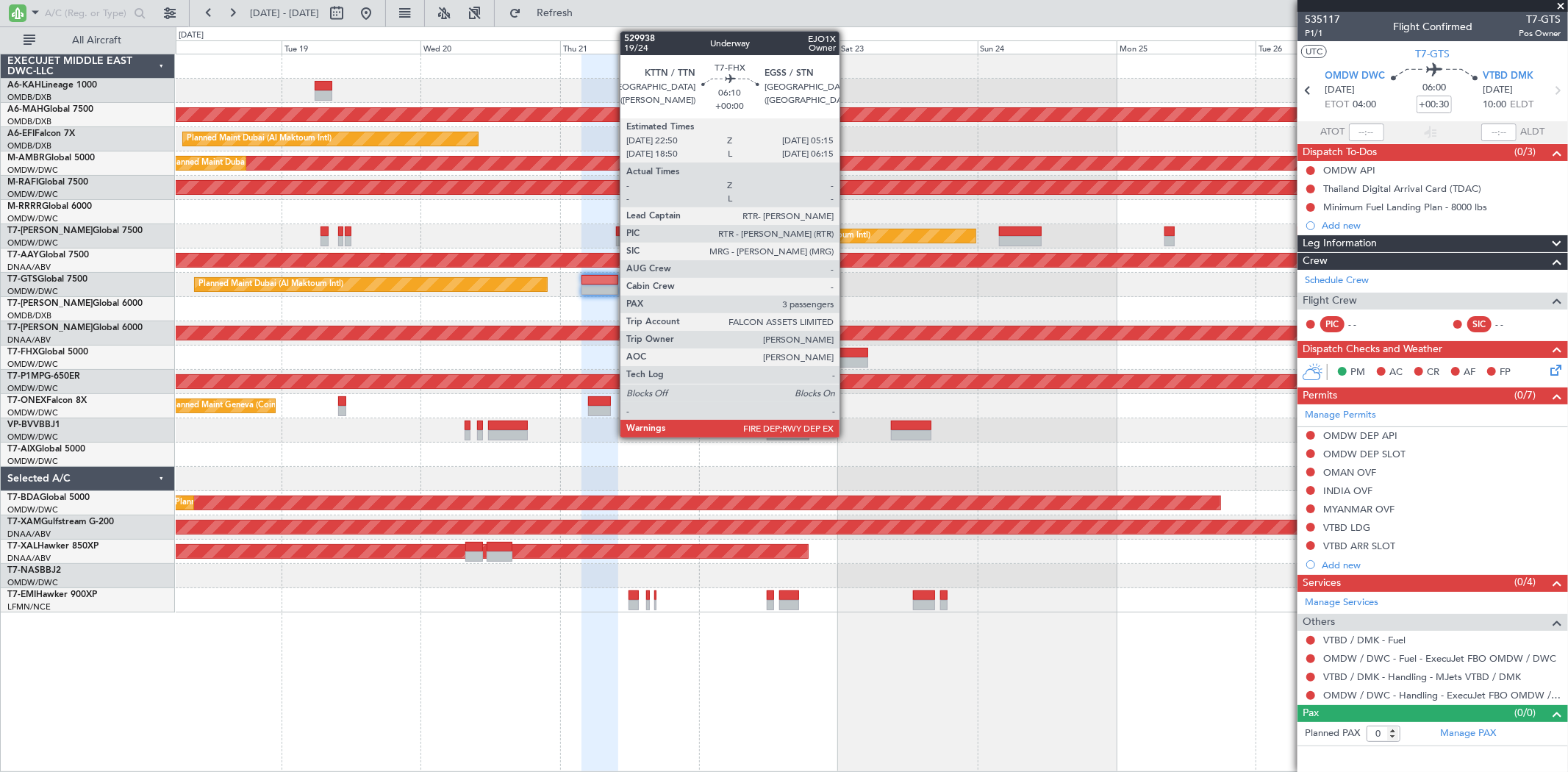
click at [847, 361] on div at bounding box center [849, 362] width 38 height 11
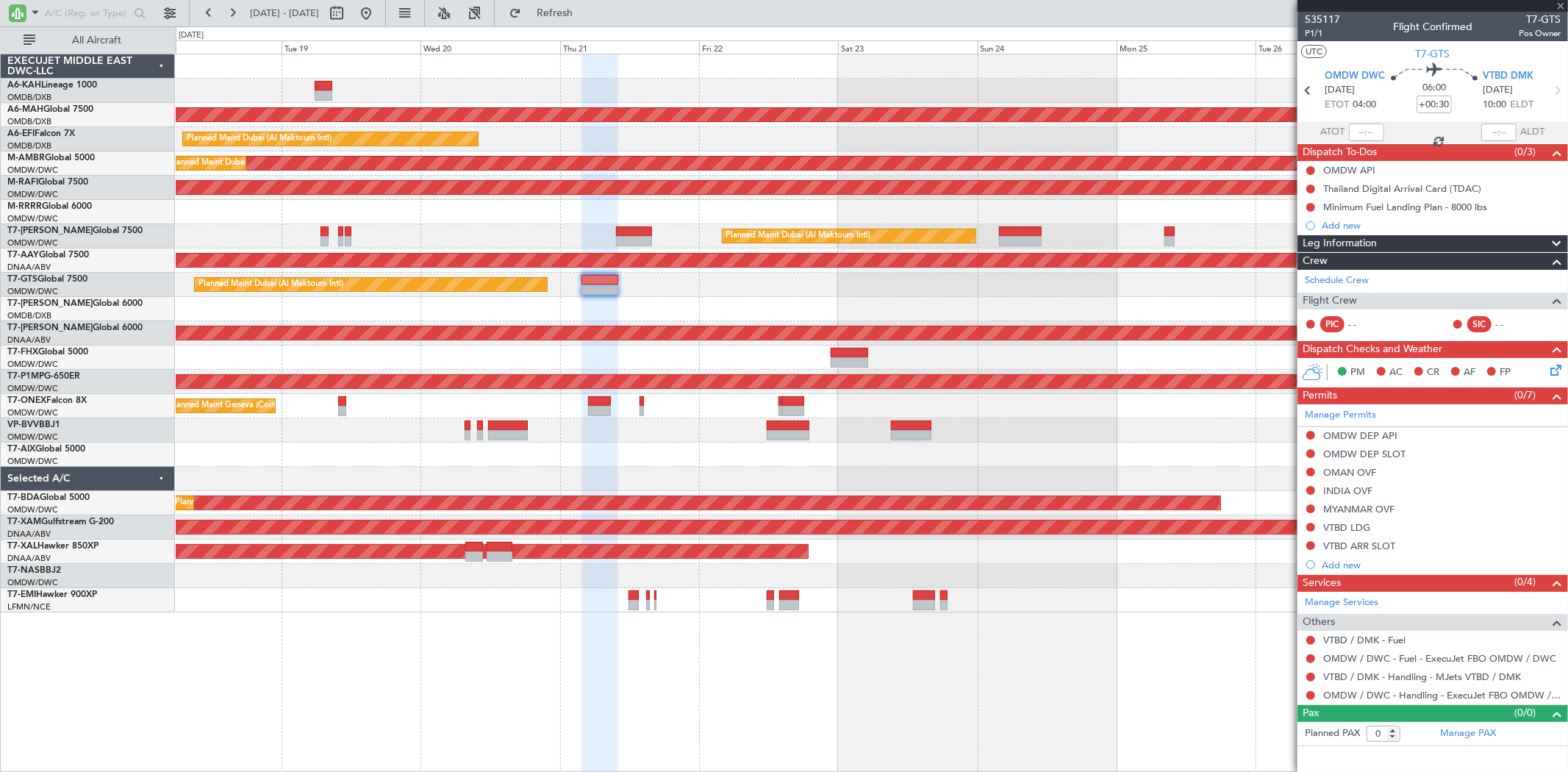
type input "3"
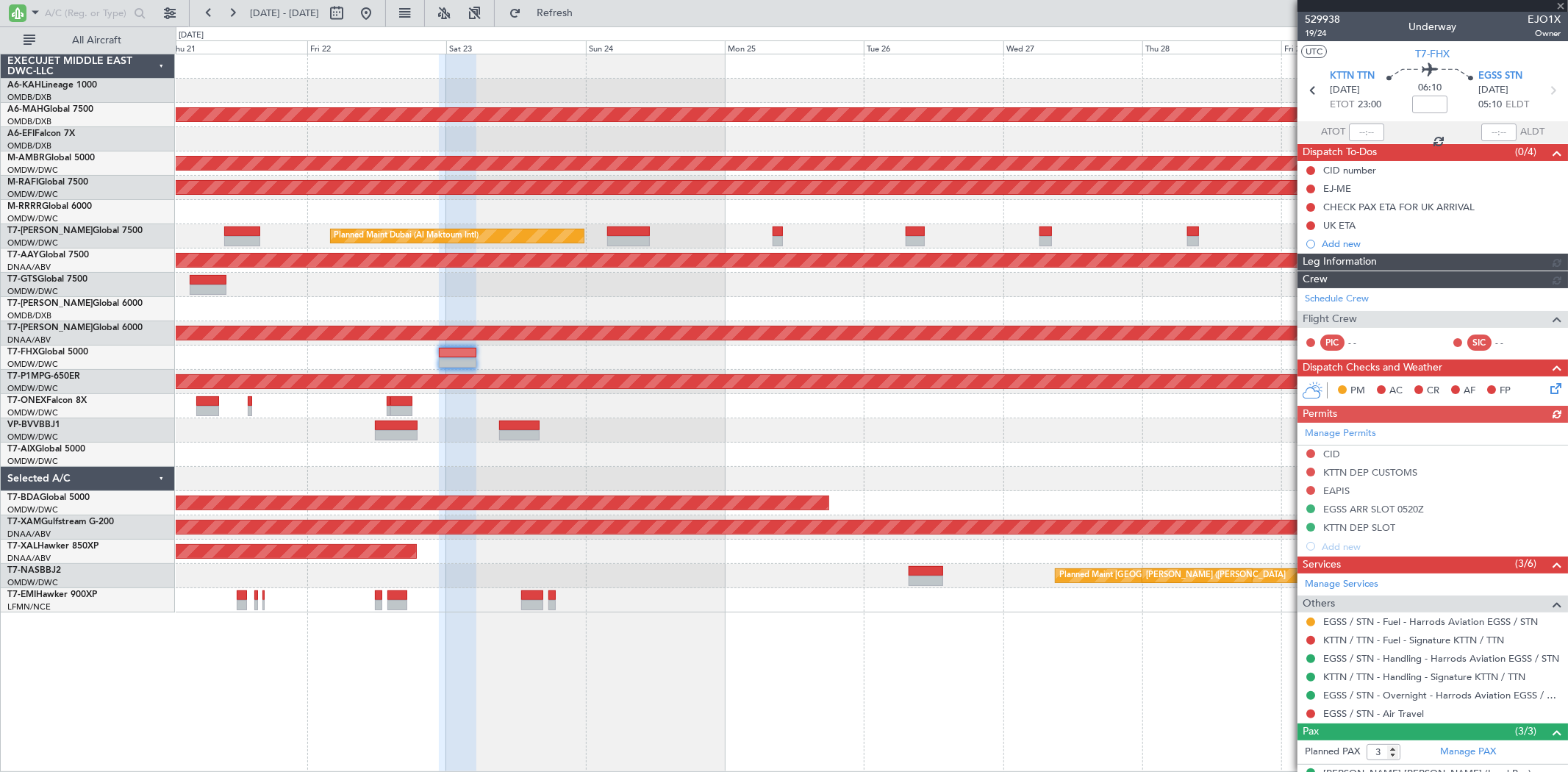
click at [541, 346] on div at bounding box center [871, 358] width 1392 height 24
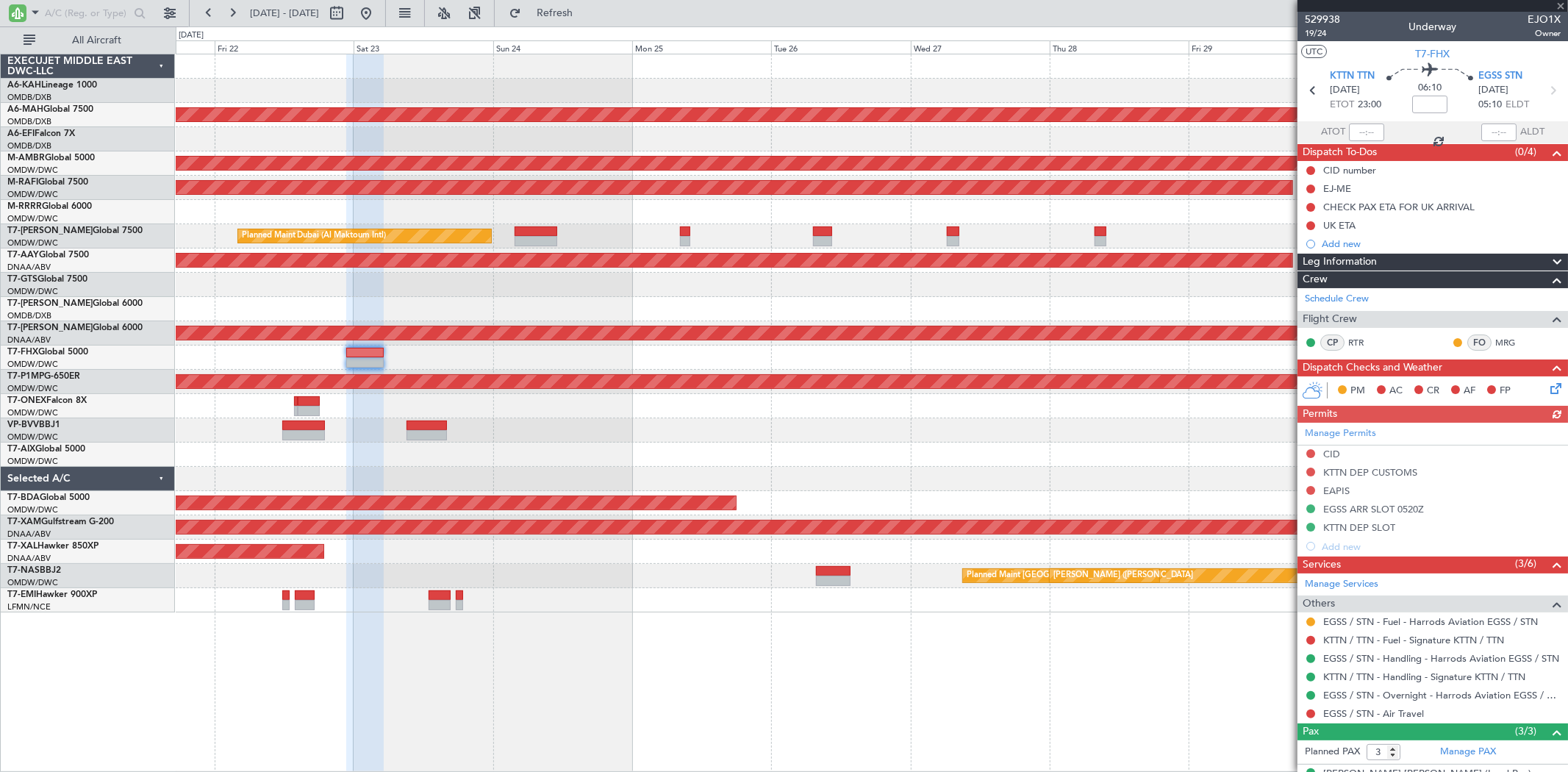
click at [406, 349] on div at bounding box center [871, 358] width 1392 height 24
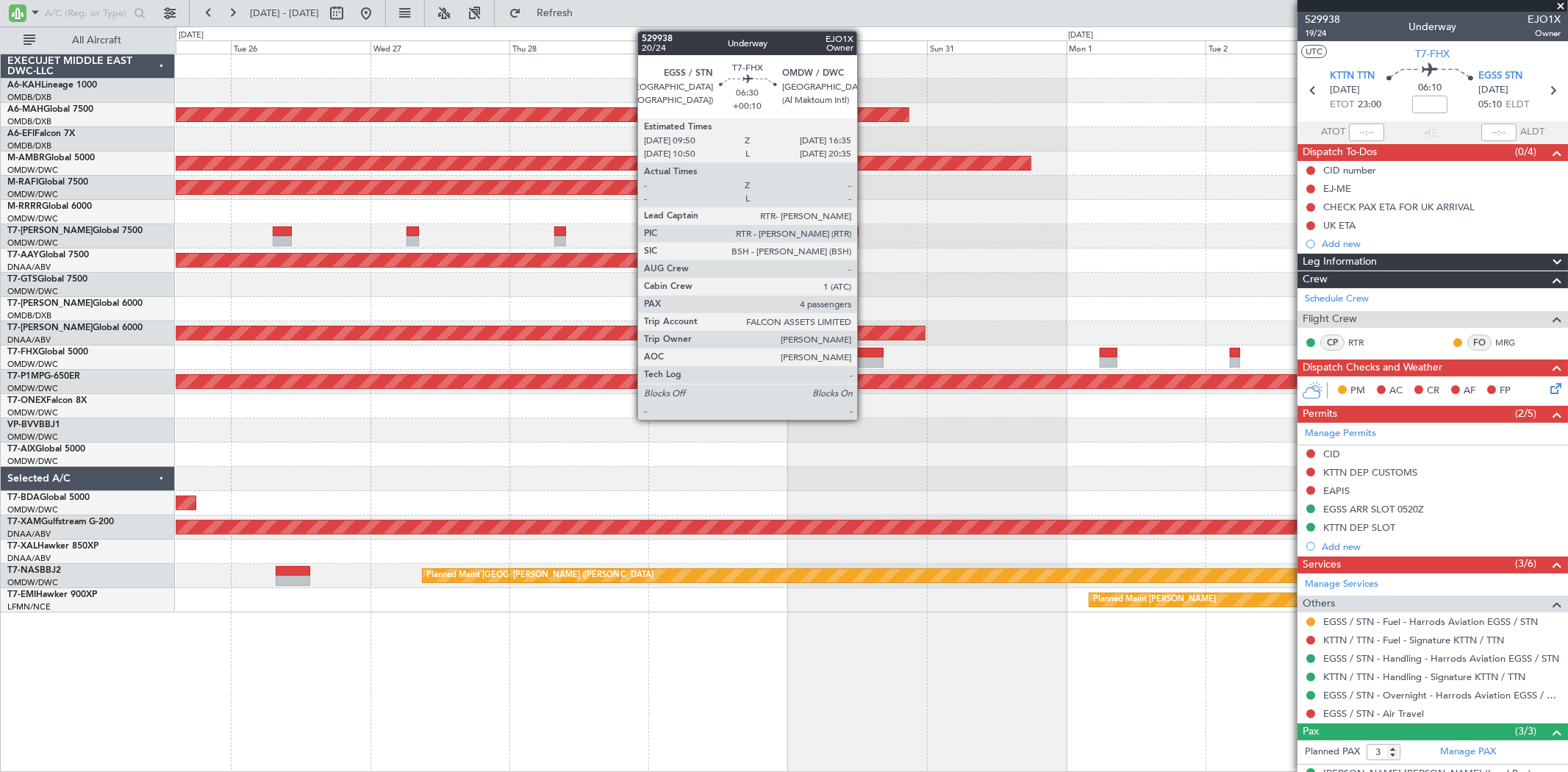
click at [865, 355] on div at bounding box center [864, 353] width 39 height 11
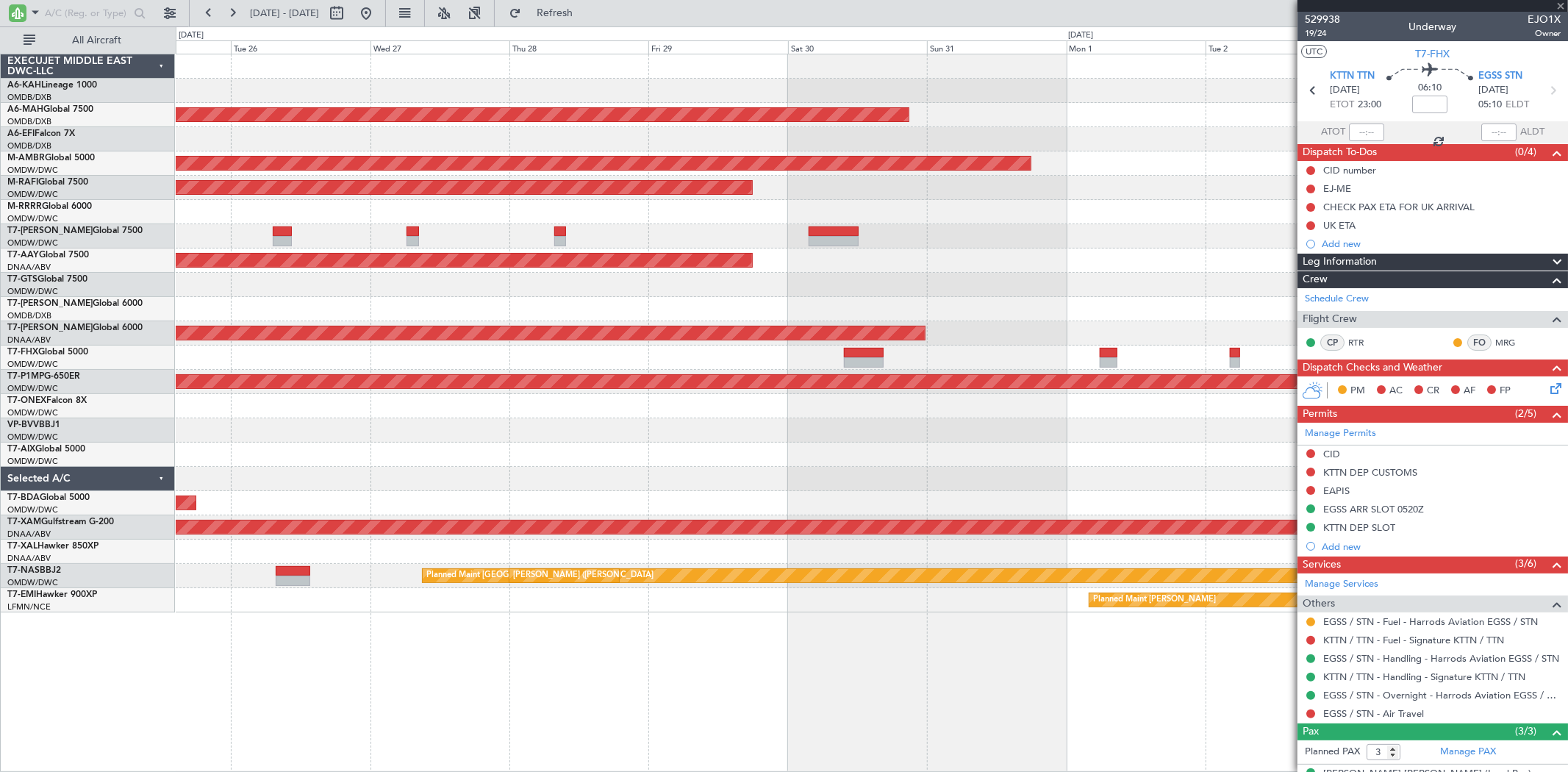
type input "+00:10"
type input "4"
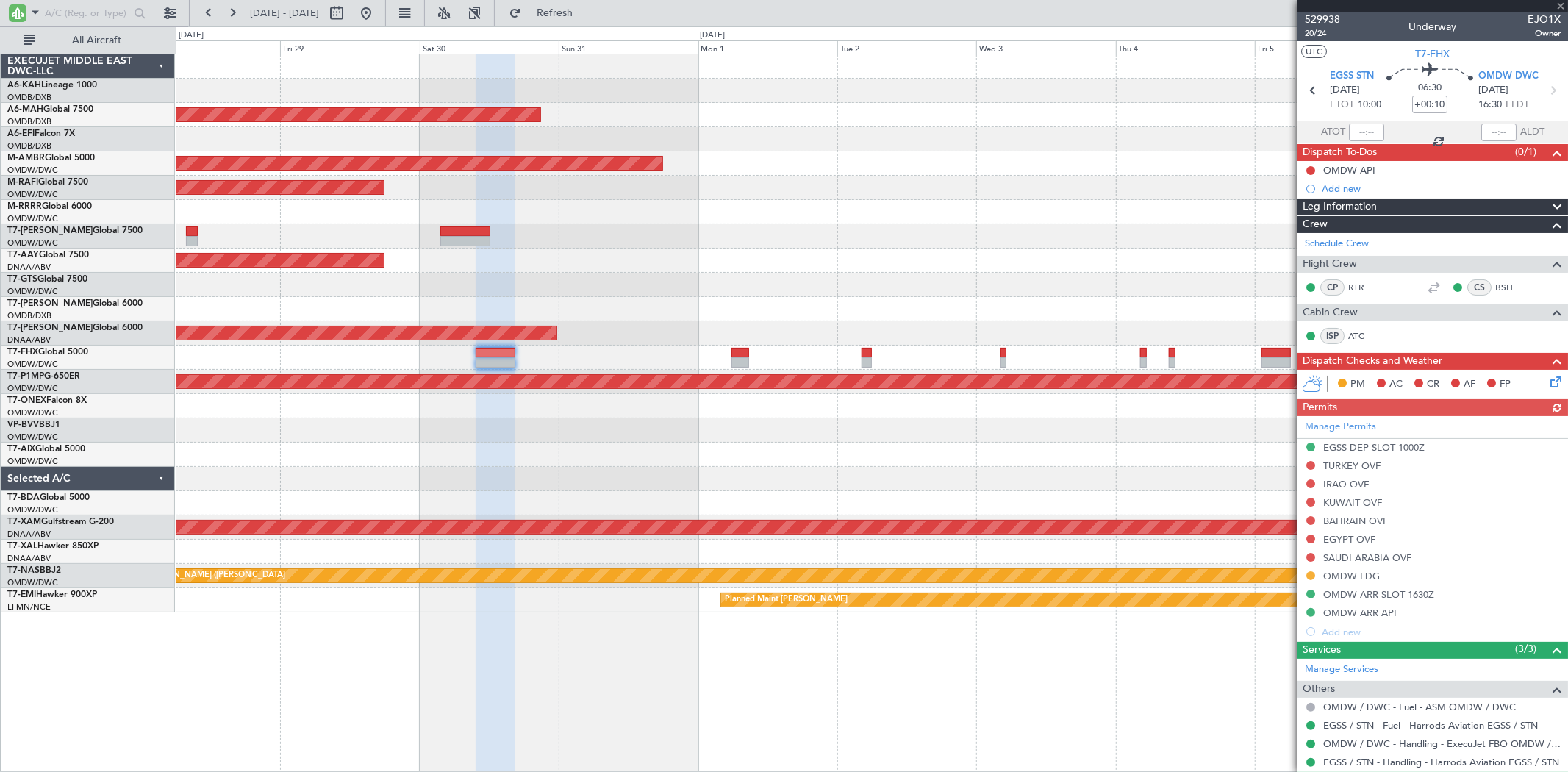
click at [739, 273] on div "Planned Maint [GEOGRAPHIC_DATA] ([GEOGRAPHIC_DATA] Intl) Planned Maint [GEOGRAP…" at bounding box center [871, 333] width 1392 height 558
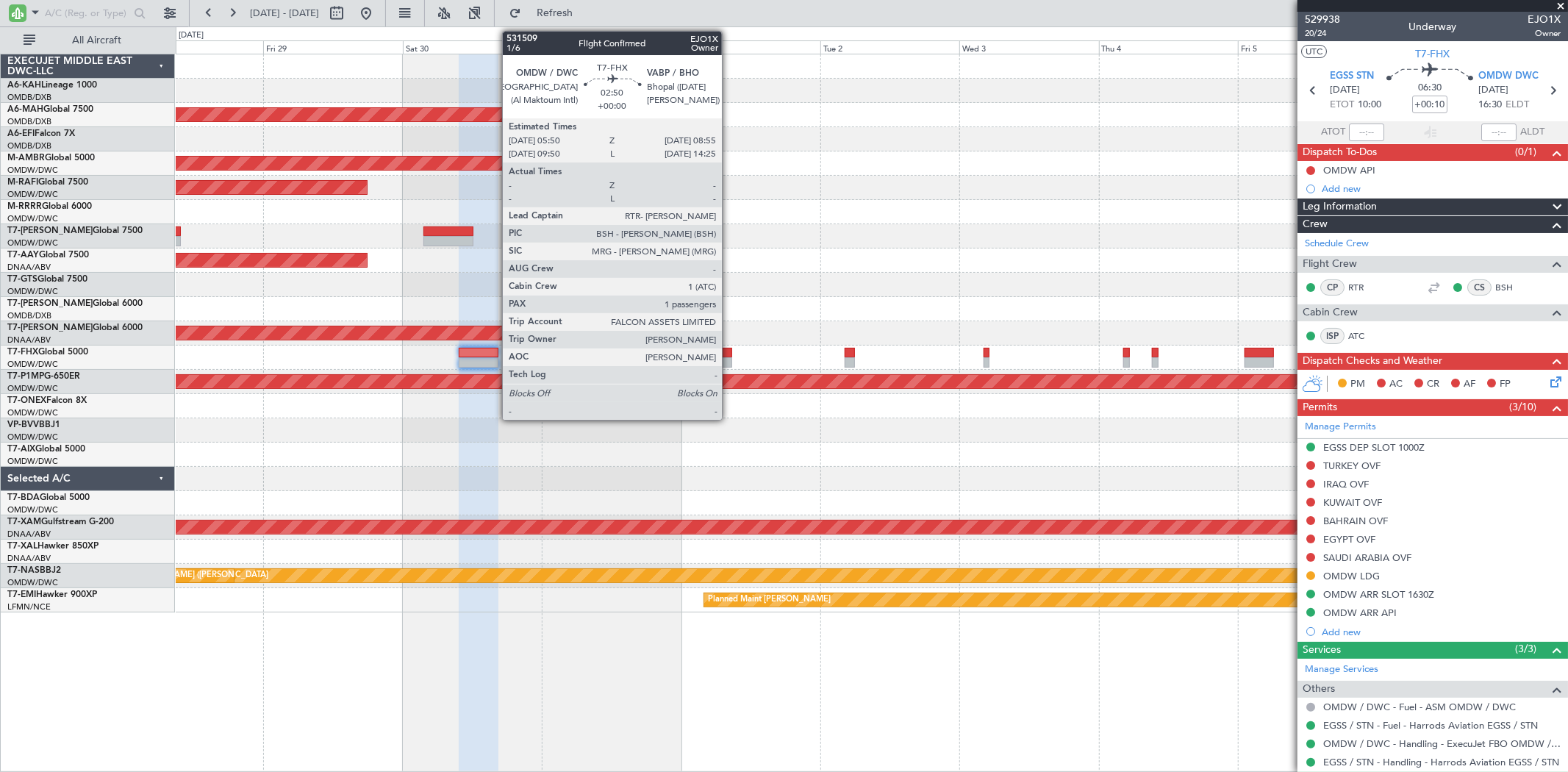
click at [729, 353] on div at bounding box center [724, 353] width 18 height 11
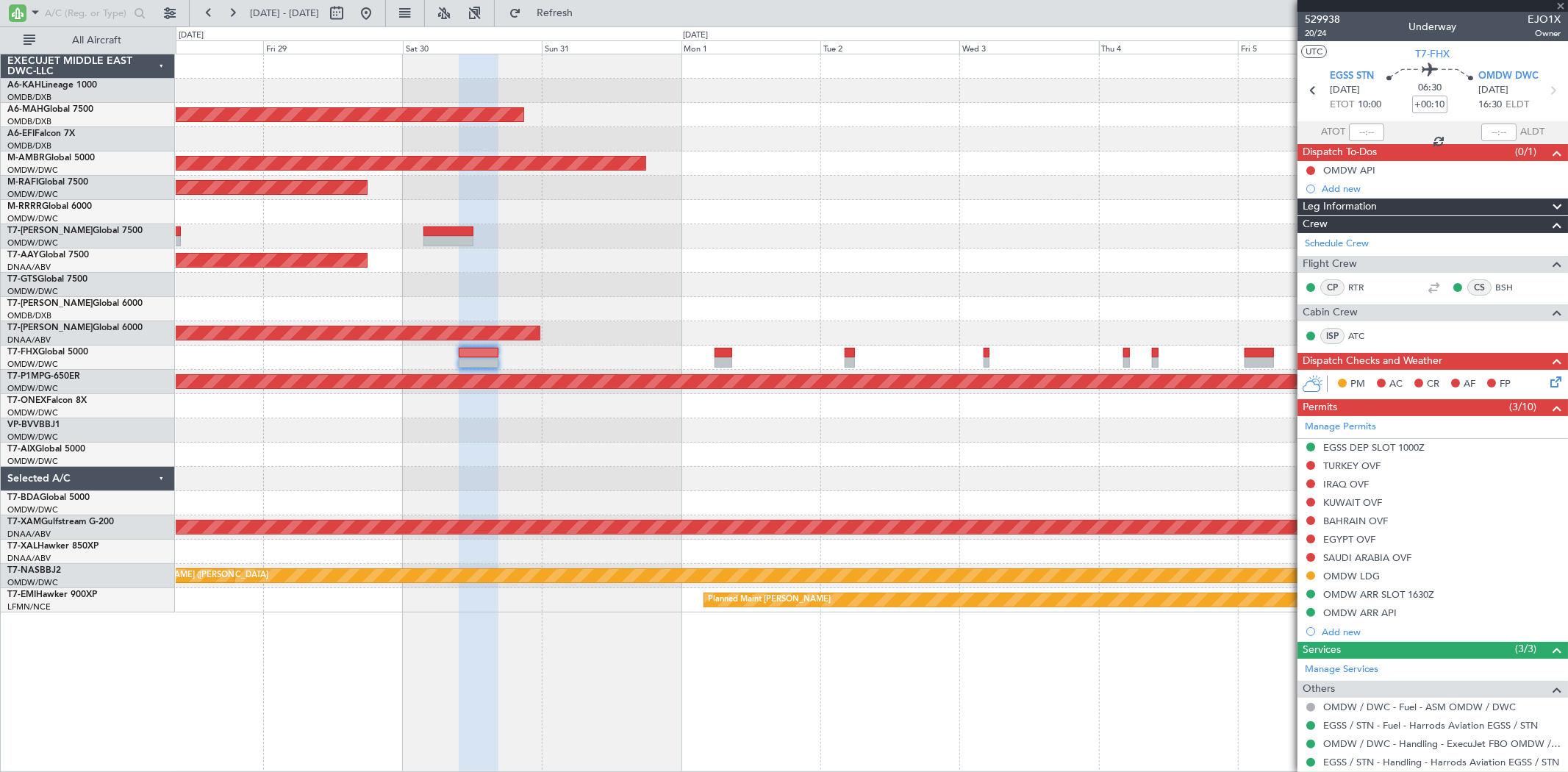
type input "1"
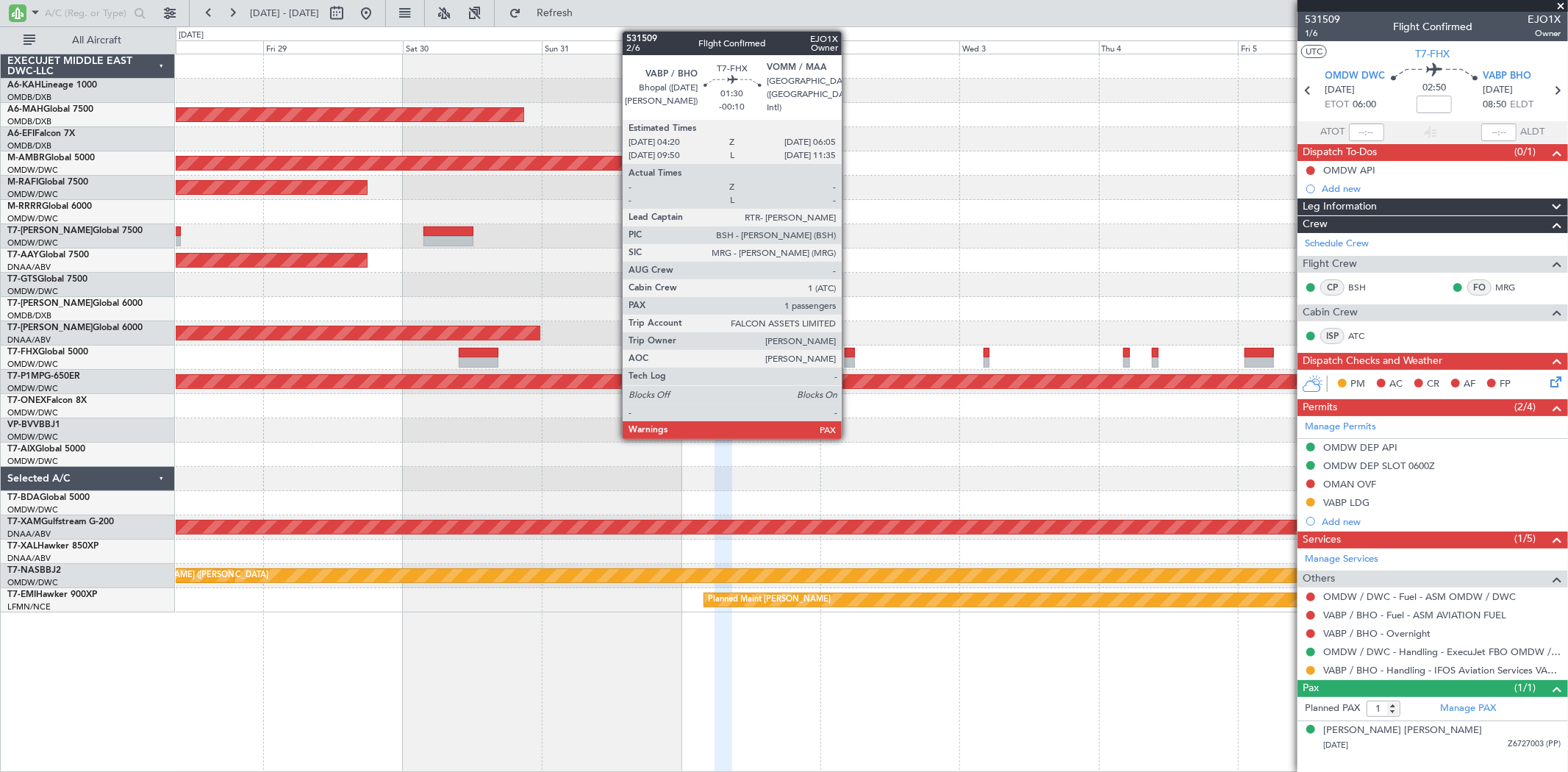
click at [849, 358] on div at bounding box center [850, 362] width 11 height 11
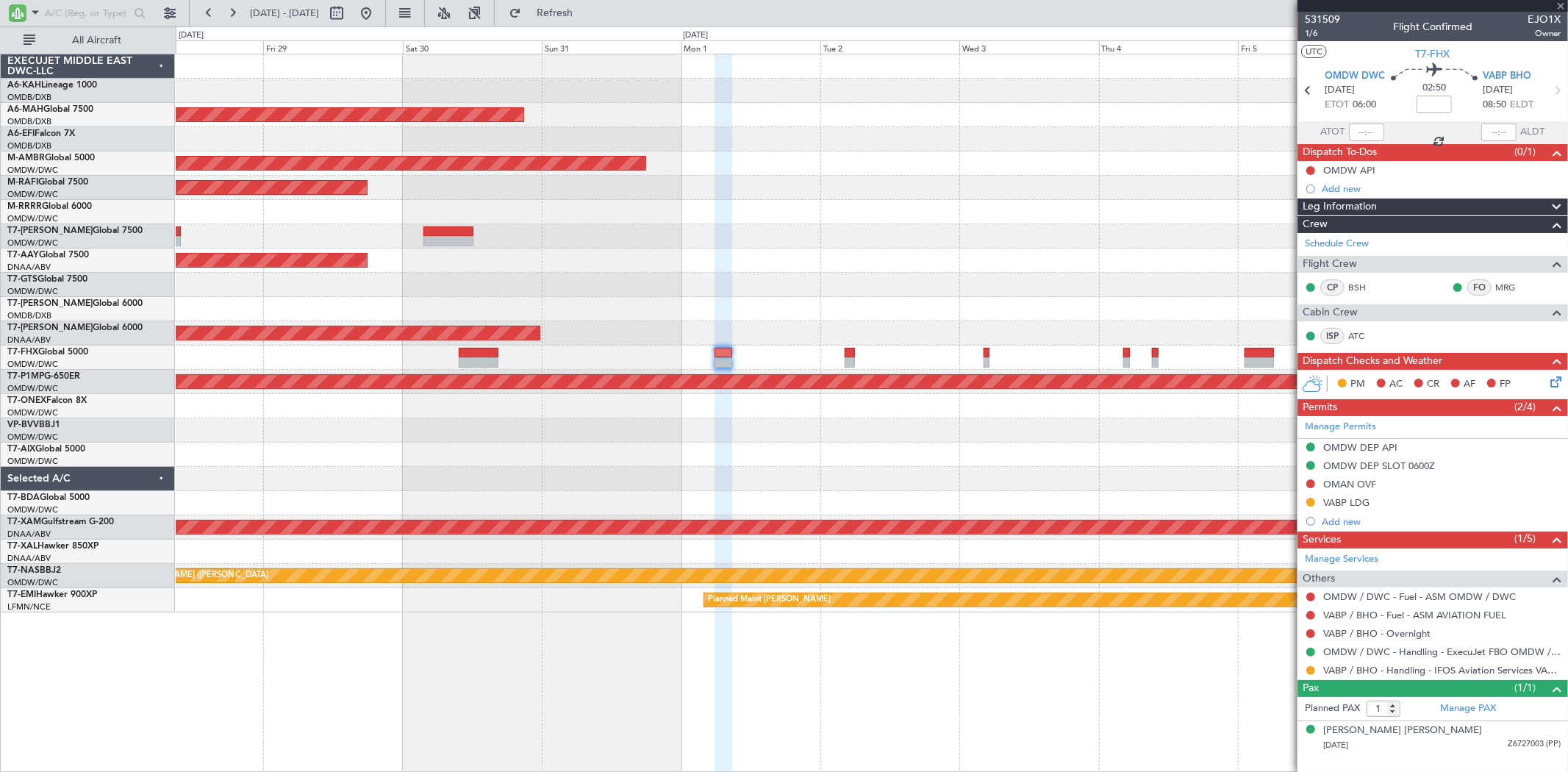
type input "-00:10"
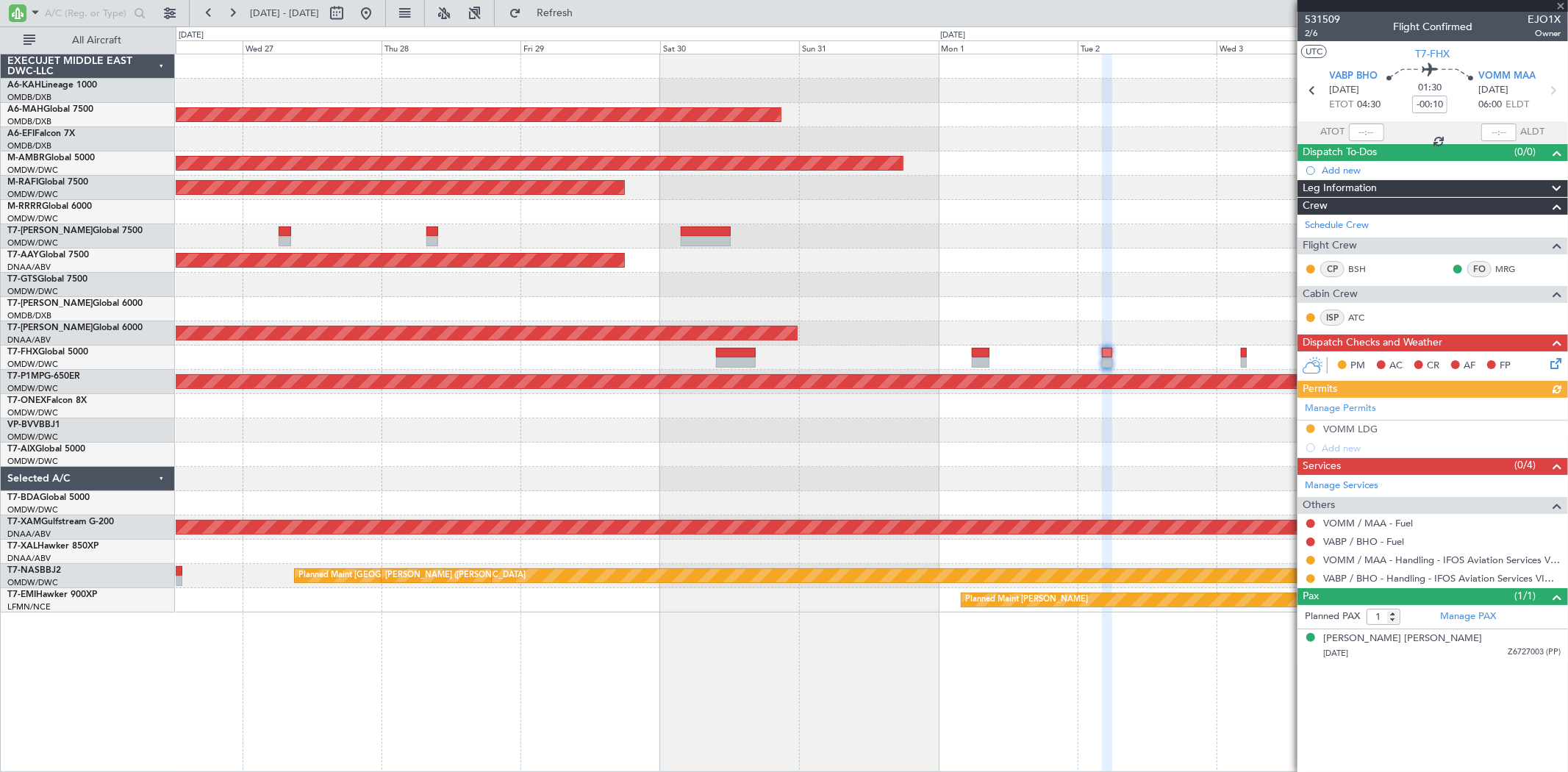
click at [971, 224] on div at bounding box center [871, 236] width 1392 height 24
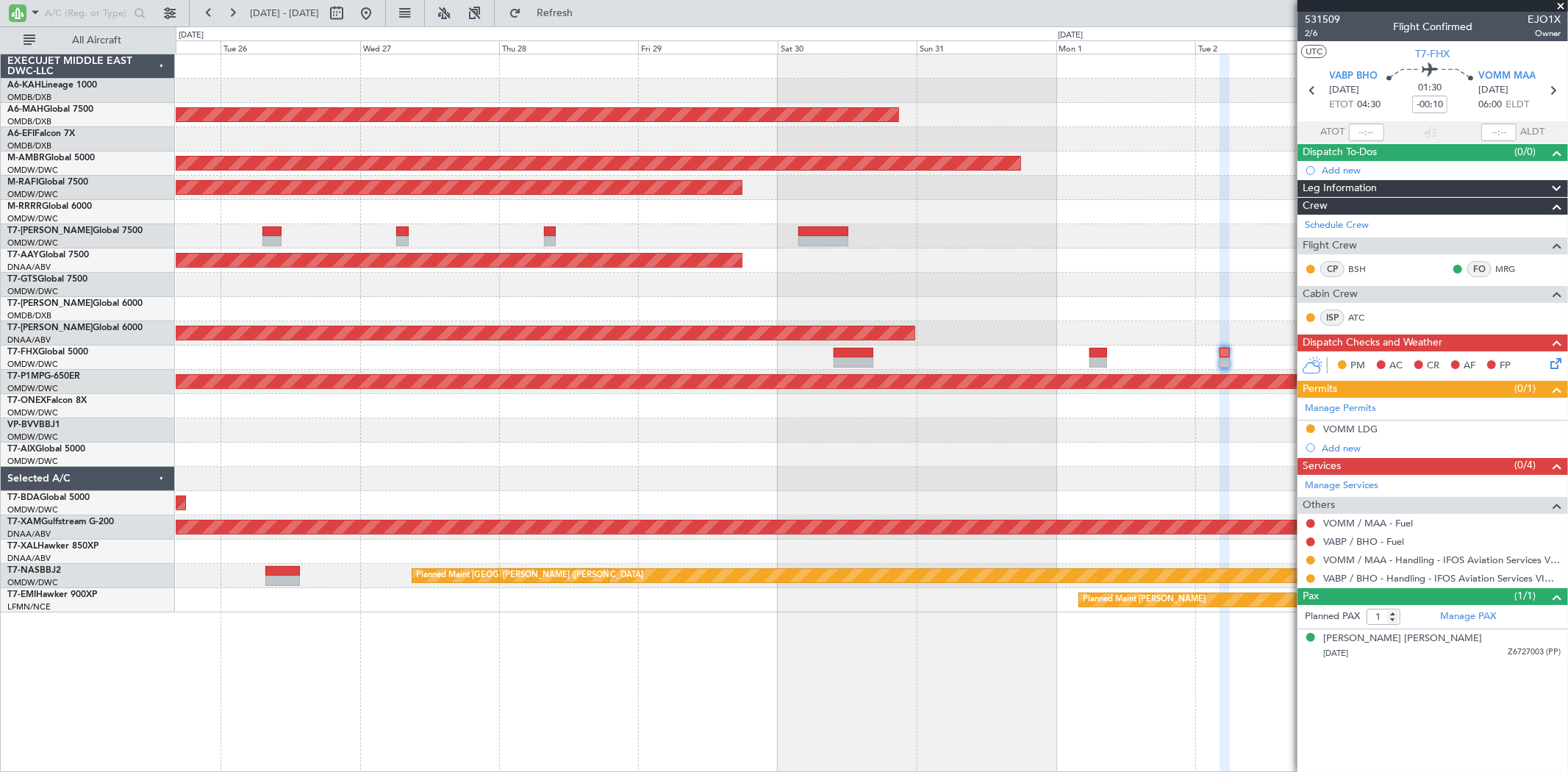
click at [949, 458] on div "Planned Maint [GEOGRAPHIC_DATA] ([GEOGRAPHIC_DATA] Intl) Planned Maint [GEOGRAP…" at bounding box center [871, 333] width 1392 height 558
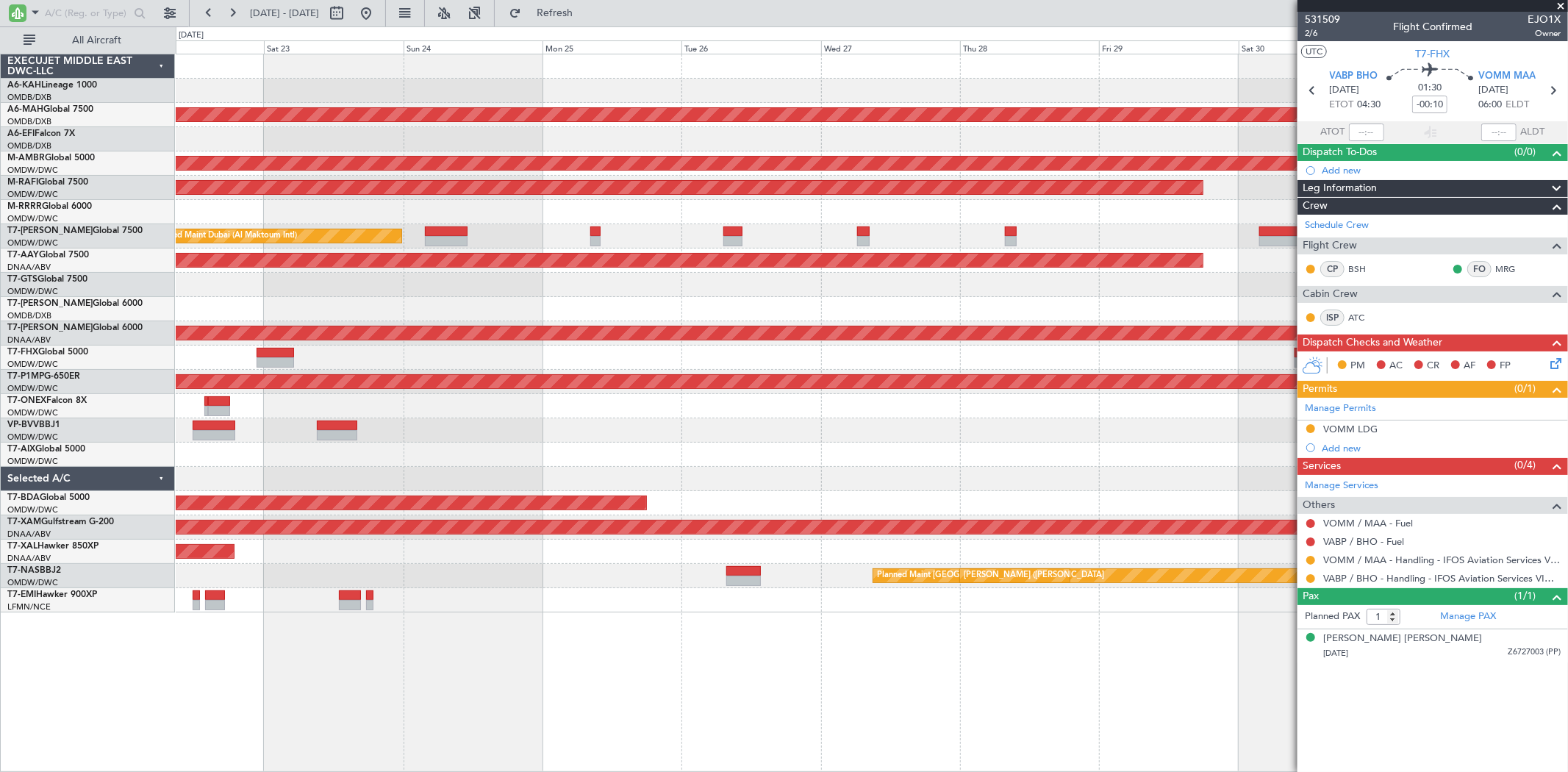
click at [971, 423] on div "Planned Maint [GEOGRAPHIC_DATA] ([GEOGRAPHIC_DATA] Intl) Planned Maint [GEOGRAP…" at bounding box center [871, 333] width 1392 height 558
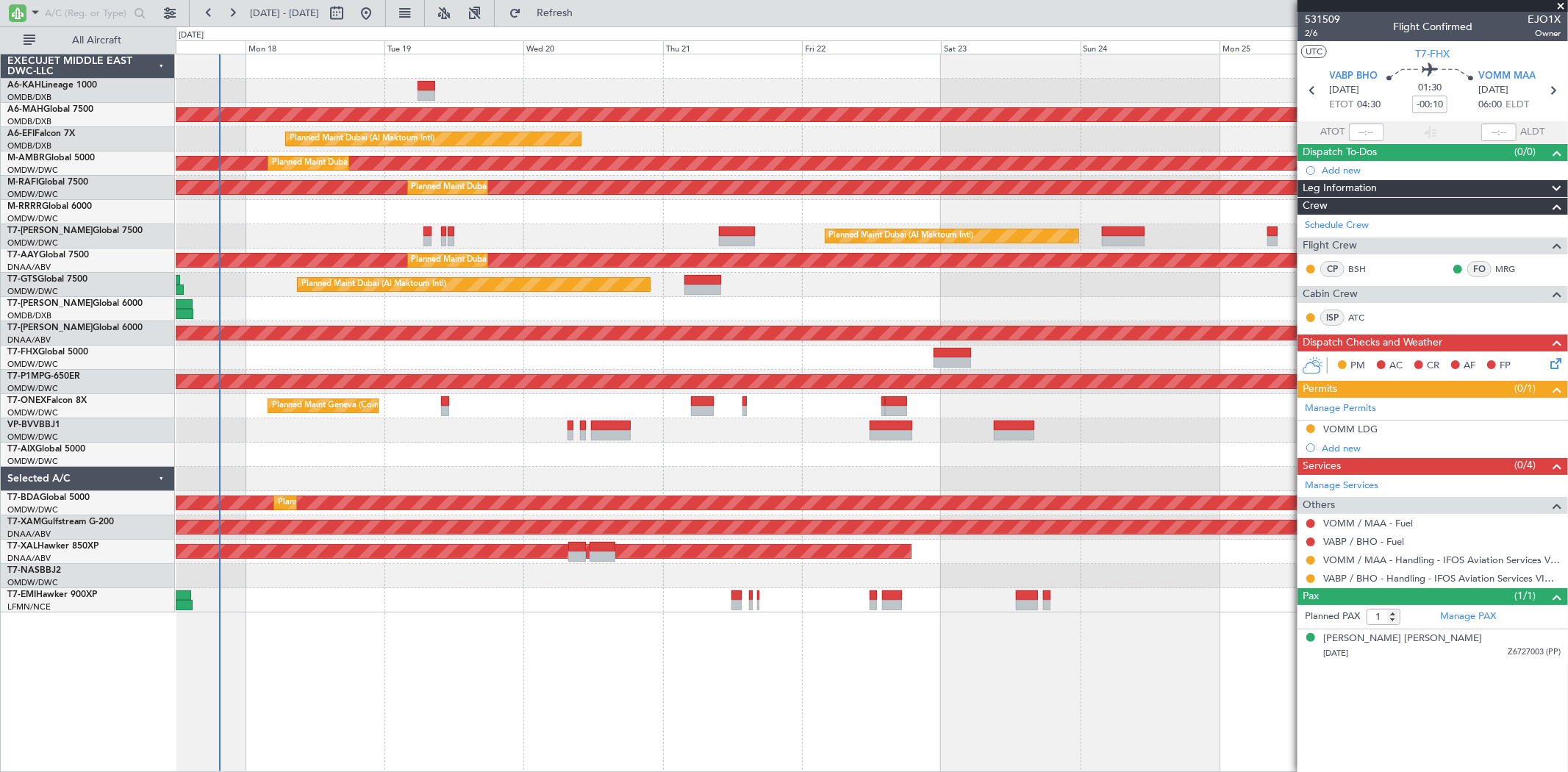
click at [878, 467] on div "Unplanned Maint Budapest ([PERSON_NAME] Intl) Planned Maint [GEOGRAPHIC_DATA] (…" at bounding box center [871, 333] width 1392 height 558
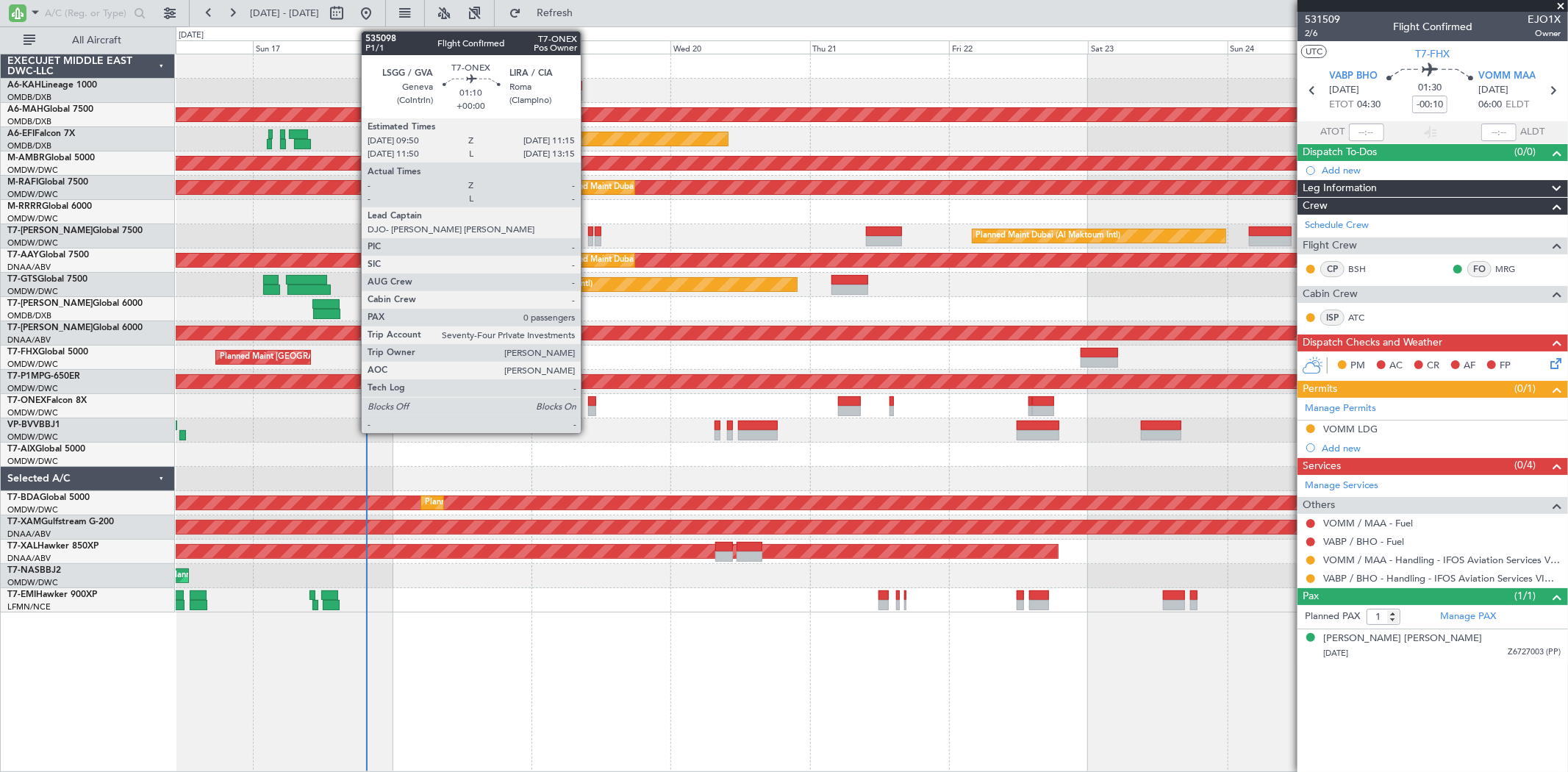
click at [588, 411] on div at bounding box center [593, 411] width 9 height 11
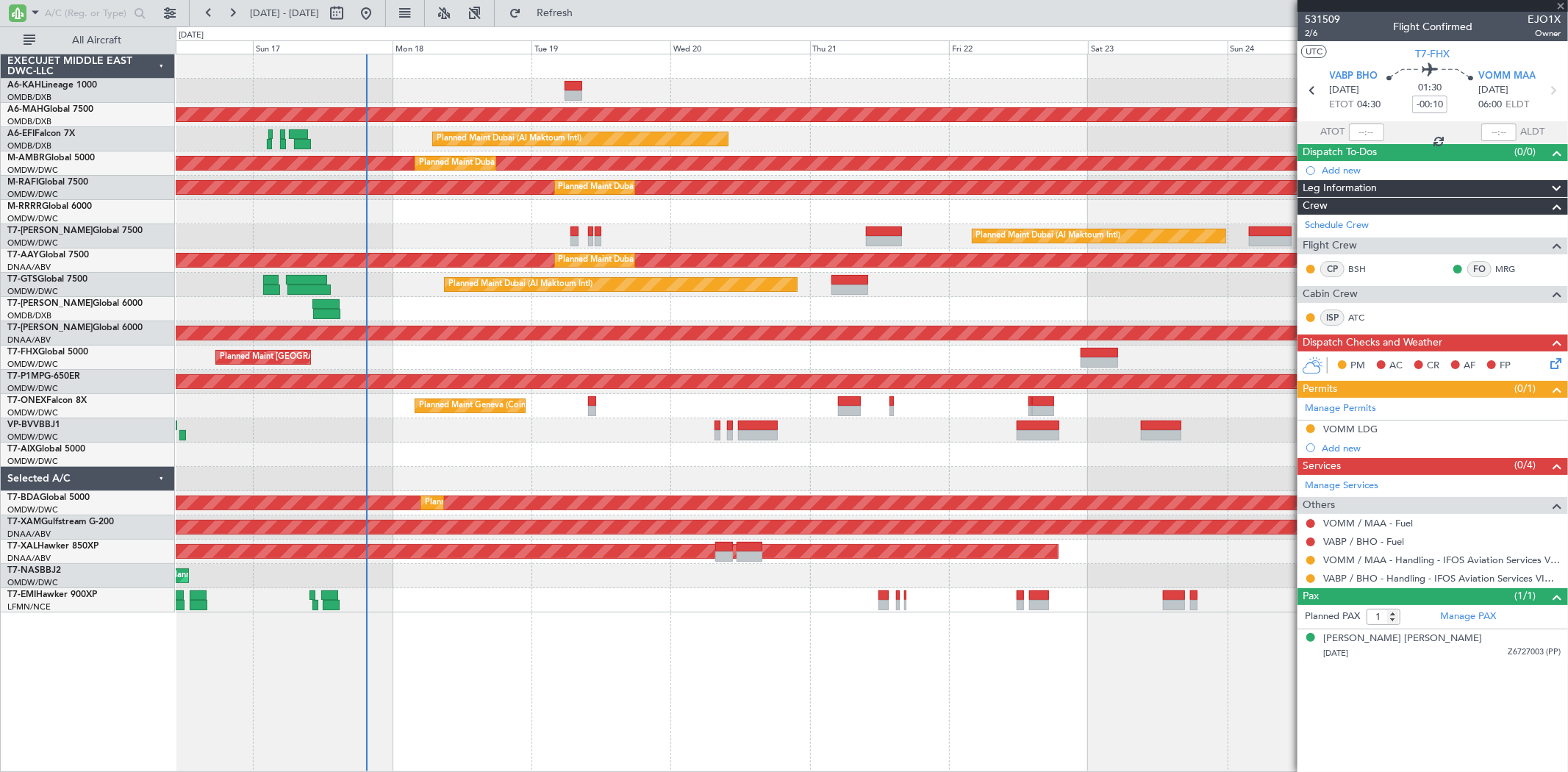
type input "0"
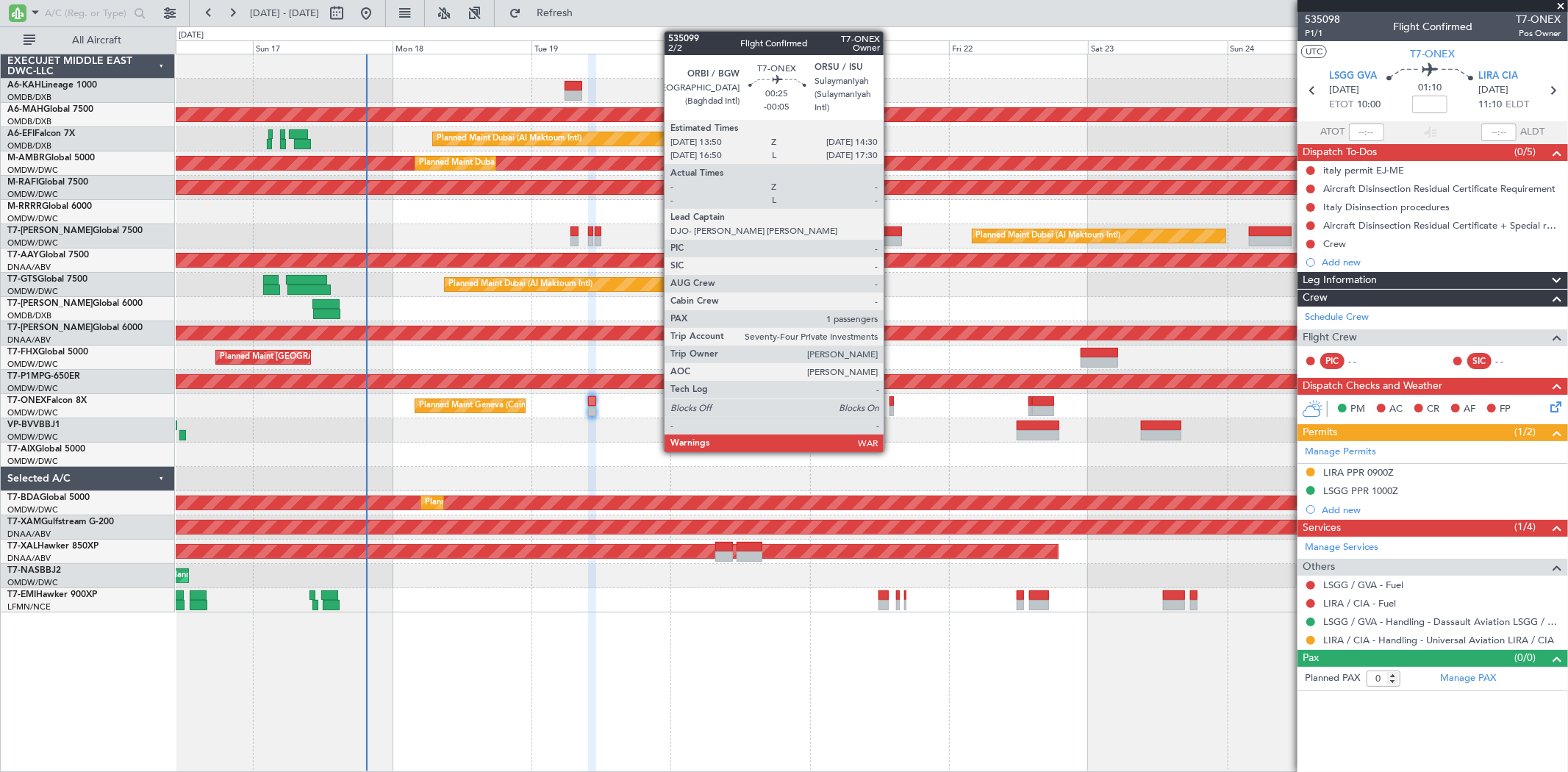
click at [891, 408] on div at bounding box center [892, 411] width 5 height 11
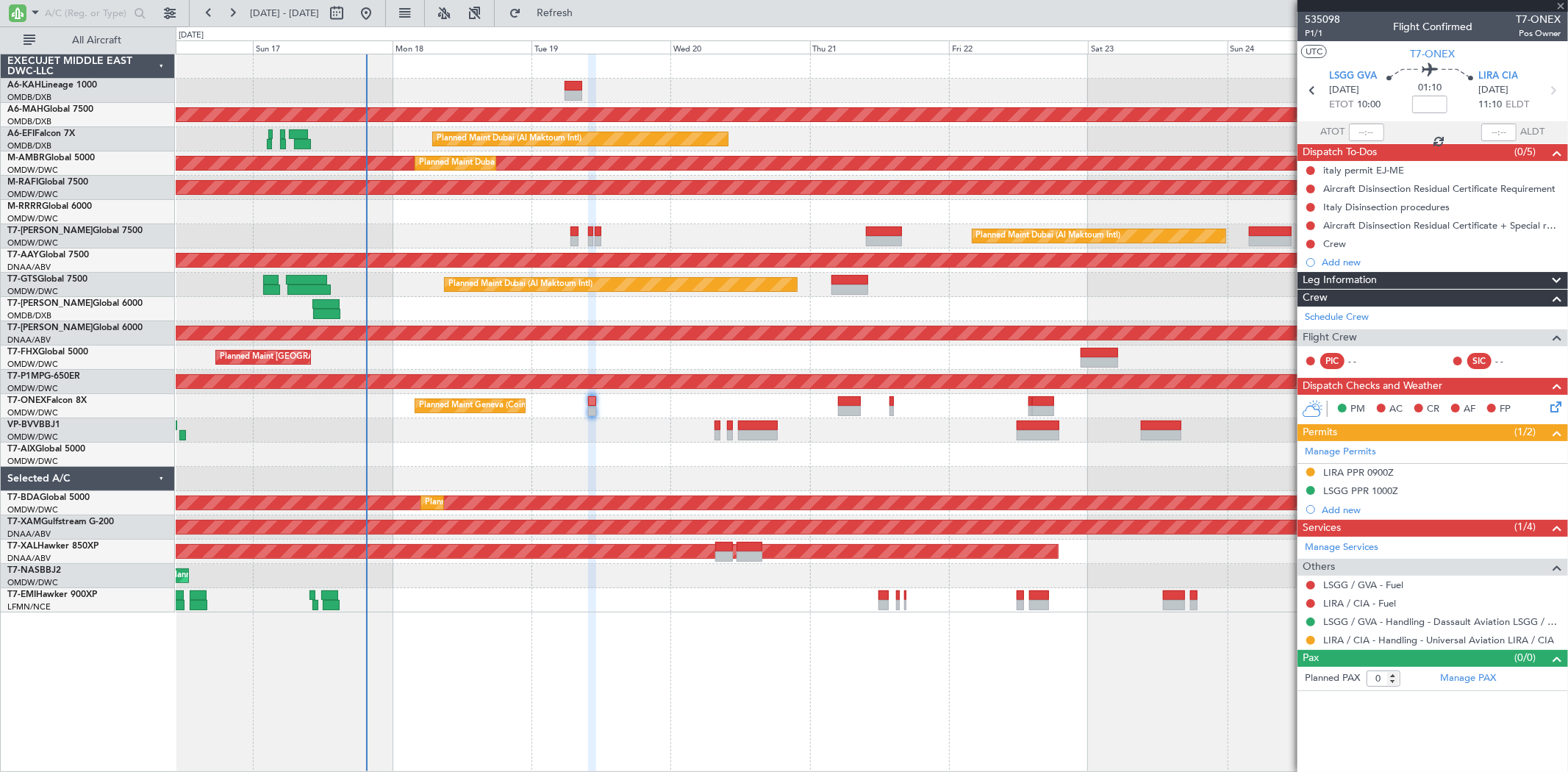
type input "-00:05"
type input "1"
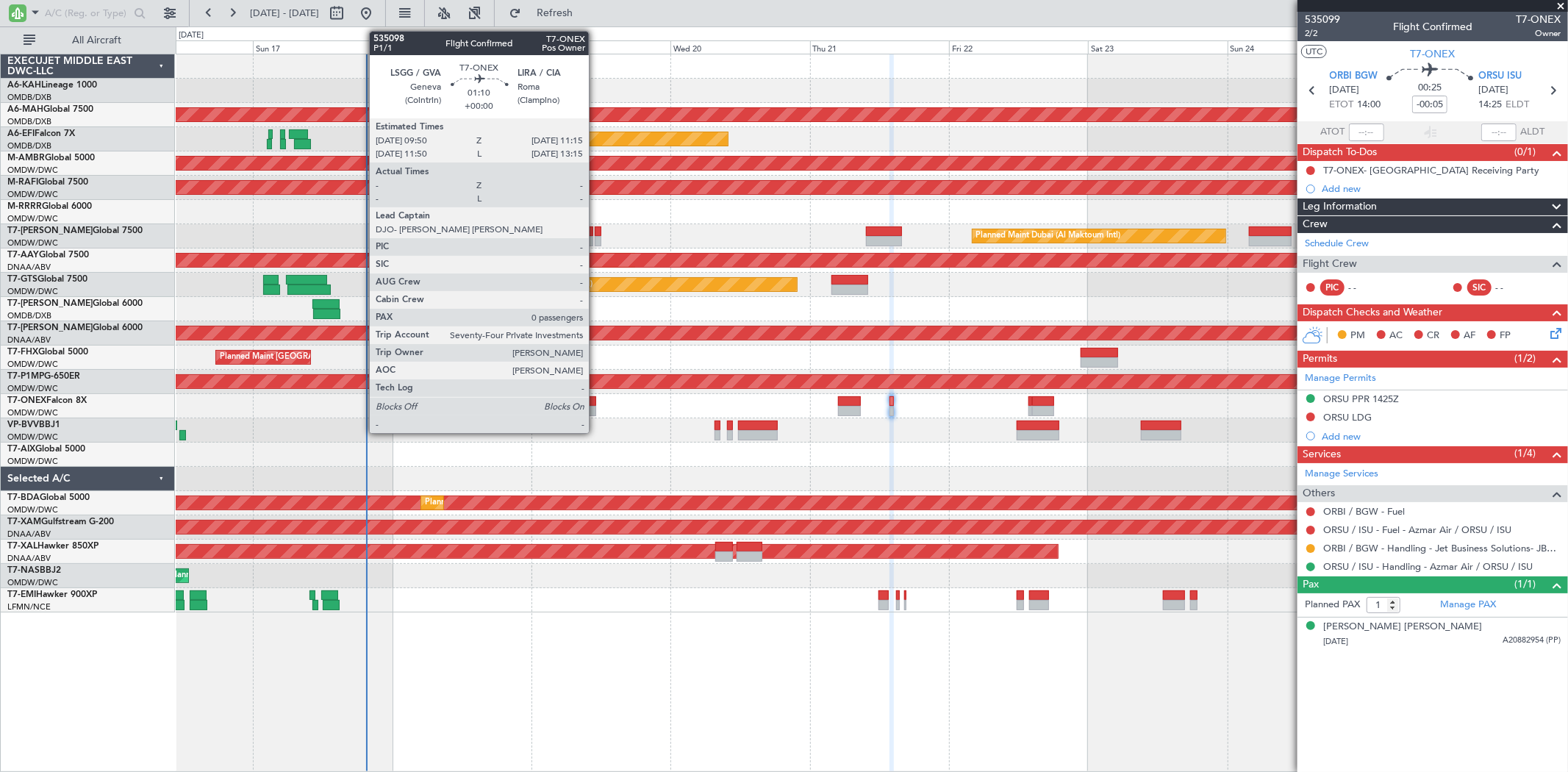
click at [596, 405] on div at bounding box center [593, 411] width 9 height 11
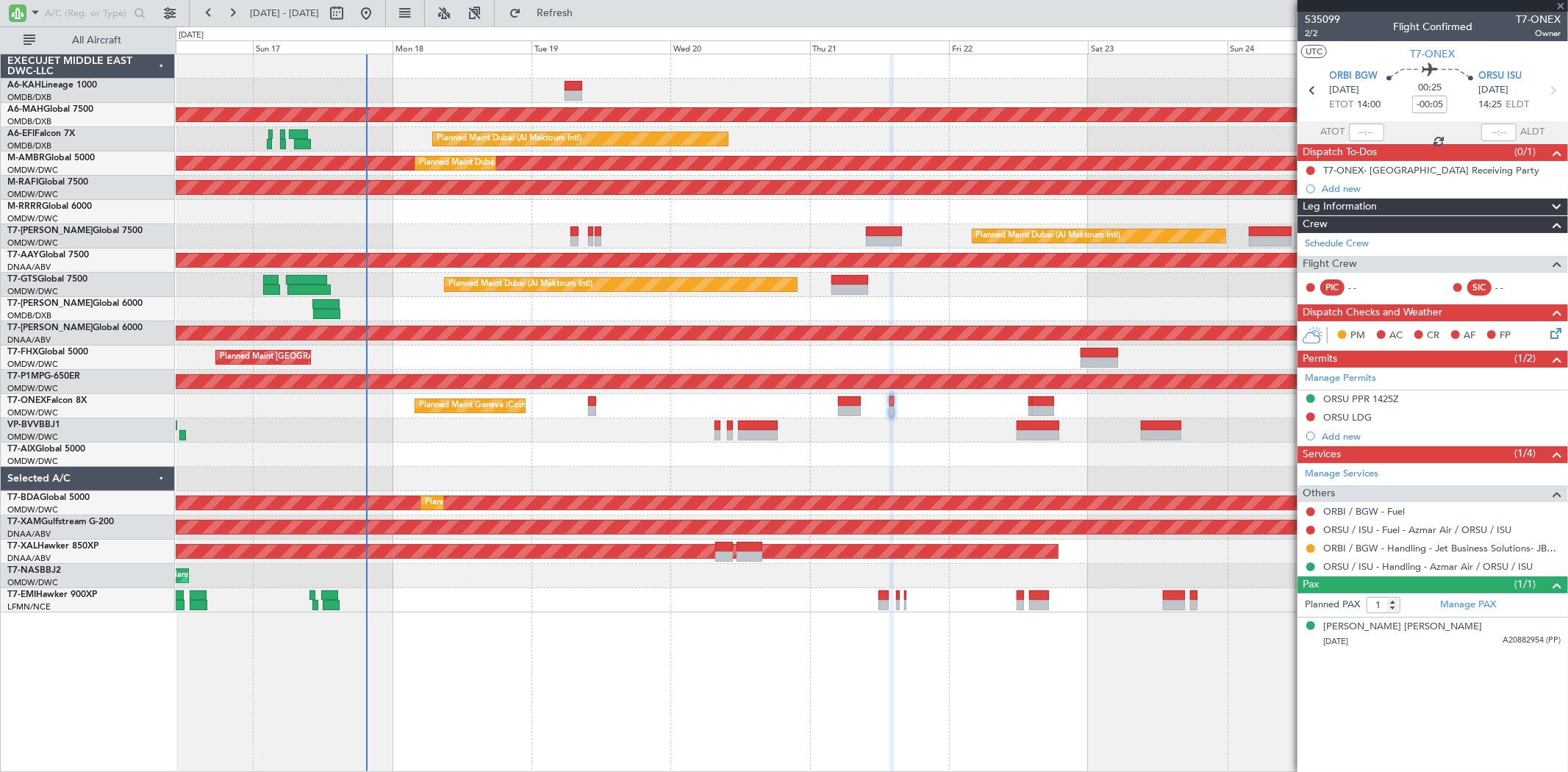
type input "0"
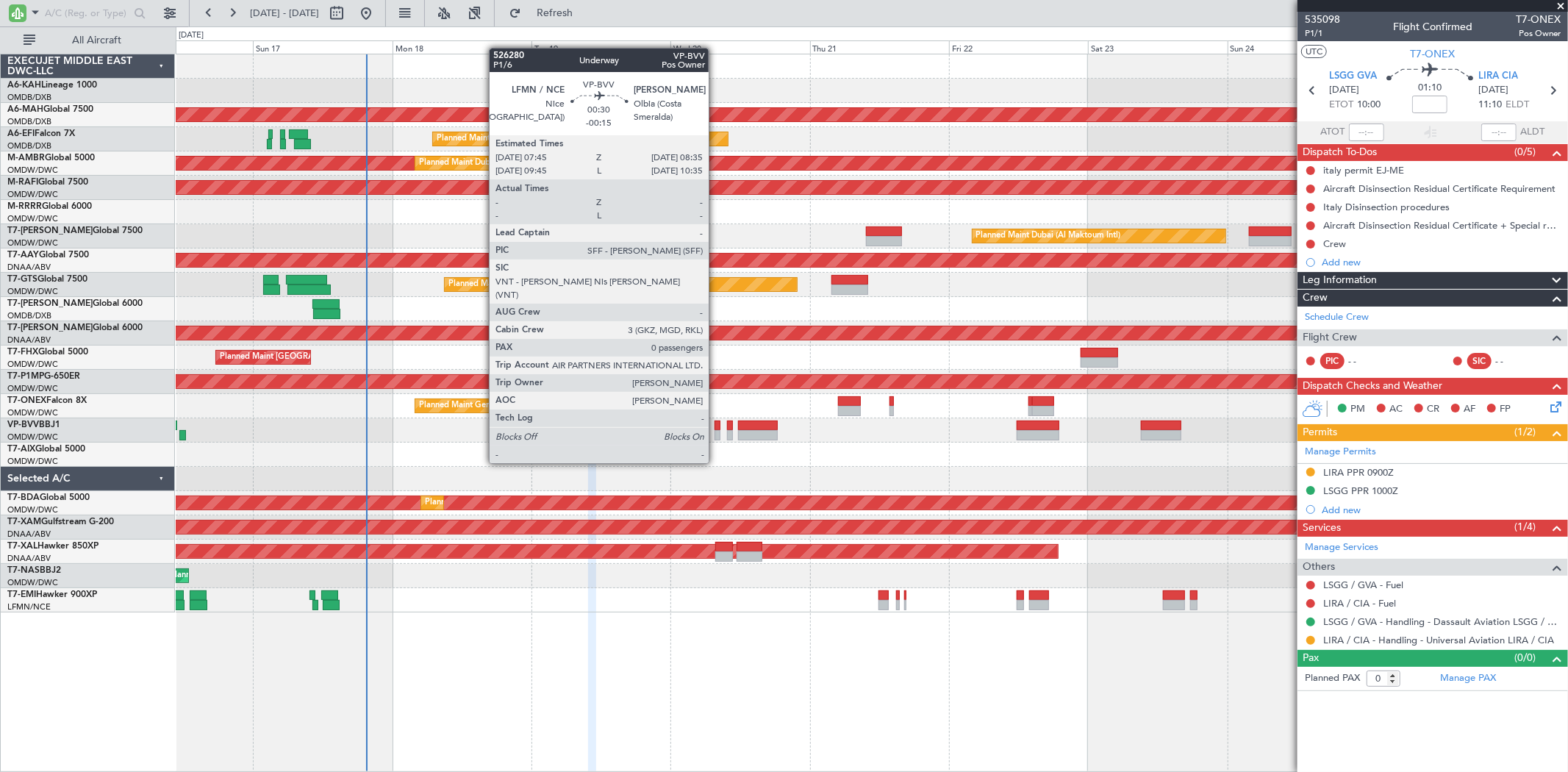
click at [716, 436] on div at bounding box center [717, 436] width 5 height 11
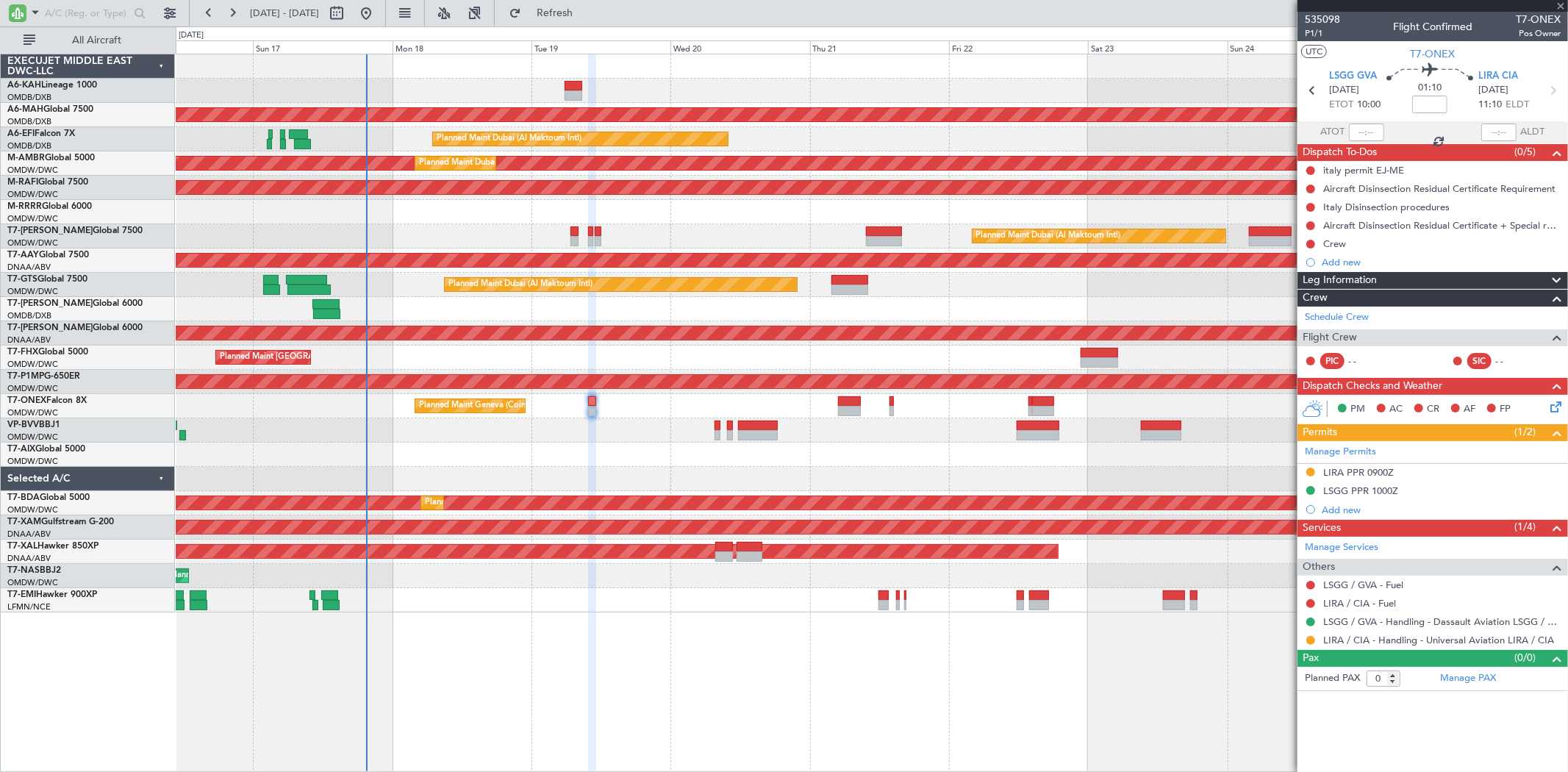
type input "-00:15"
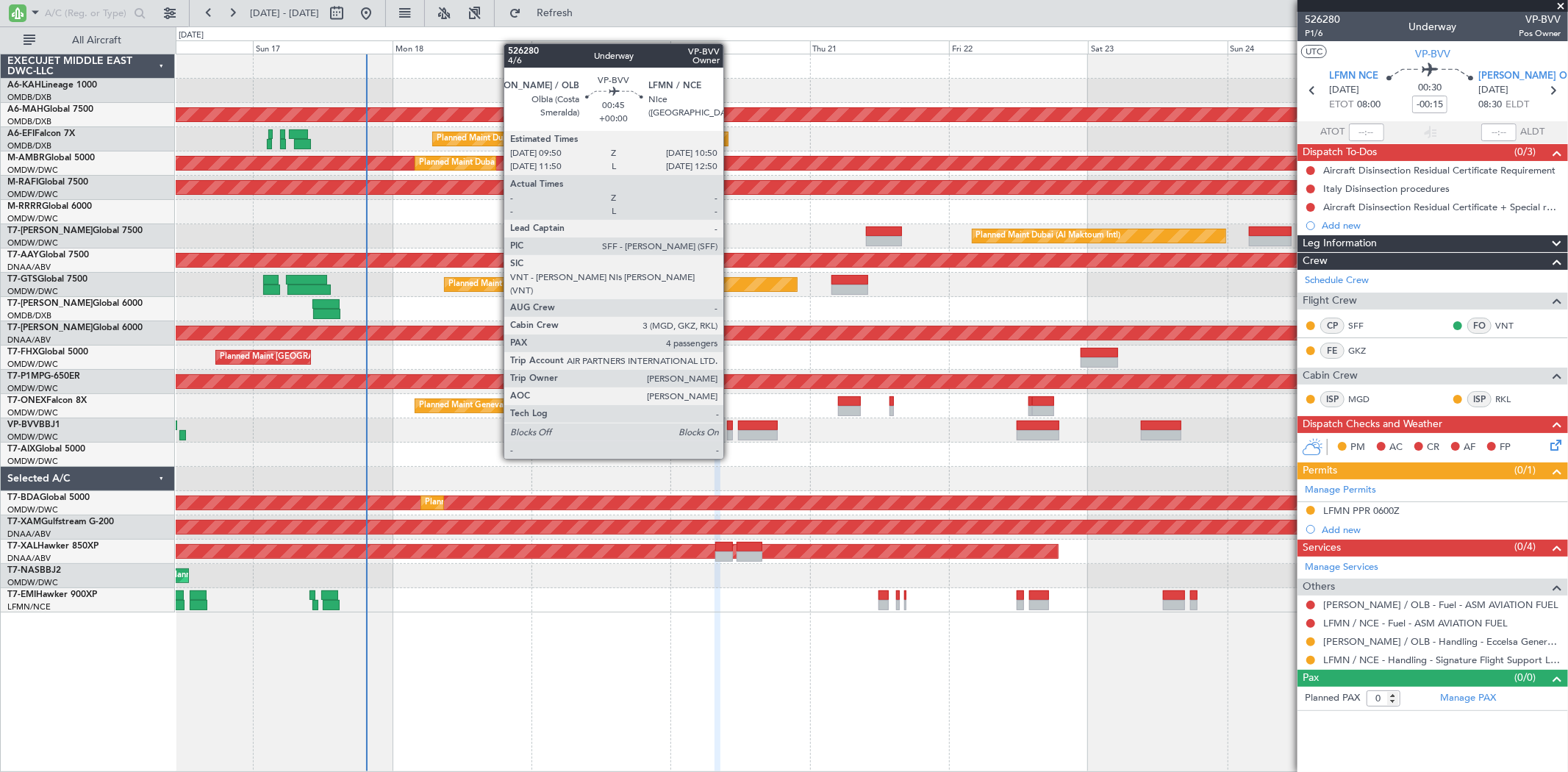
click at [731, 431] on div at bounding box center [730, 436] width 6 height 11
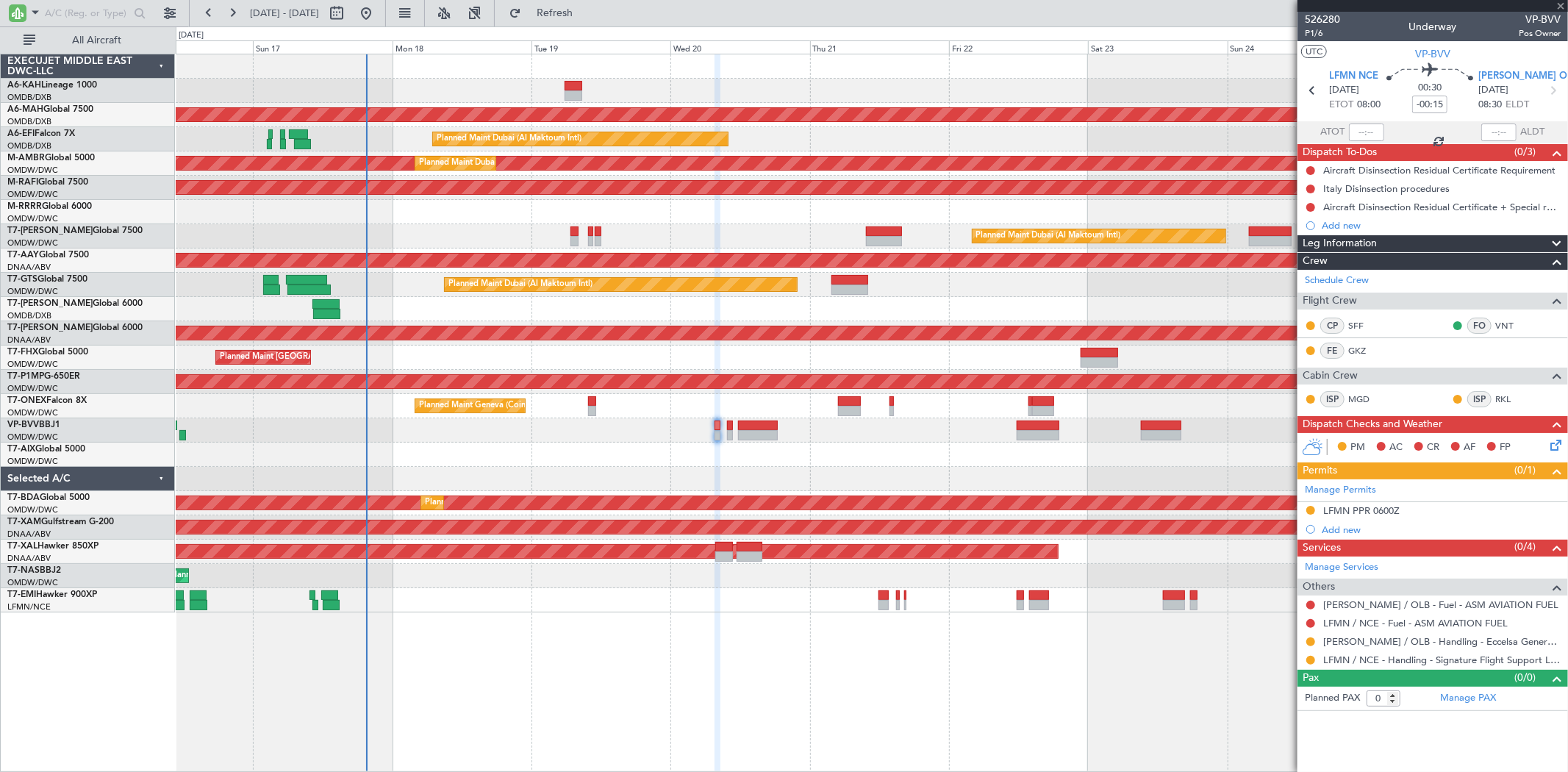
type input "4"
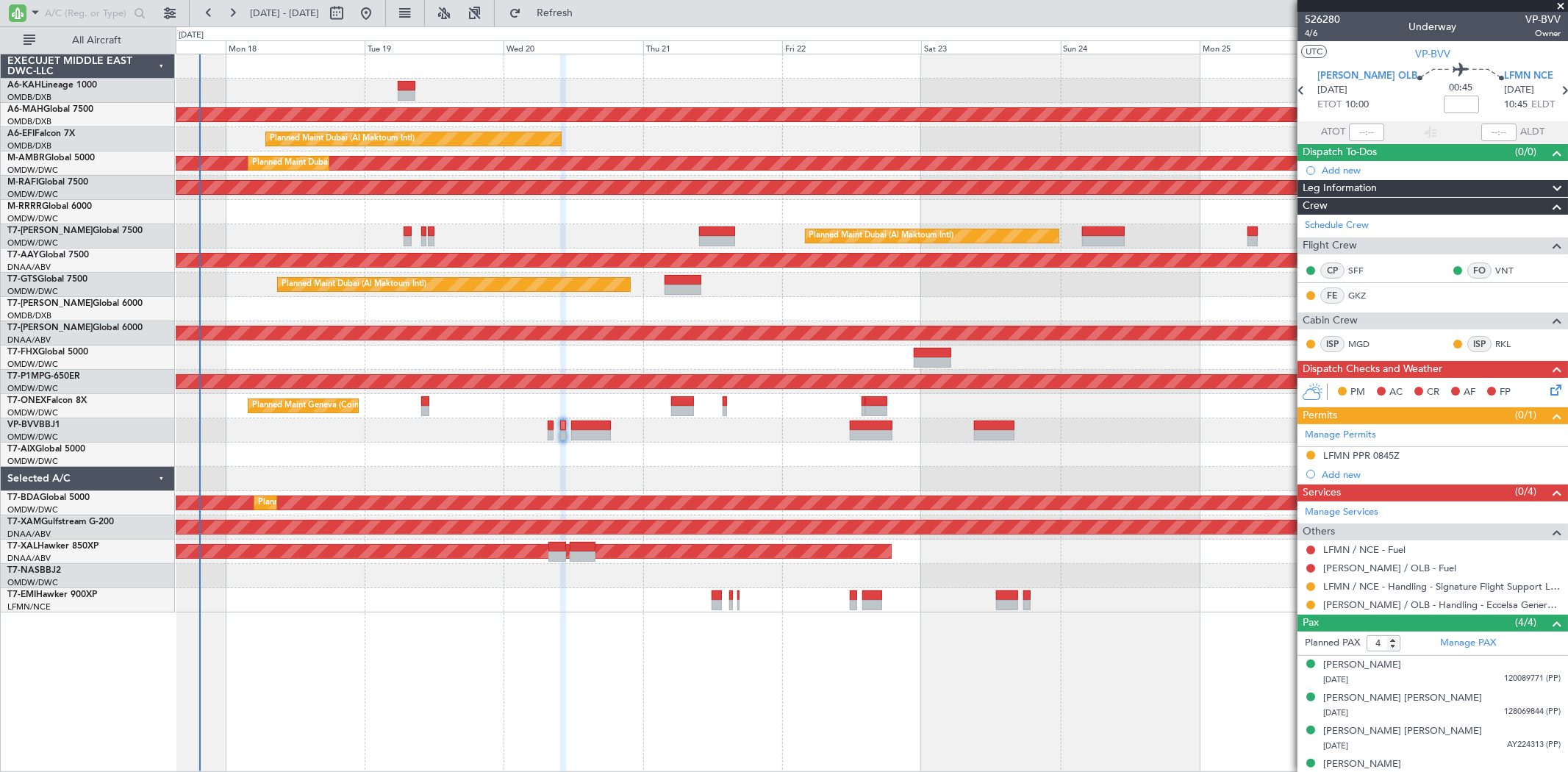
click at [295, 298] on div at bounding box center [871, 309] width 1392 height 24
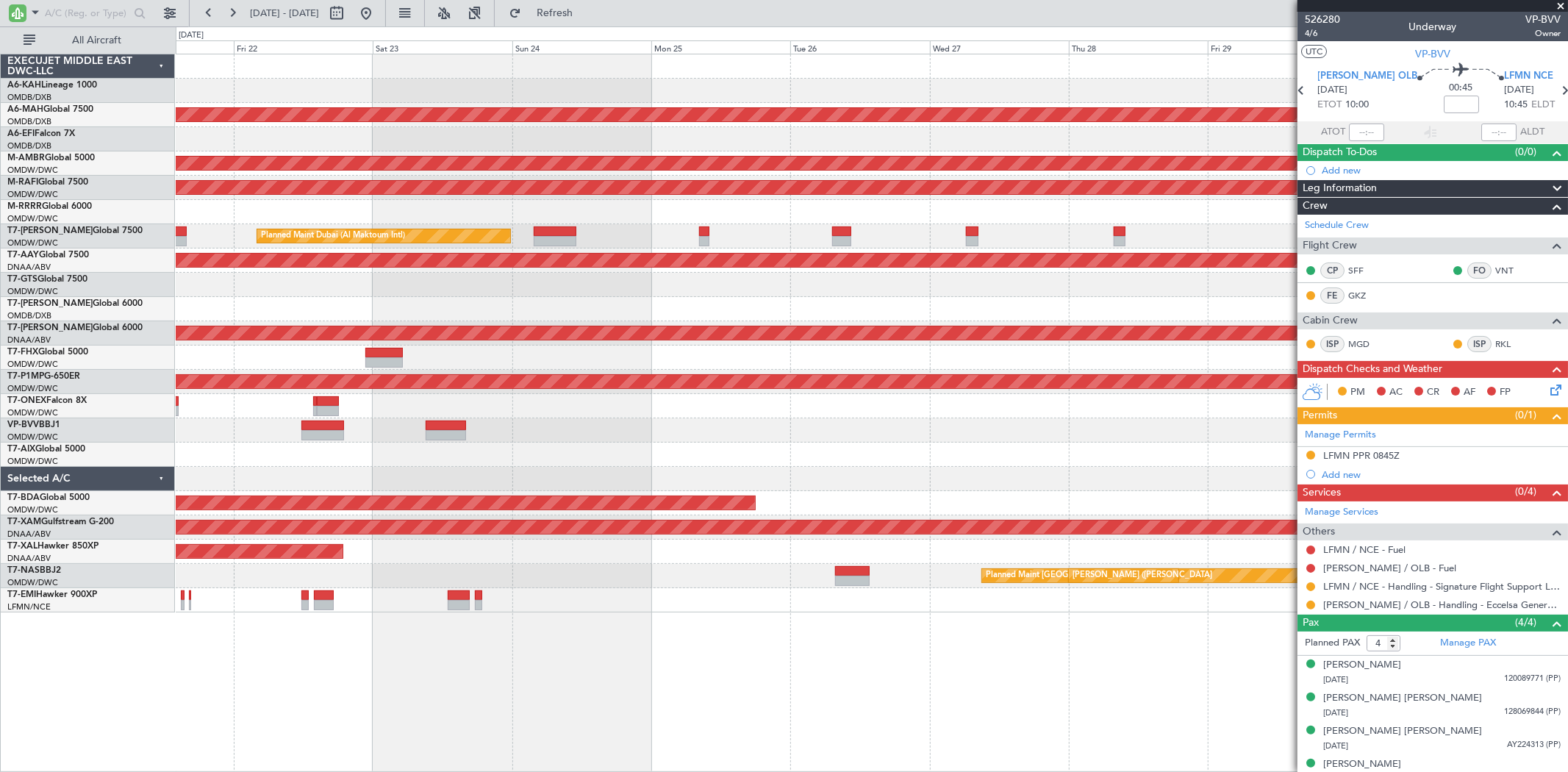
click at [301, 299] on div at bounding box center [871, 309] width 1392 height 24
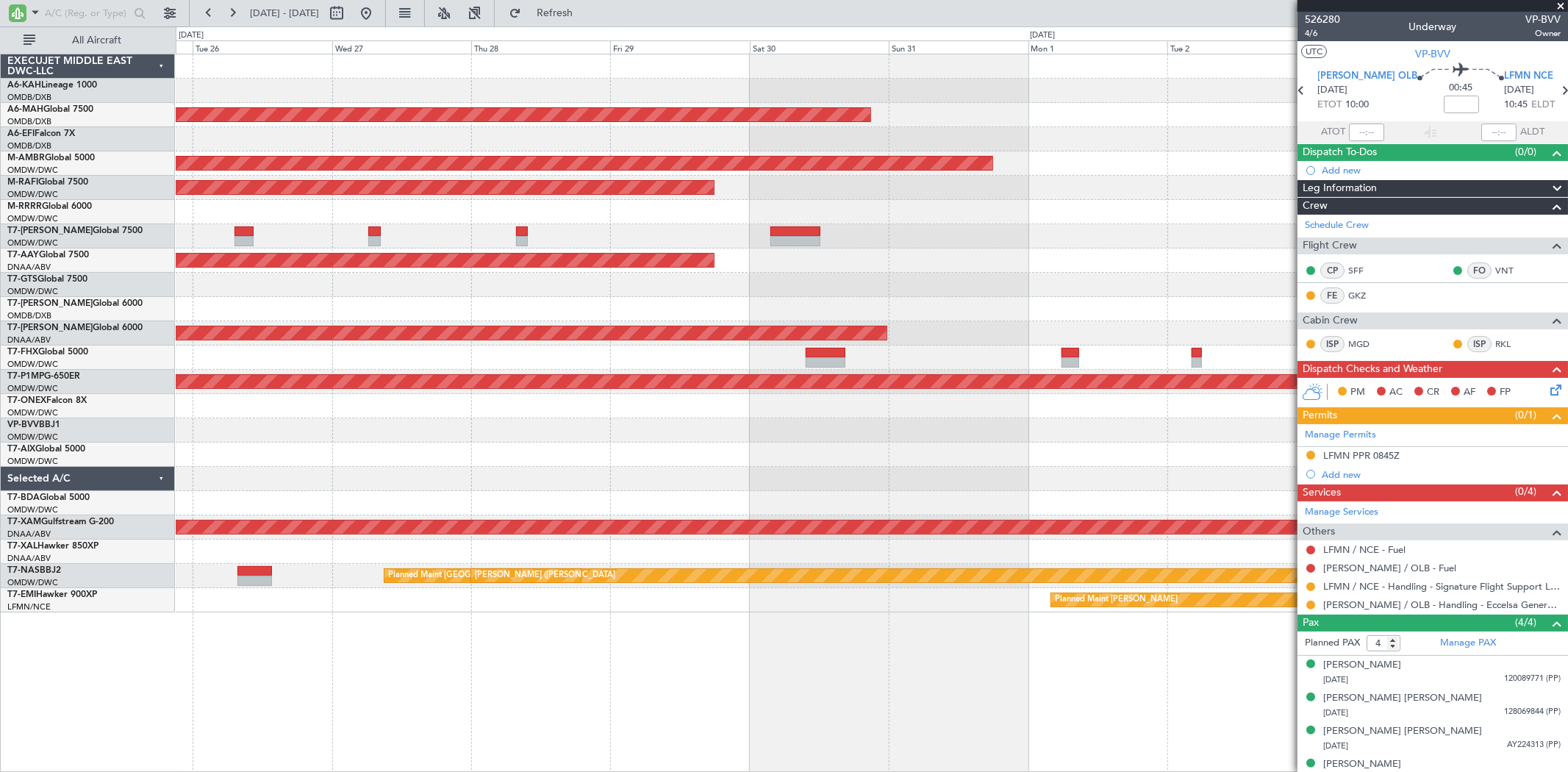
click at [300, 285] on div "Planned Maint [GEOGRAPHIC_DATA] ([GEOGRAPHIC_DATA] Intl) Planned Maint [GEOGRAP…" at bounding box center [871, 333] width 1392 height 558
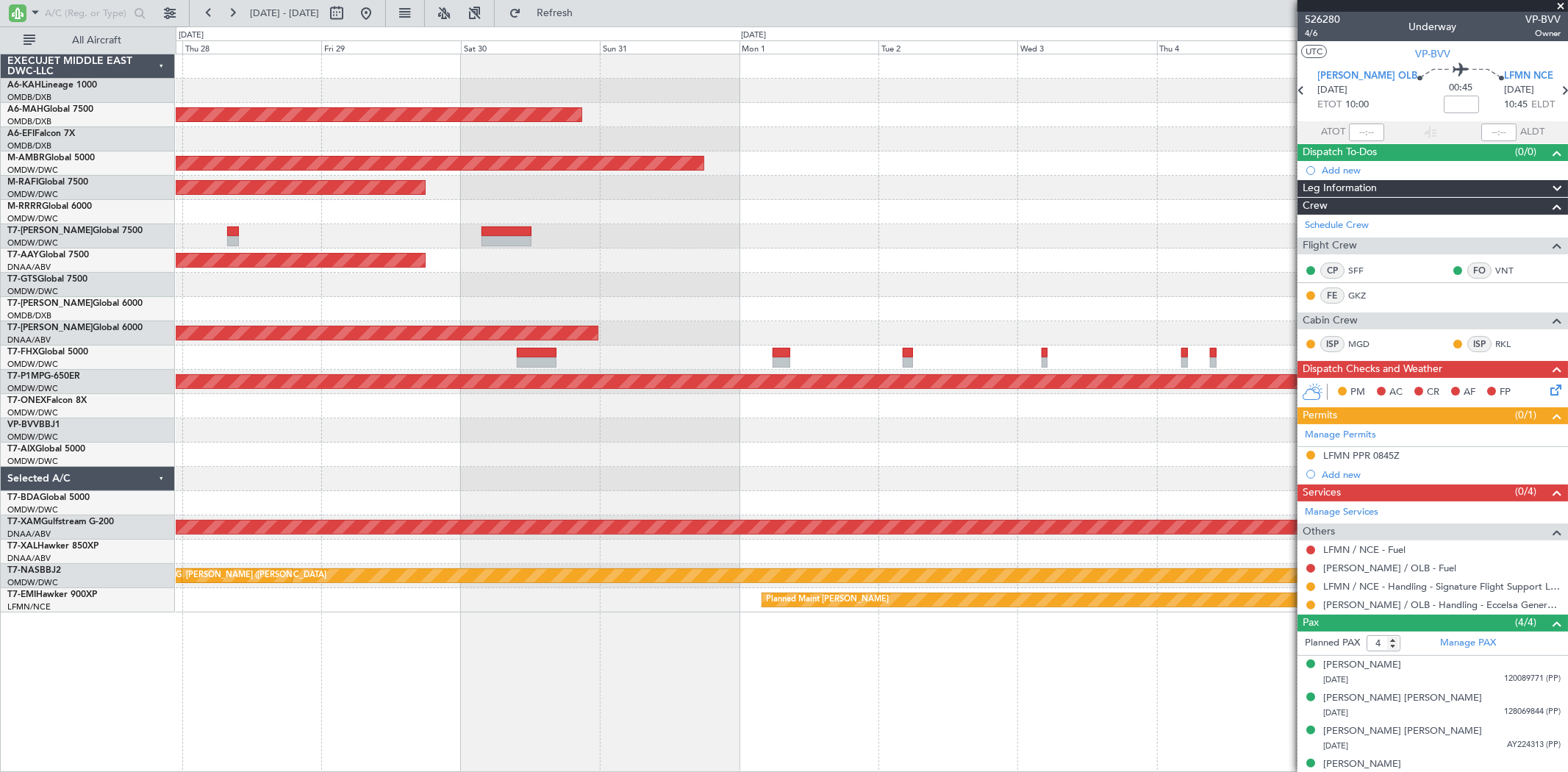
click at [991, 191] on div "Planned Maint [GEOGRAPHIC_DATA] ([GEOGRAPHIC_DATA] Intl) Planned Maint [GEOGRAP…" at bounding box center [871, 333] width 1392 height 558
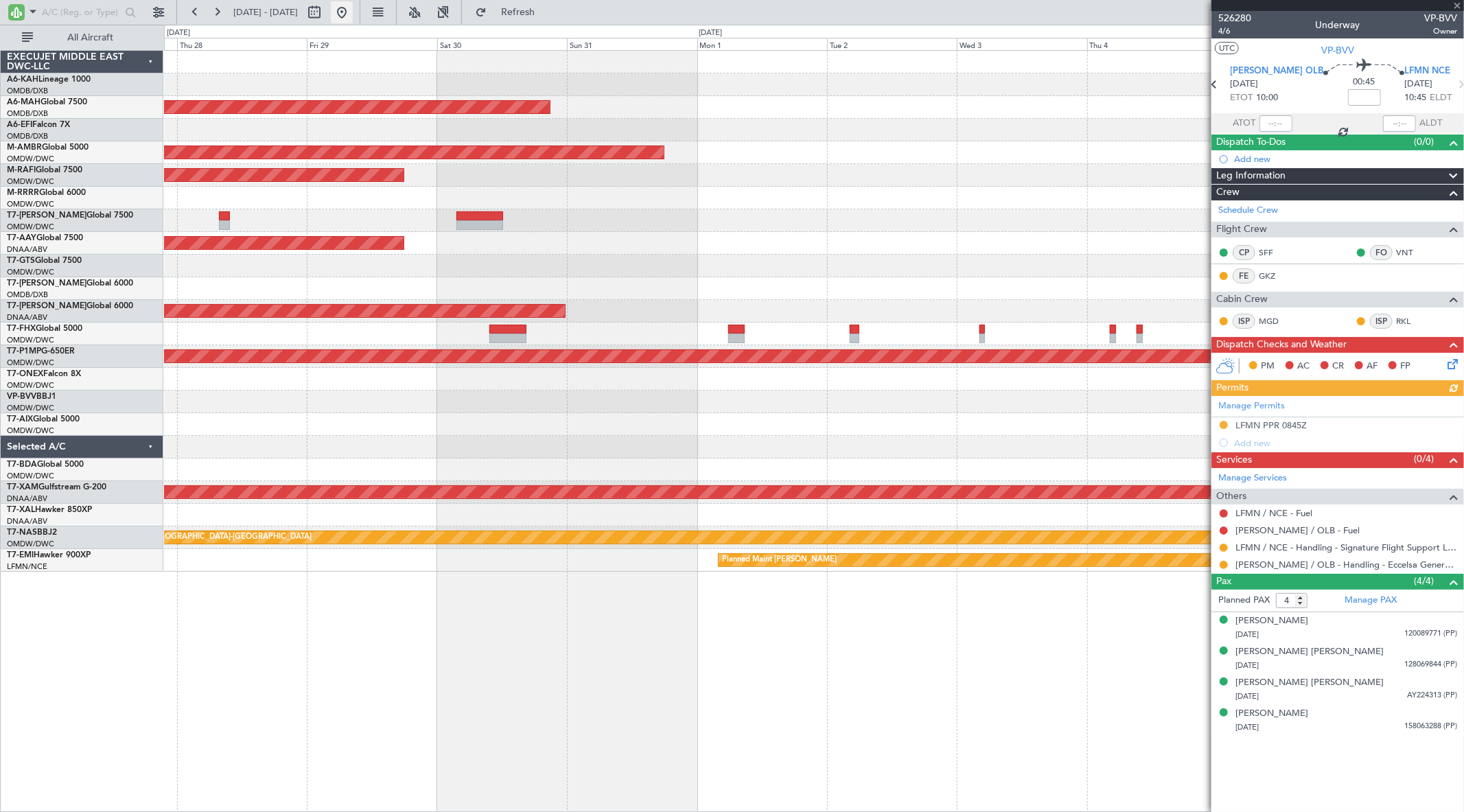
click at [353, 16] on button at bounding box center [341, 12] width 22 height 22
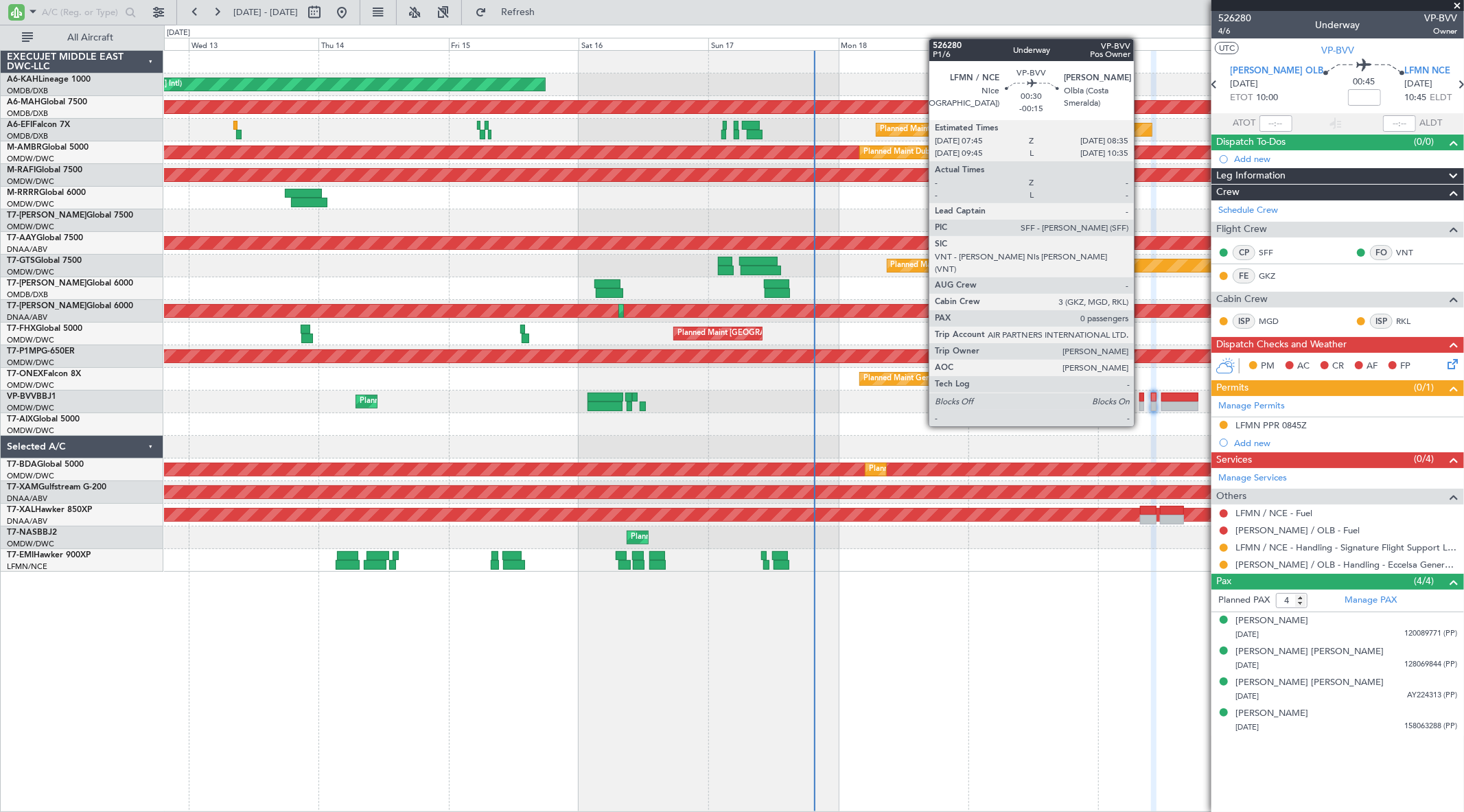
click at [1141, 398] on div at bounding box center [1141, 398] width 5 height 10
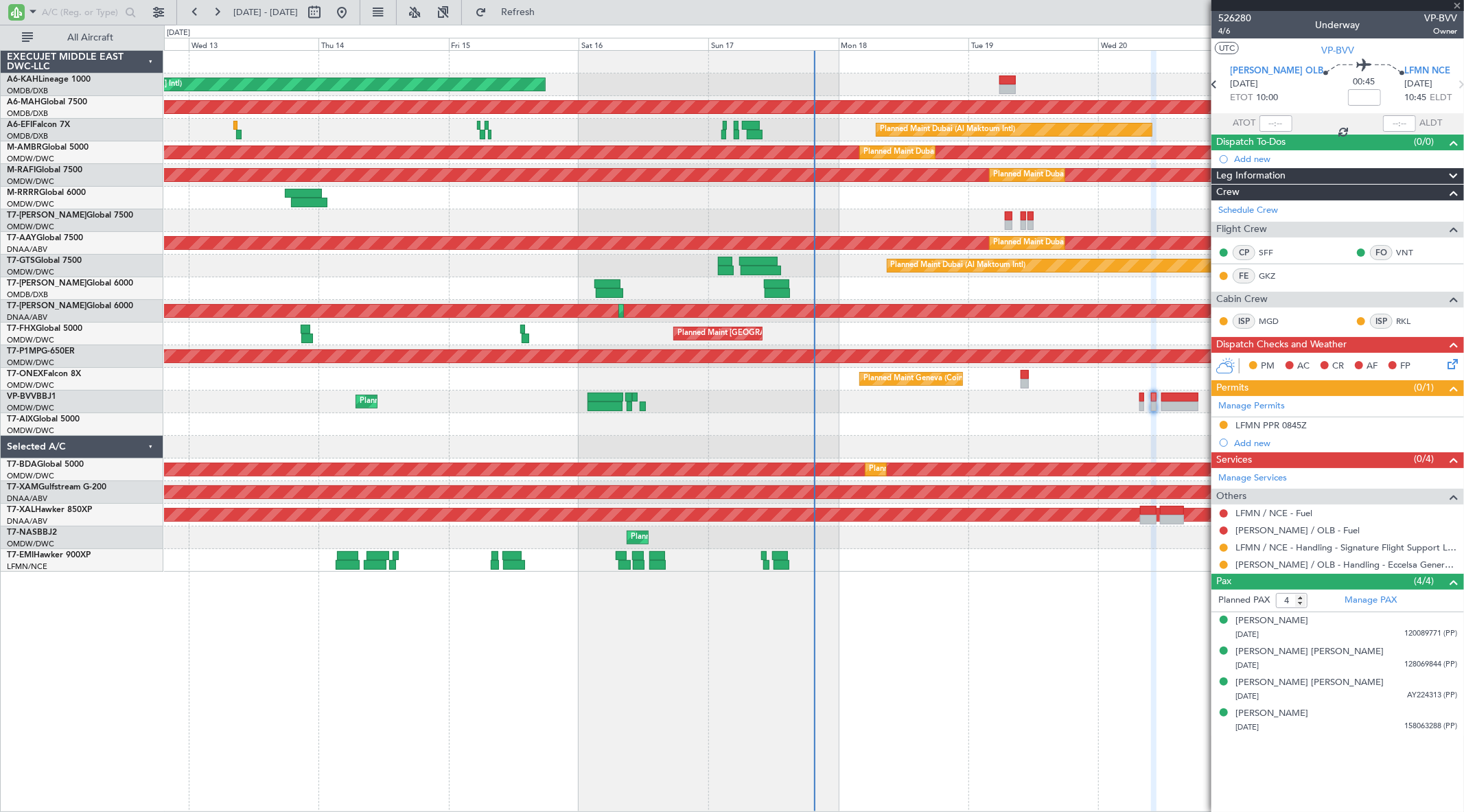
type input "-00:15"
type input "0"
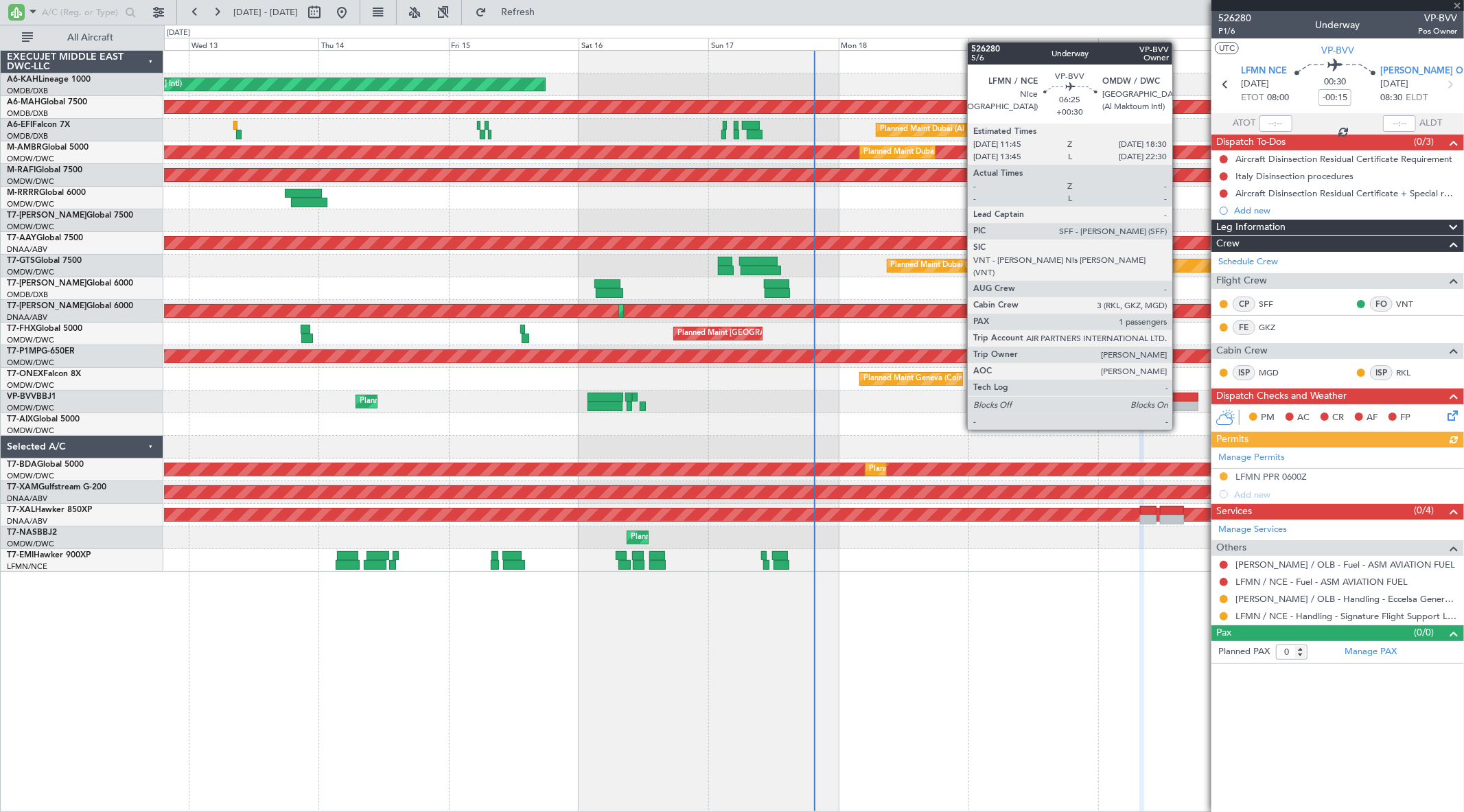
click at [1179, 402] on div at bounding box center [1179, 407] width 37 height 10
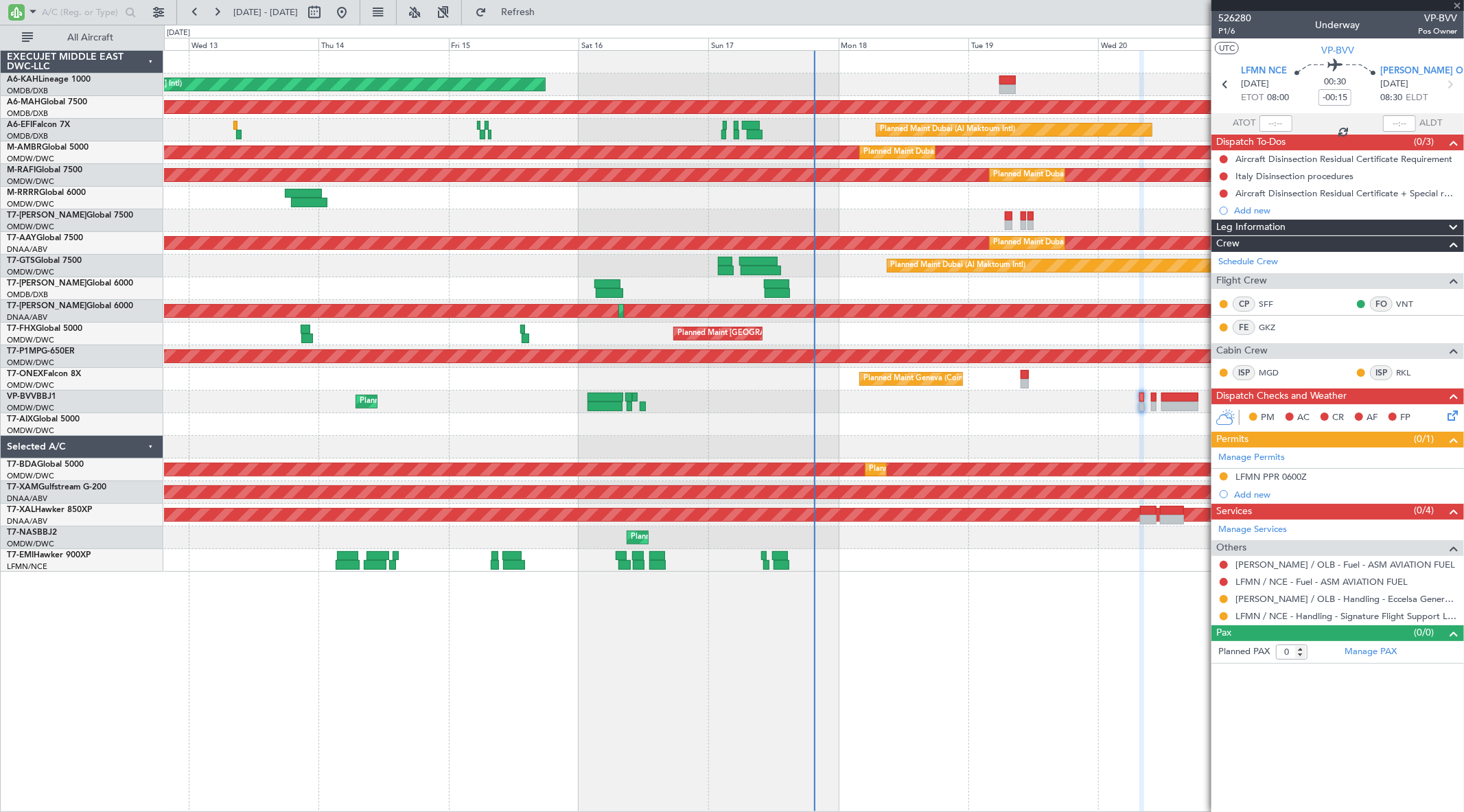
type input "+00:30"
type input "1"
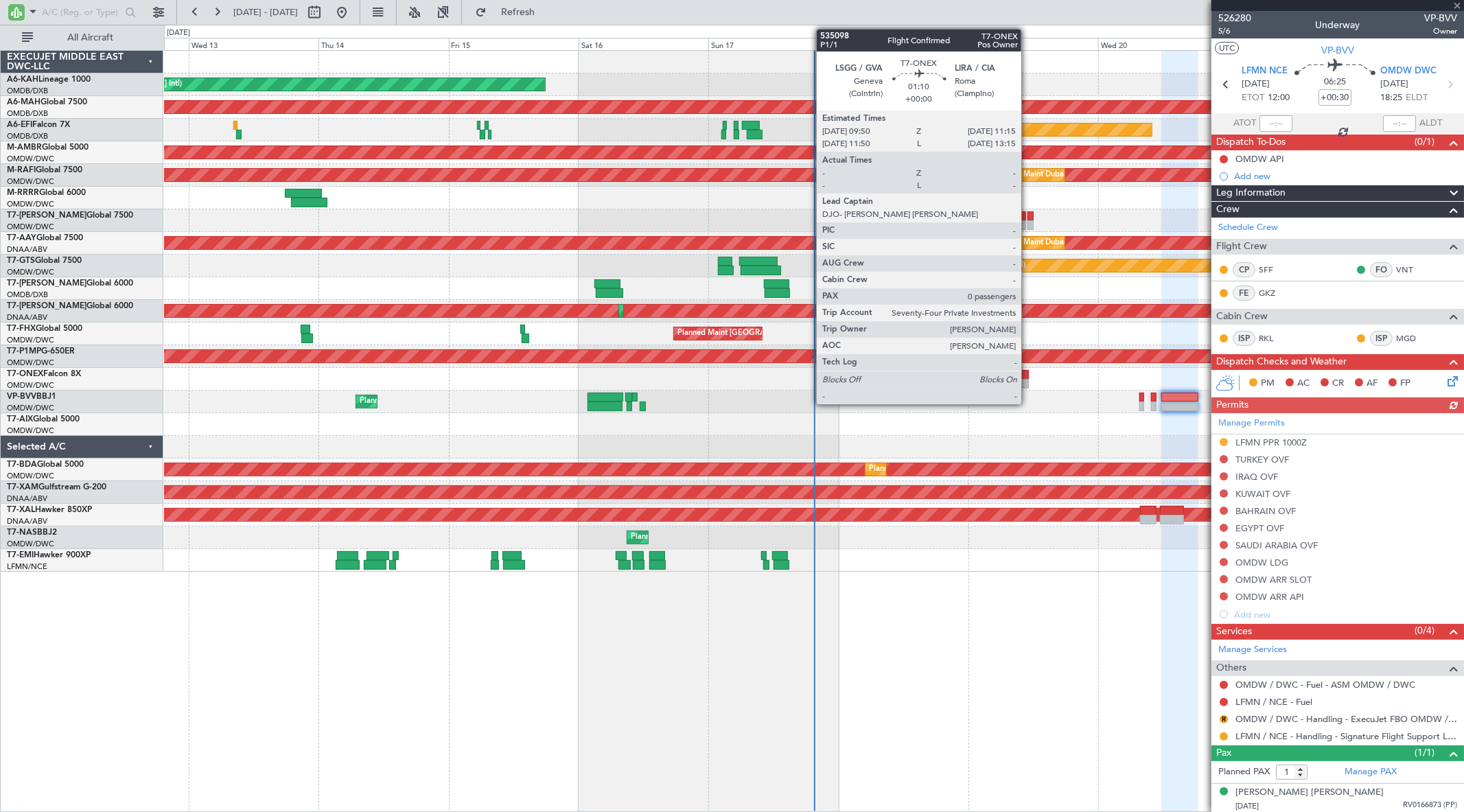
click at [1028, 381] on div at bounding box center [1025, 383] width 8 height 10
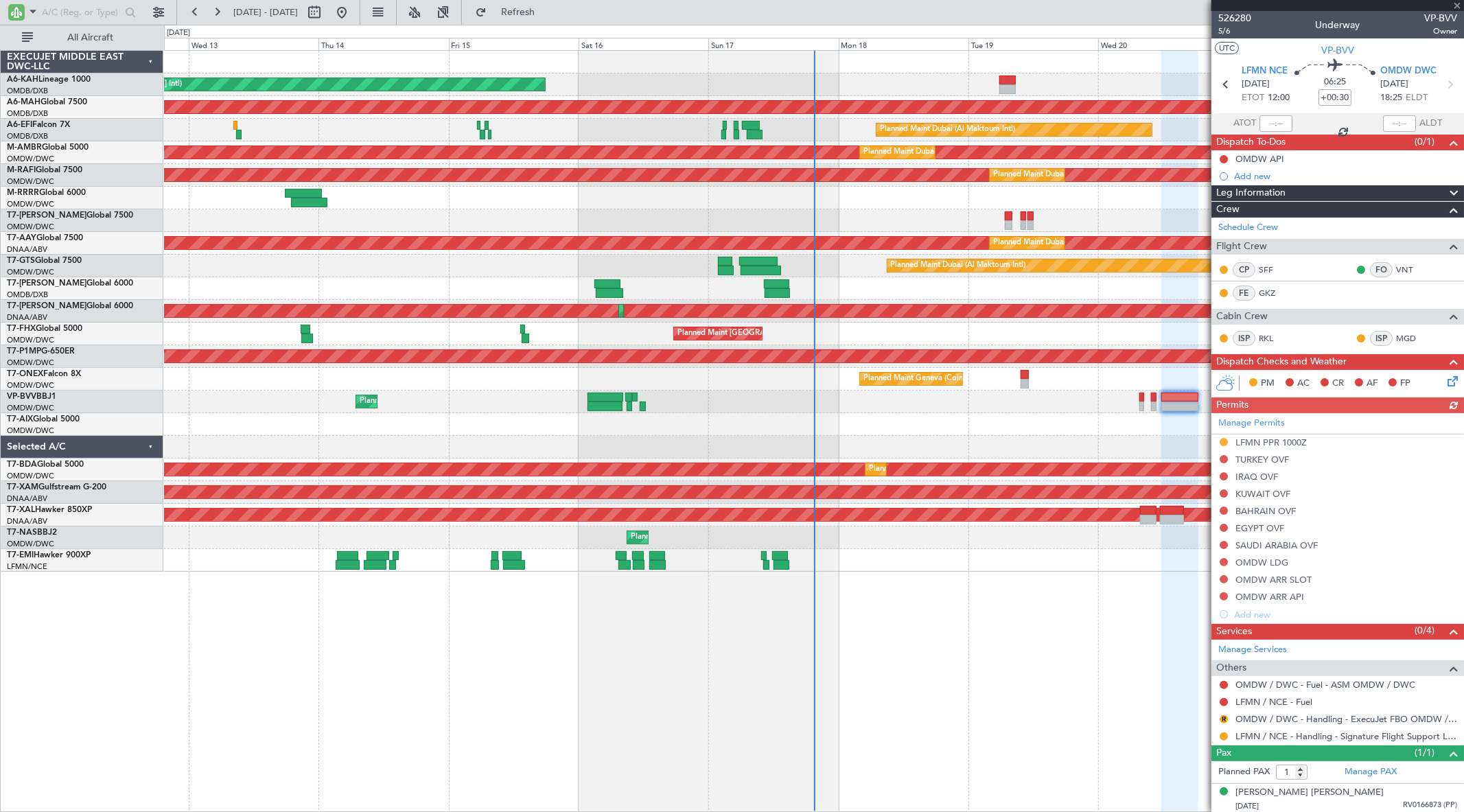
type input "0"
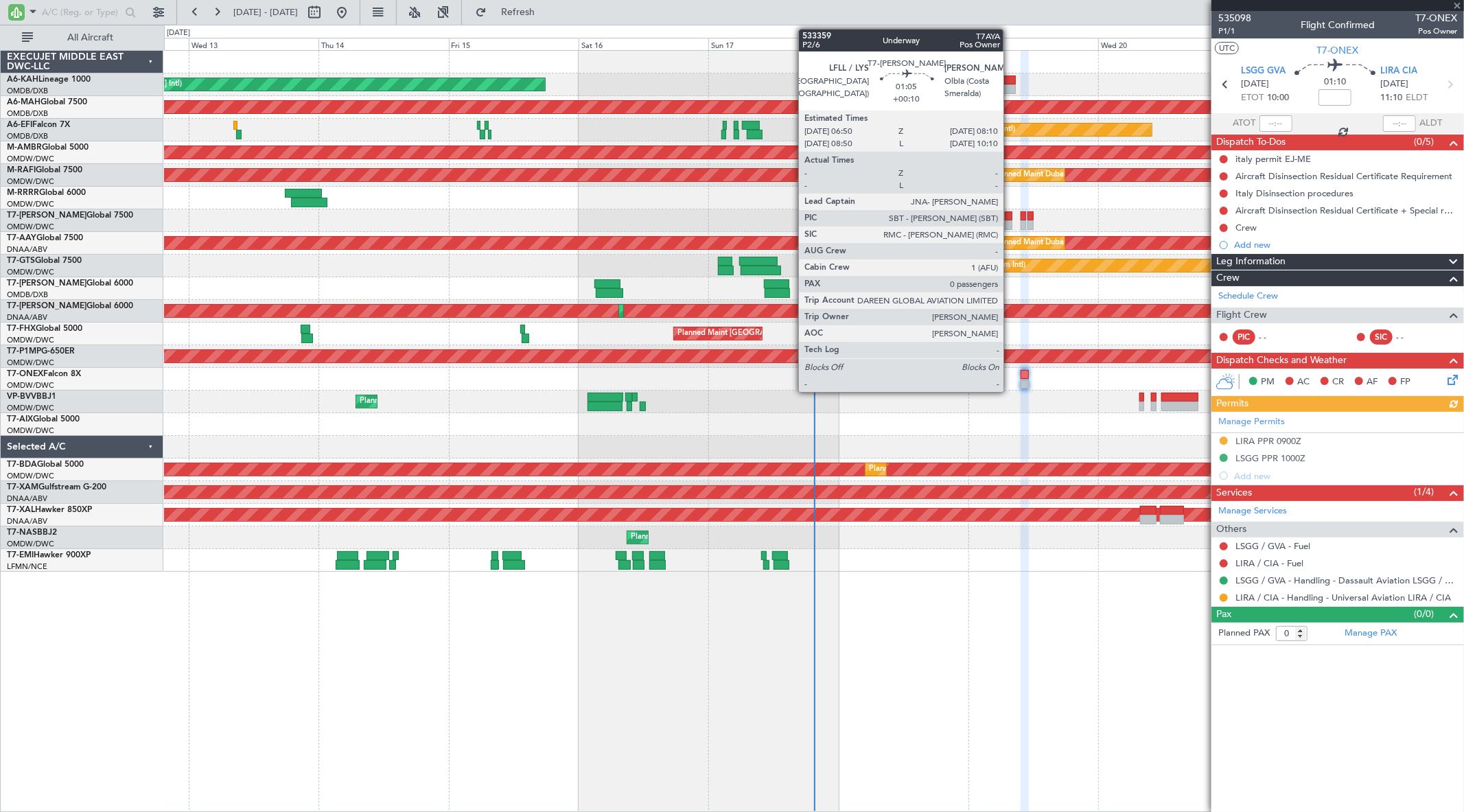
click at [1011, 222] on div at bounding box center [1008, 225] width 8 height 10
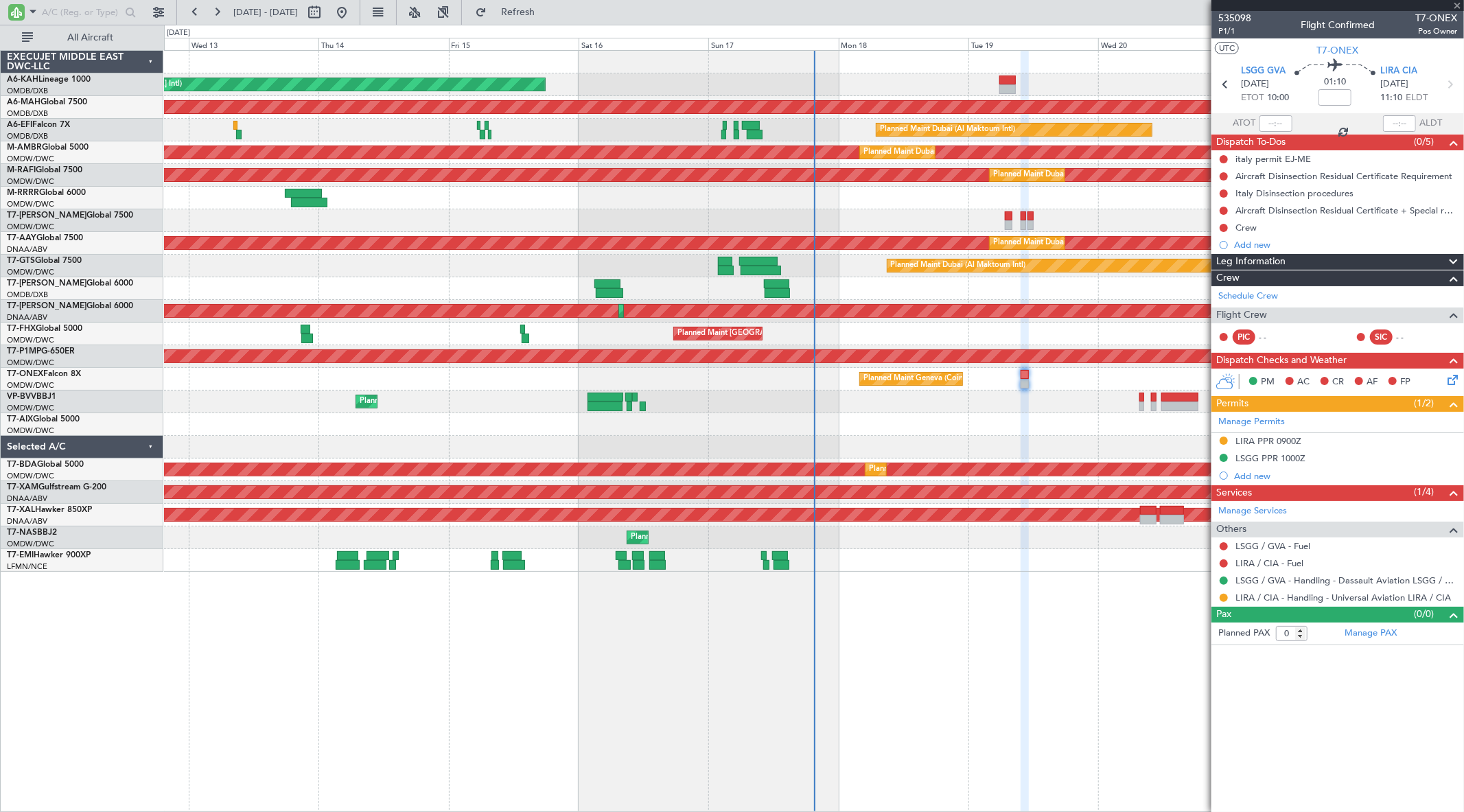
type input "+00:10"
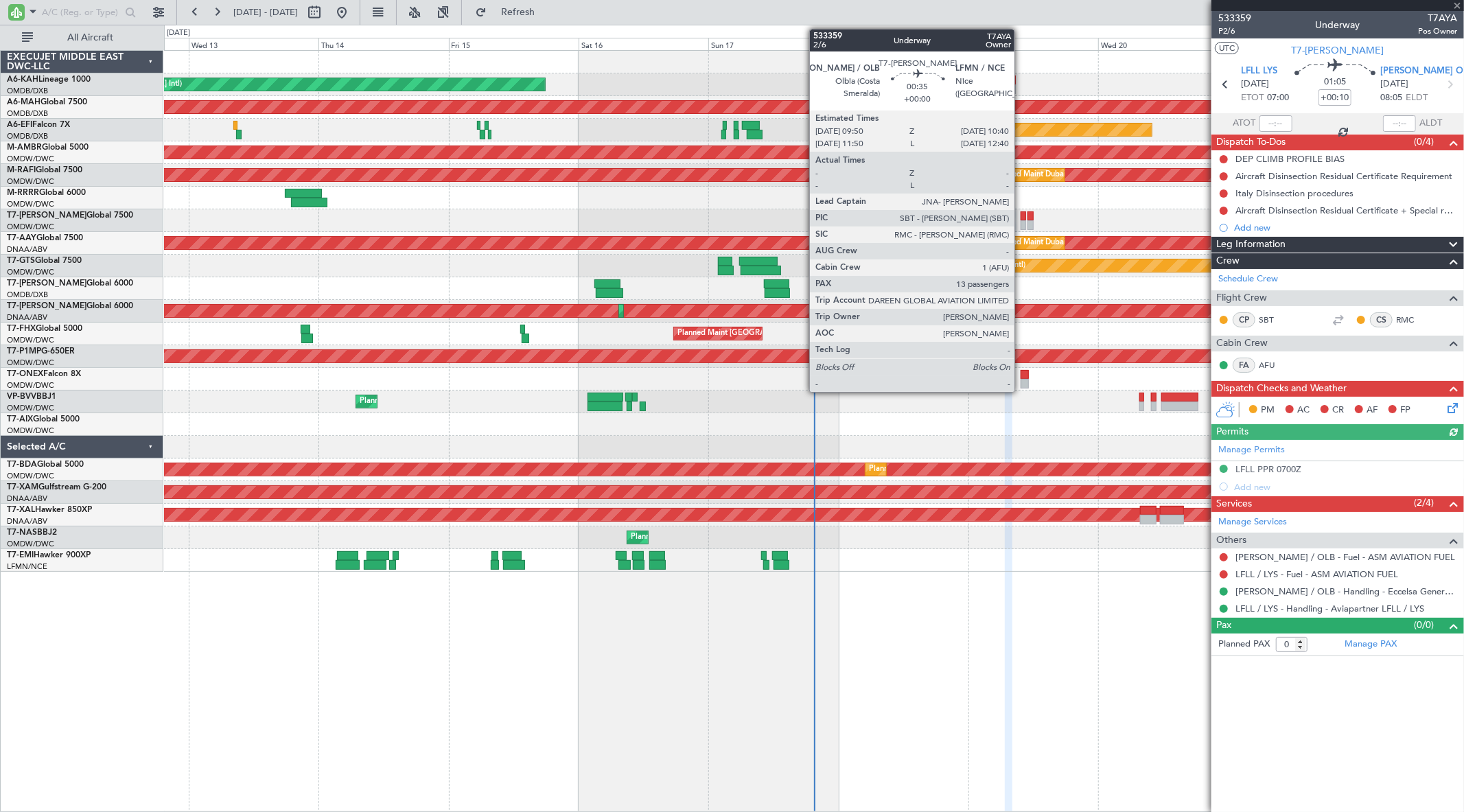
click at [1021, 218] on div at bounding box center [1023, 216] width 5 height 10
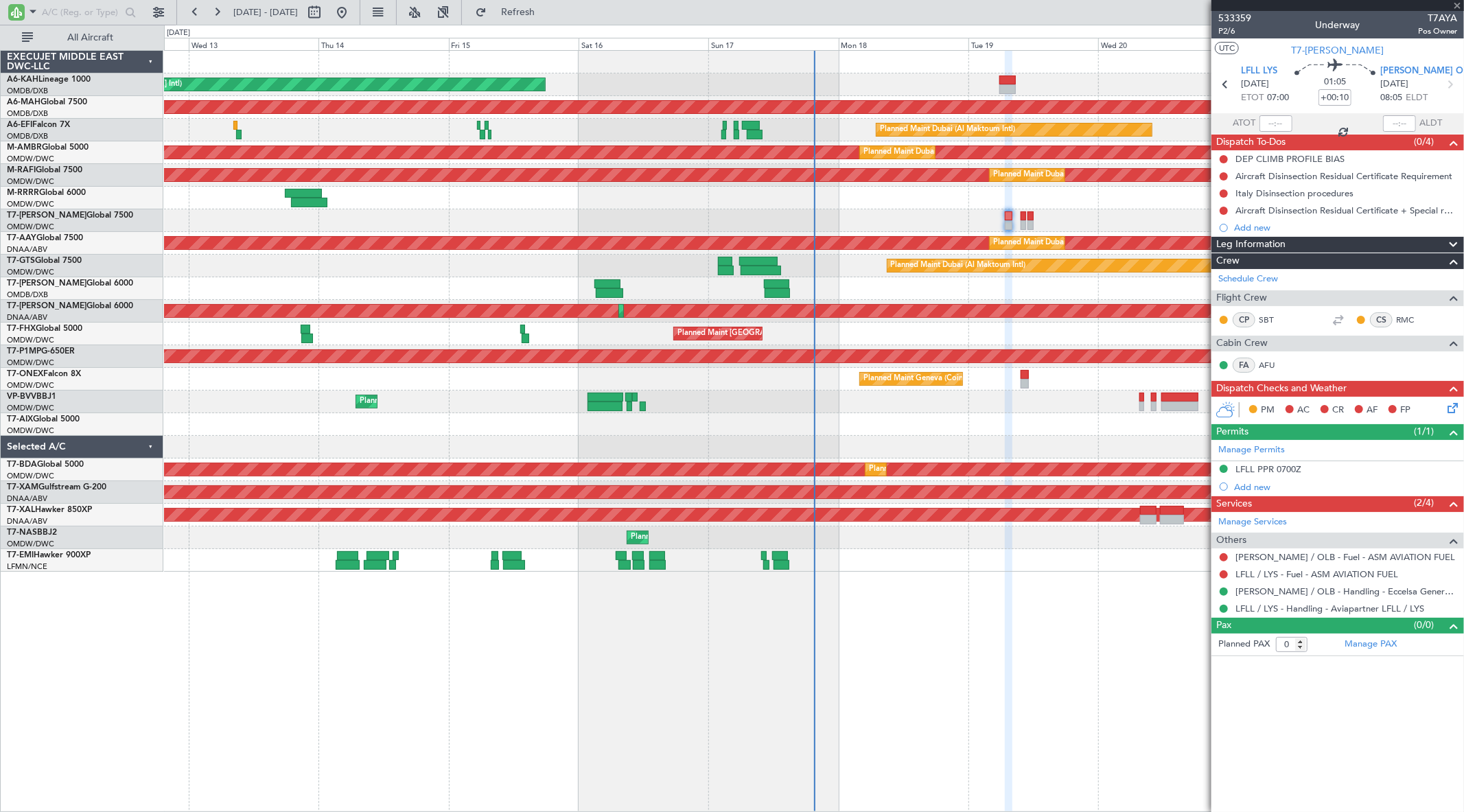
type input "13"
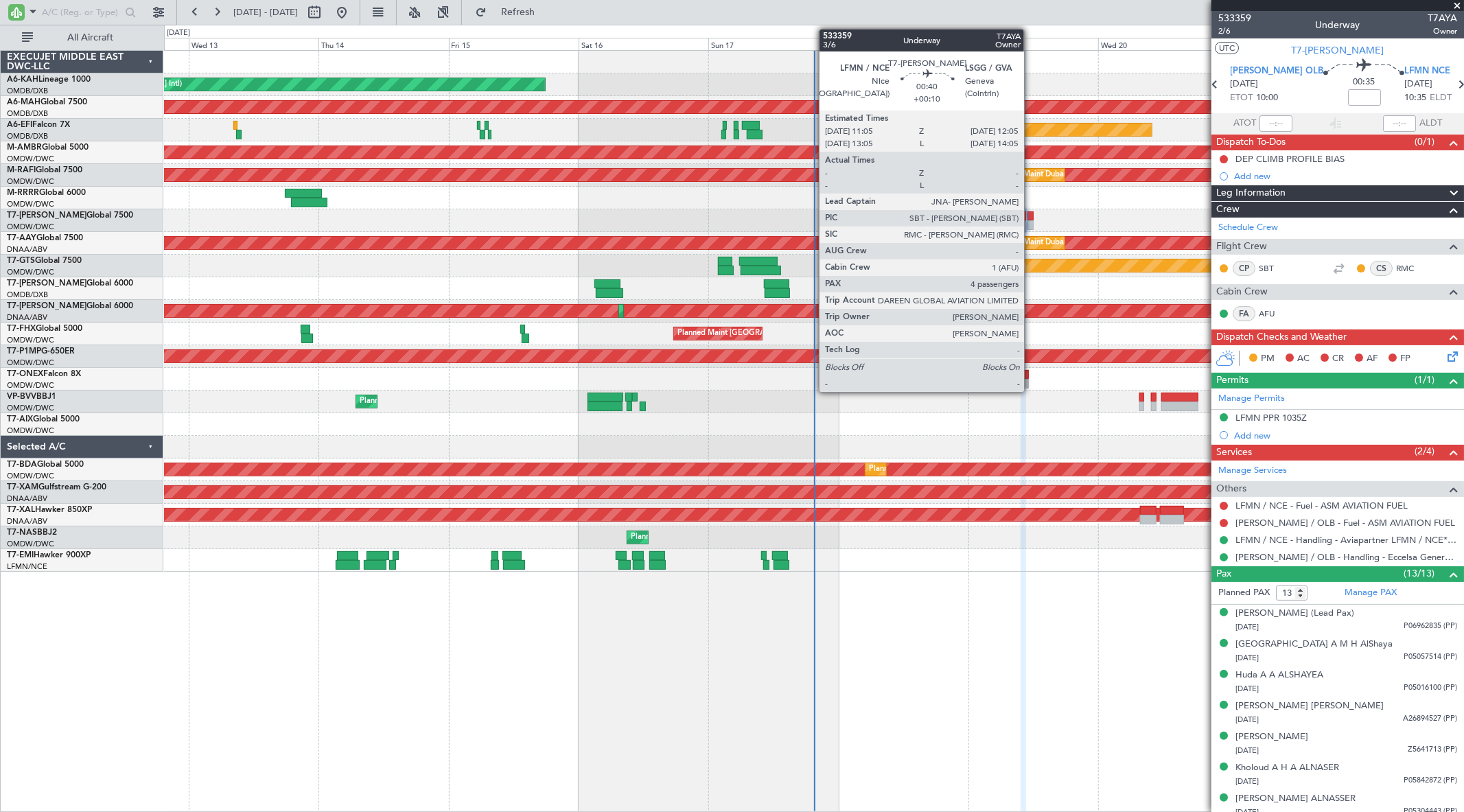
click at [1031, 215] on div at bounding box center [1030, 216] width 6 height 10
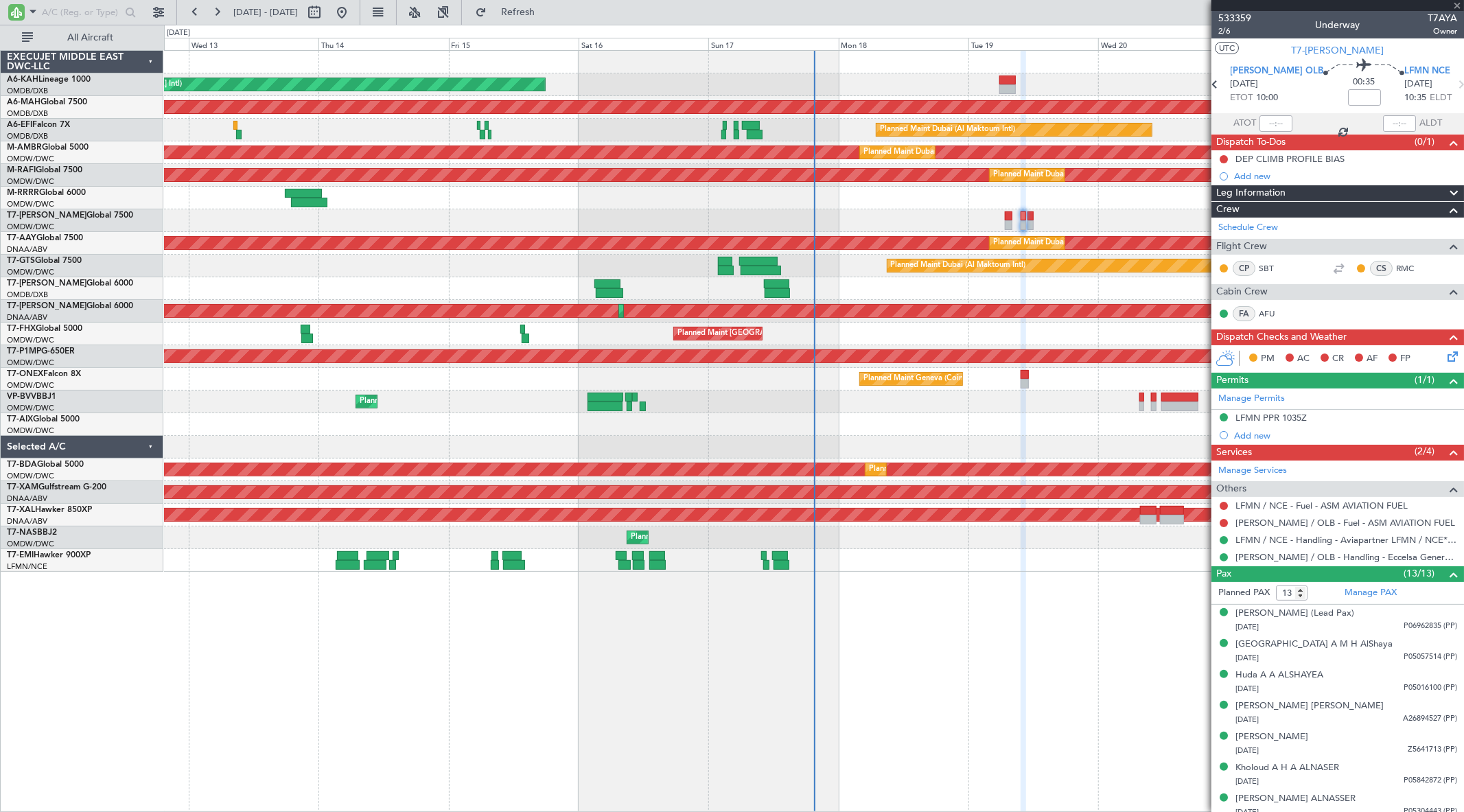
type input "+00:10"
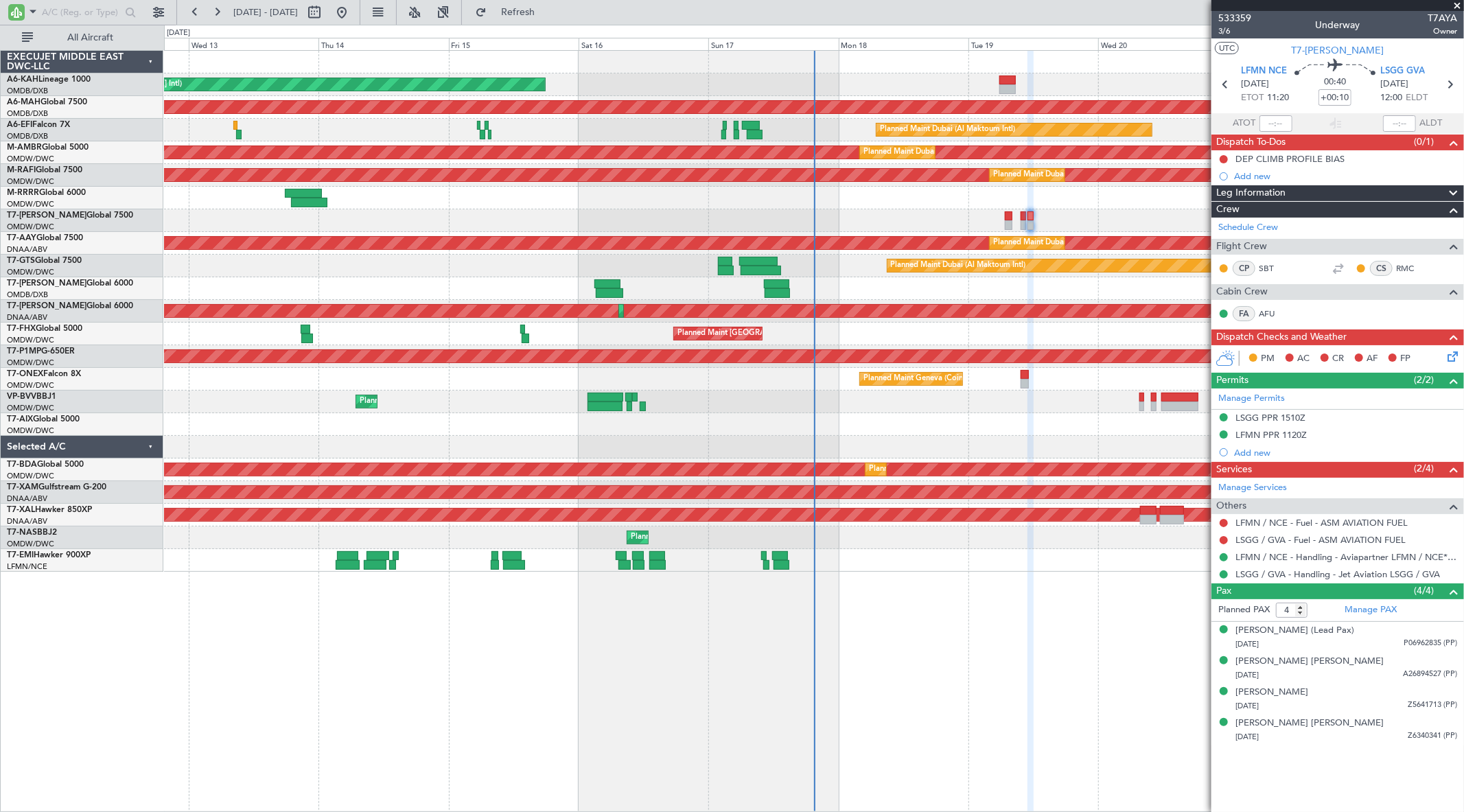
click at [1455, 4] on span at bounding box center [1457, 6] width 13 height 12
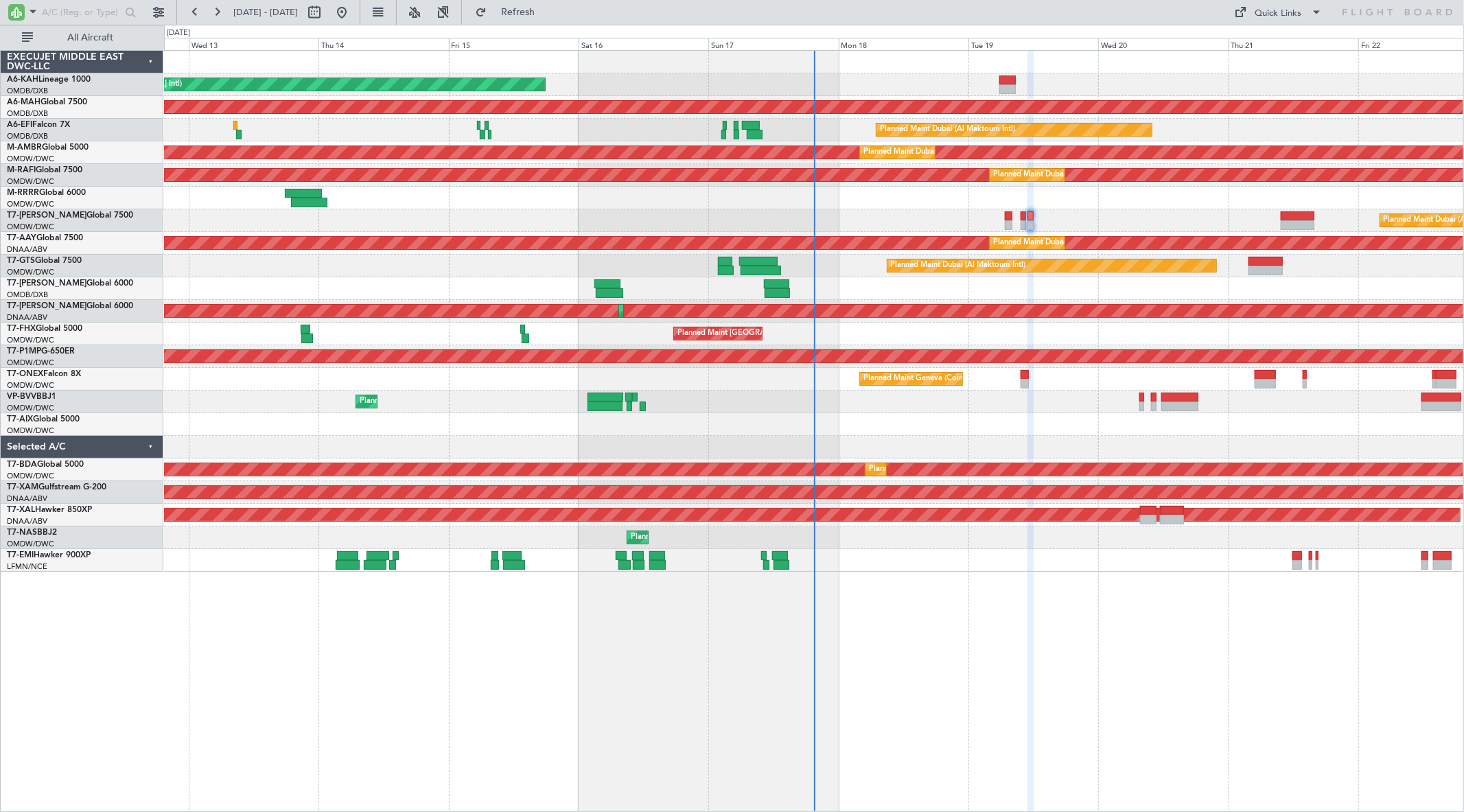
type input "0"
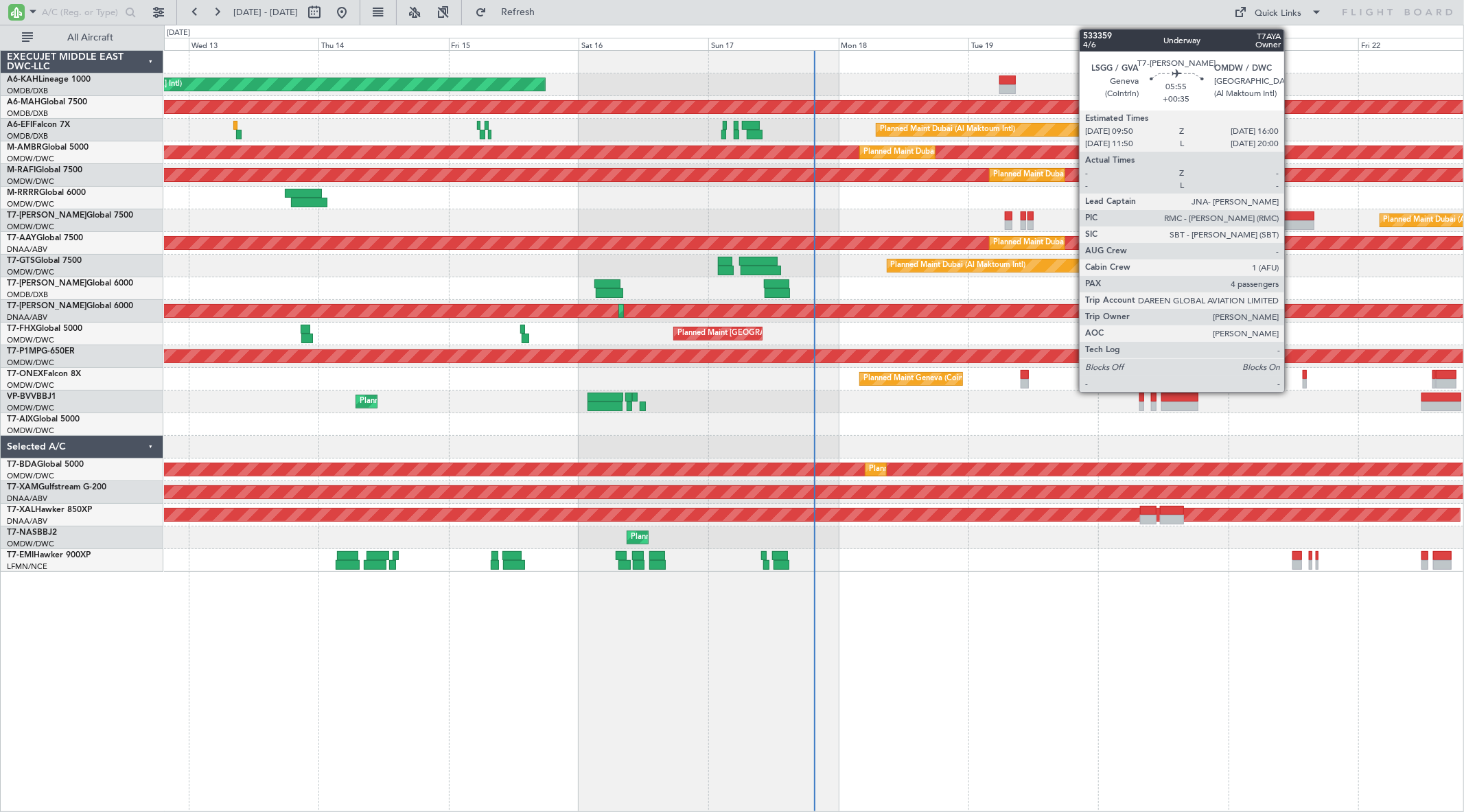
click at [1291, 215] on div at bounding box center [1298, 216] width 34 height 10
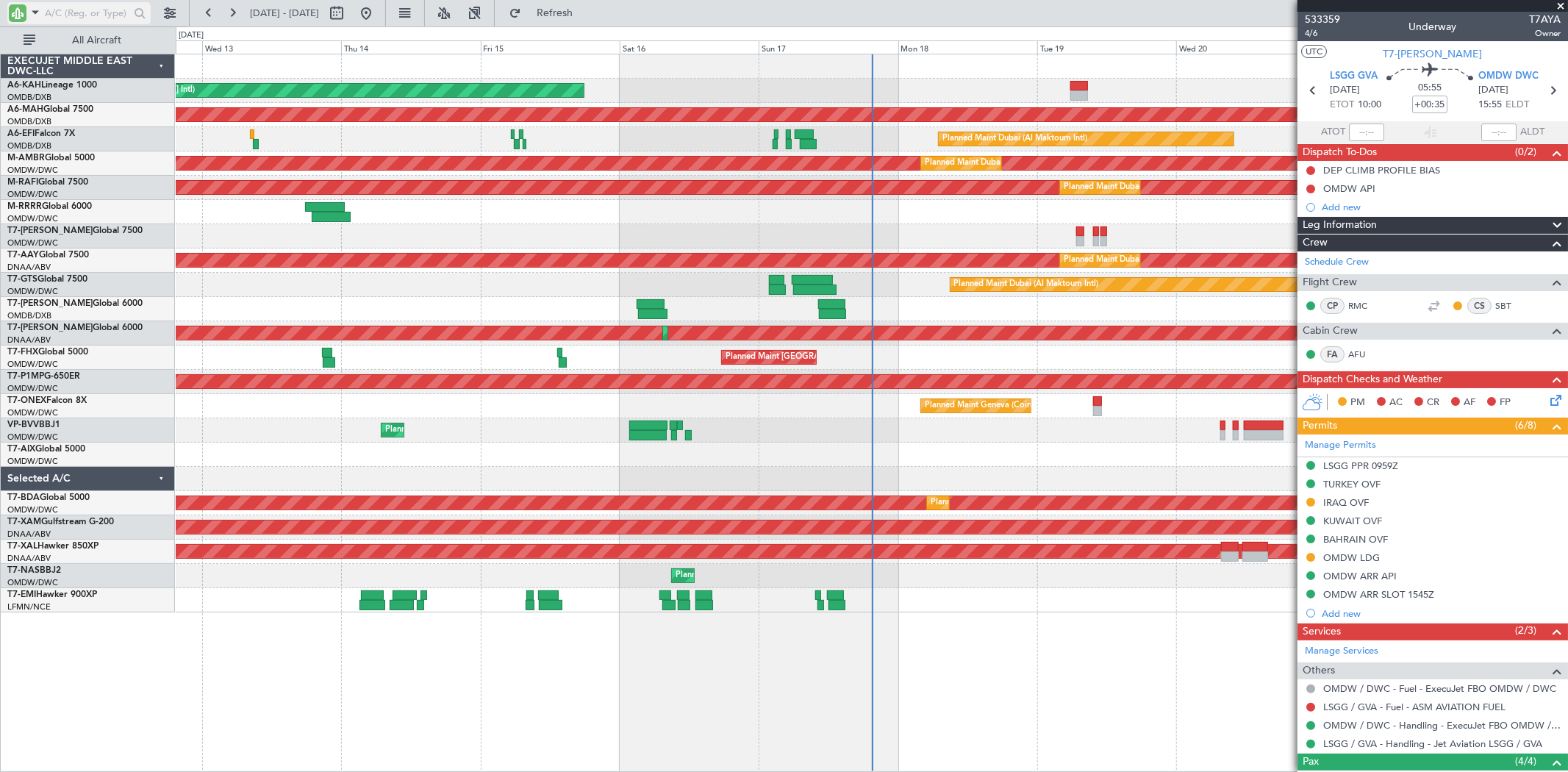
click at [31, 11] on span at bounding box center [35, 12] width 17 height 18
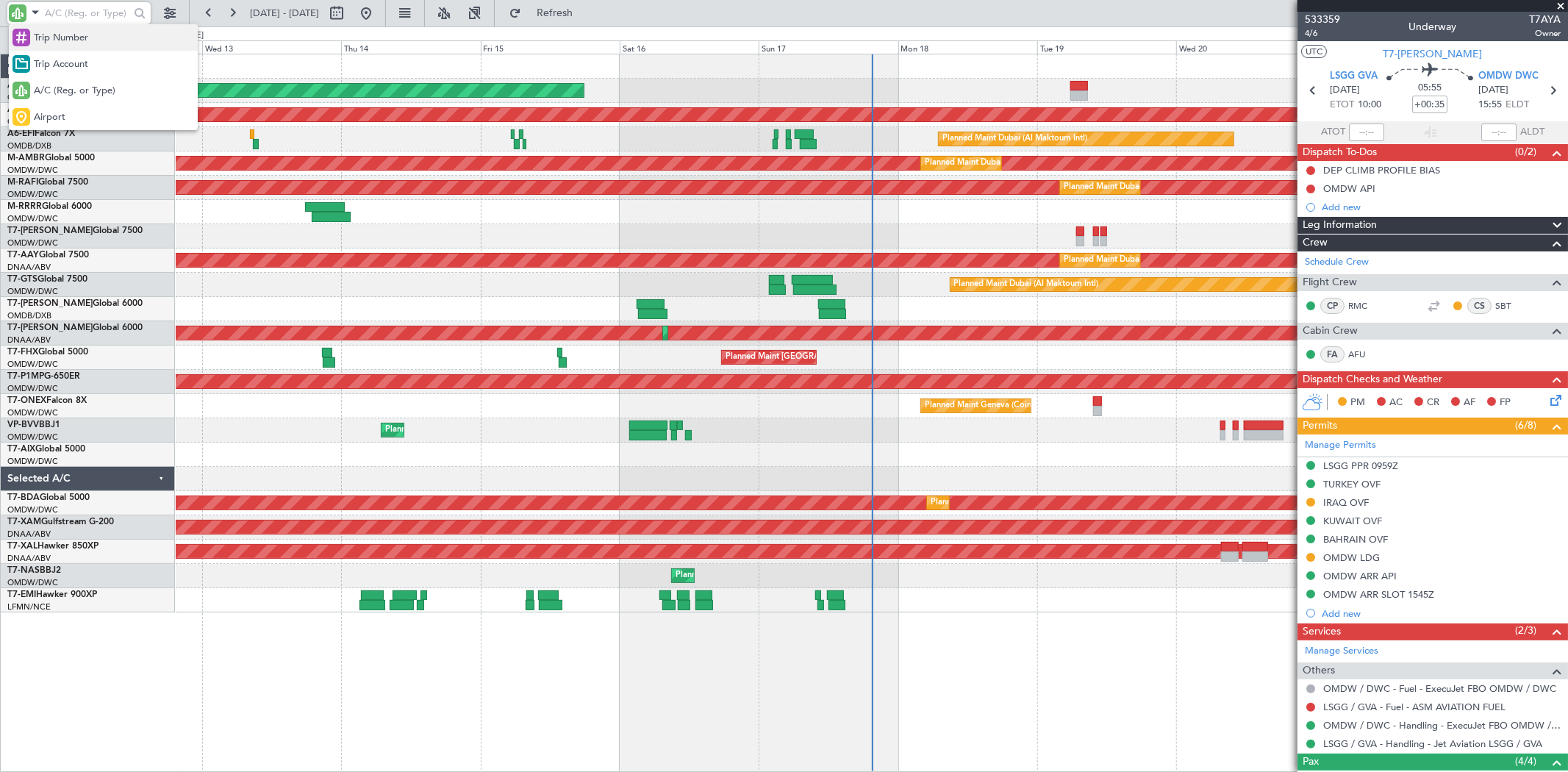
click at [72, 44] on span "Trip Number" at bounding box center [61, 38] width 54 height 14
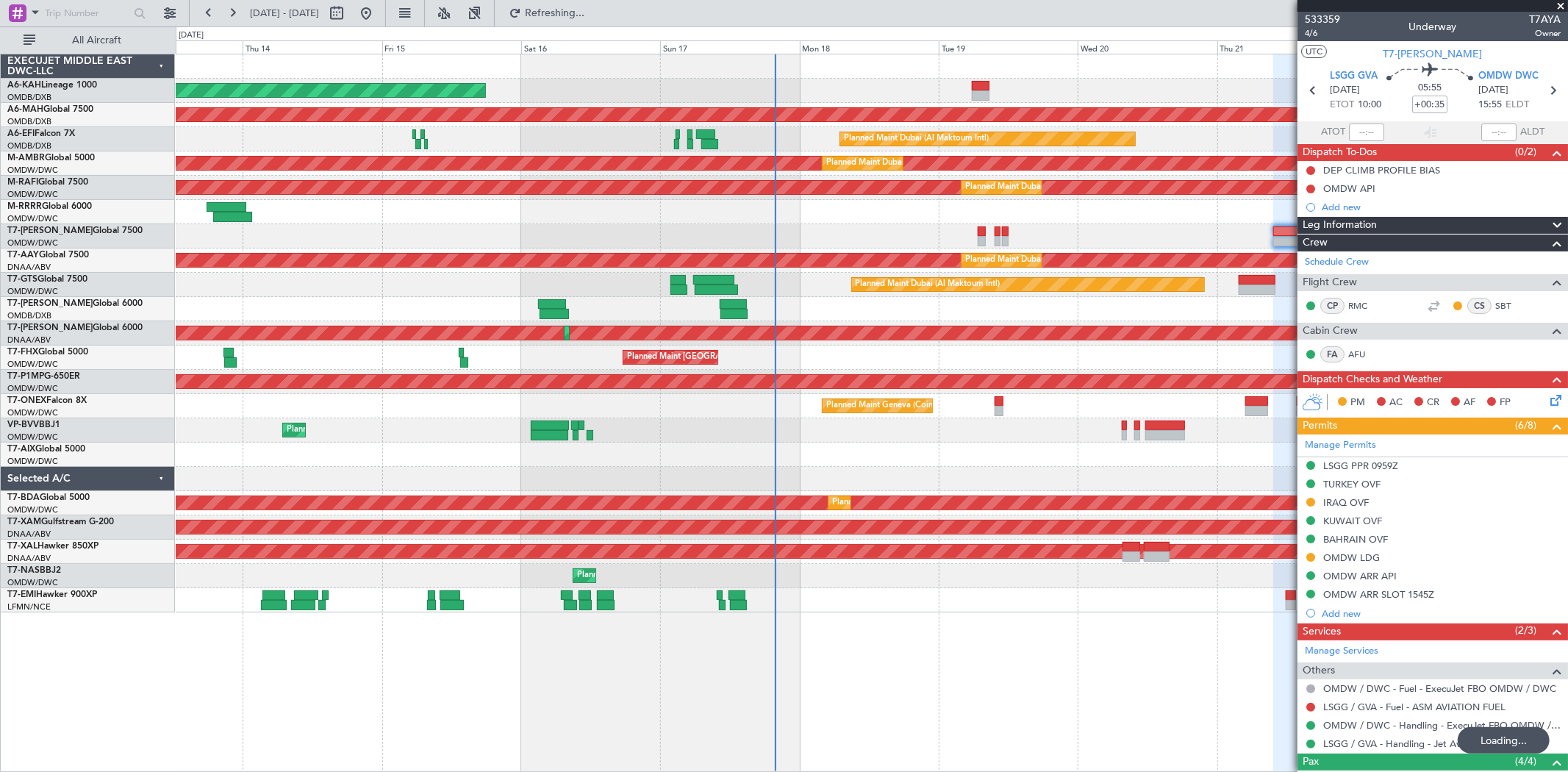
click at [950, 446] on div at bounding box center [871, 454] width 1392 height 24
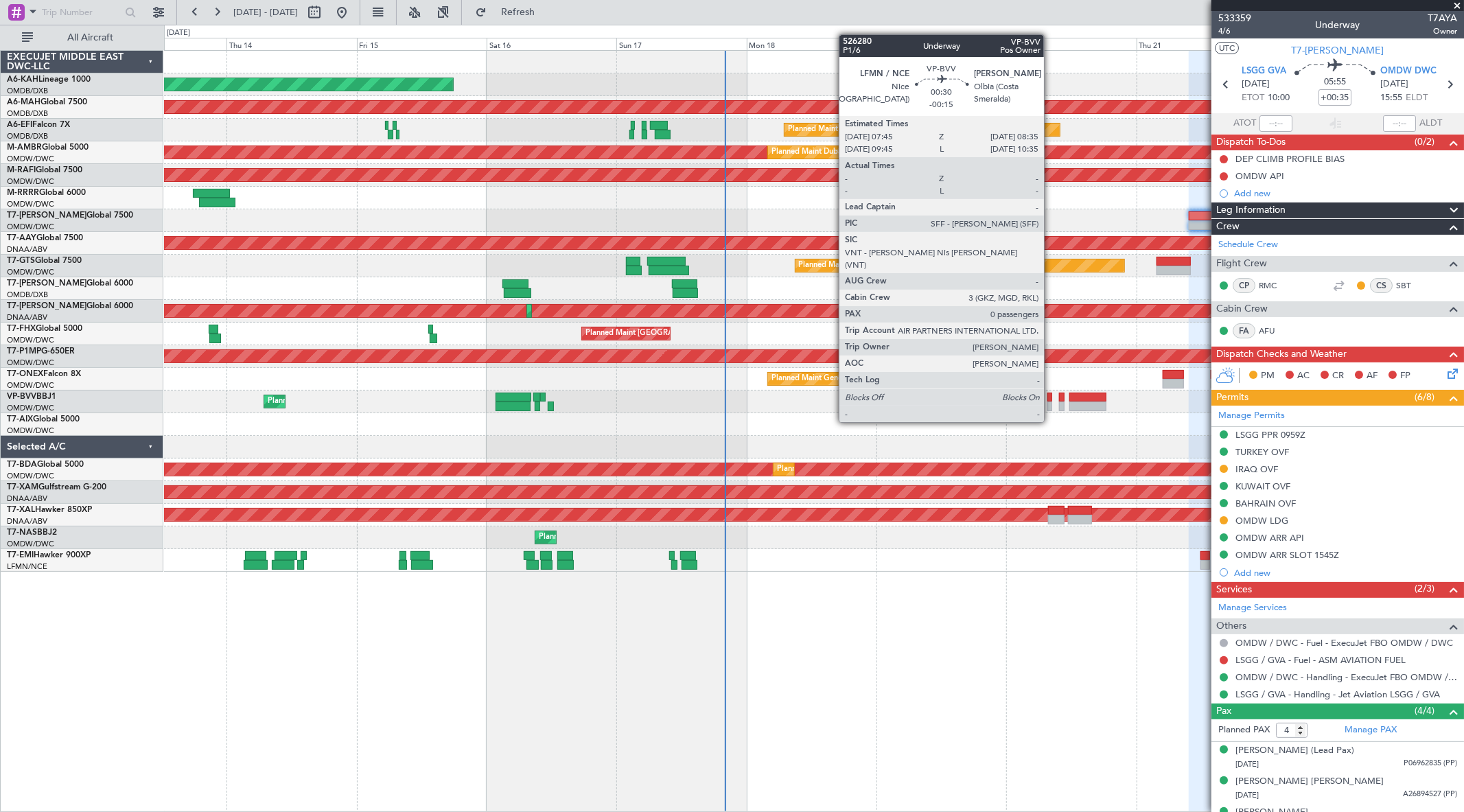
click at [1051, 396] on div at bounding box center [1049, 398] width 5 height 10
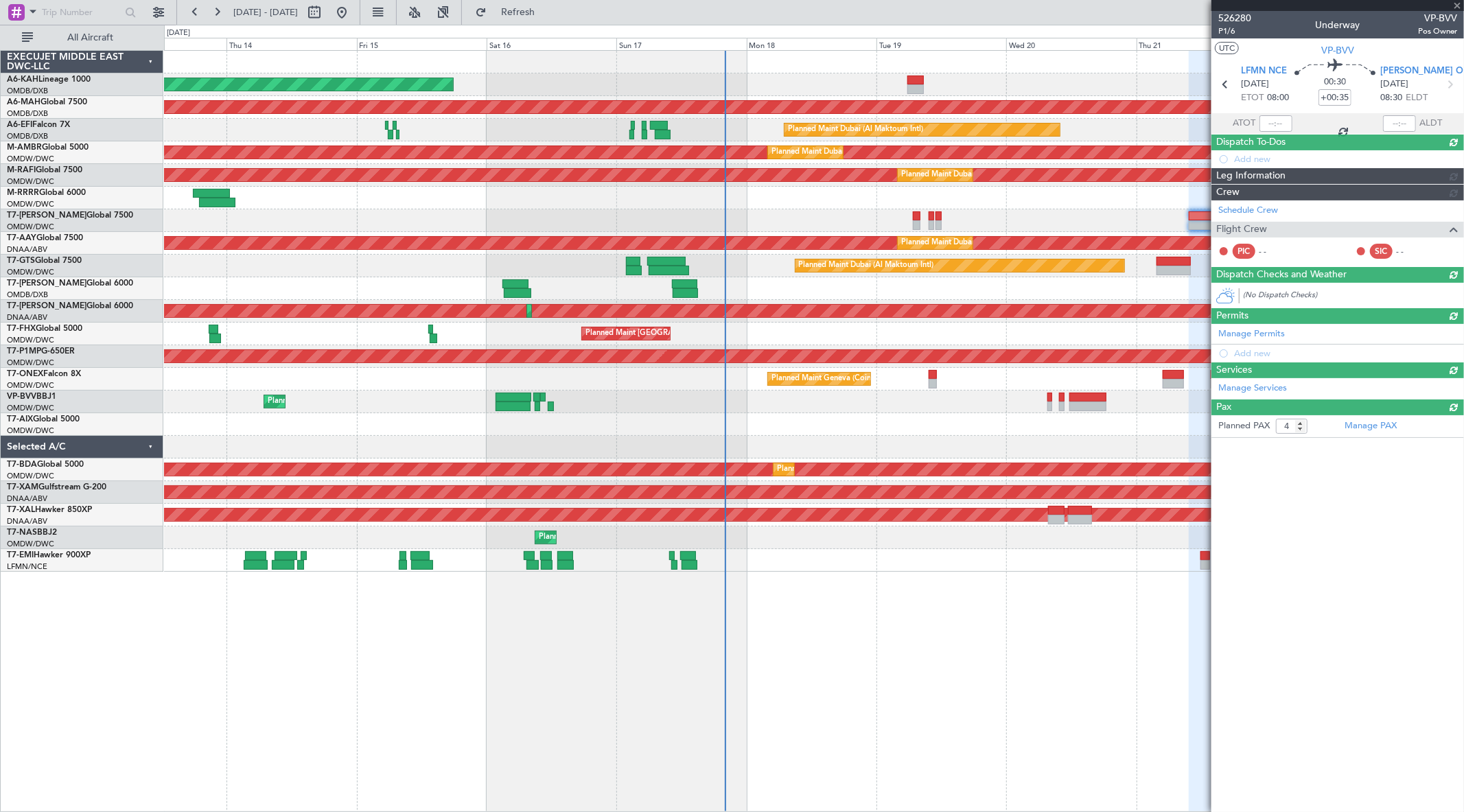
type input "-00:15"
type input "0"
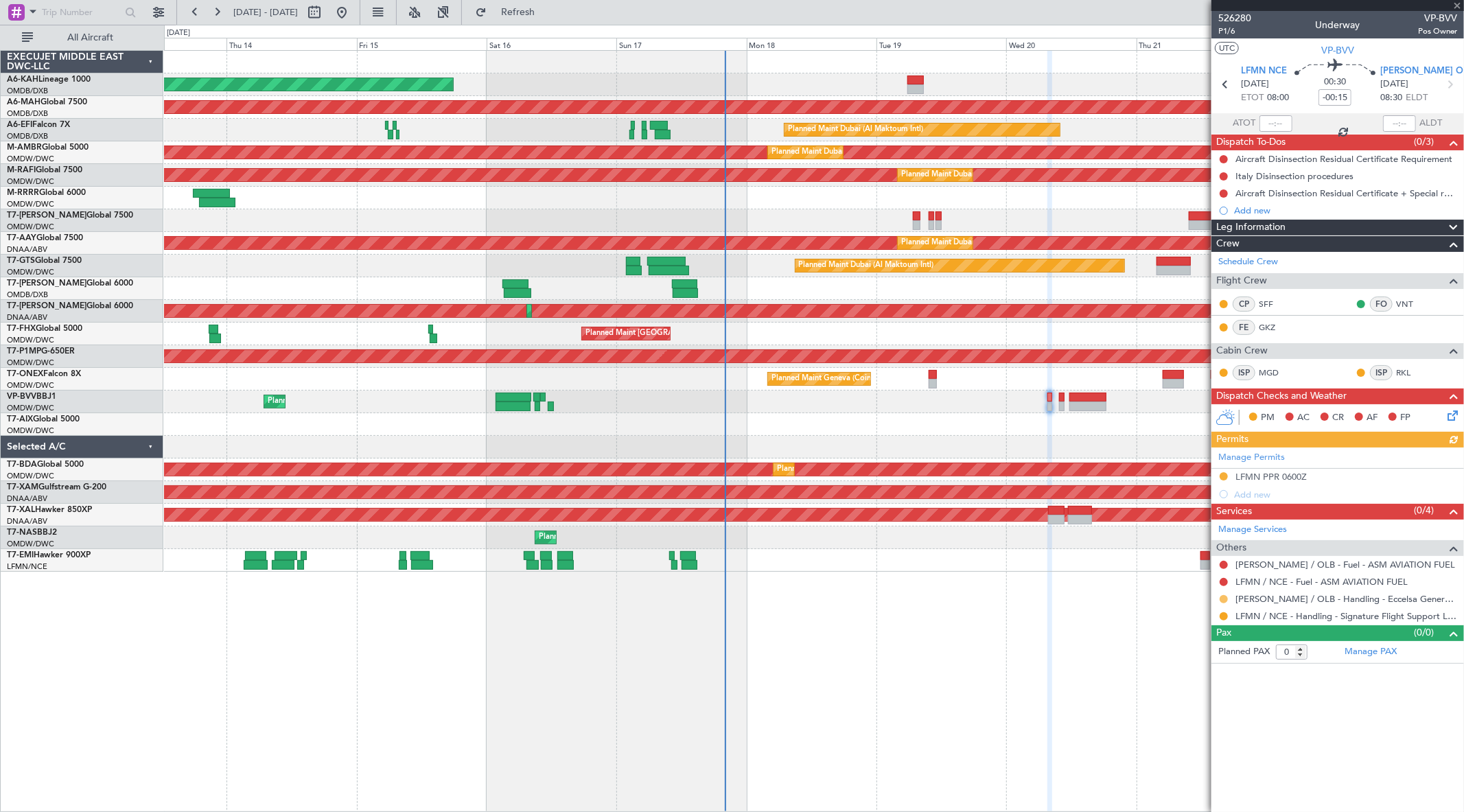
click at [1222, 599] on button at bounding box center [1224, 599] width 8 height 8
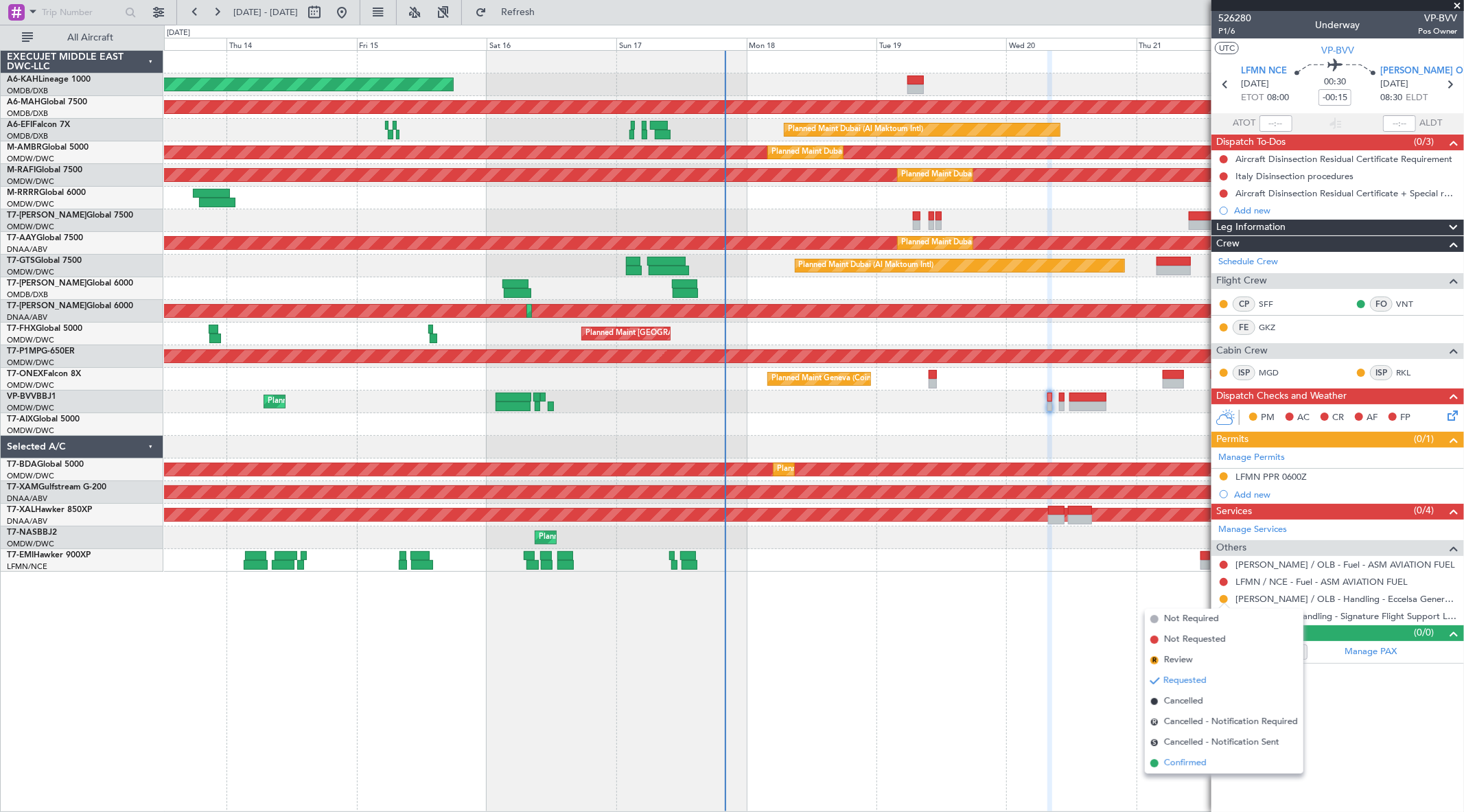
click at [1189, 720] on span "Confirmed" at bounding box center [1185, 763] width 42 height 13
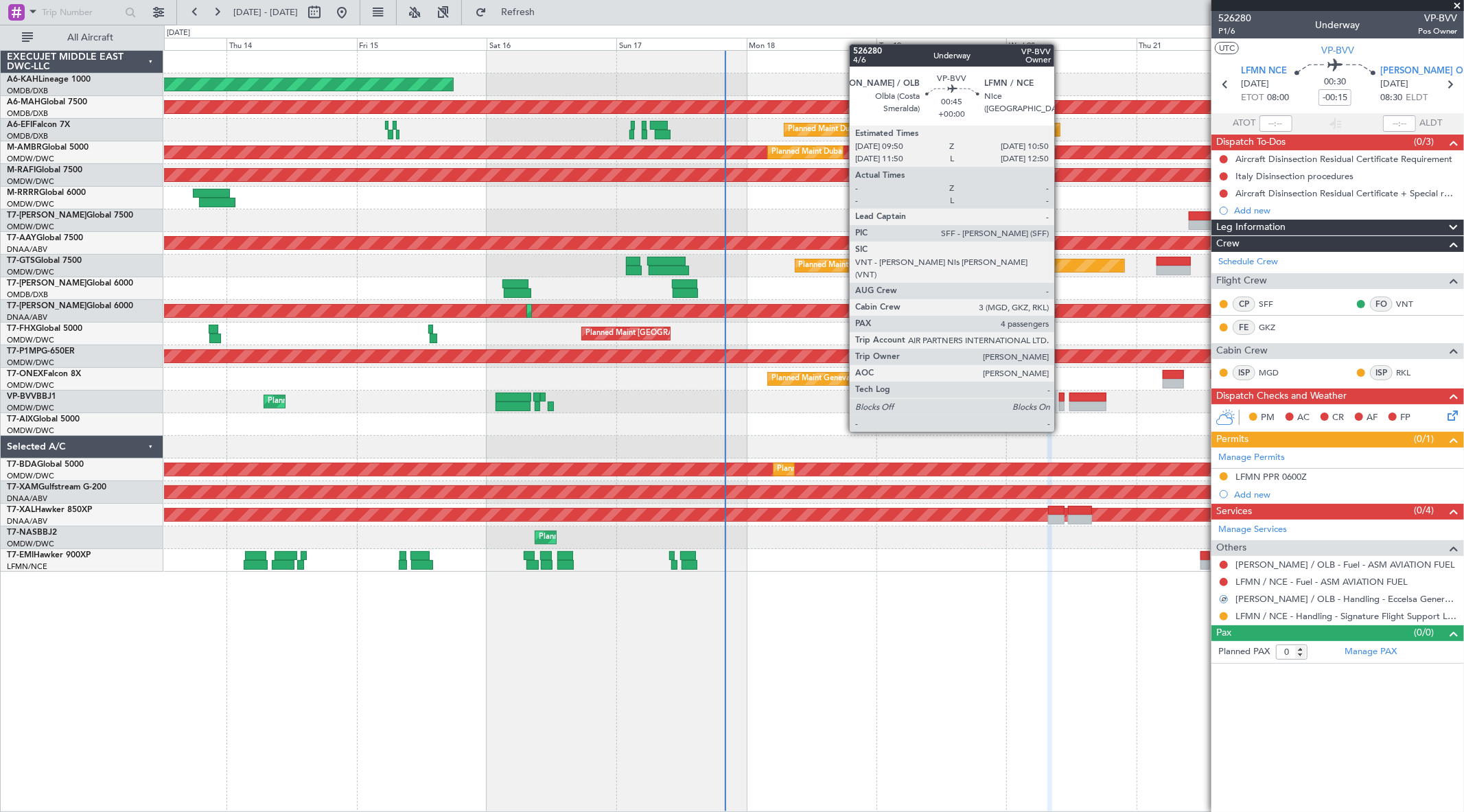
click at [1061, 405] on div at bounding box center [1062, 407] width 6 height 10
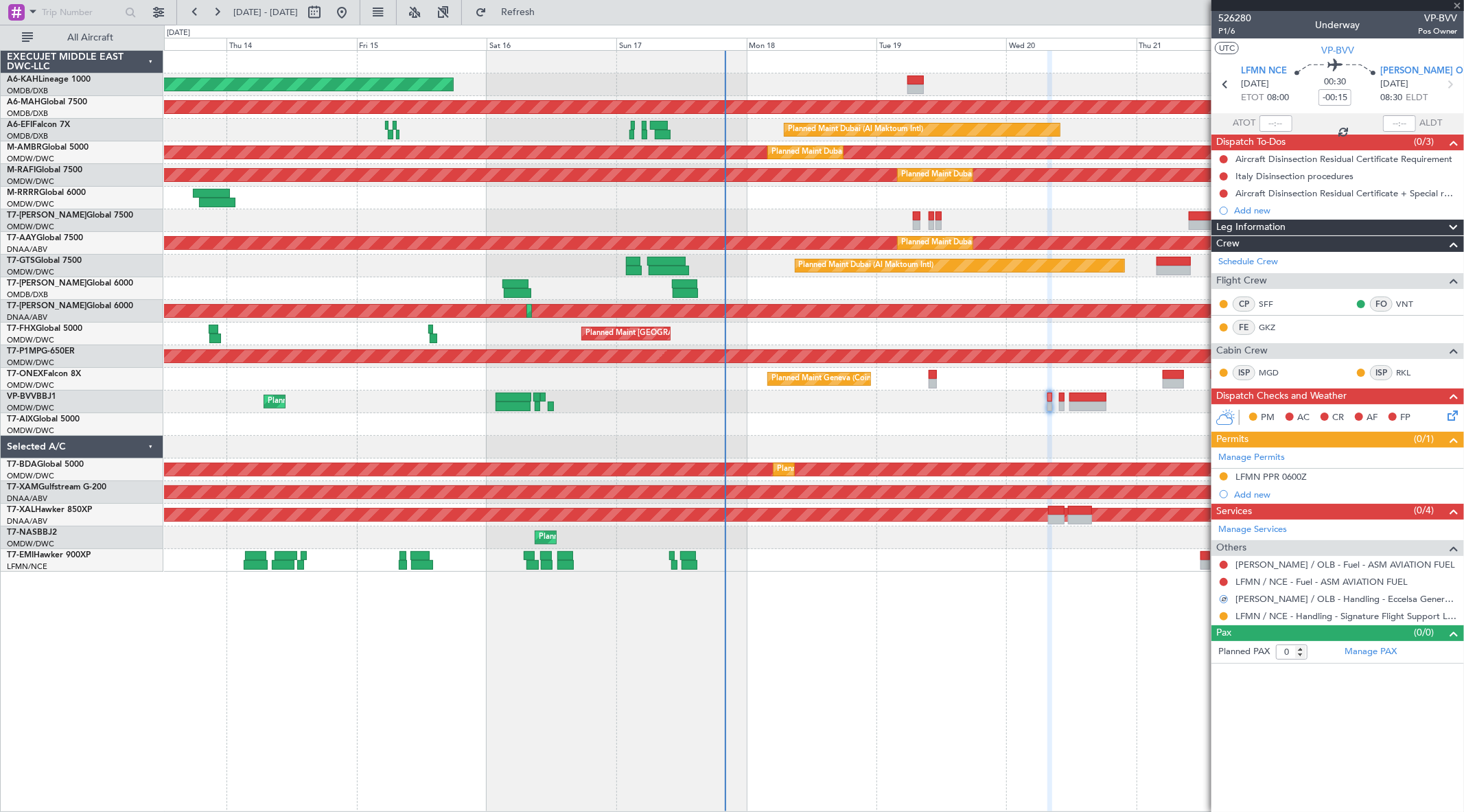
type input "4"
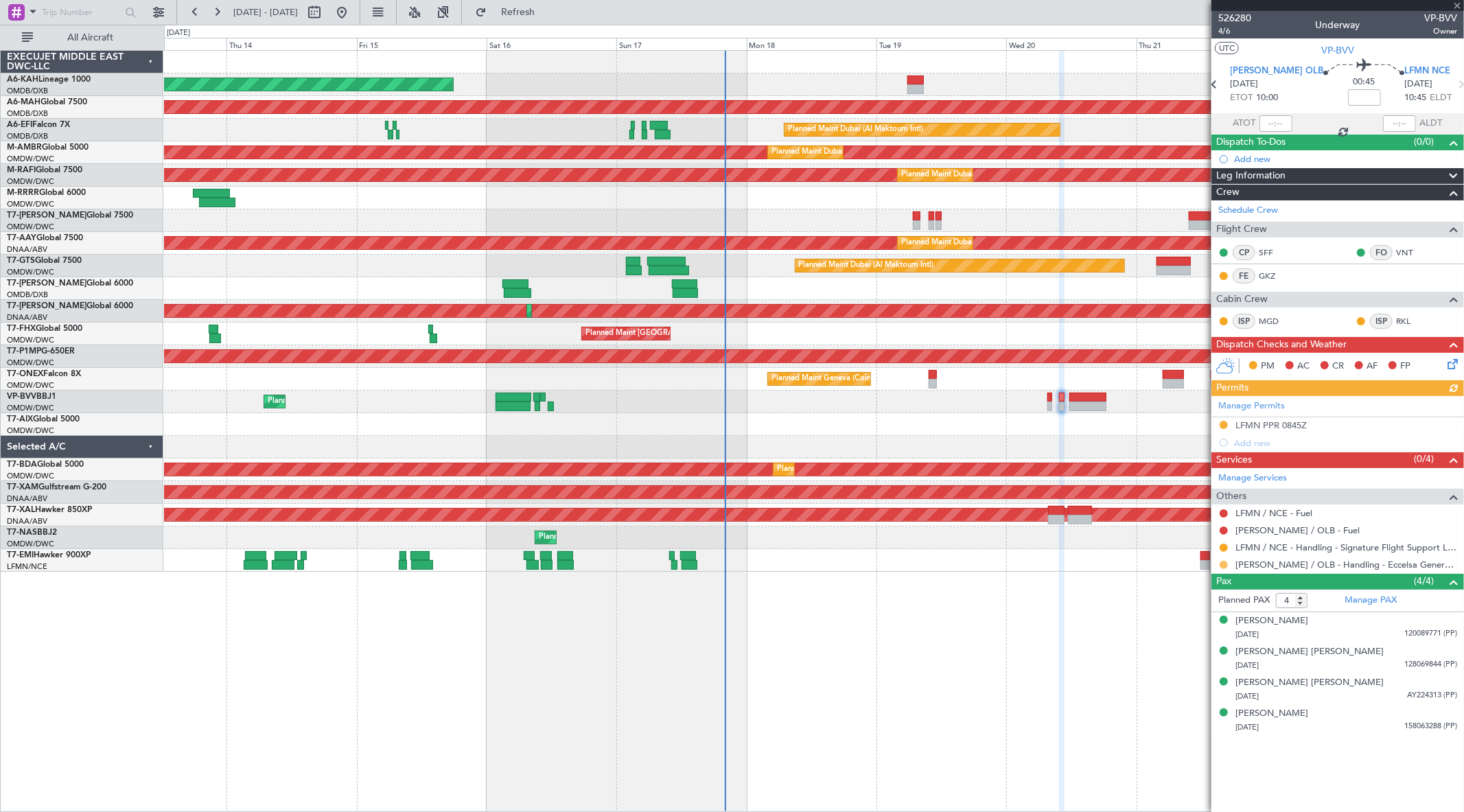
click at [1224, 566] on button at bounding box center [1224, 565] width 8 height 8
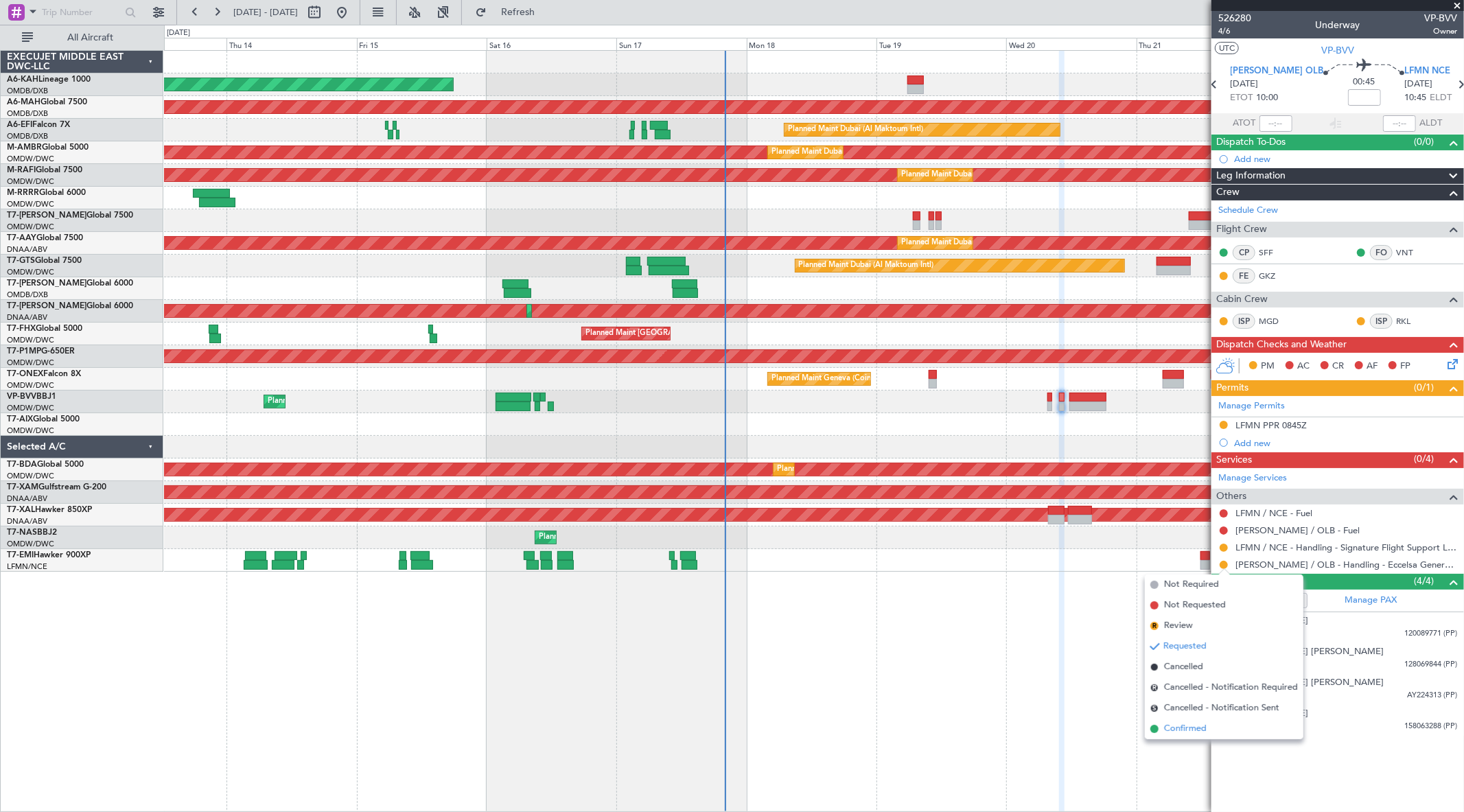
click at [1194, 720] on span "Confirmed" at bounding box center [1185, 728] width 42 height 13
